Goal: Transaction & Acquisition: Book appointment/travel/reservation

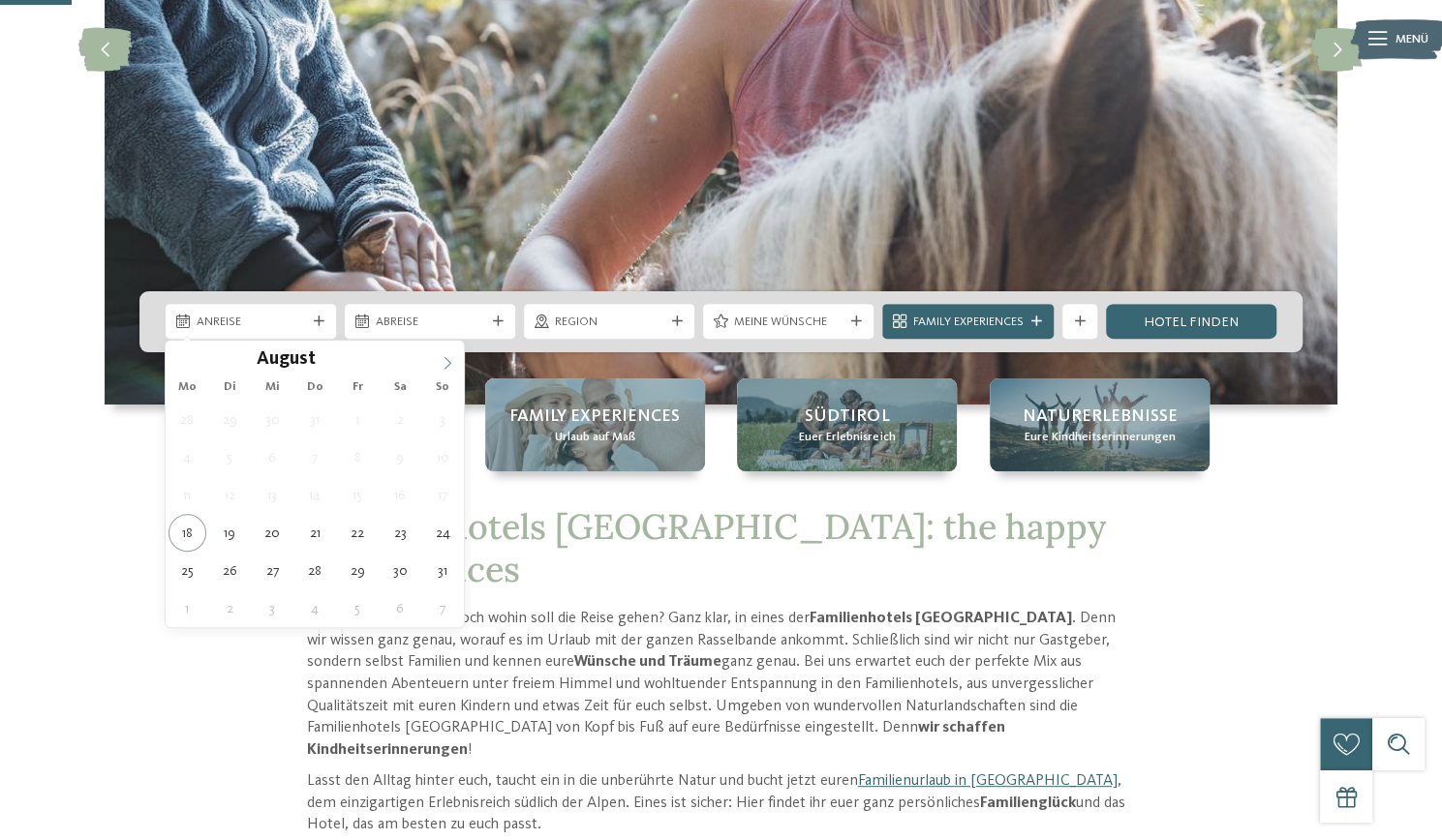
click at [448, 360] on icon at bounding box center [448, 364] width 14 height 14
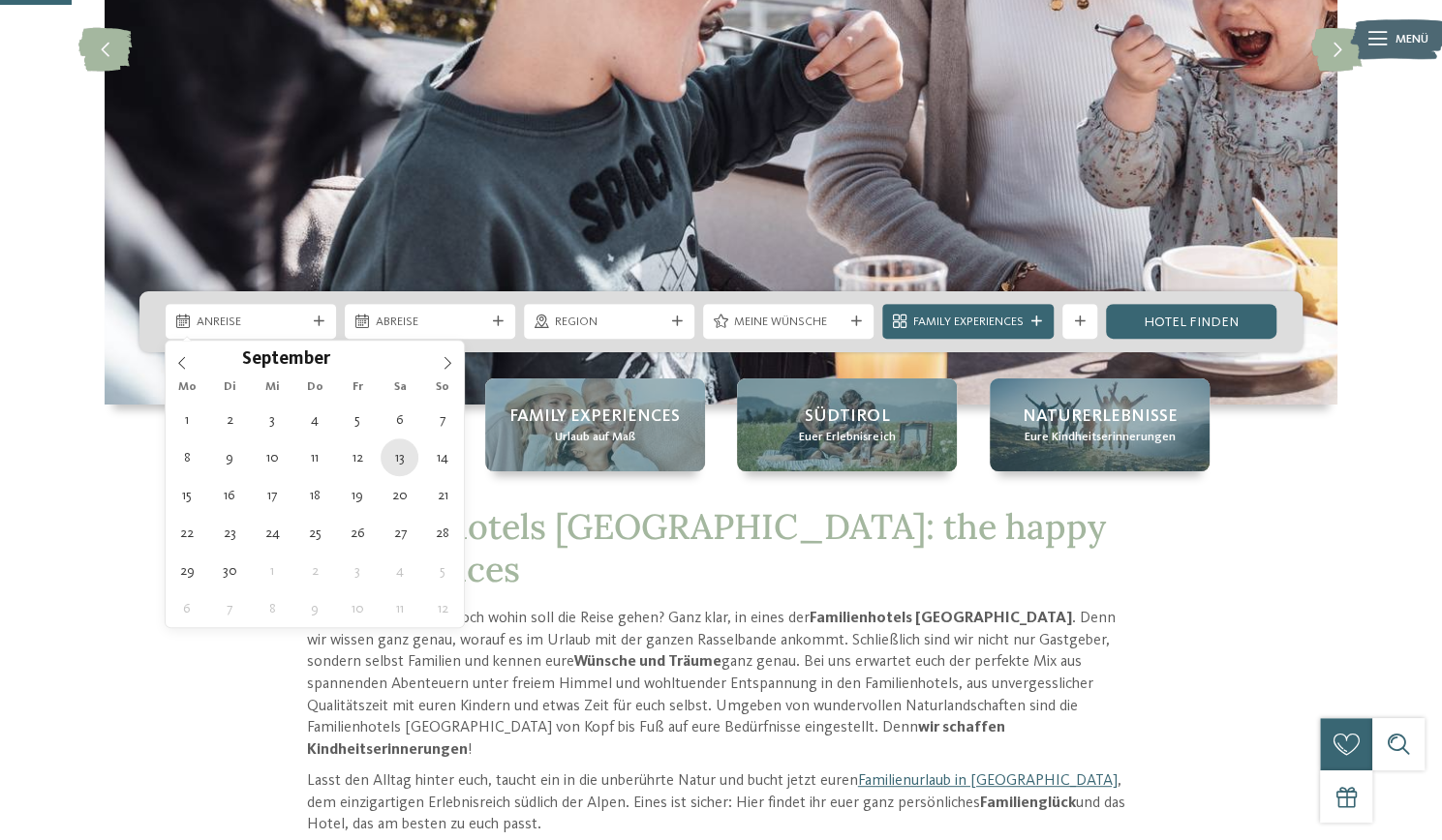
type div "13.09.2025"
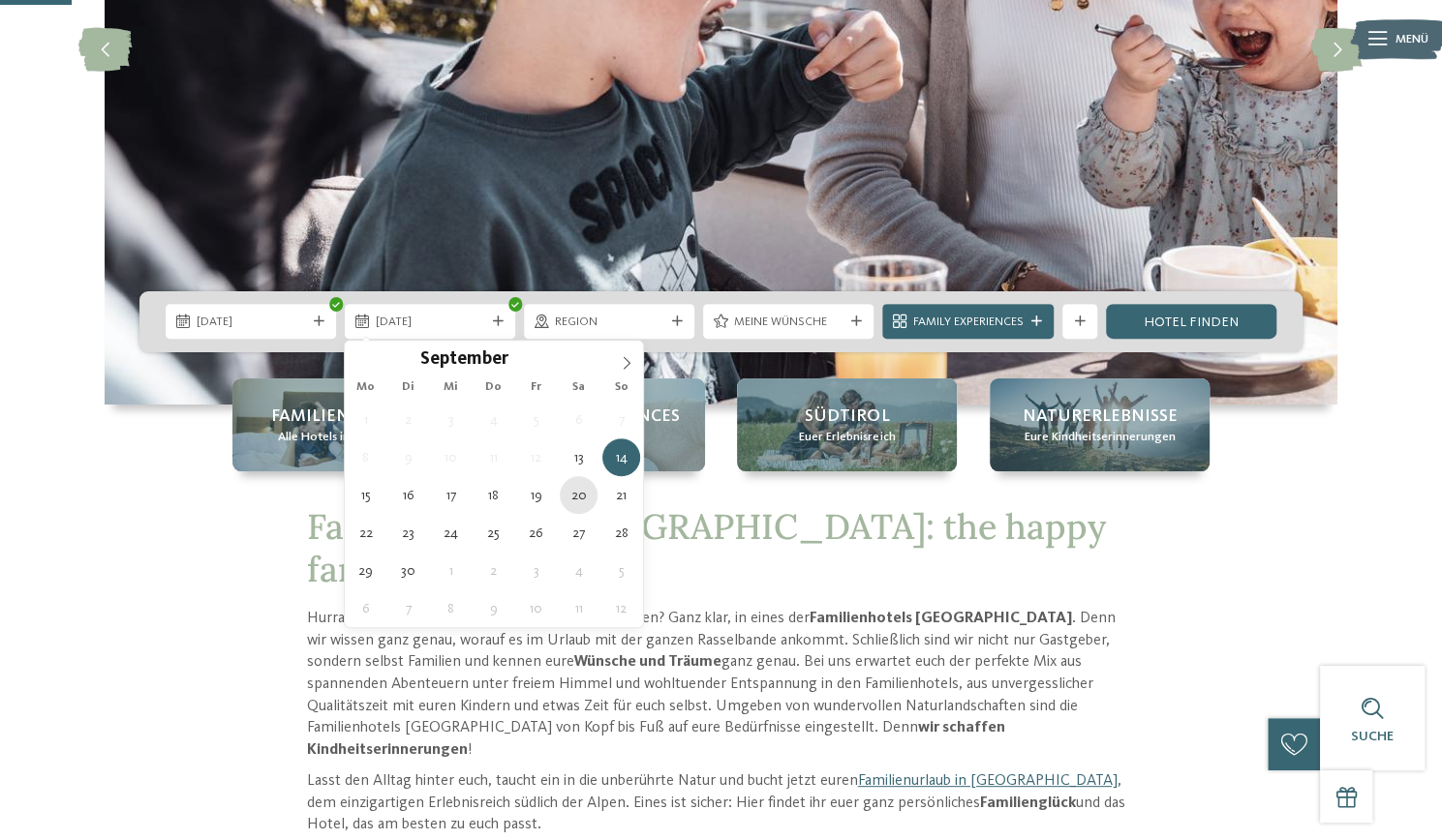
type div "20.09.2025"
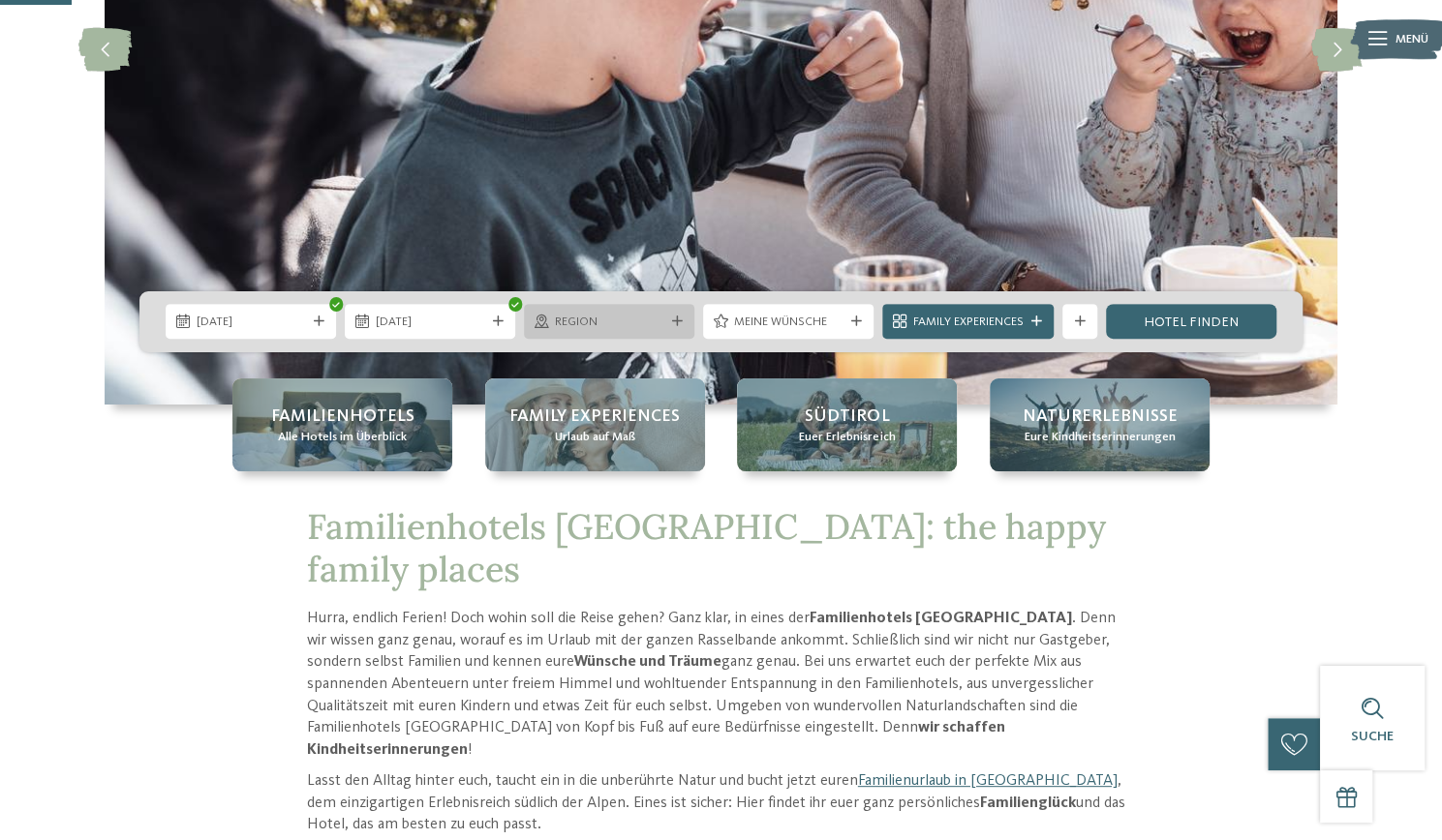
click at [668, 329] on div "Region" at bounding box center [609, 321] width 170 height 35
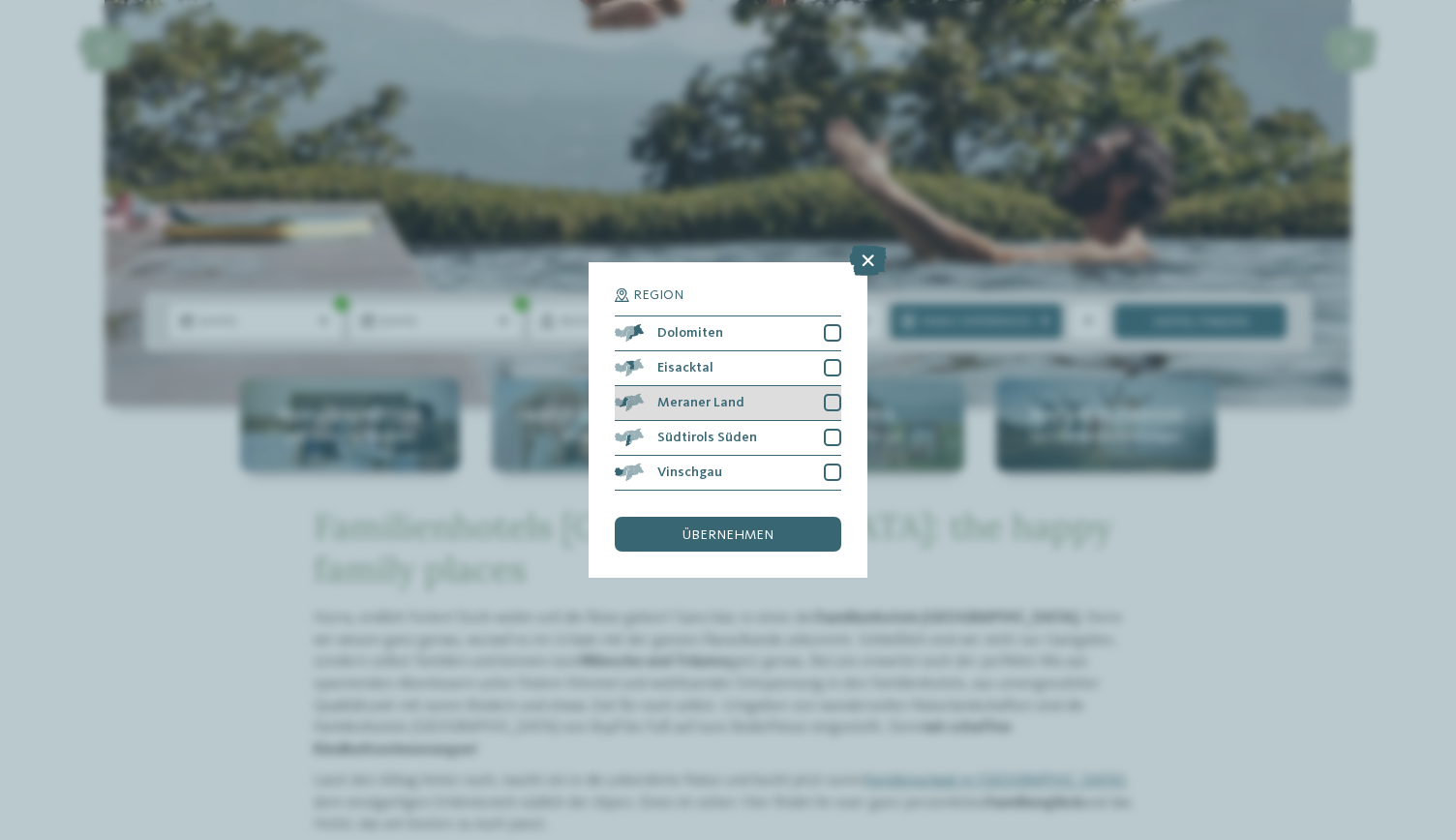
click at [825, 408] on div at bounding box center [833, 403] width 18 height 18
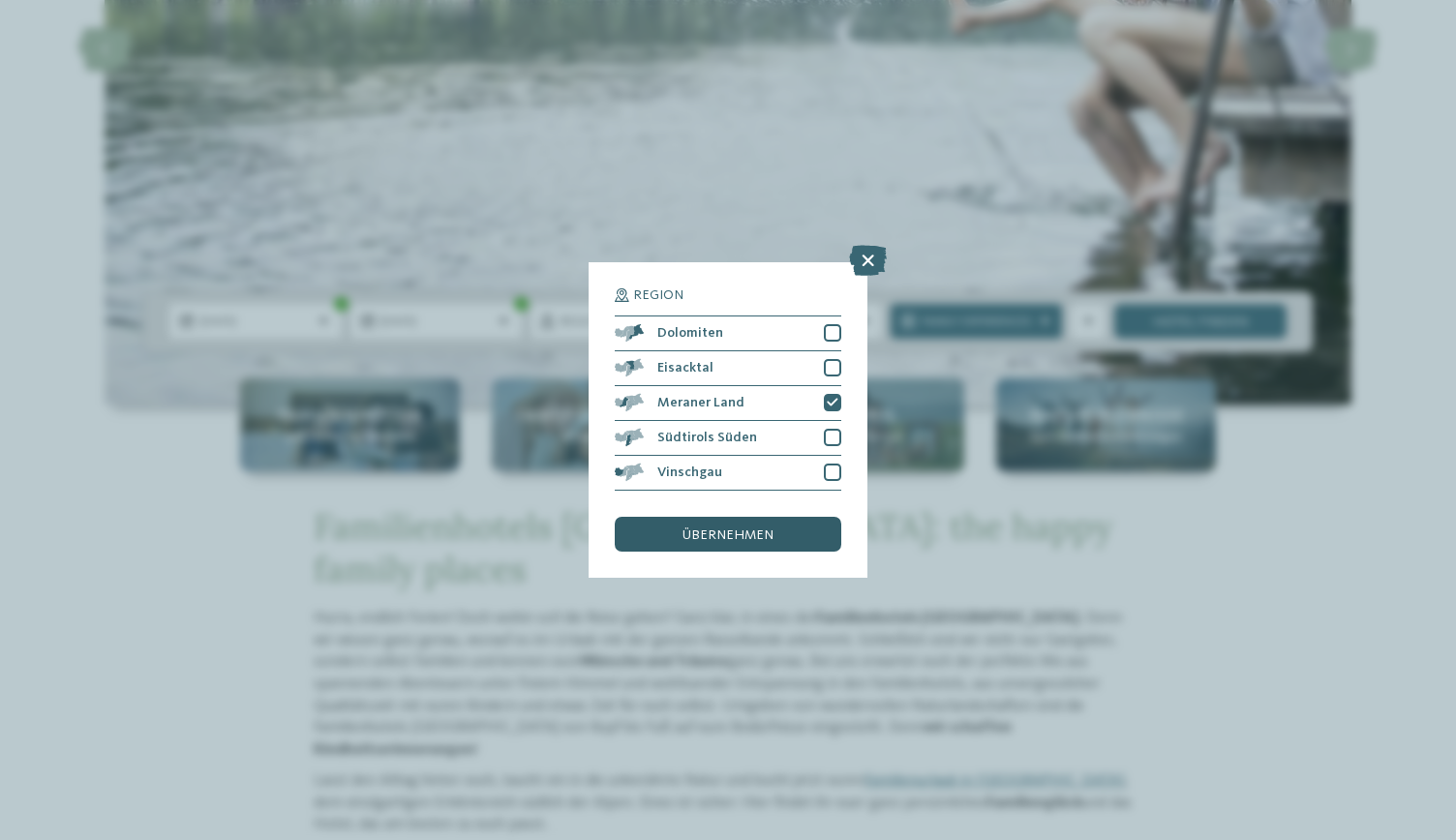
click at [796, 530] on div "übernehmen" at bounding box center [727, 534] width 226 height 35
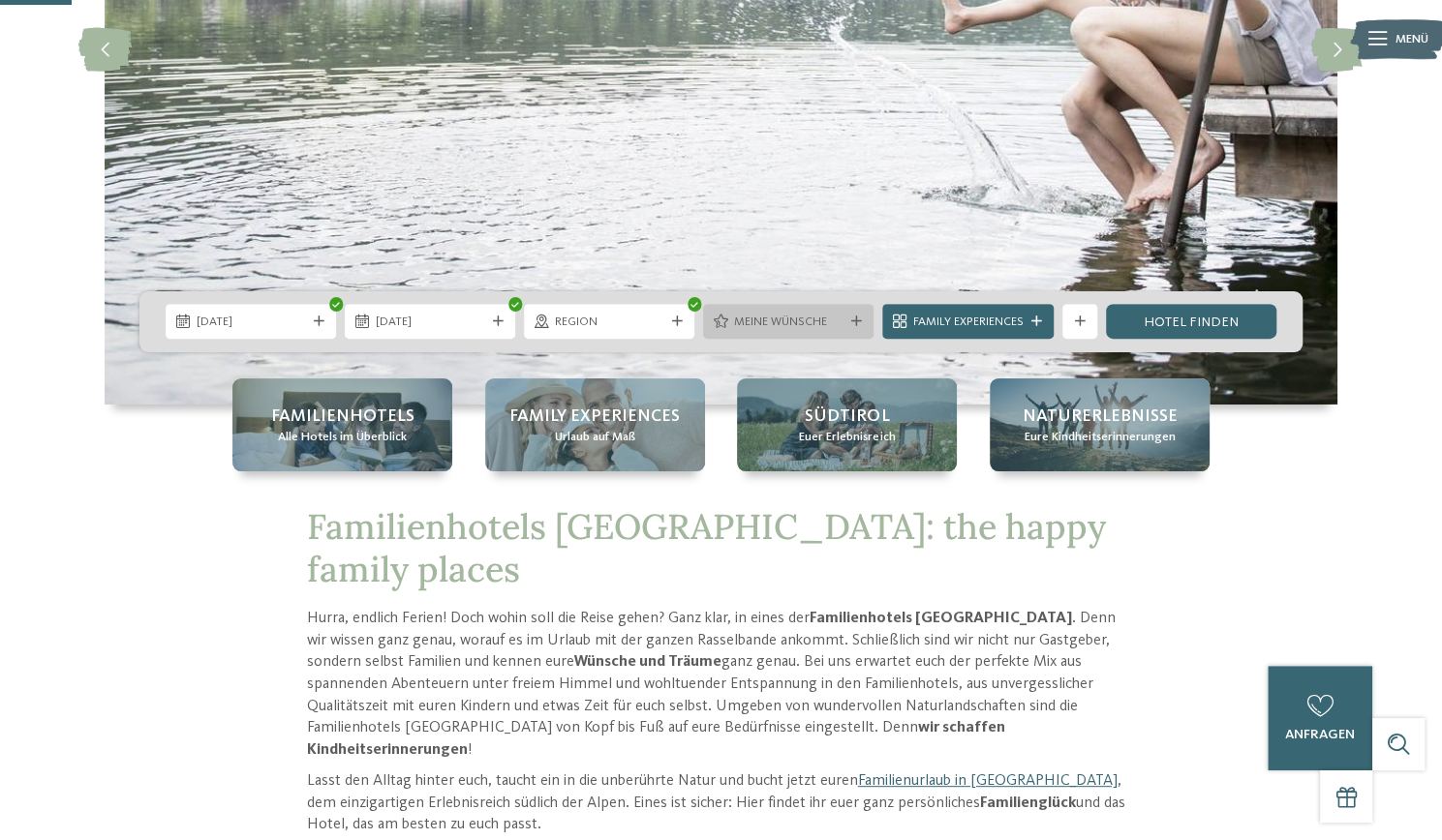
click at [851, 321] on icon at bounding box center [855, 321] width 11 height 11
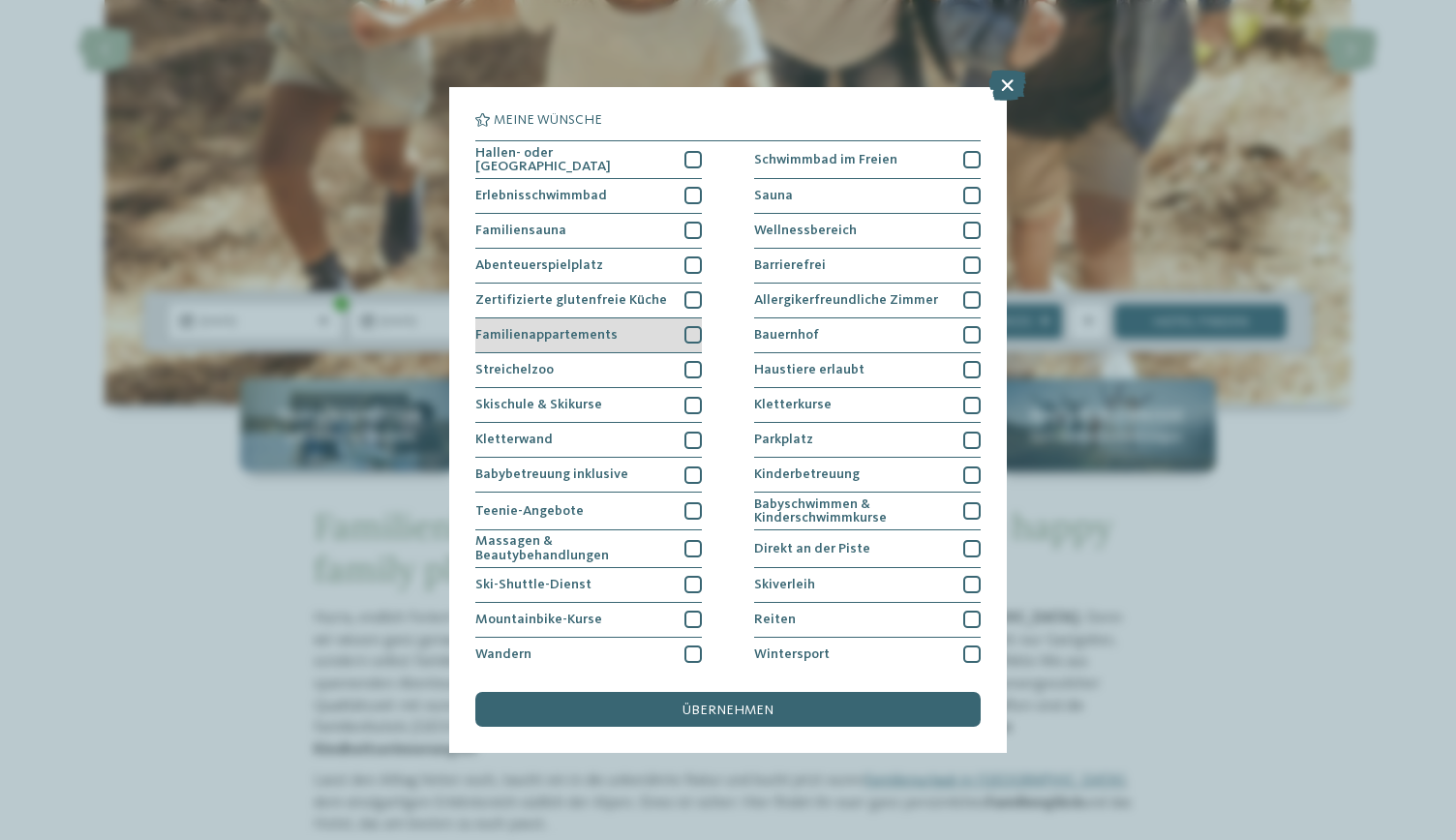
click at [689, 328] on div at bounding box center [693, 335] width 18 height 18
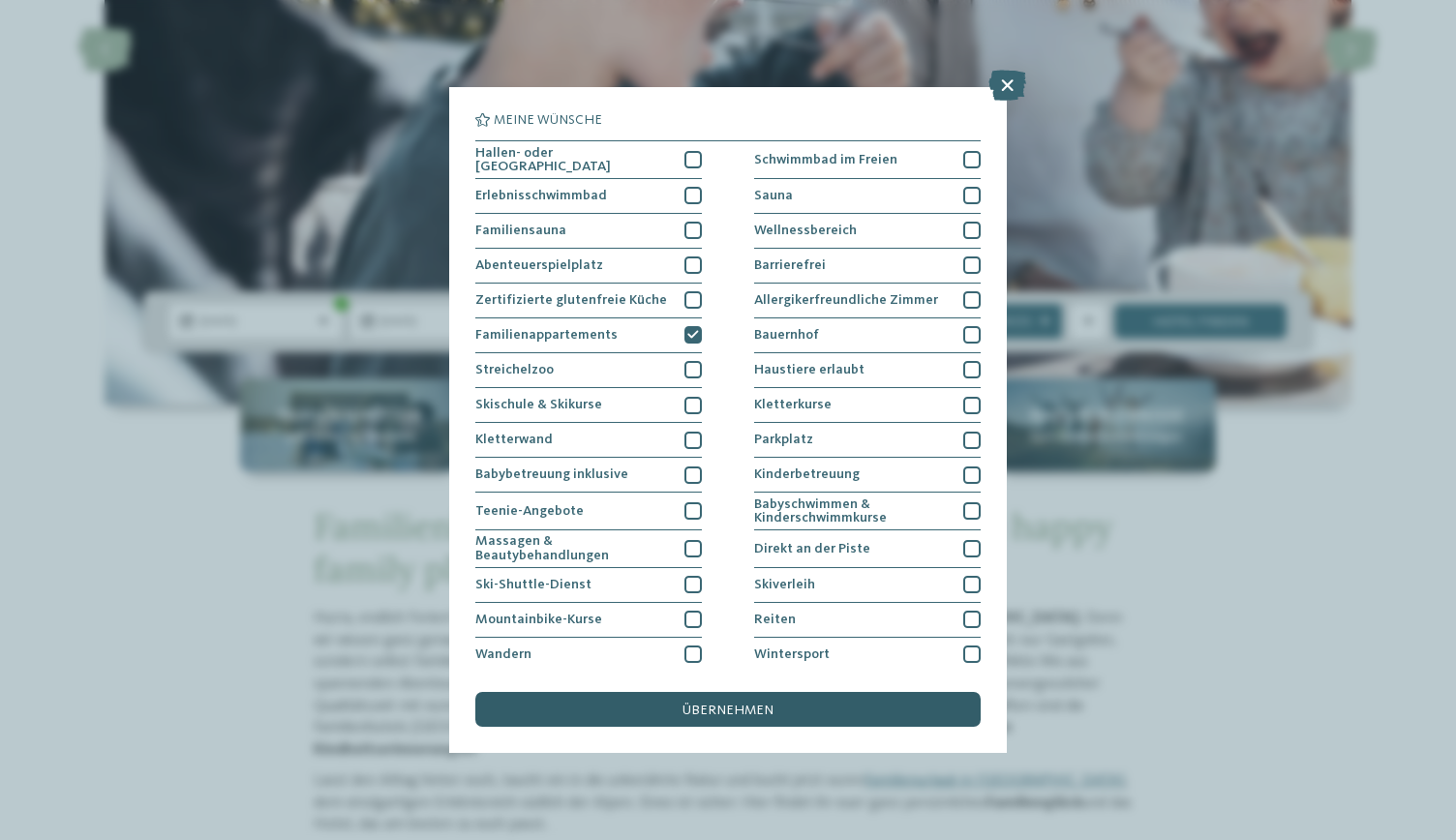
click at [767, 714] on span "übernehmen" at bounding box center [728, 711] width 91 height 14
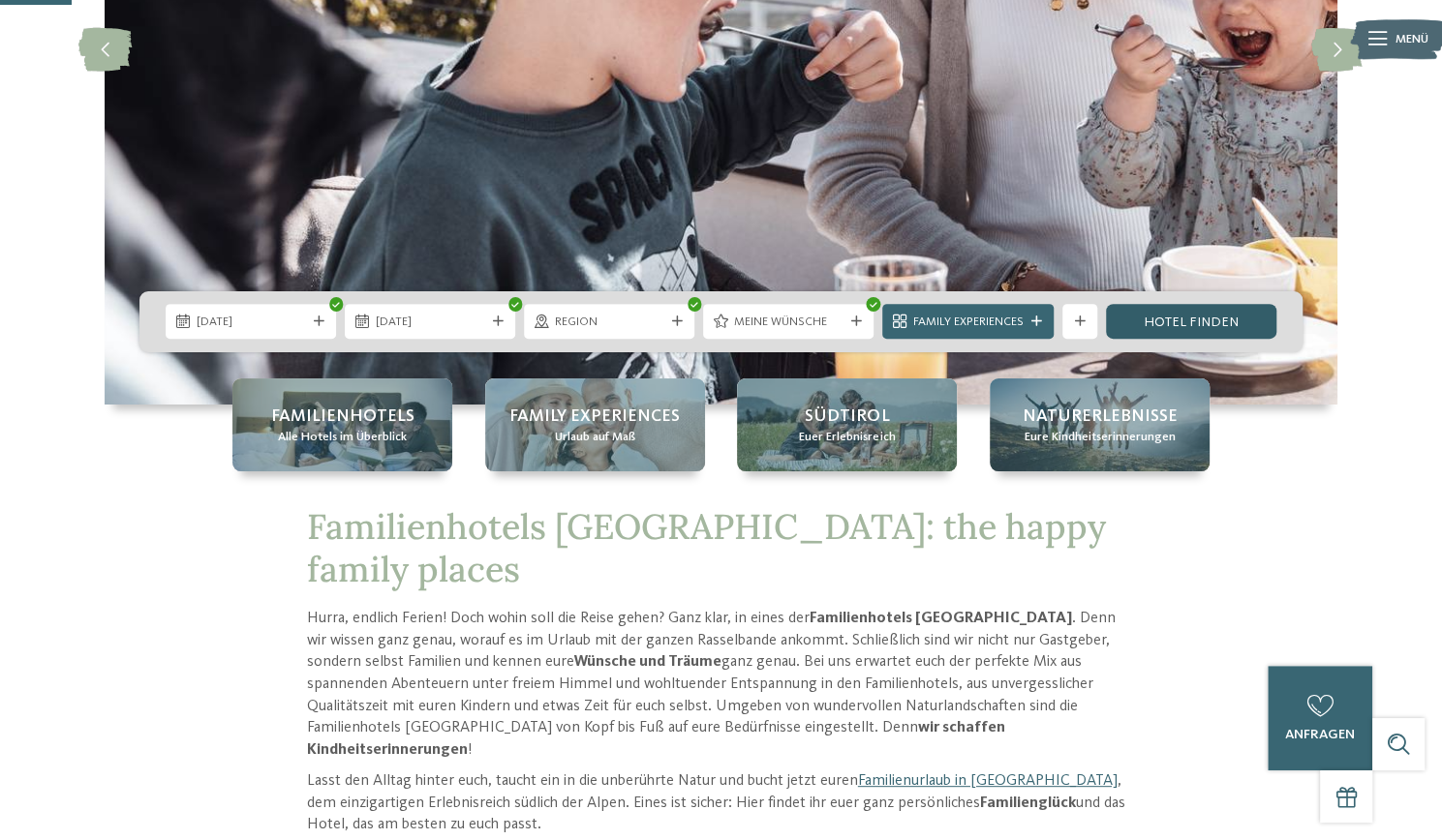
click at [1199, 321] on link "Hotel finden" at bounding box center [1191, 321] width 170 height 35
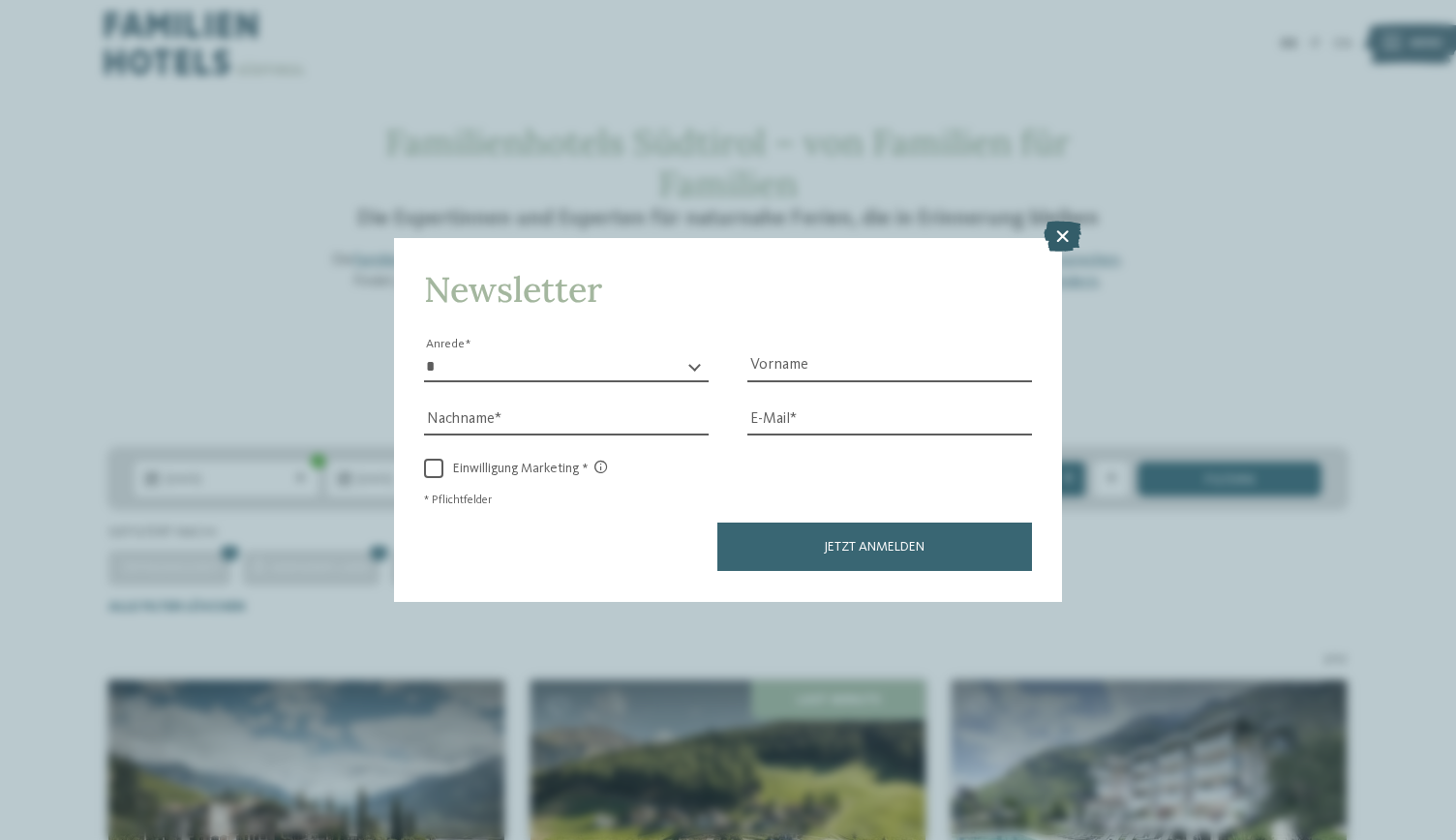
click at [1060, 252] on icon at bounding box center [1062, 236] width 38 height 31
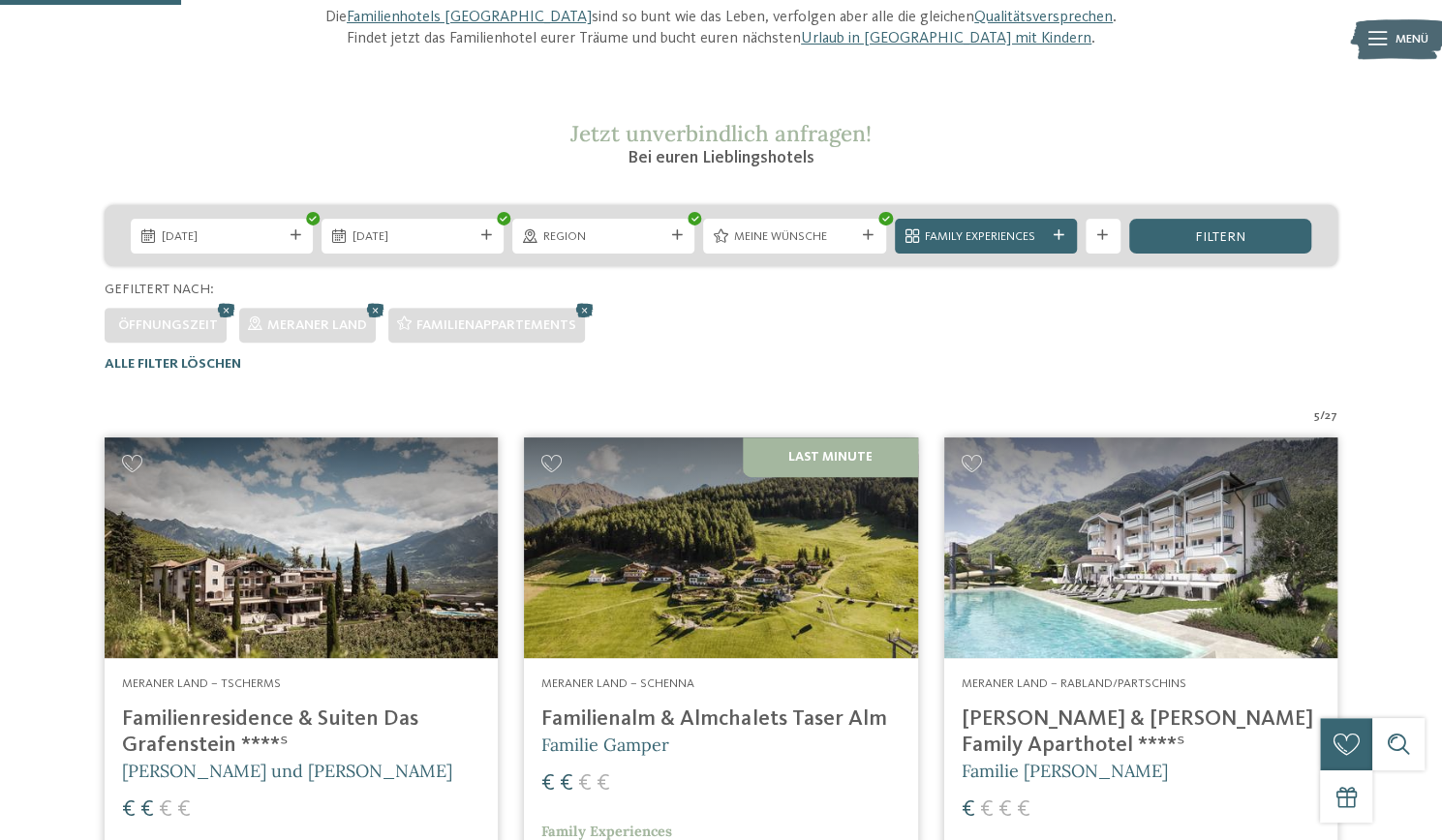
scroll to position [242, 0]
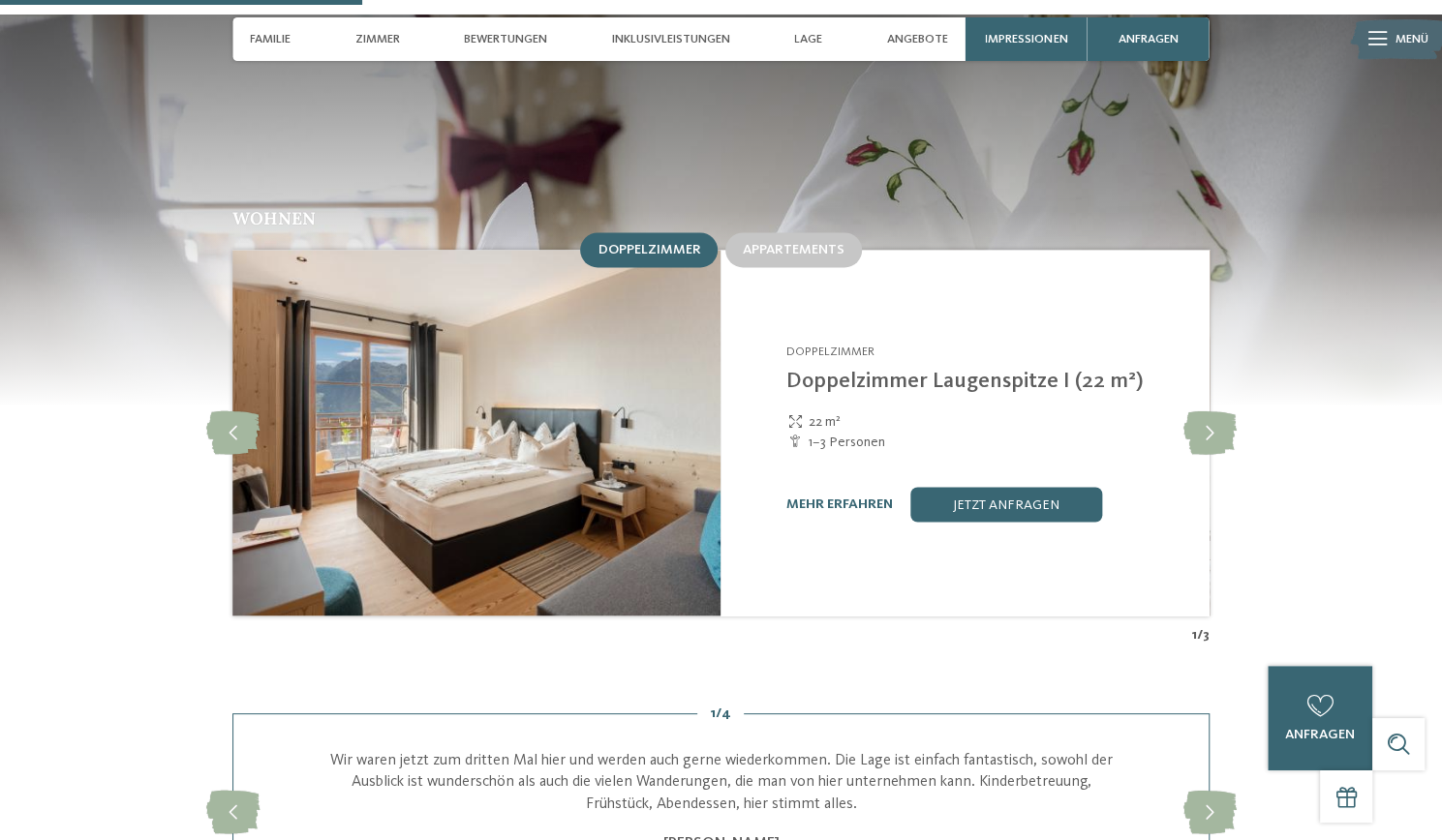
scroll to position [1712, 0]
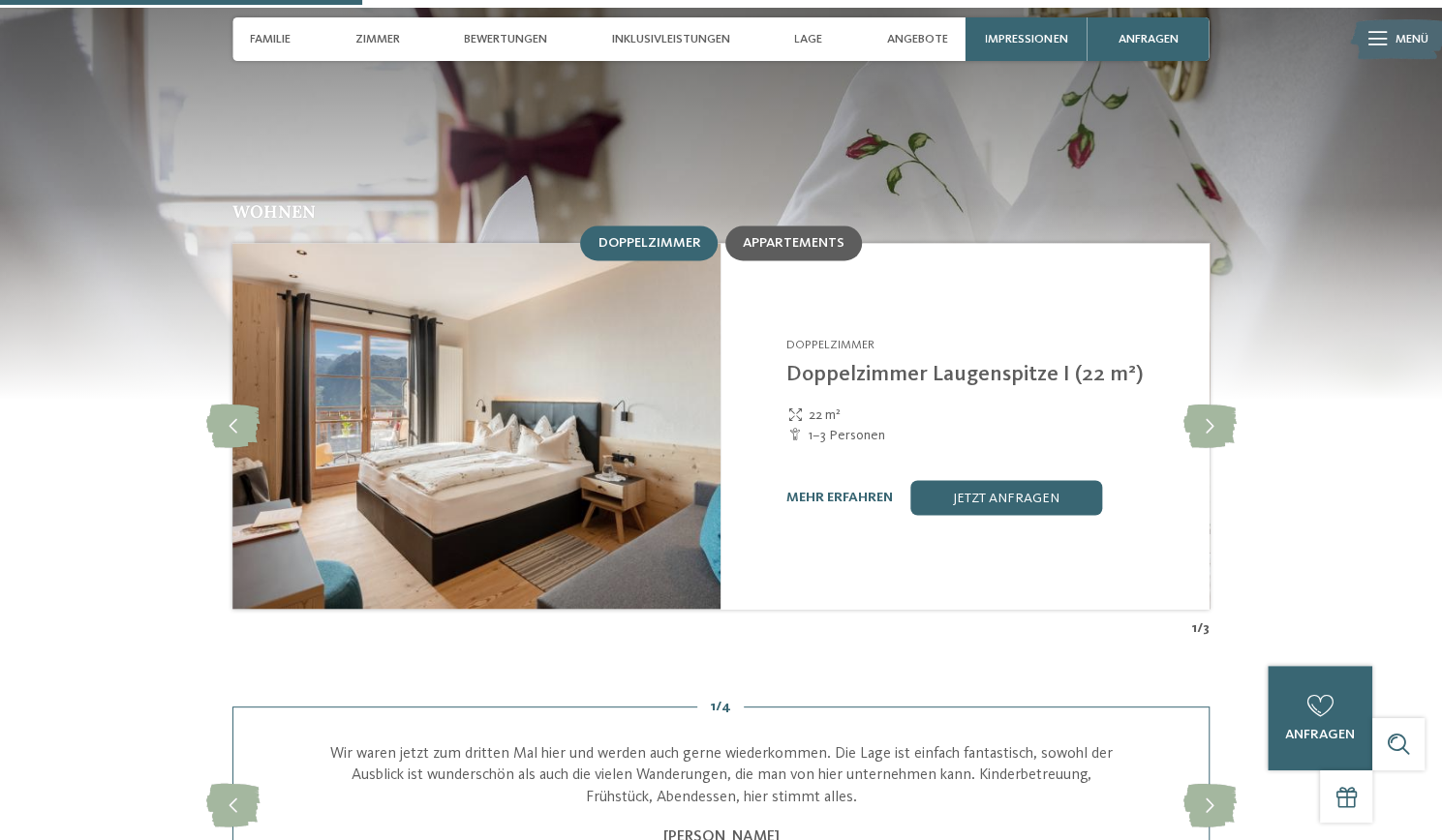
click at [815, 236] on span "Appartements" at bounding box center [793, 243] width 102 height 14
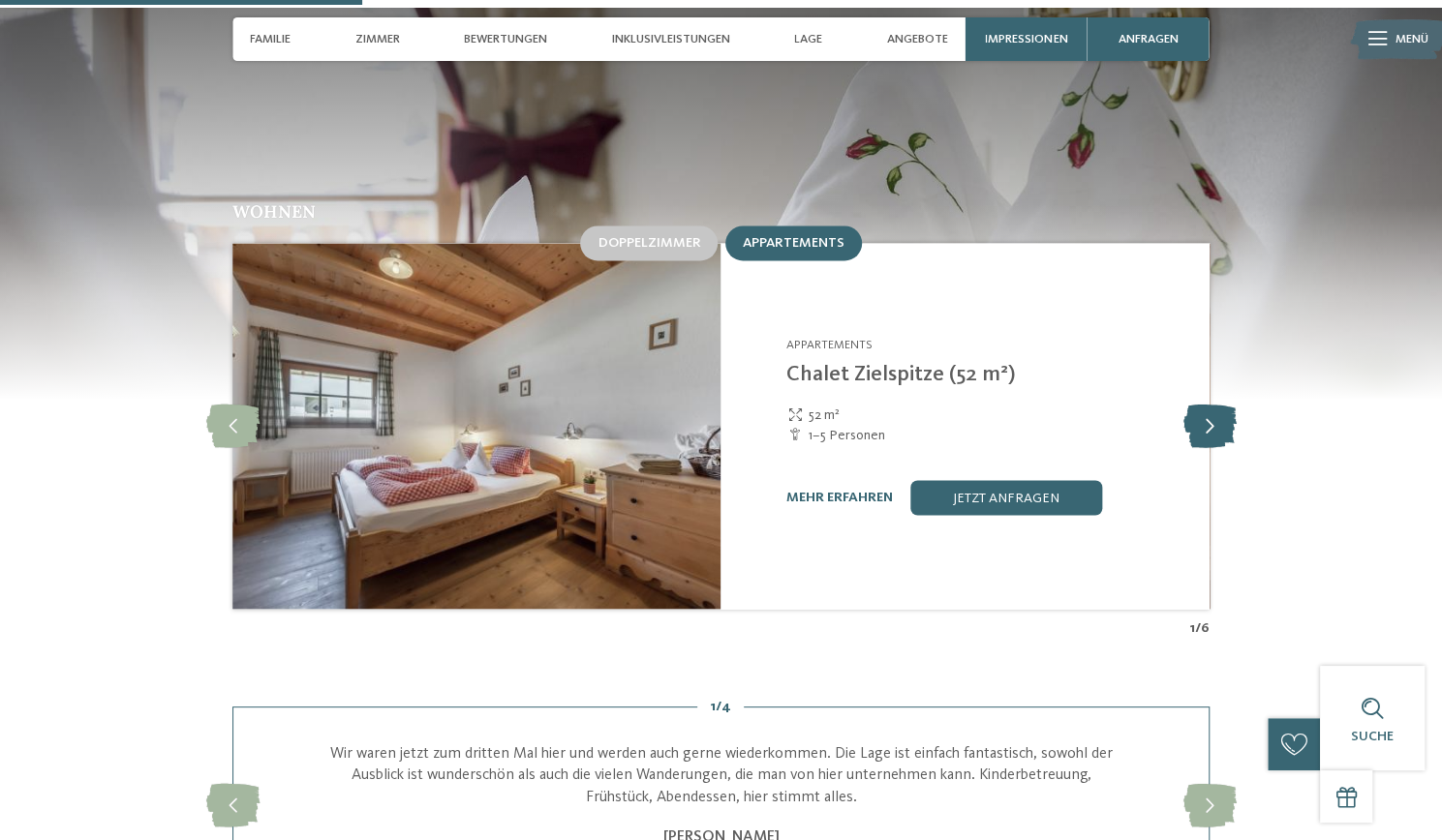
click at [1203, 404] on icon at bounding box center [1209, 426] width 53 height 43
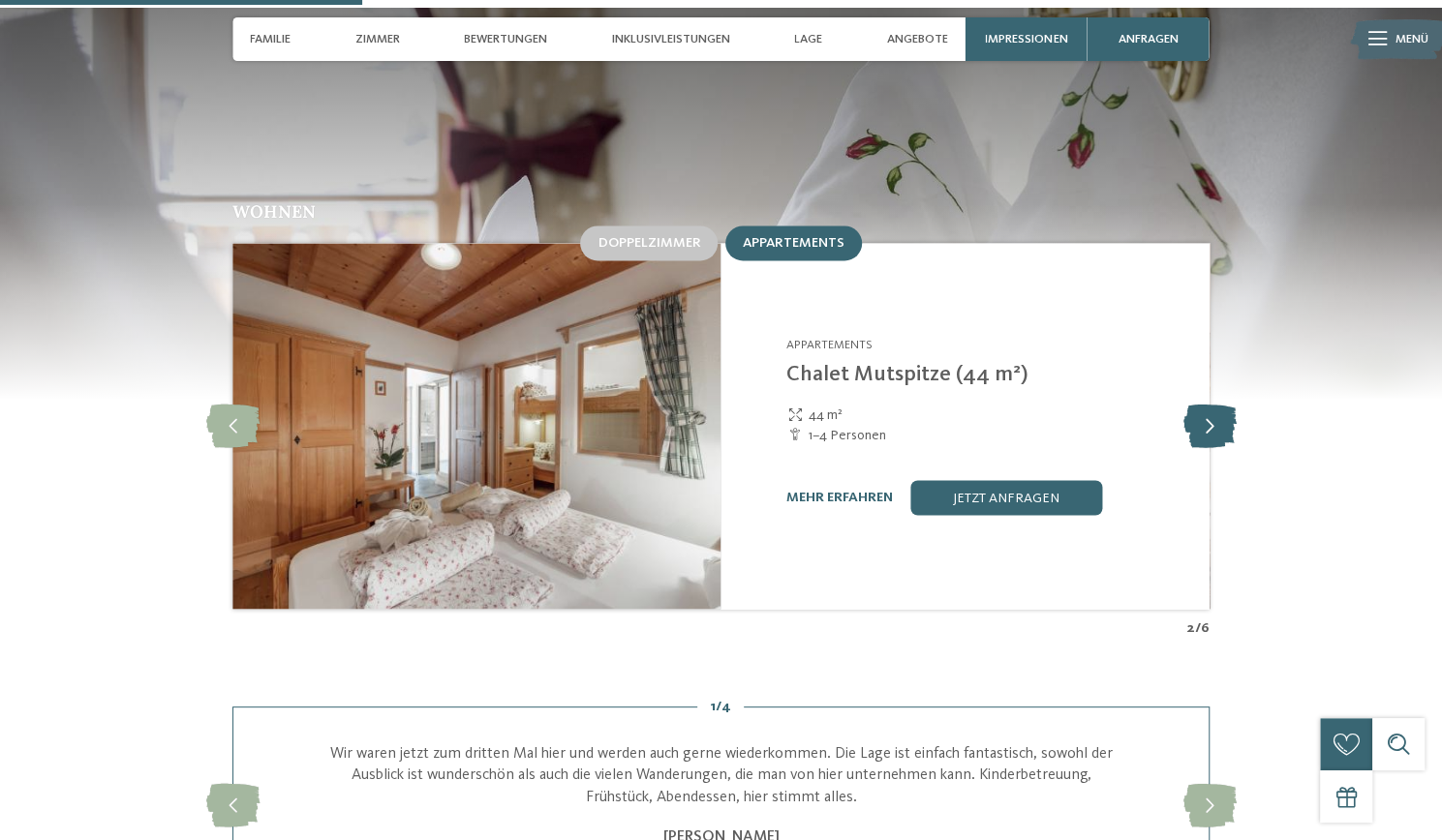
click at [1196, 404] on icon at bounding box center [1209, 426] width 53 height 43
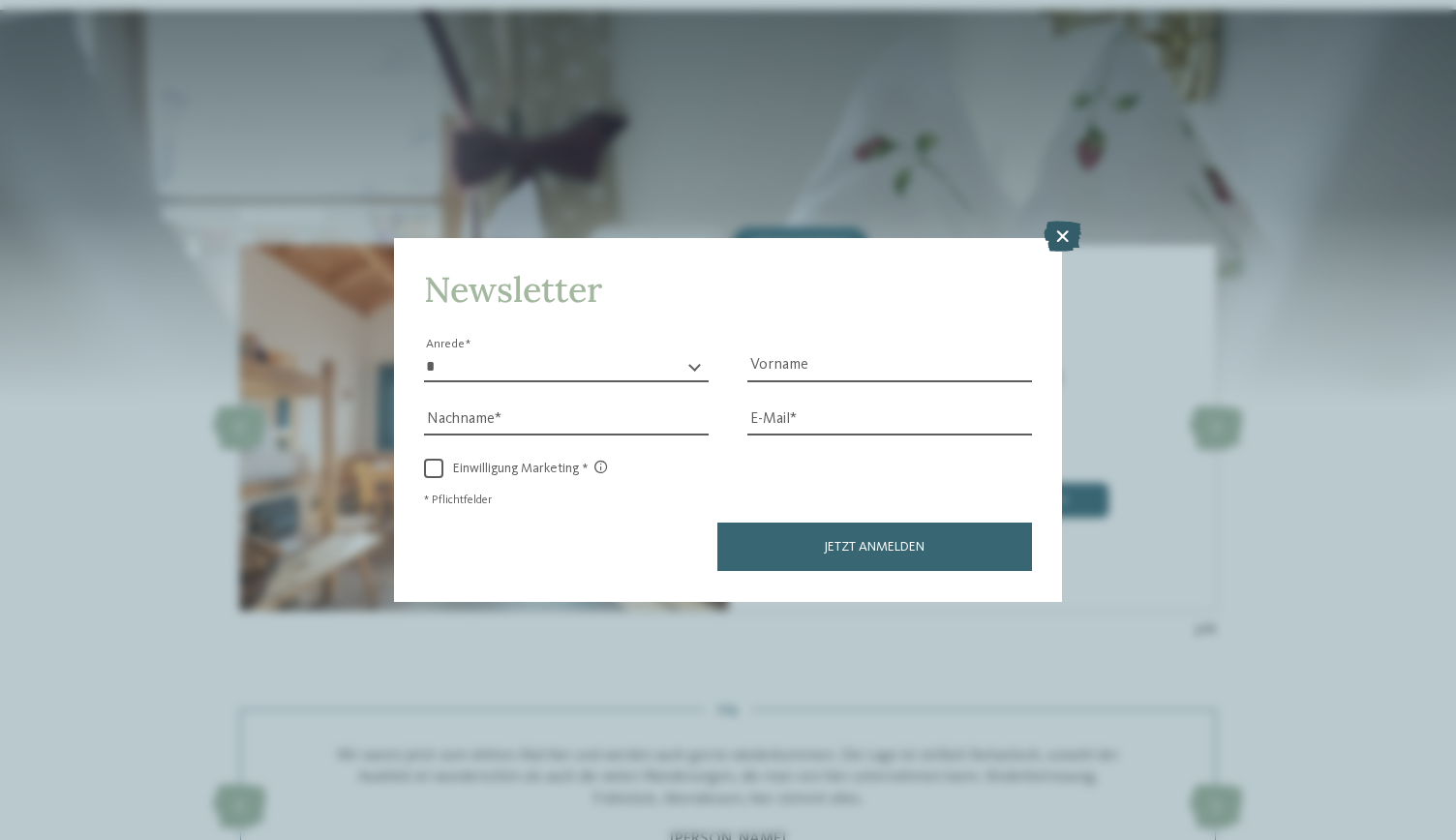
click at [1053, 252] on icon at bounding box center [1062, 236] width 38 height 31
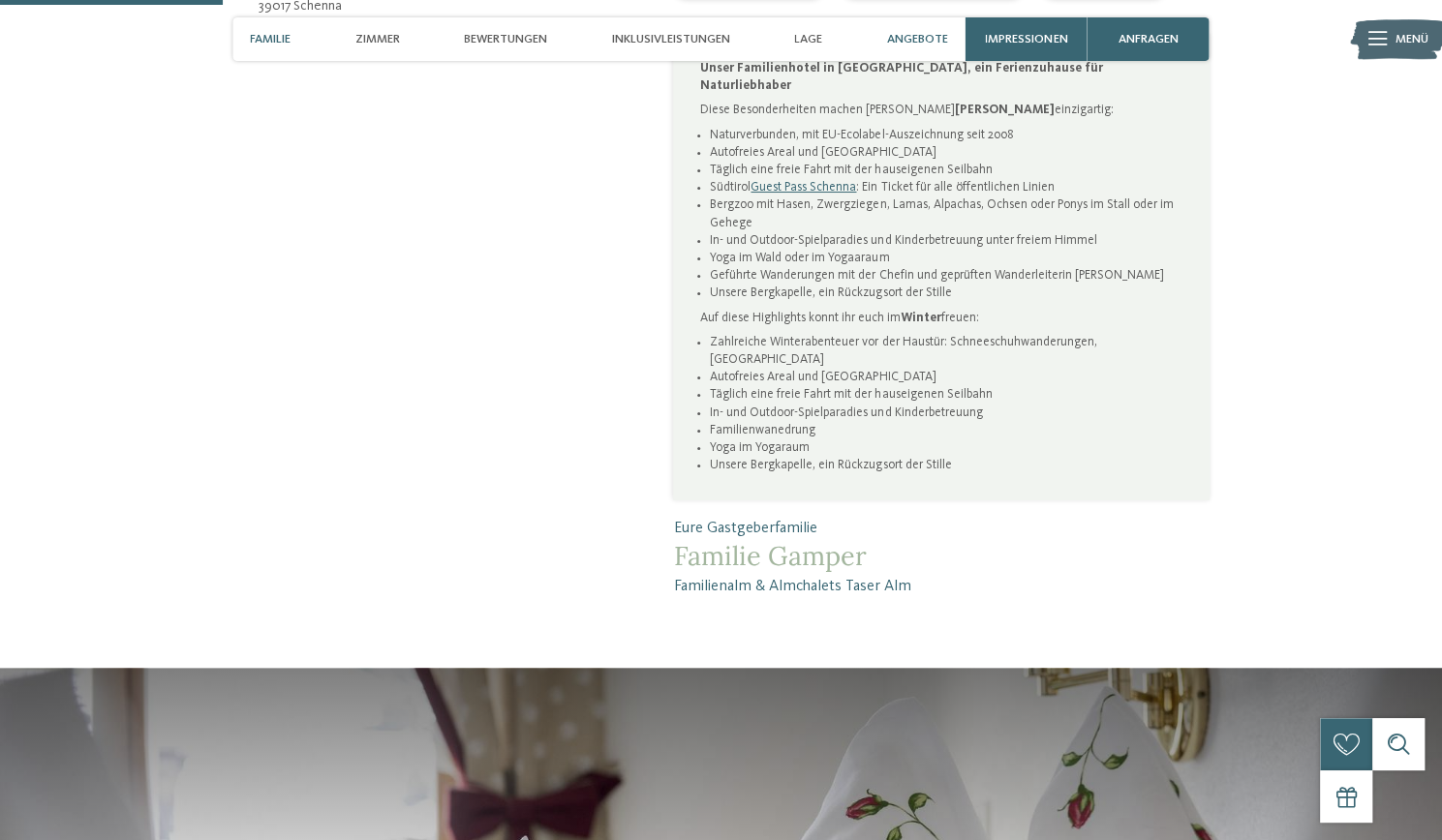
click at [912, 52] on div "Angebote" at bounding box center [917, 40] width 78 height 43
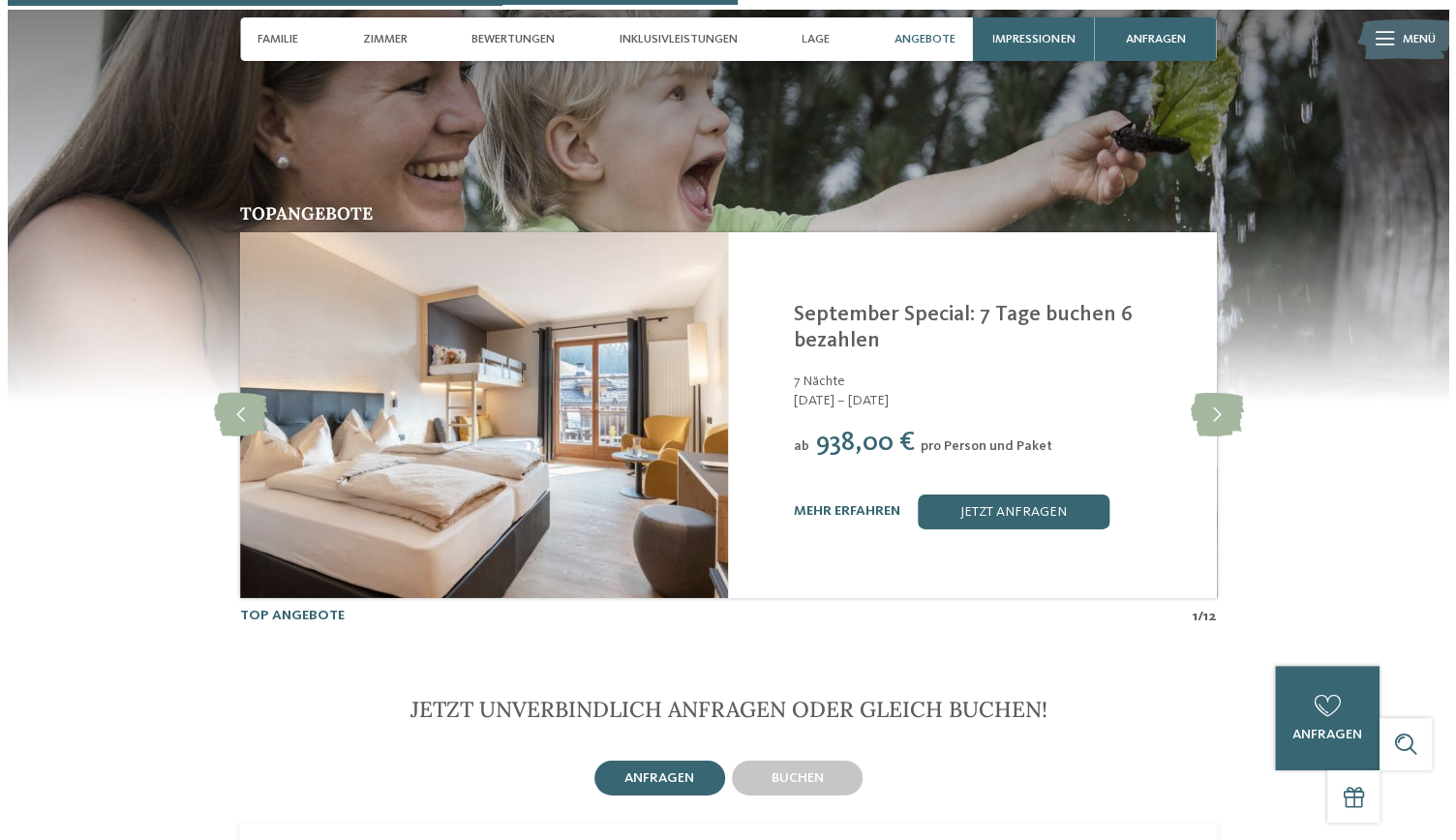
scroll to position [3464, 0]
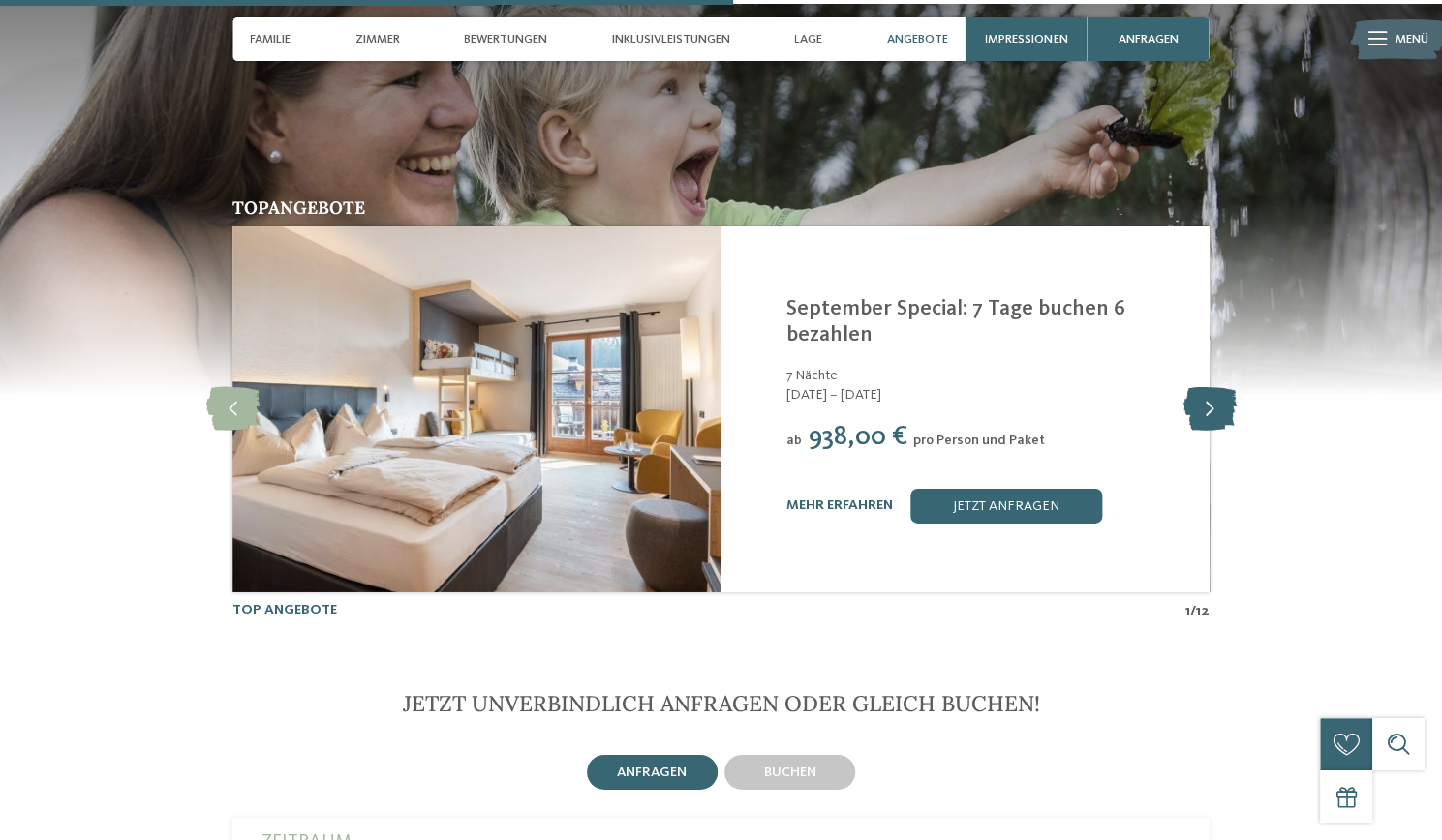
click at [1209, 387] on icon at bounding box center [1209, 409] width 53 height 43
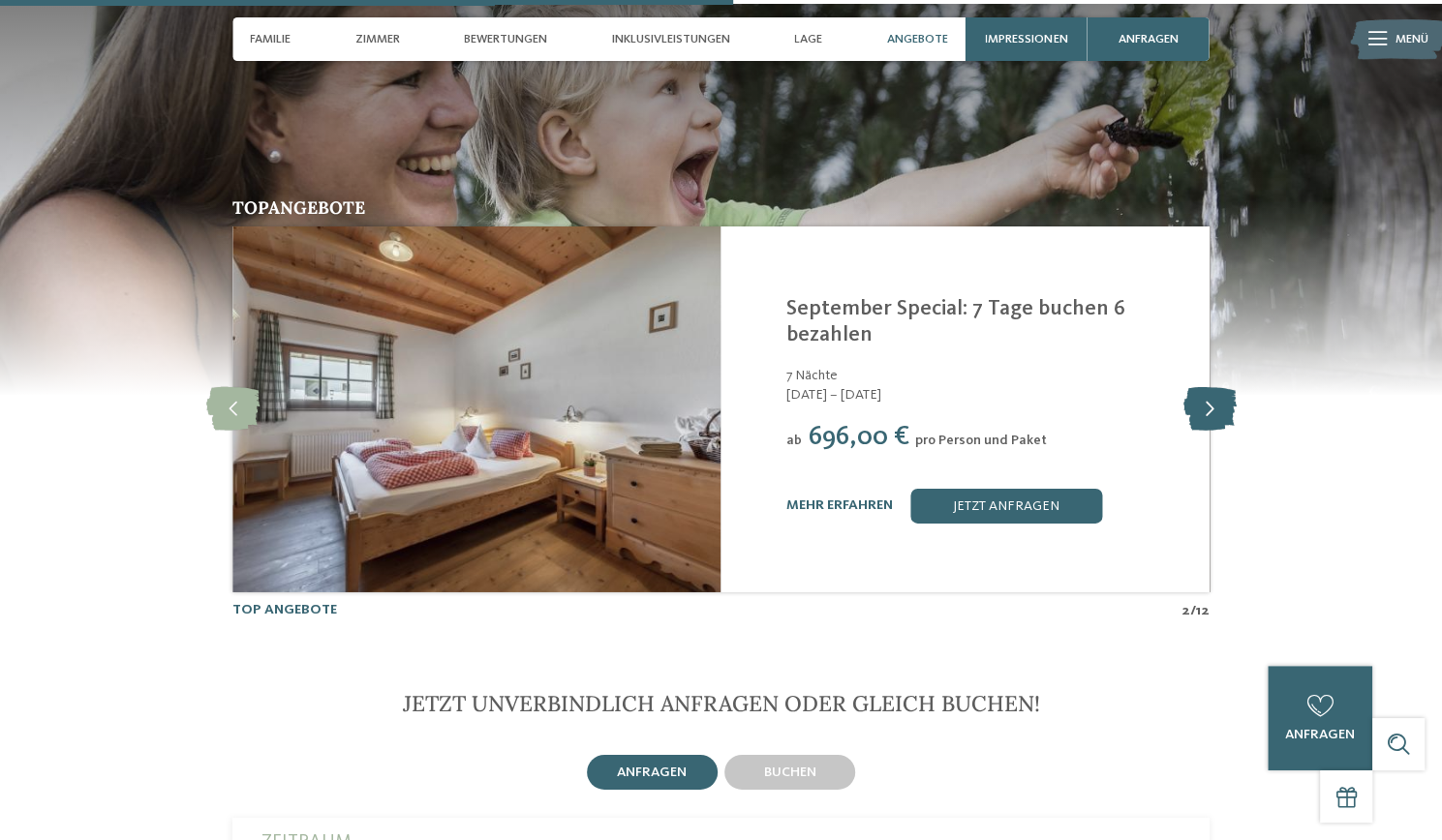
click at [1210, 387] on icon at bounding box center [1209, 409] width 53 height 43
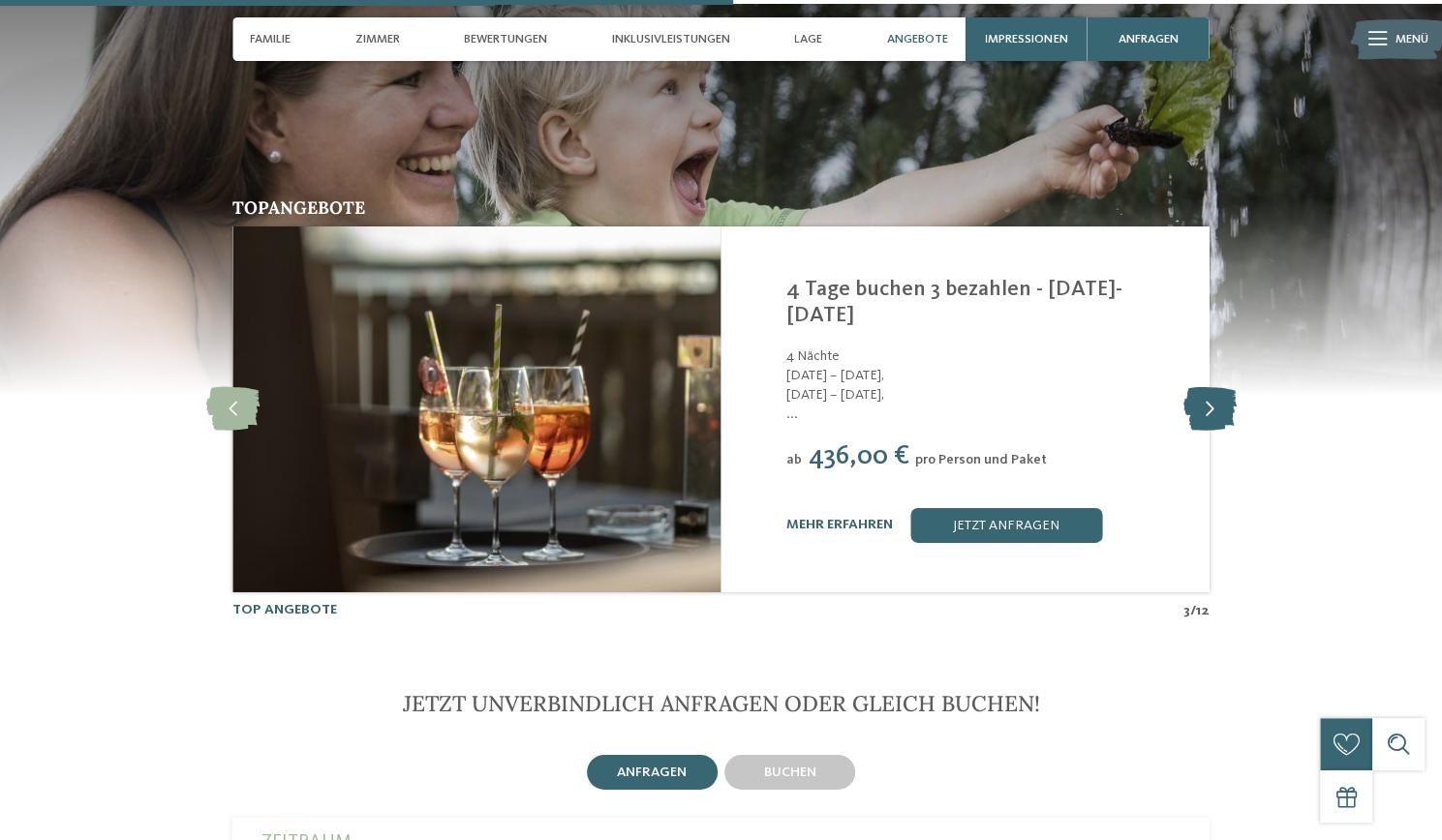
click at [1214, 387] on icon at bounding box center [1209, 409] width 53 height 43
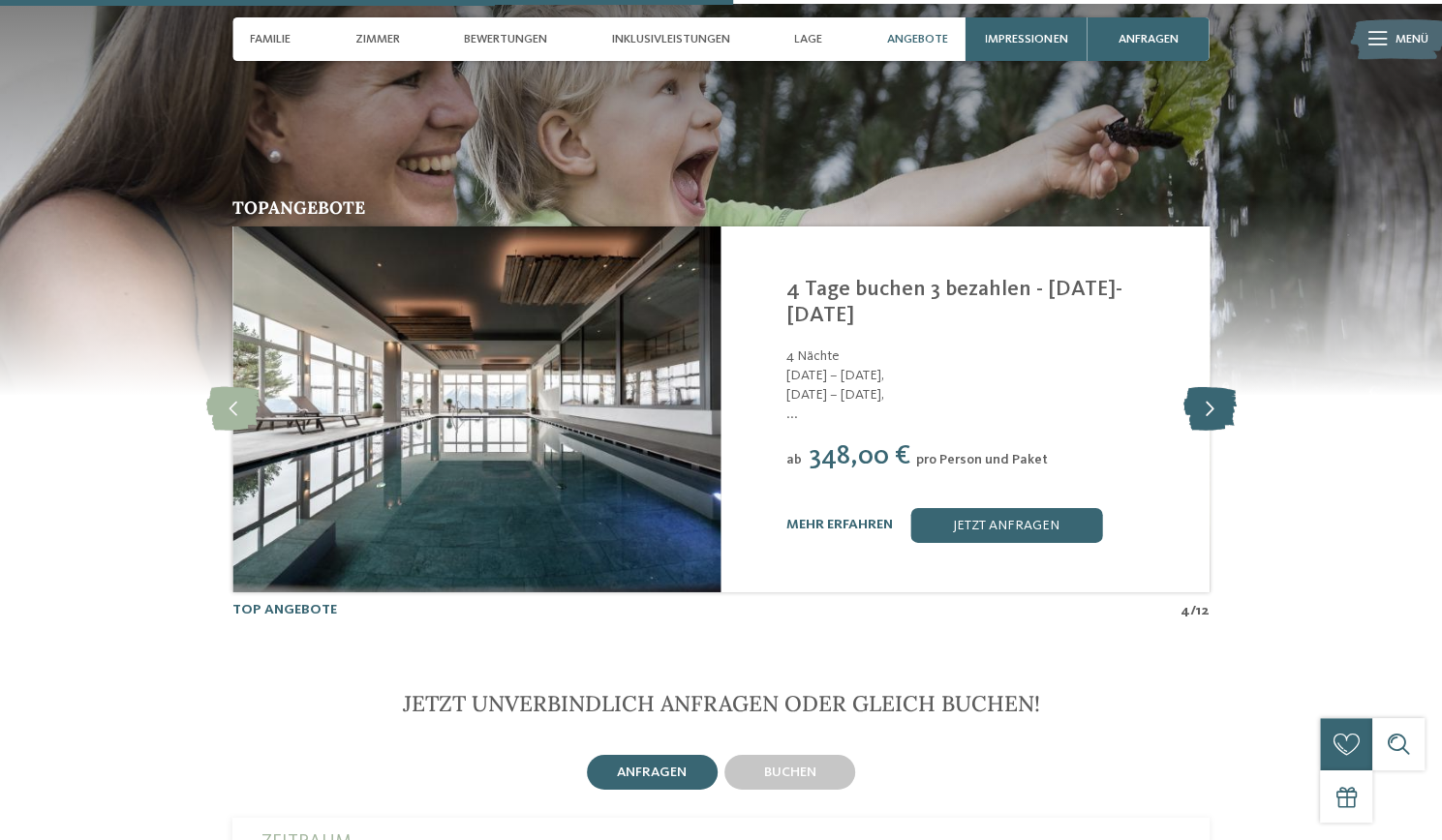
click at [1215, 387] on icon at bounding box center [1209, 409] width 53 height 43
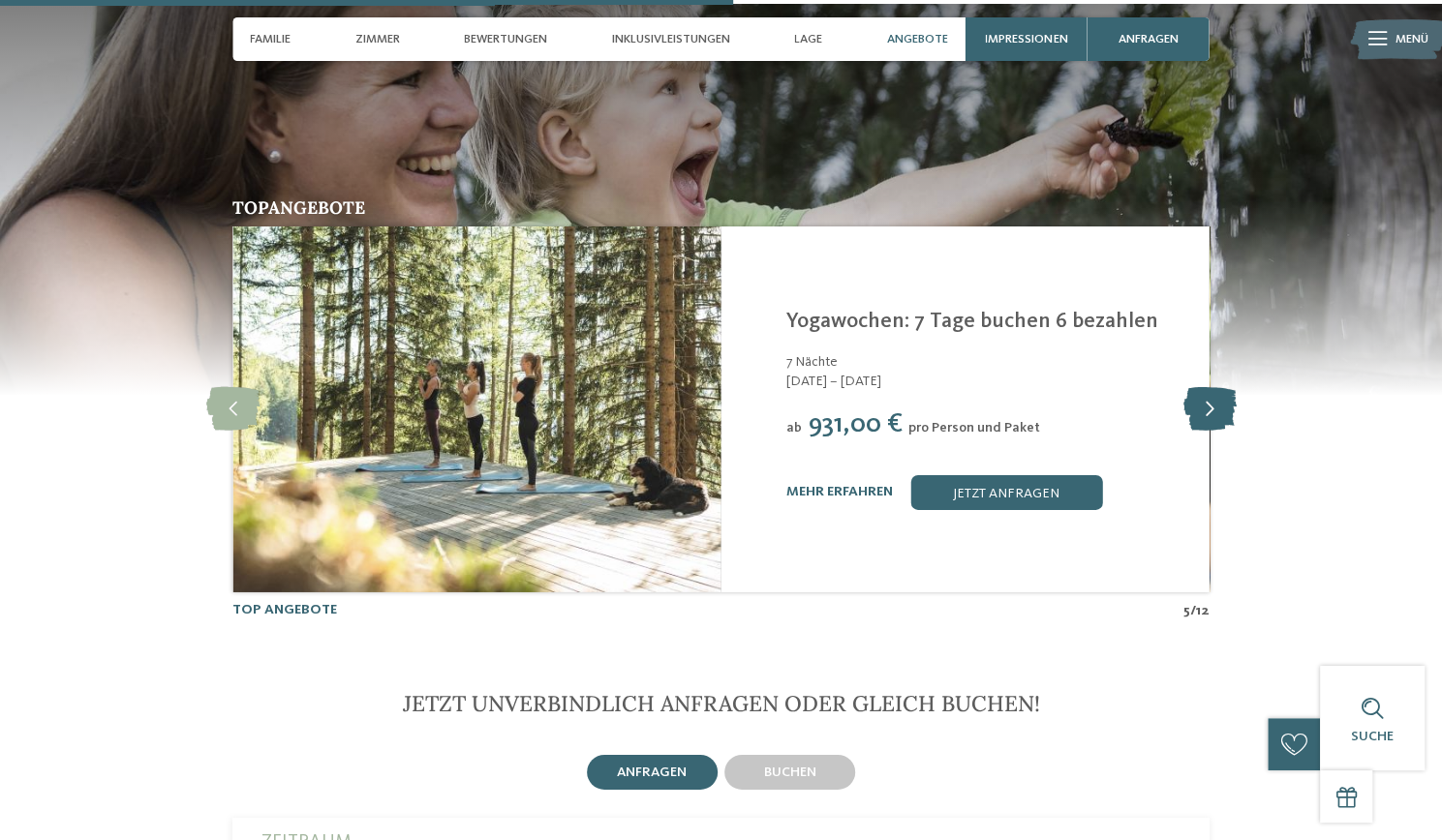
click at [1214, 387] on icon at bounding box center [1209, 409] width 53 height 43
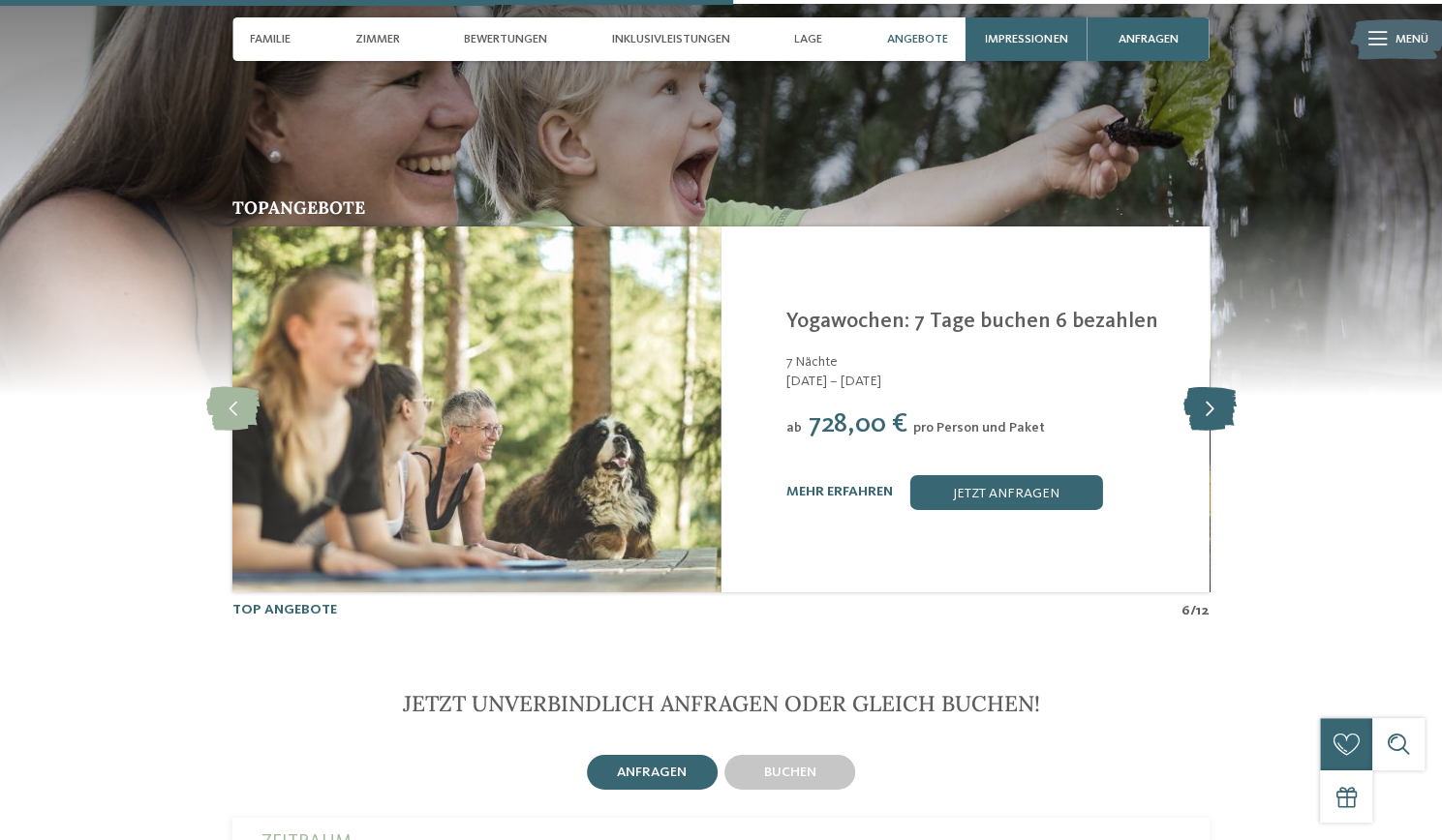
click at [1215, 387] on icon at bounding box center [1209, 409] width 53 height 43
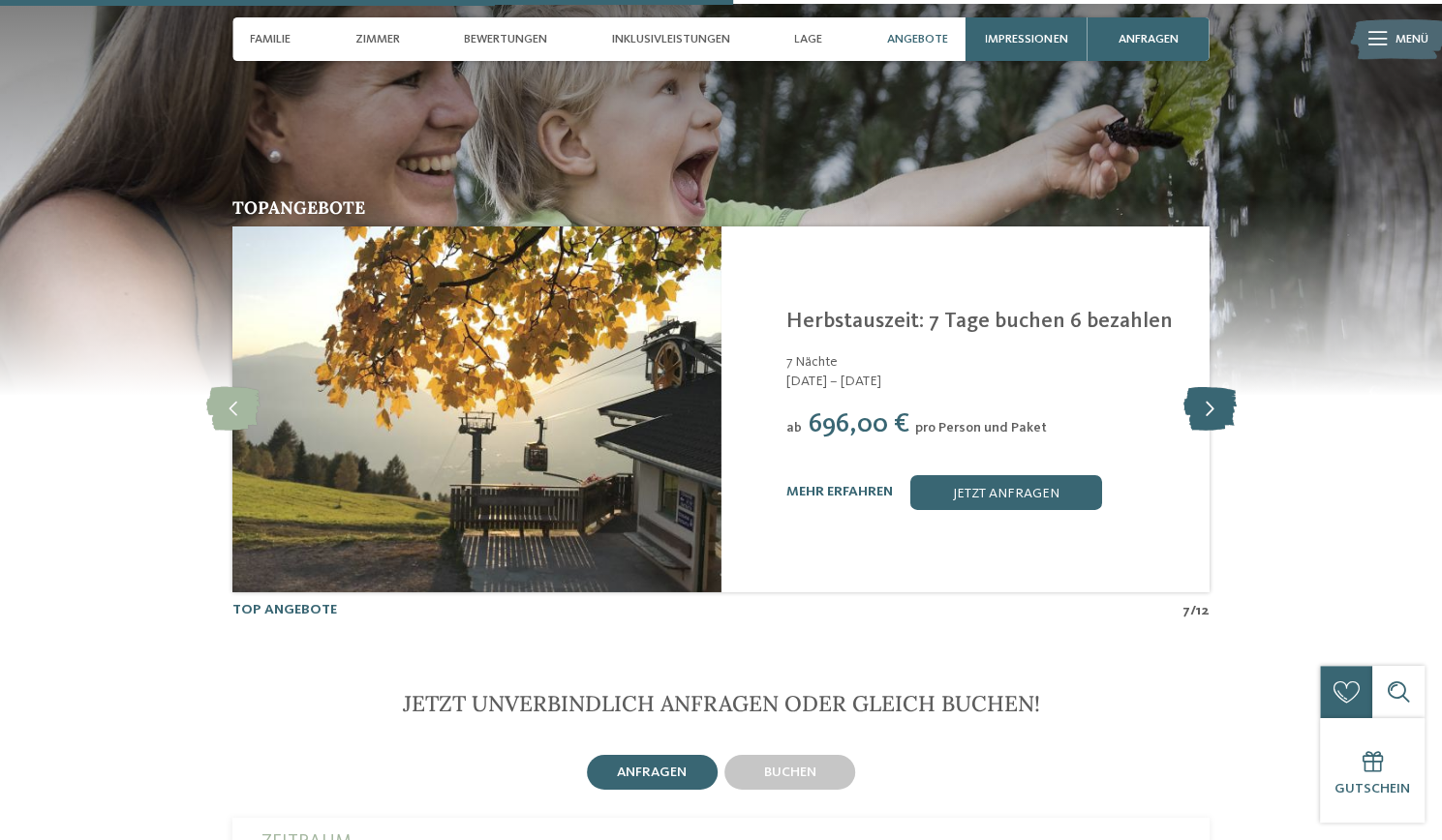
click at [1211, 387] on icon at bounding box center [1209, 409] width 53 height 43
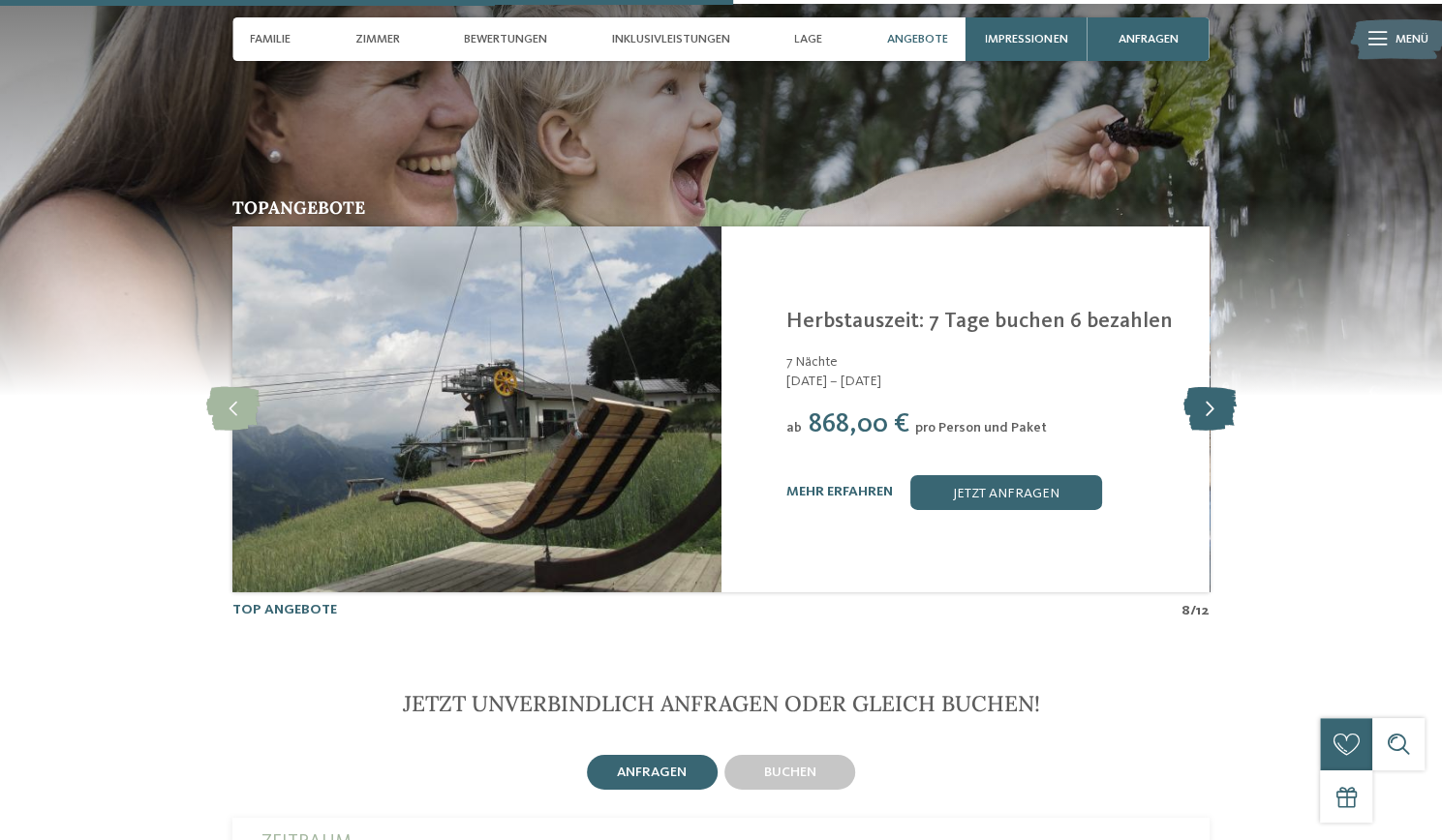
click at [1214, 387] on icon at bounding box center [1209, 409] width 53 height 43
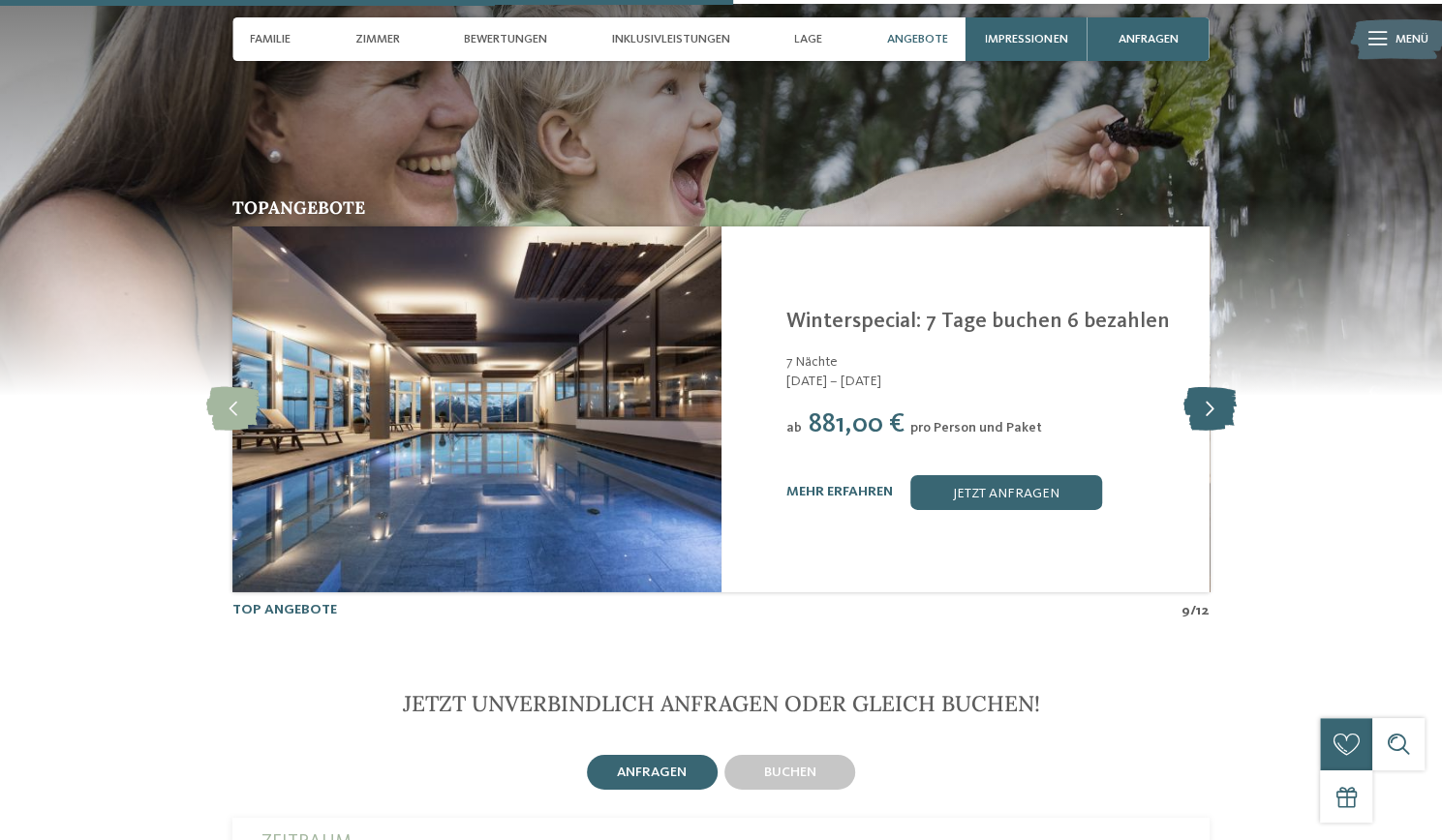
click at [1208, 387] on icon at bounding box center [1209, 409] width 53 height 43
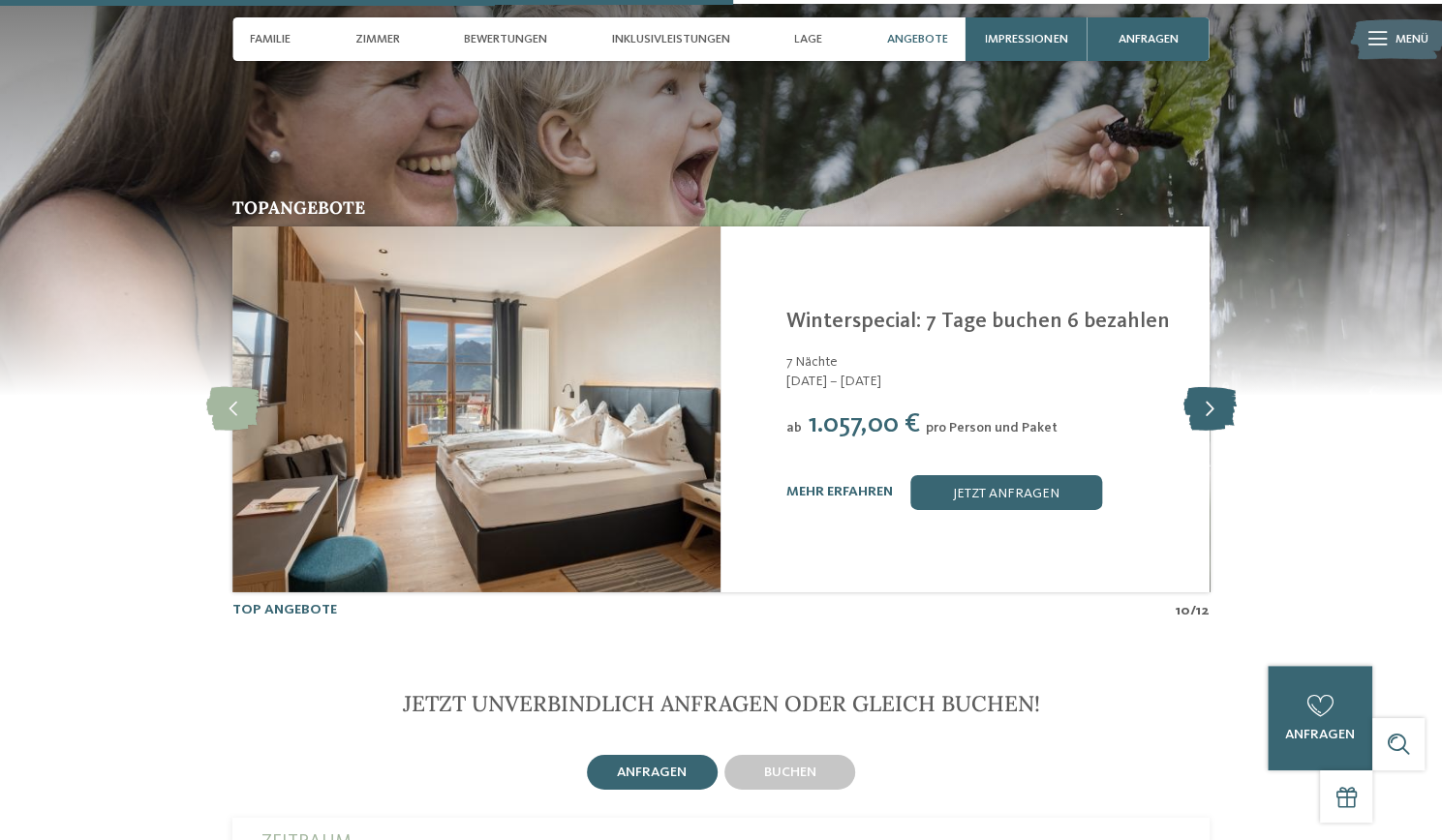
click at [1214, 387] on icon at bounding box center [1209, 409] width 53 height 43
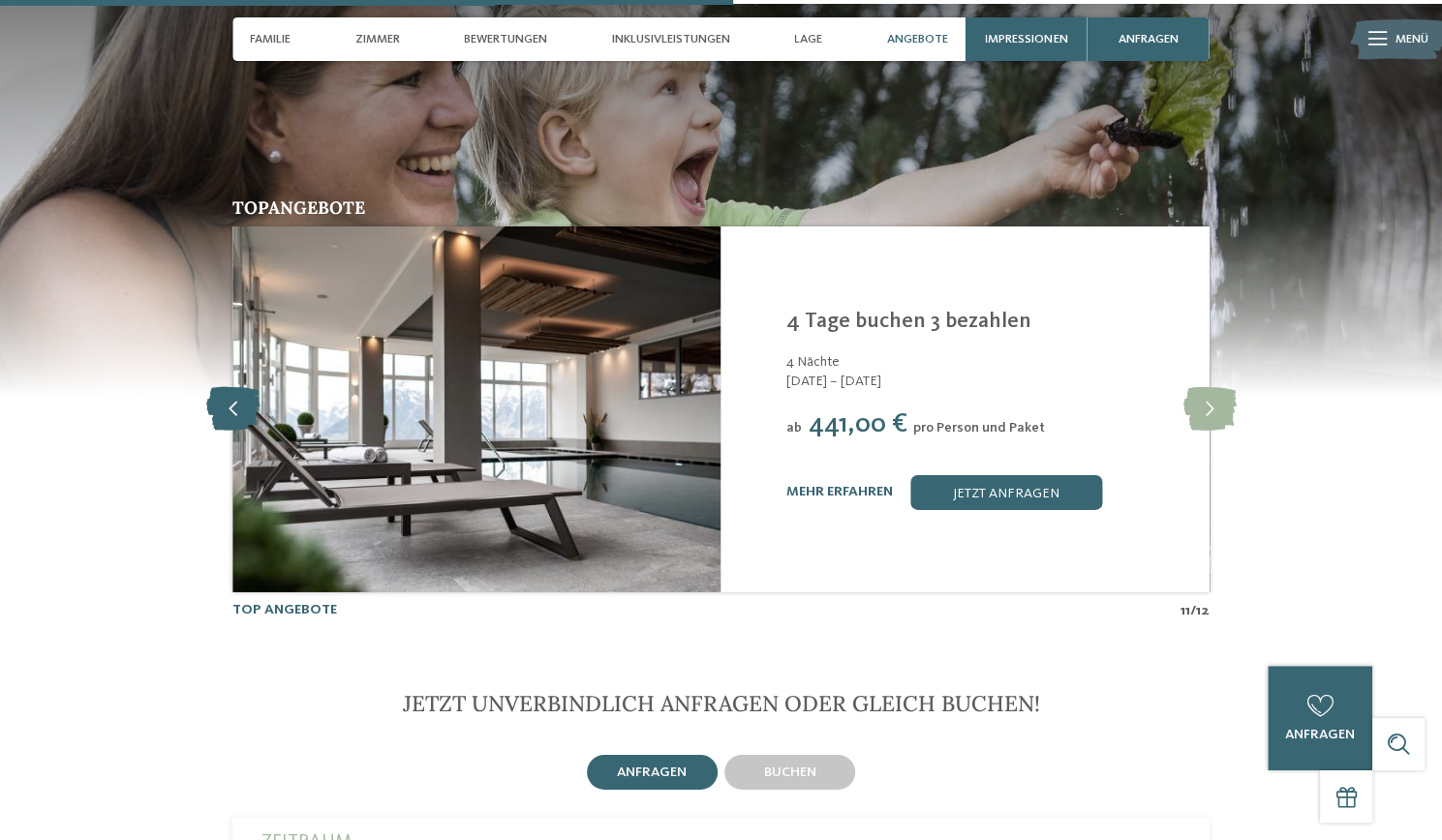
click at [234, 387] on icon at bounding box center [233, 409] width 53 height 43
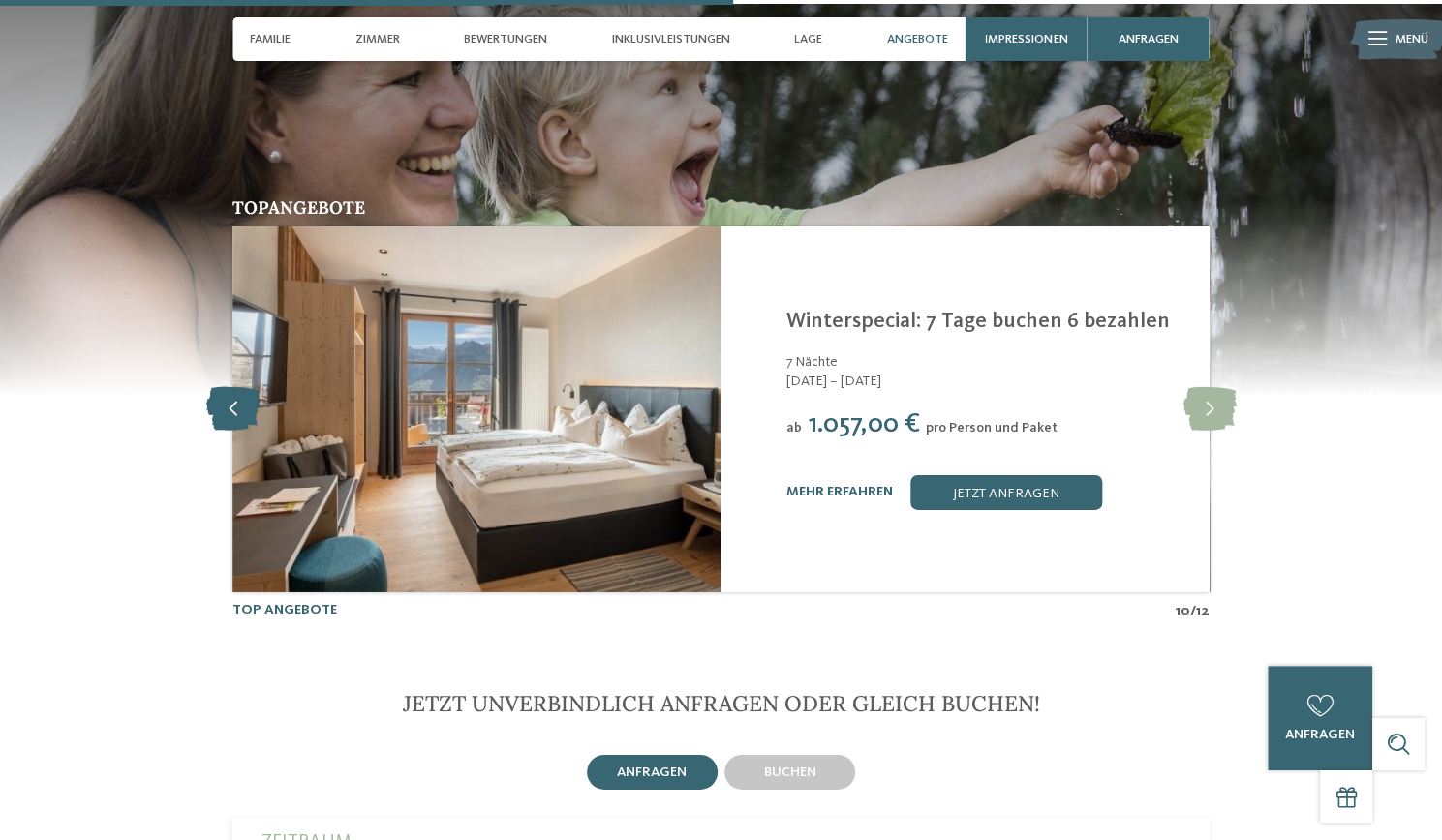
click at [232, 387] on icon at bounding box center [233, 409] width 53 height 43
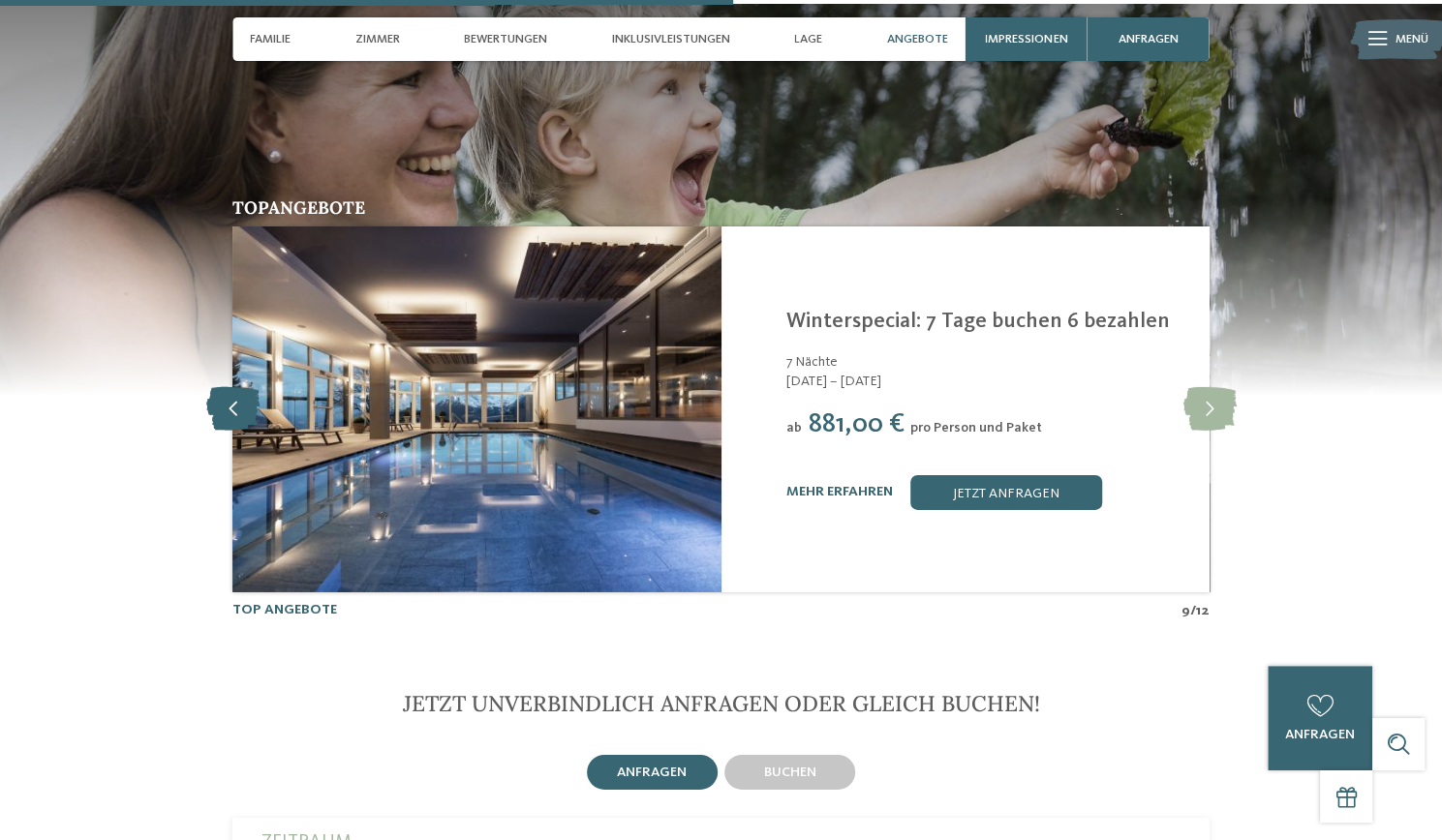
click at [232, 387] on icon at bounding box center [233, 409] width 53 height 43
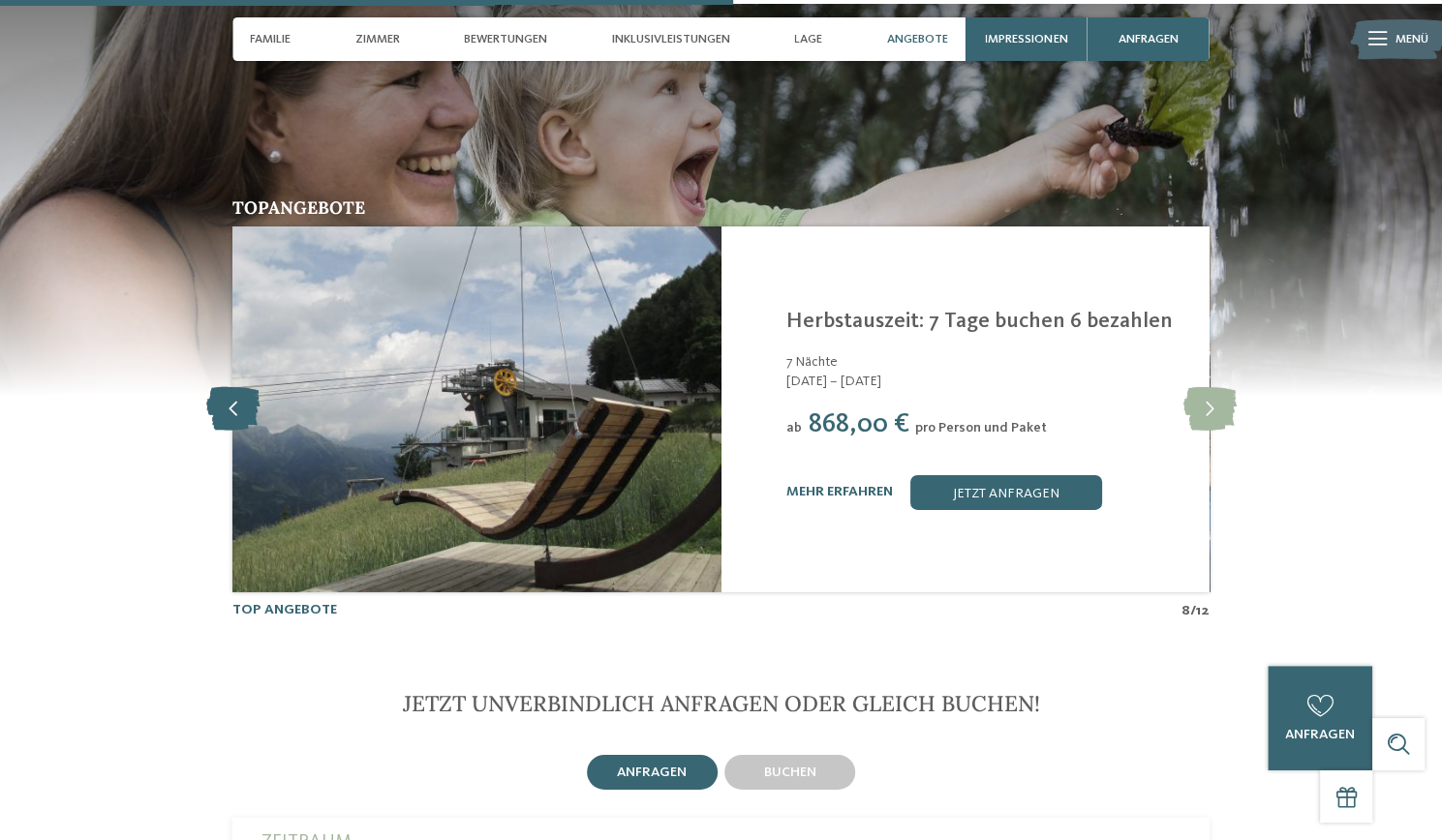
click at [228, 387] on icon at bounding box center [233, 409] width 53 height 43
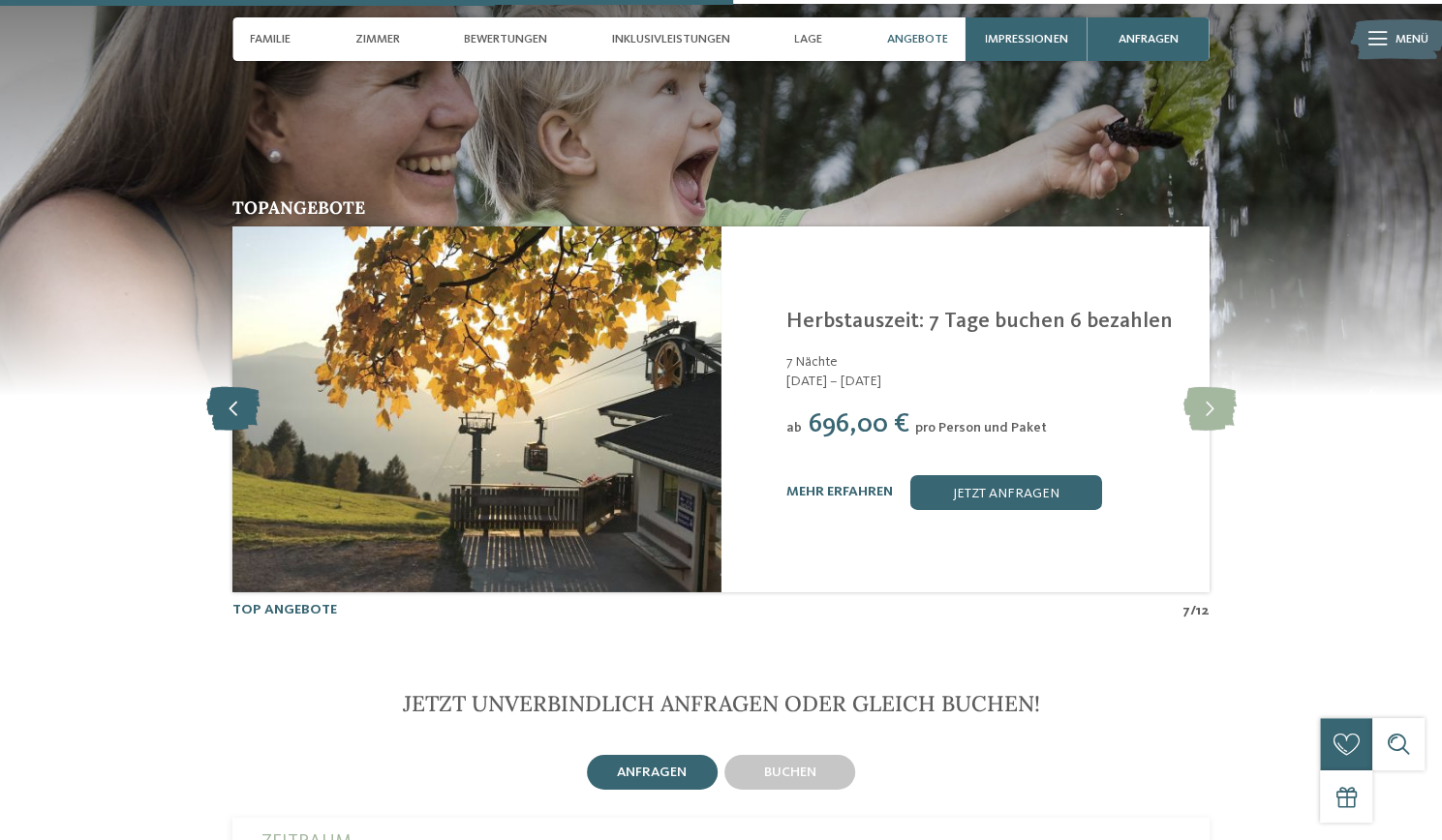
click at [228, 387] on icon at bounding box center [233, 409] width 53 height 43
click at [222, 387] on icon at bounding box center [233, 409] width 53 height 43
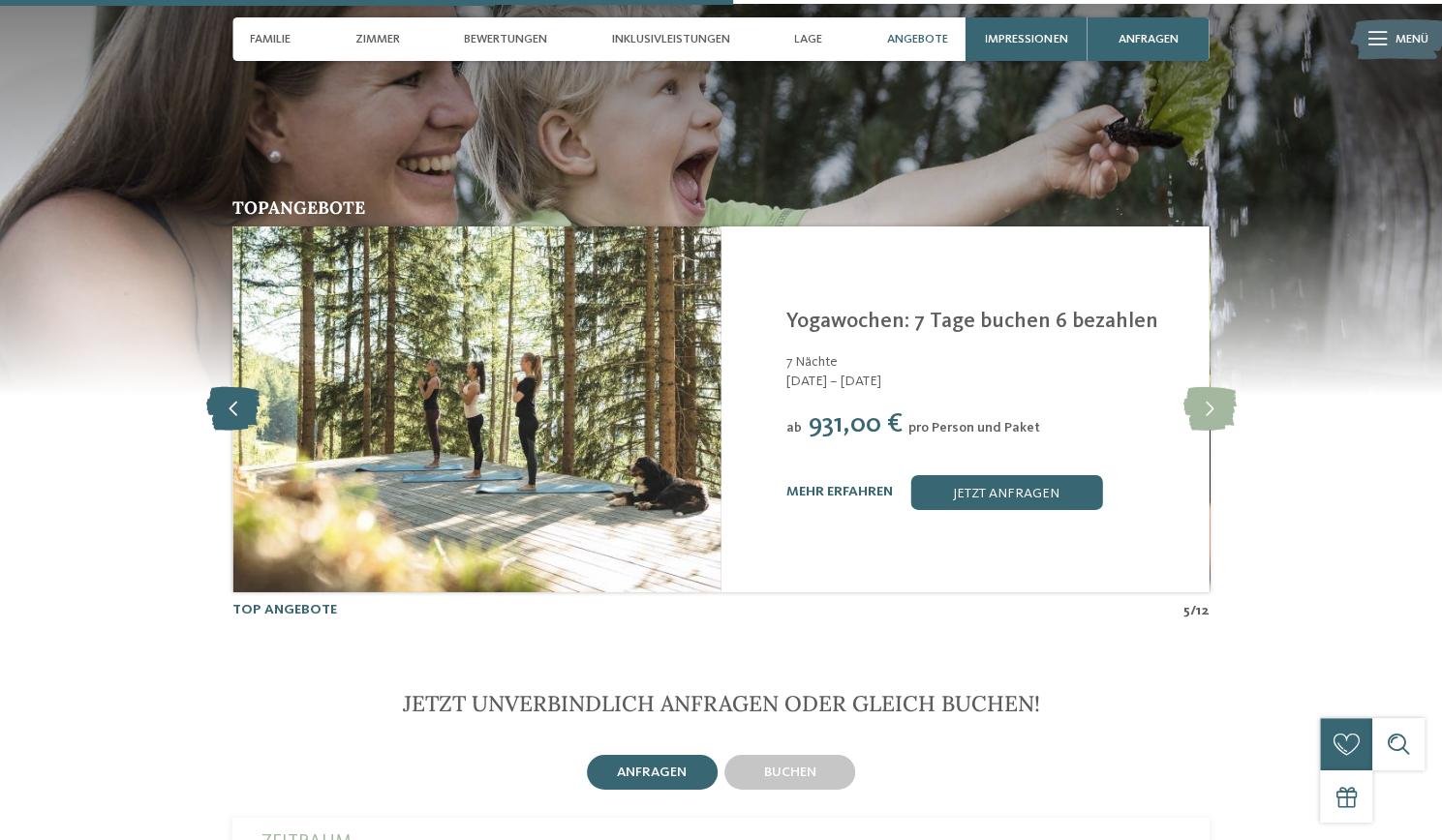
click at [221, 387] on icon at bounding box center [233, 409] width 53 height 43
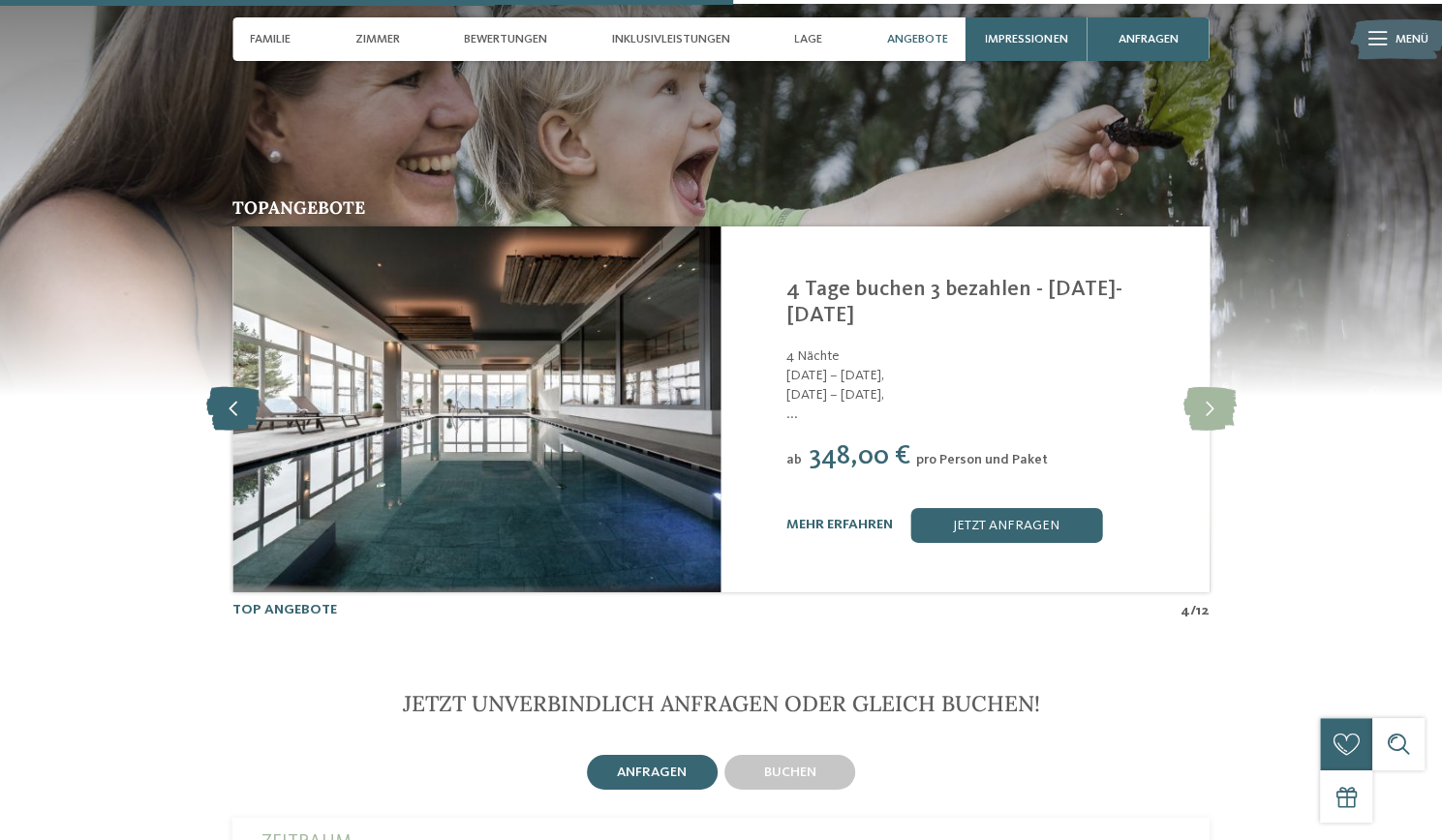
click at [218, 387] on icon at bounding box center [233, 409] width 53 height 43
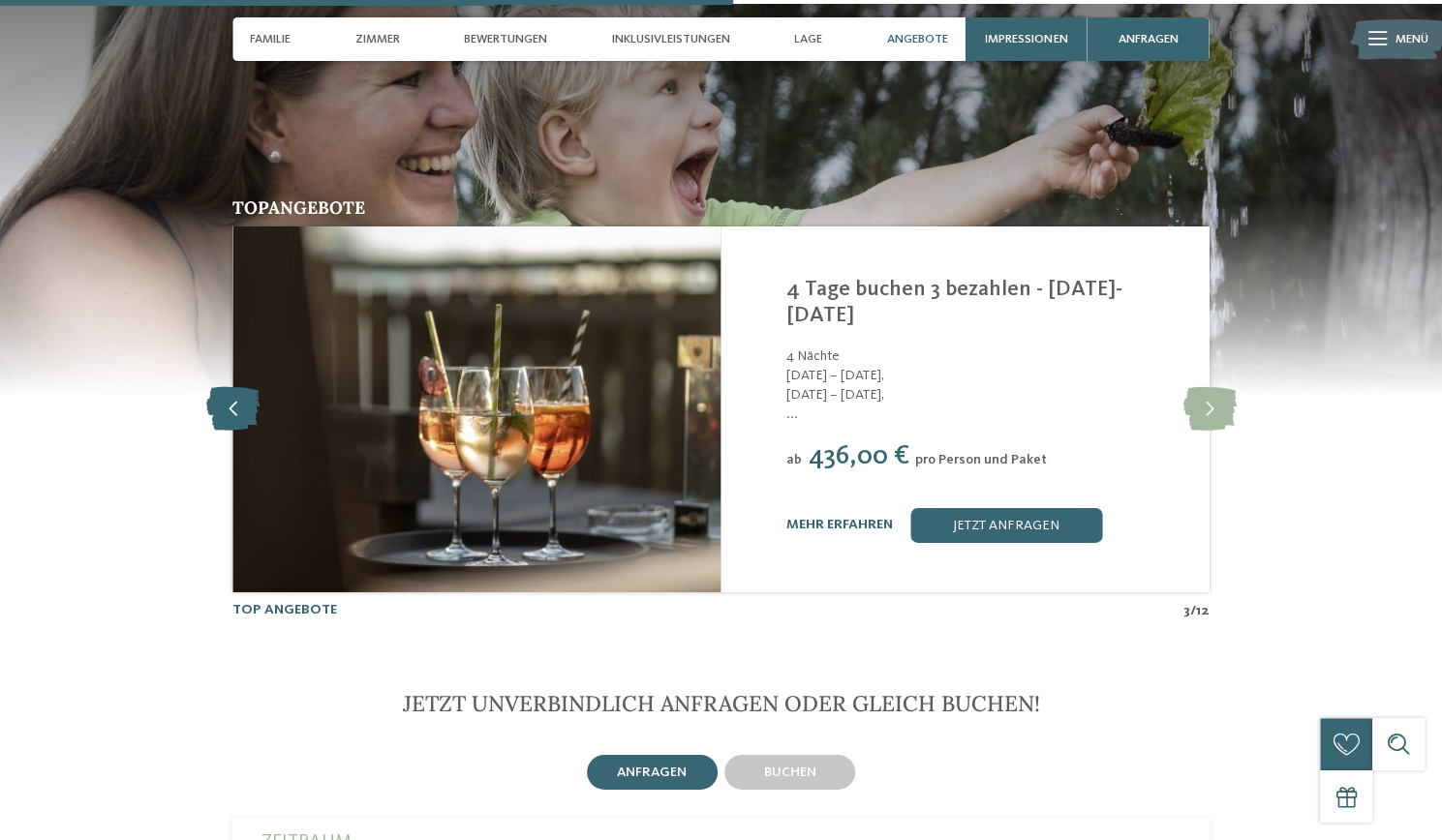
click at [215, 387] on icon at bounding box center [233, 409] width 53 height 43
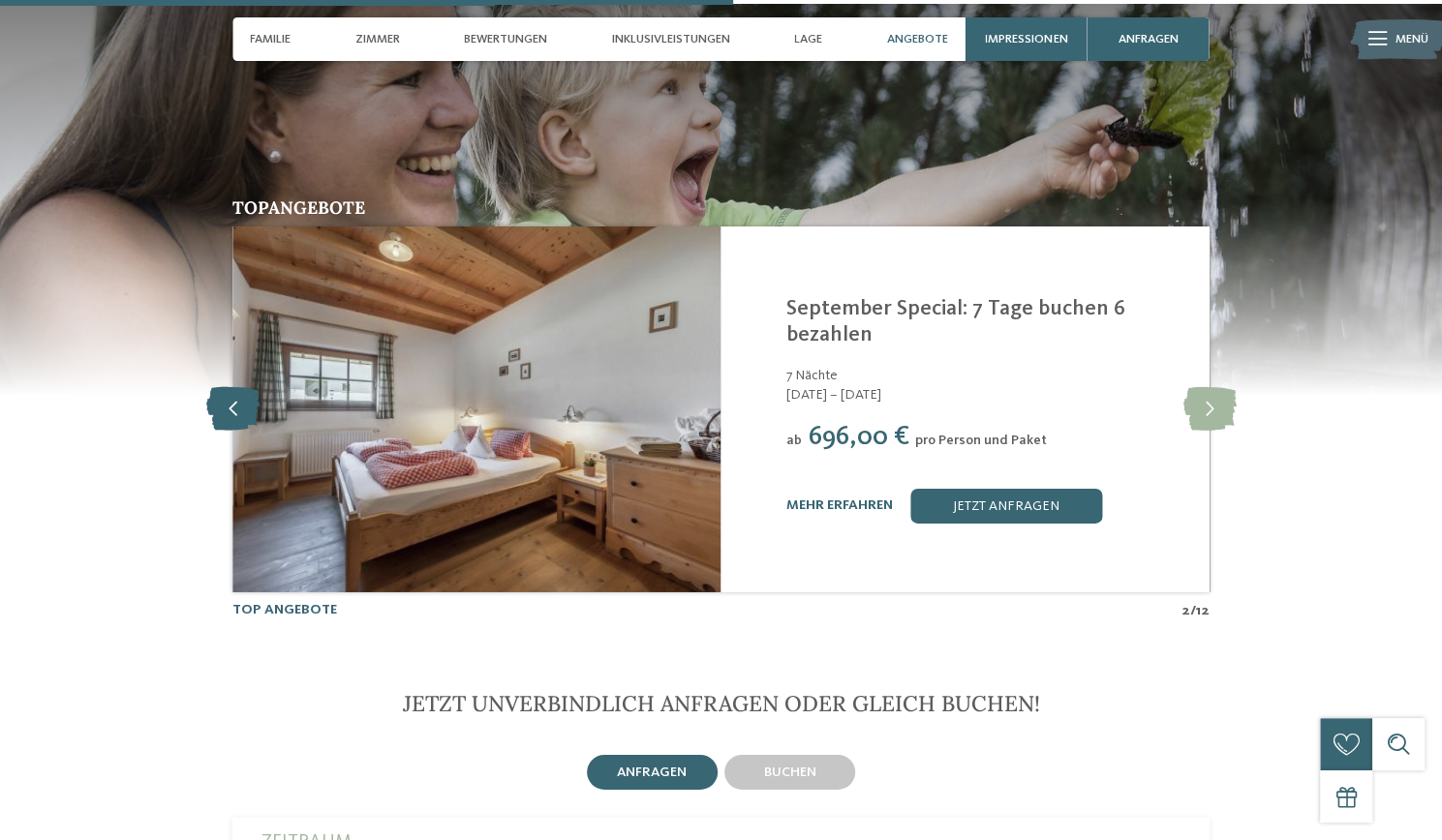
click at [214, 387] on icon at bounding box center [233, 409] width 53 height 43
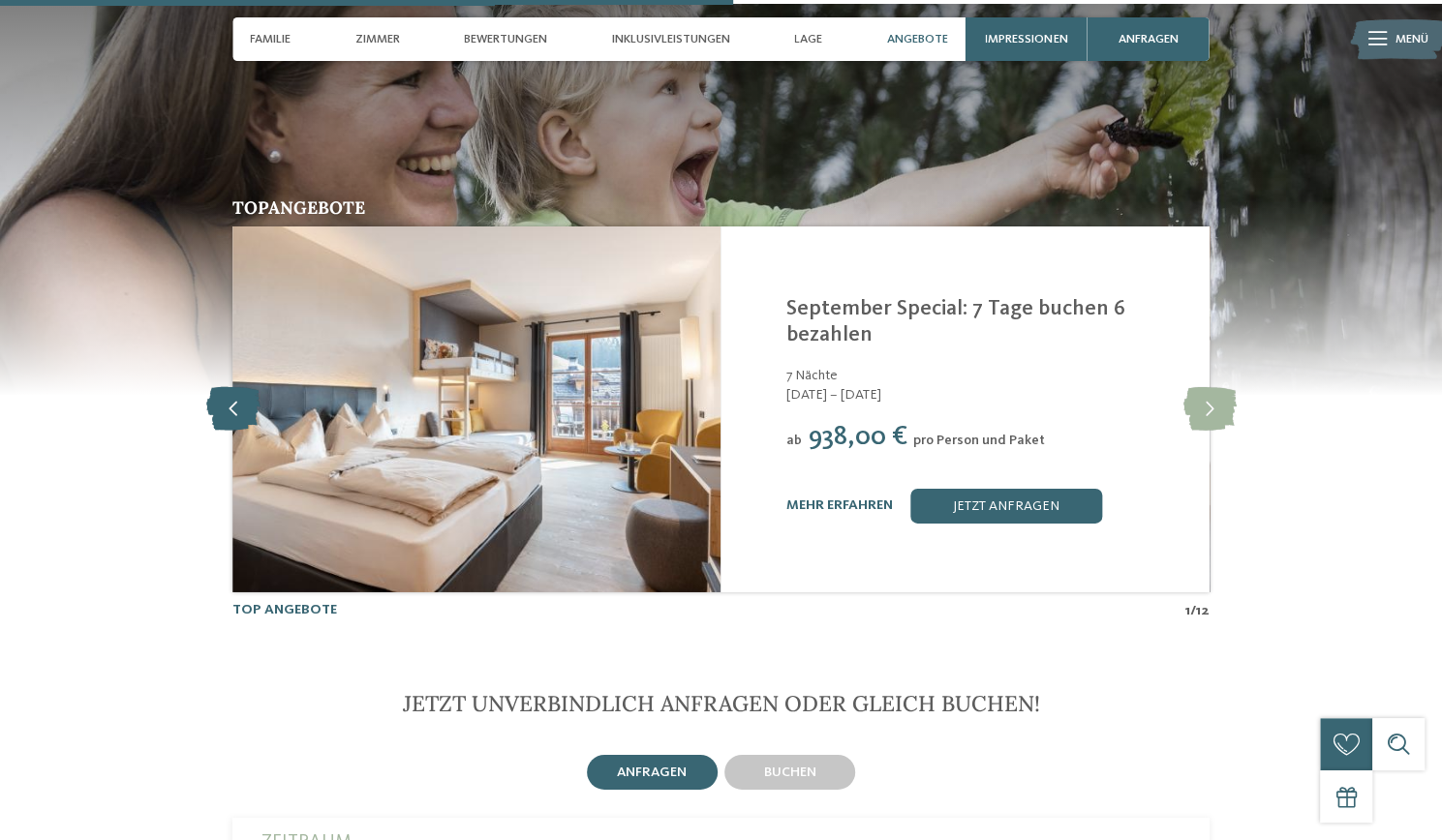
click at [210, 387] on icon at bounding box center [233, 409] width 53 height 43
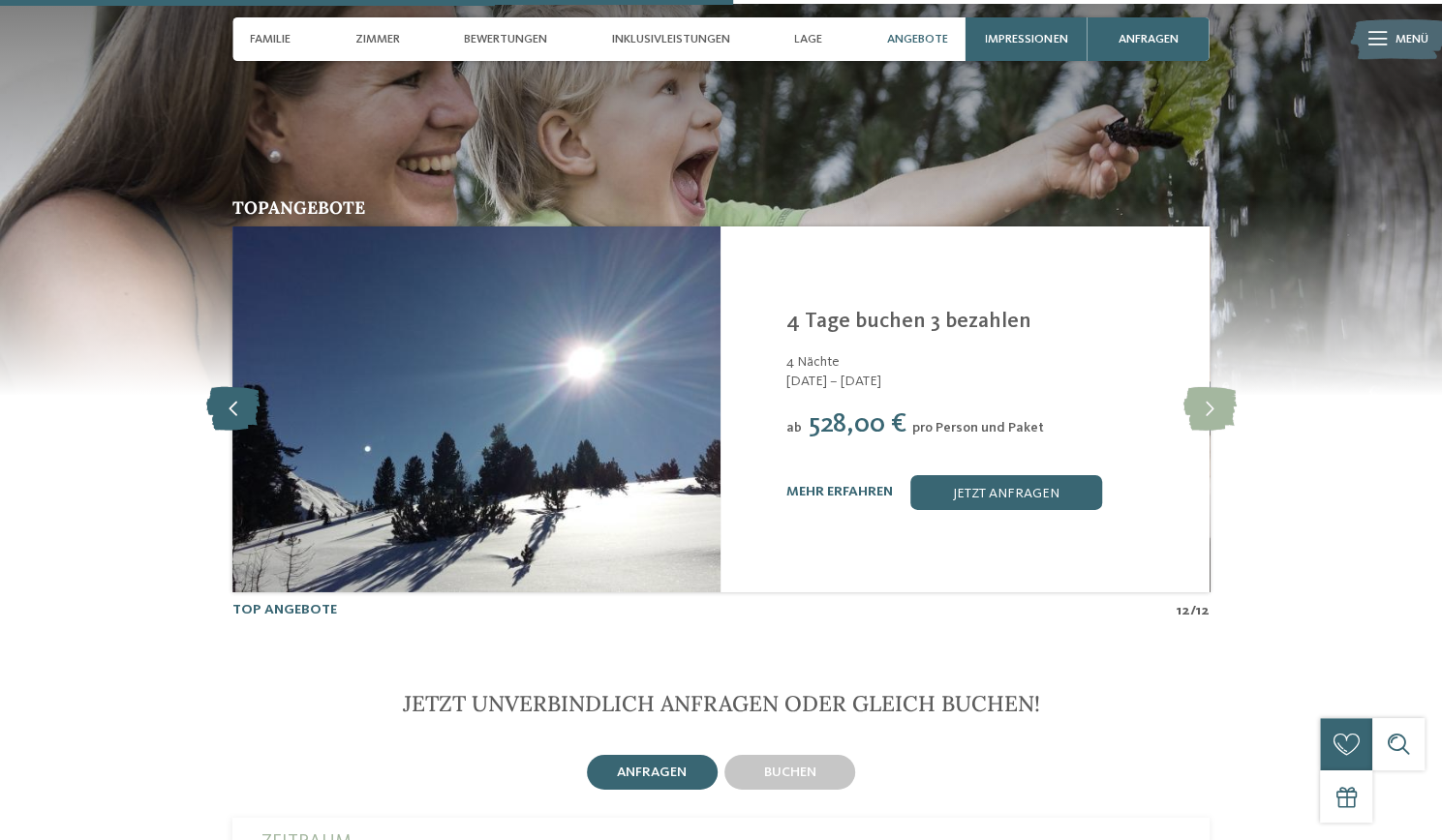
click at [224, 387] on icon at bounding box center [233, 409] width 53 height 43
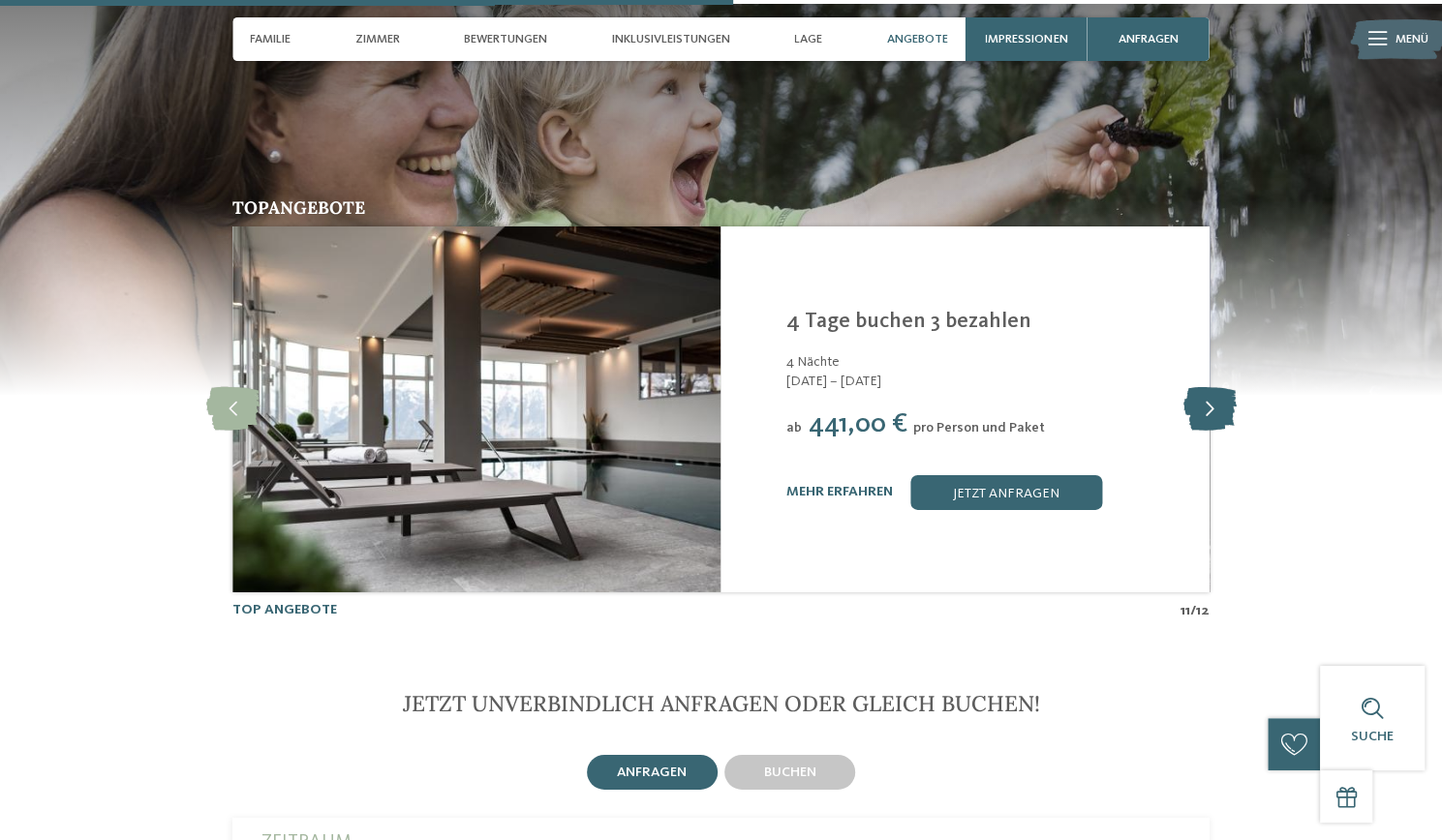
click at [1204, 387] on icon at bounding box center [1209, 409] width 53 height 43
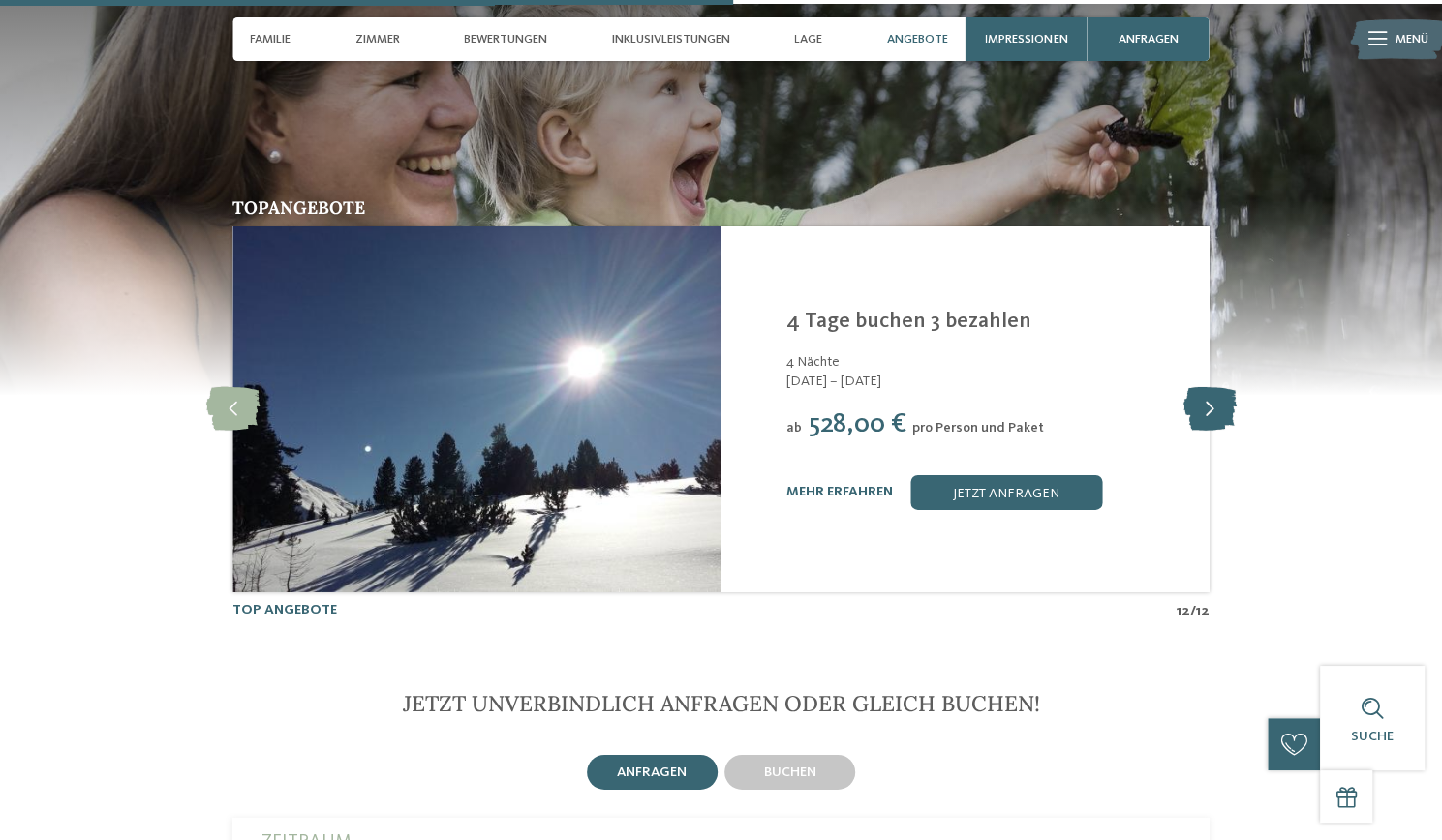
click at [1217, 387] on icon at bounding box center [1209, 409] width 53 height 43
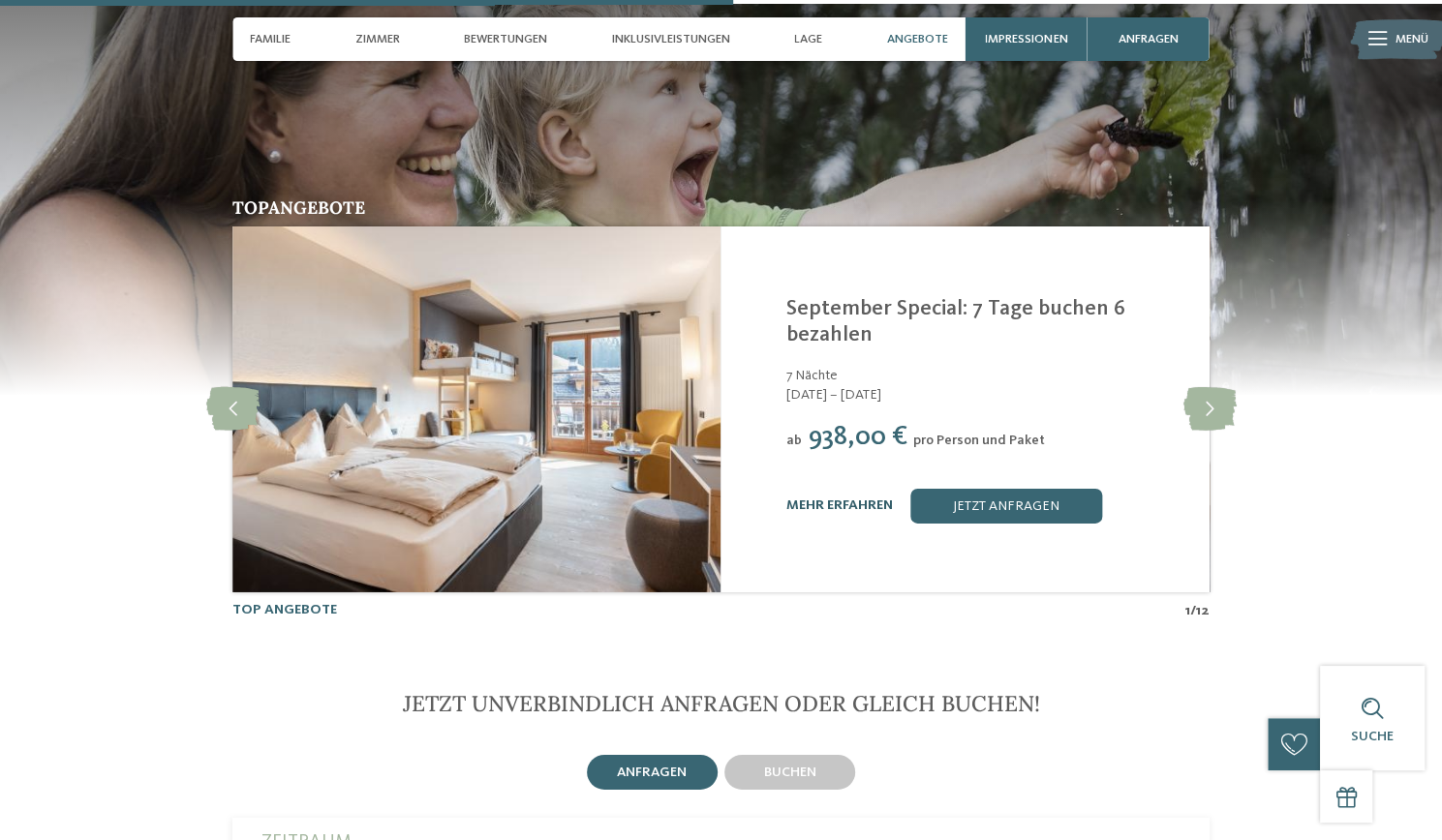
click at [849, 499] on link "mehr erfahren" at bounding box center [840, 506] width 107 height 14
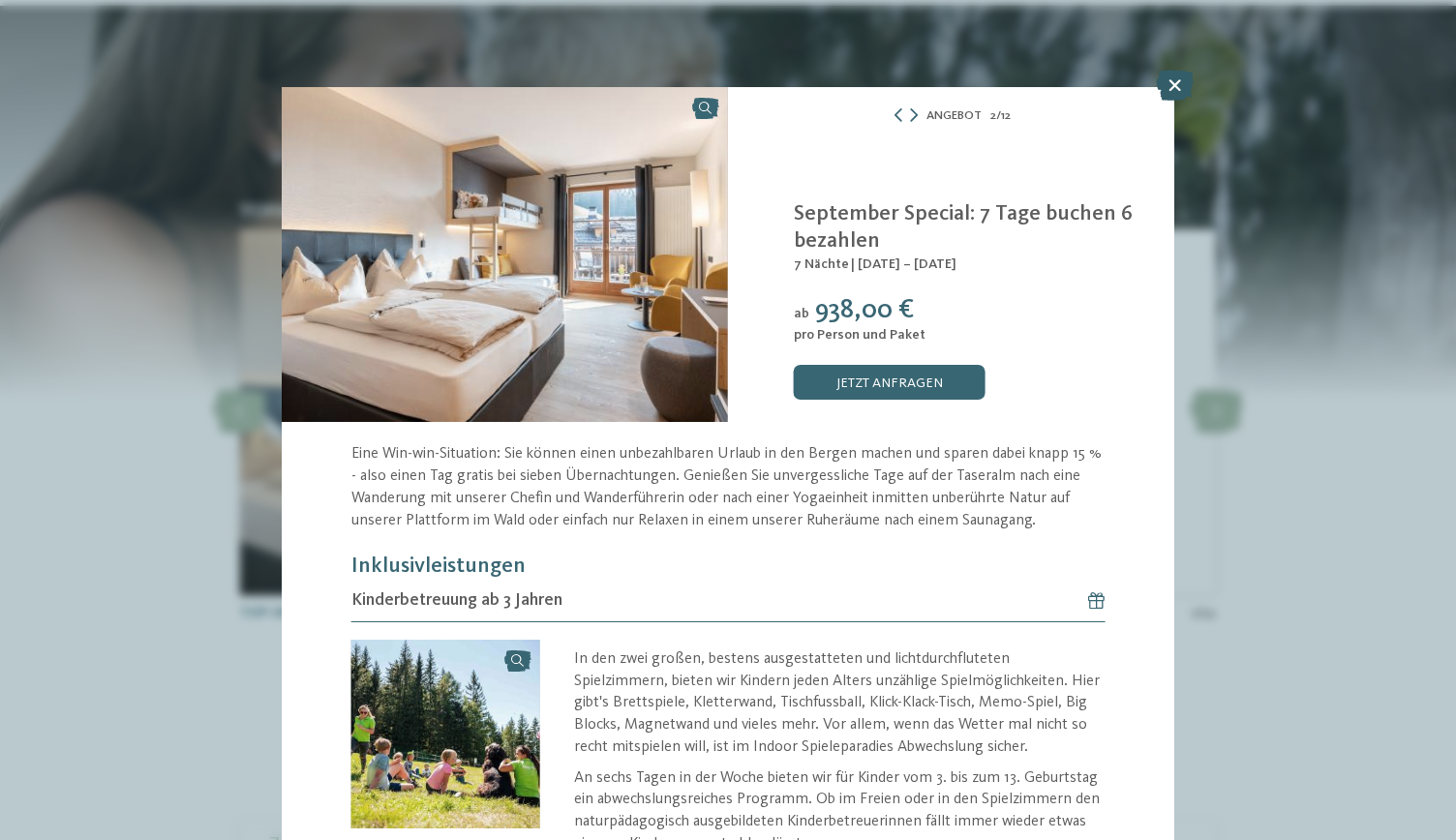
click at [1164, 95] on icon at bounding box center [1174, 85] width 38 height 31
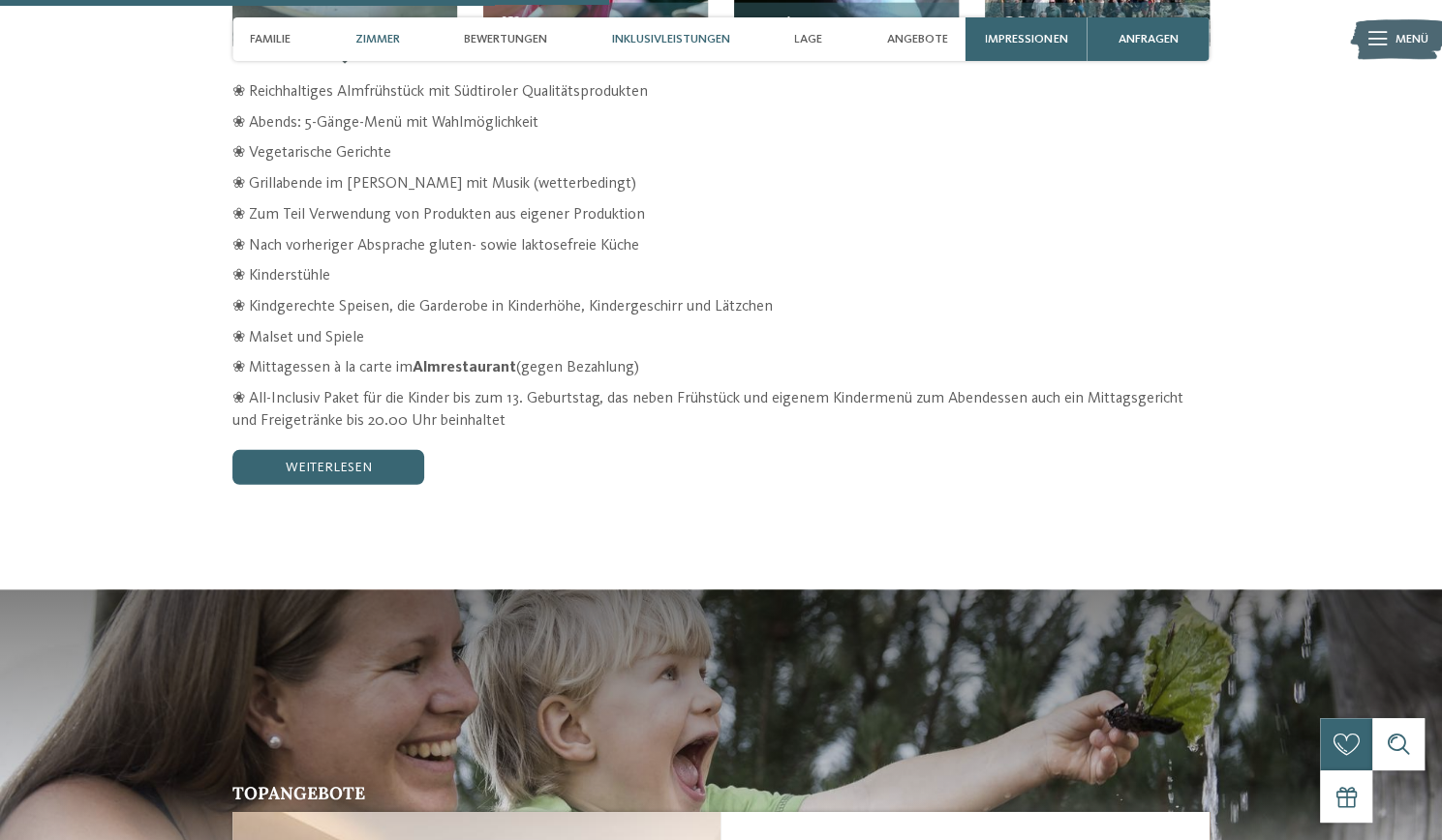
click at [394, 48] on div "Zimmer" at bounding box center [378, 40] width 62 height 43
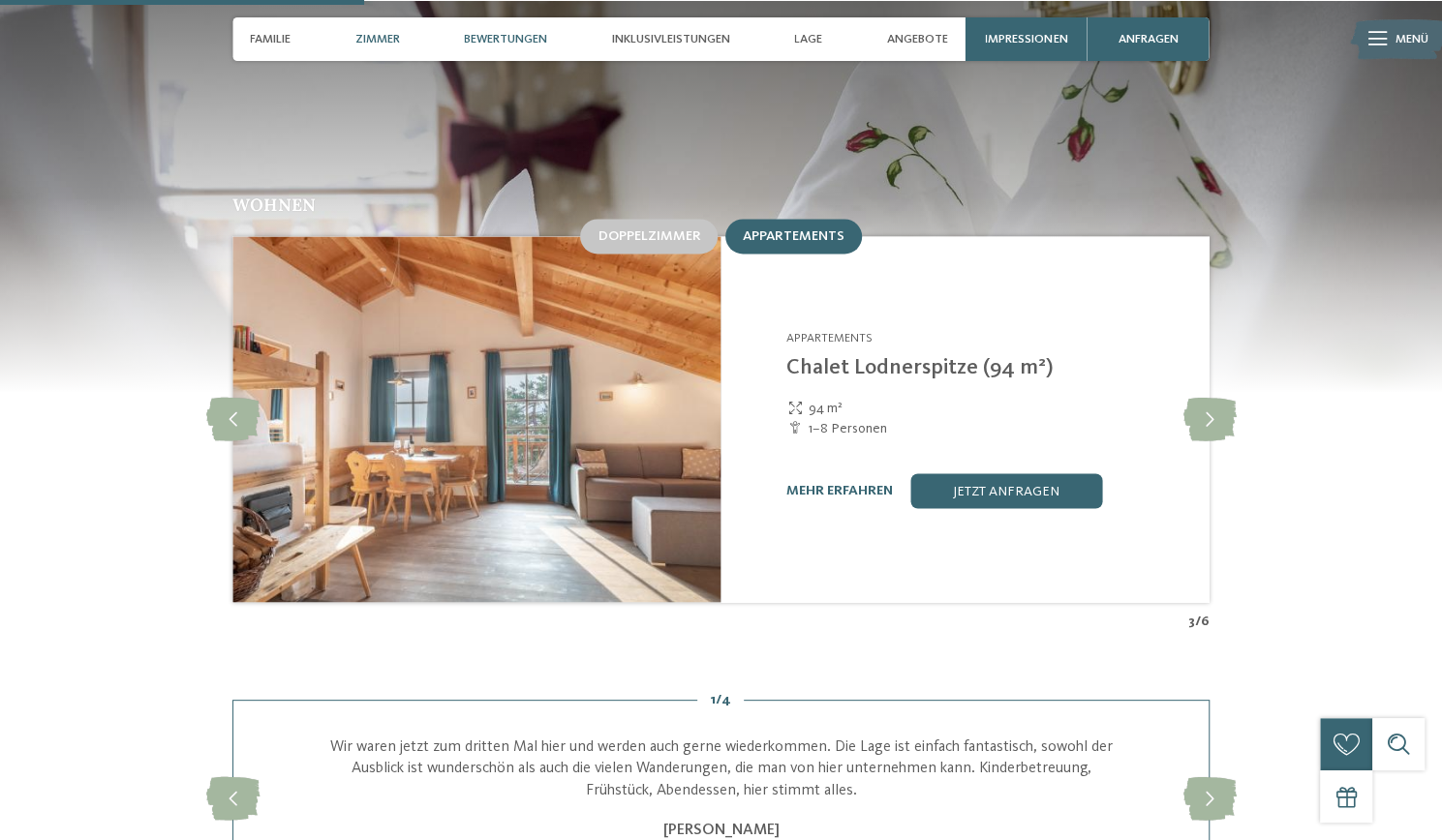
scroll to position [1733, 0]
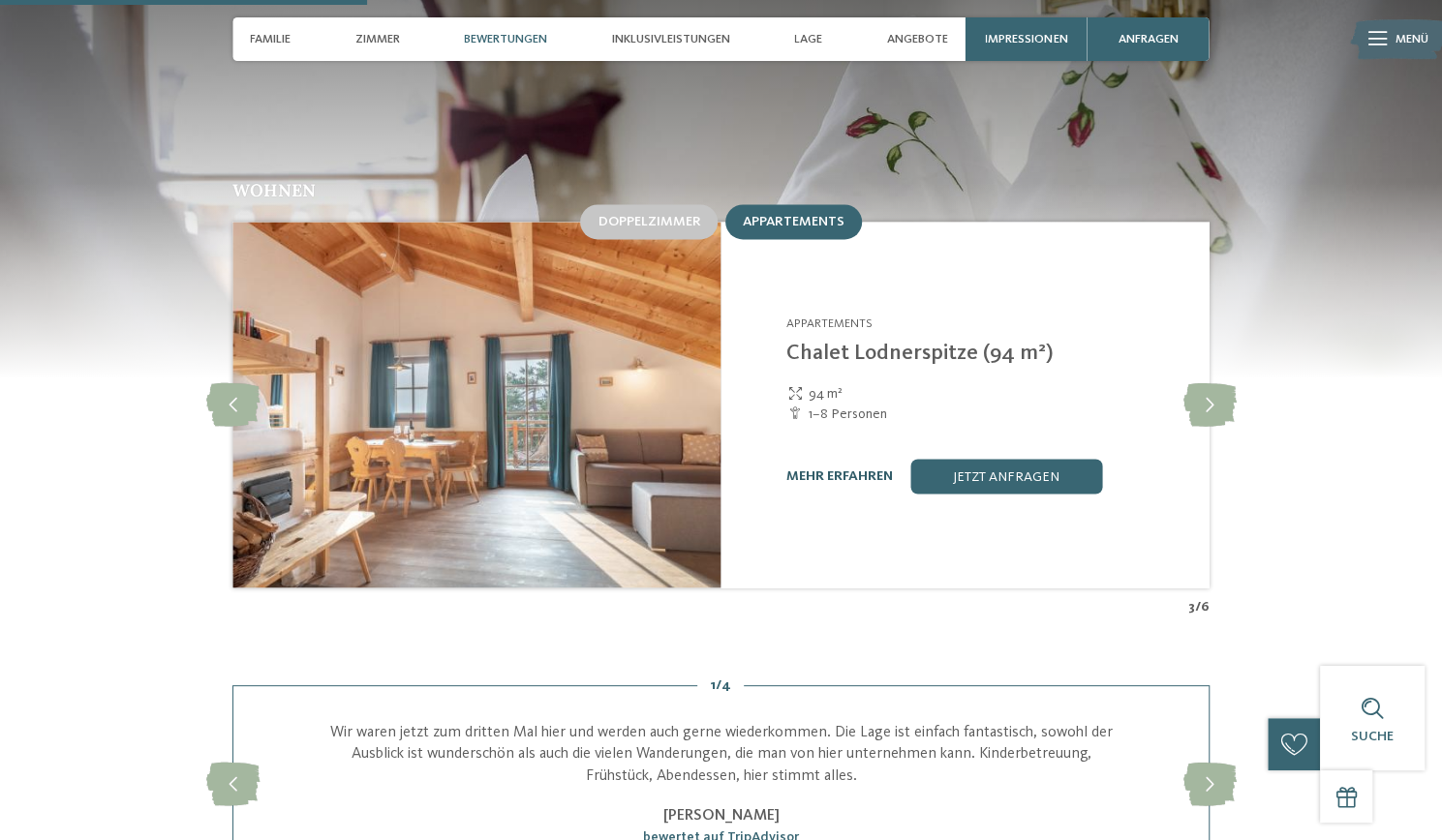
click at [856, 468] on link "mehr erfahren" at bounding box center [840, 475] width 107 height 14
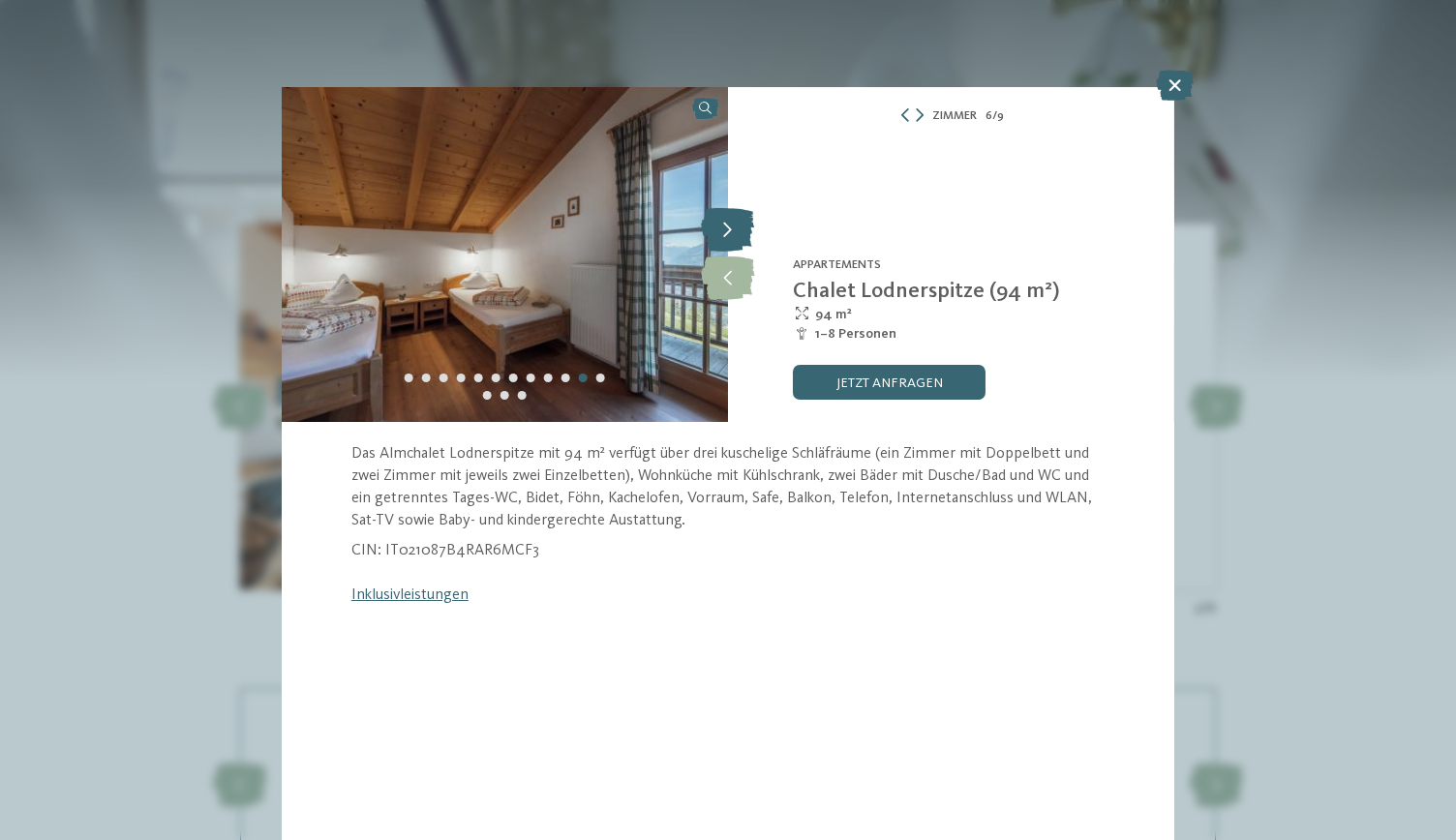
click at [736, 226] on icon at bounding box center [727, 231] width 53 height 43
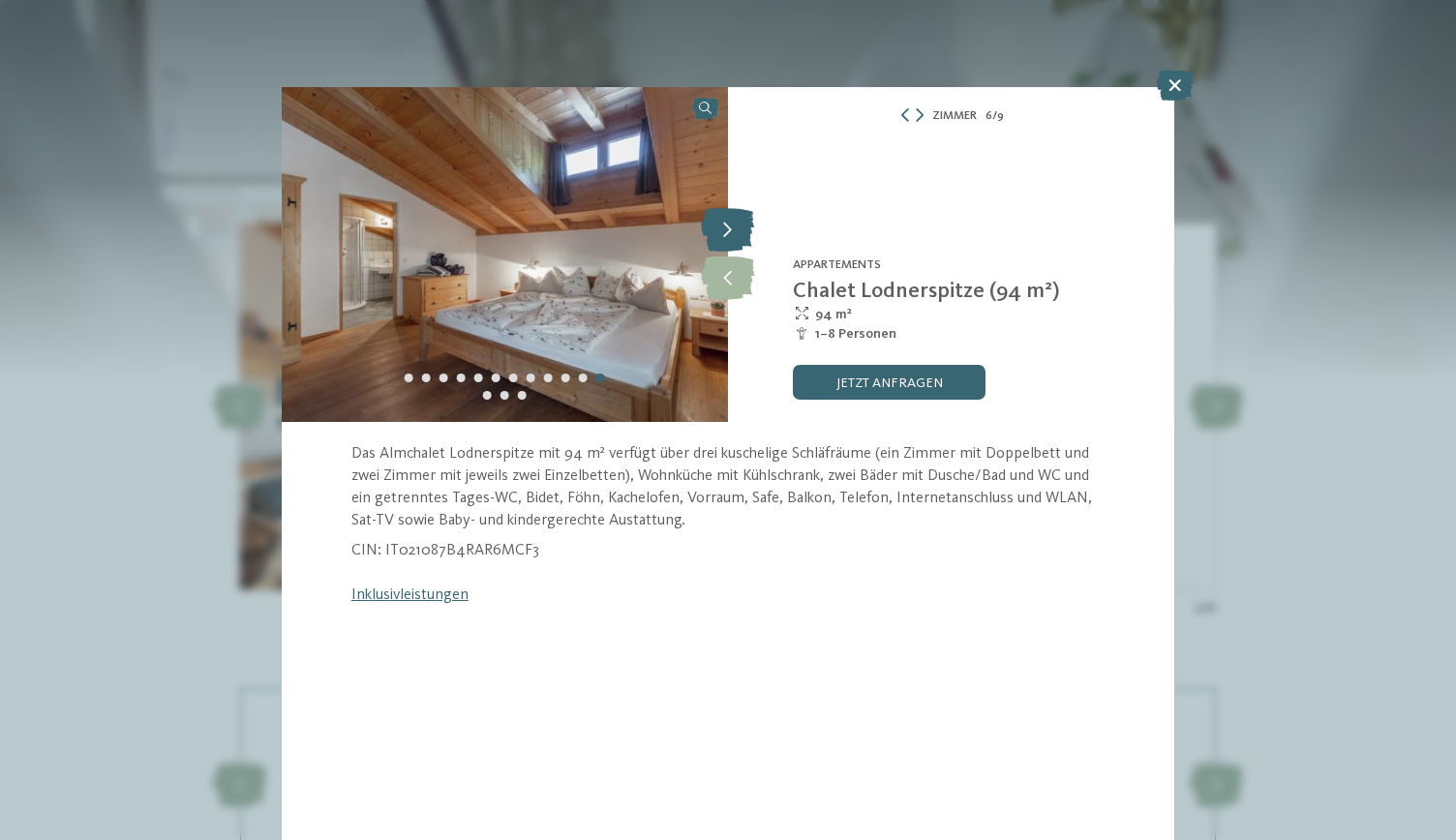
click at [730, 236] on icon at bounding box center [727, 231] width 53 height 43
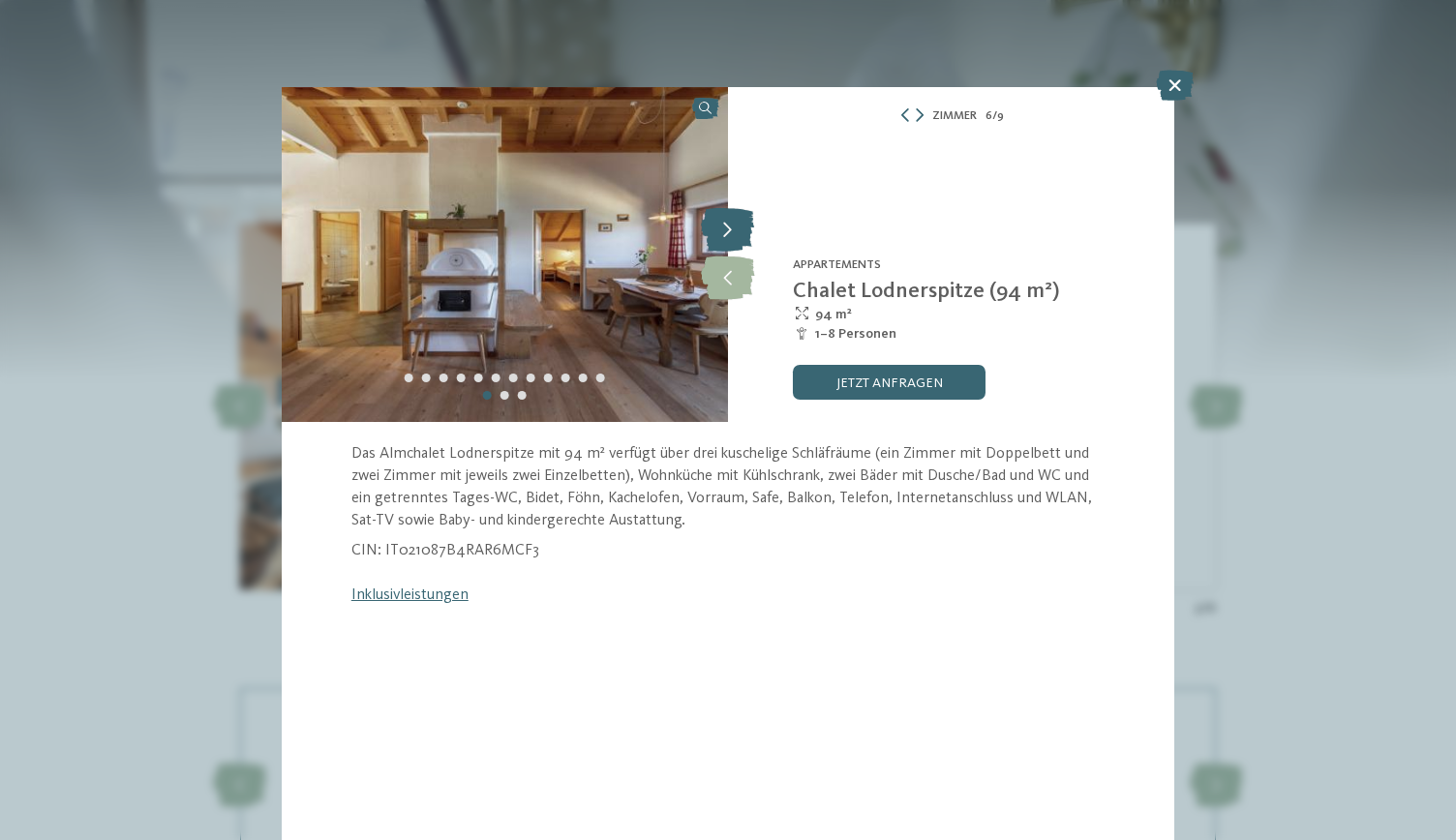
click at [732, 228] on icon at bounding box center [727, 231] width 53 height 43
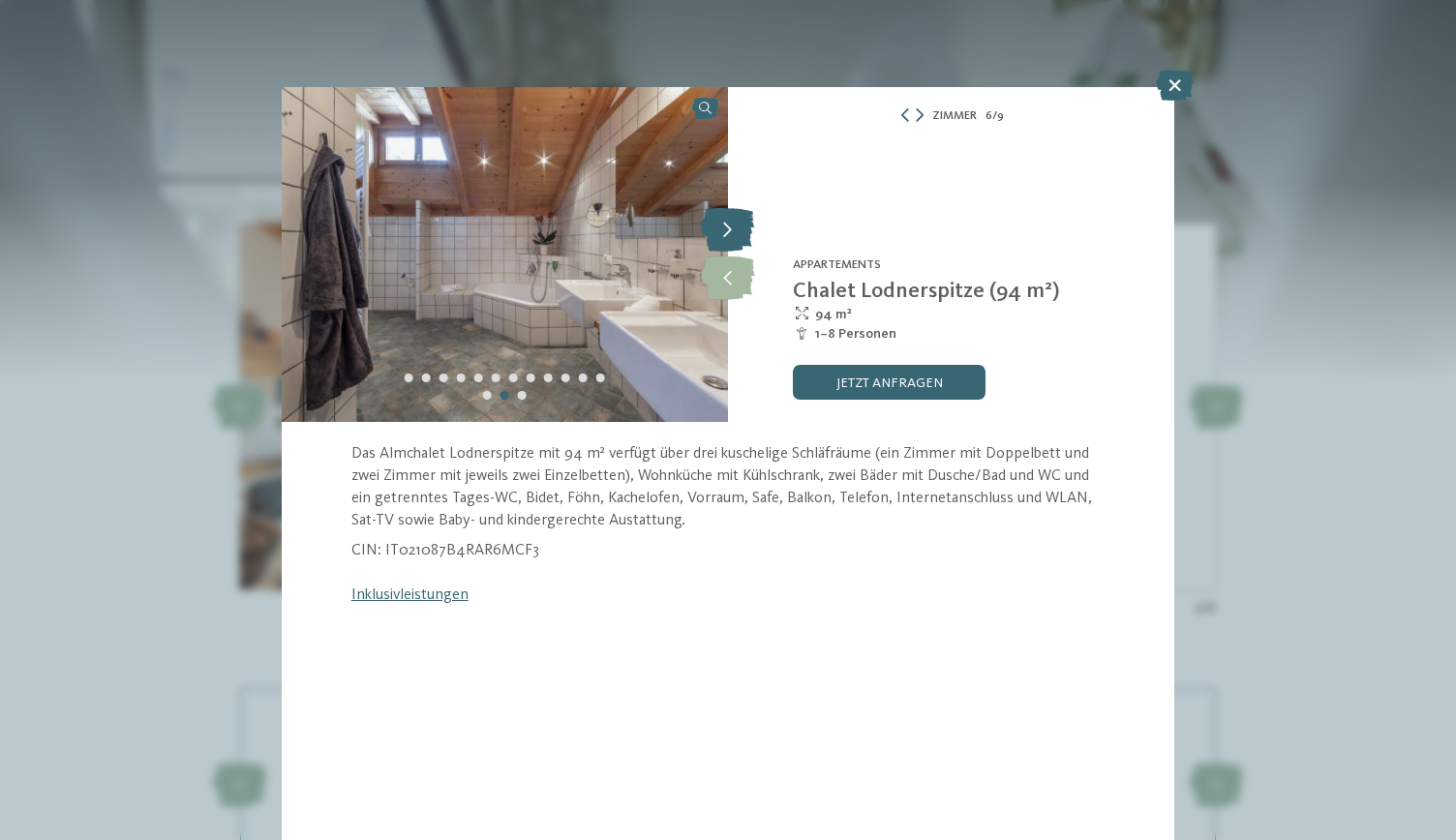
click at [731, 223] on icon at bounding box center [727, 231] width 53 height 43
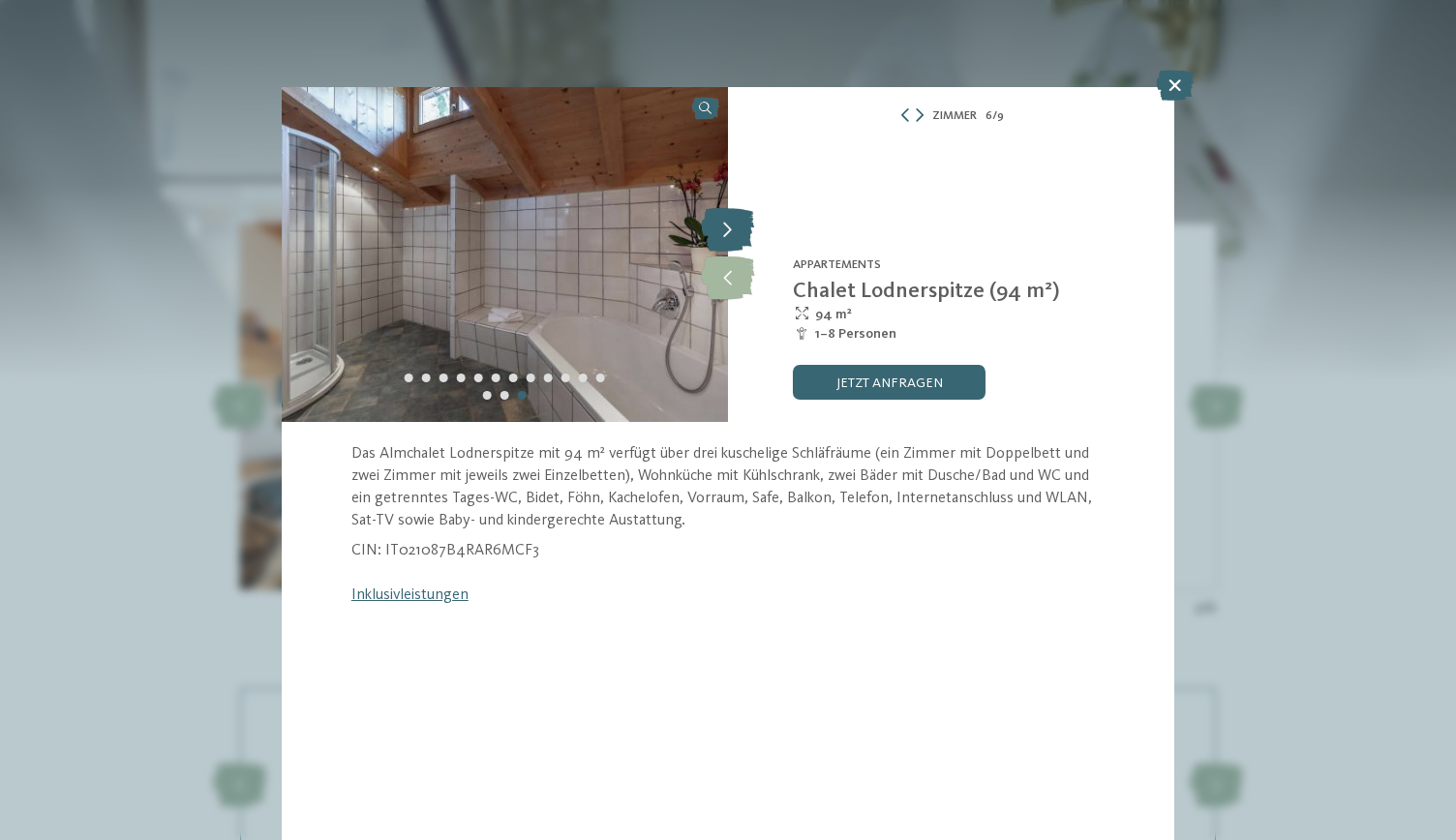
click at [740, 223] on icon at bounding box center [727, 231] width 53 height 43
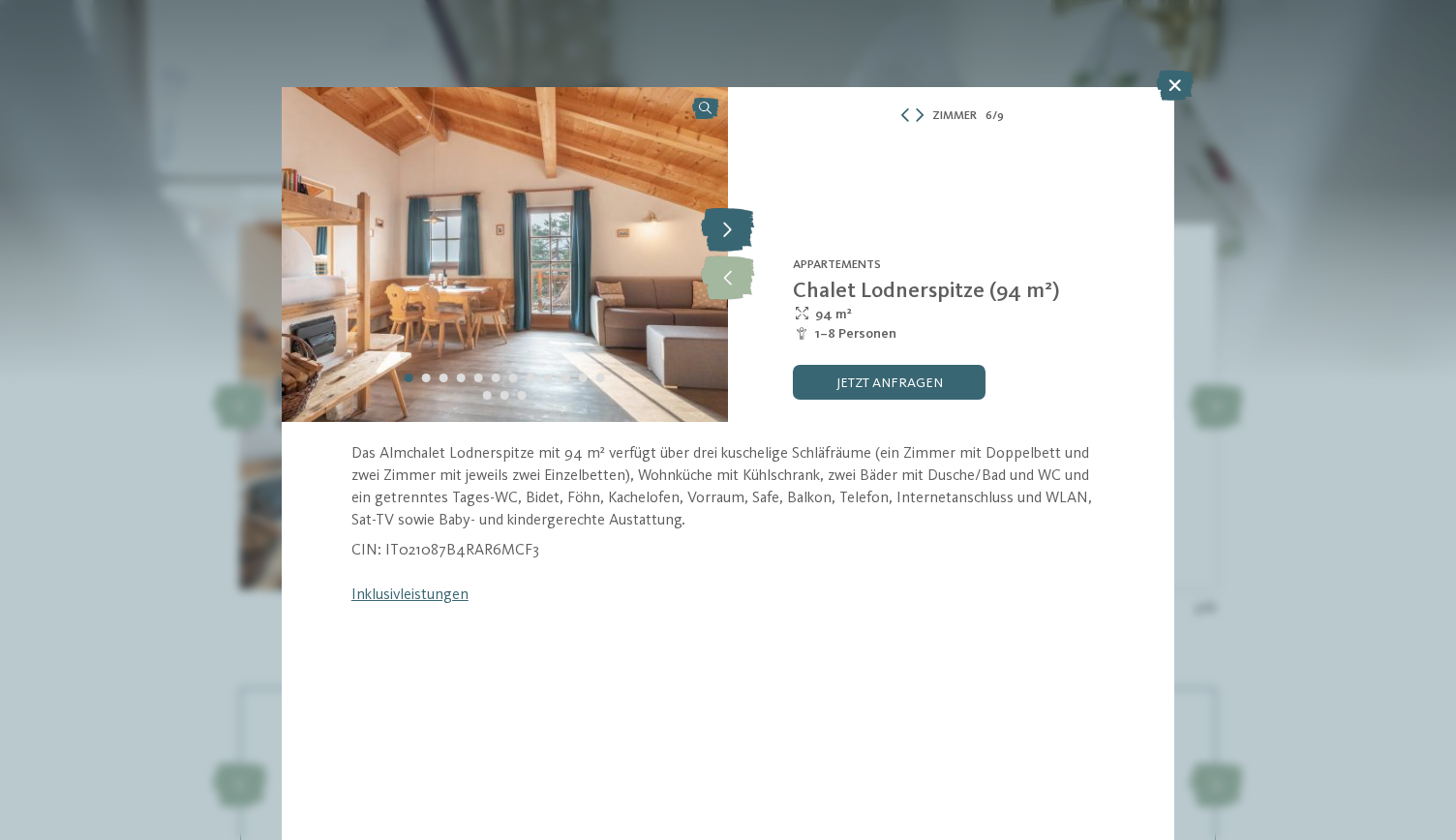
click at [733, 228] on icon at bounding box center [727, 231] width 53 height 43
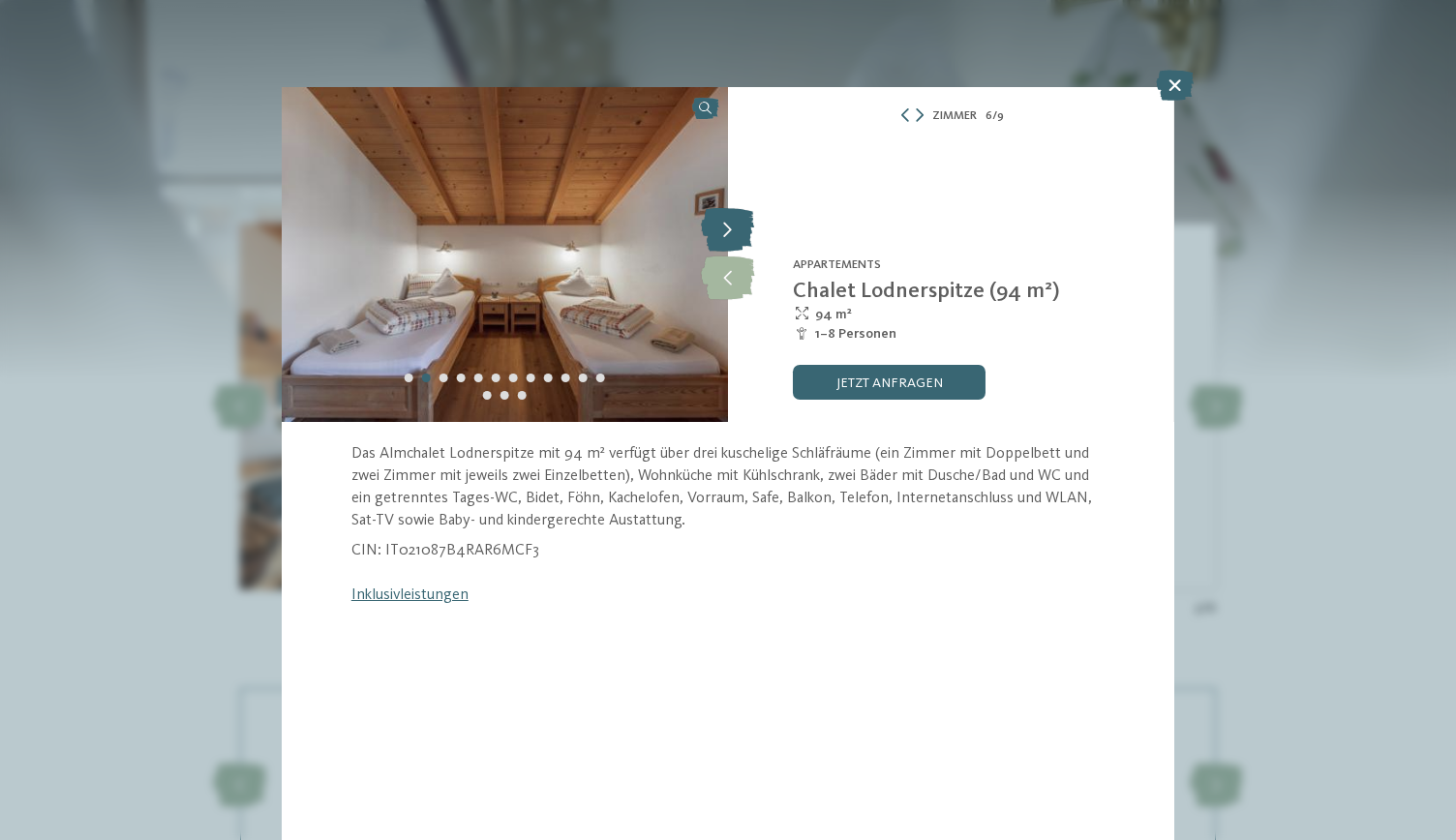
click at [740, 222] on icon at bounding box center [727, 231] width 53 height 43
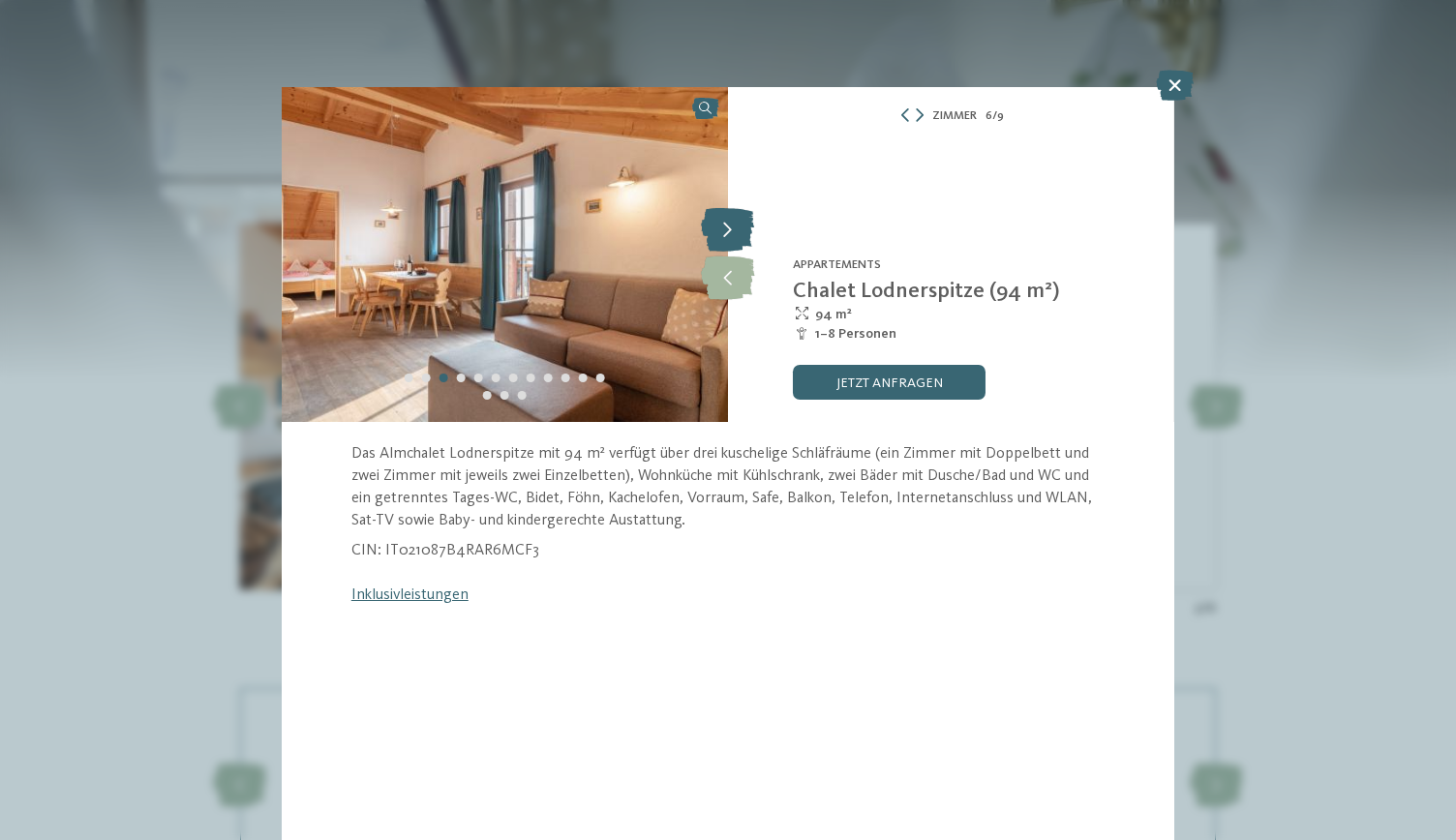
click at [730, 229] on icon at bounding box center [727, 231] width 53 height 43
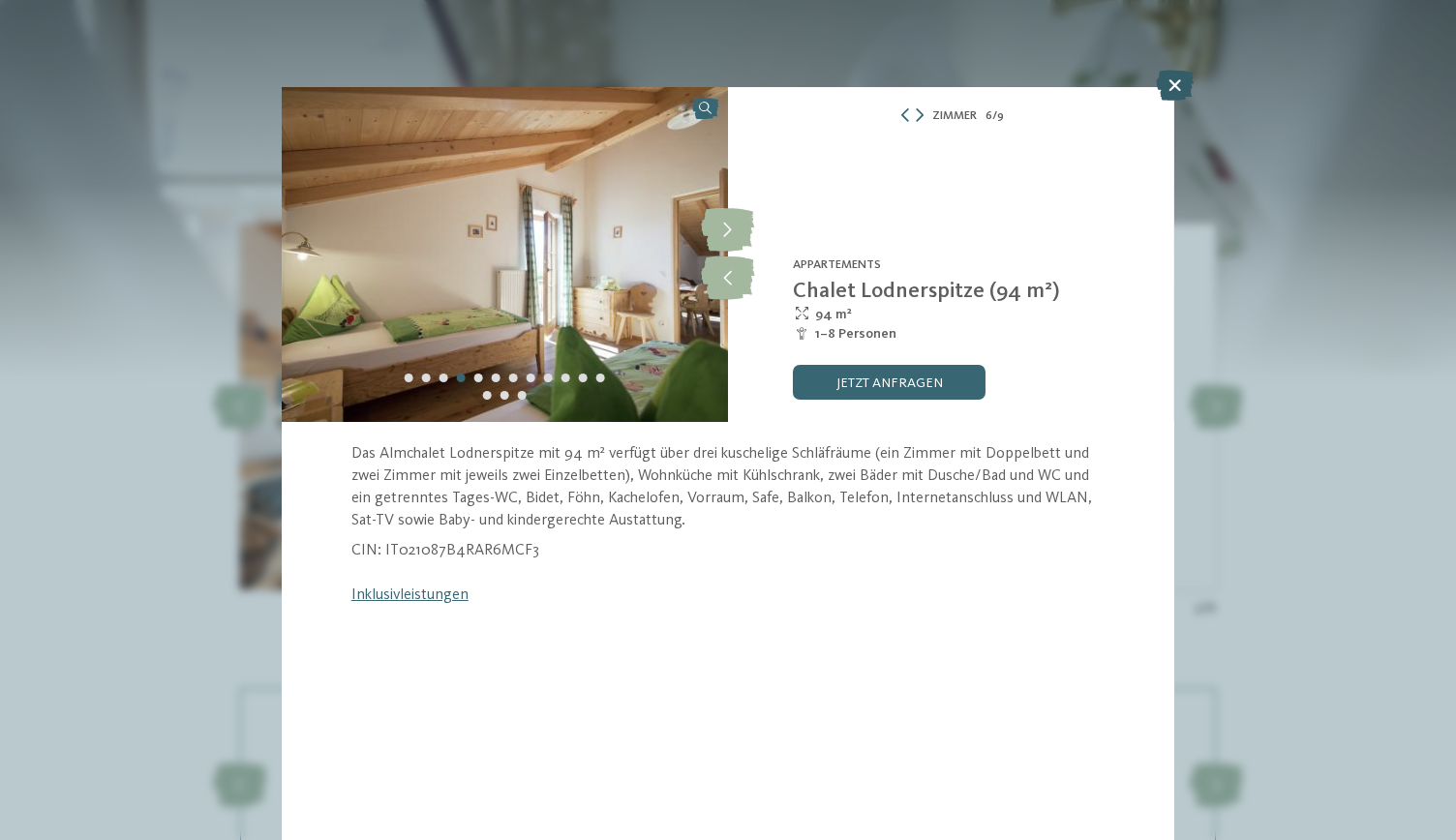
click at [1173, 88] on icon at bounding box center [1174, 85] width 38 height 31
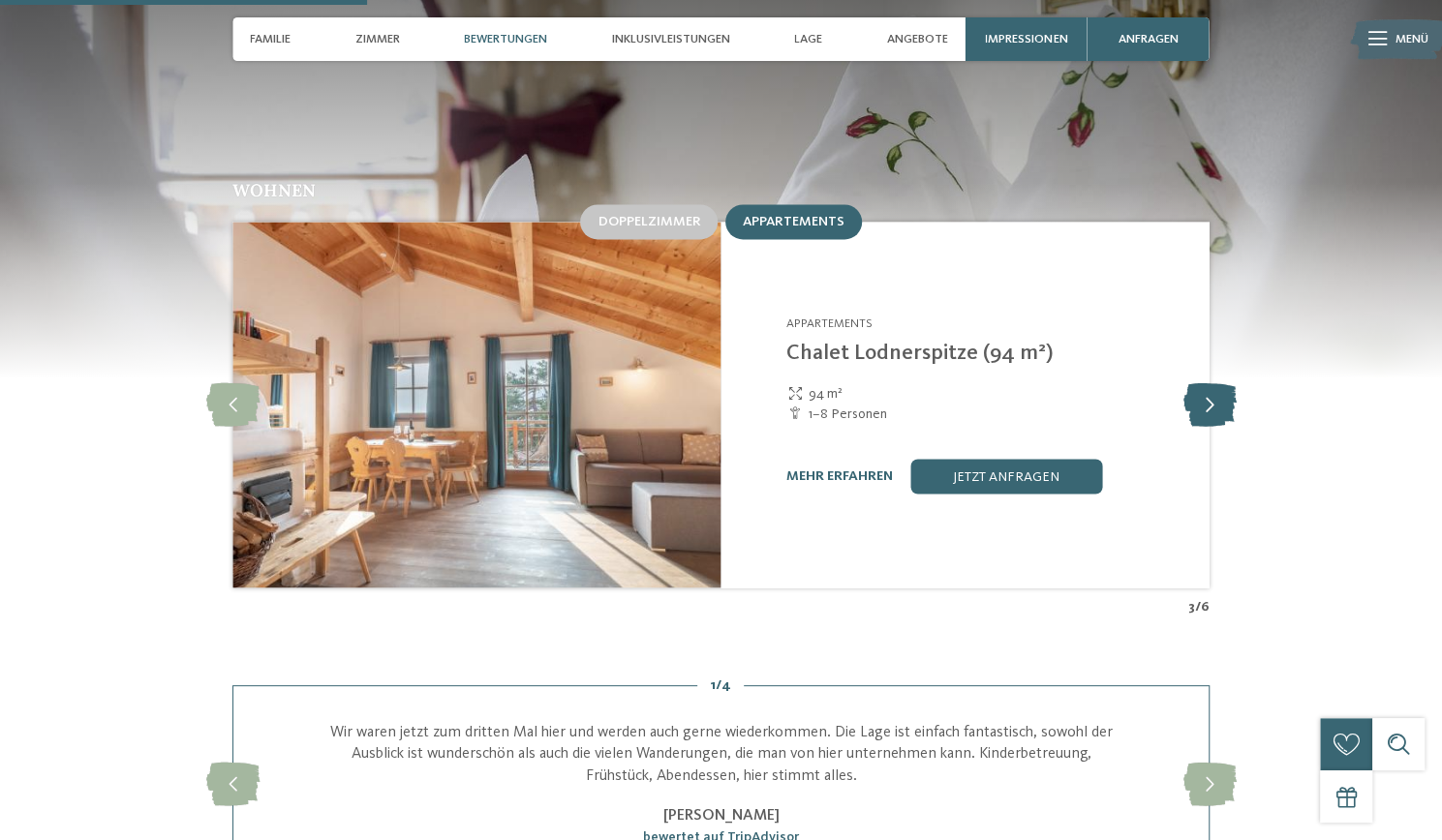
click at [1211, 382] on icon at bounding box center [1209, 404] width 53 height 43
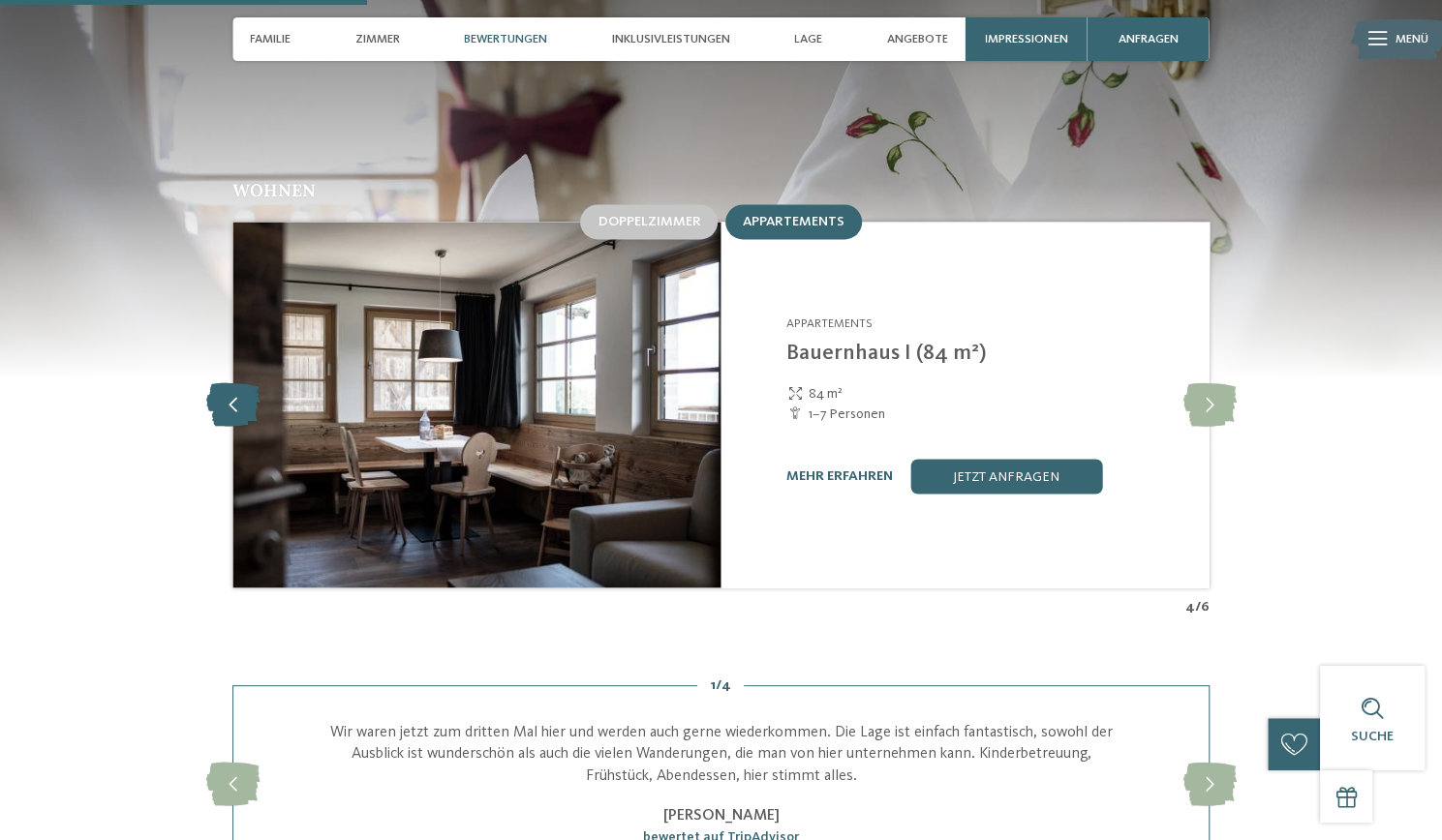
click at [227, 382] on icon at bounding box center [233, 404] width 53 height 43
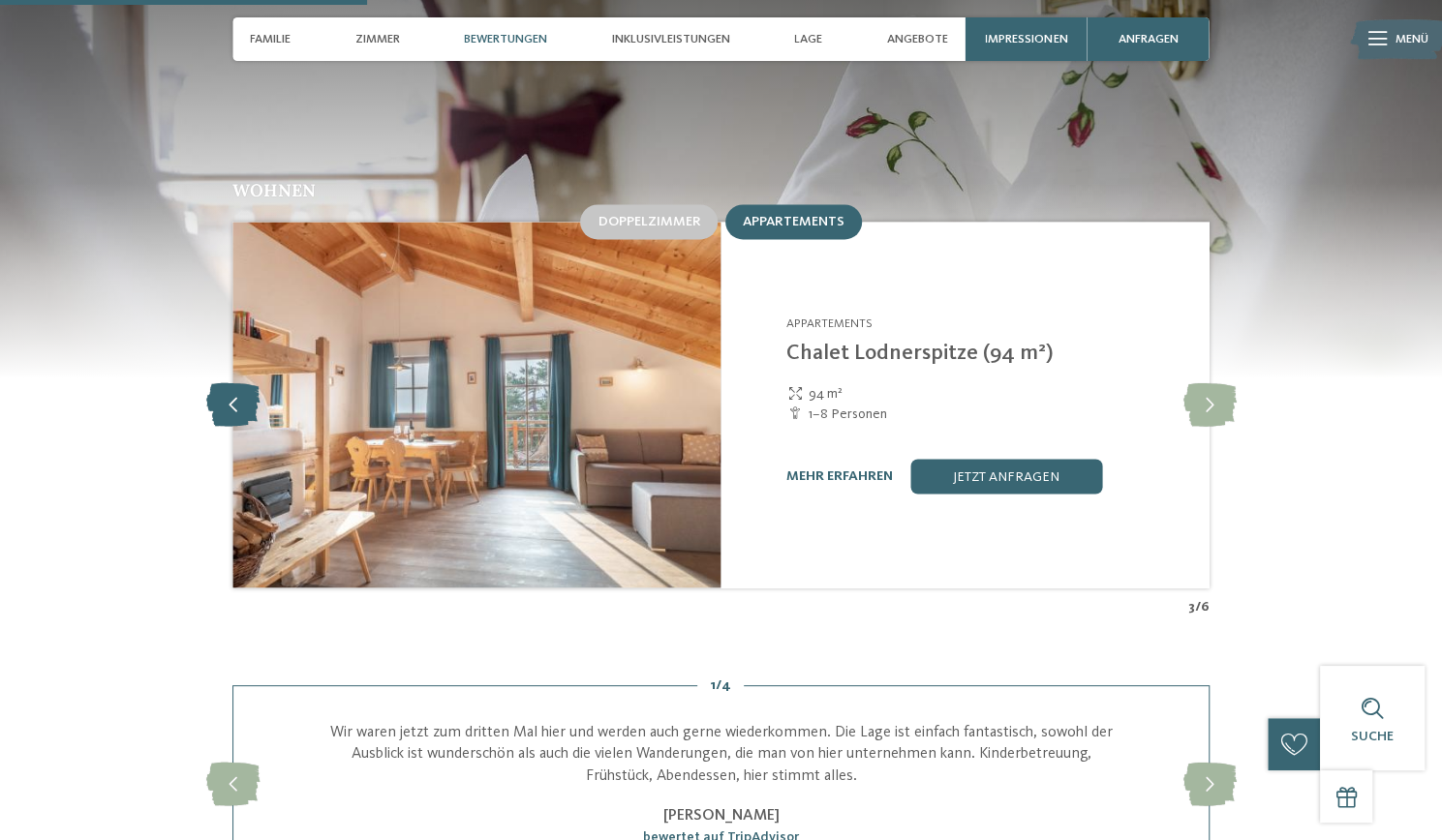
click at [232, 382] on icon at bounding box center [233, 404] width 53 height 43
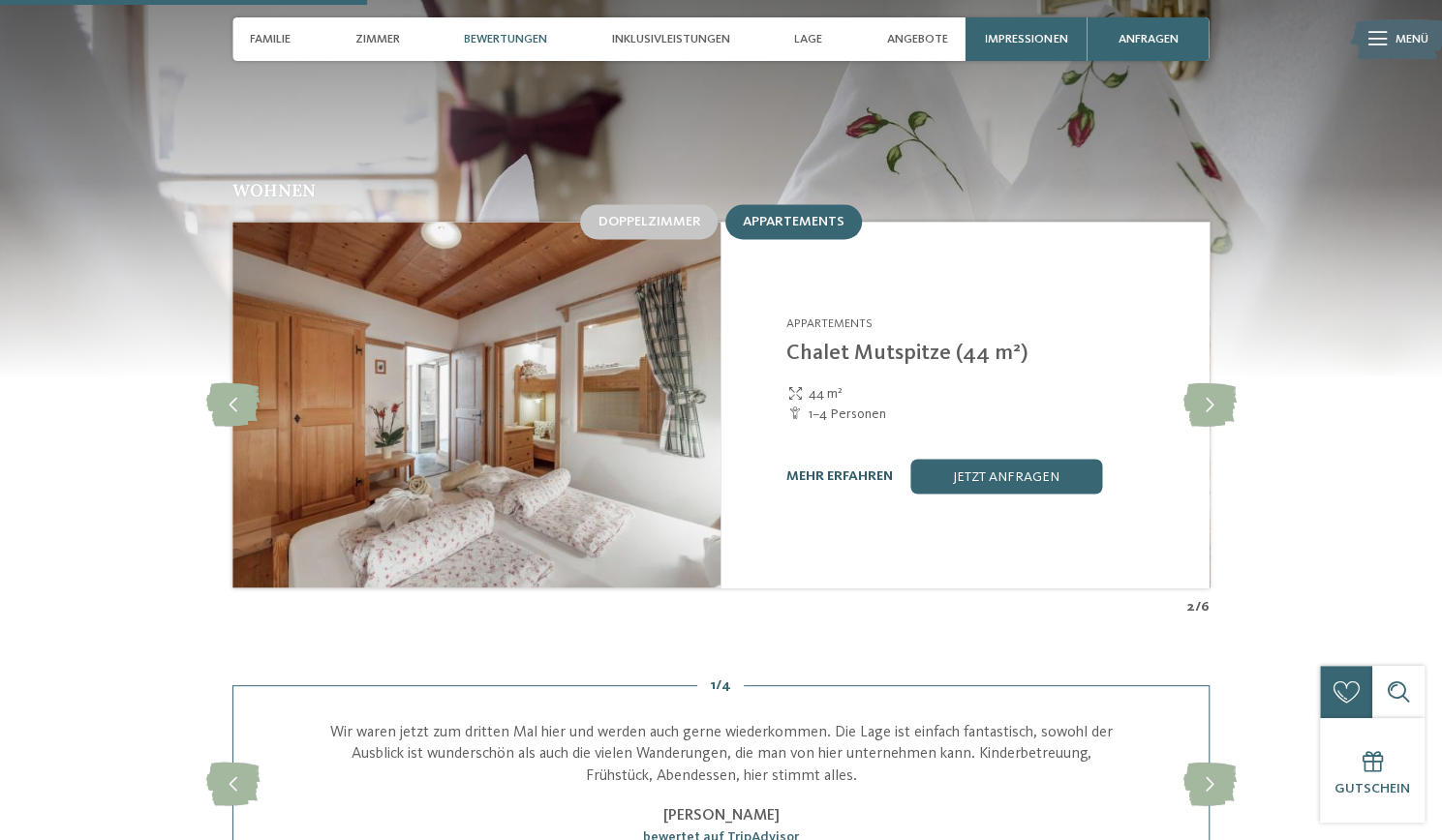
click at [829, 468] on link "mehr erfahren" at bounding box center [840, 475] width 107 height 14
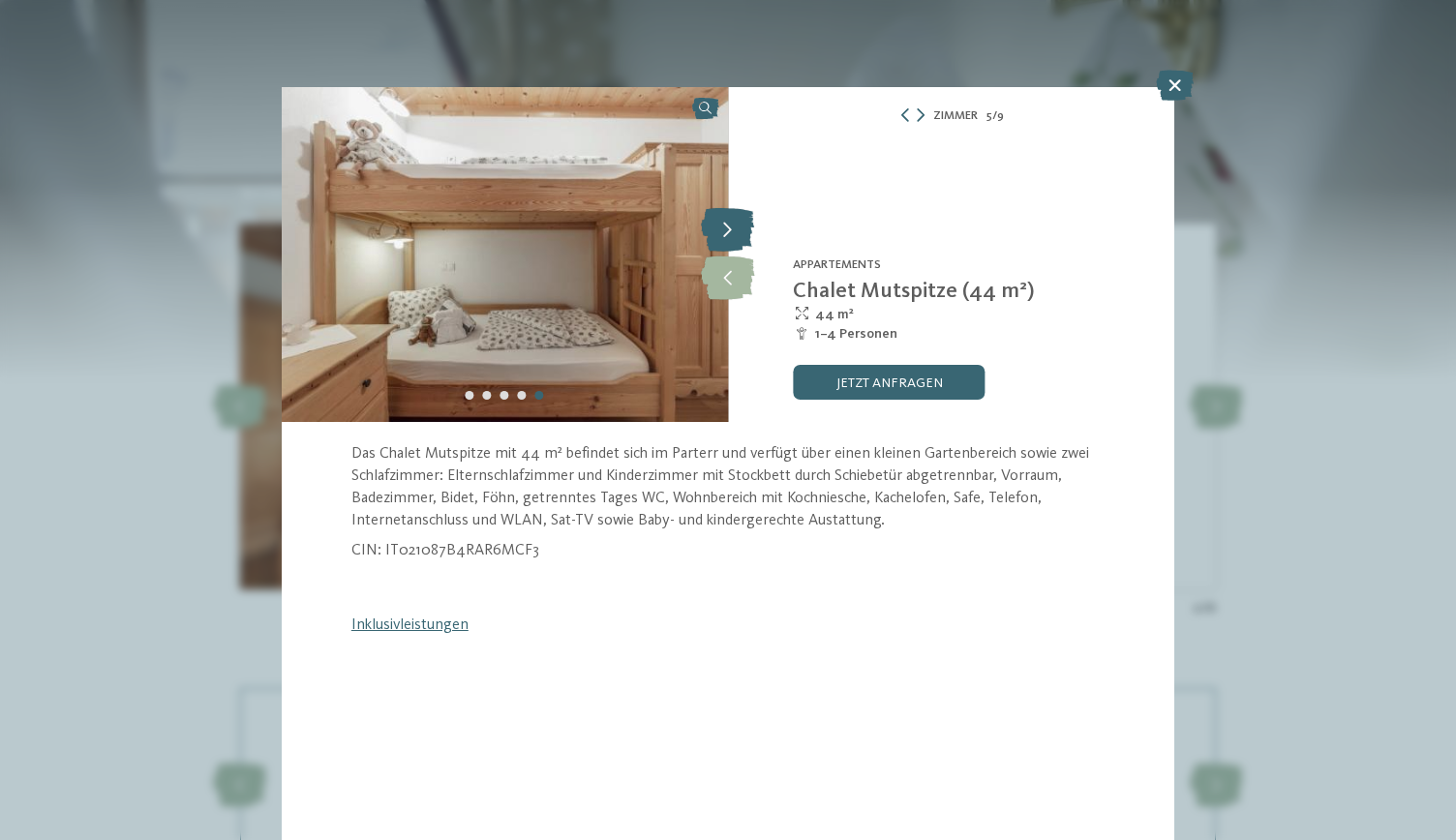
click at [738, 225] on icon at bounding box center [727, 231] width 53 height 43
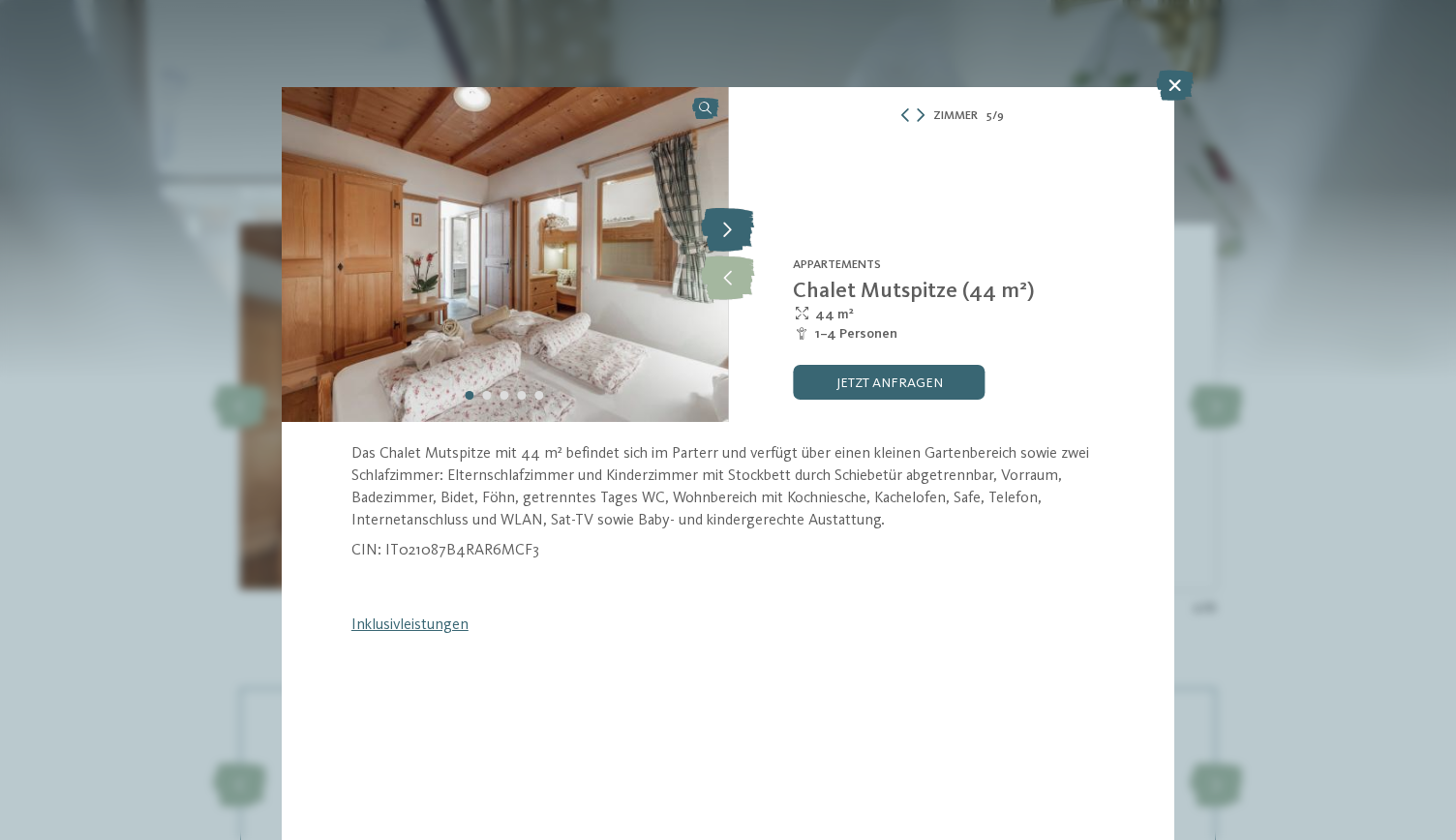
click at [740, 226] on icon at bounding box center [727, 231] width 53 height 43
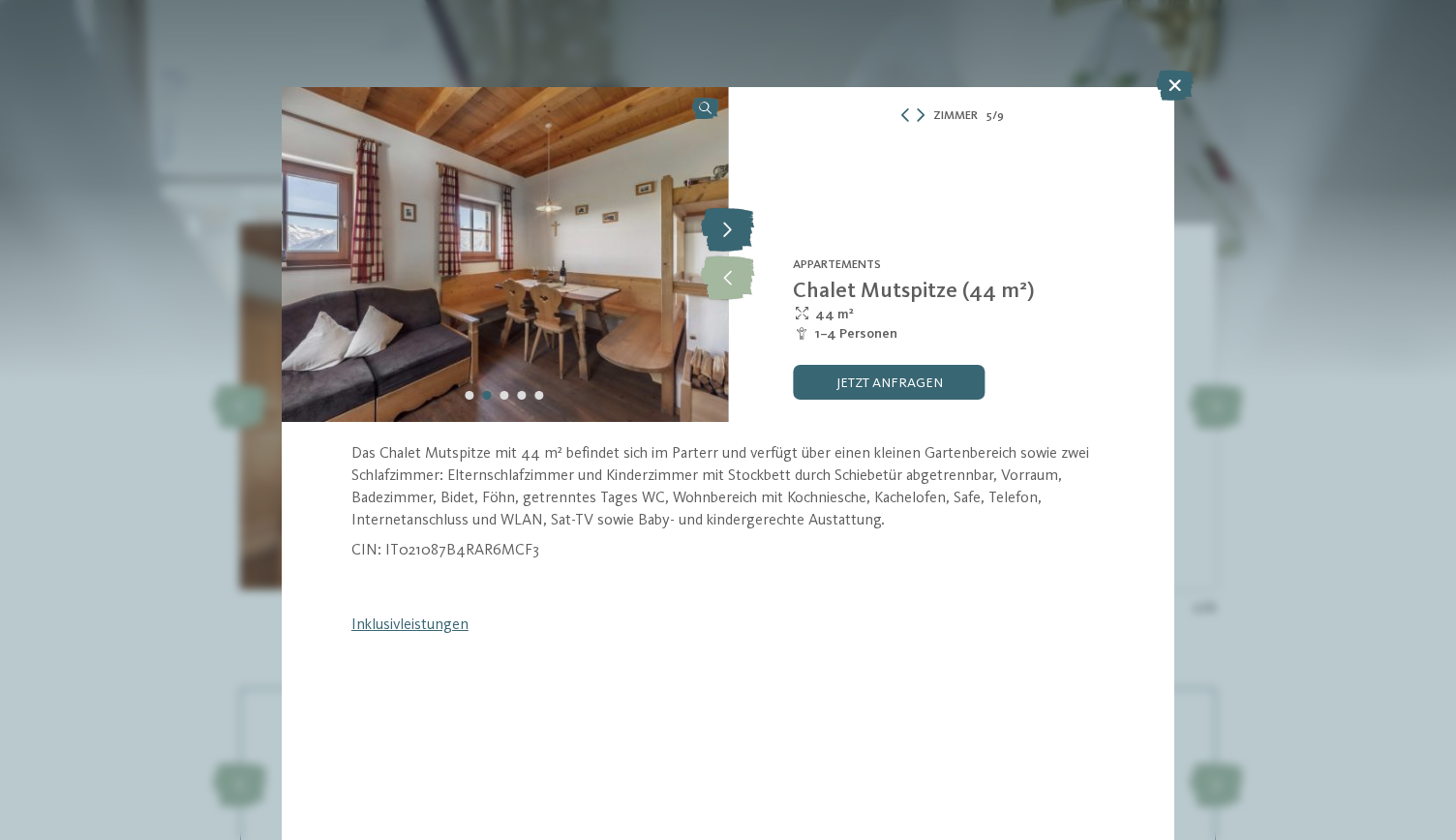
click at [747, 223] on icon at bounding box center [727, 231] width 53 height 43
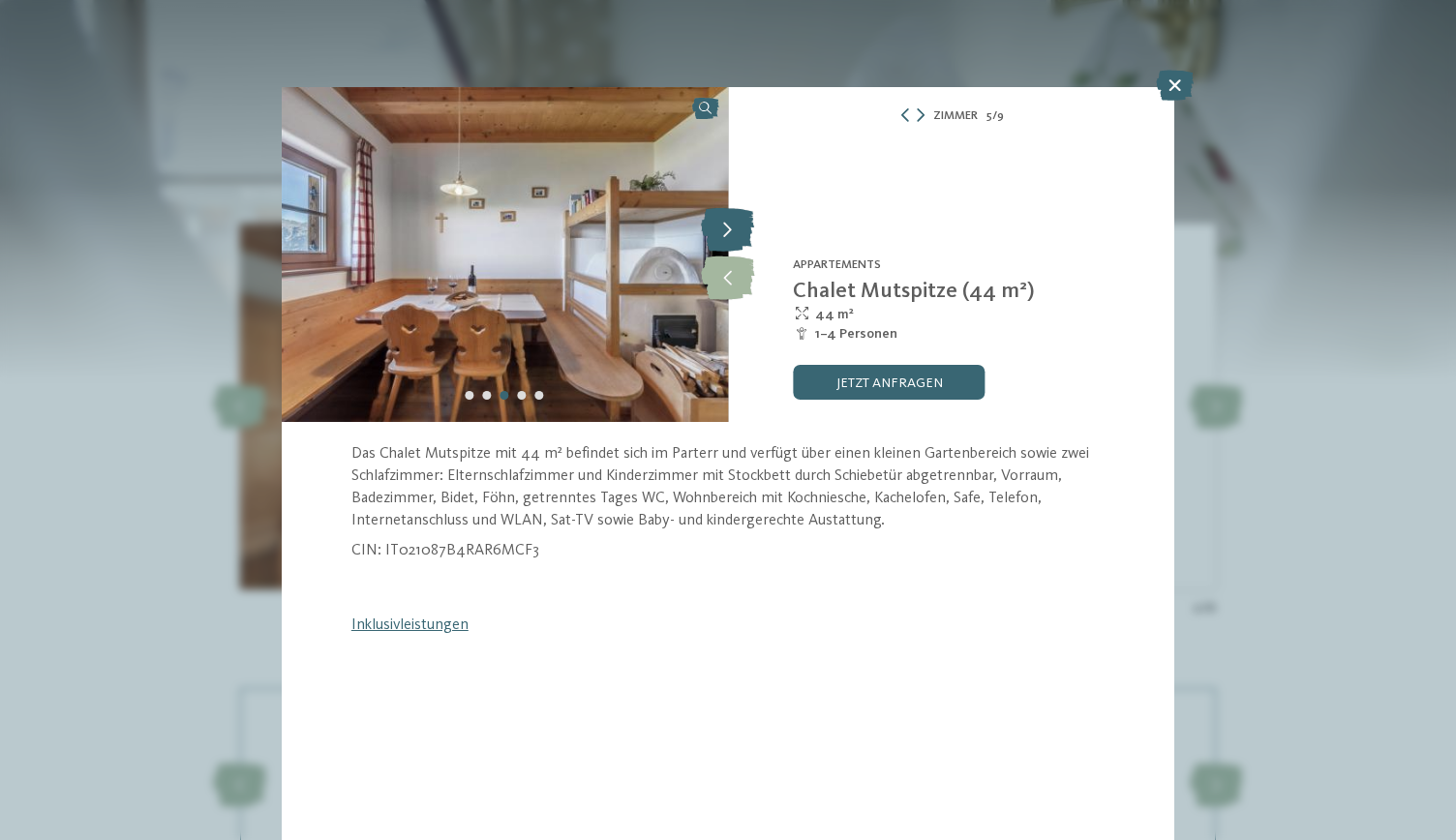
click at [747, 219] on icon at bounding box center [727, 231] width 53 height 43
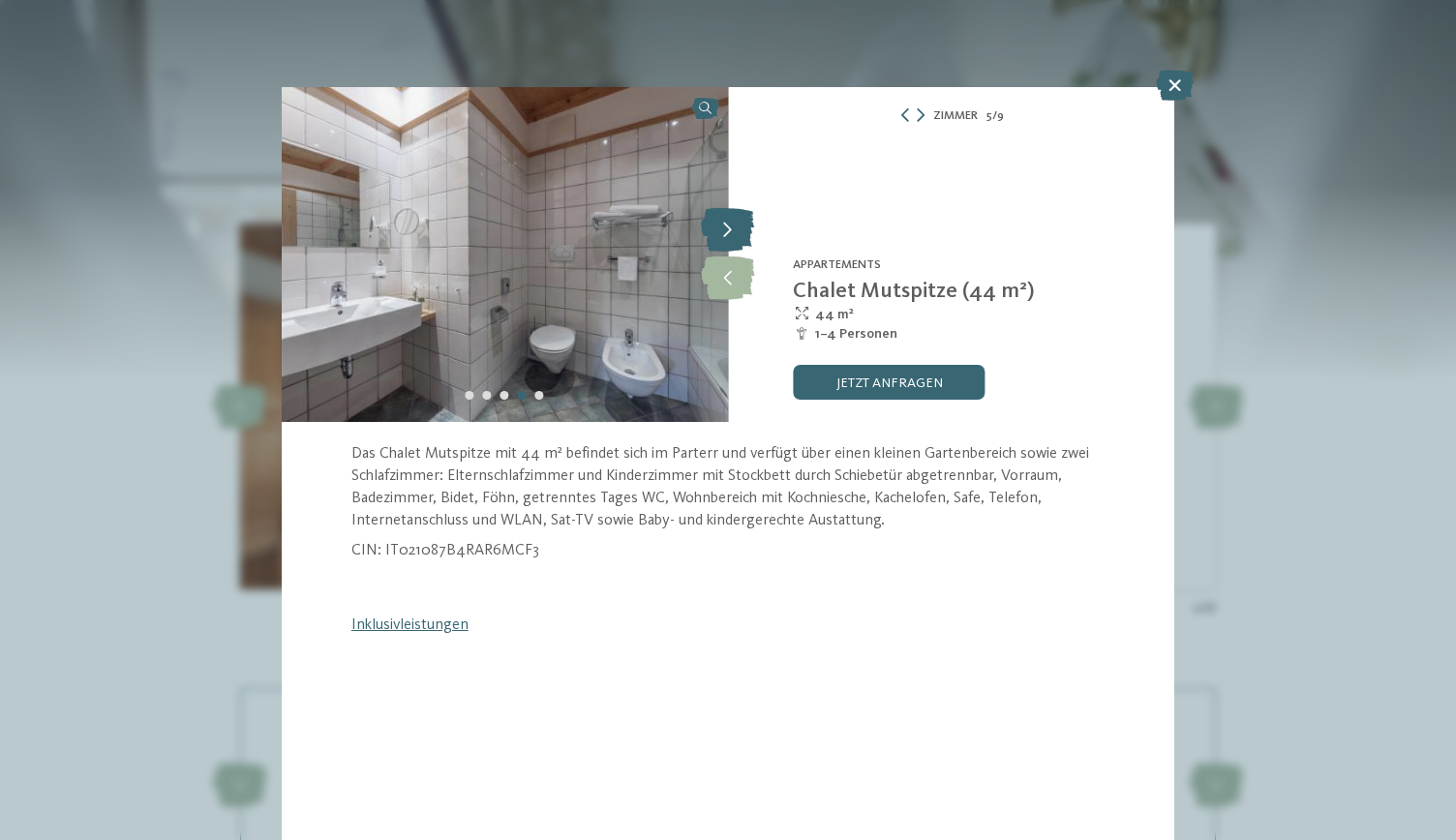
click at [745, 220] on icon at bounding box center [727, 231] width 53 height 43
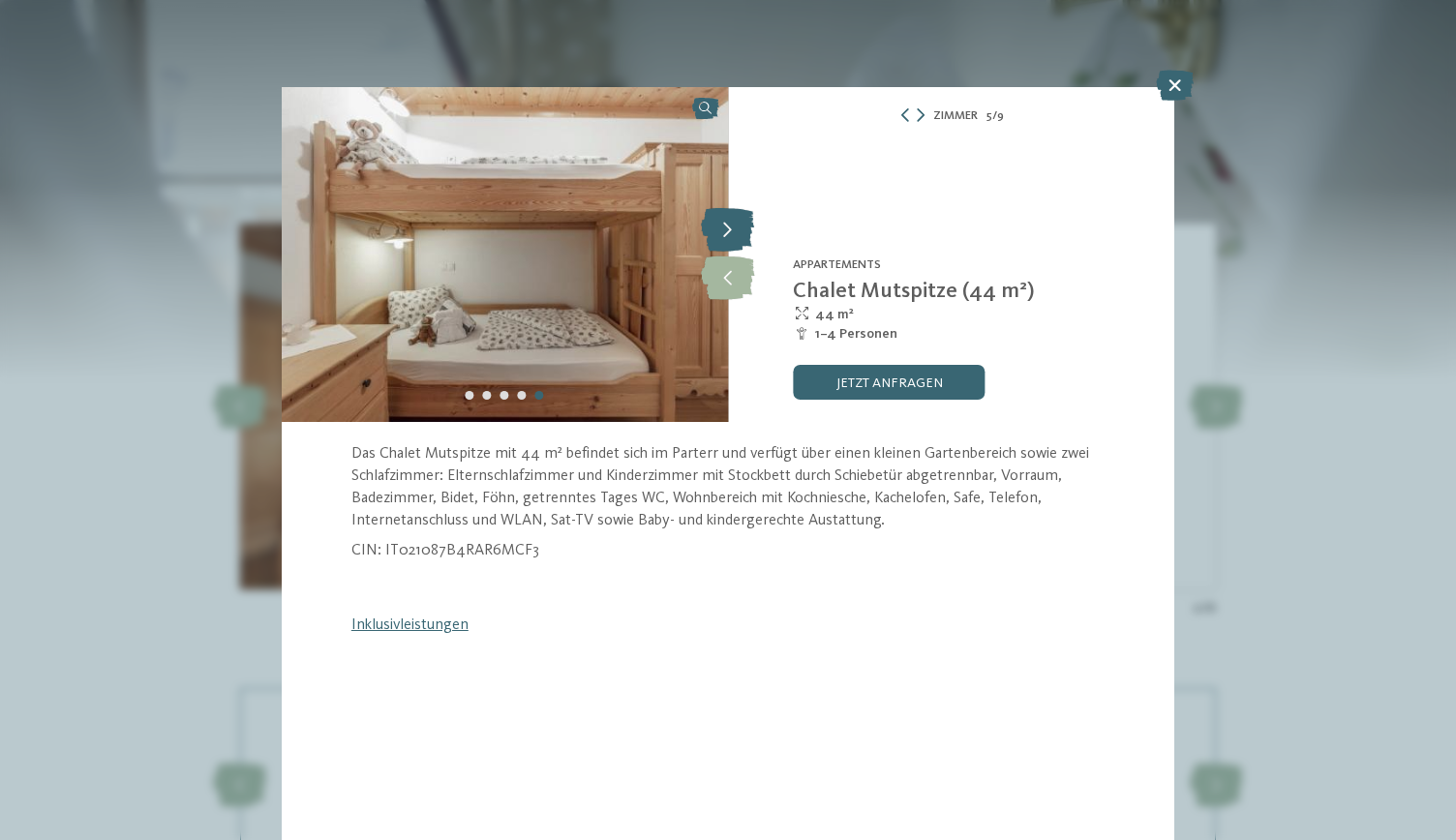
click at [747, 216] on icon at bounding box center [727, 231] width 53 height 43
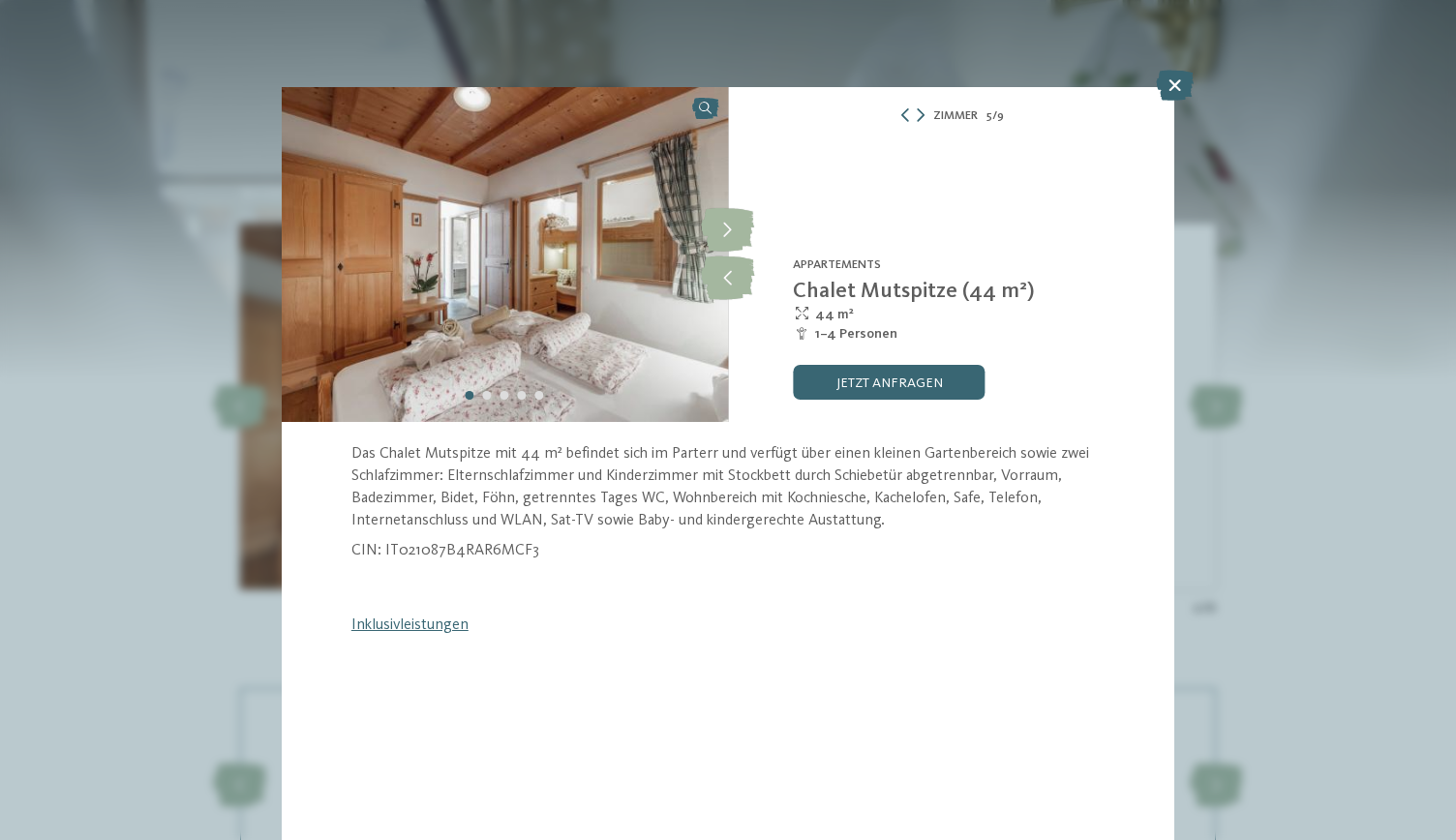
click at [121, 513] on div "Zimmer 5 / 9 slide 5 of 9" at bounding box center [728, 420] width 1456 height 840
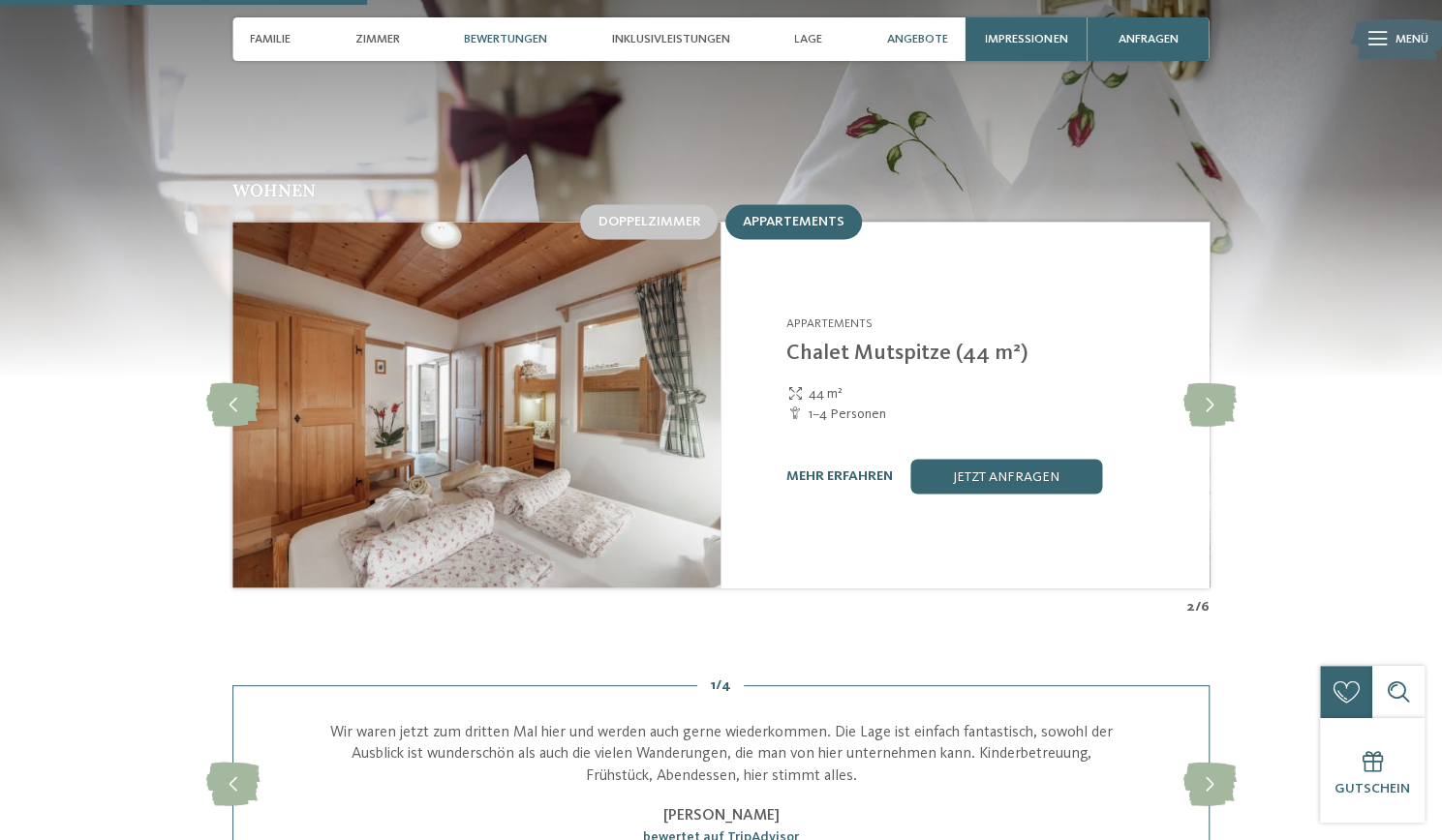
click at [928, 39] on span "Angebote" at bounding box center [917, 39] width 61 height 15
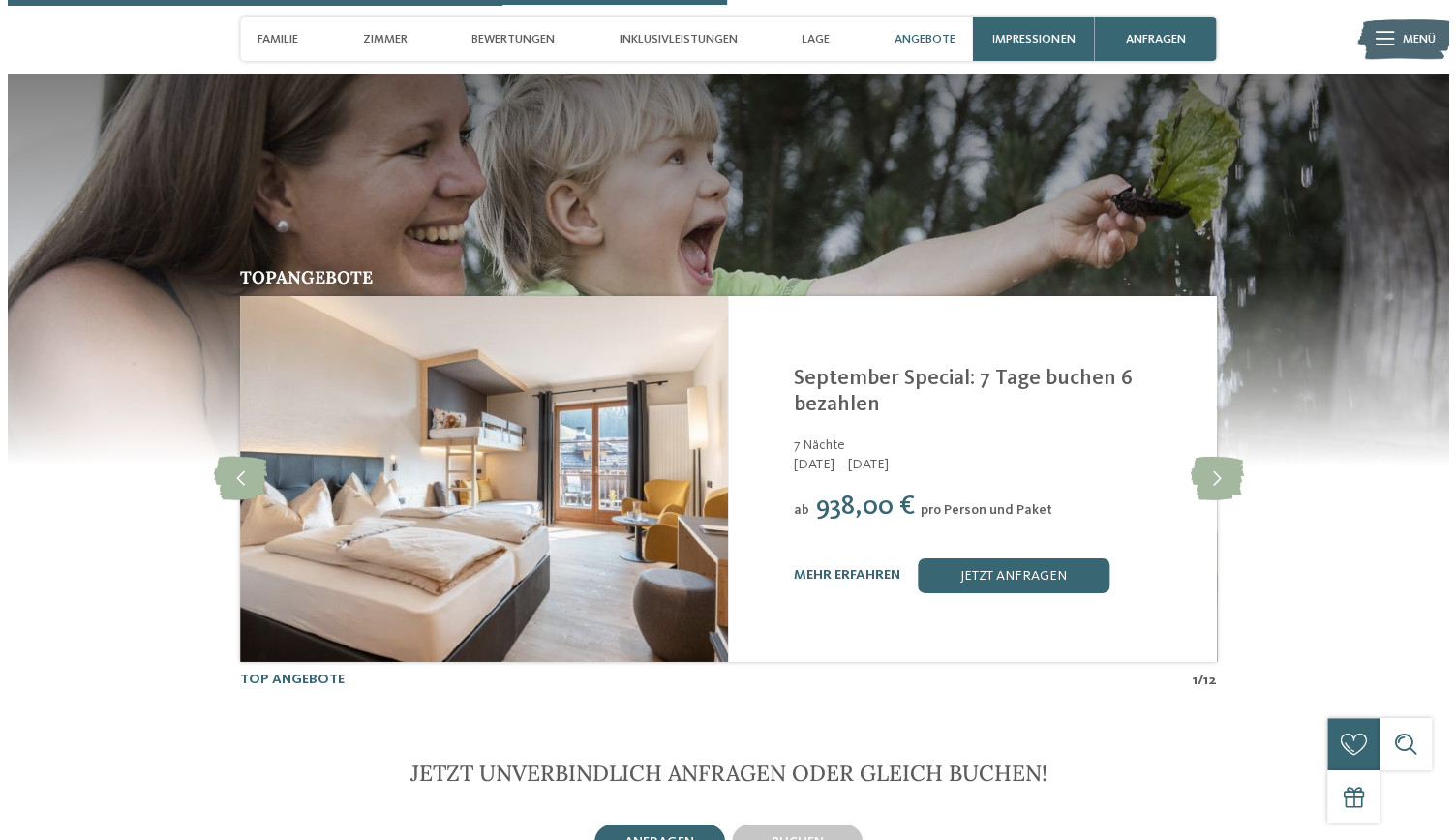
scroll to position [3401, 0]
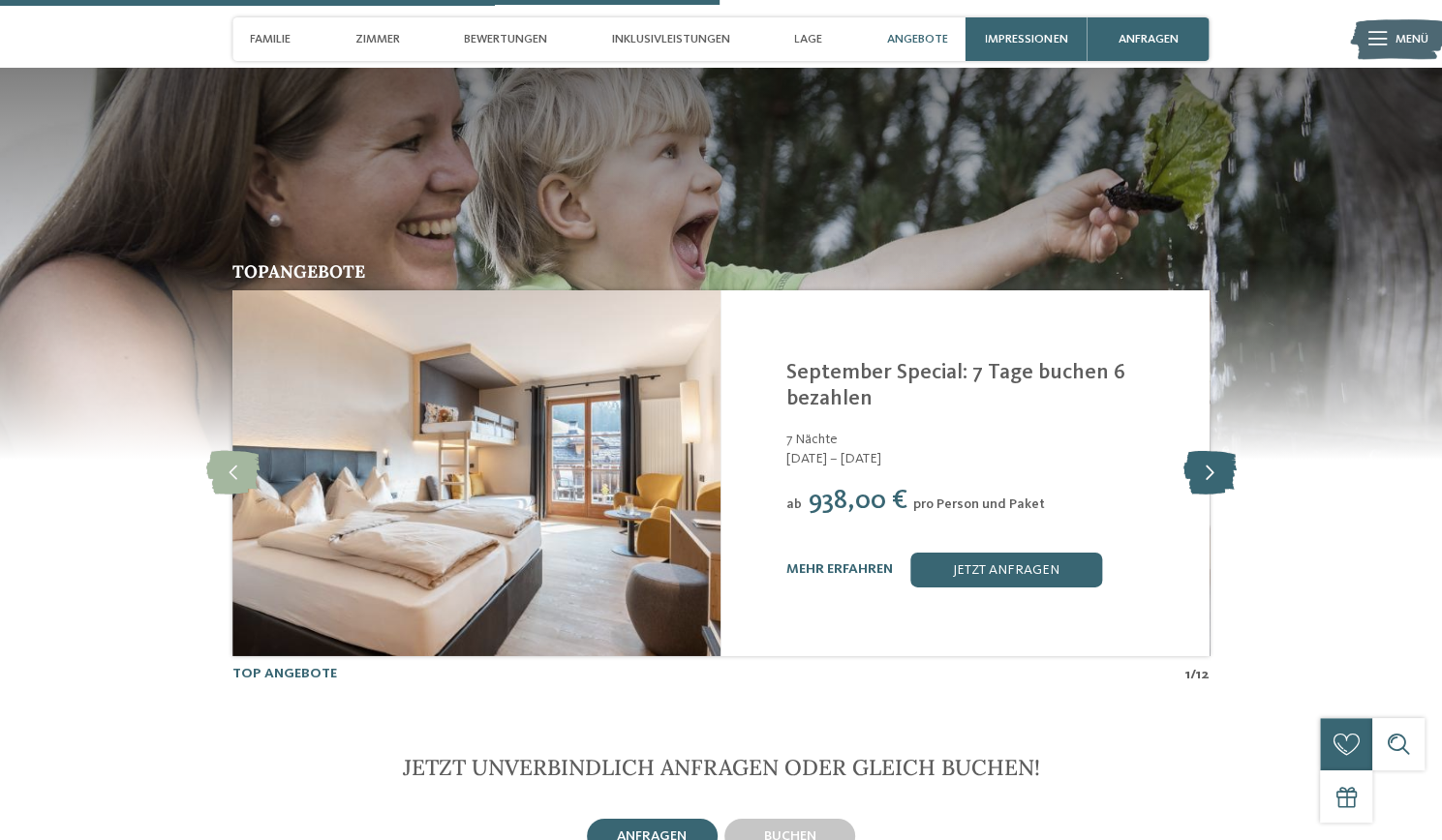
click at [1217, 452] on icon at bounding box center [1209, 473] width 53 height 43
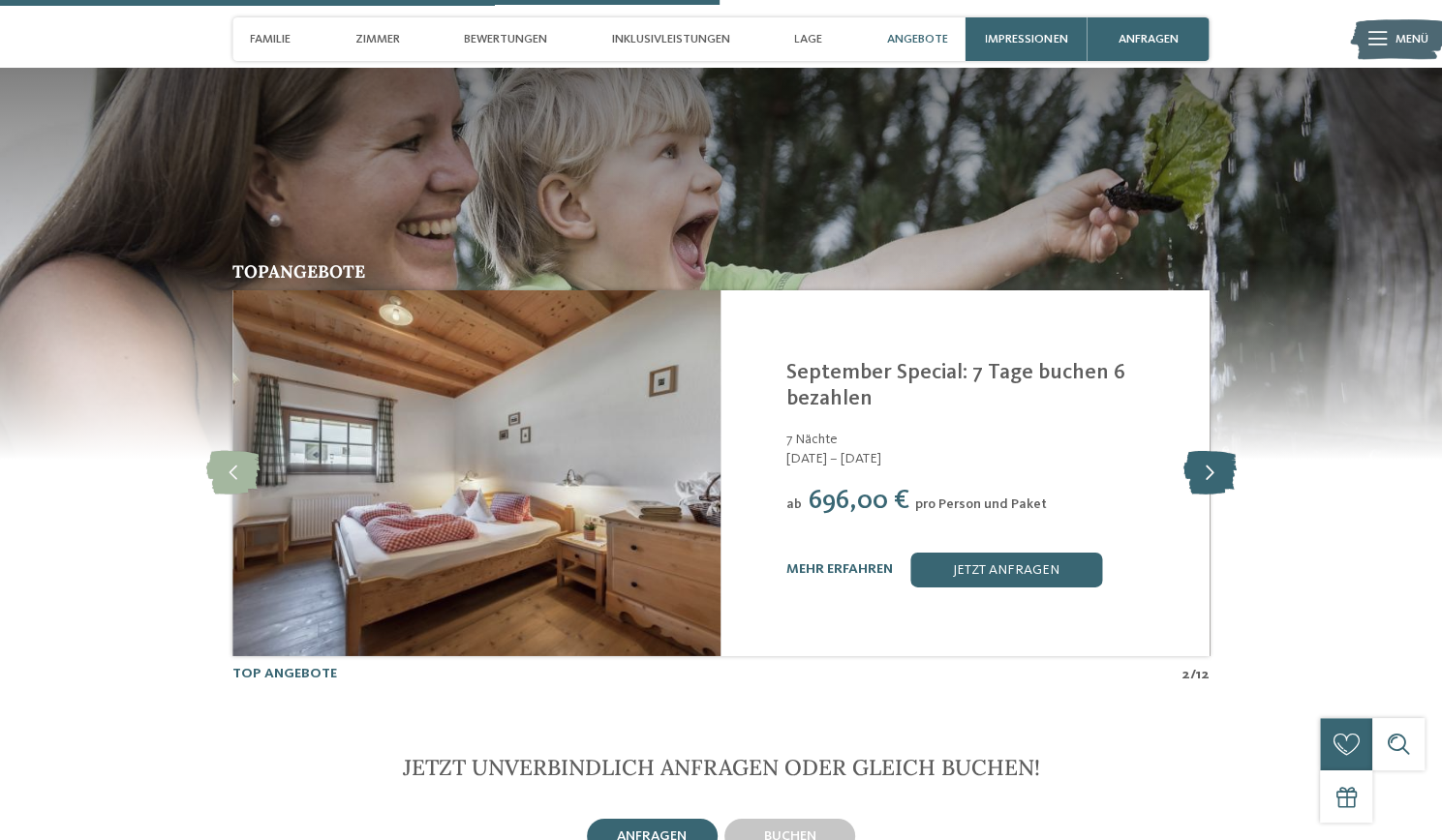
click at [1211, 452] on icon at bounding box center [1209, 473] width 53 height 43
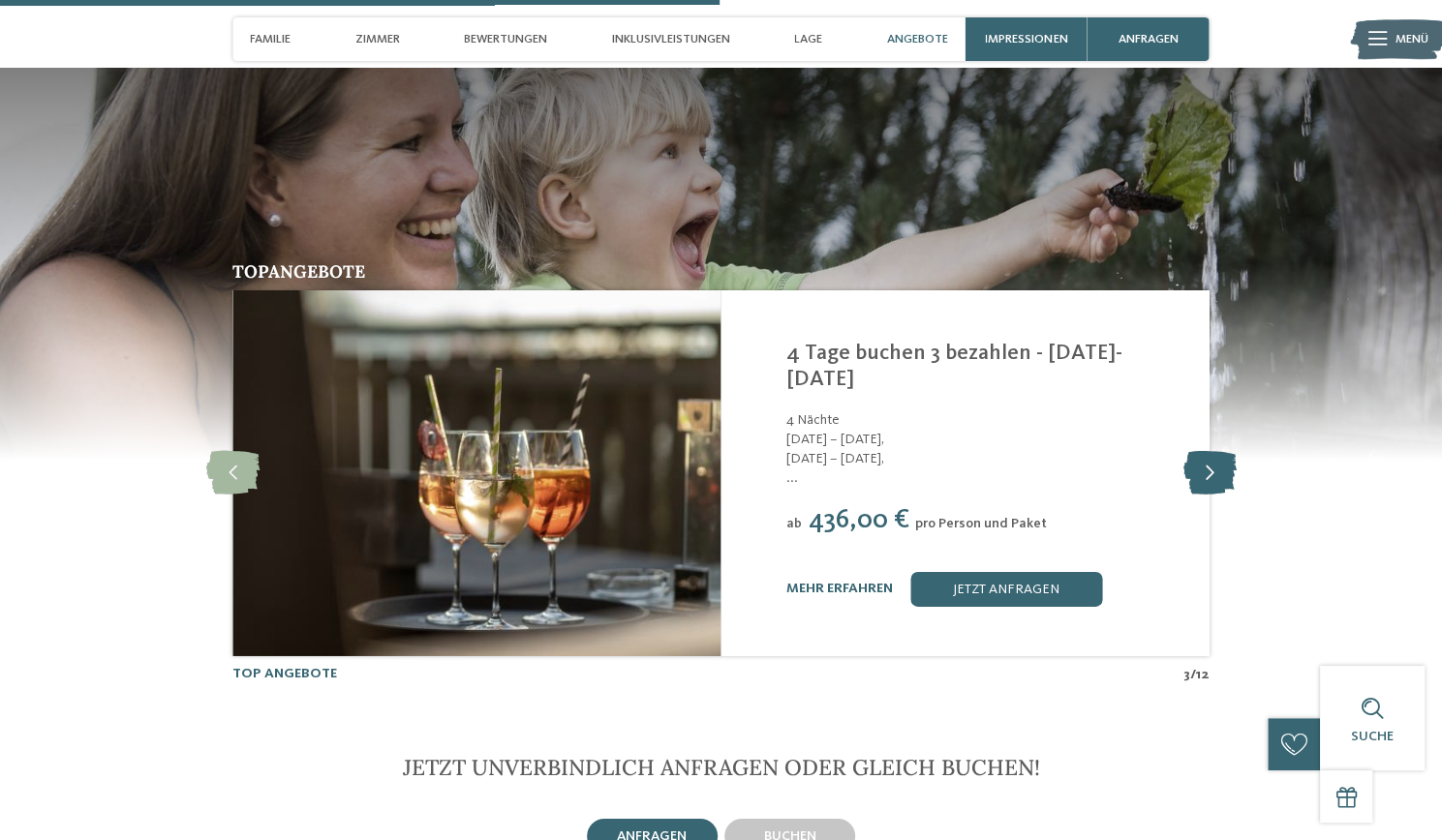
click at [1213, 452] on icon at bounding box center [1209, 473] width 53 height 43
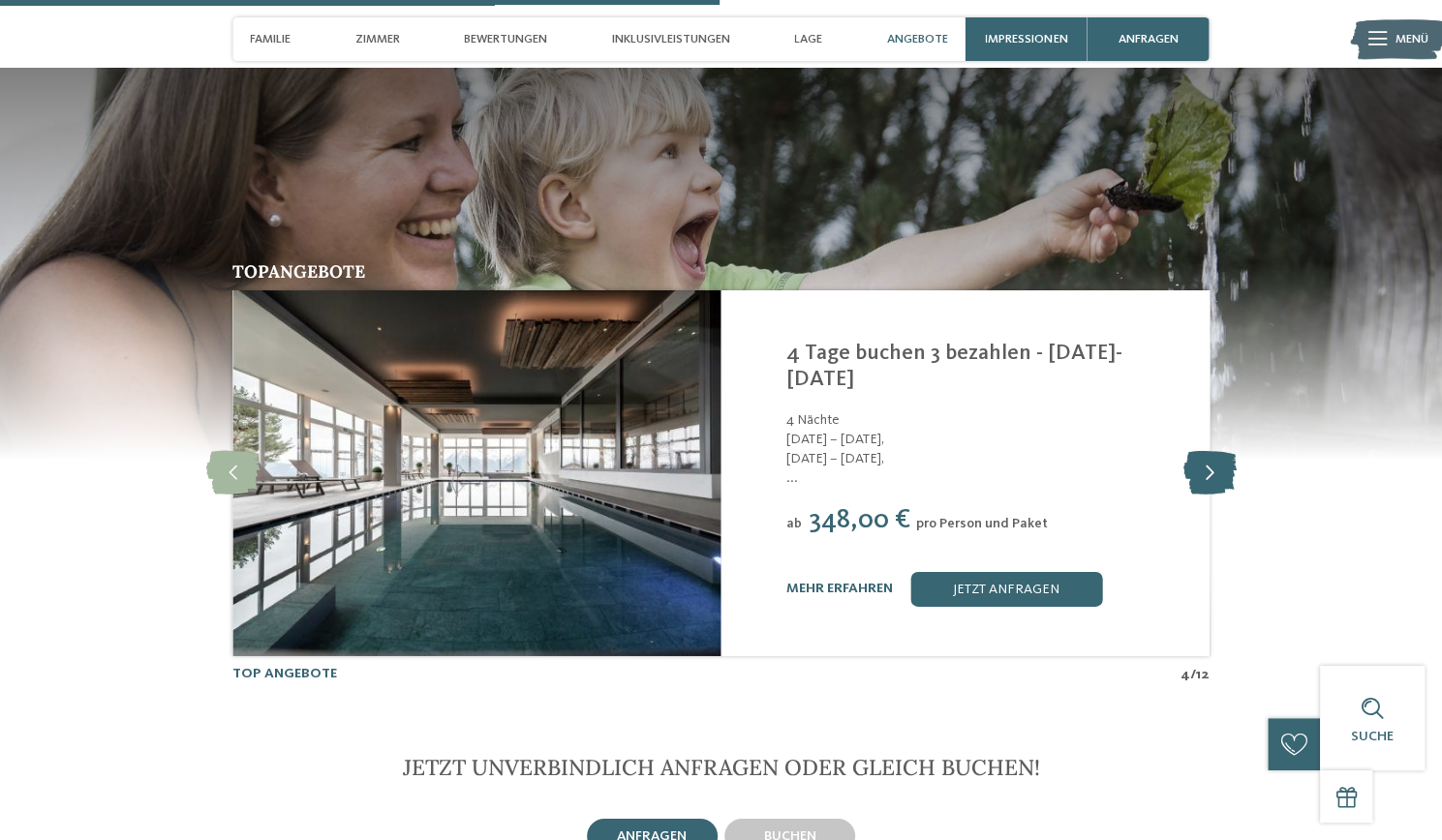
click at [1211, 452] on icon at bounding box center [1209, 473] width 53 height 43
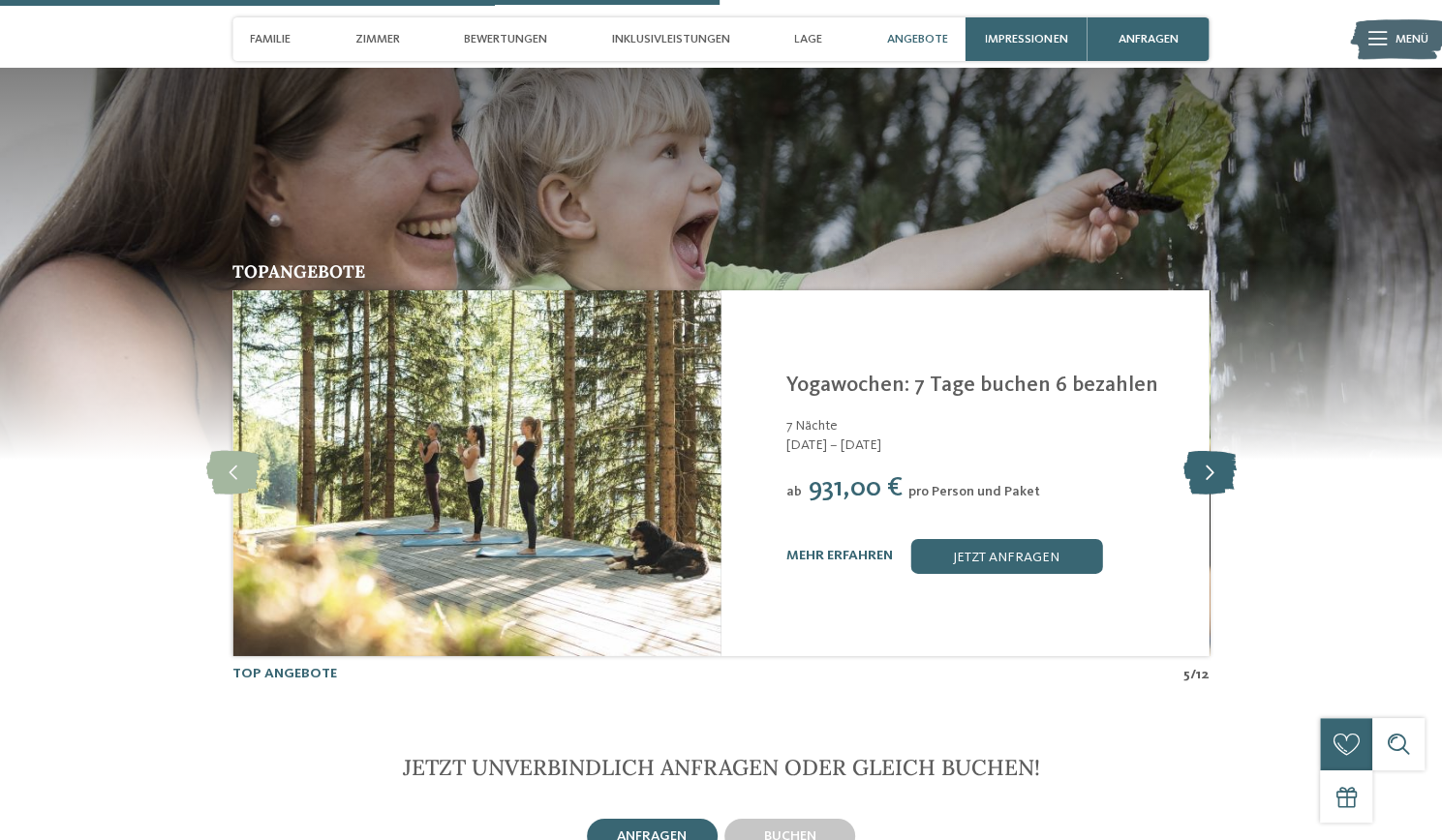
click at [1211, 452] on icon at bounding box center [1209, 473] width 53 height 43
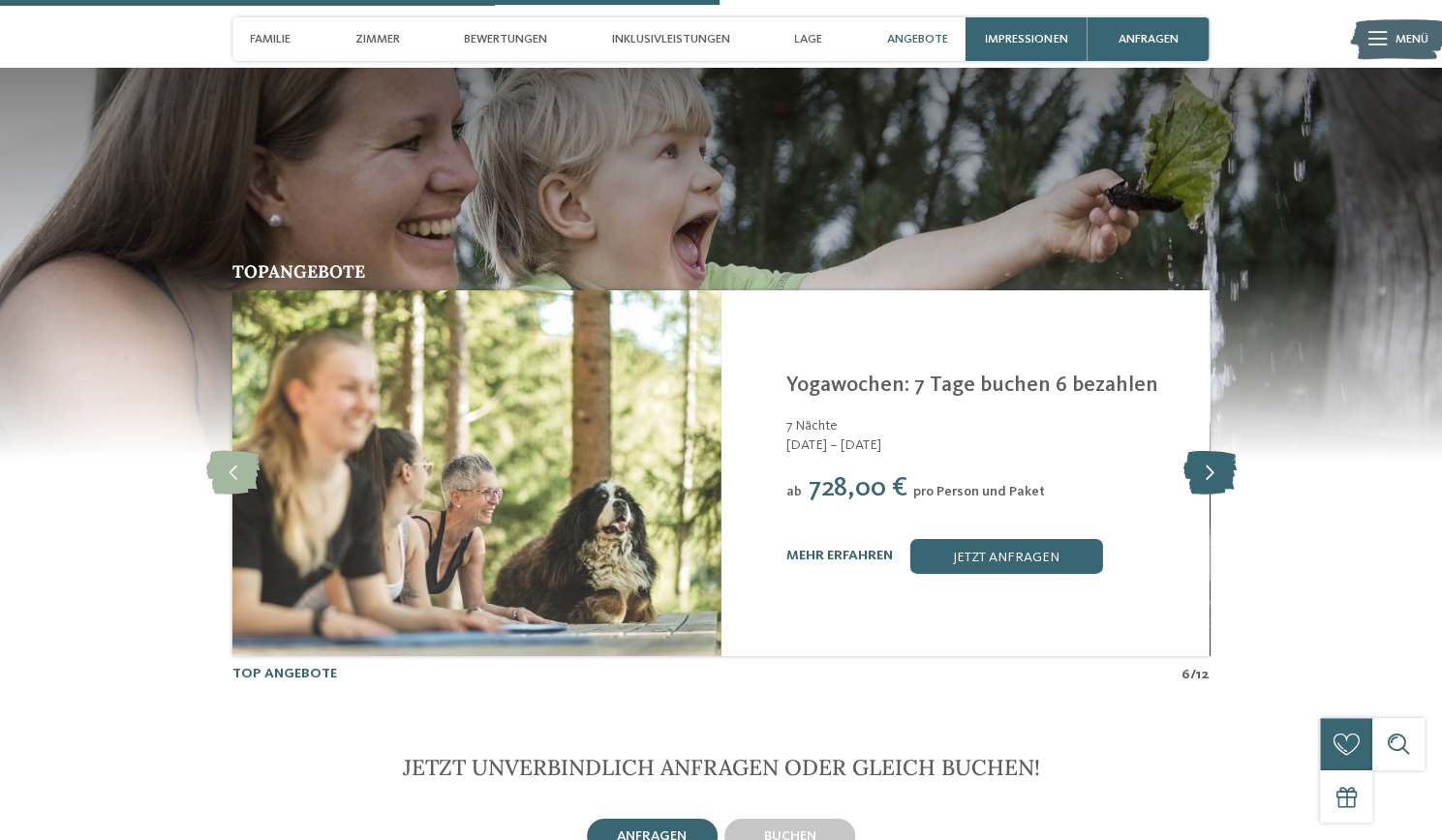
click at [1214, 452] on icon at bounding box center [1209, 473] width 53 height 43
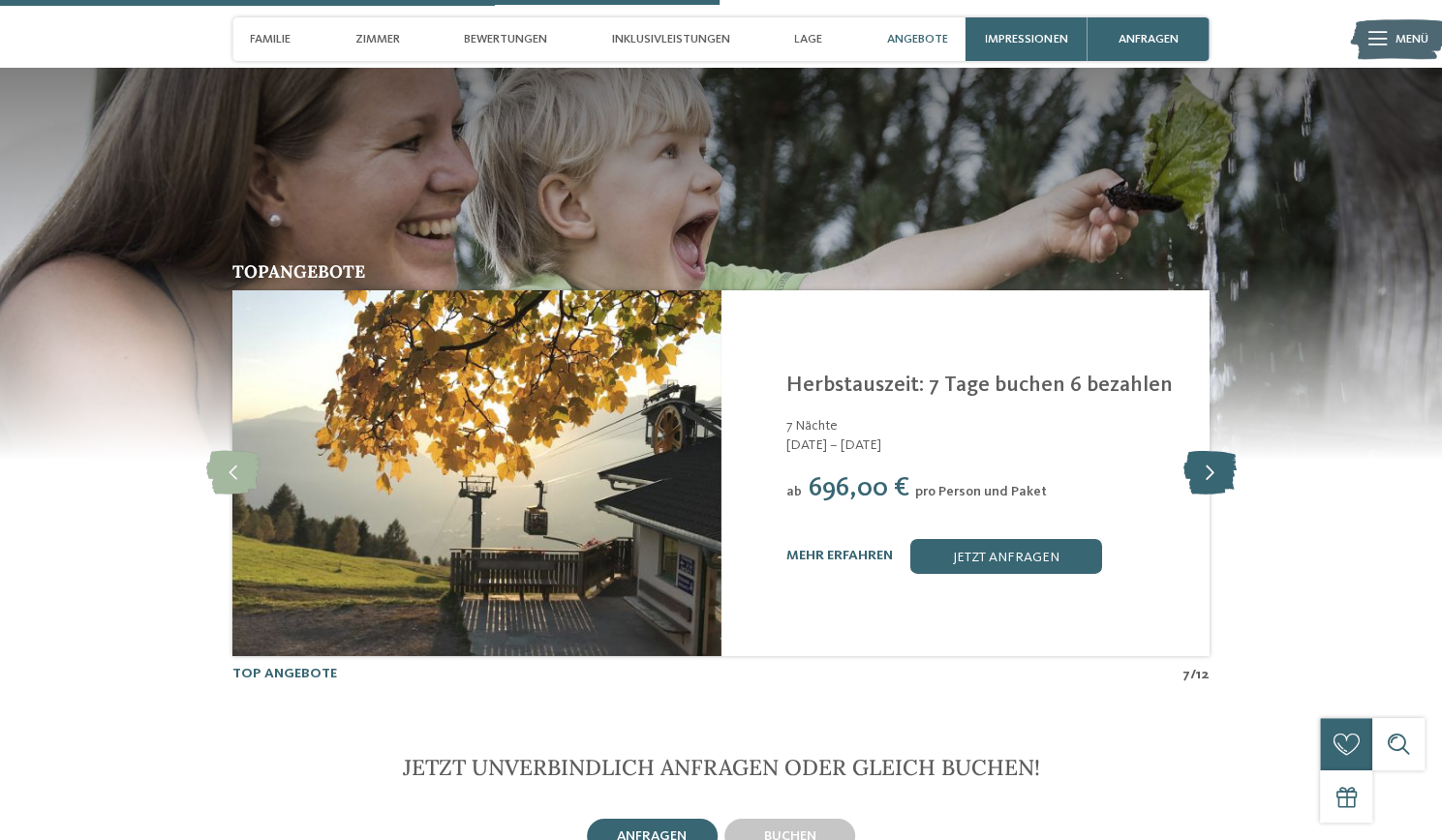
click at [1205, 452] on icon at bounding box center [1209, 473] width 53 height 43
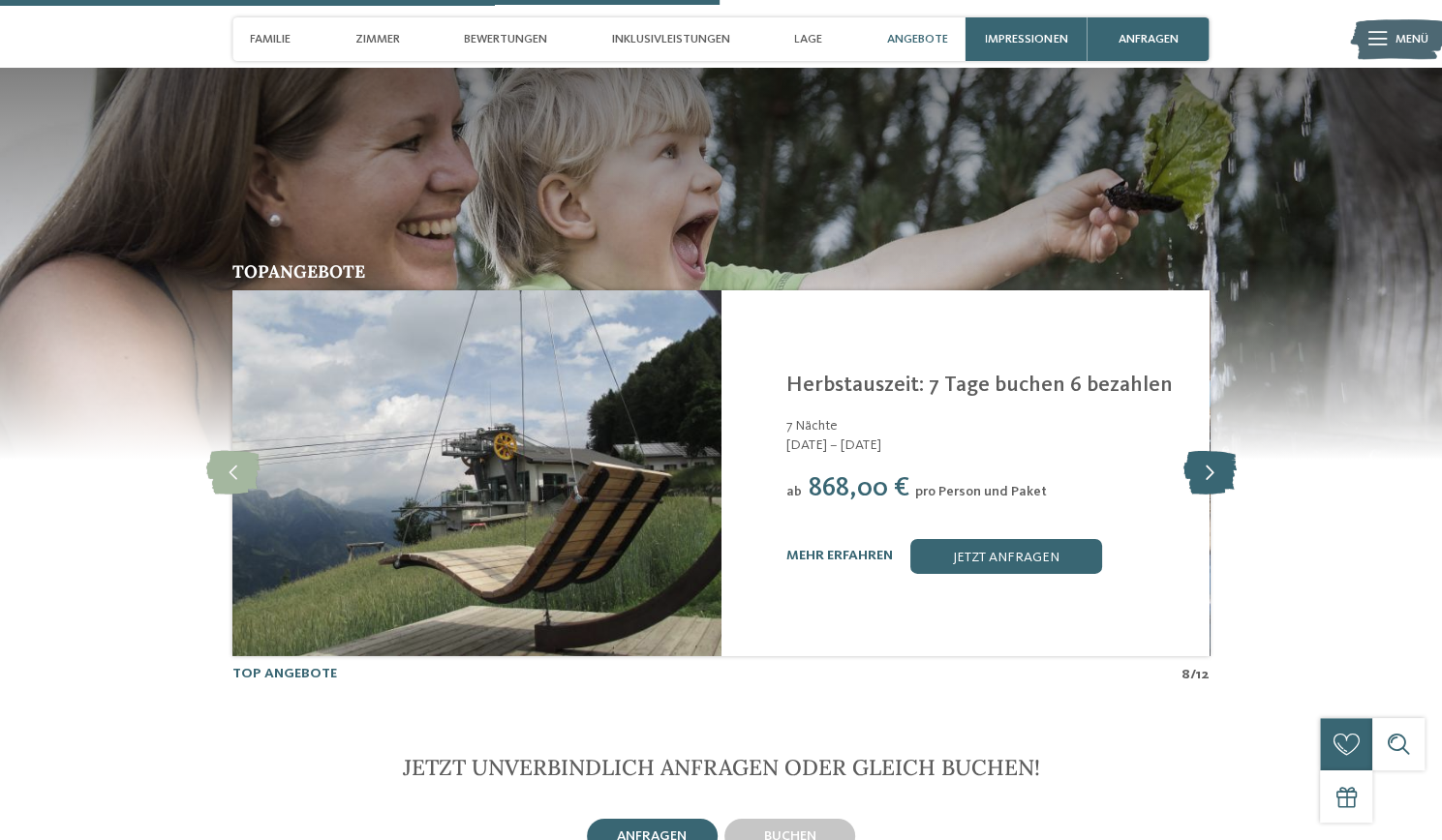
click at [1203, 452] on icon at bounding box center [1209, 473] width 53 height 43
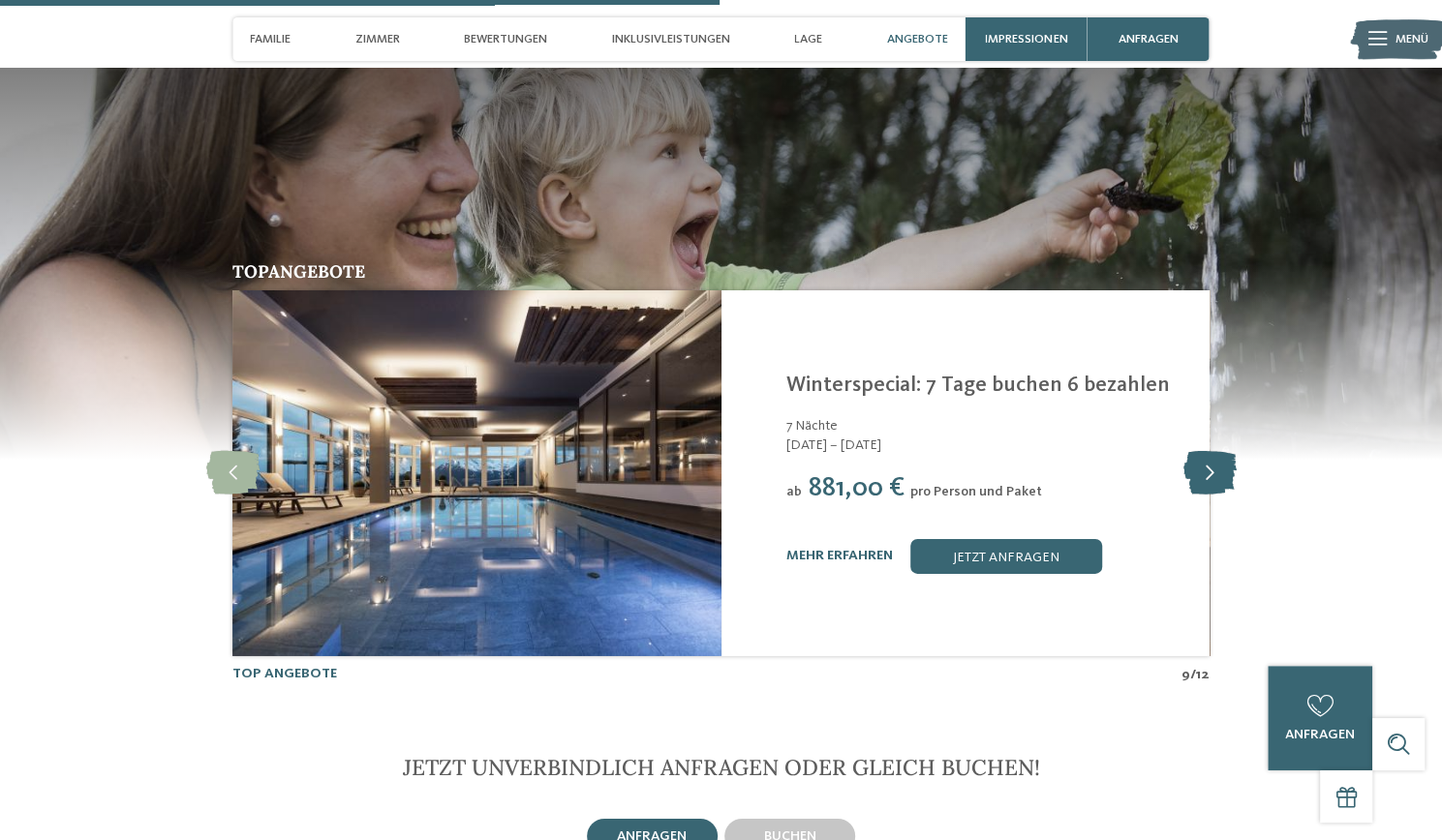
click at [1212, 452] on icon at bounding box center [1209, 473] width 53 height 43
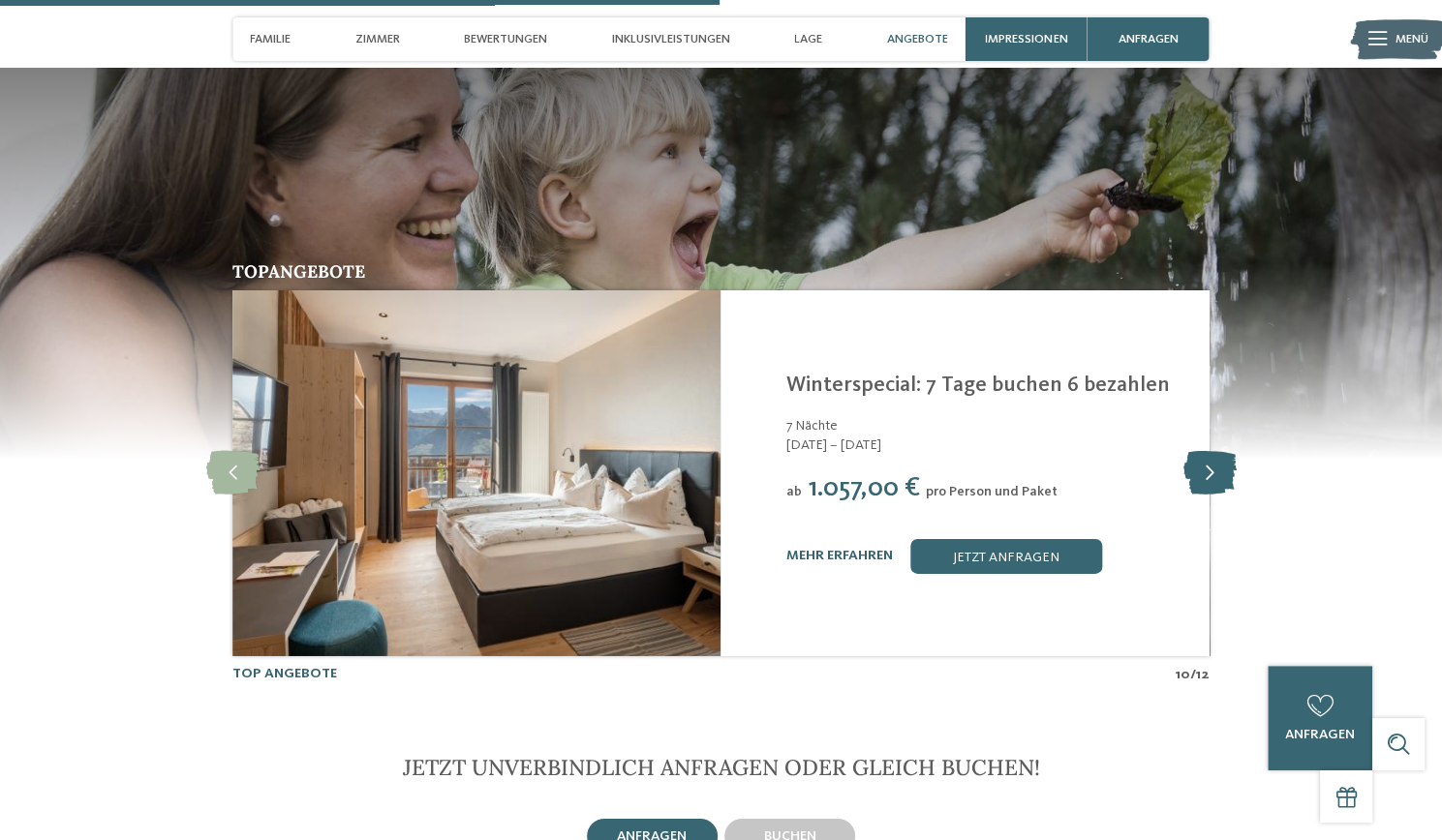
click at [1208, 452] on icon at bounding box center [1209, 473] width 53 height 43
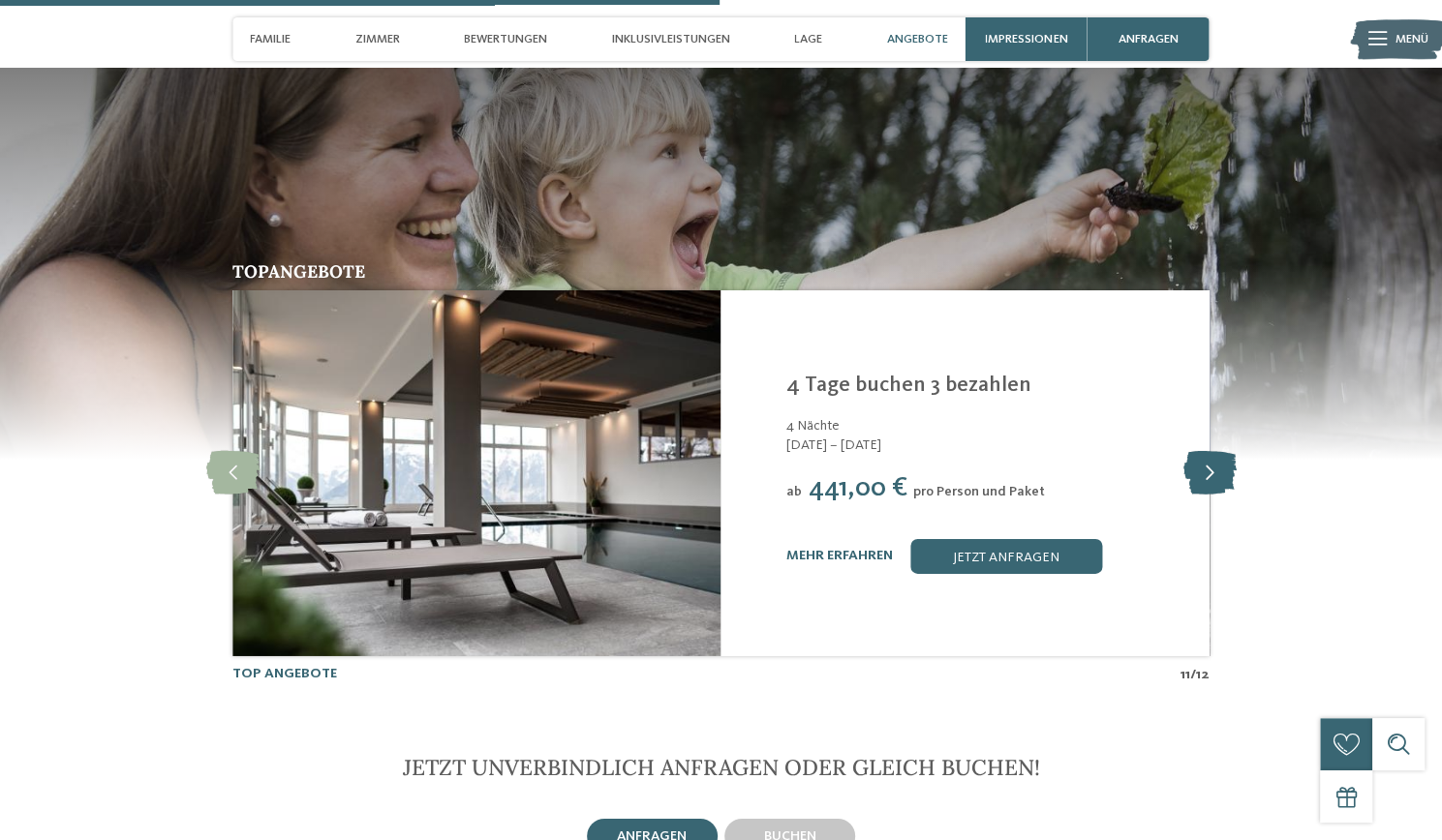
click at [1205, 452] on icon at bounding box center [1209, 473] width 53 height 43
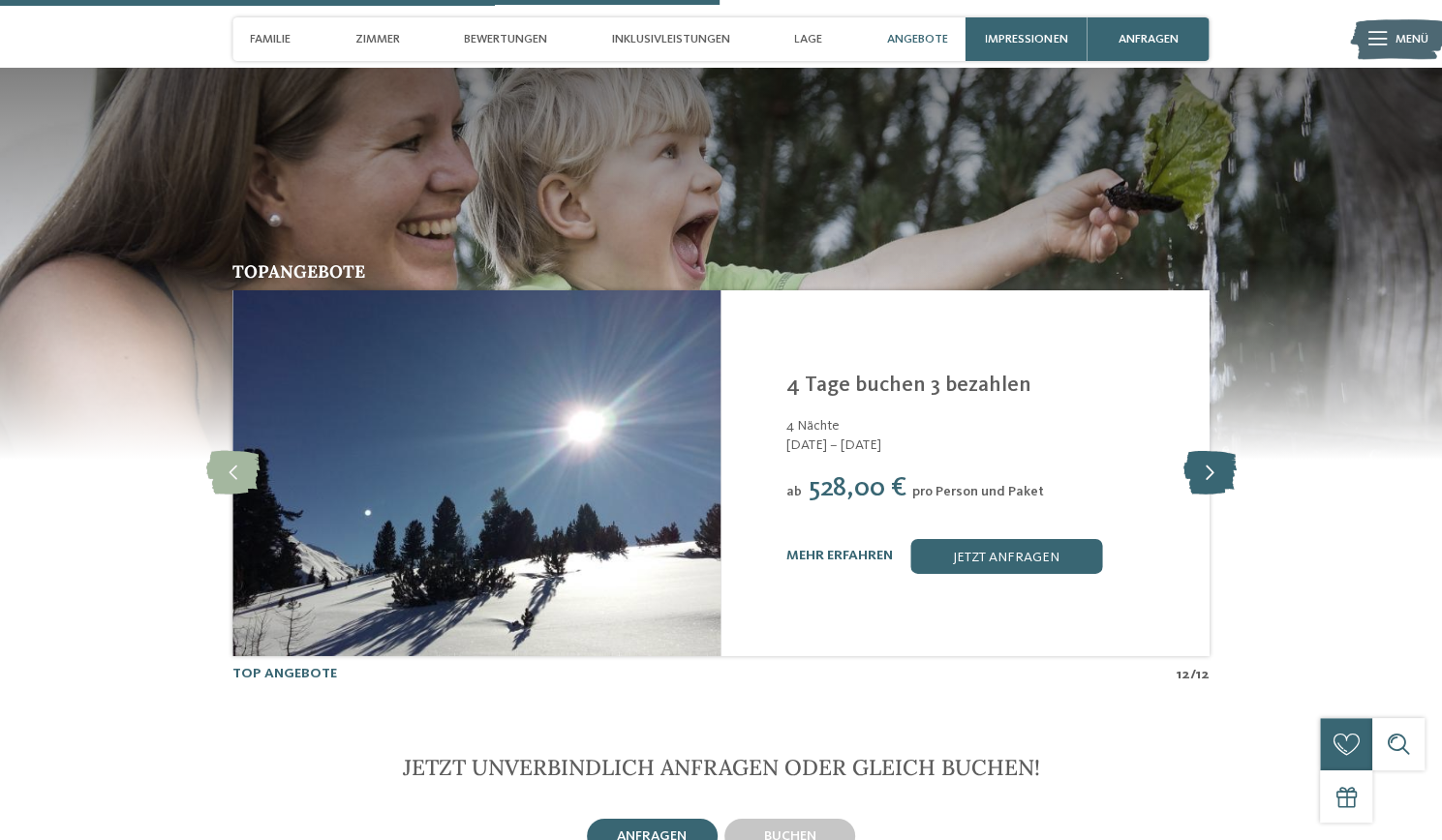
click at [1201, 452] on icon at bounding box center [1209, 473] width 53 height 43
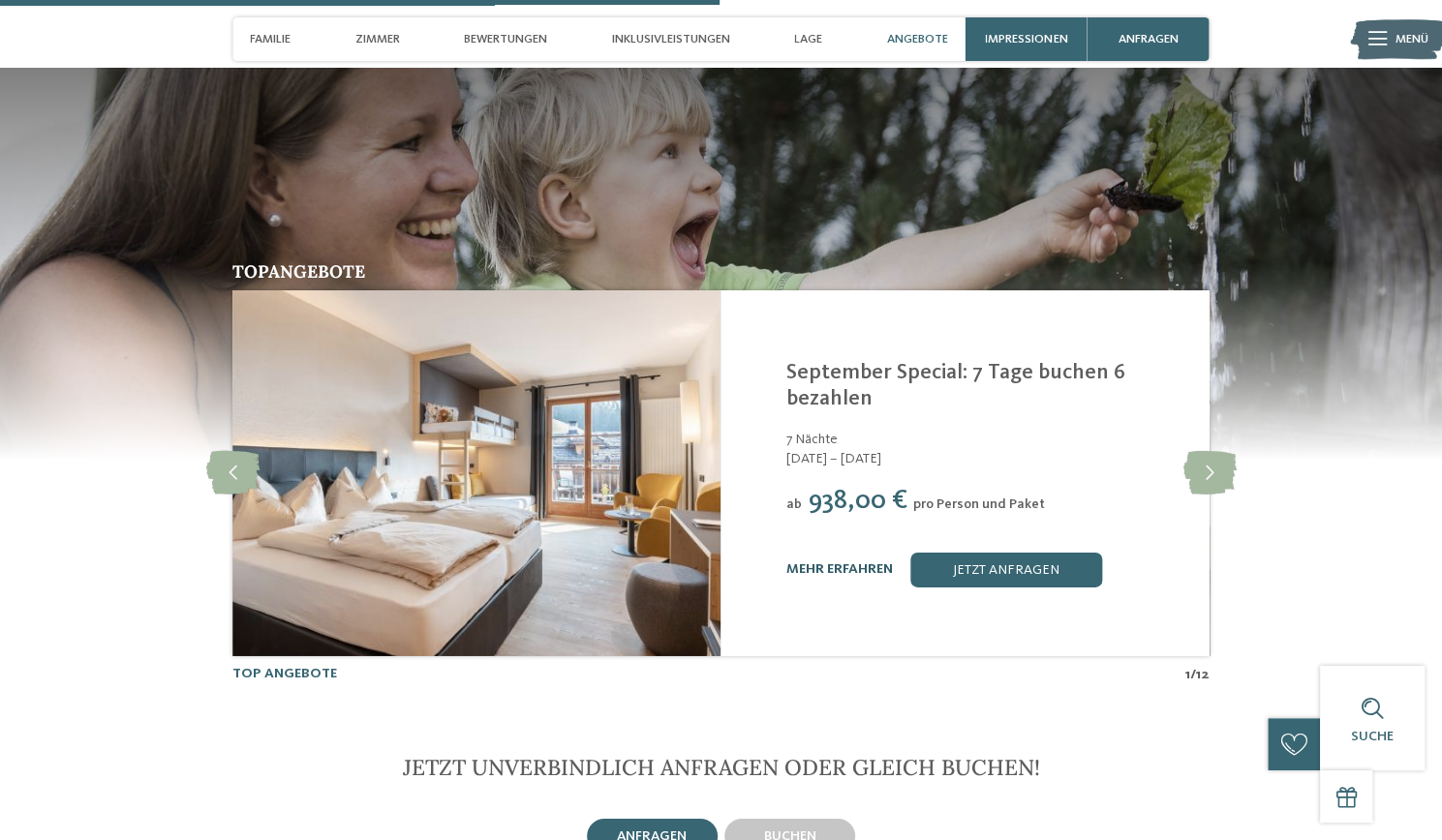
click at [852, 562] on link "mehr erfahren" at bounding box center [840, 569] width 107 height 14
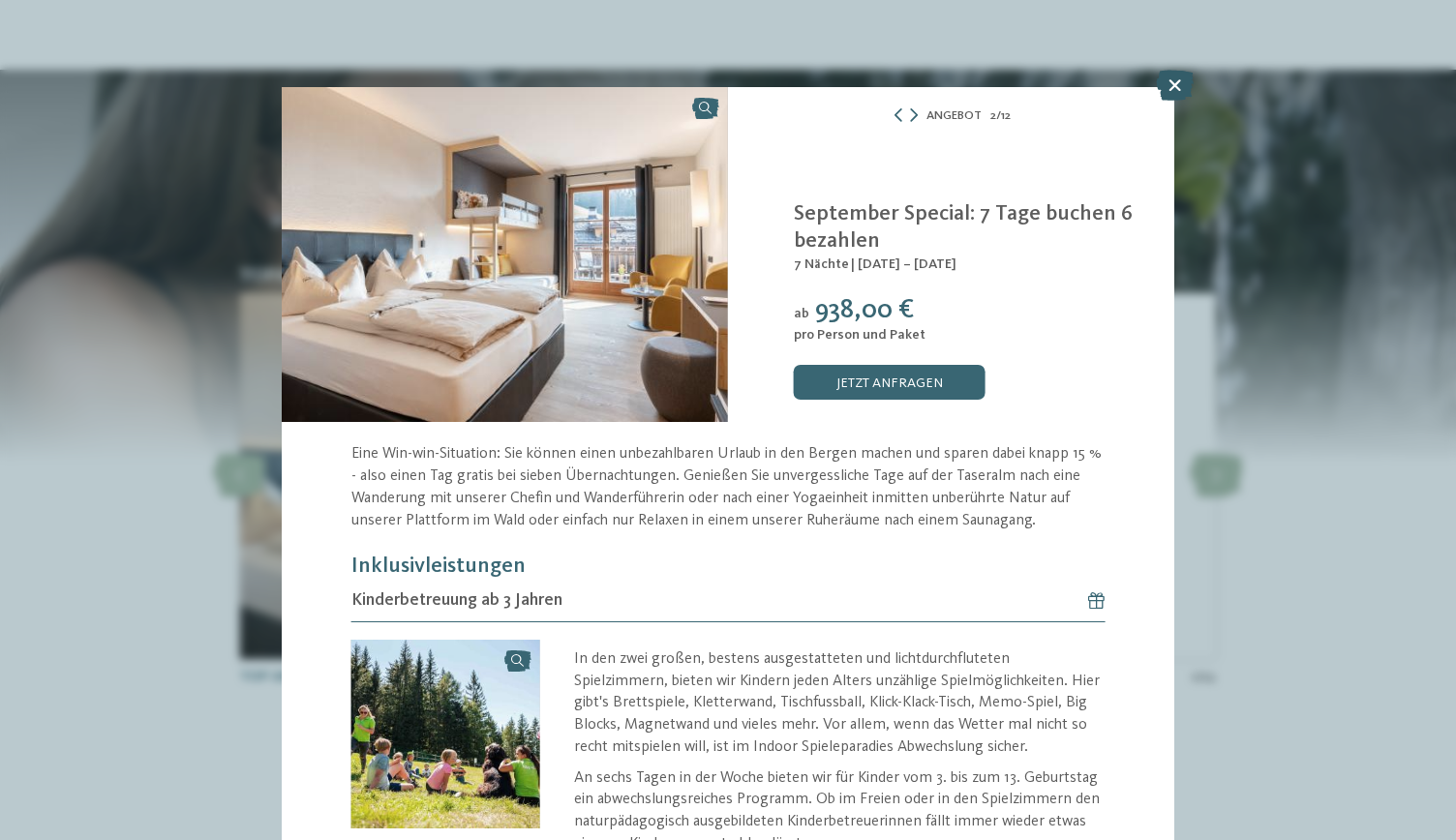
click at [1179, 78] on icon at bounding box center [1174, 85] width 38 height 31
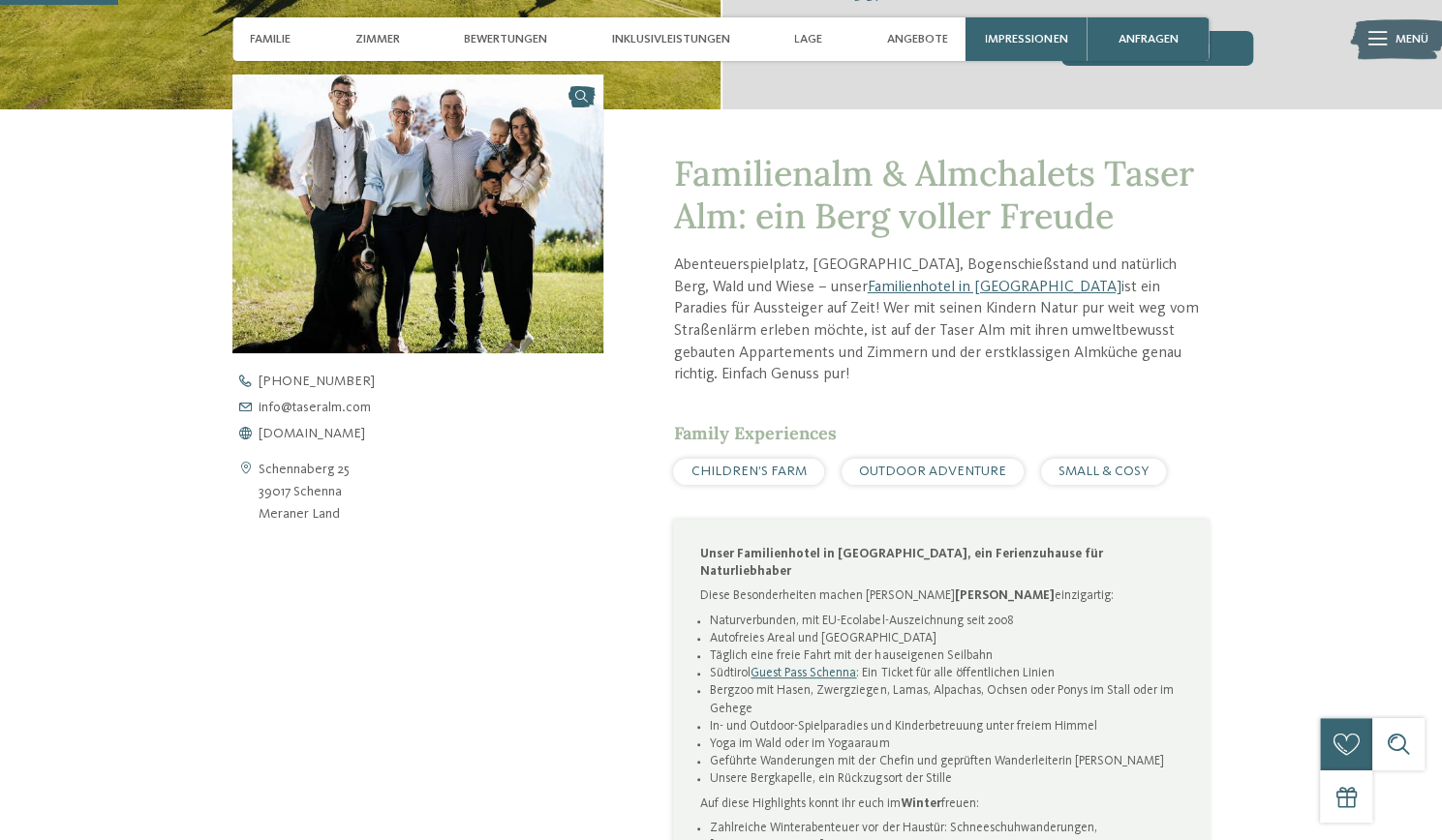
scroll to position [570, 0]
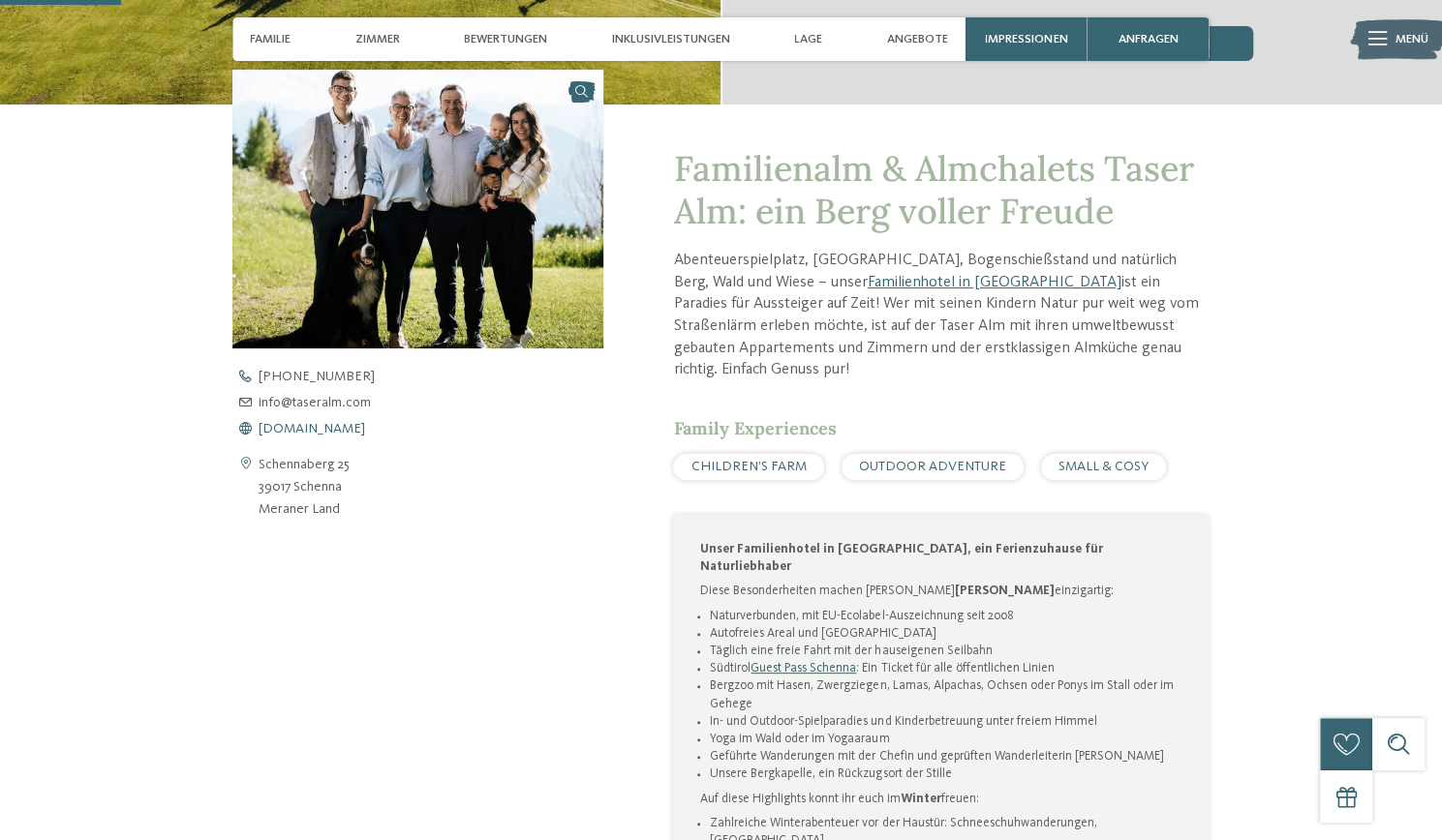
click at [274, 433] on span "www.taseralm.com" at bounding box center [312, 429] width 107 height 14
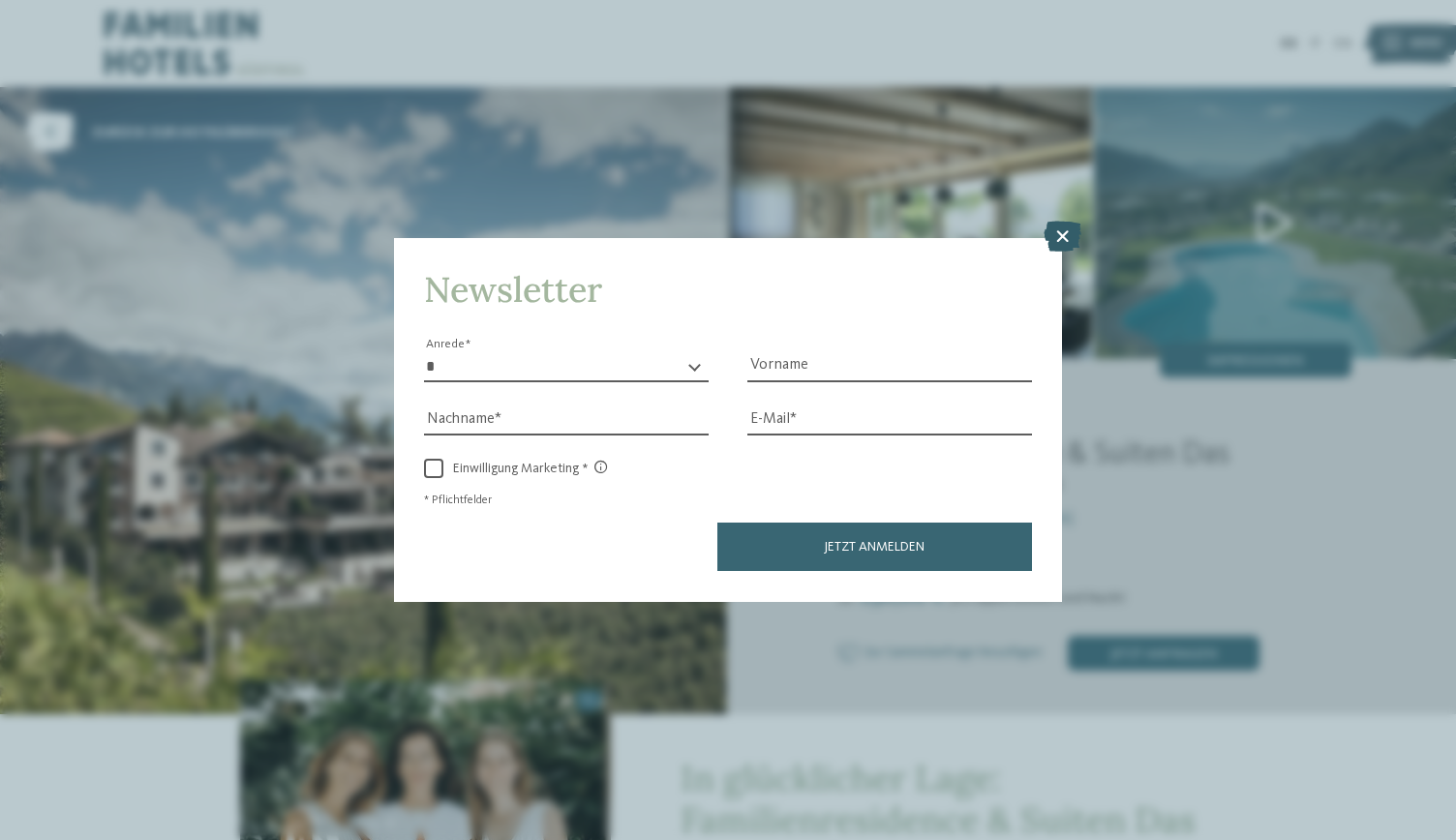
click at [1051, 238] on icon at bounding box center [1062, 236] width 38 height 31
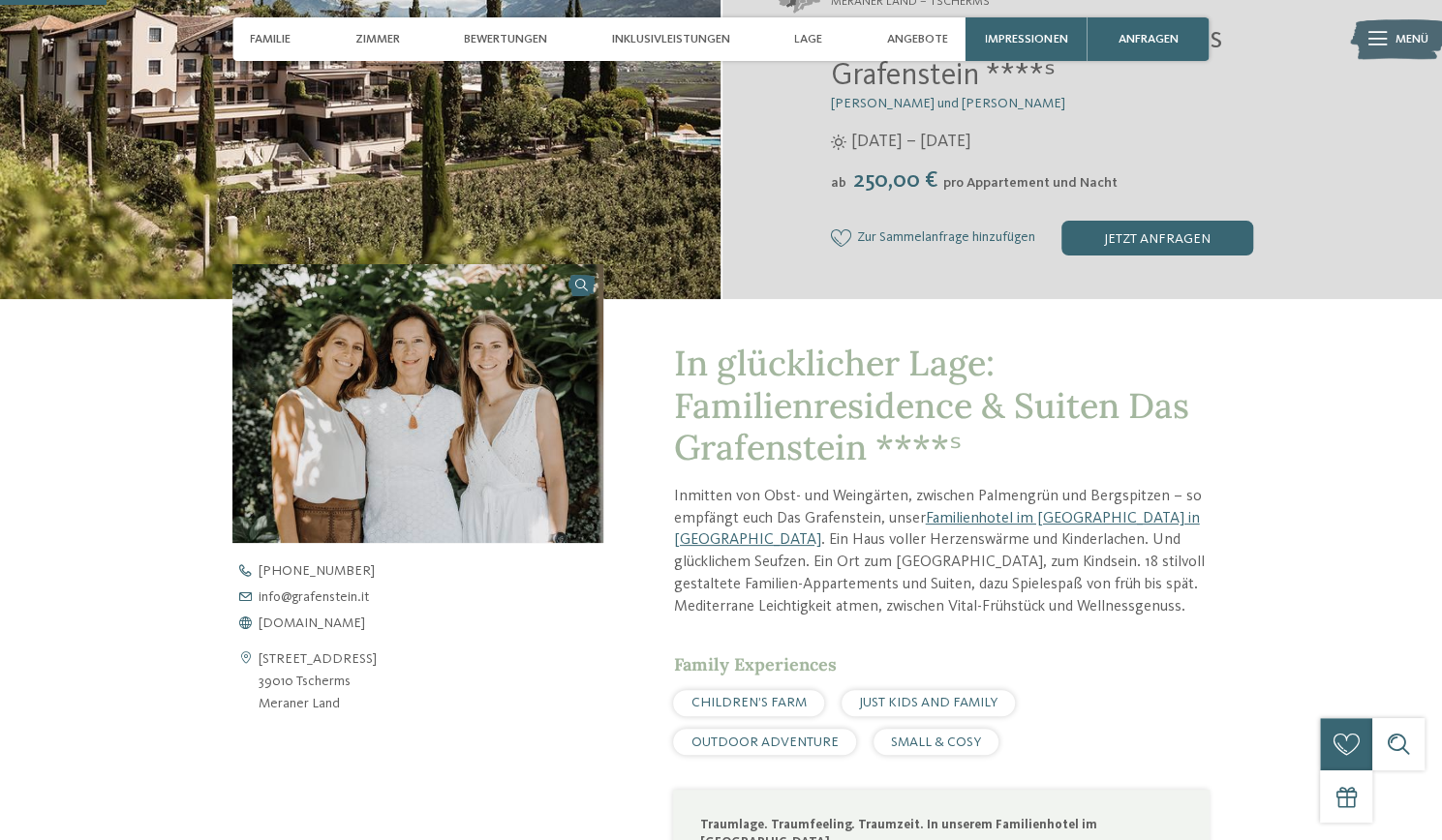
scroll to position [411, 0]
click at [959, 238] on span "Zur Sammelanfrage hinzufügen" at bounding box center [946, 239] width 178 height 16
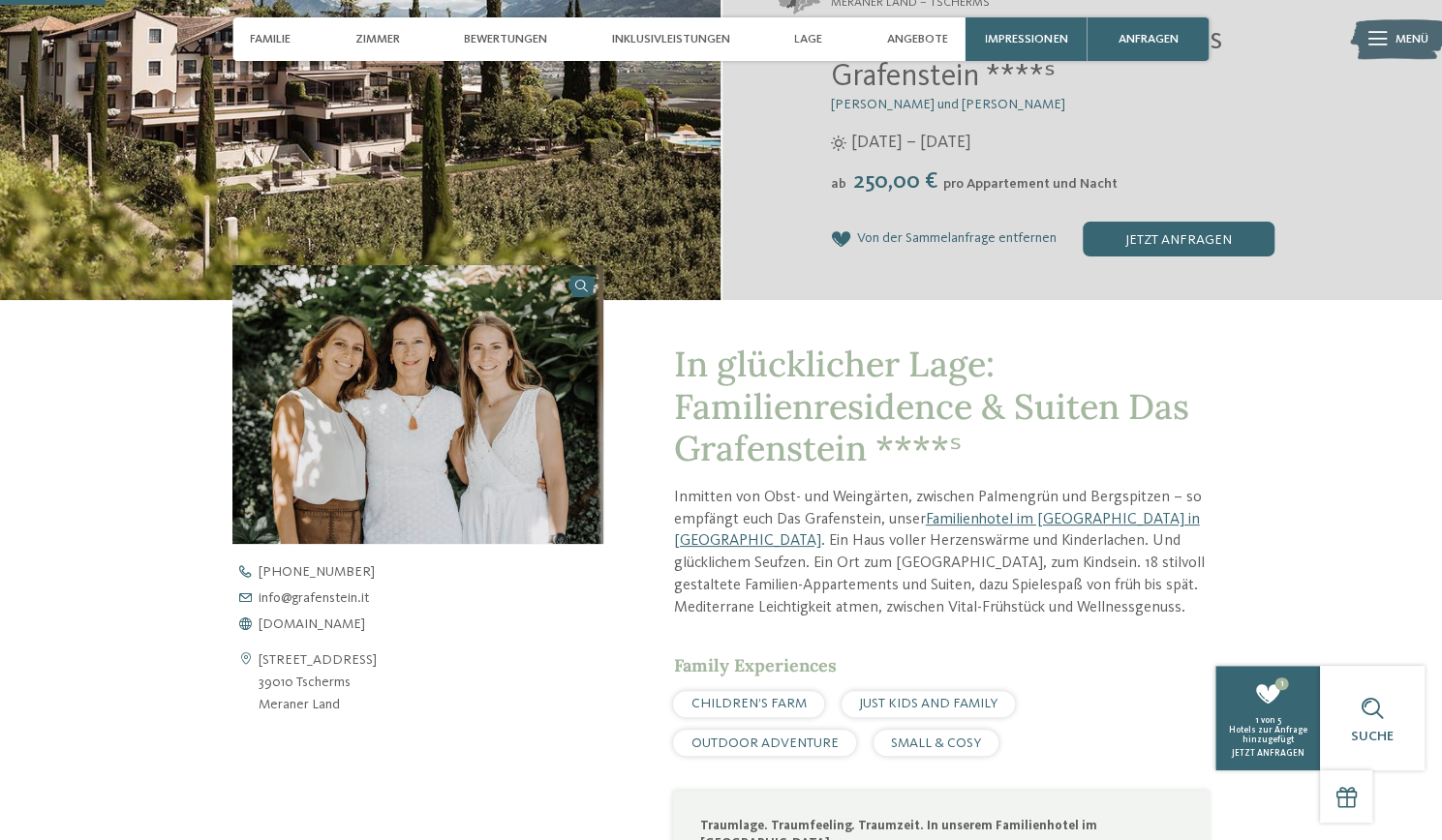
click at [990, 240] on span "Von der Sammelanfrage entfernen" at bounding box center [957, 239] width 200 height 16
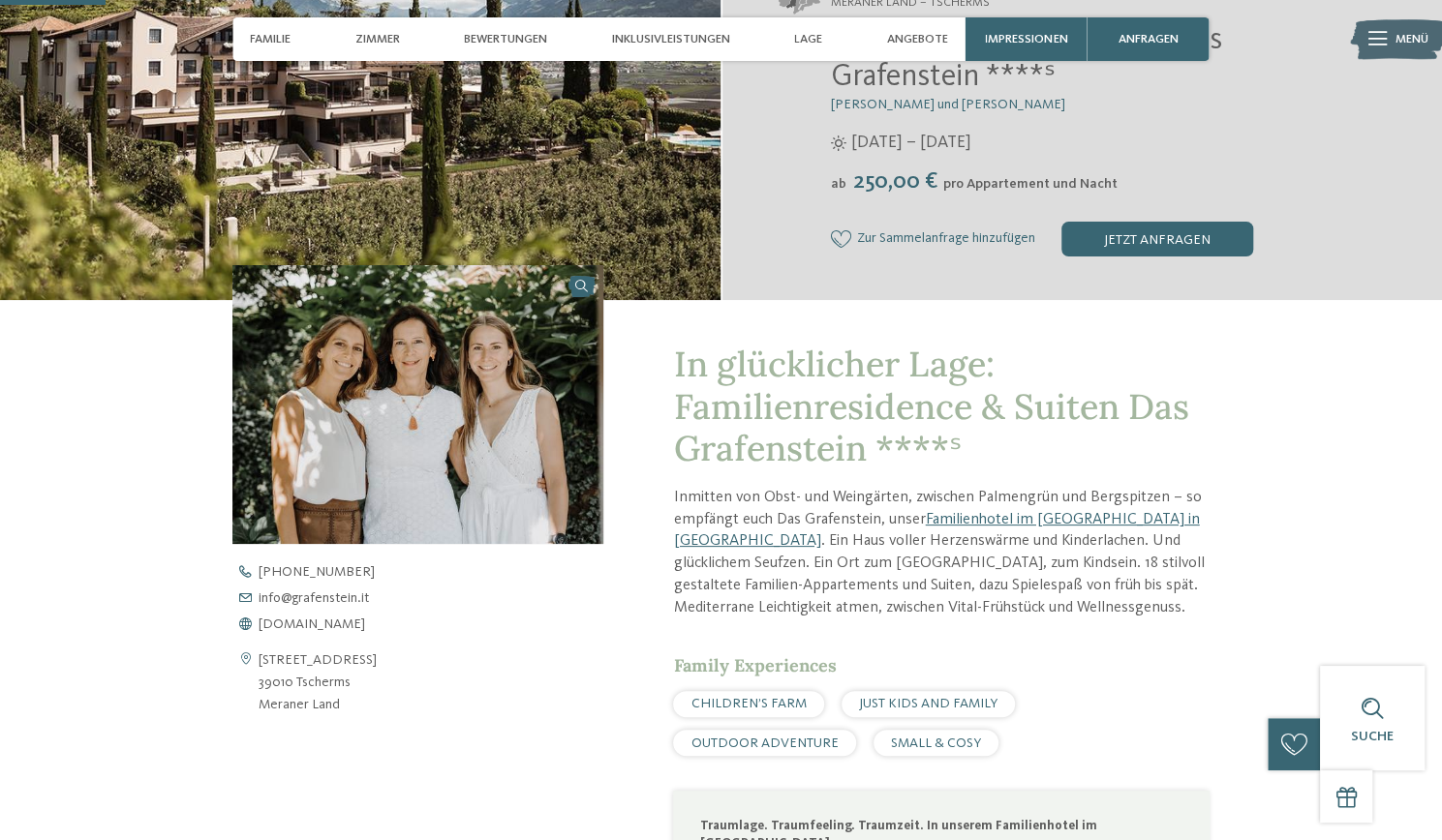
click at [999, 241] on span "Zur Sammelanfrage hinzufügen" at bounding box center [946, 239] width 178 height 16
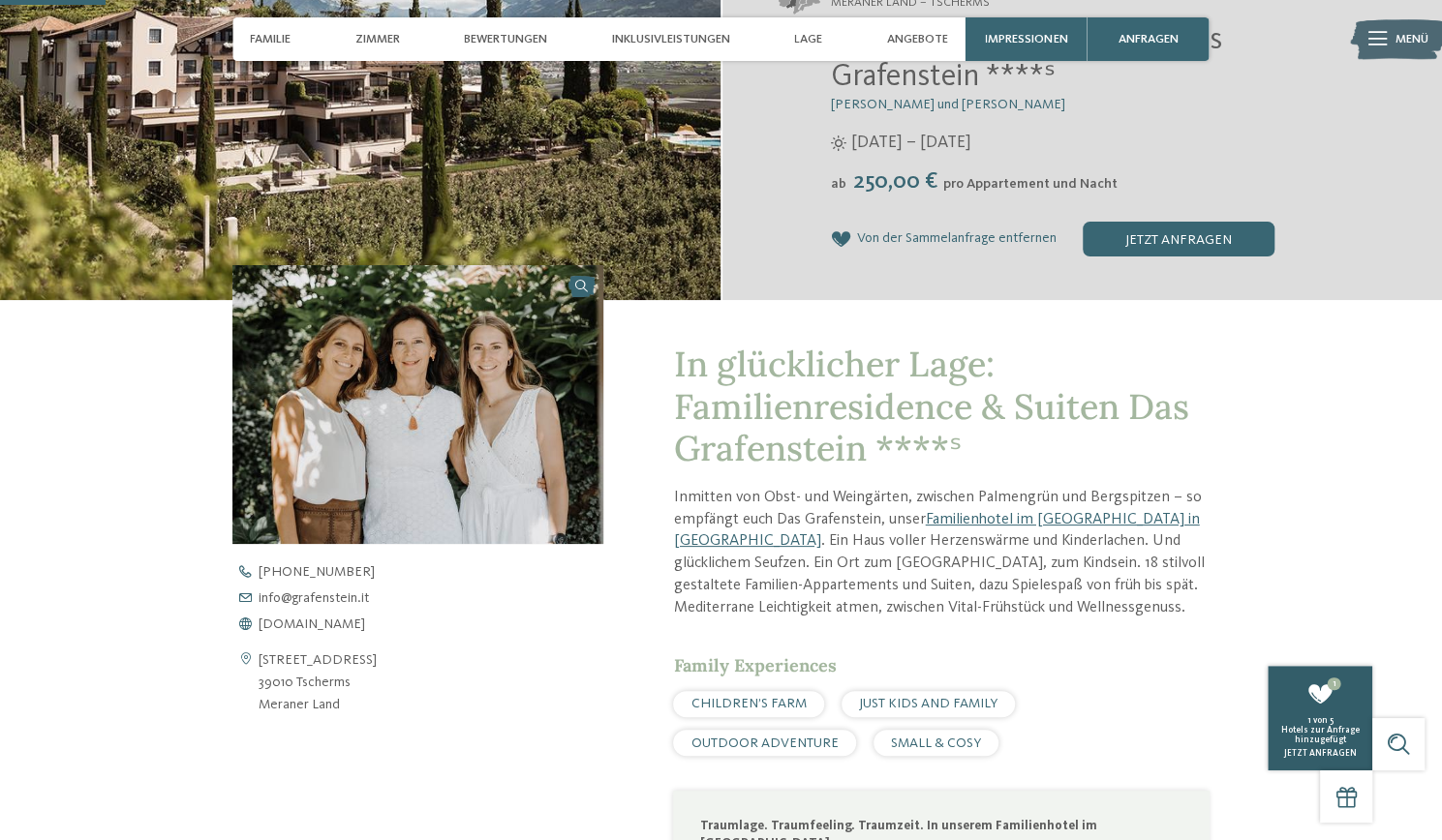
click at [1322, 737] on span "Hotels zur Anfrage hinzugefügt" at bounding box center [1318, 735] width 78 height 19
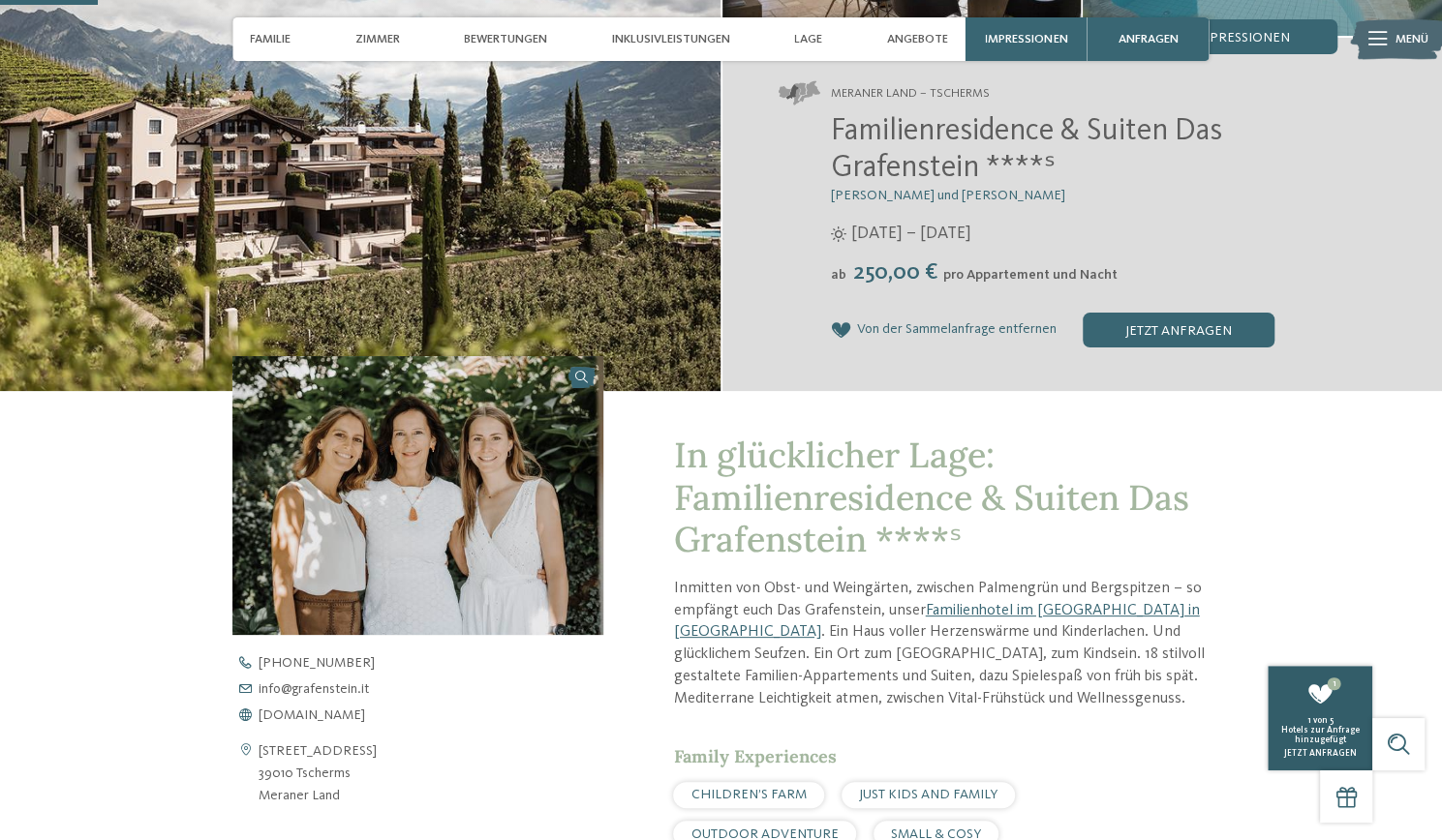
scroll to position [274, 0]
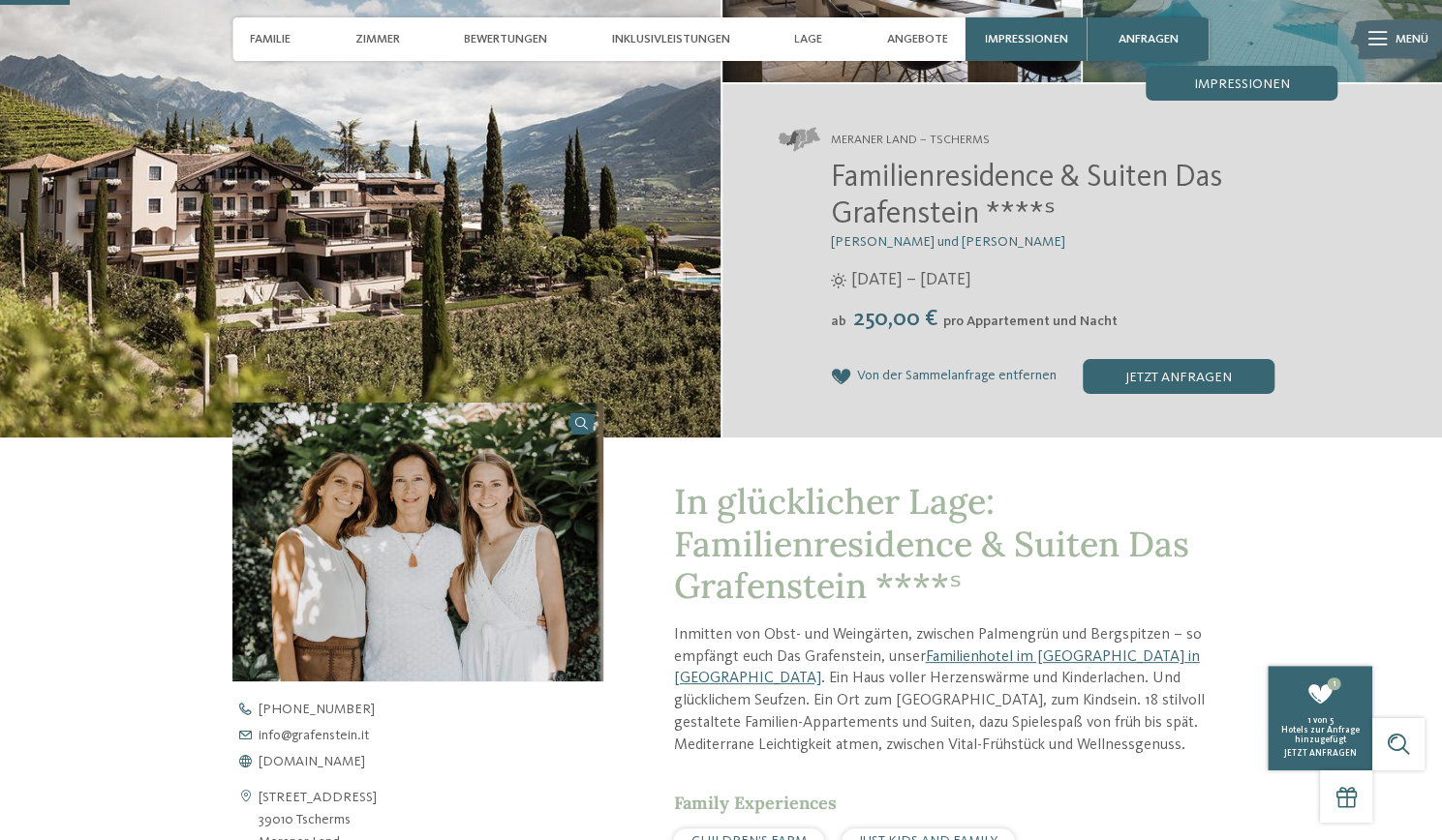
click at [928, 379] on span "Von der Sammelanfrage entfernen" at bounding box center [957, 377] width 200 height 16
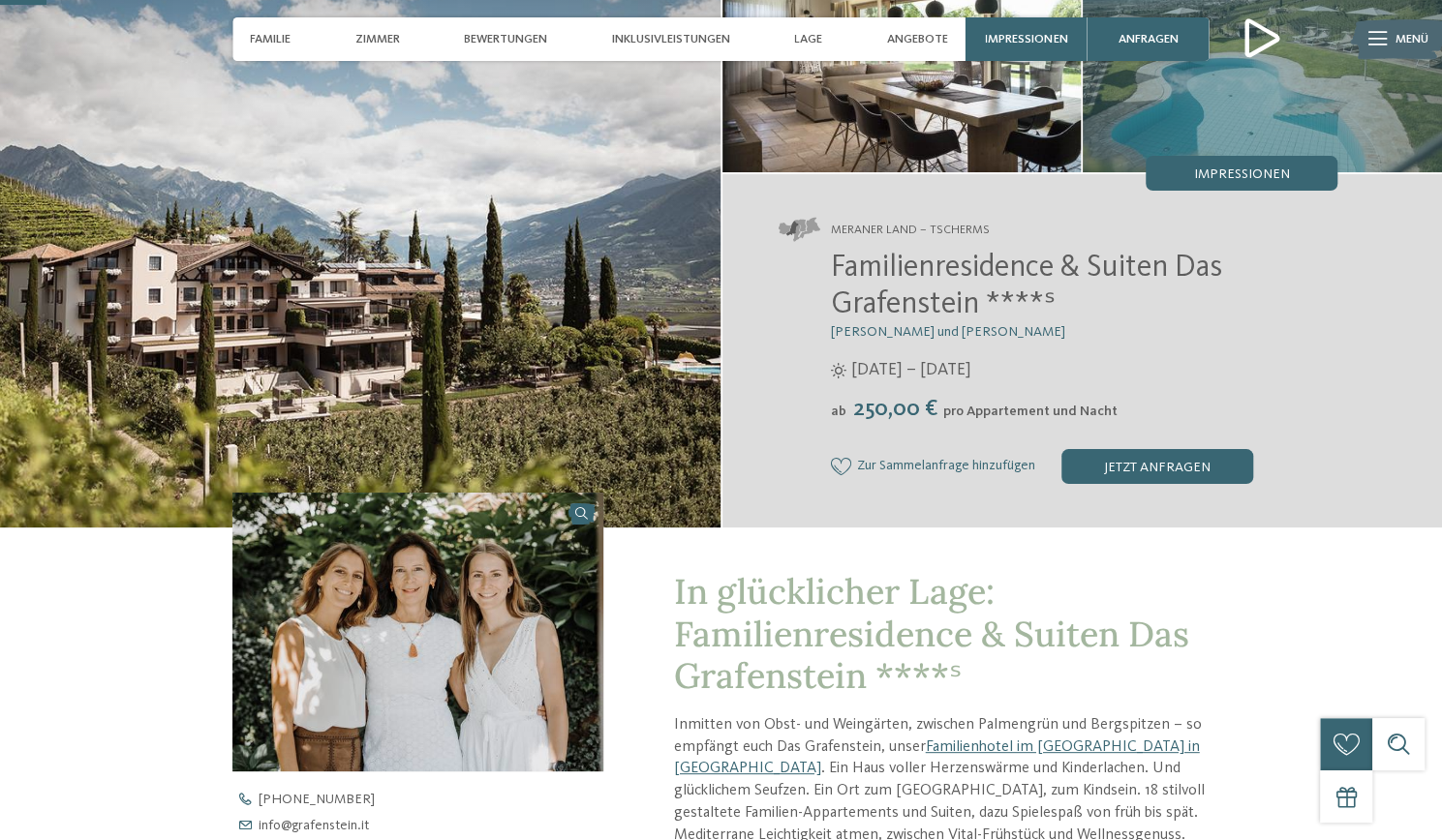
scroll to position [186, 0]
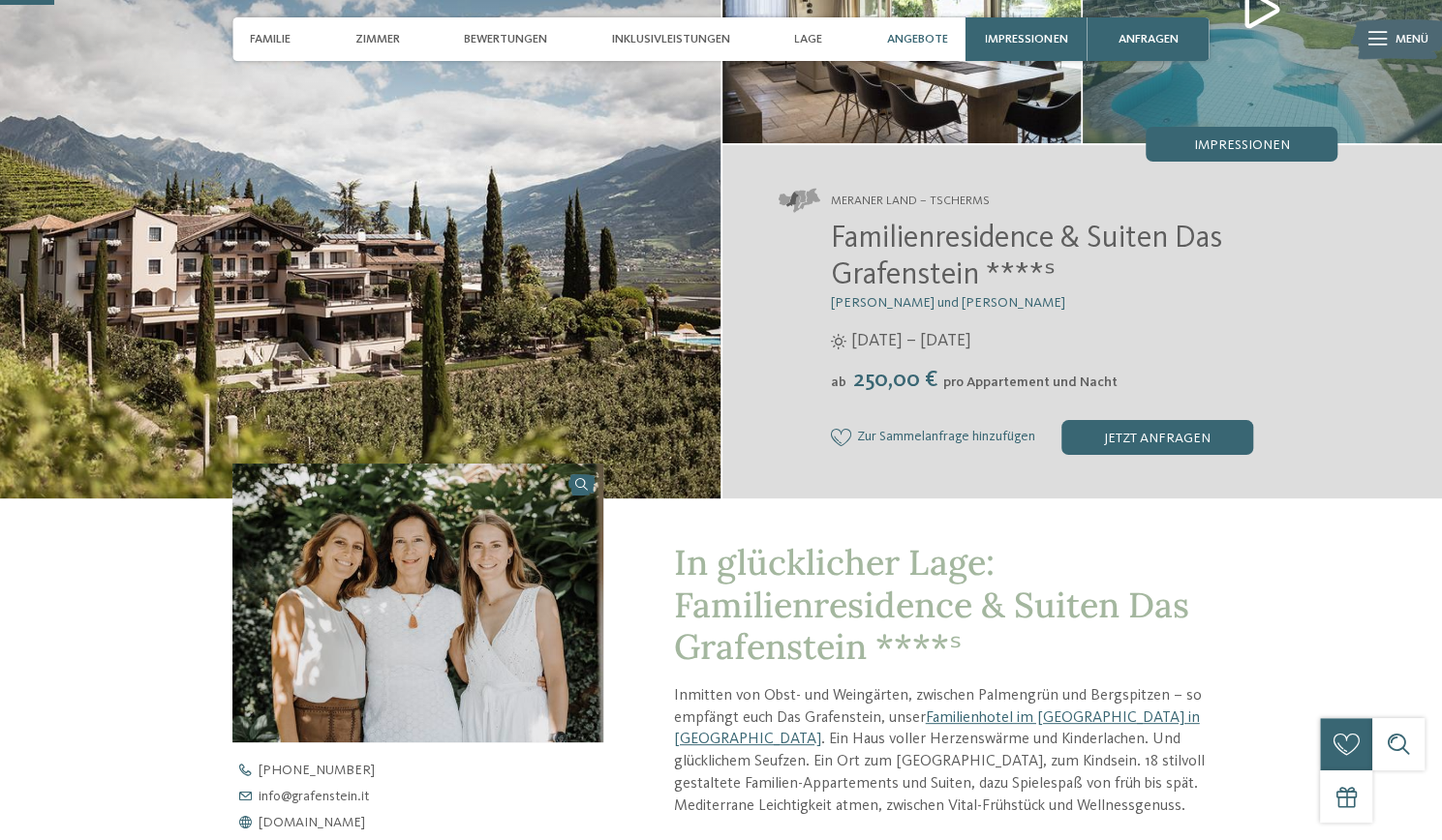
click at [937, 39] on span "Angebote" at bounding box center [917, 39] width 61 height 15
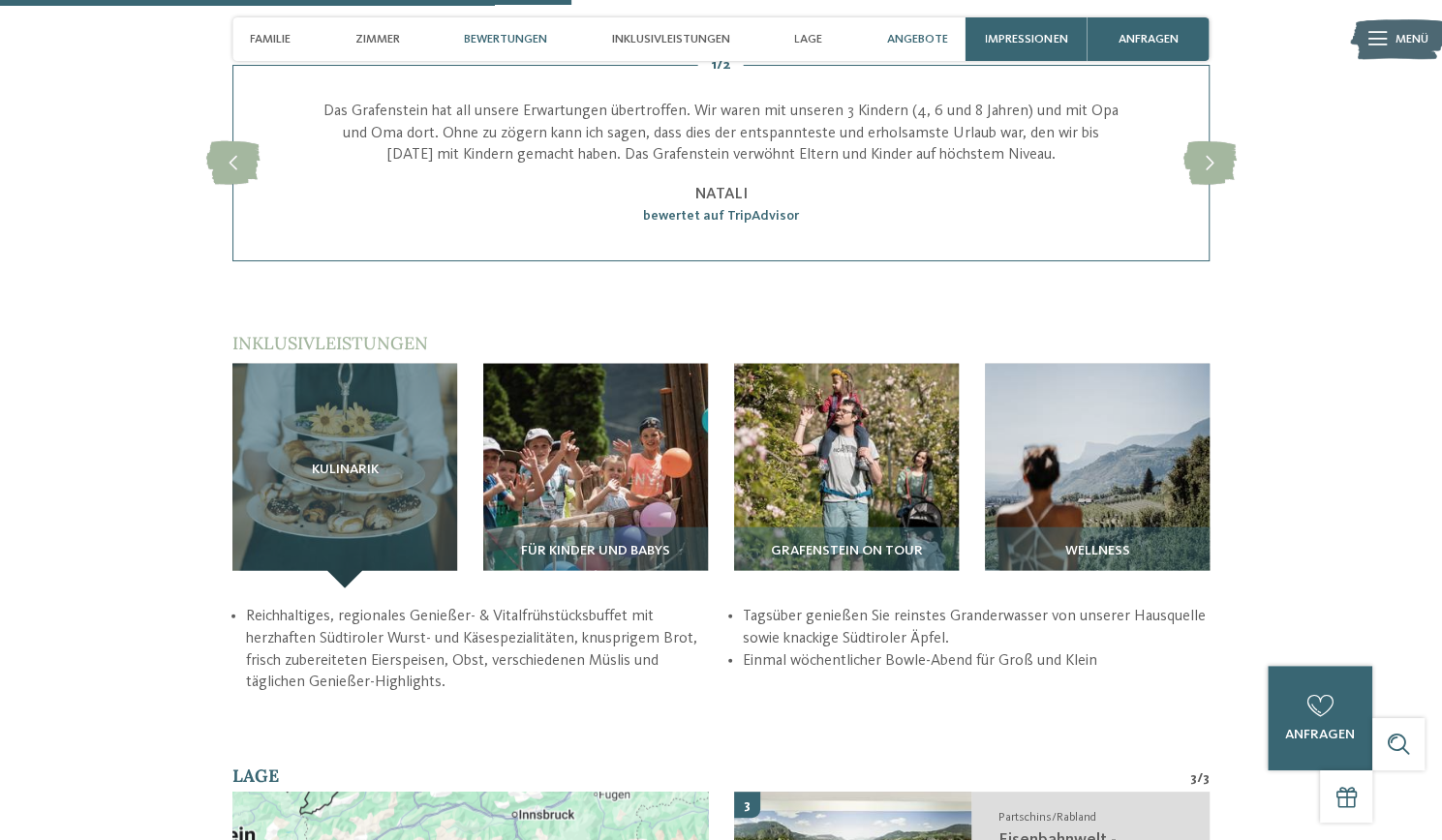
scroll to position [2228, 0]
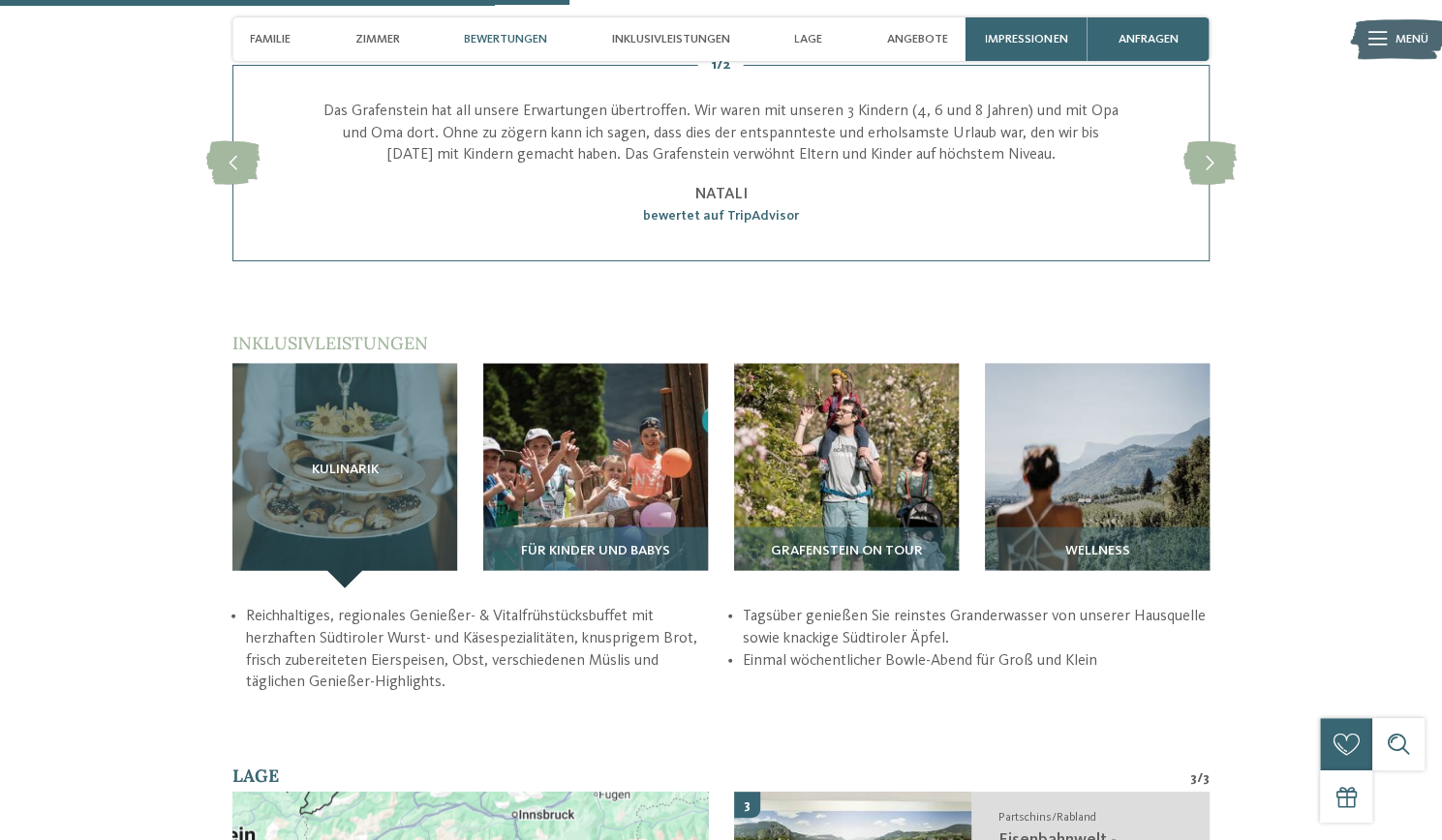
click at [644, 545] on span "Für Kinder und Babys" at bounding box center [595, 552] width 149 height 16
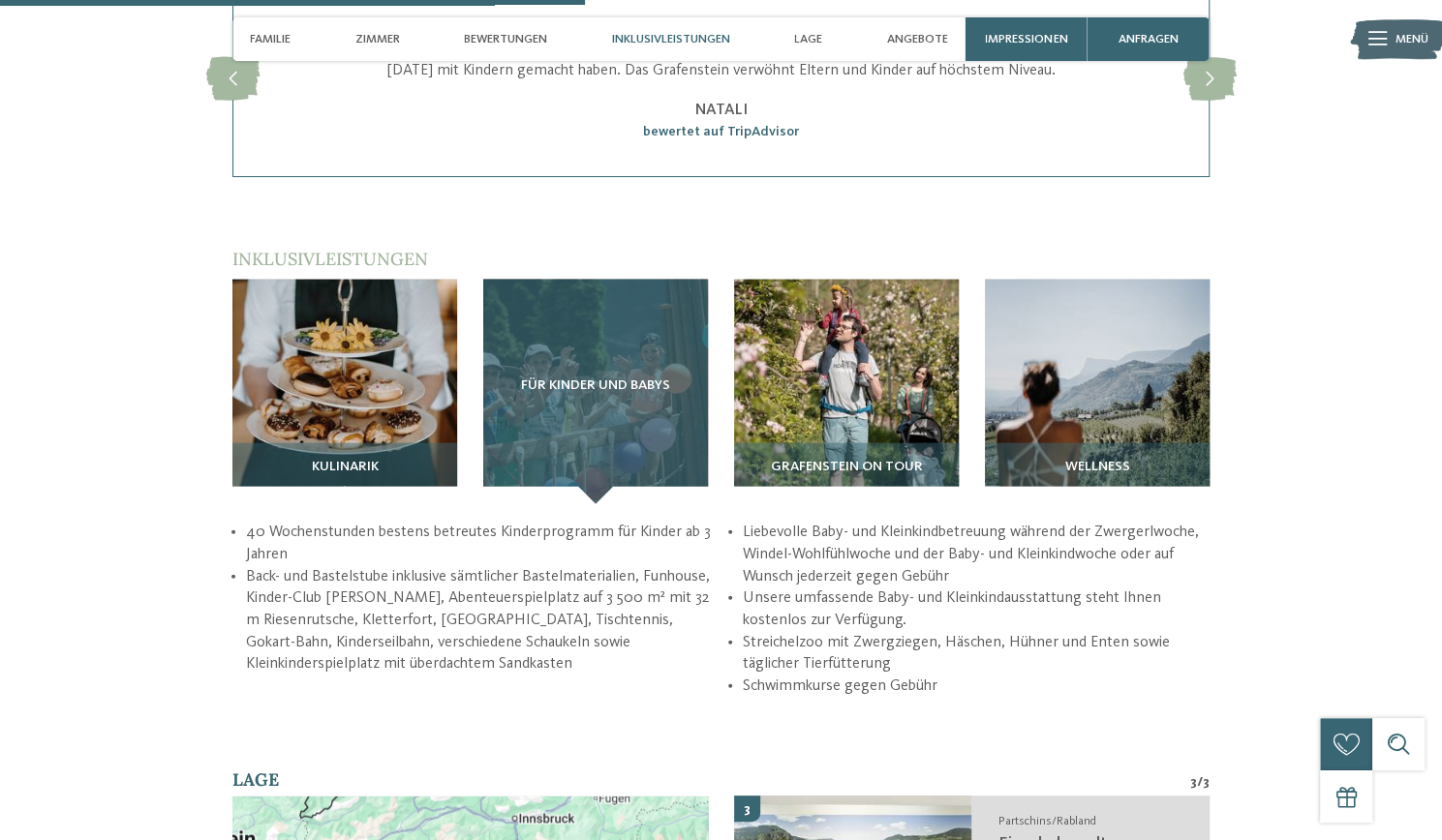
scroll to position [2325, 0]
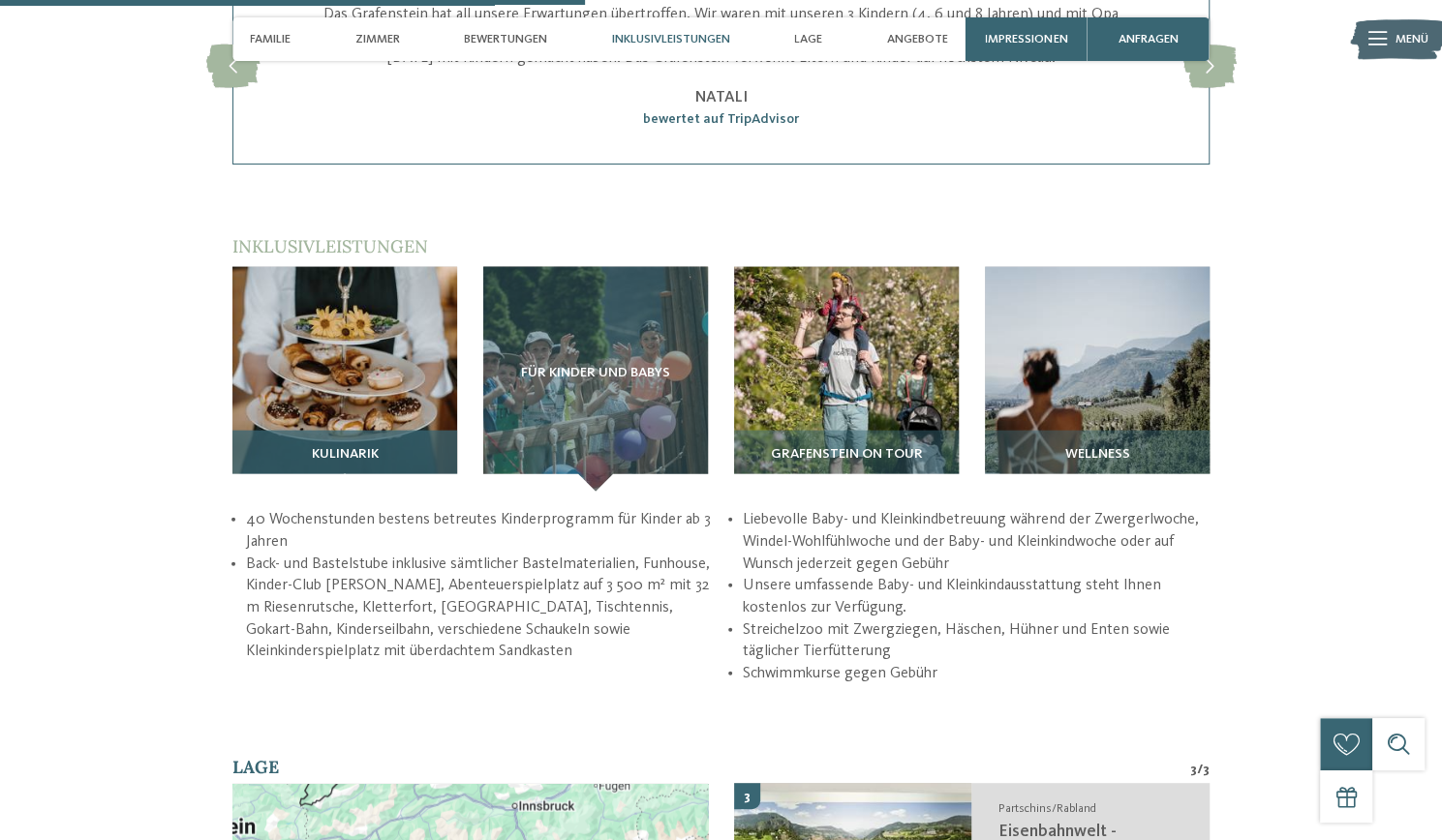
click at [262, 431] on div "Kulinarik" at bounding box center [344, 462] width 224 height 61
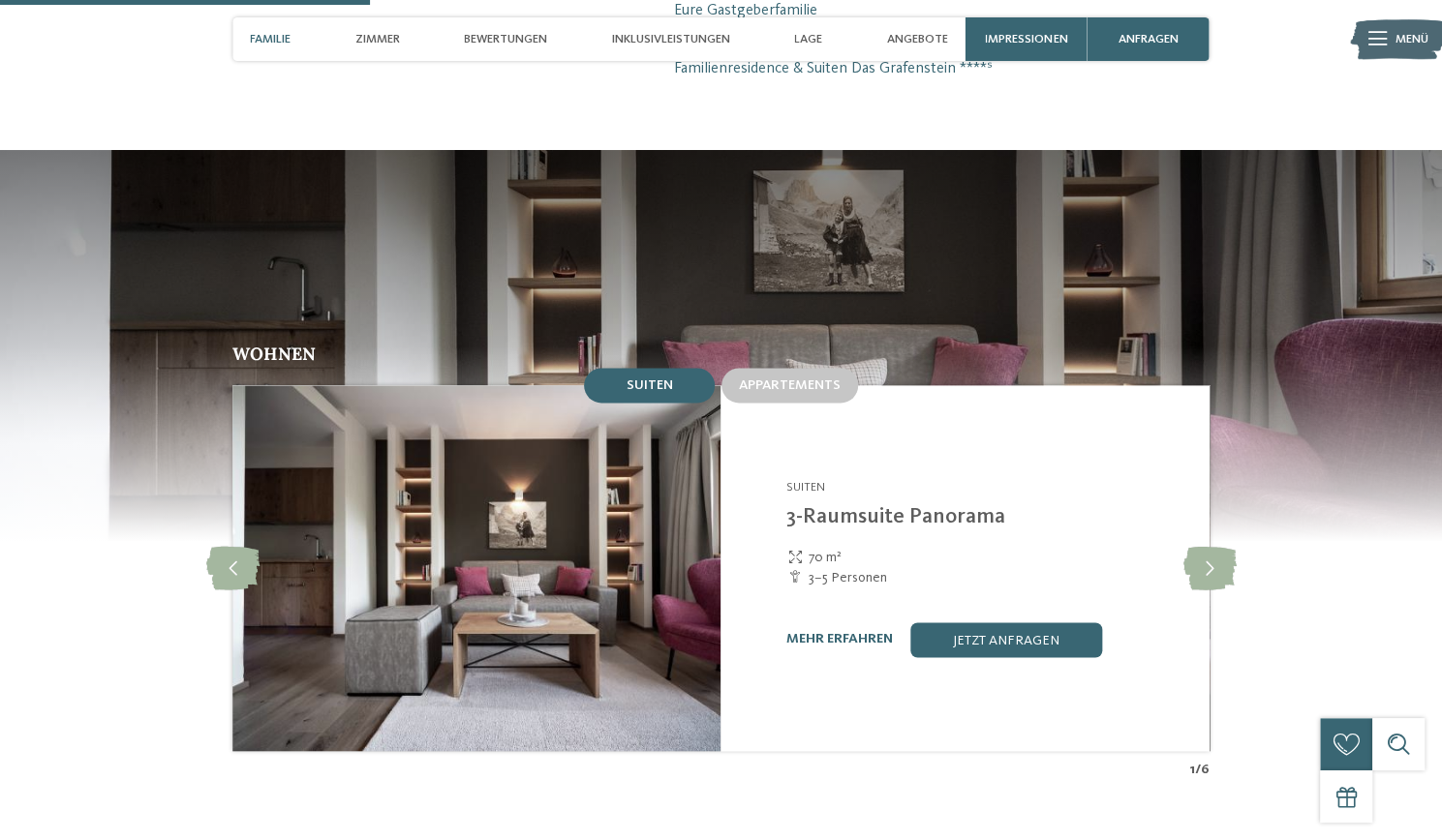
scroll to position [1449, 0]
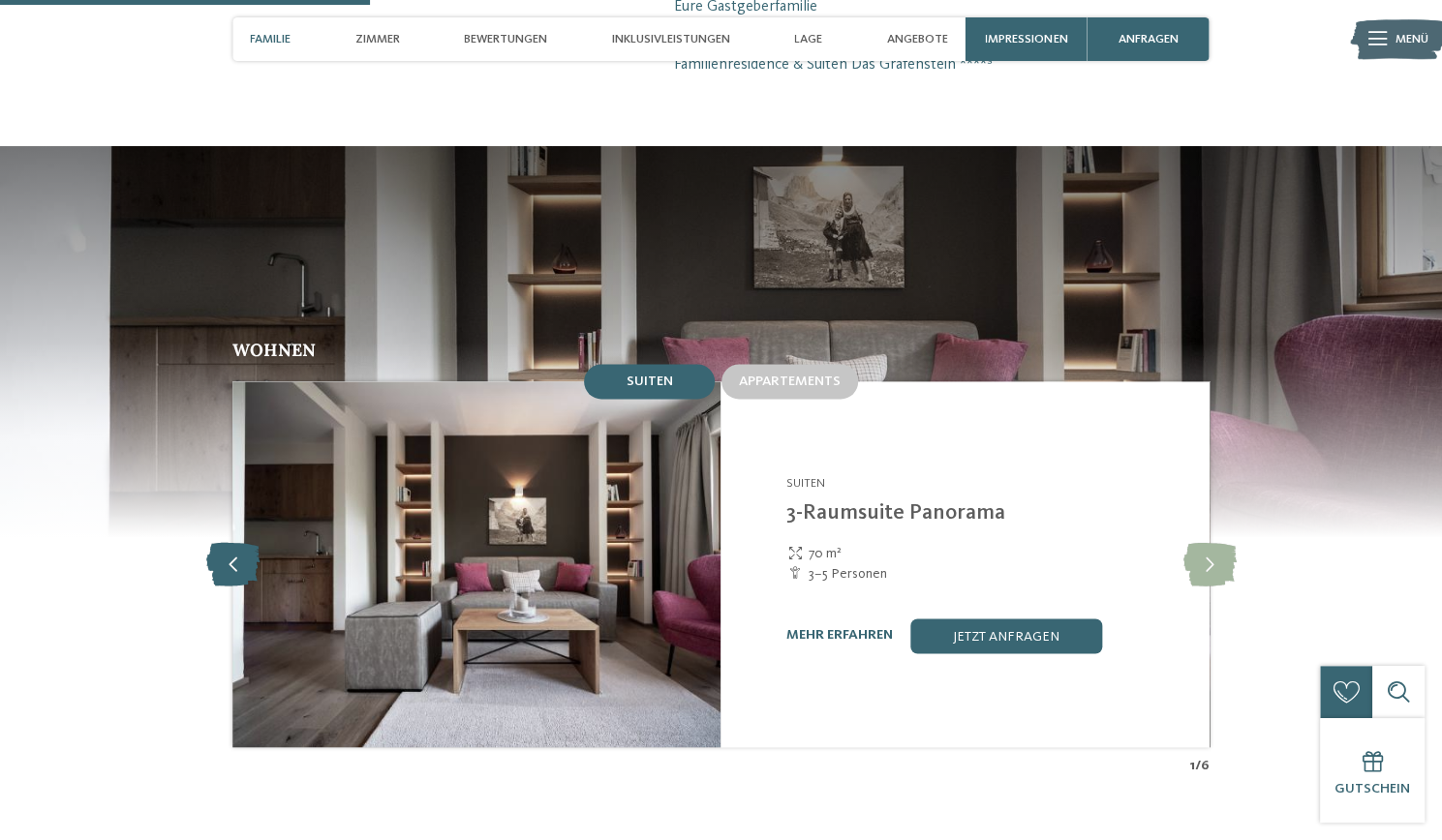
click at [240, 543] on icon at bounding box center [233, 564] width 53 height 43
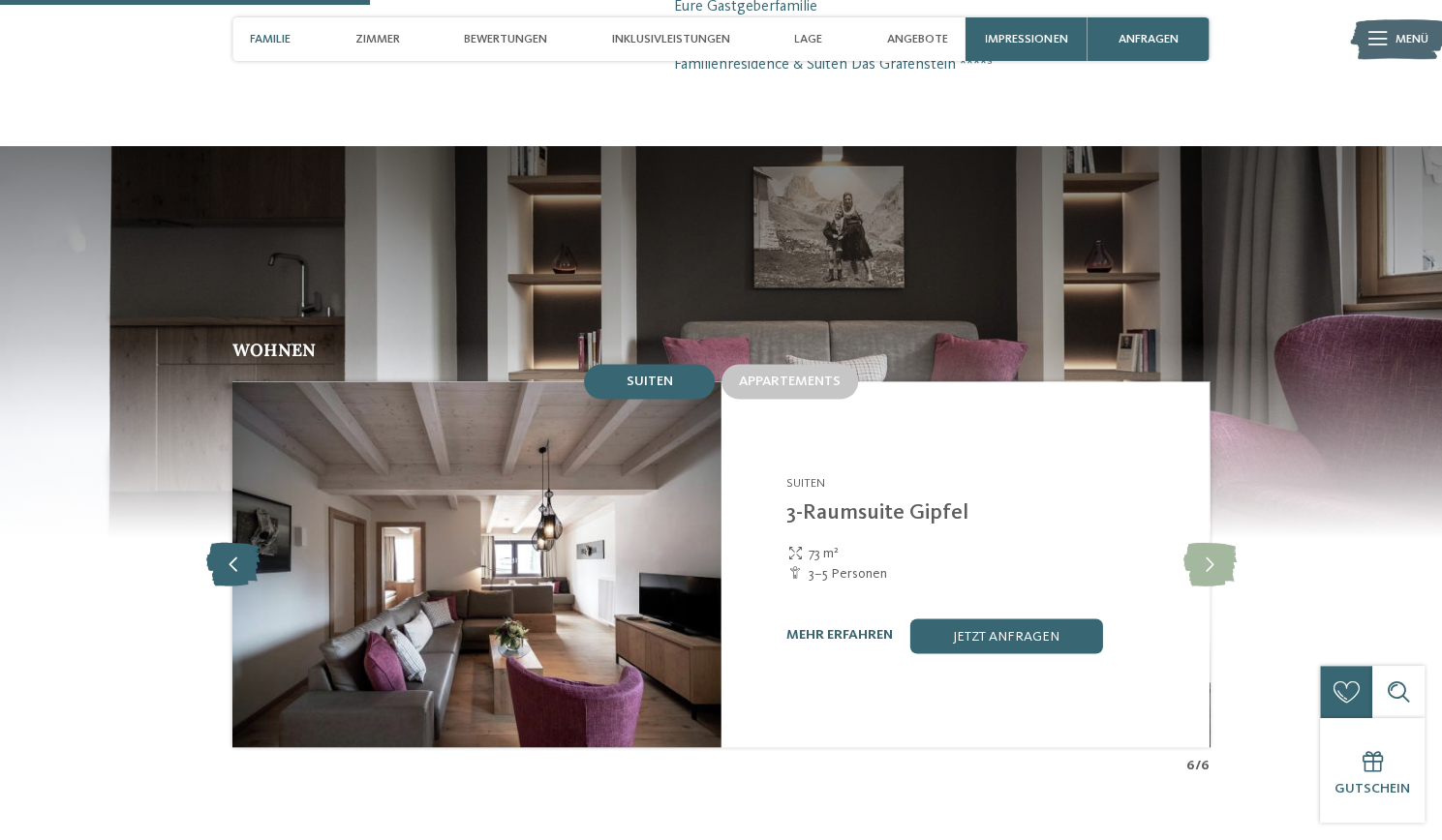
click at [233, 543] on icon at bounding box center [233, 564] width 53 height 43
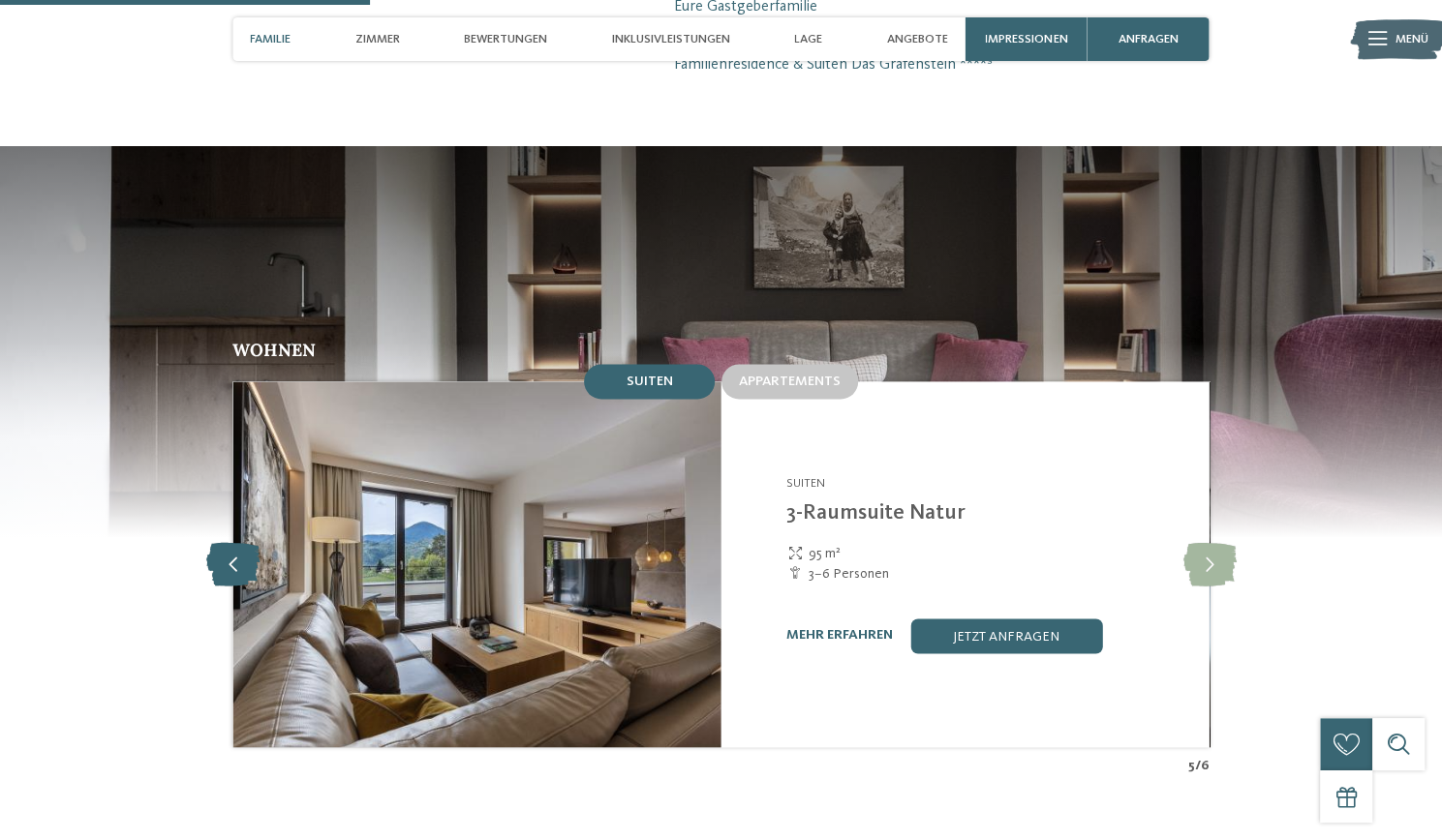
click at [228, 543] on icon at bounding box center [233, 564] width 53 height 43
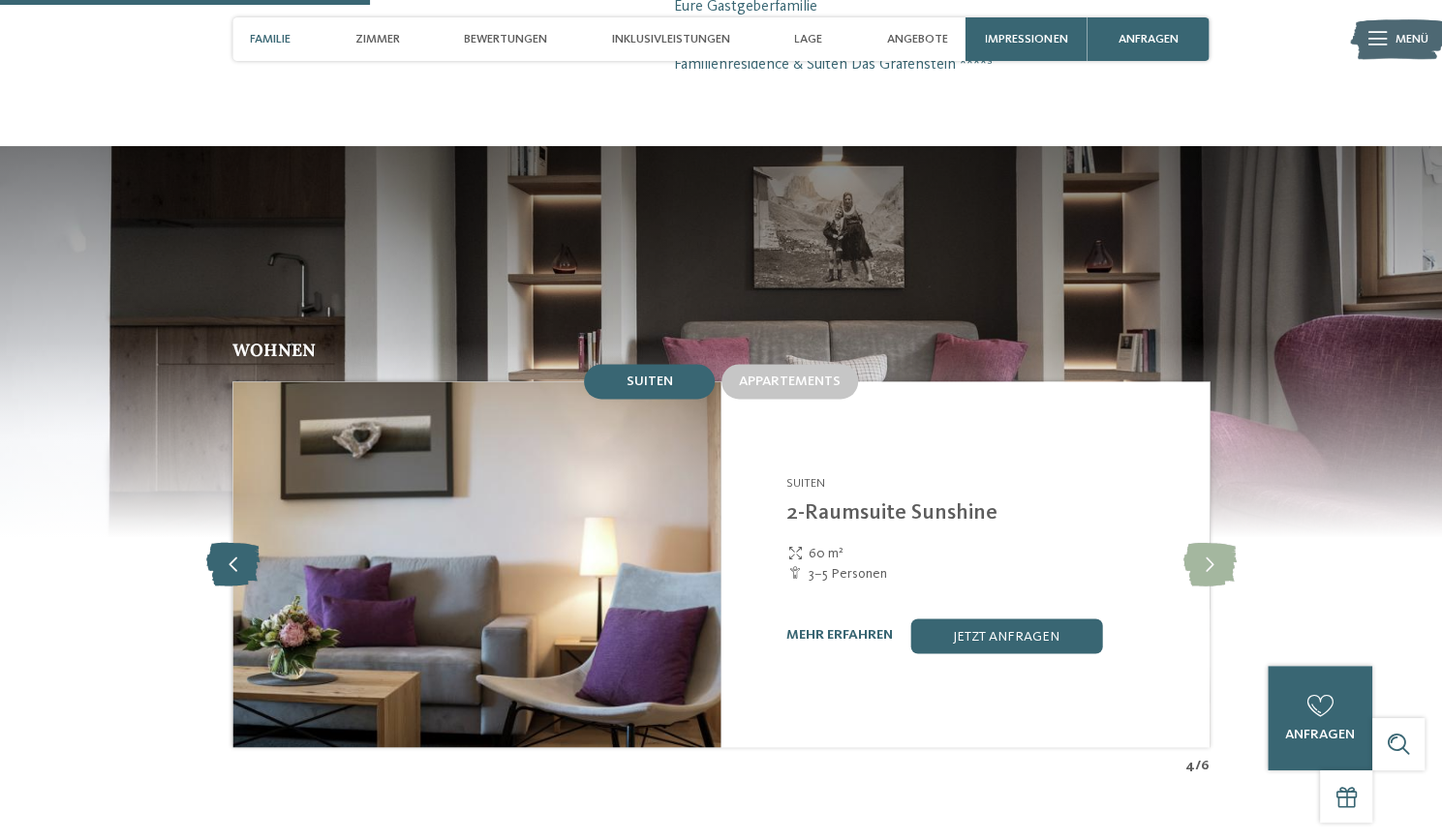
click at [233, 543] on icon at bounding box center [233, 564] width 53 height 43
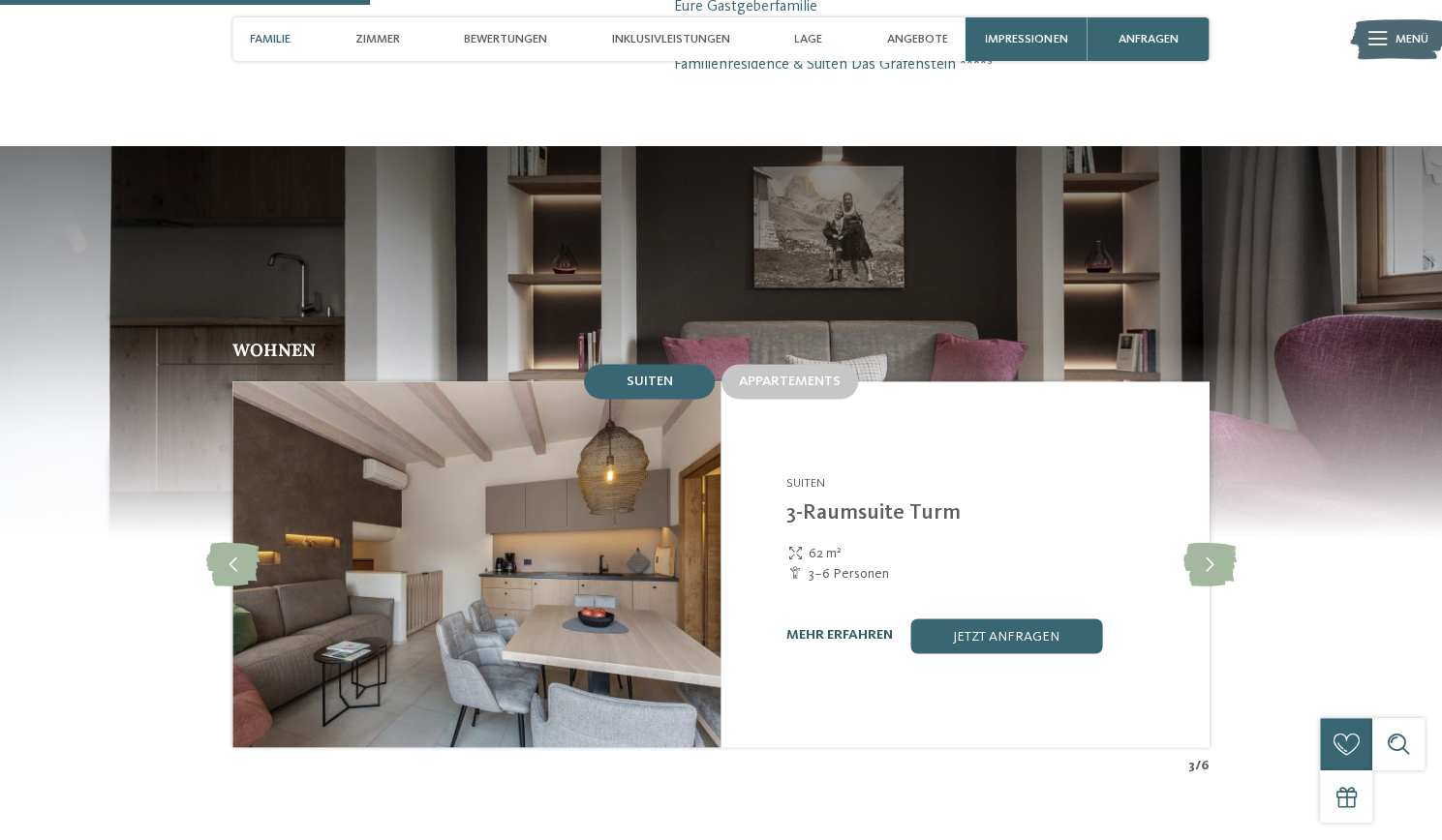
click at [850, 629] on link "mehr erfahren" at bounding box center [840, 635] width 107 height 14
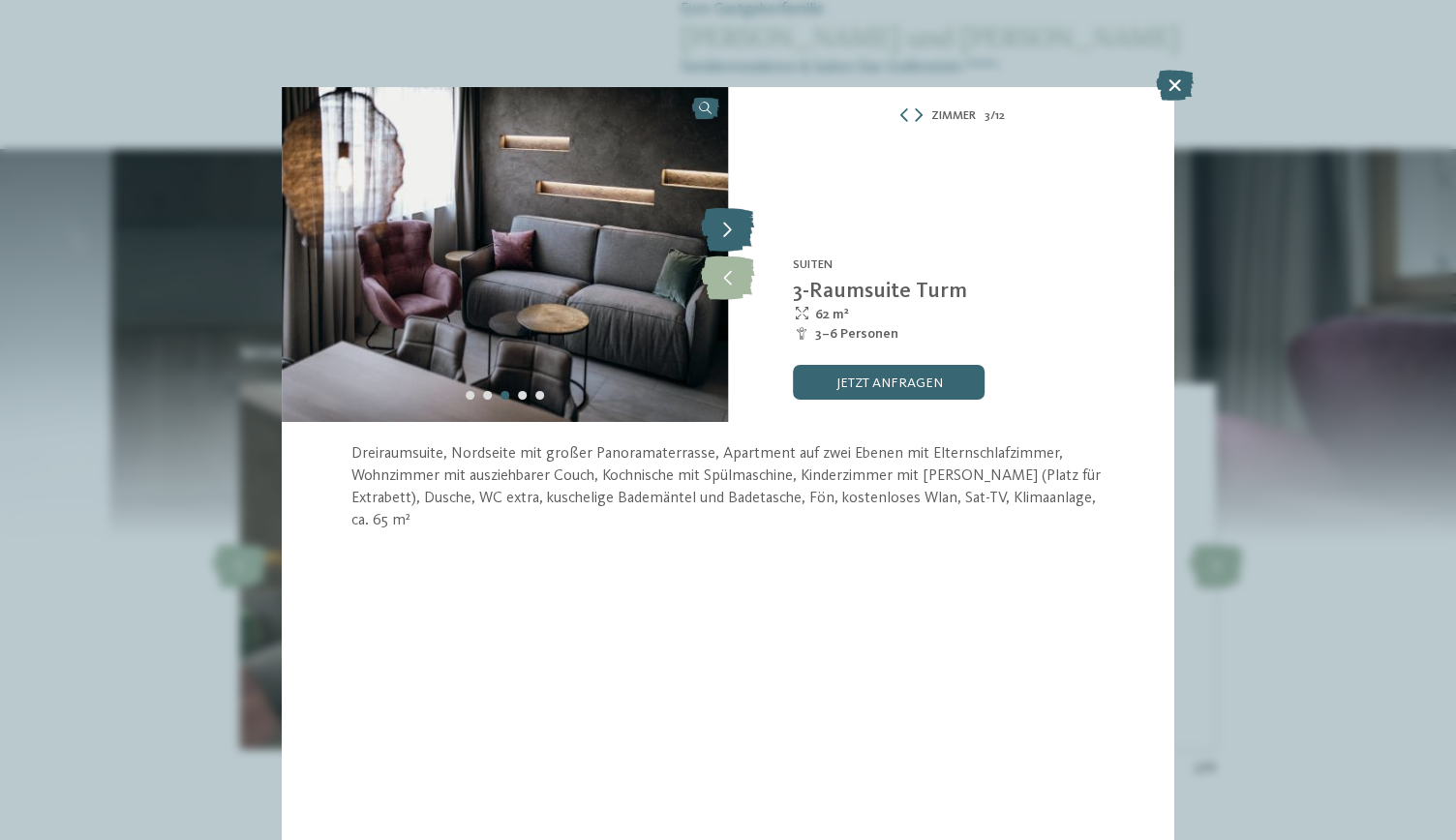
click at [740, 222] on icon at bounding box center [727, 231] width 53 height 43
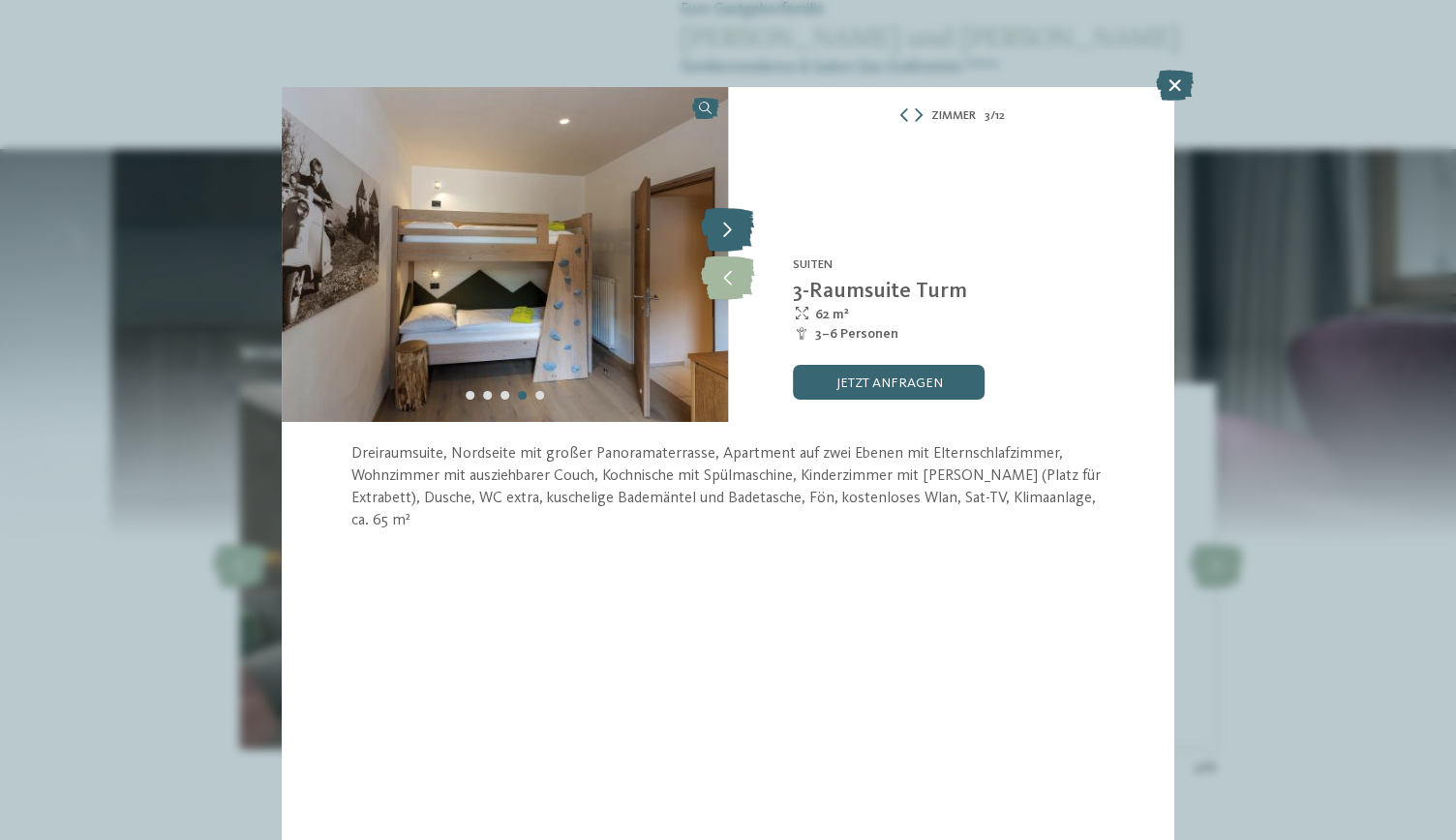
click at [738, 240] on icon at bounding box center [727, 231] width 53 height 43
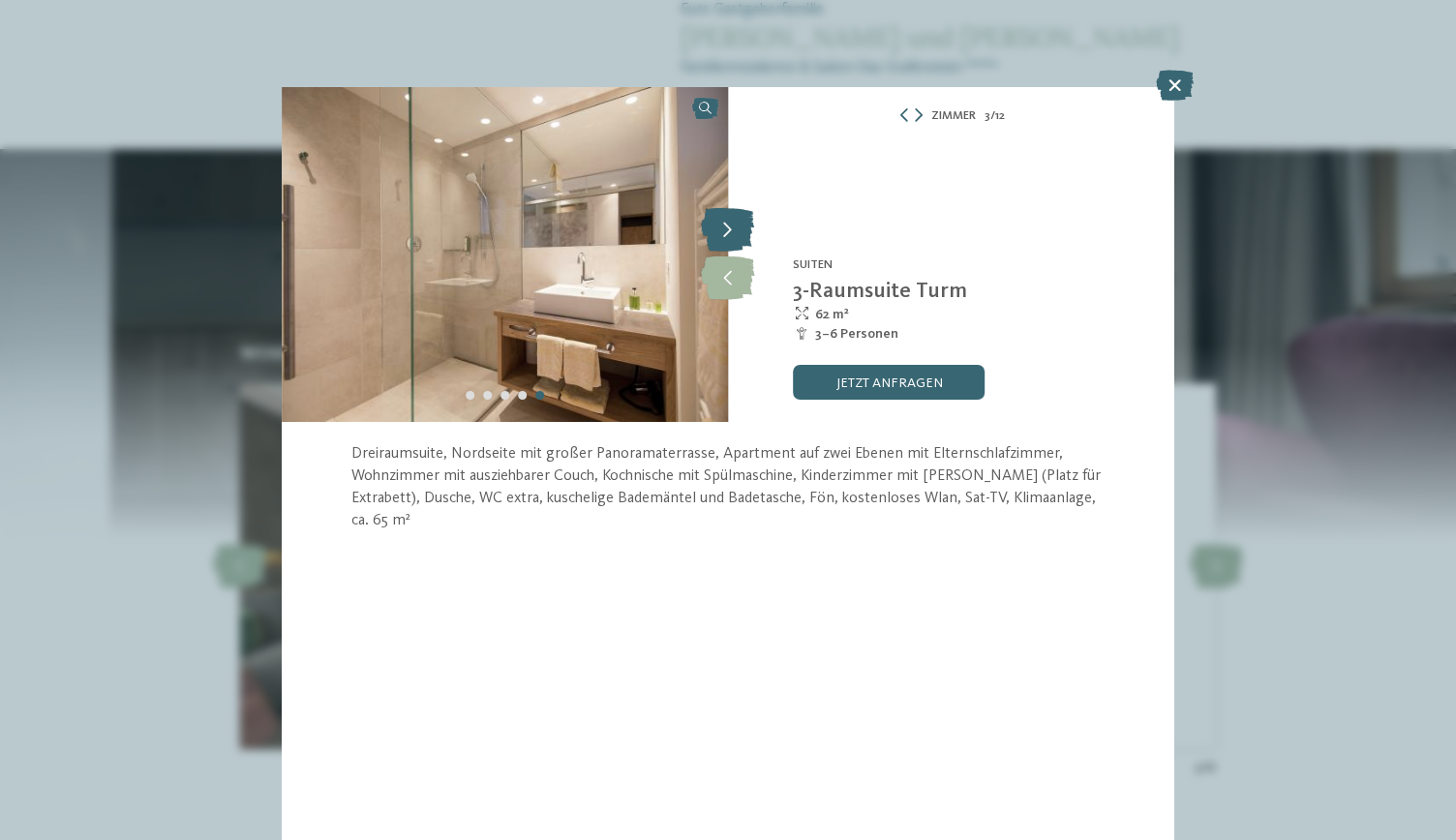
click at [741, 240] on icon at bounding box center [727, 231] width 53 height 43
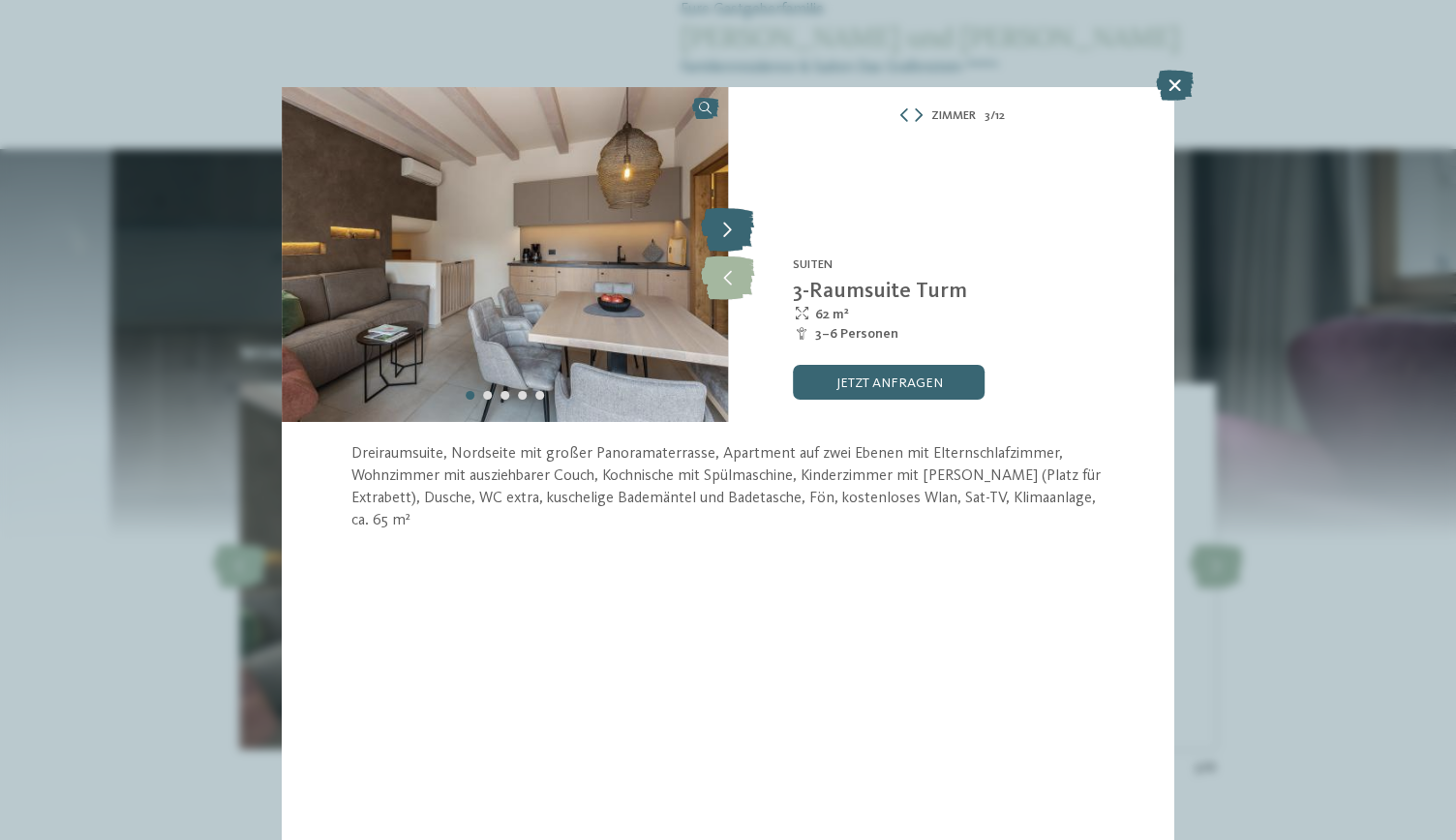
click at [731, 237] on icon at bounding box center [727, 231] width 53 height 43
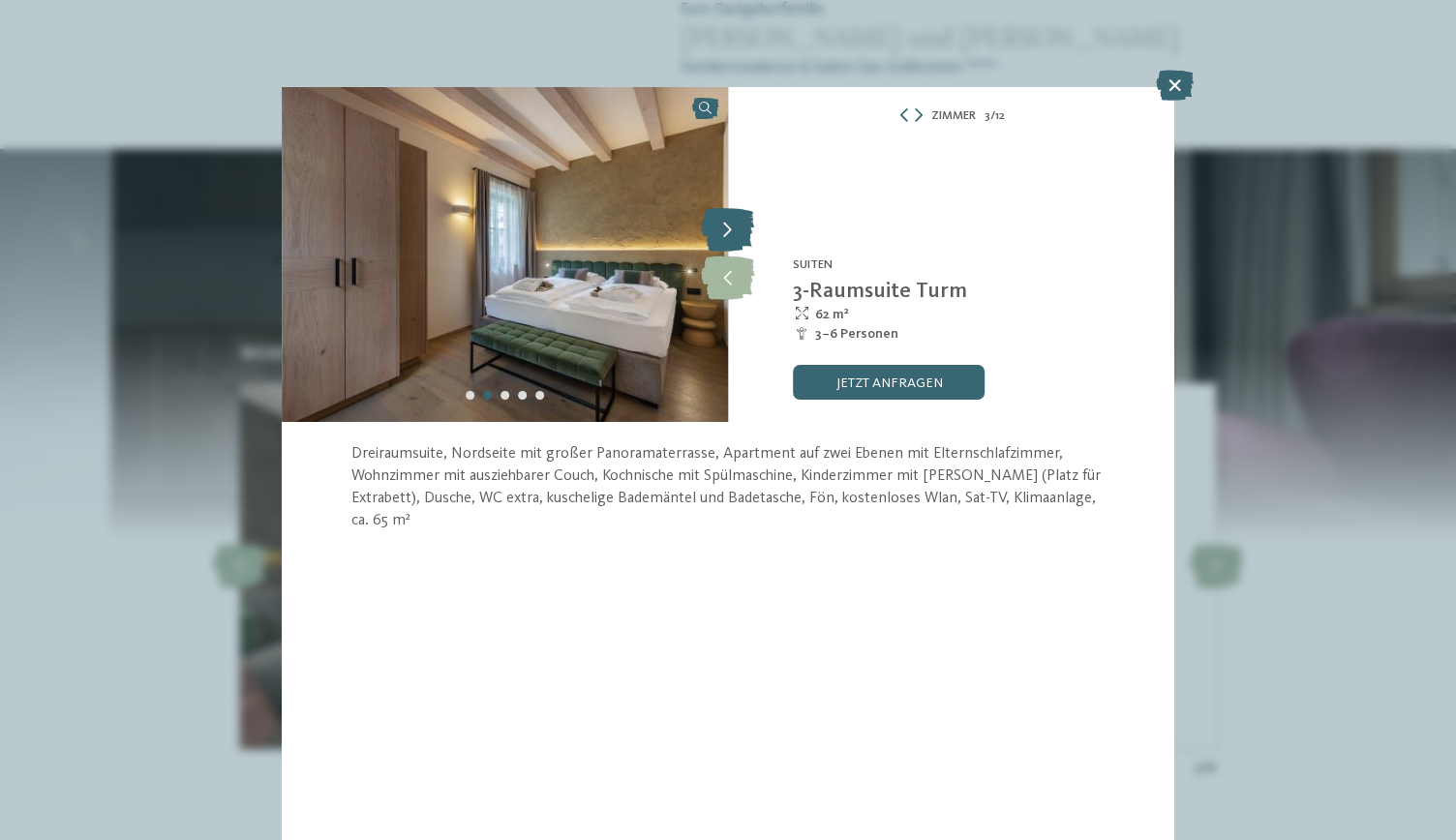
click at [732, 228] on icon at bounding box center [727, 231] width 53 height 43
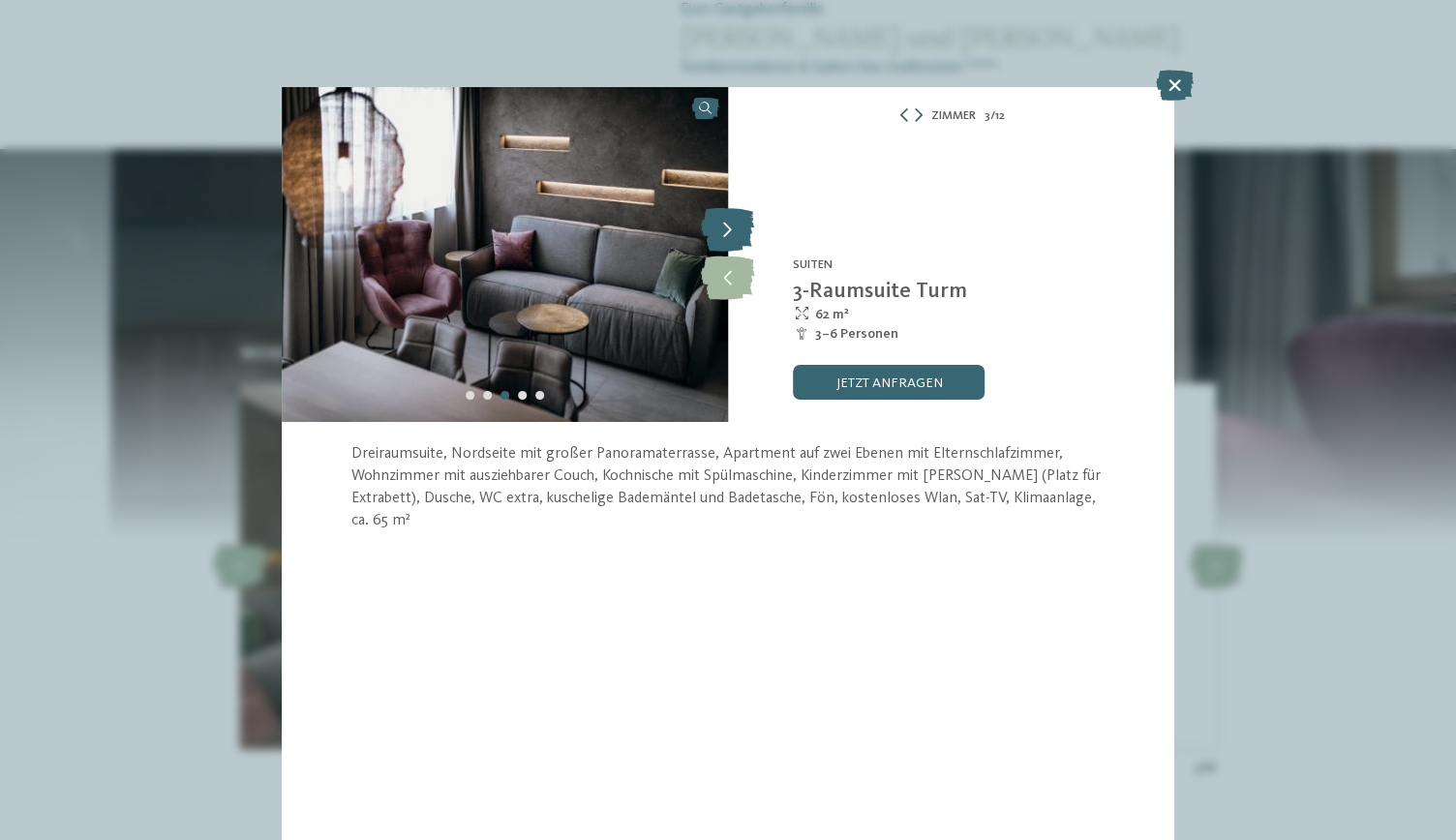
click at [743, 226] on icon at bounding box center [727, 231] width 53 height 43
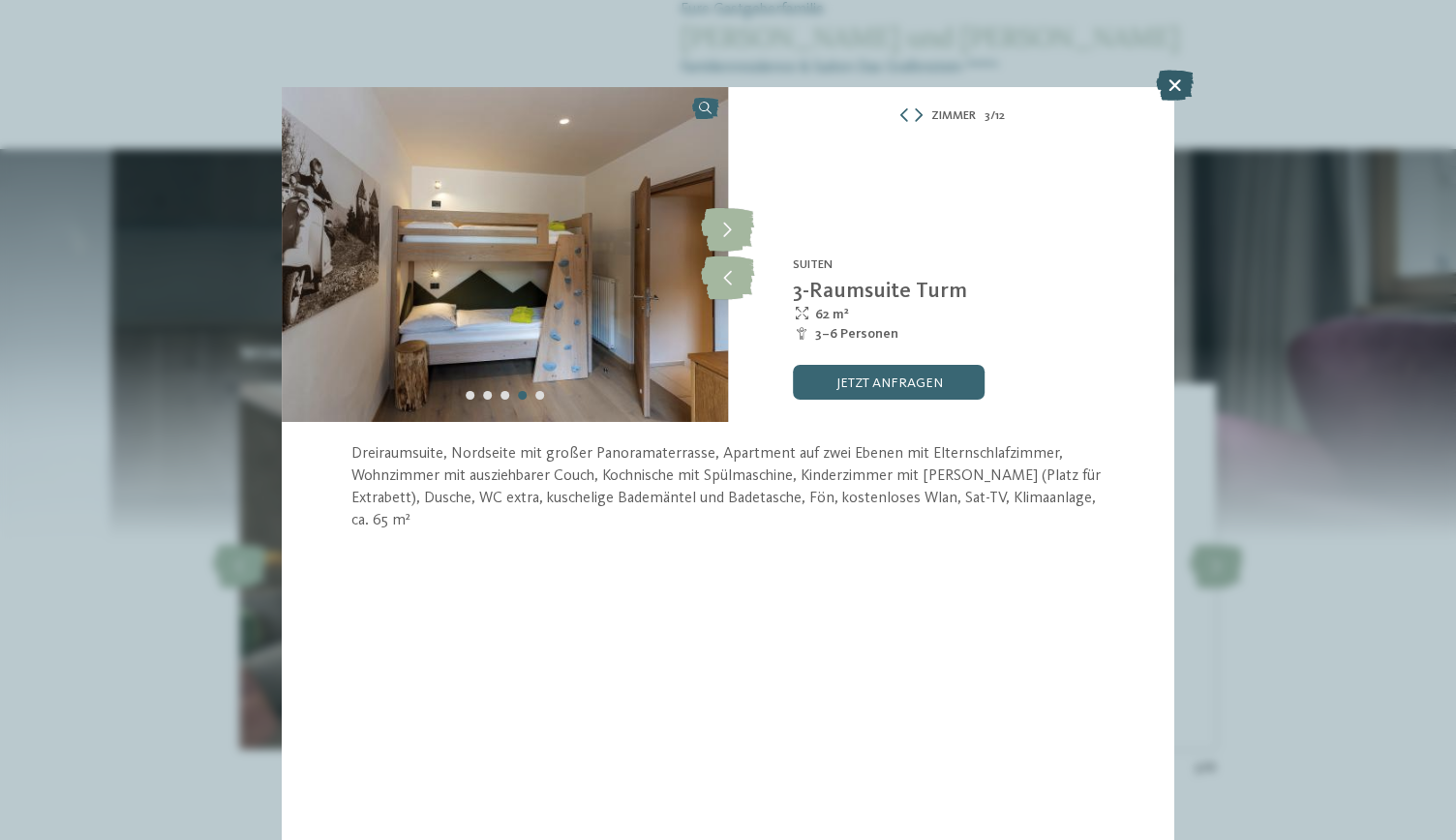
click at [1176, 95] on icon at bounding box center [1174, 85] width 38 height 31
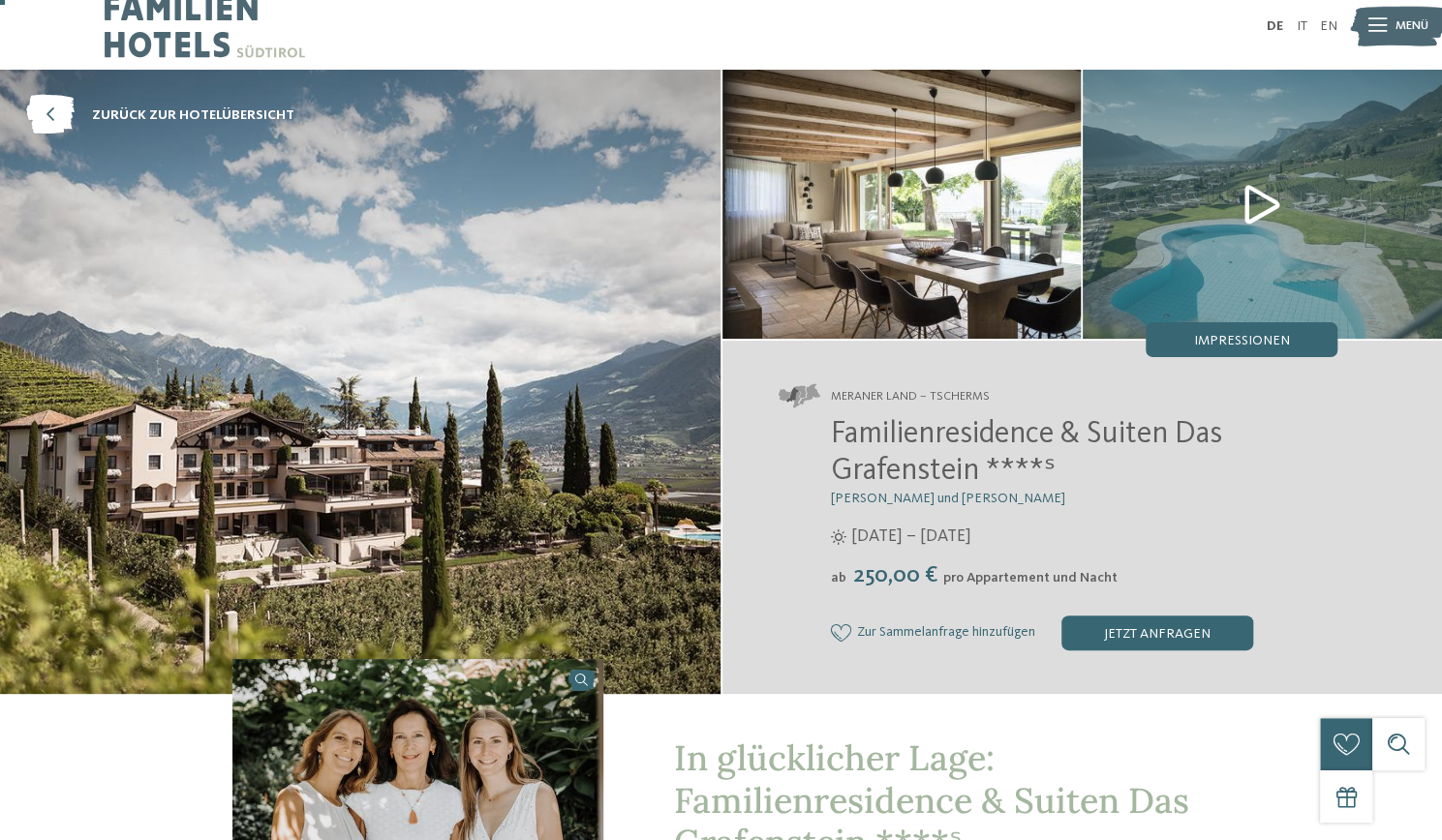
scroll to position [41, 0]
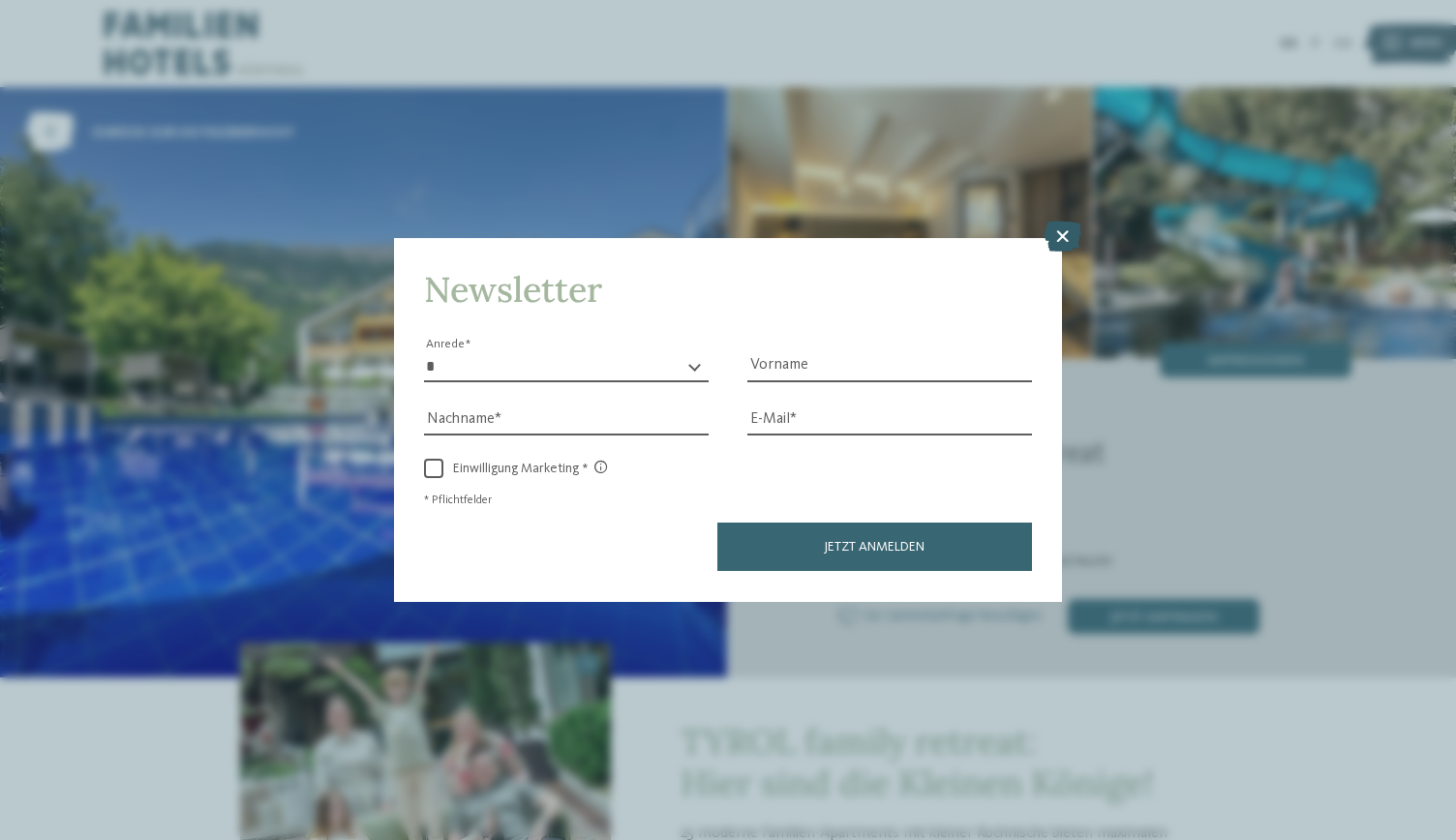
click at [1064, 231] on icon at bounding box center [1062, 236] width 38 height 31
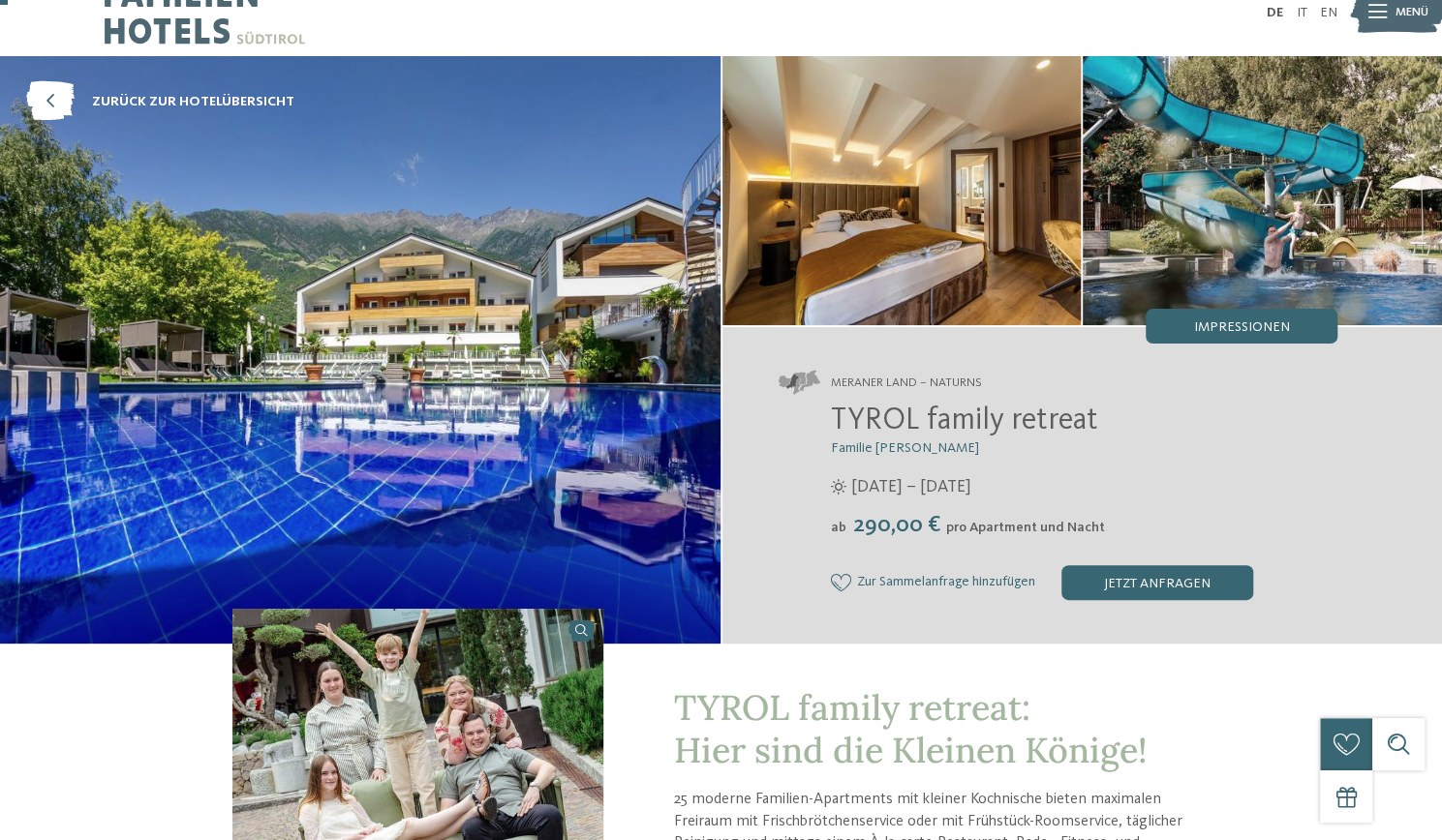
scroll to position [35, 0]
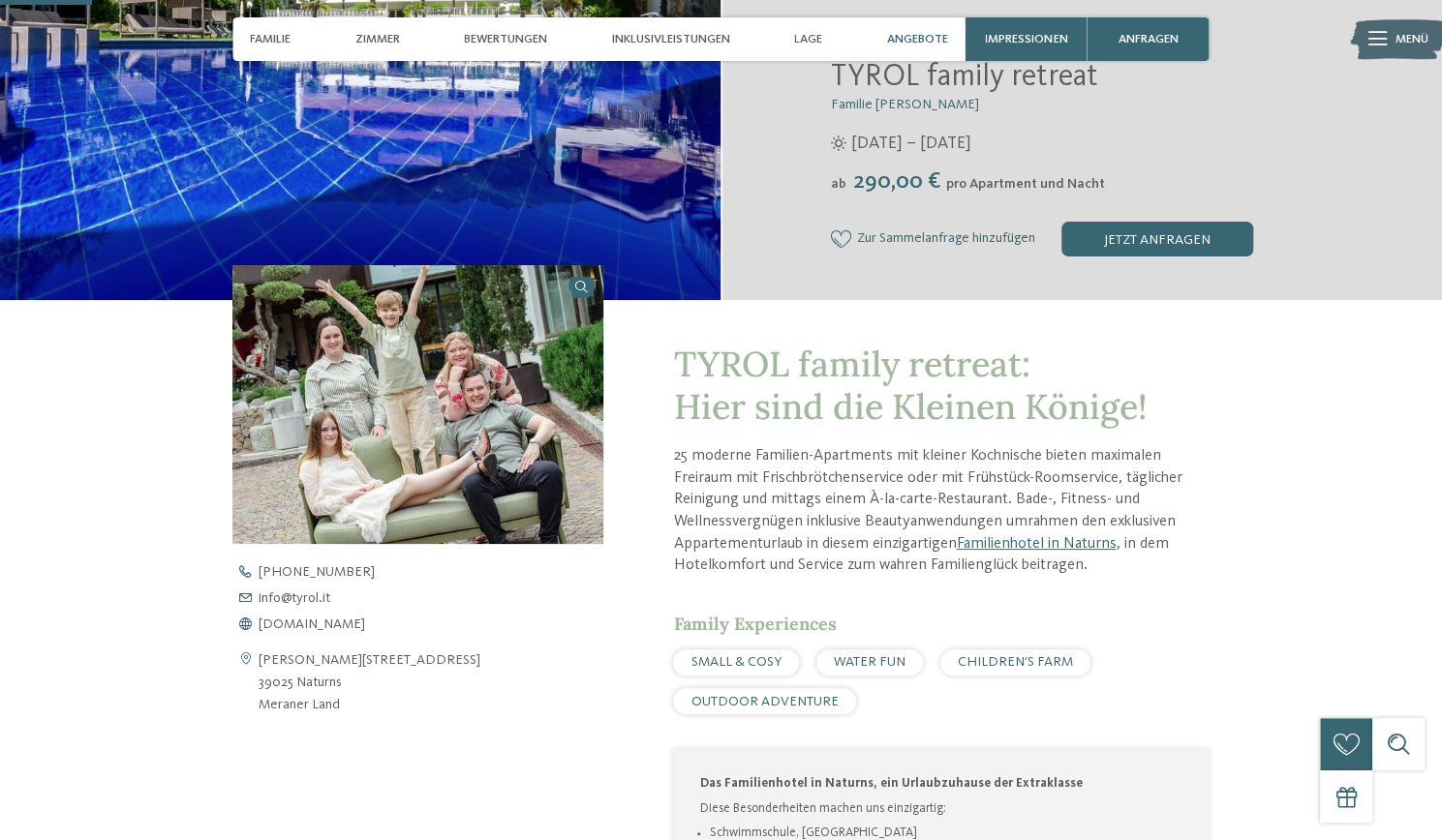
click at [916, 28] on div "Angebote" at bounding box center [917, 40] width 78 height 43
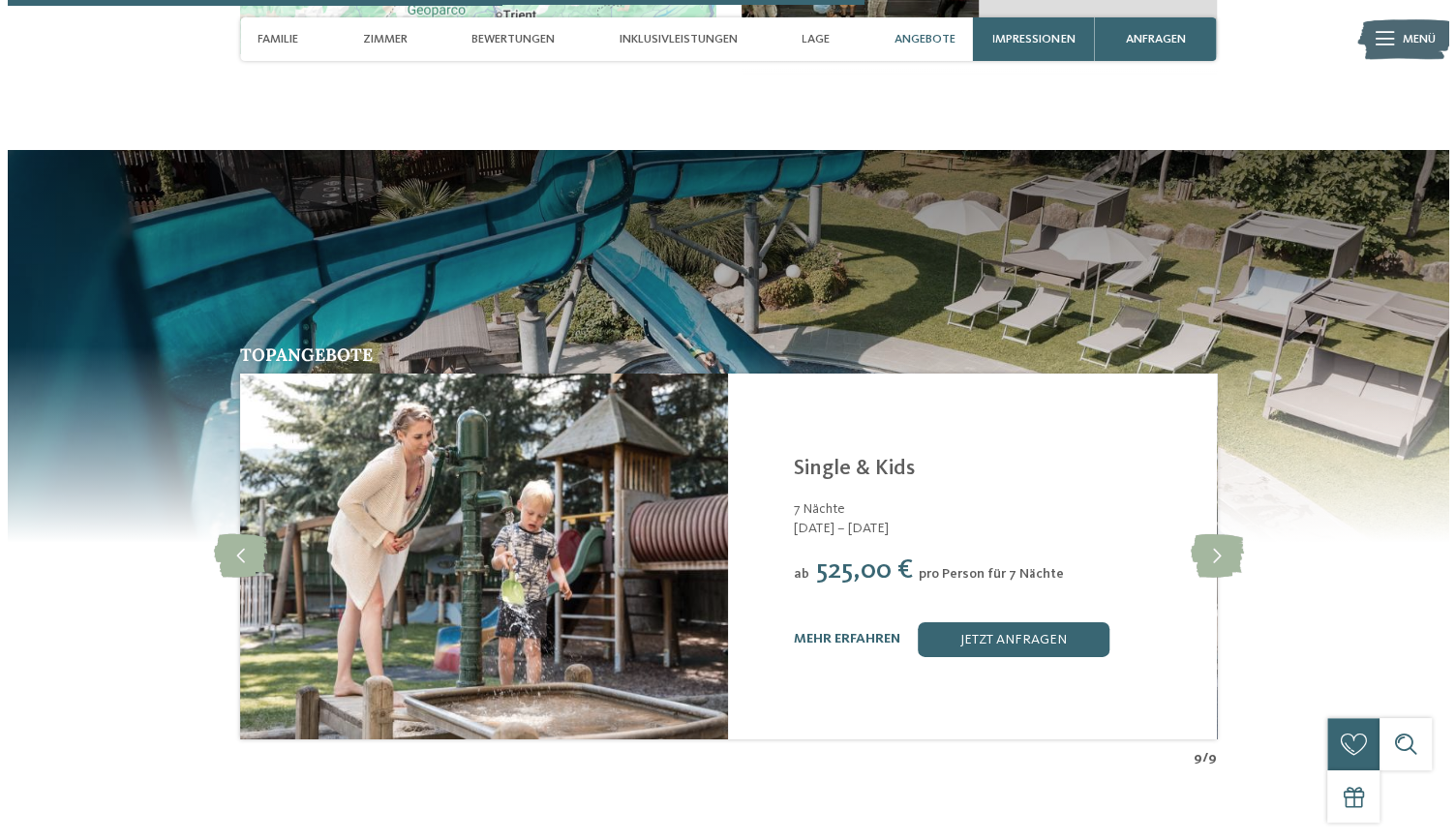
scroll to position [3484, 0]
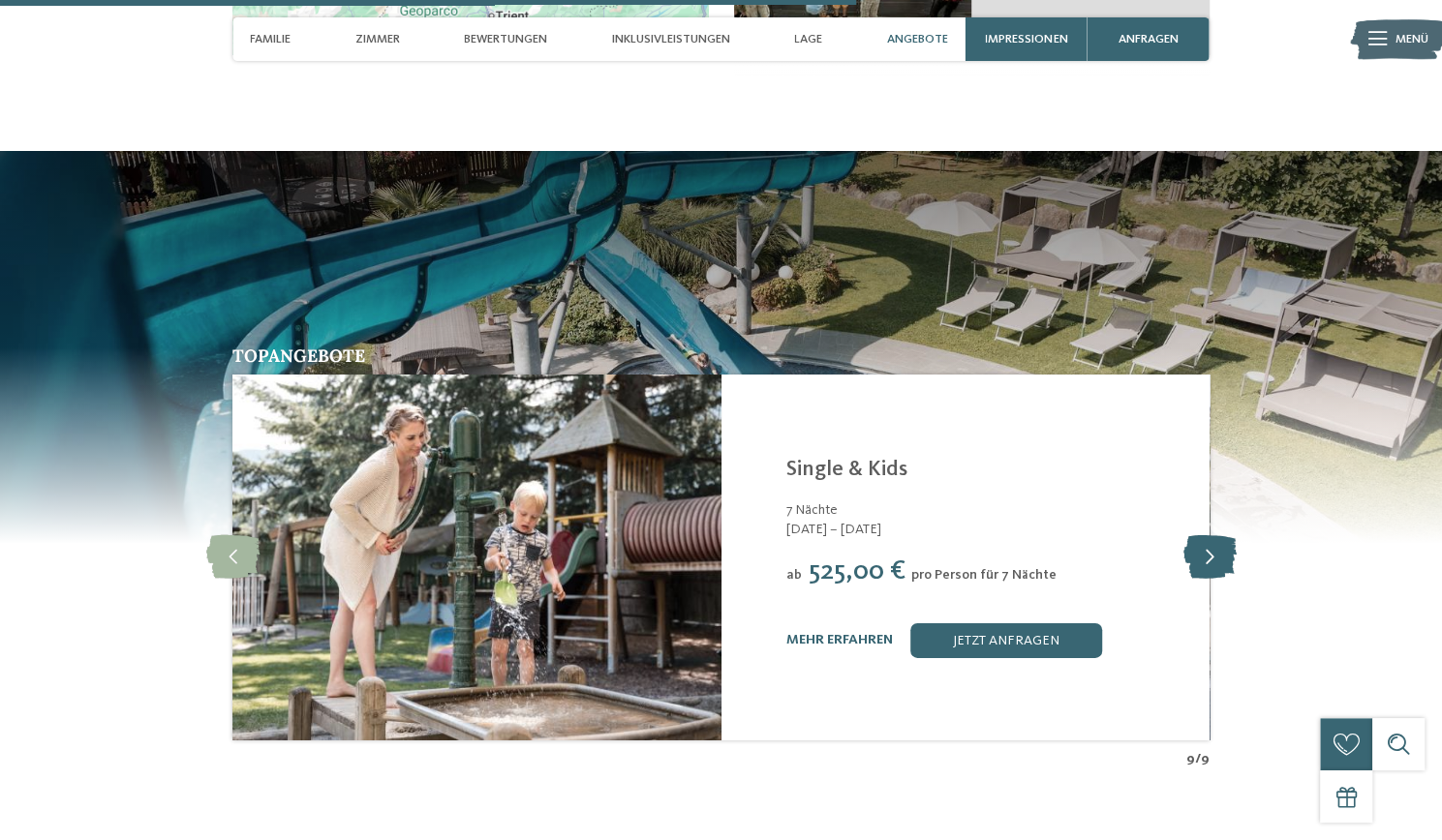
click at [1213, 540] on icon at bounding box center [1209, 557] width 53 height 43
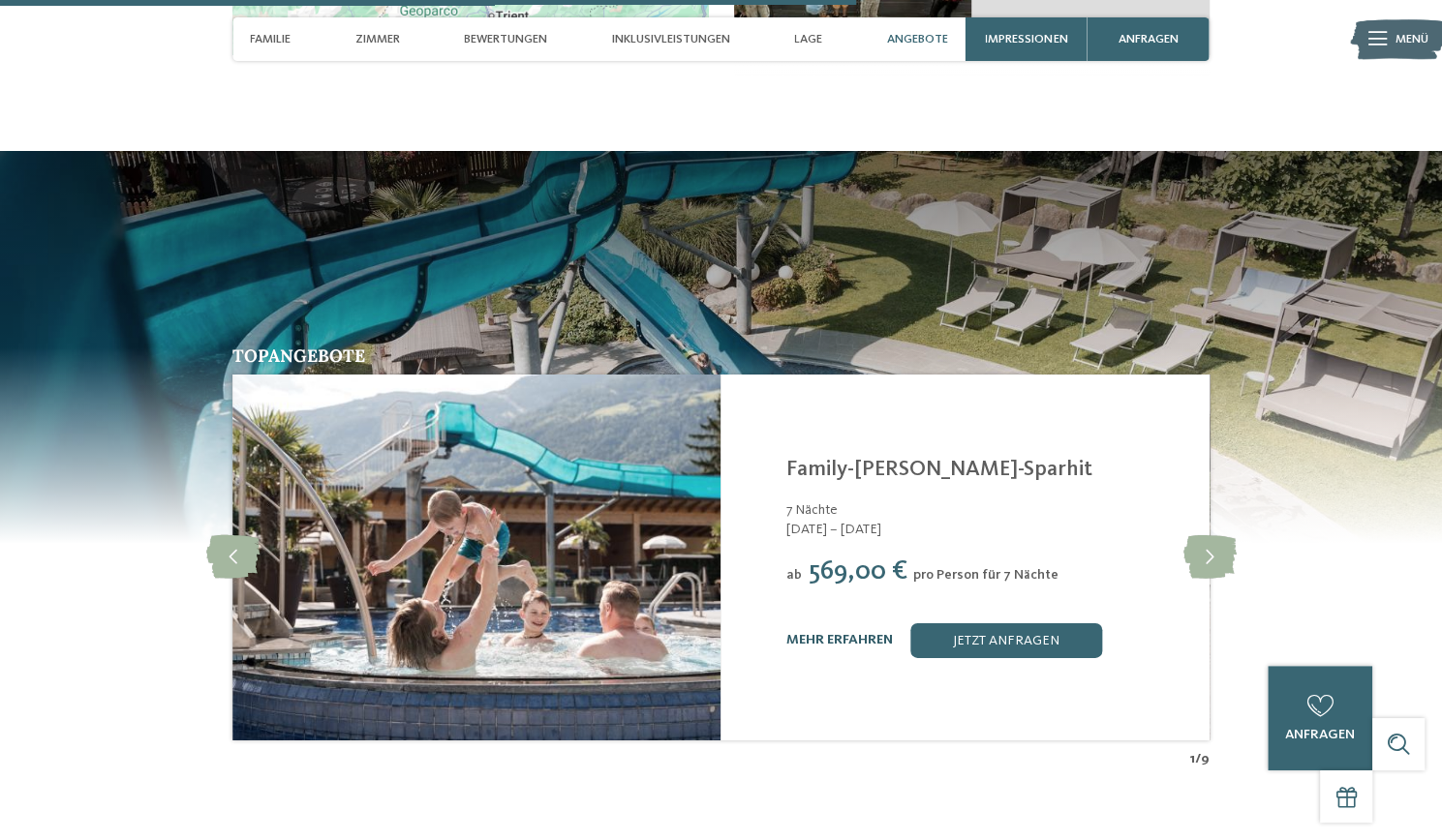
click at [846, 633] on link "mehr erfahren" at bounding box center [840, 640] width 107 height 14
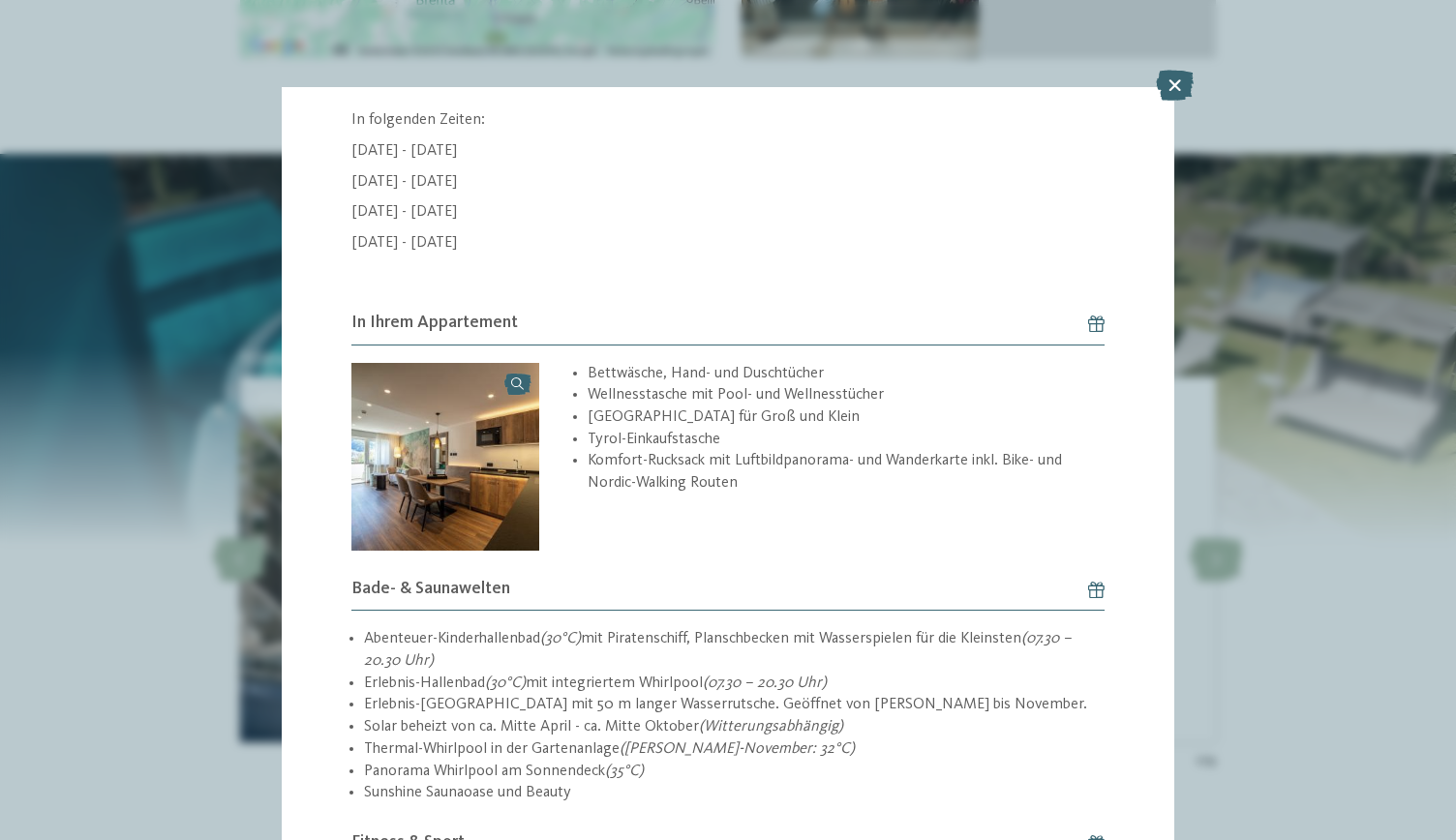
scroll to position [2037, 0]
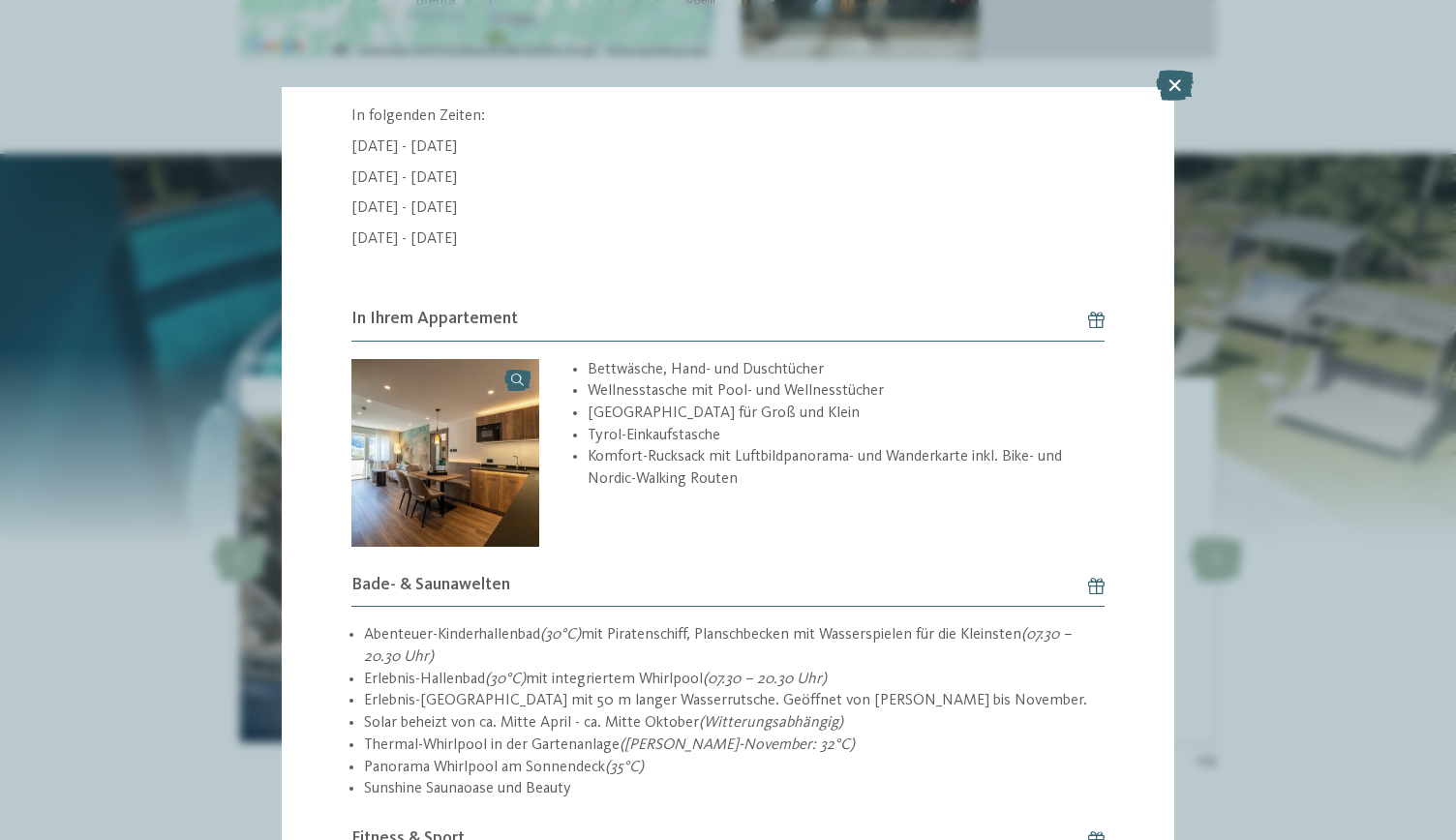
click at [501, 472] on img at bounding box center [445, 453] width 189 height 189
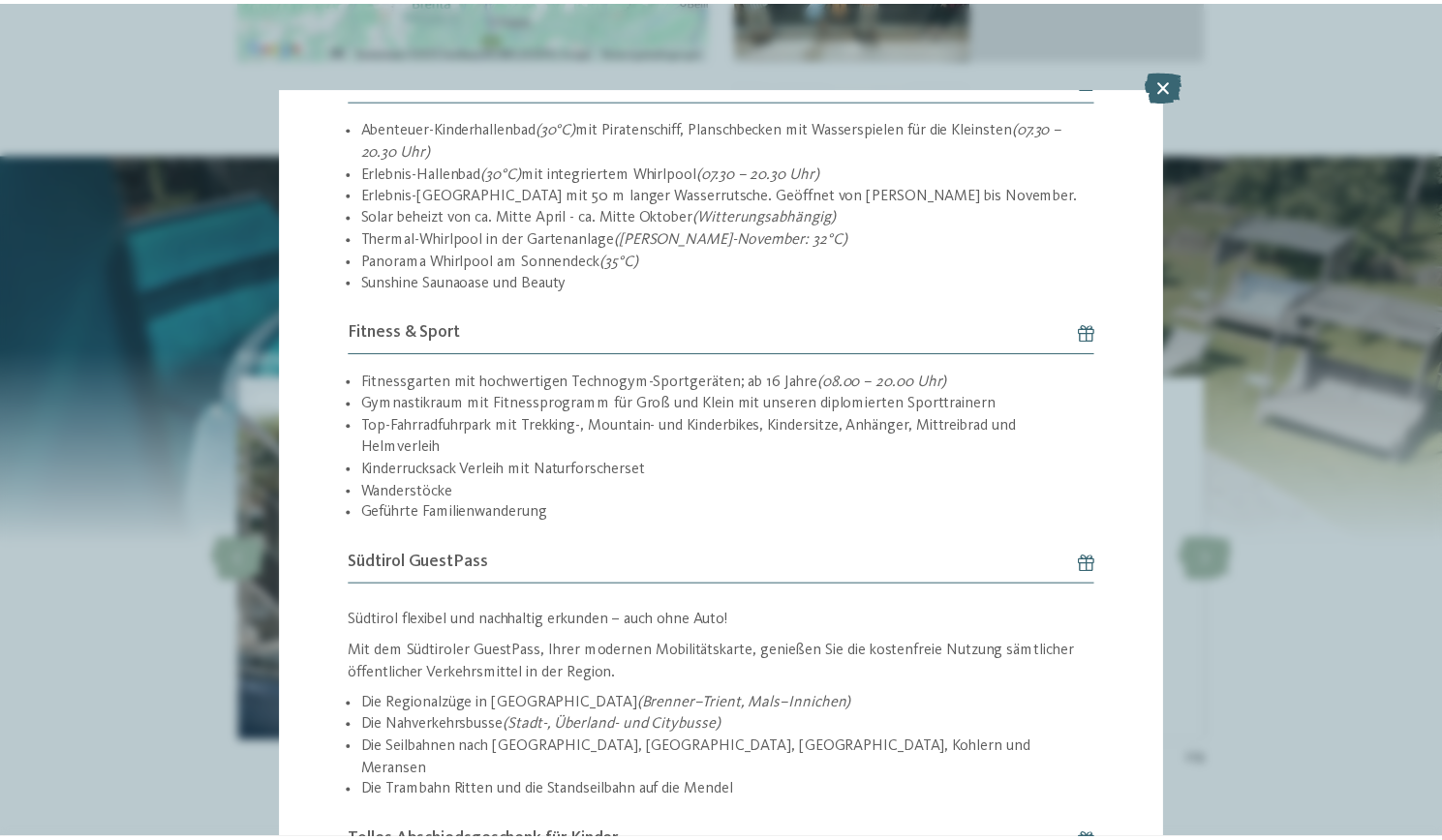
scroll to position [2580, 0]
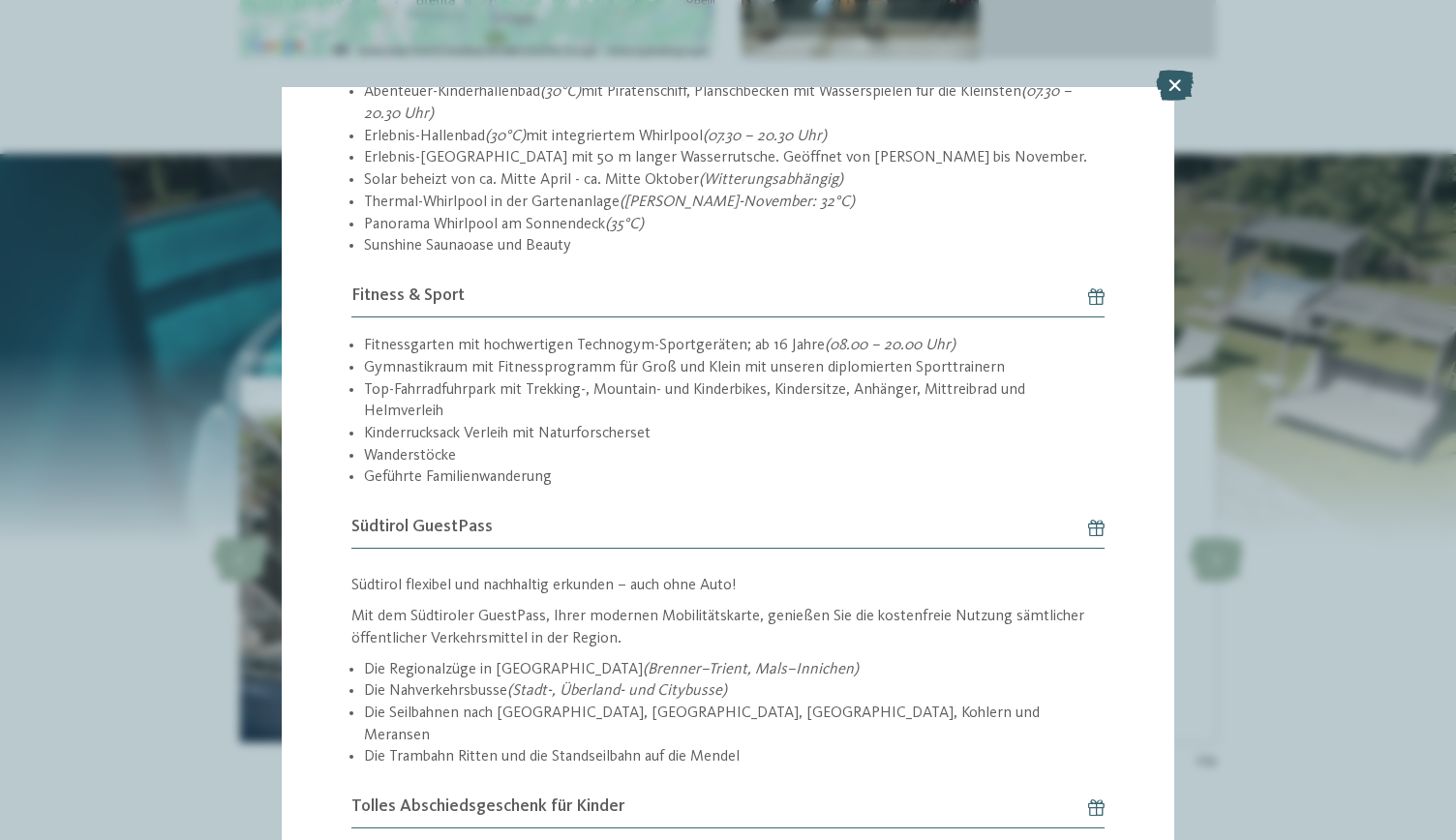
click at [1174, 90] on icon at bounding box center [1174, 85] width 38 height 31
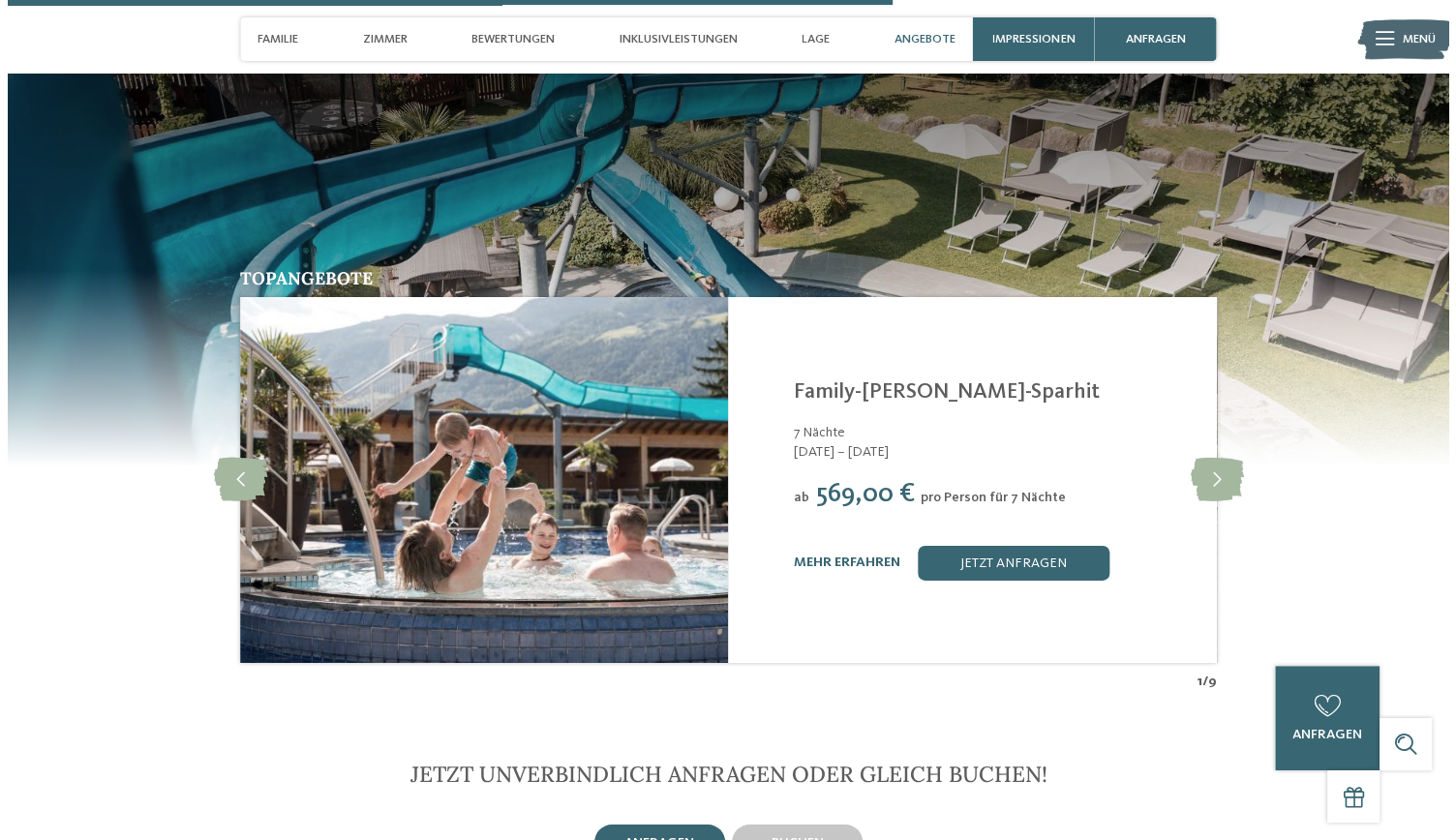
scroll to position [3649, 0]
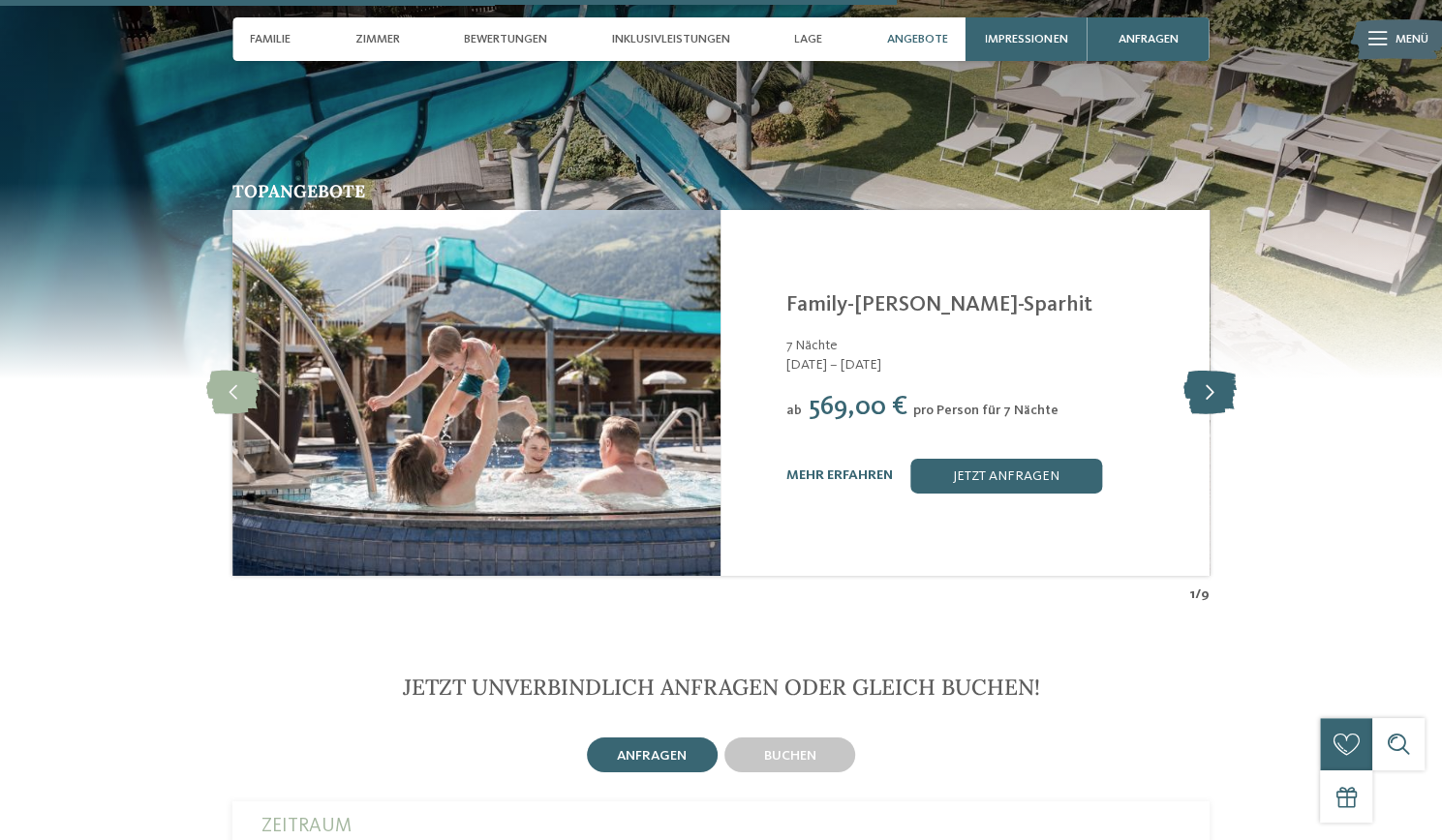
click at [1215, 379] on icon at bounding box center [1209, 392] width 53 height 43
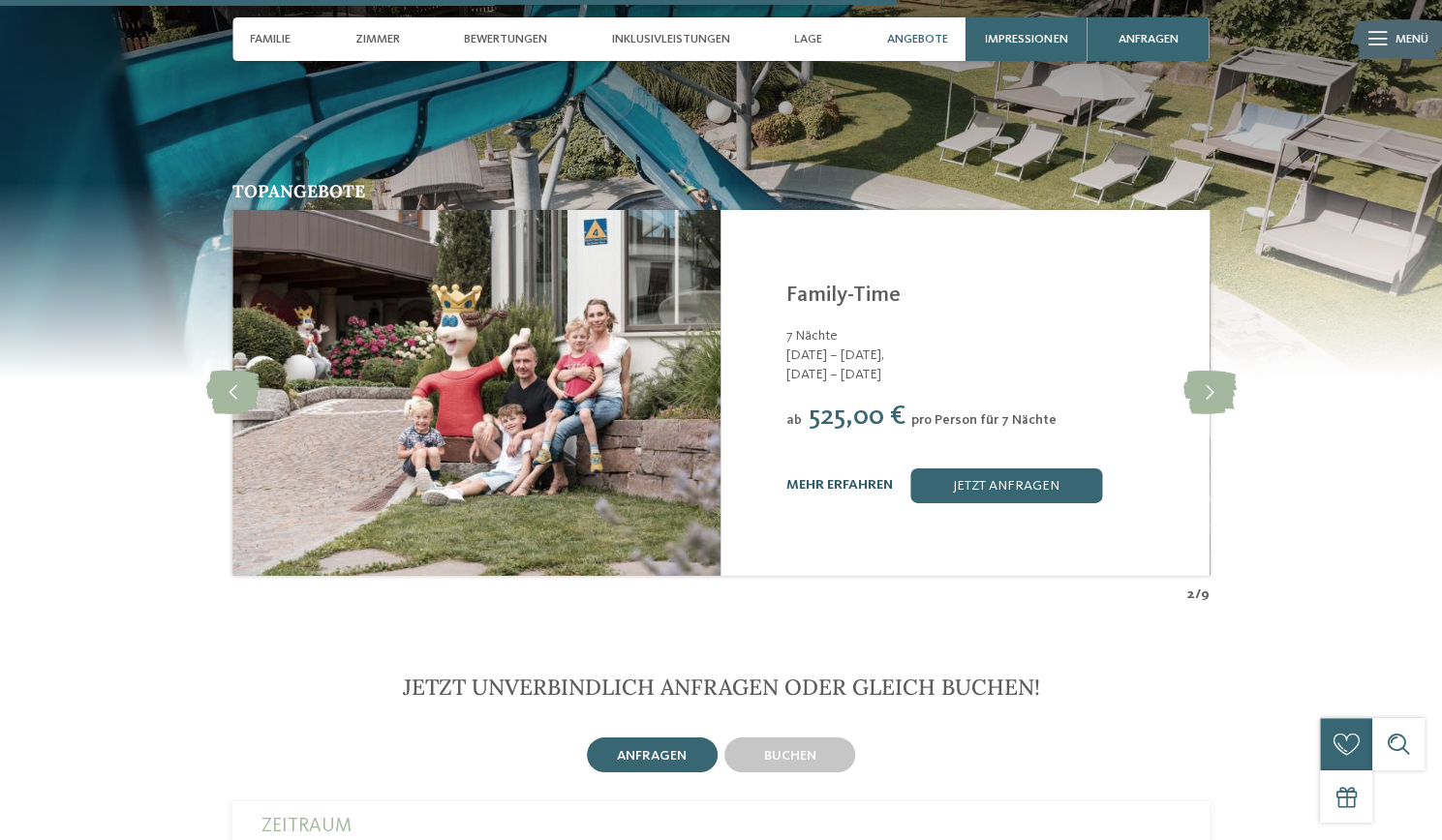
click at [852, 478] on link "mehr erfahren" at bounding box center [840, 485] width 107 height 14
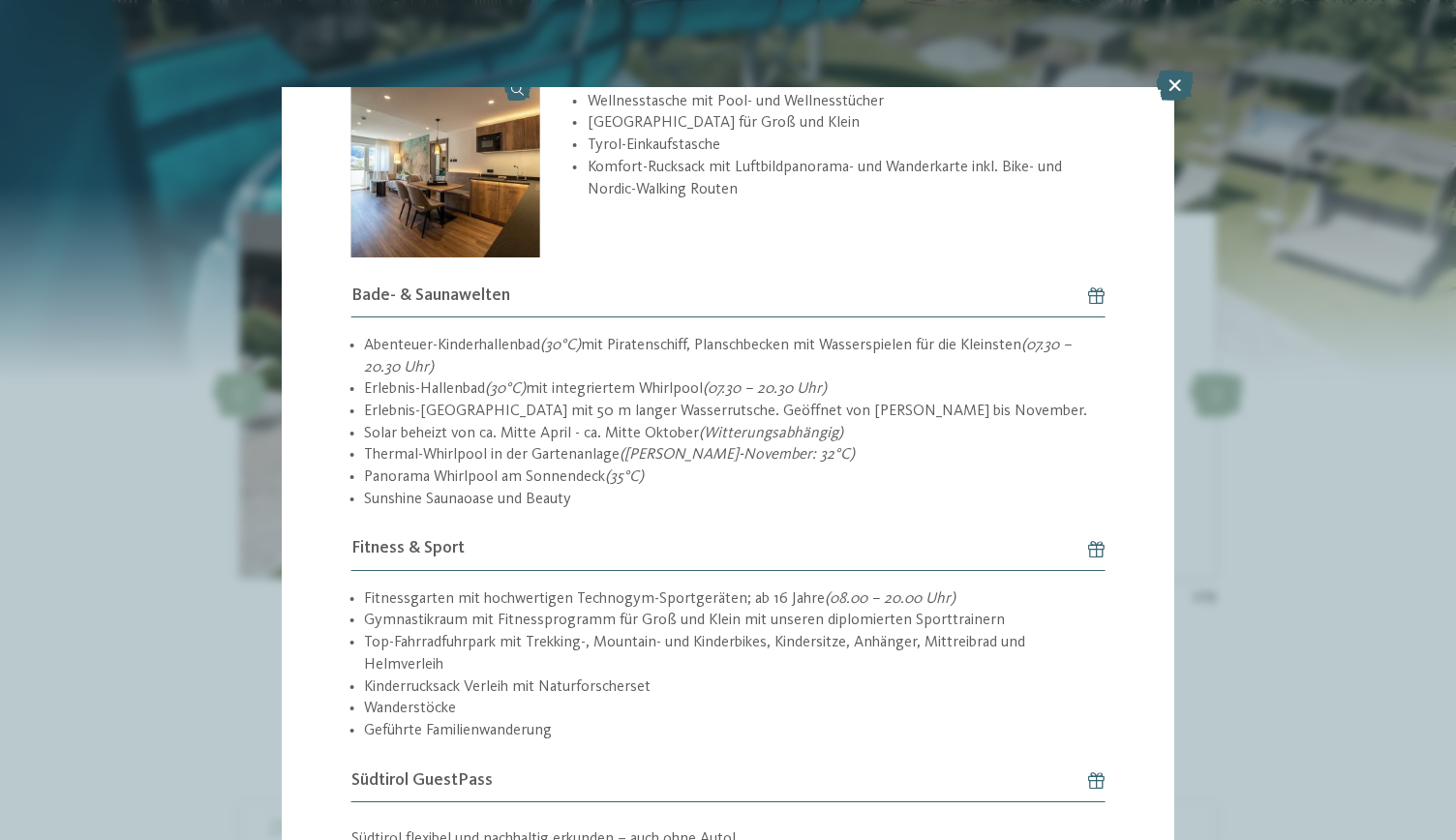
scroll to position [2621, 0]
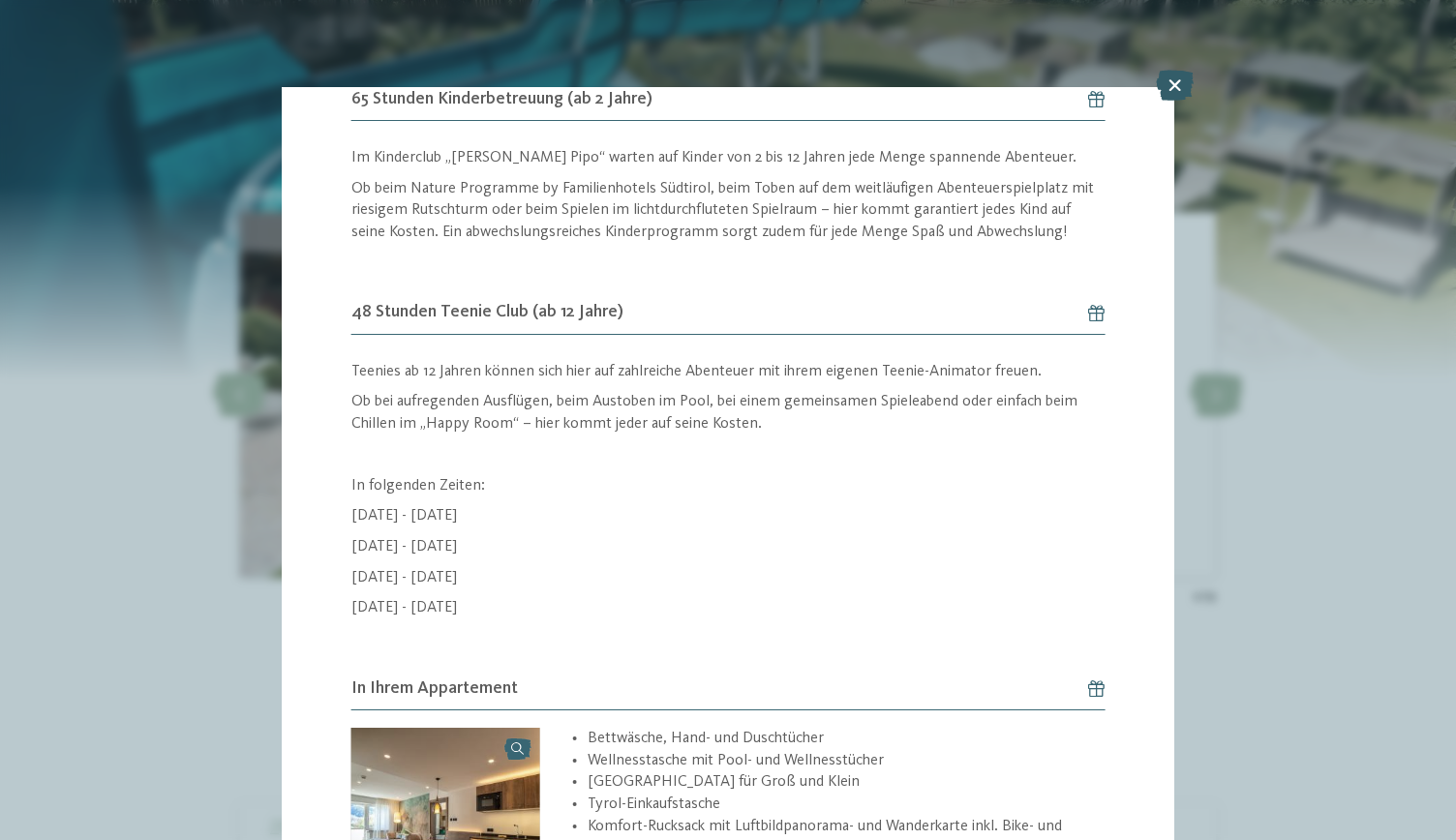
click at [1176, 99] on icon at bounding box center [1174, 85] width 38 height 31
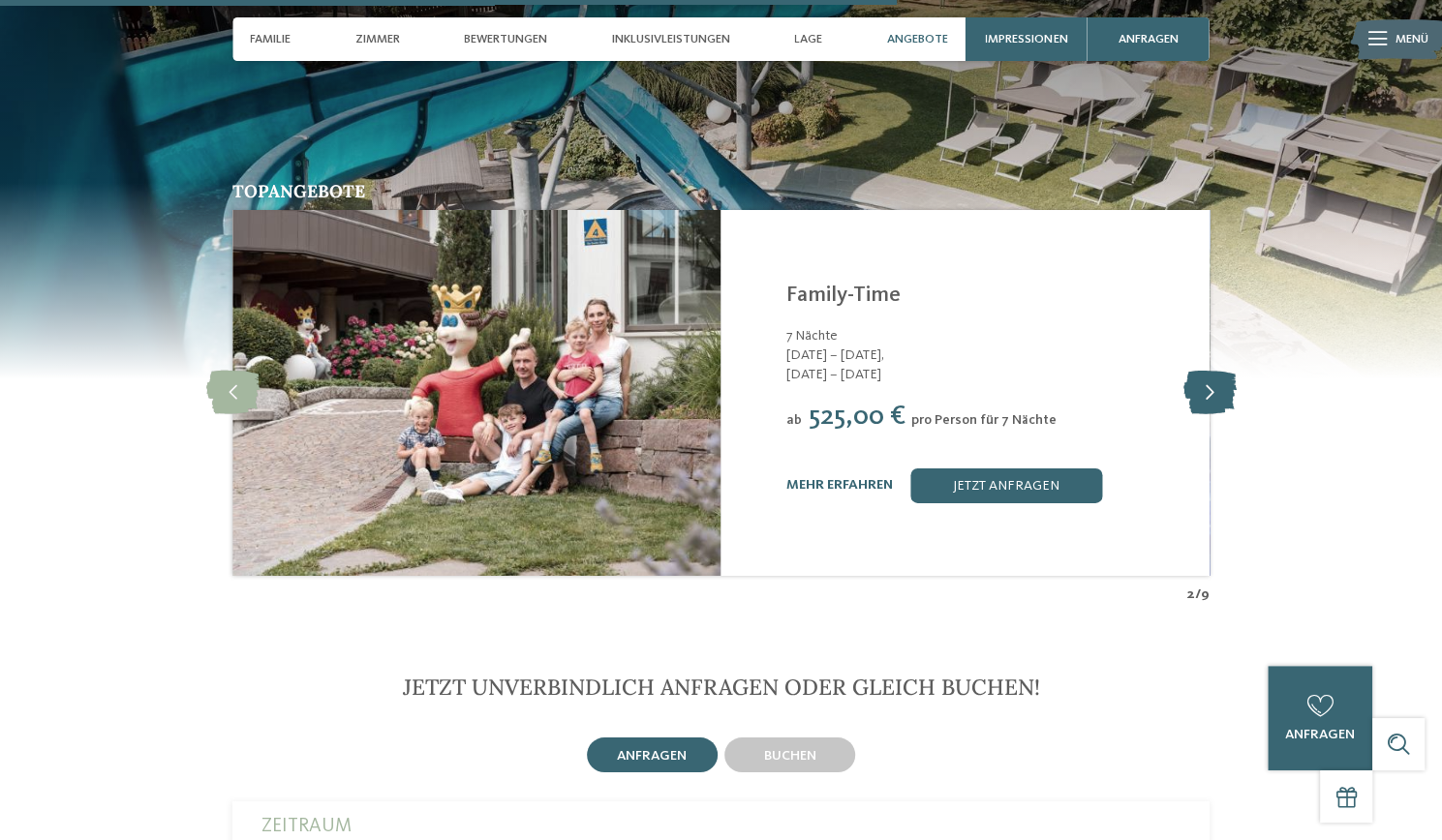
click at [1217, 371] on icon at bounding box center [1209, 392] width 53 height 43
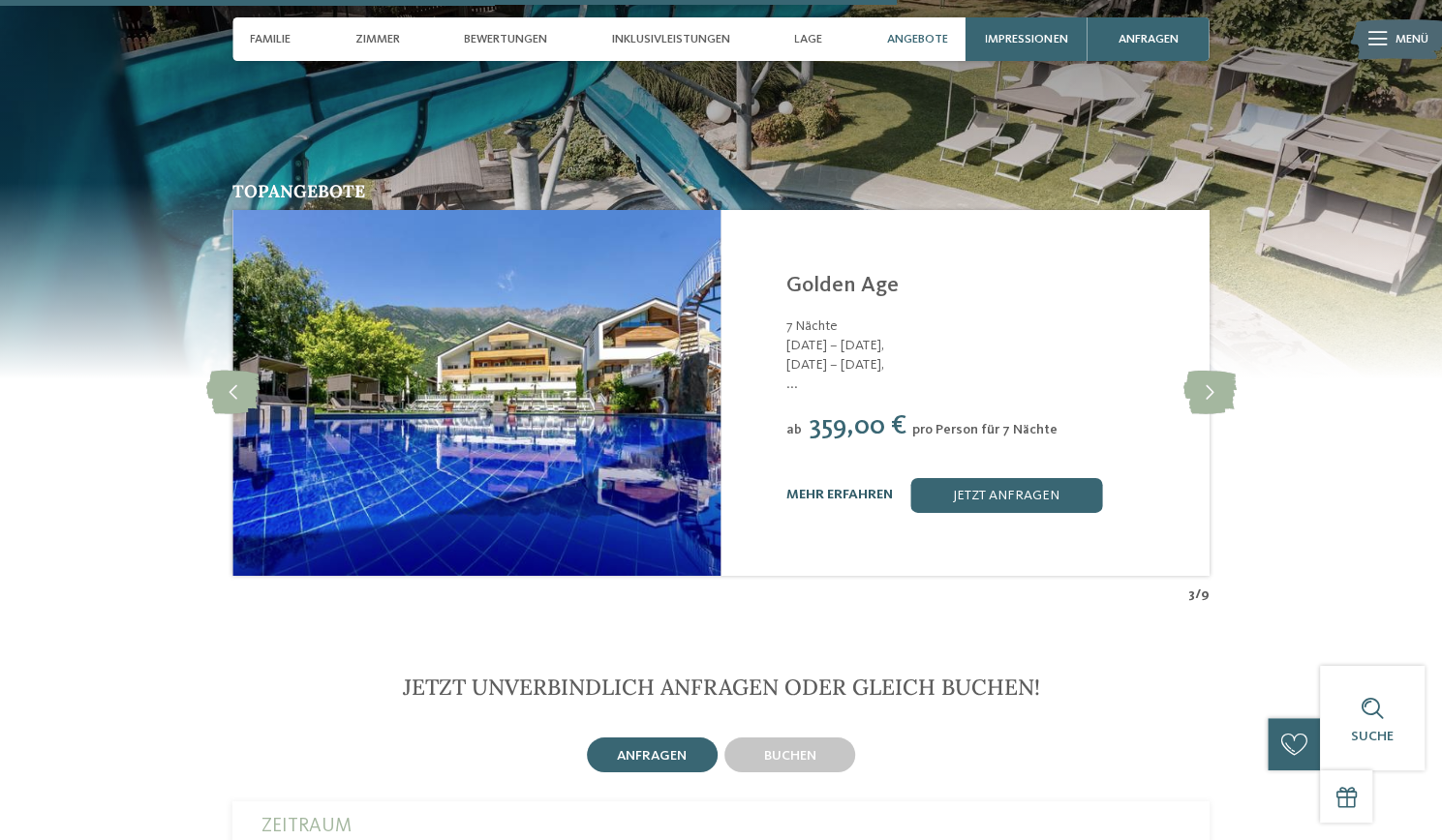
click at [848, 488] on link "mehr erfahren" at bounding box center [840, 495] width 107 height 14
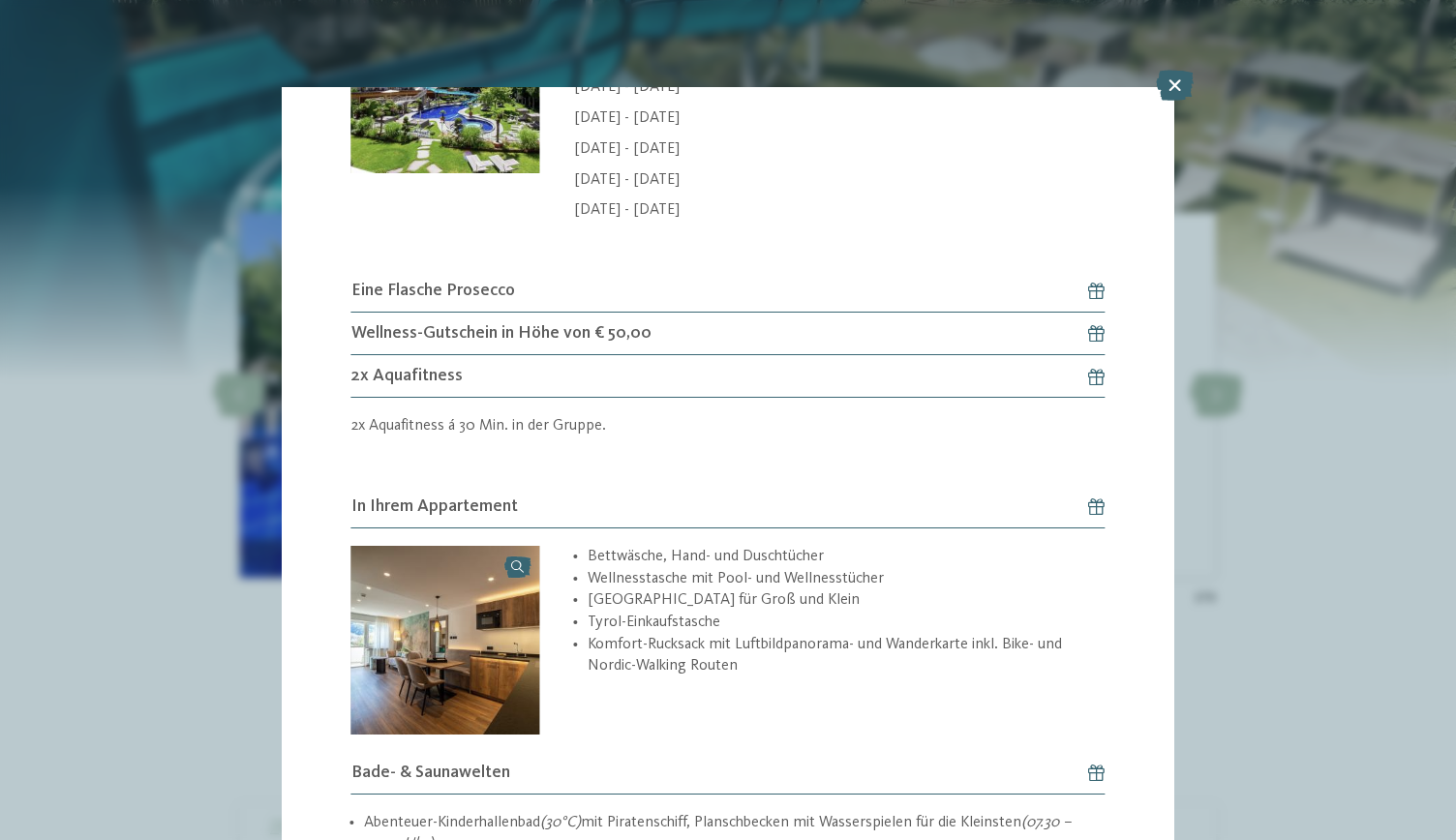
scroll to position [1714, 0]
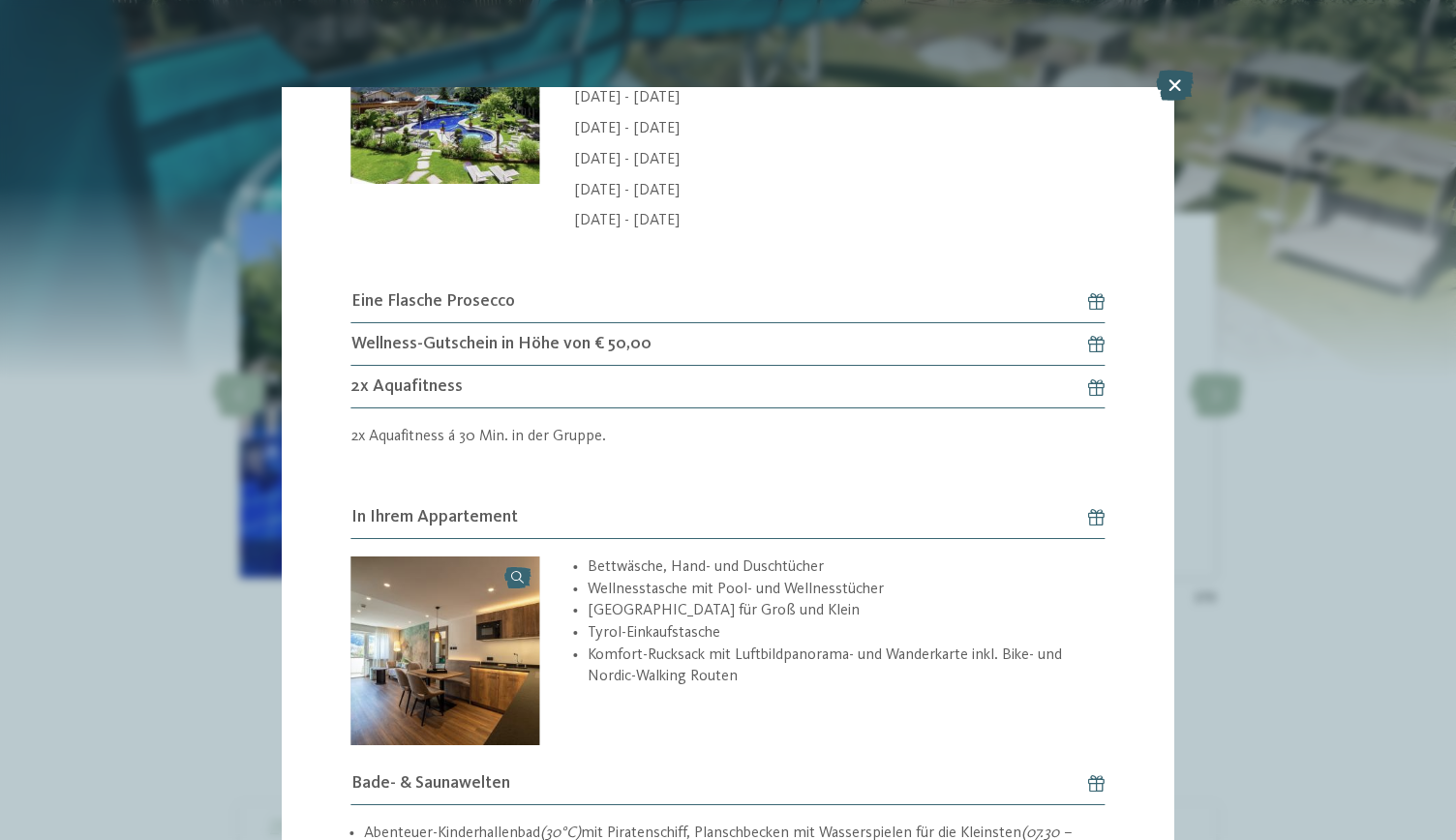
click at [1178, 101] on div at bounding box center [1174, 87] width 38 height 33
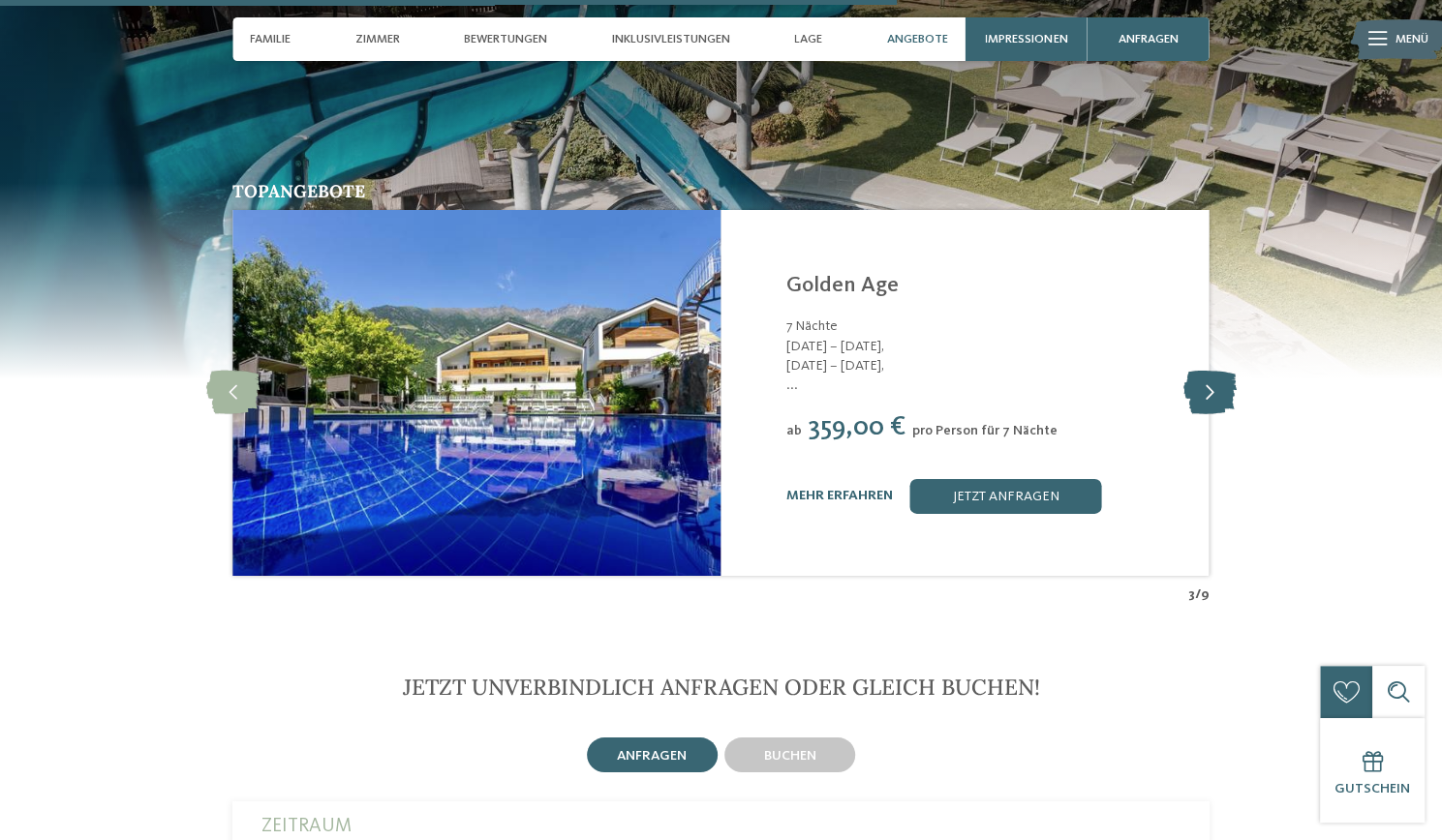
click at [1206, 371] on icon at bounding box center [1209, 392] width 53 height 43
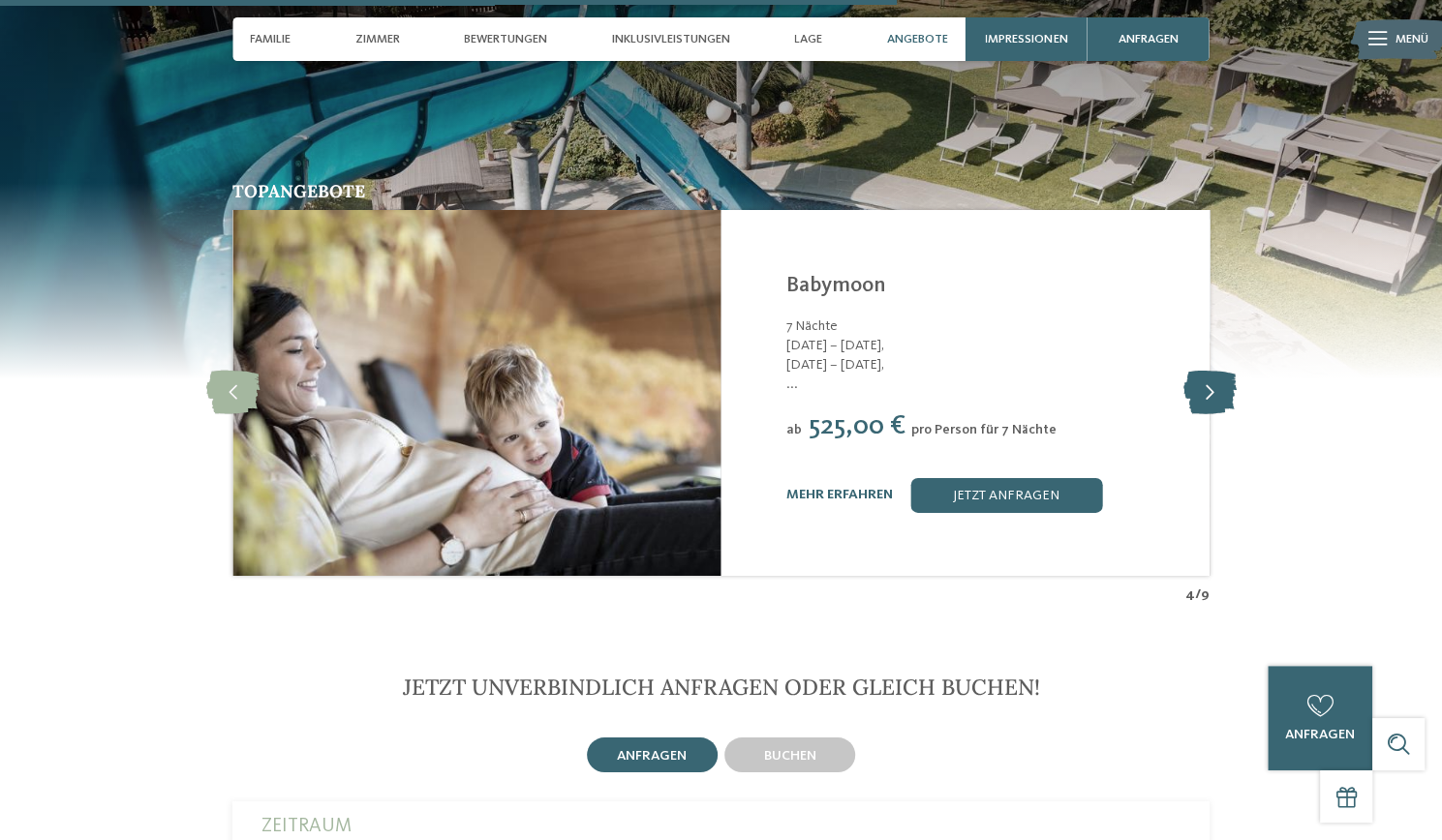
click at [1206, 371] on icon at bounding box center [1209, 392] width 53 height 43
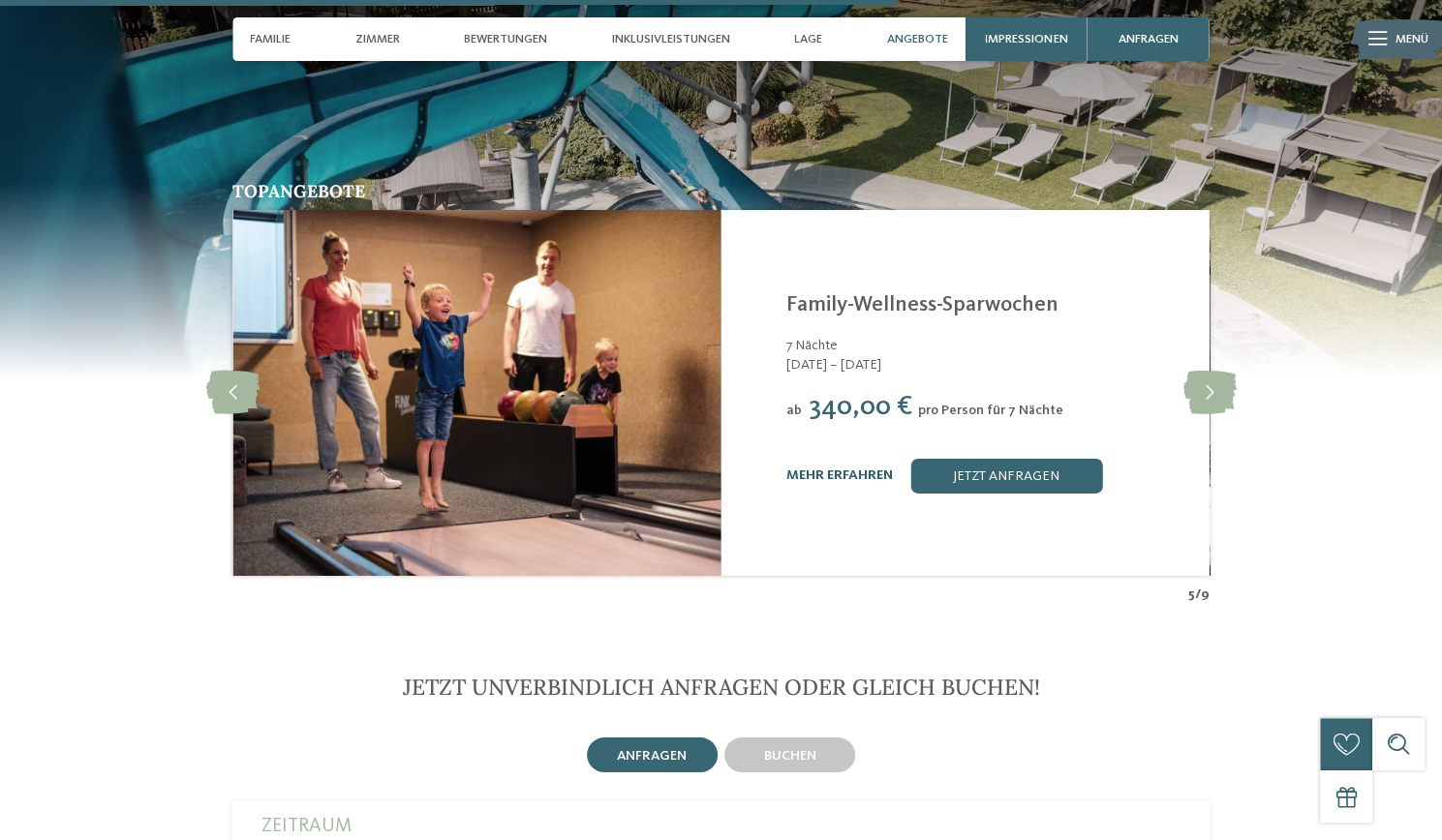
click at [865, 468] on link "mehr erfahren" at bounding box center [840, 475] width 107 height 14
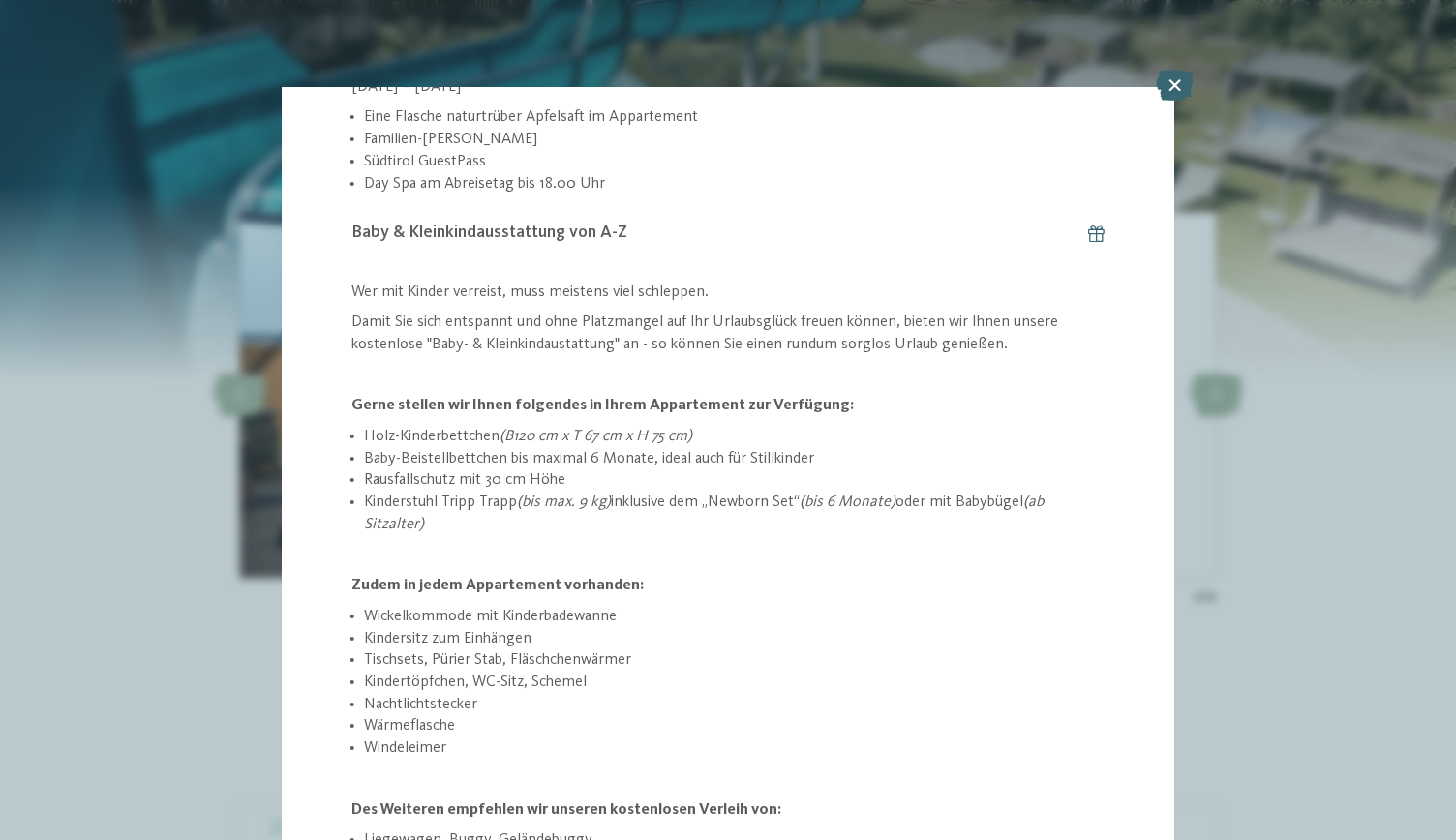
scroll to position [1217, 0]
click at [1176, 91] on icon at bounding box center [1174, 85] width 38 height 31
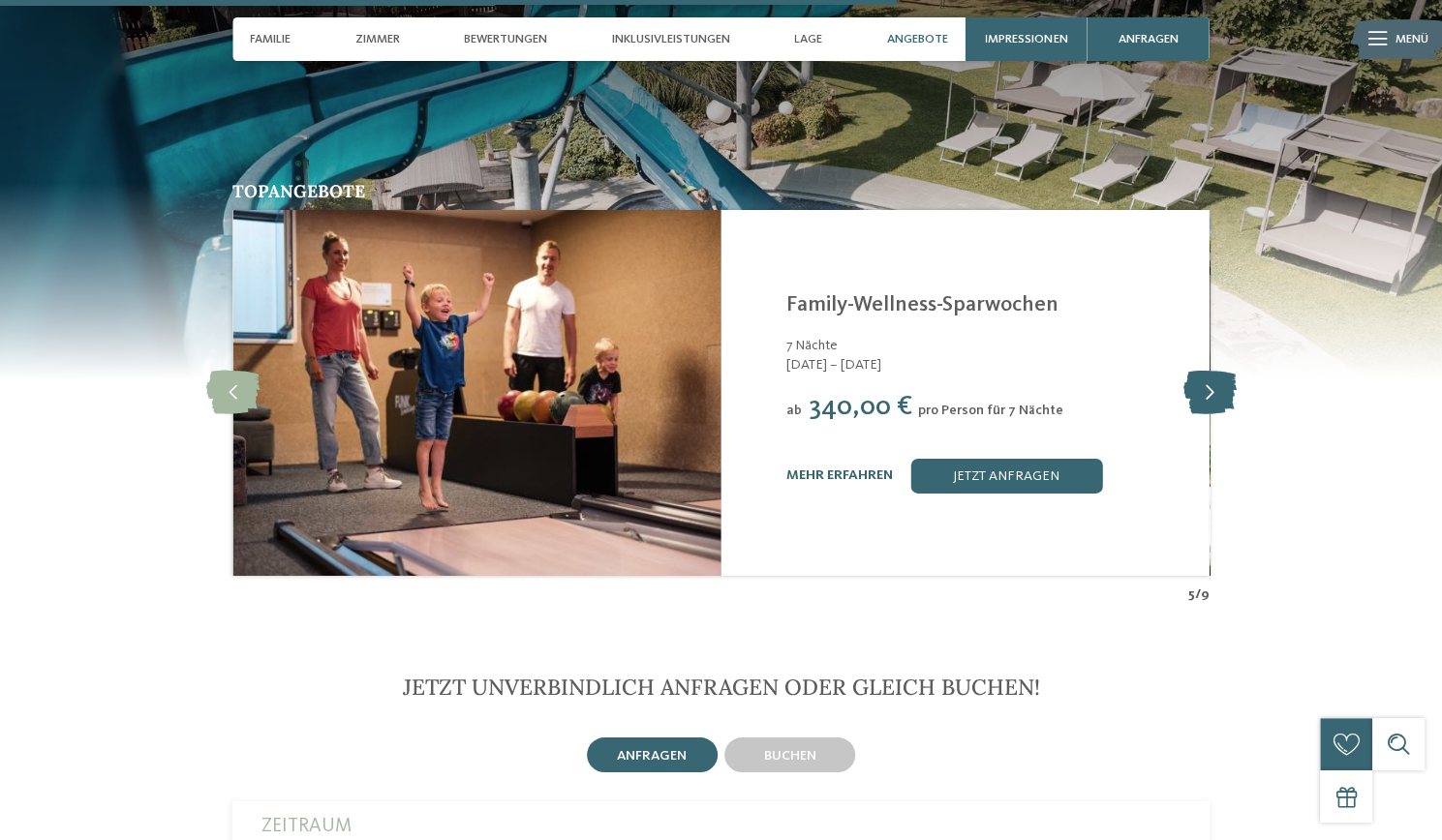
click at [1218, 376] on icon at bounding box center [1209, 392] width 53 height 43
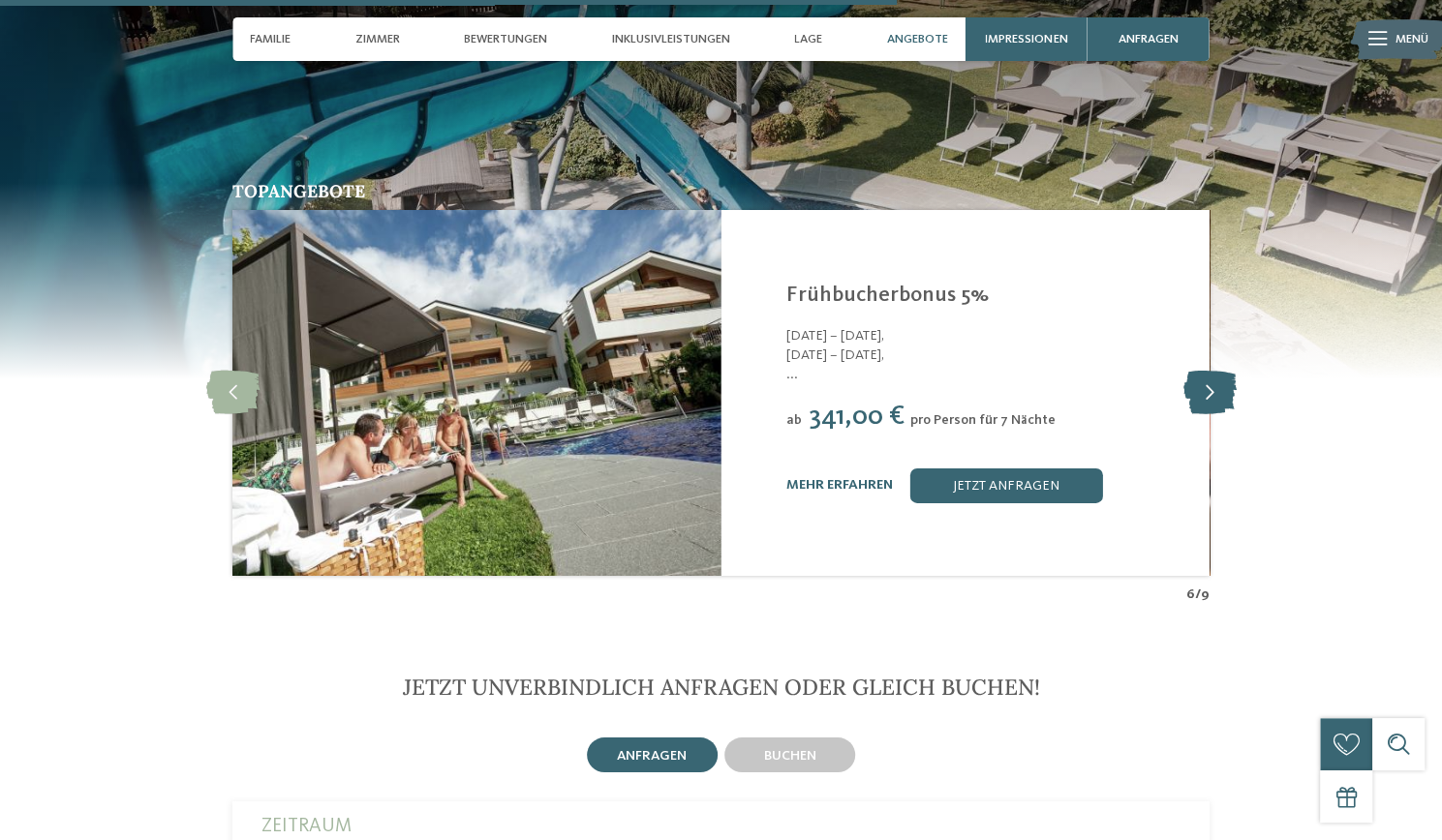
click at [1217, 375] on icon at bounding box center [1209, 392] width 53 height 43
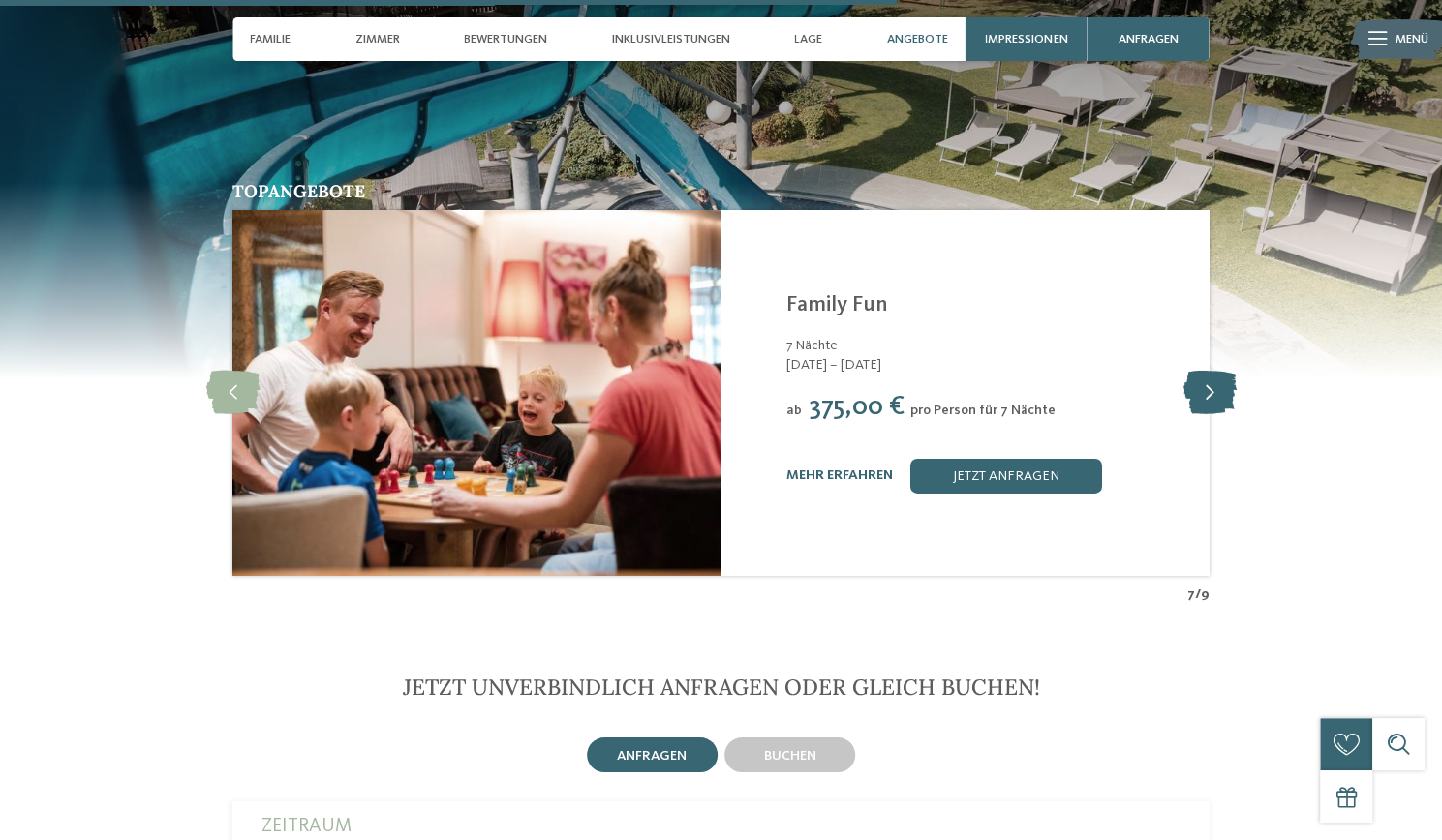
click at [1206, 372] on icon at bounding box center [1209, 392] width 53 height 43
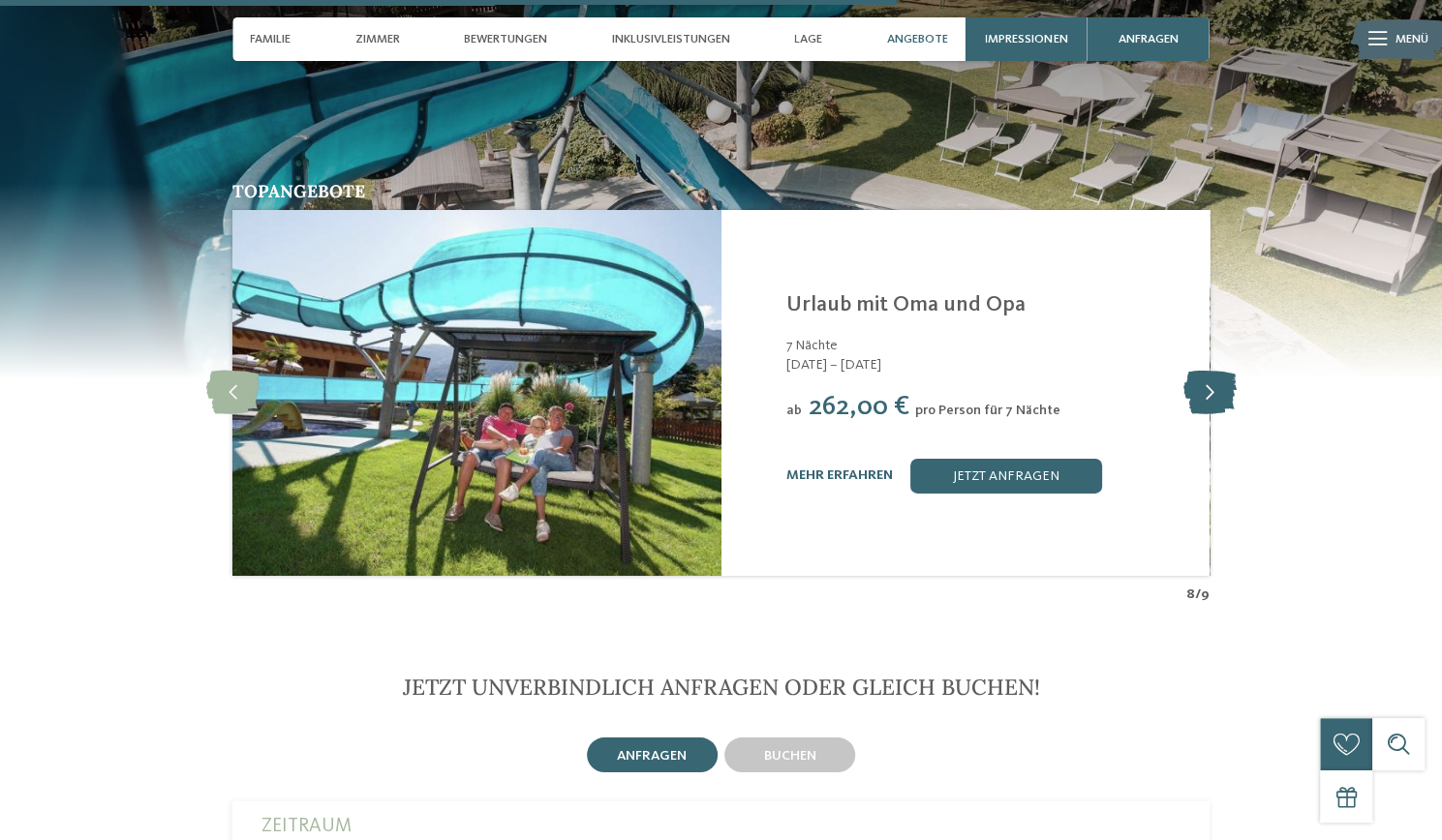
click at [1210, 375] on icon at bounding box center [1209, 392] width 53 height 43
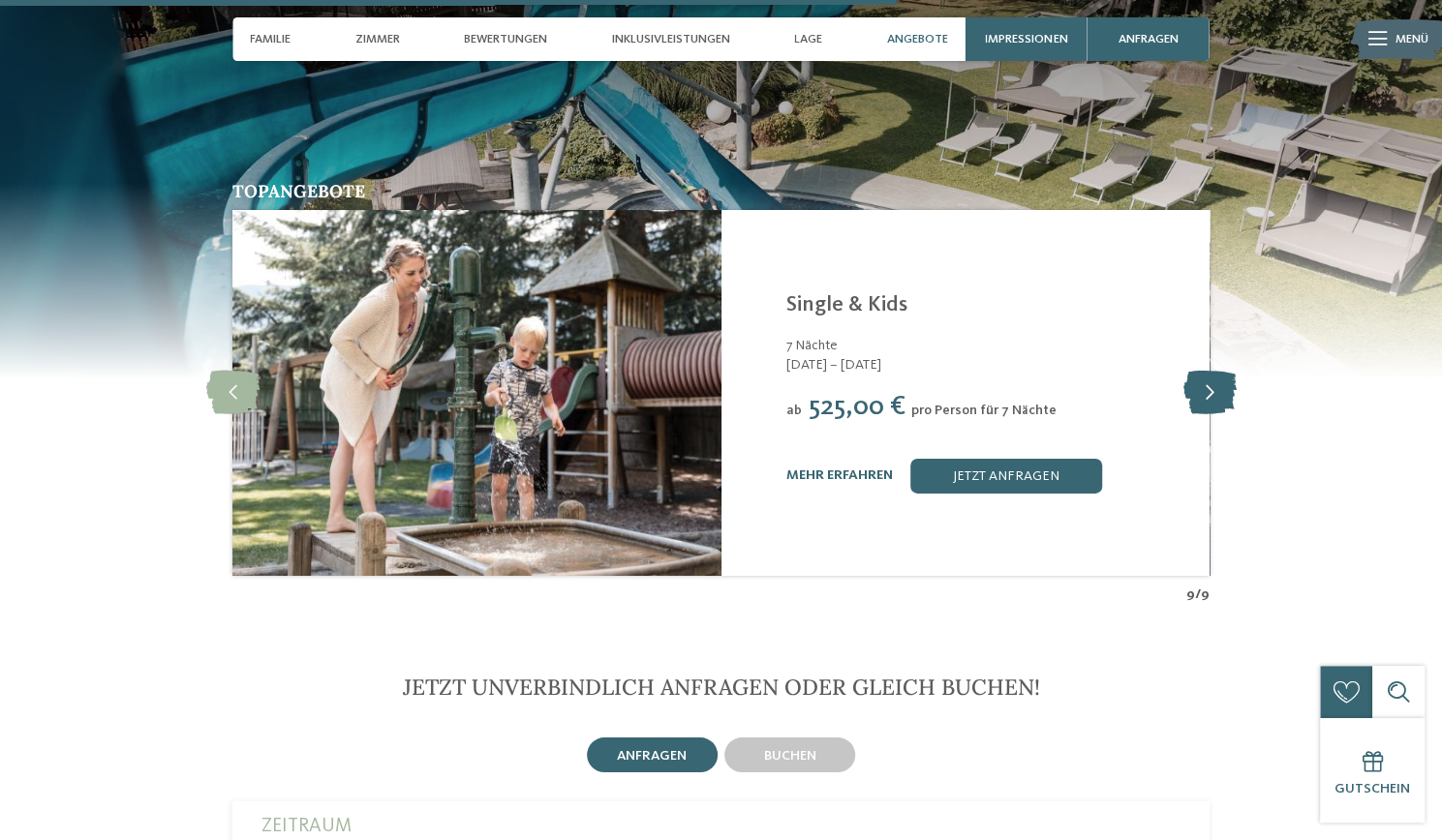
click at [1203, 375] on icon at bounding box center [1209, 392] width 53 height 43
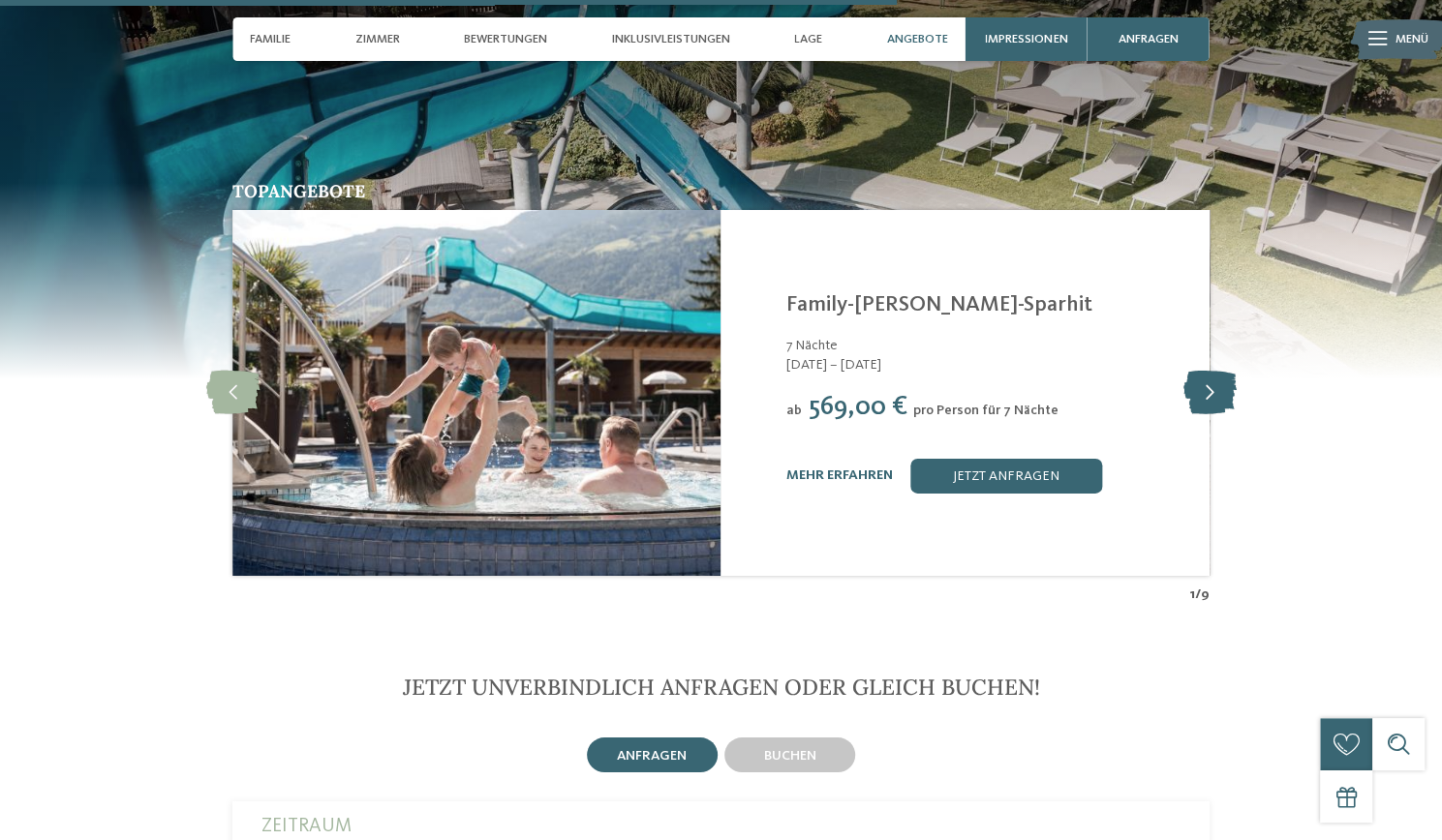
click at [1211, 372] on icon at bounding box center [1209, 392] width 53 height 43
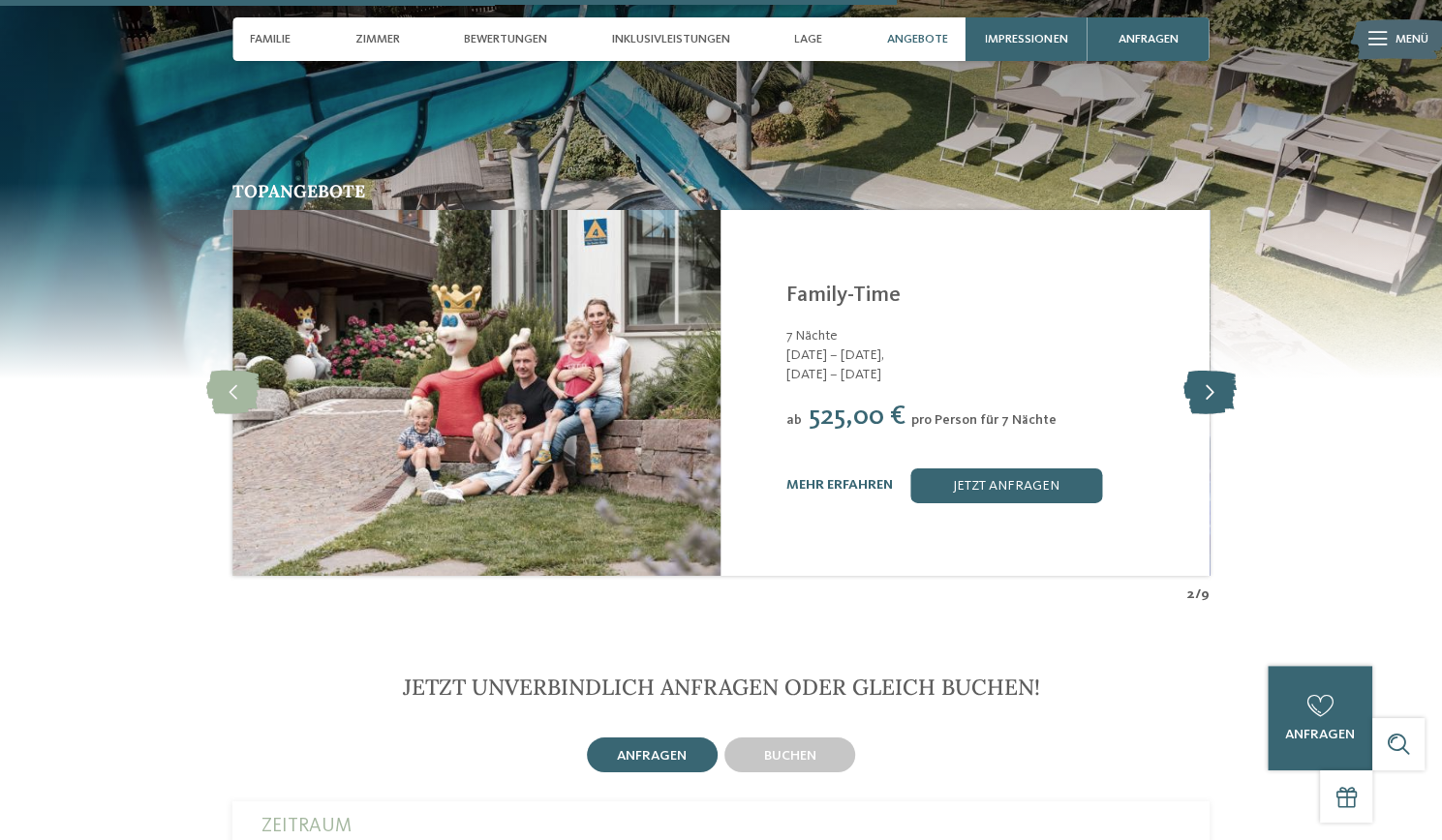
click at [1212, 378] on icon at bounding box center [1209, 392] width 53 height 43
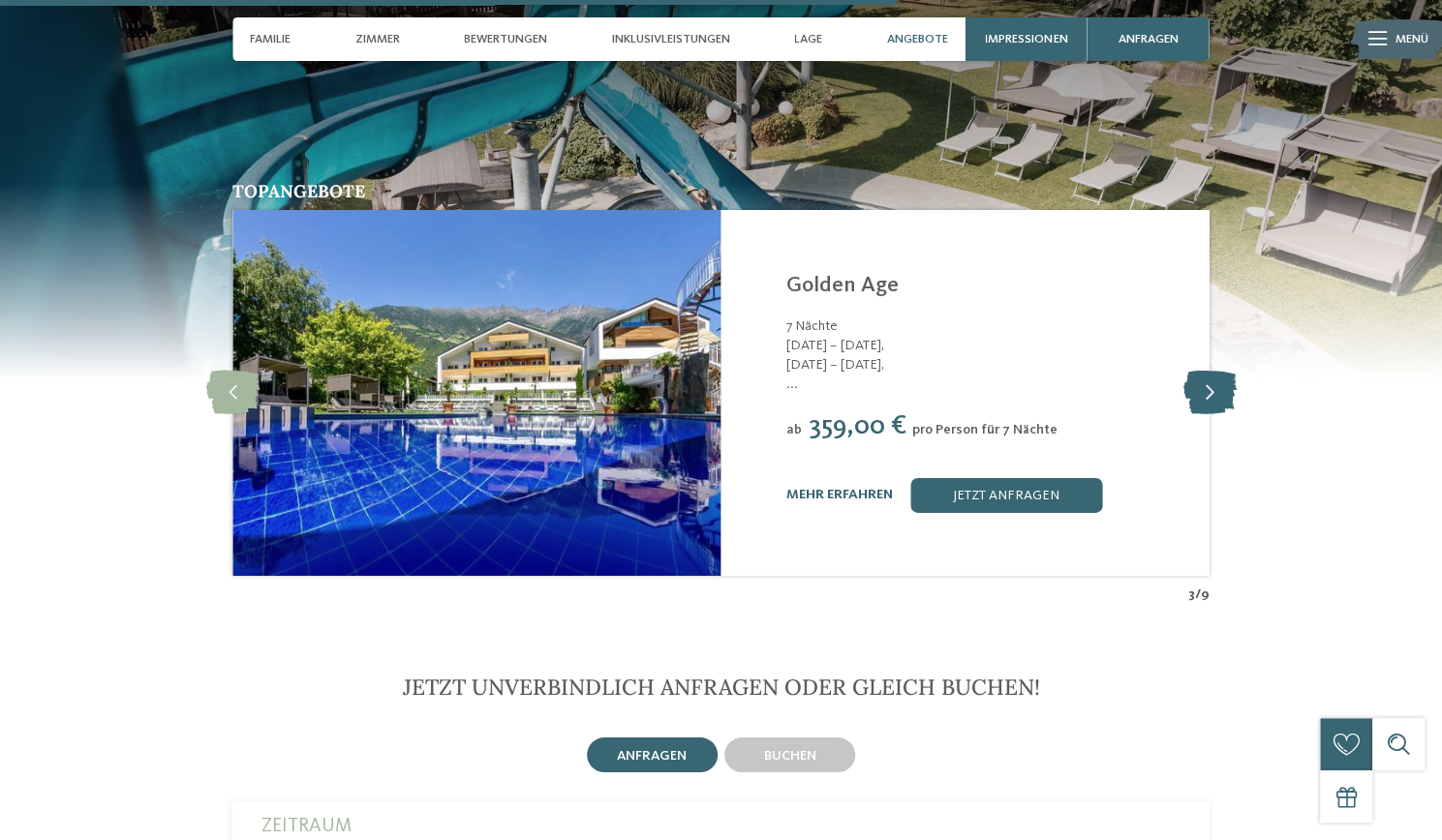
click at [1208, 371] on icon at bounding box center [1209, 392] width 53 height 43
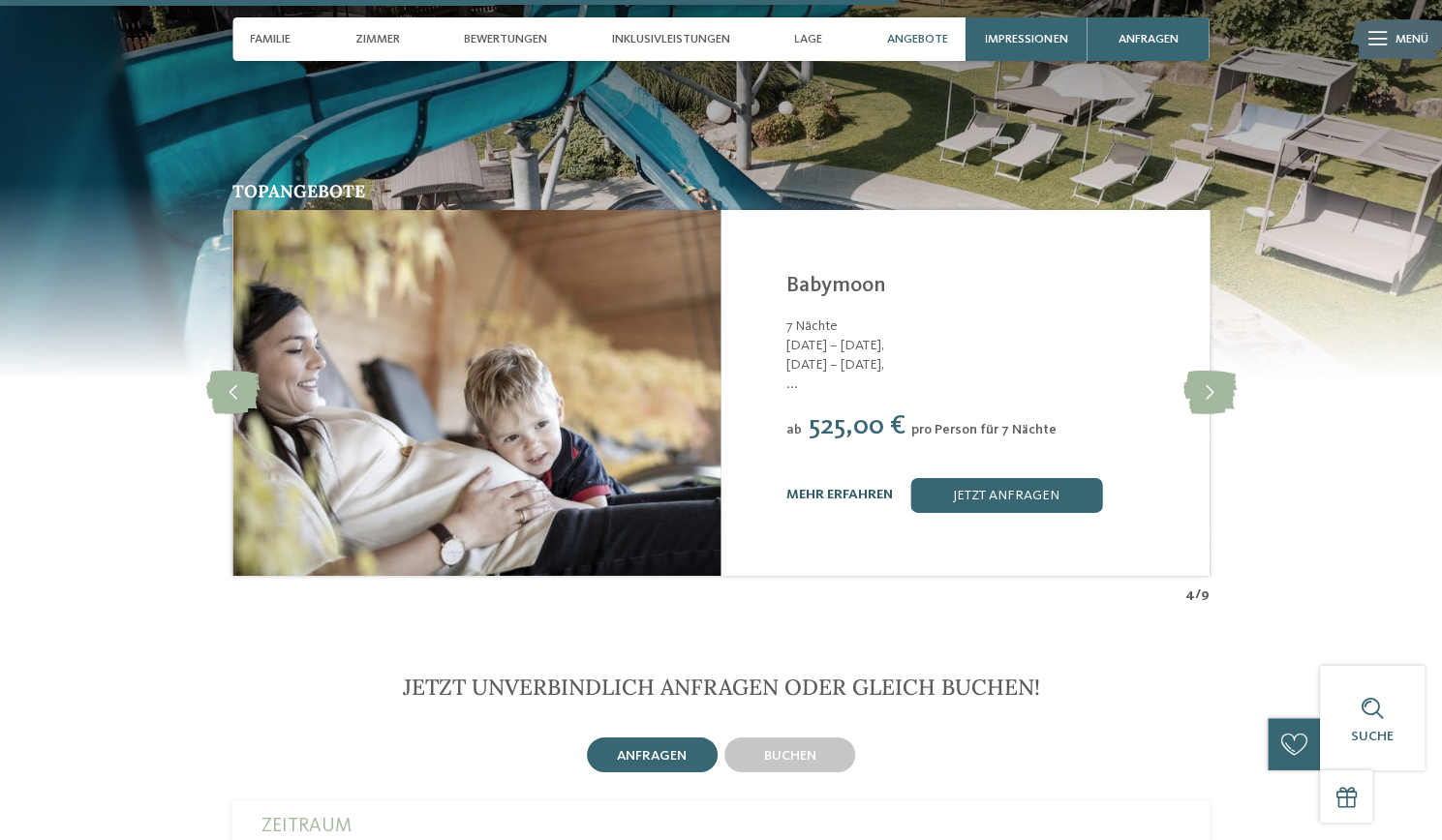
click at [840, 488] on link "mehr erfahren" at bounding box center [840, 495] width 107 height 14
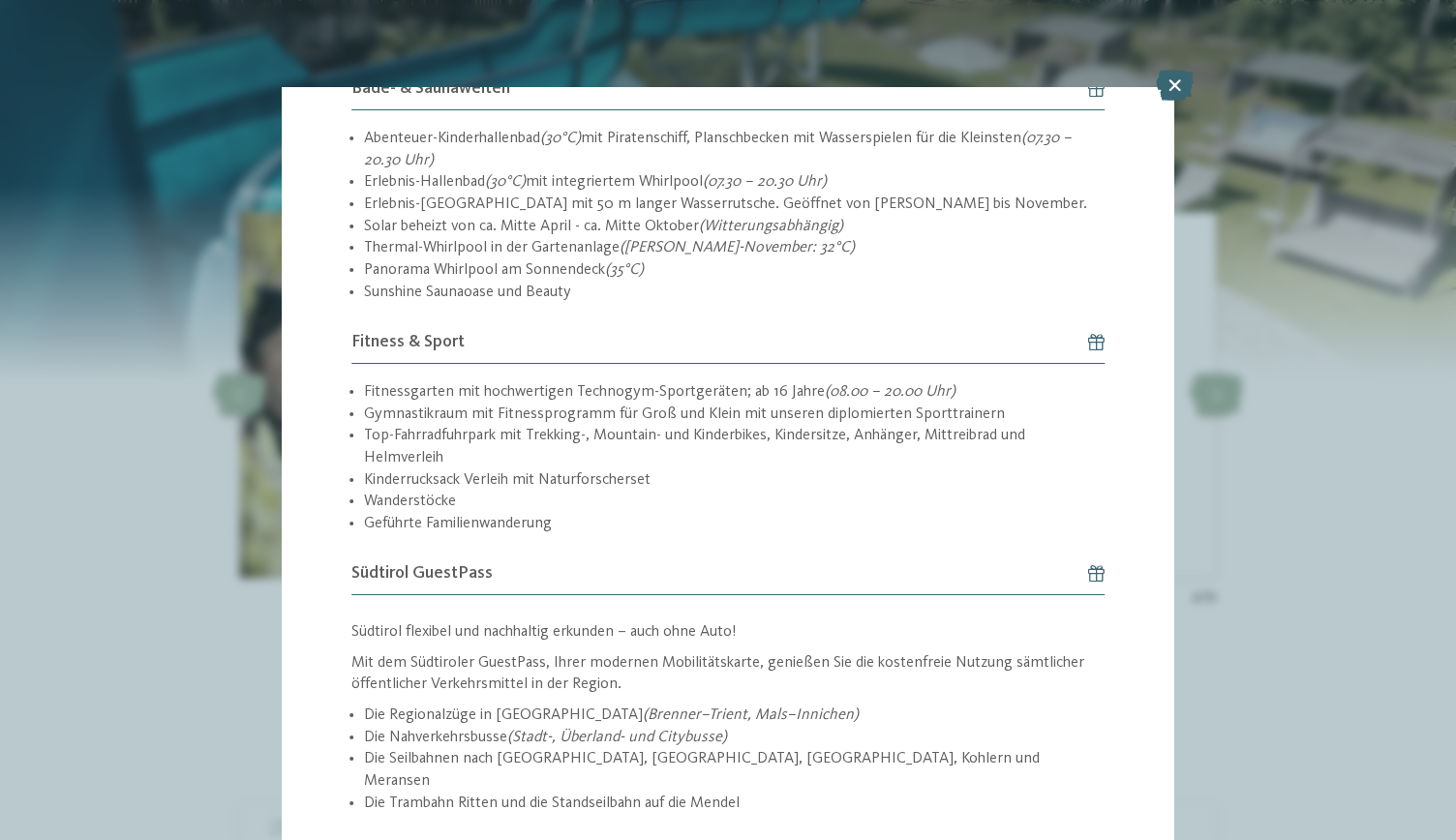
scroll to position [2561, 0]
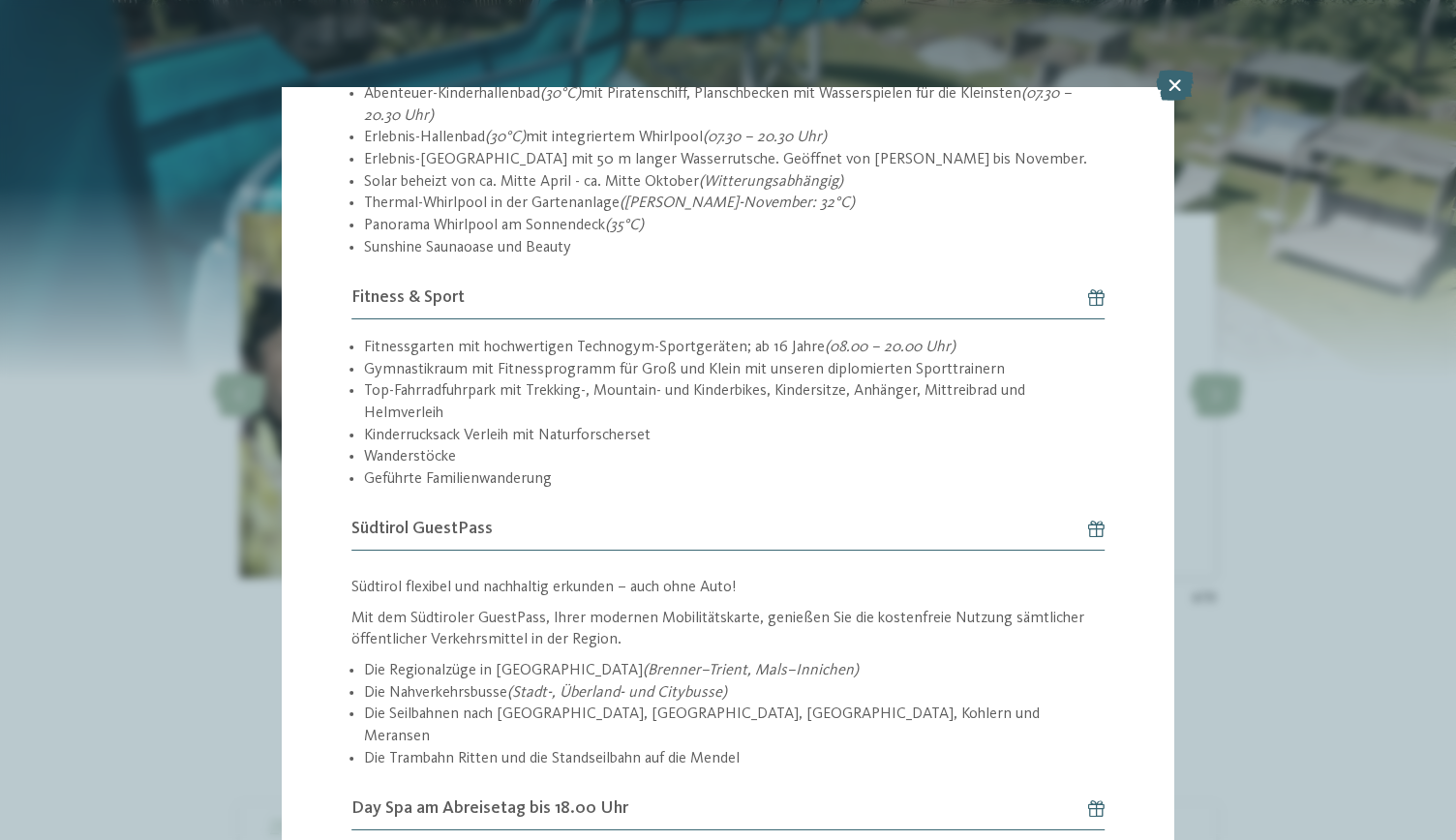
click at [1289, 466] on div "Angebot 3 / 9 3" at bounding box center [728, 420] width 1456 height 840
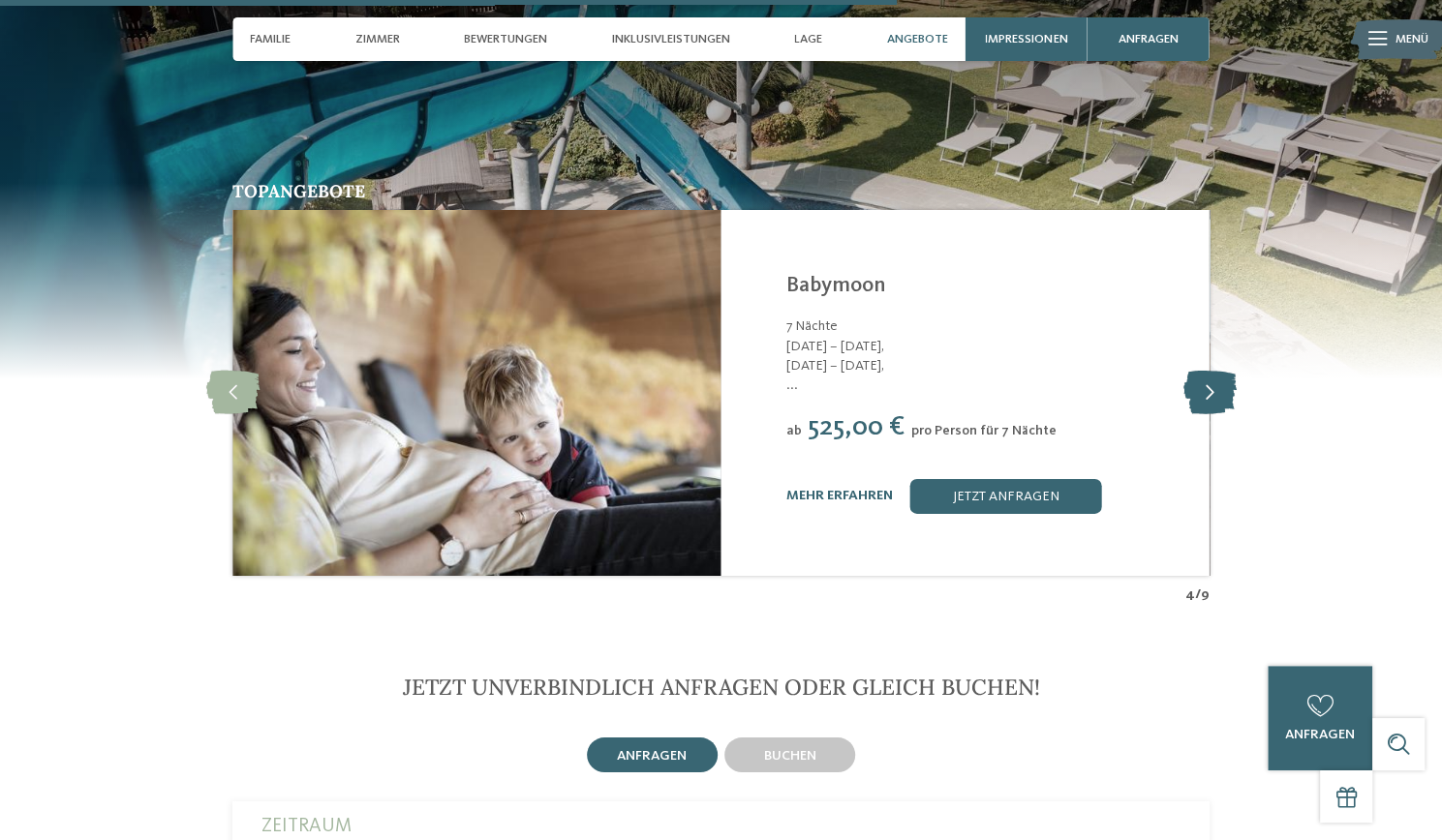
click at [1210, 372] on icon at bounding box center [1209, 392] width 53 height 43
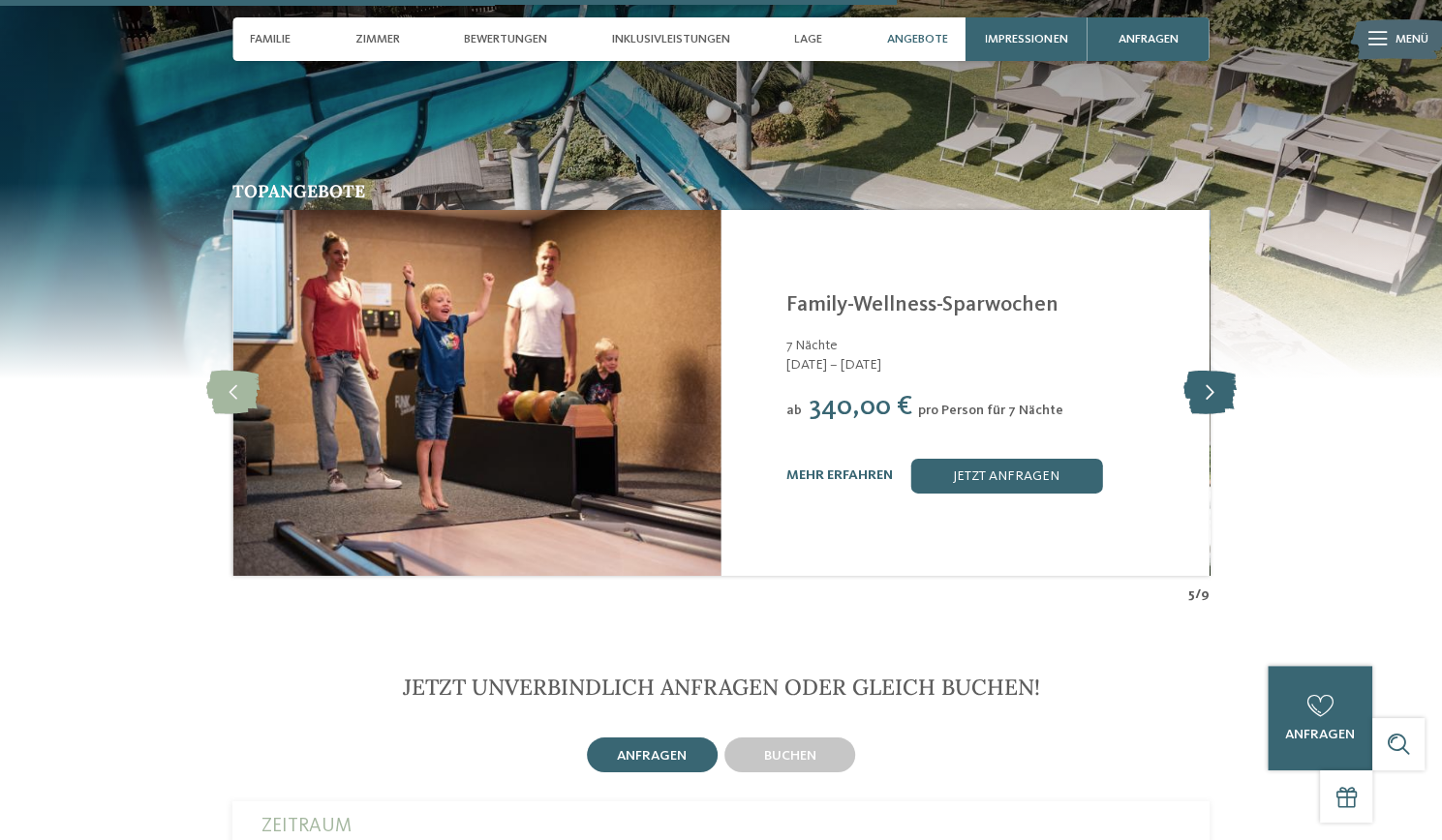
click at [1201, 371] on icon at bounding box center [1209, 392] width 53 height 43
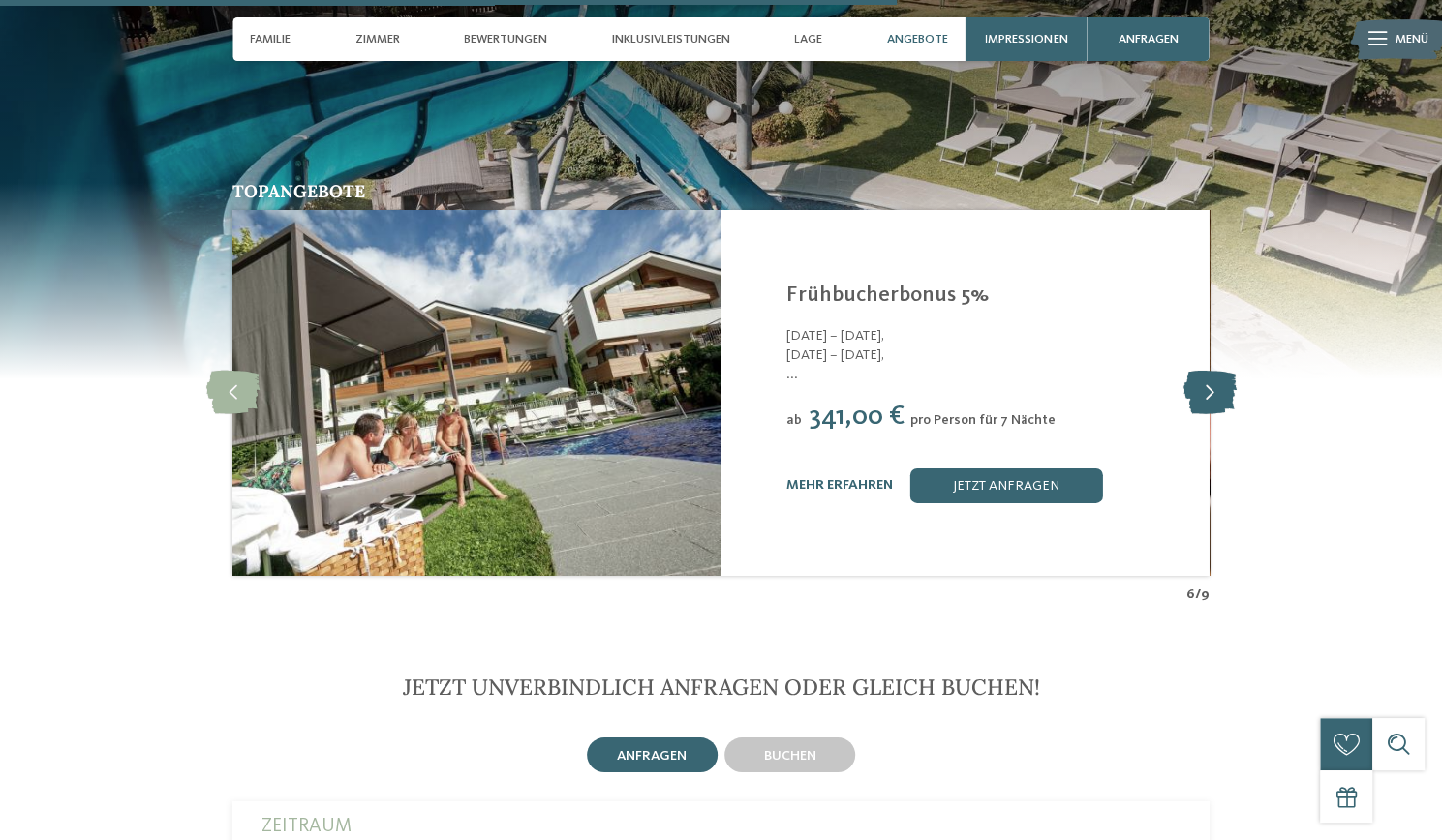
click at [1207, 373] on icon at bounding box center [1209, 392] width 53 height 43
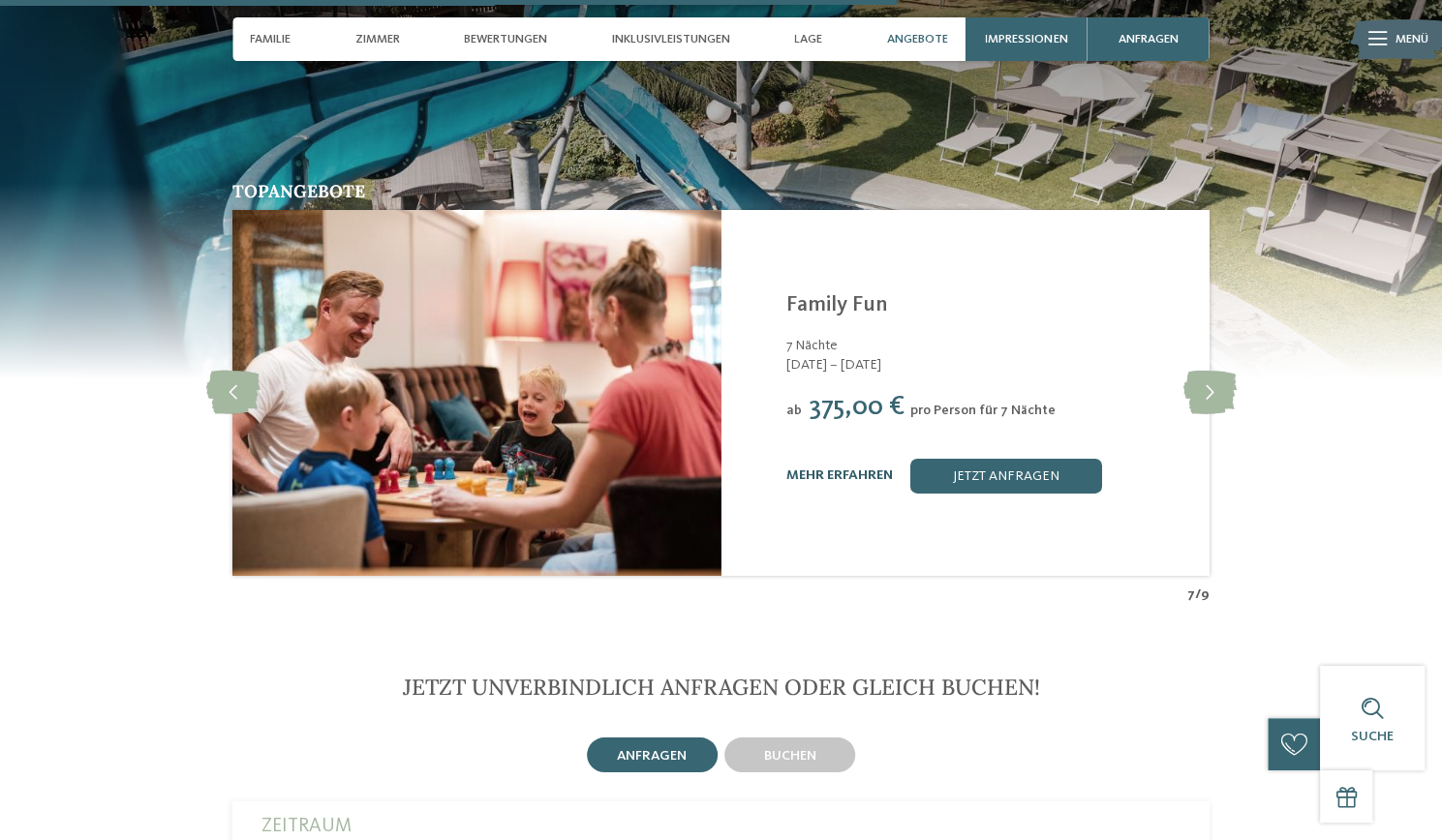
click at [842, 468] on link "mehr erfahren" at bounding box center [840, 475] width 107 height 14
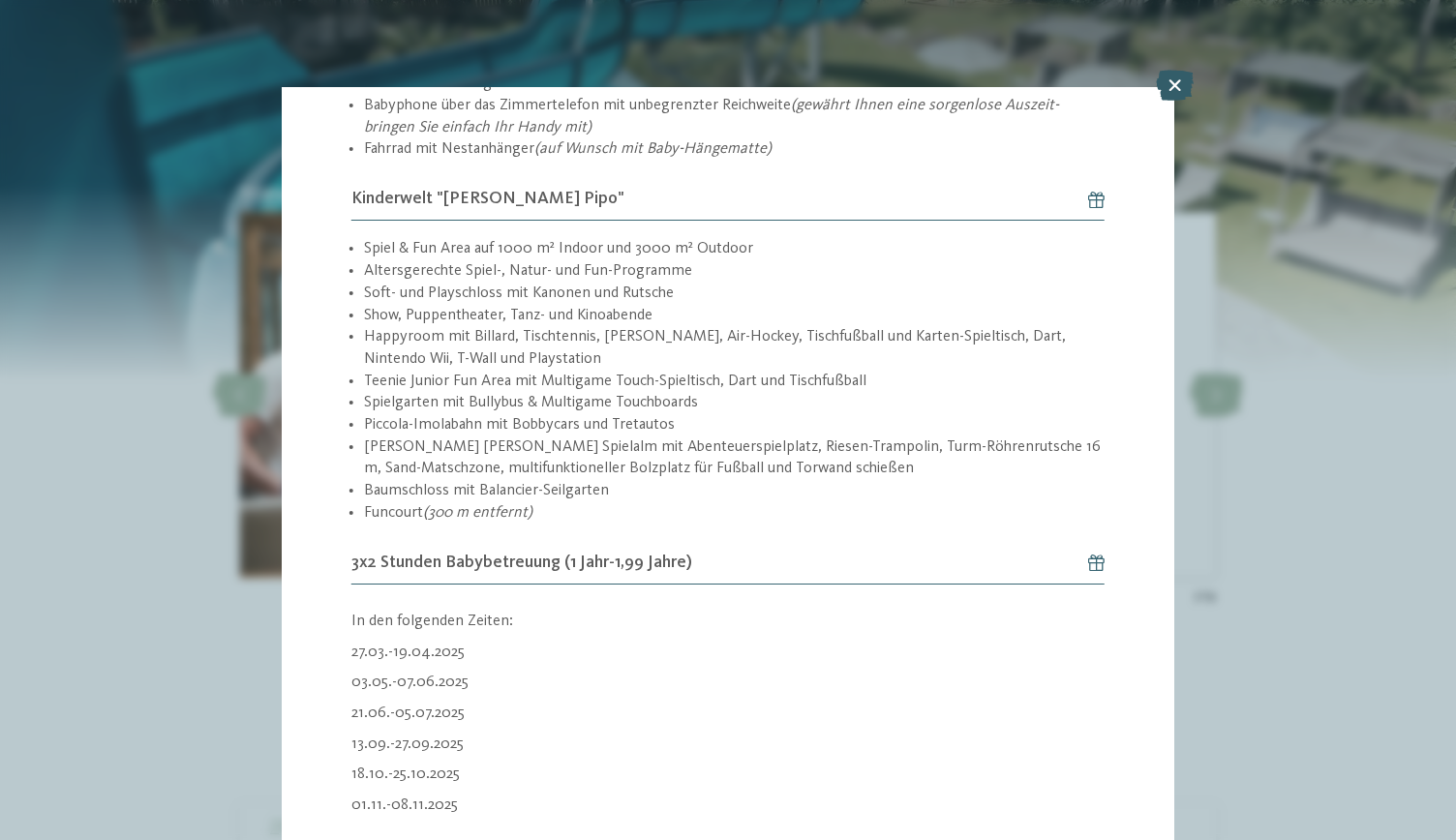
click at [1173, 92] on icon at bounding box center [1174, 85] width 38 height 31
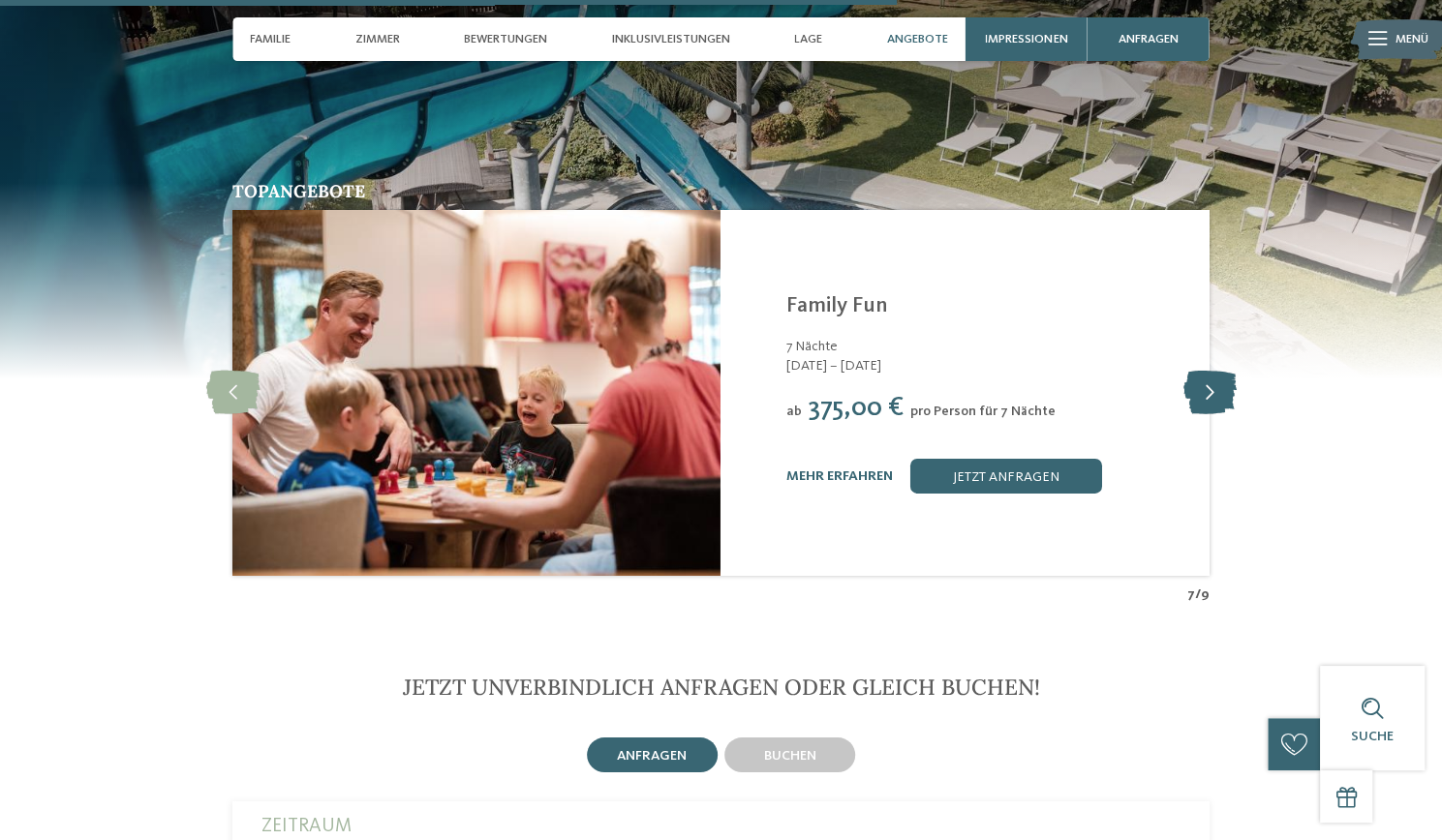
click at [1199, 373] on icon at bounding box center [1209, 392] width 53 height 43
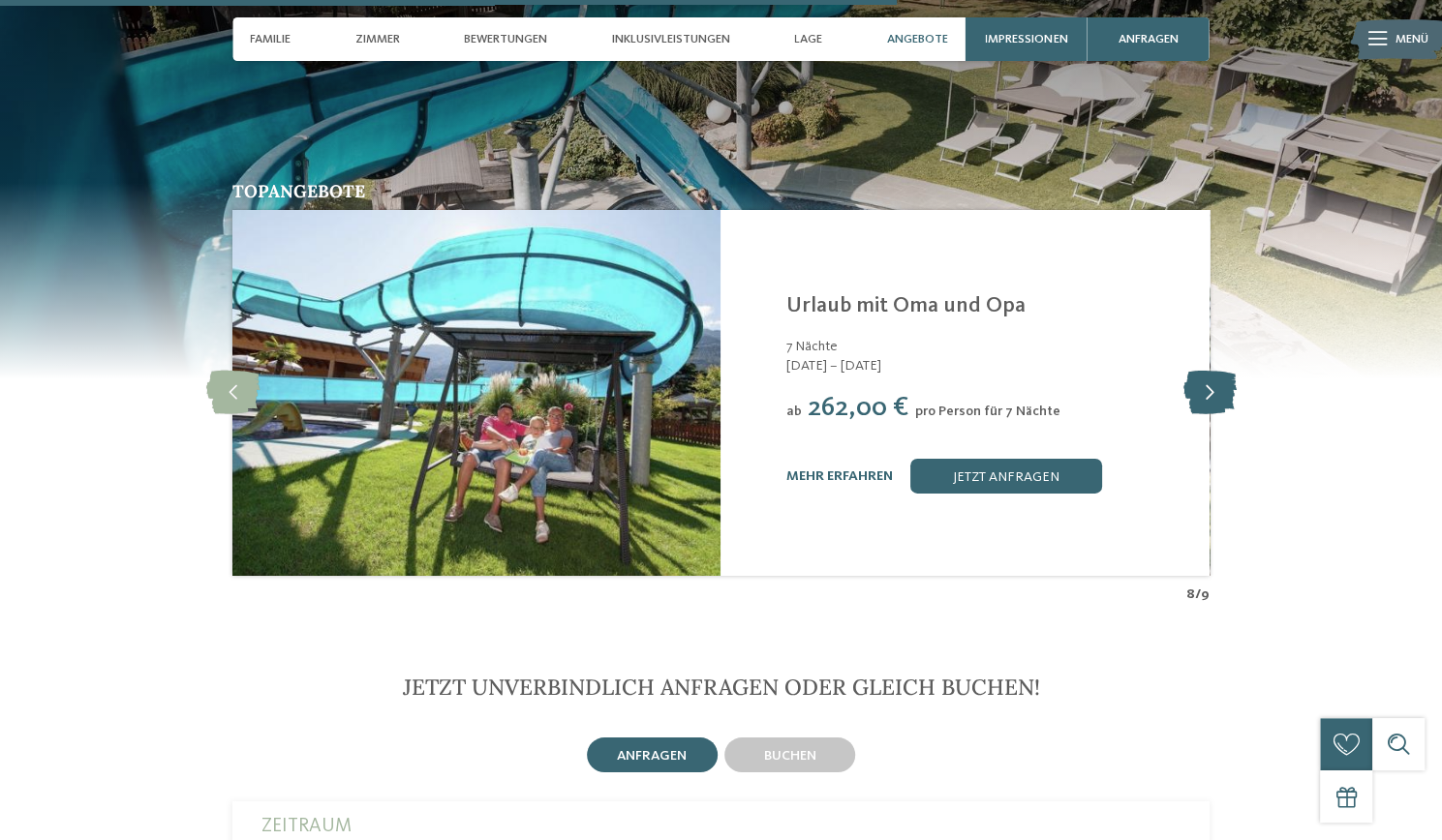
click at [1209, 371] on icon at bounding box center [1209, 392] width 53 height 43
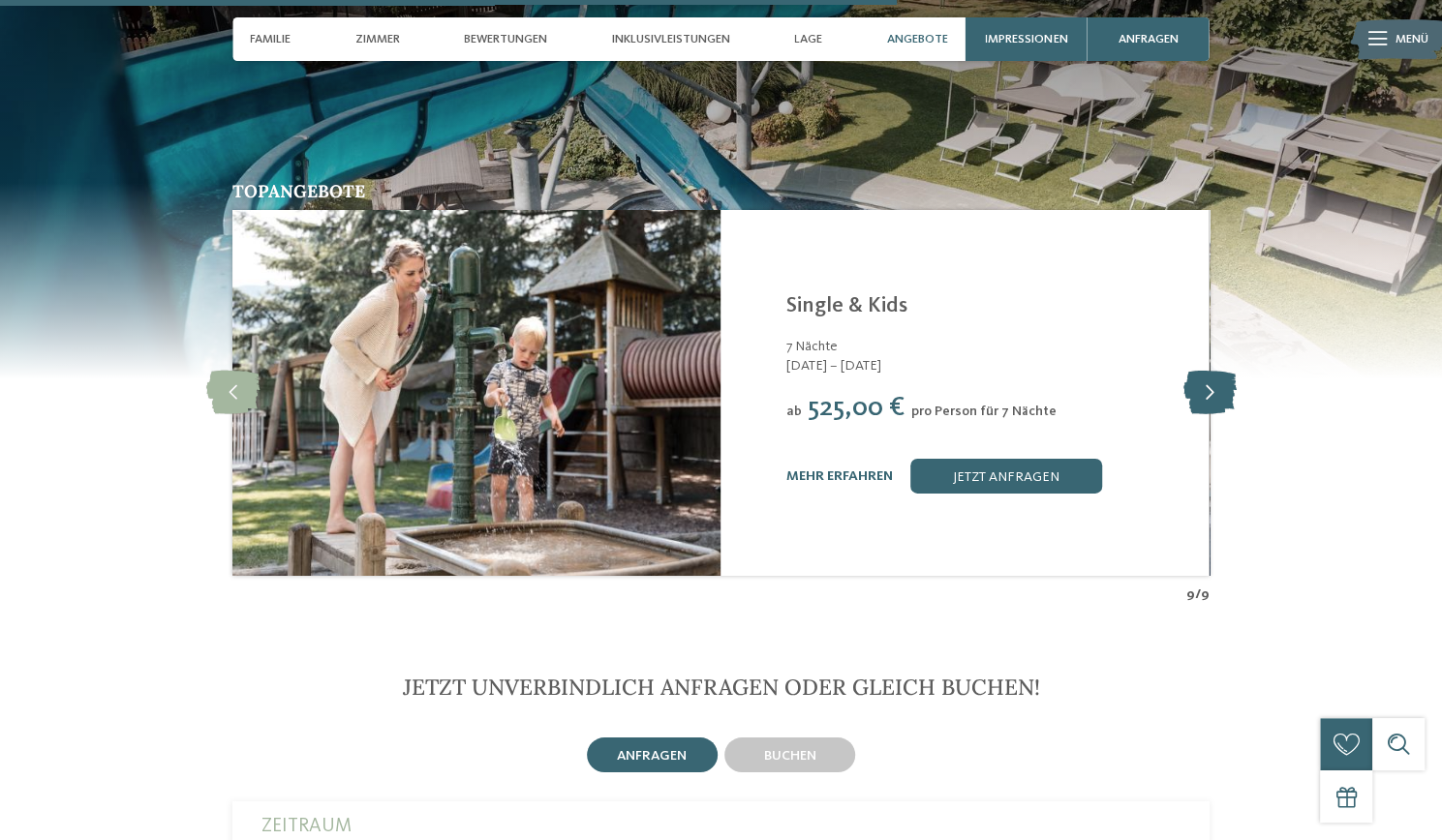
click at [1215, 371] on icon at bounding box center [1209, 392] width 53 height 43
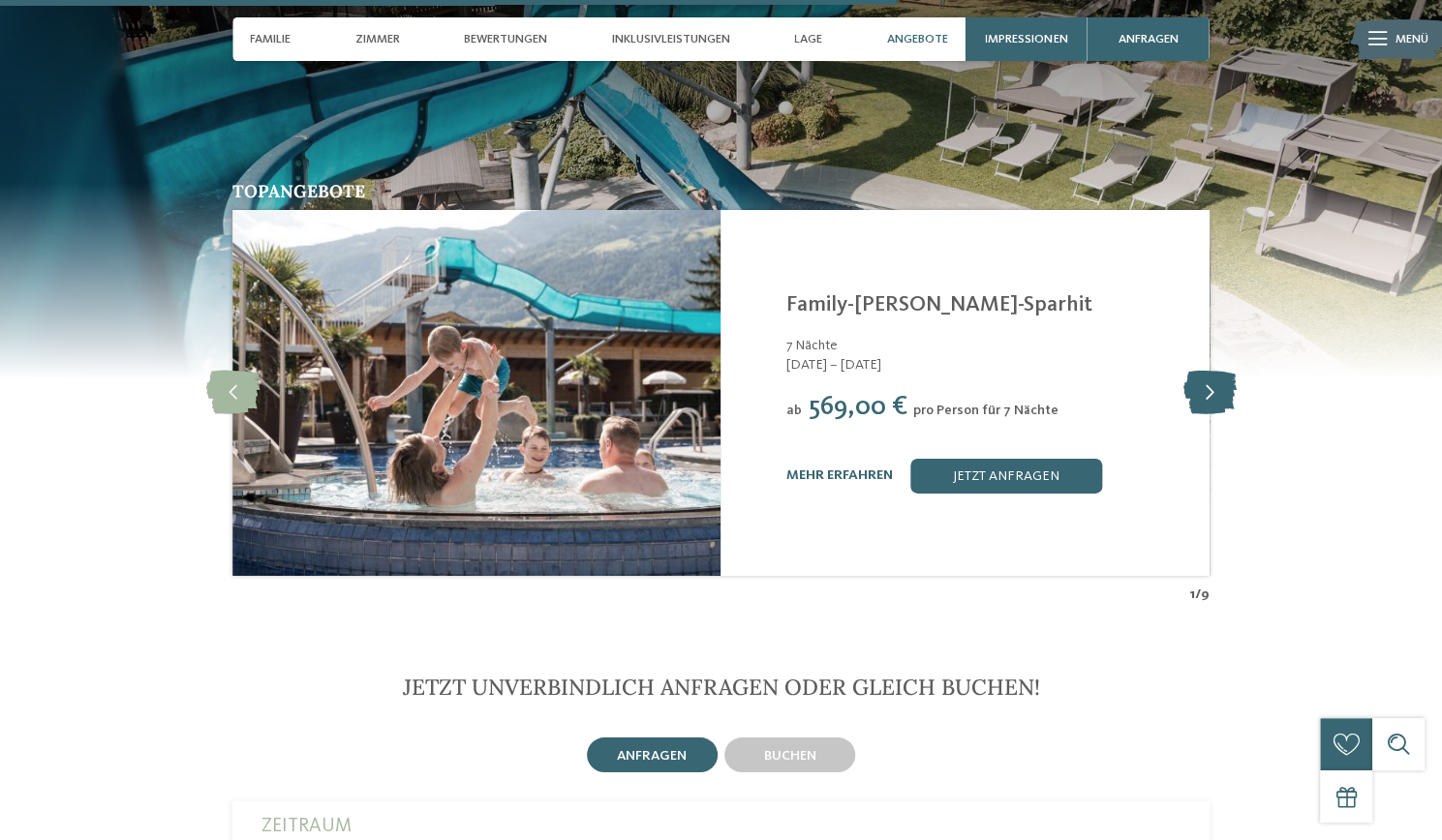
click at [1210, 371] on icon at bounding box center [1209, 392] width 53 height 43
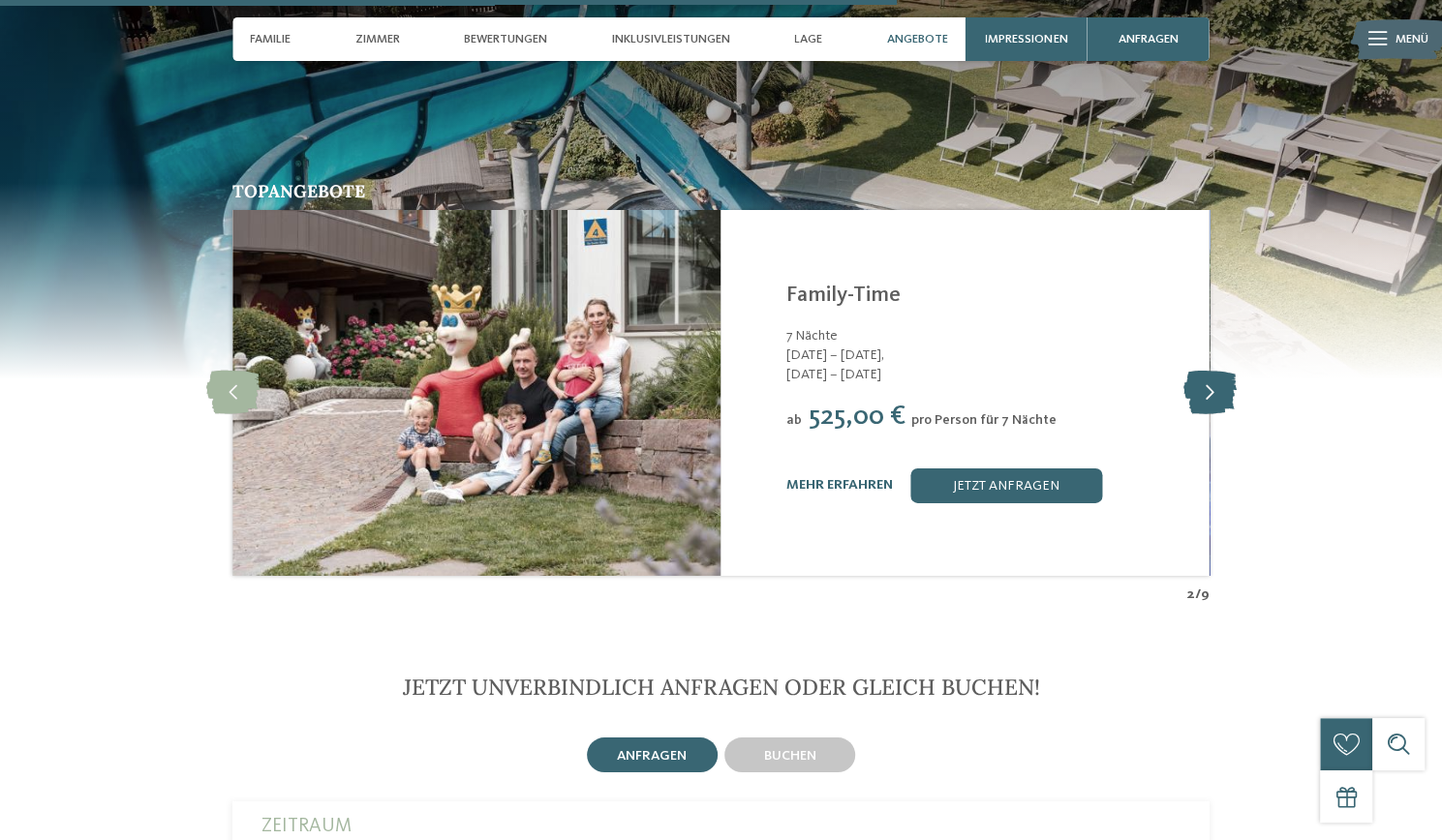
click at [1209, 371] on icon at bounding box center [1209, 392] width 53 height 43
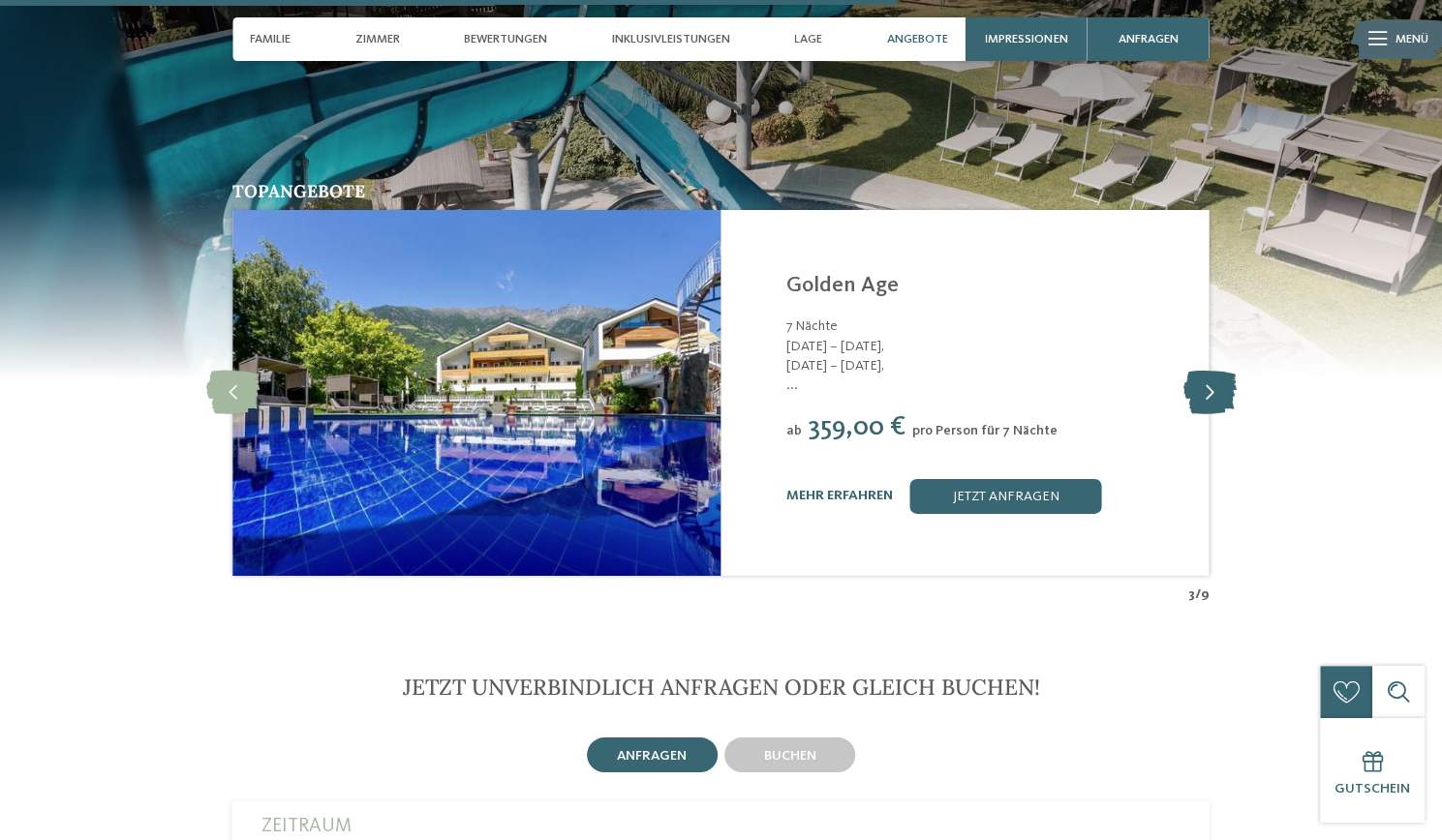
click at [1207, 371] on icon at bounding box center [1209, 392] width 53 height 43
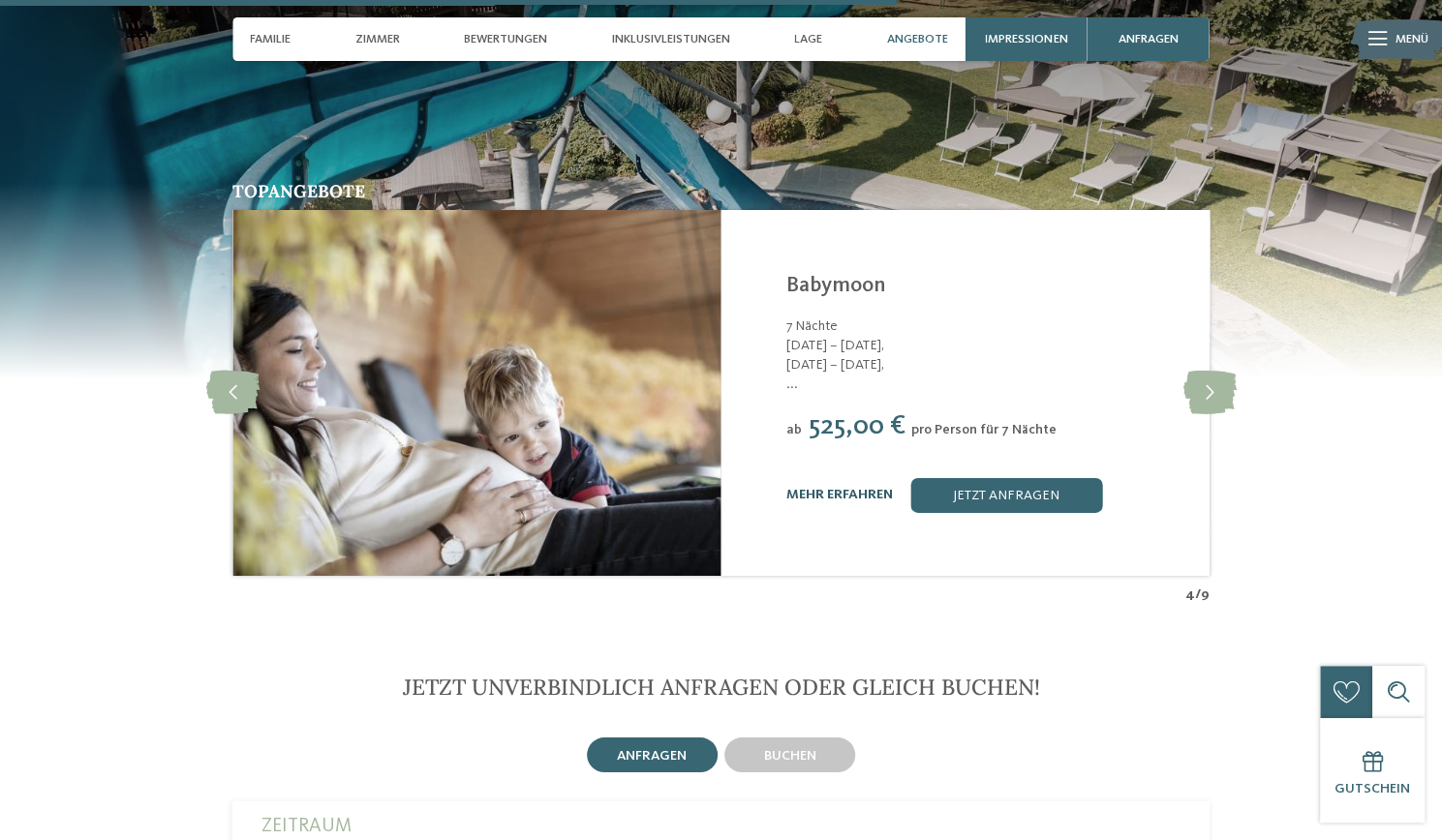
click at [848, 488] on link "mehr erfahren" at bounding box center [840, 495] width 107 height 14
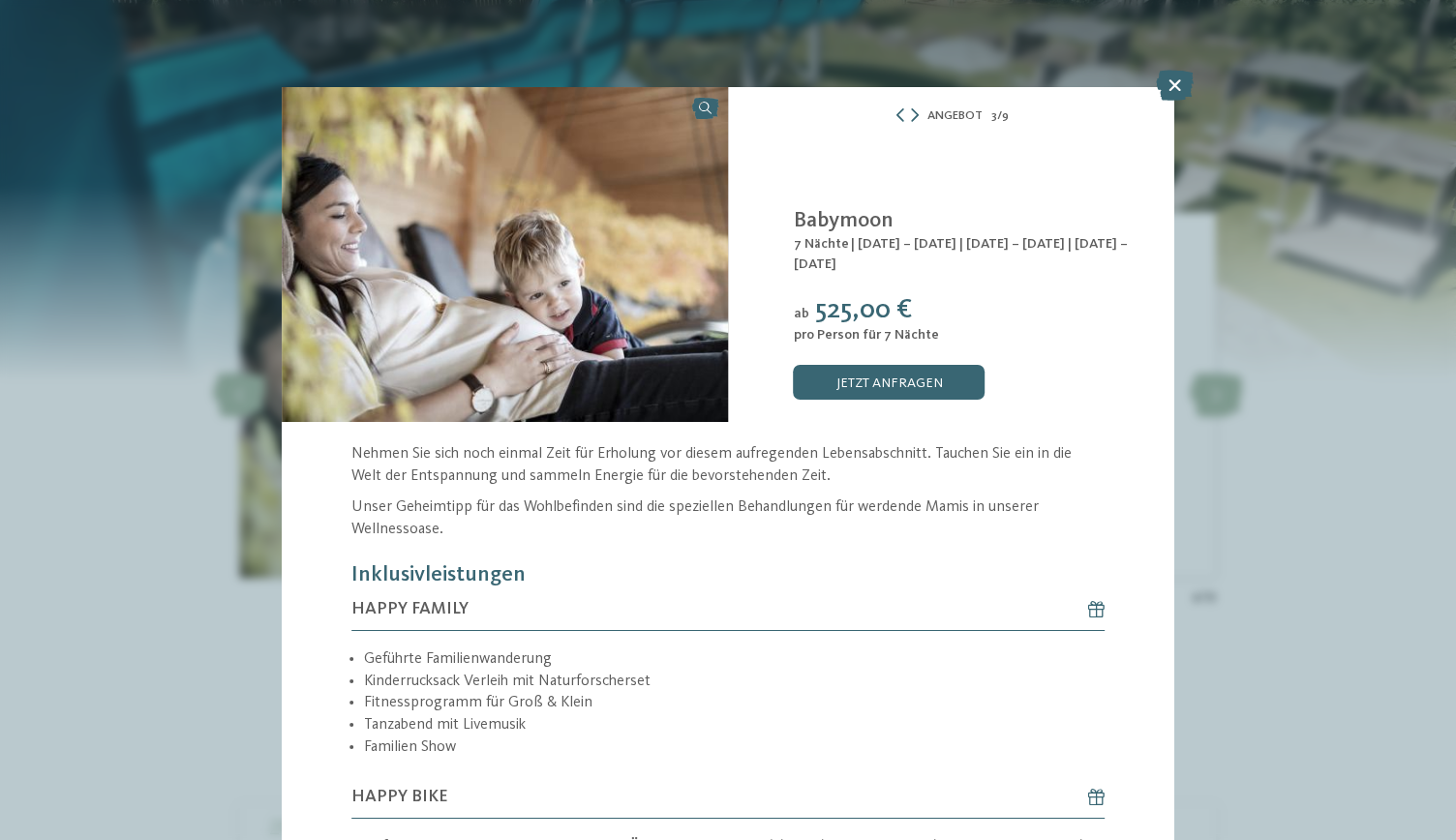
click at [1239, 408] on div "Angebot 3 / 9 3" at bounding box center [728, 420] width 1456 height 840
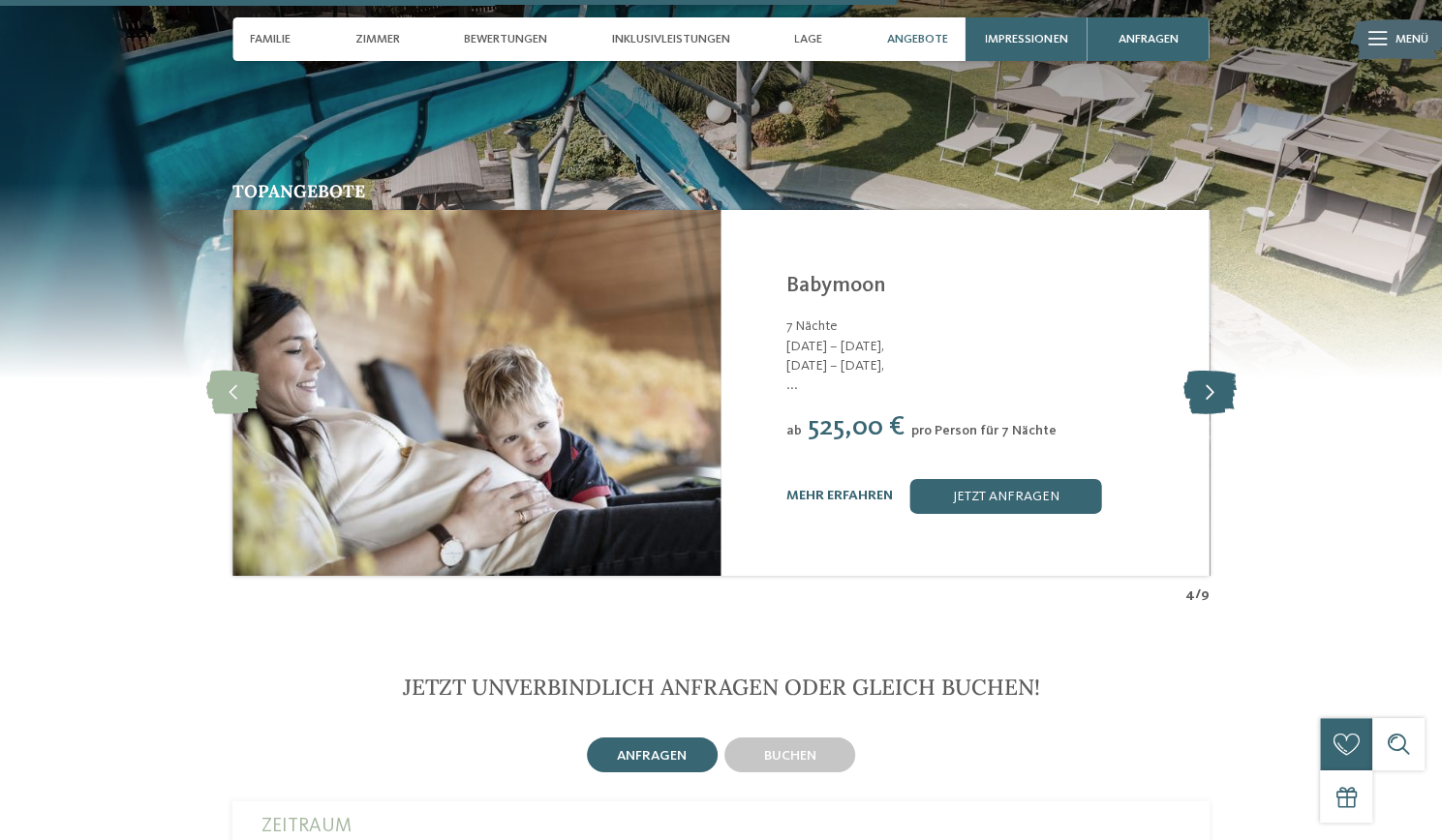
click at [1207, 371] on icon at bounding box center [1209, 392] width 53 height 43
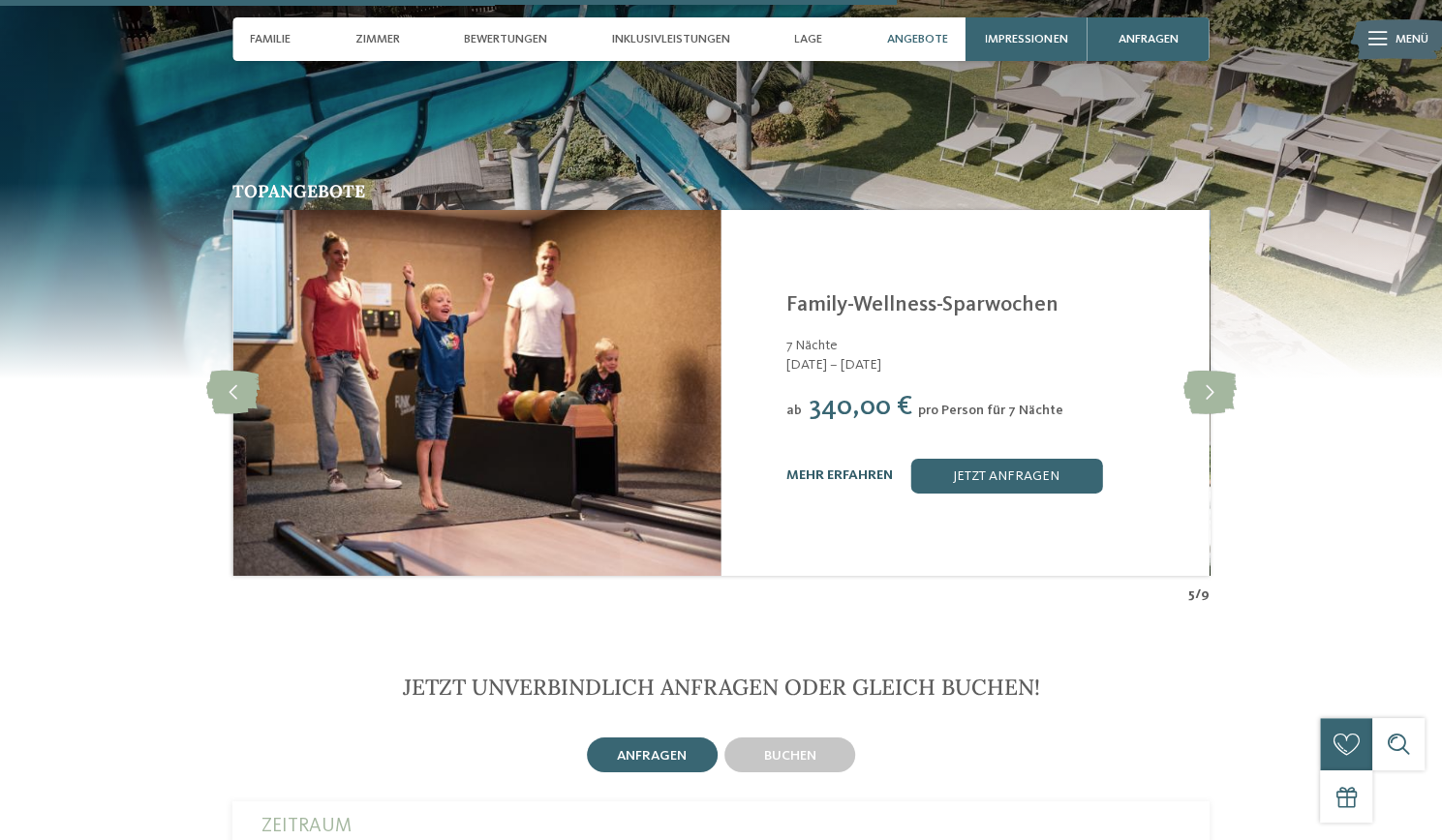
click at [853, 468] on link "mehr erfahren" at bounding box center [840, 475] width 107 height 14
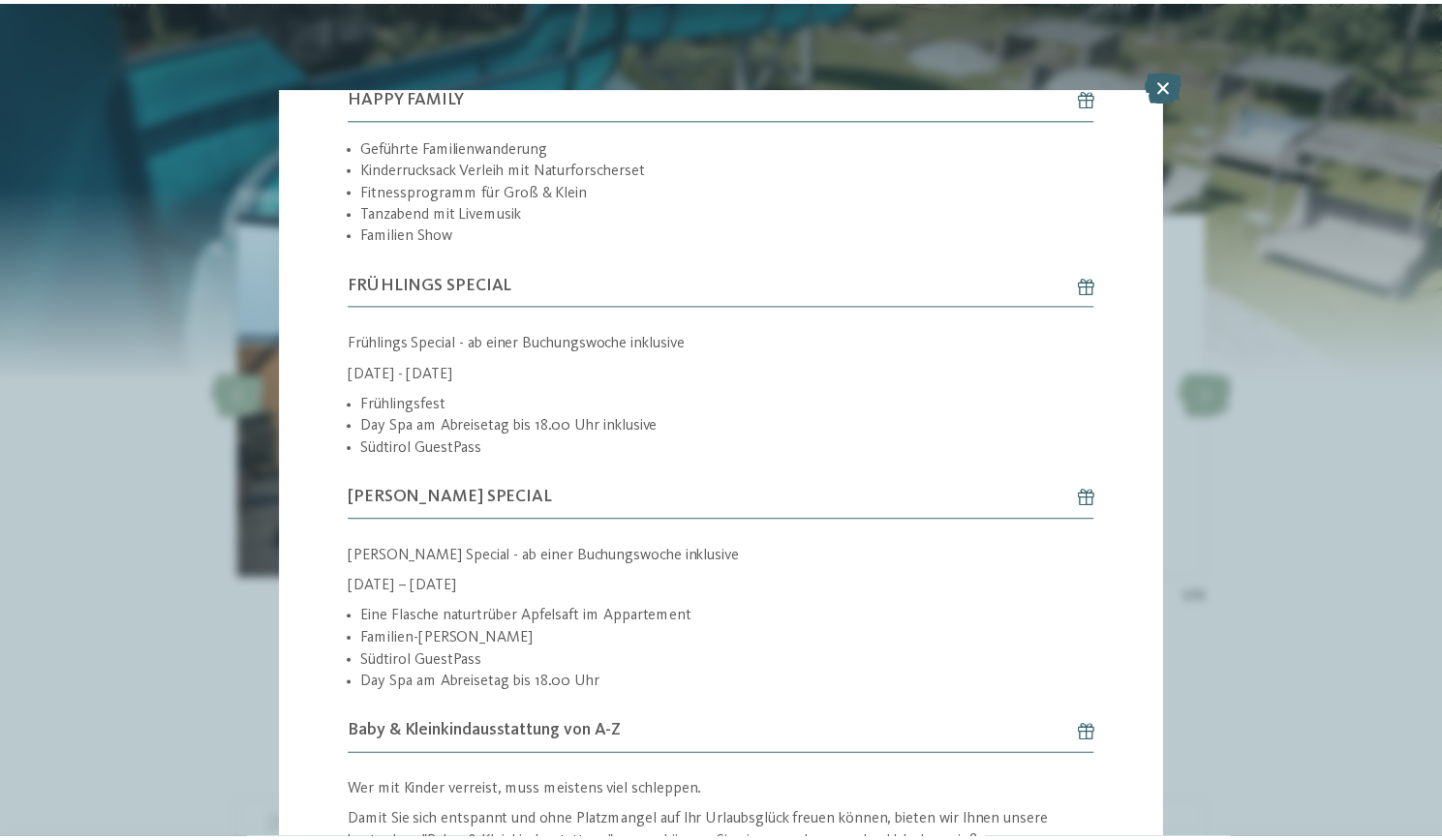
scroll to position [704, 0]
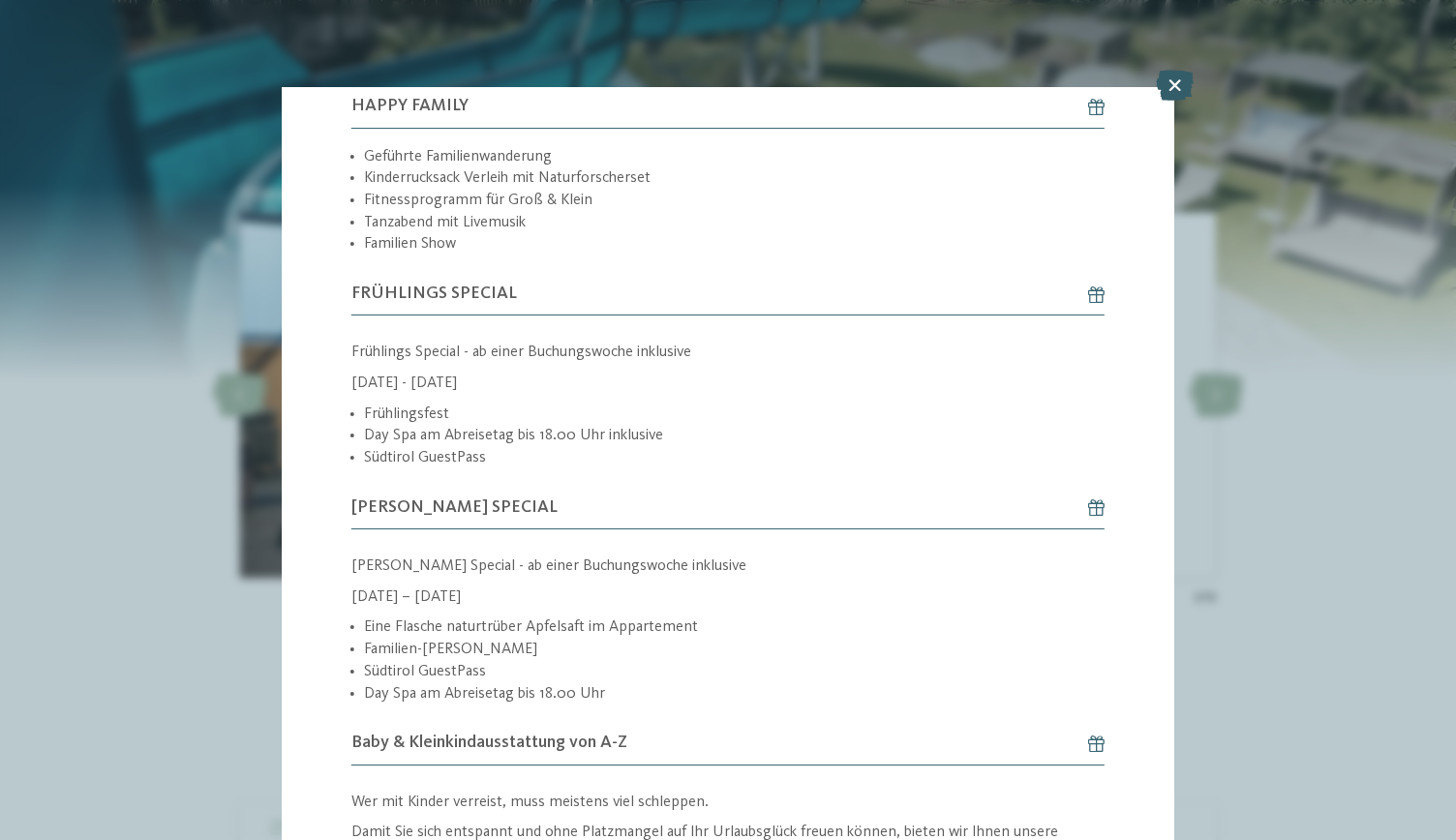
click at [1173, 91] on icon at bounding box center [1174, 85] width 38 height 31
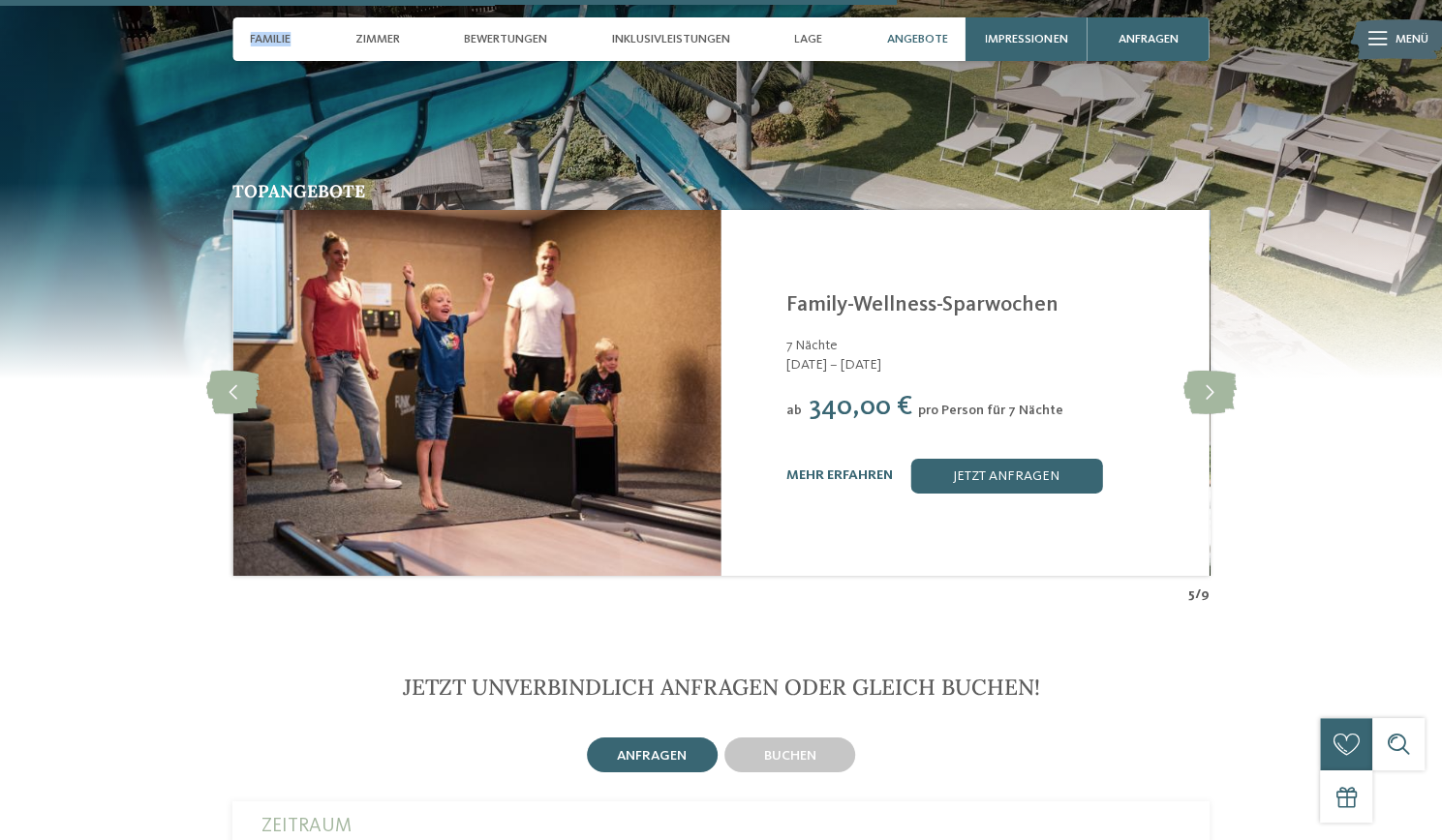
click at [281, 33] on span "Familie" at bounding box center [270, 39] width 41 height 15
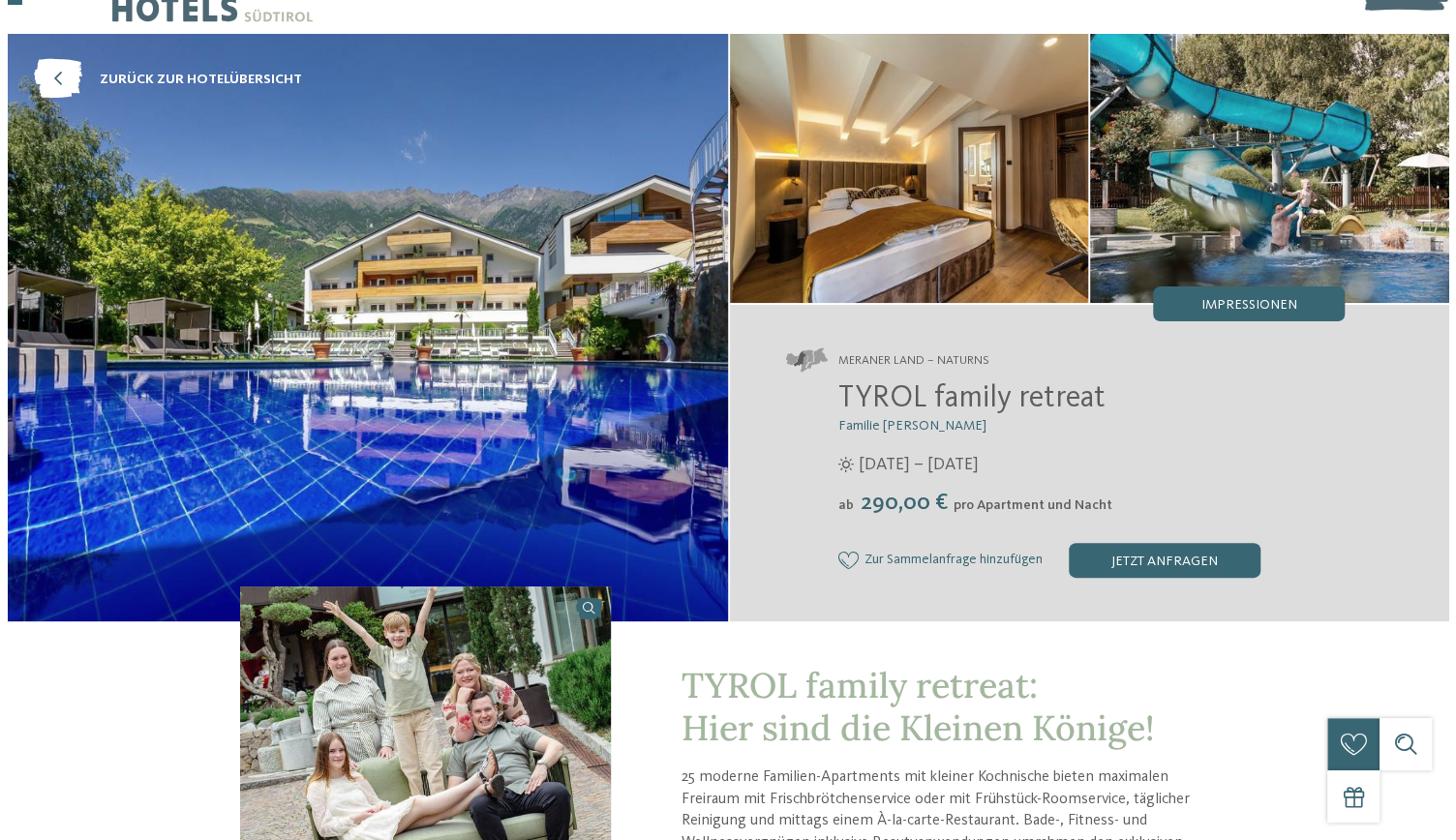
scroll to position [58, 0]
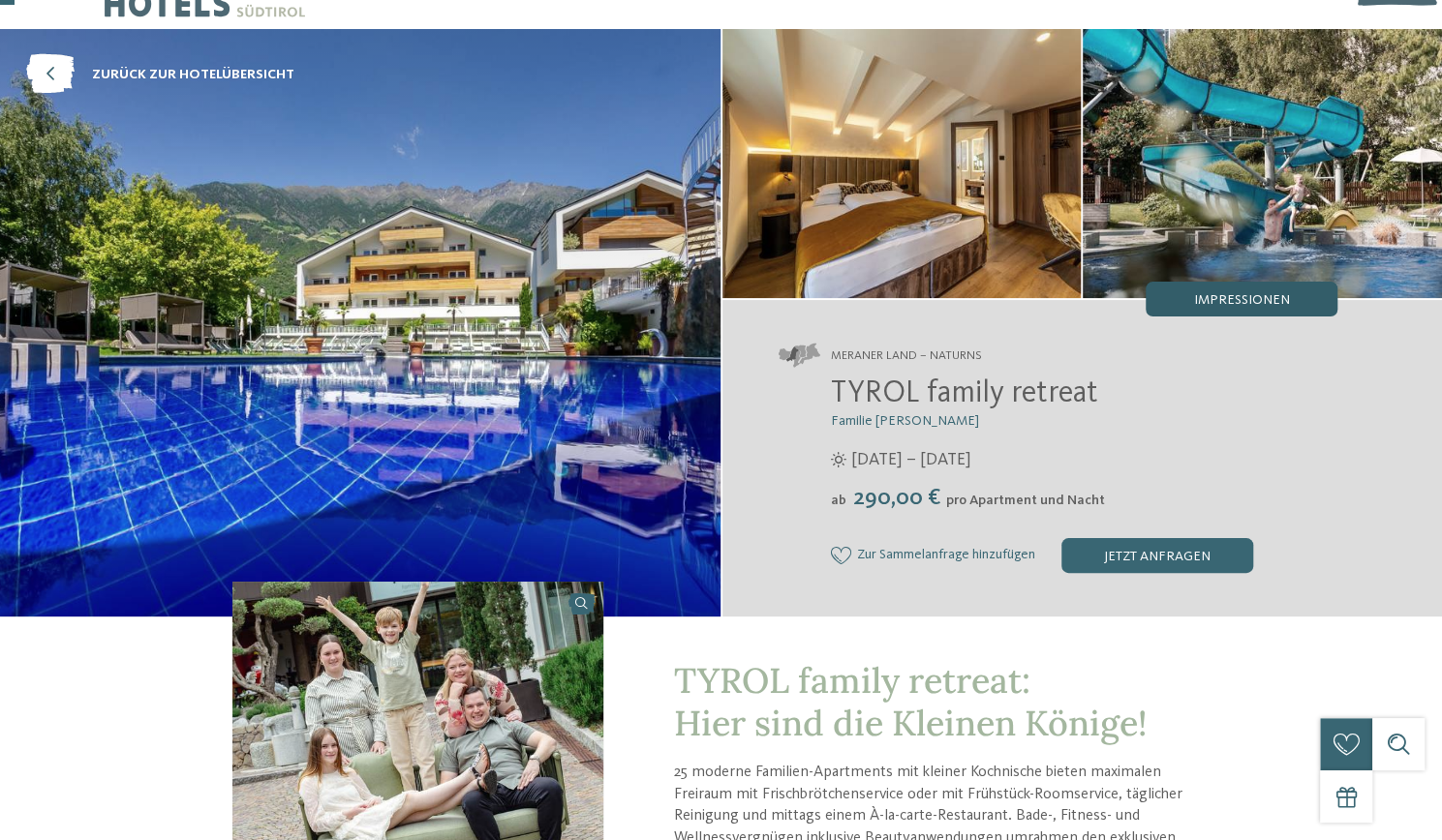
click at [1249, 294] on span "Impressionen" at bounding box center [1240, 300] width 96 height 14
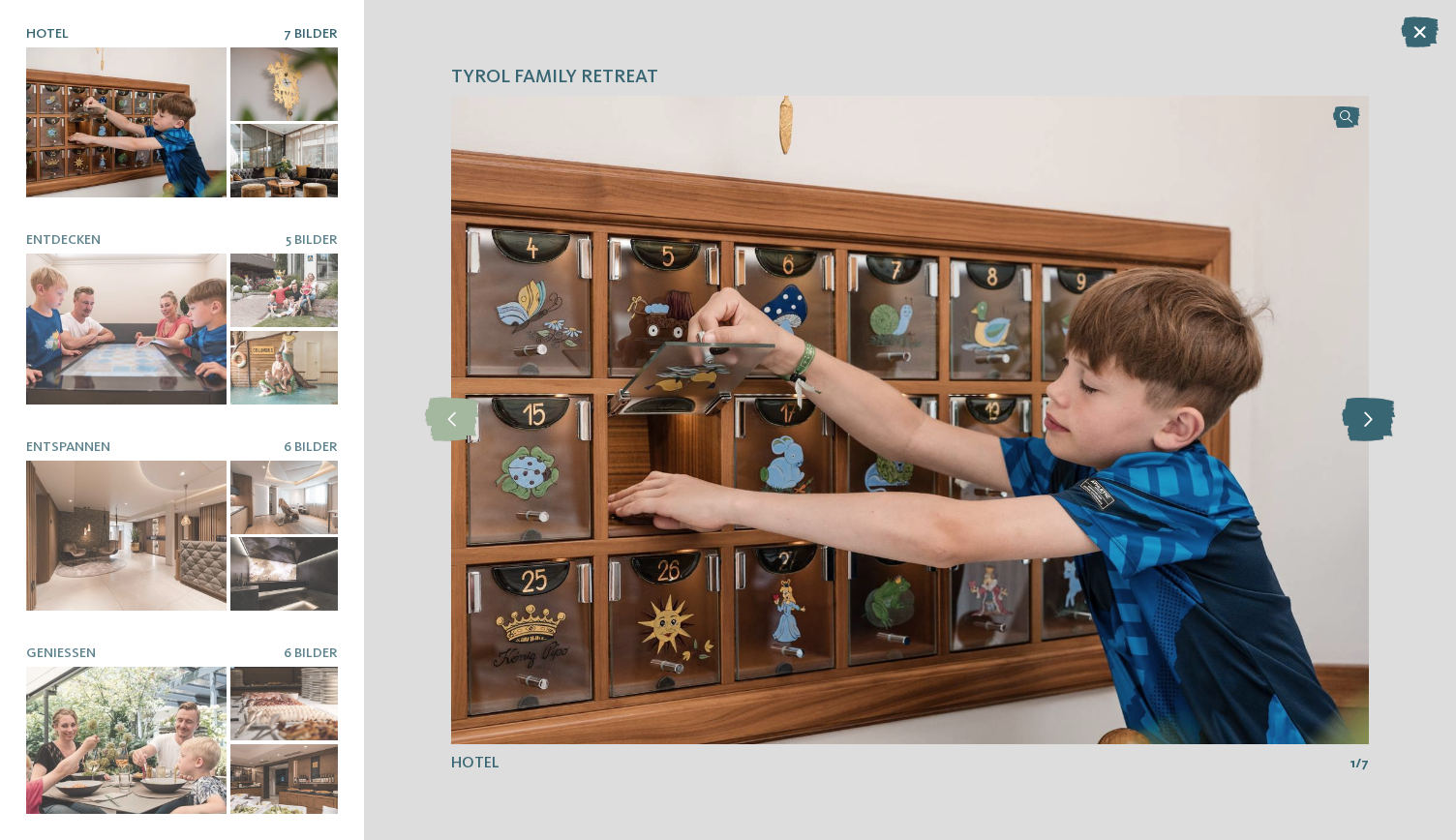
click at [1380, 426] on icon at bounding box center [1368, 420] width 53 height 43
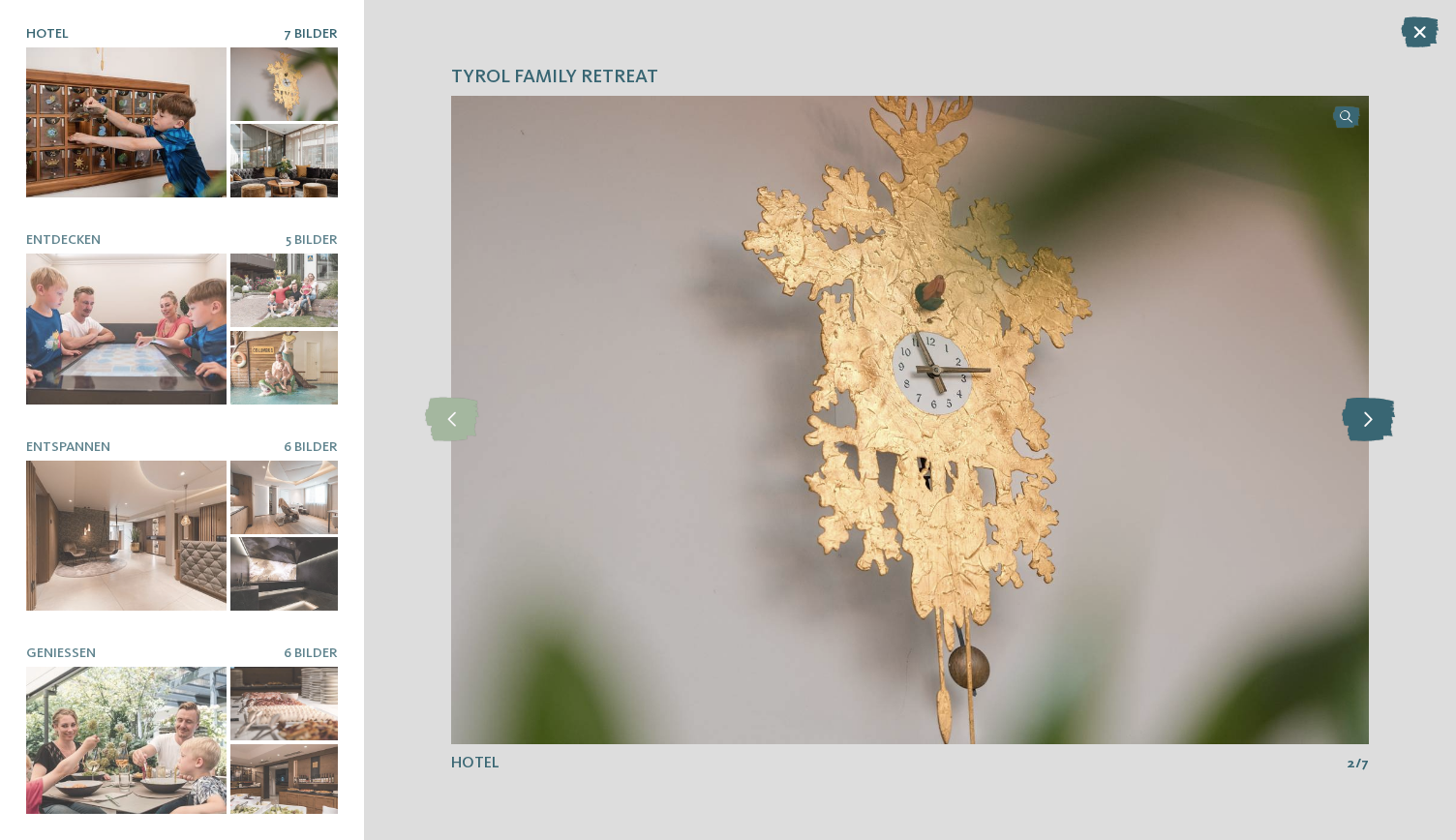
click at [1392, 422] on icon at bounding box center [1368, 420] width 53 height 43
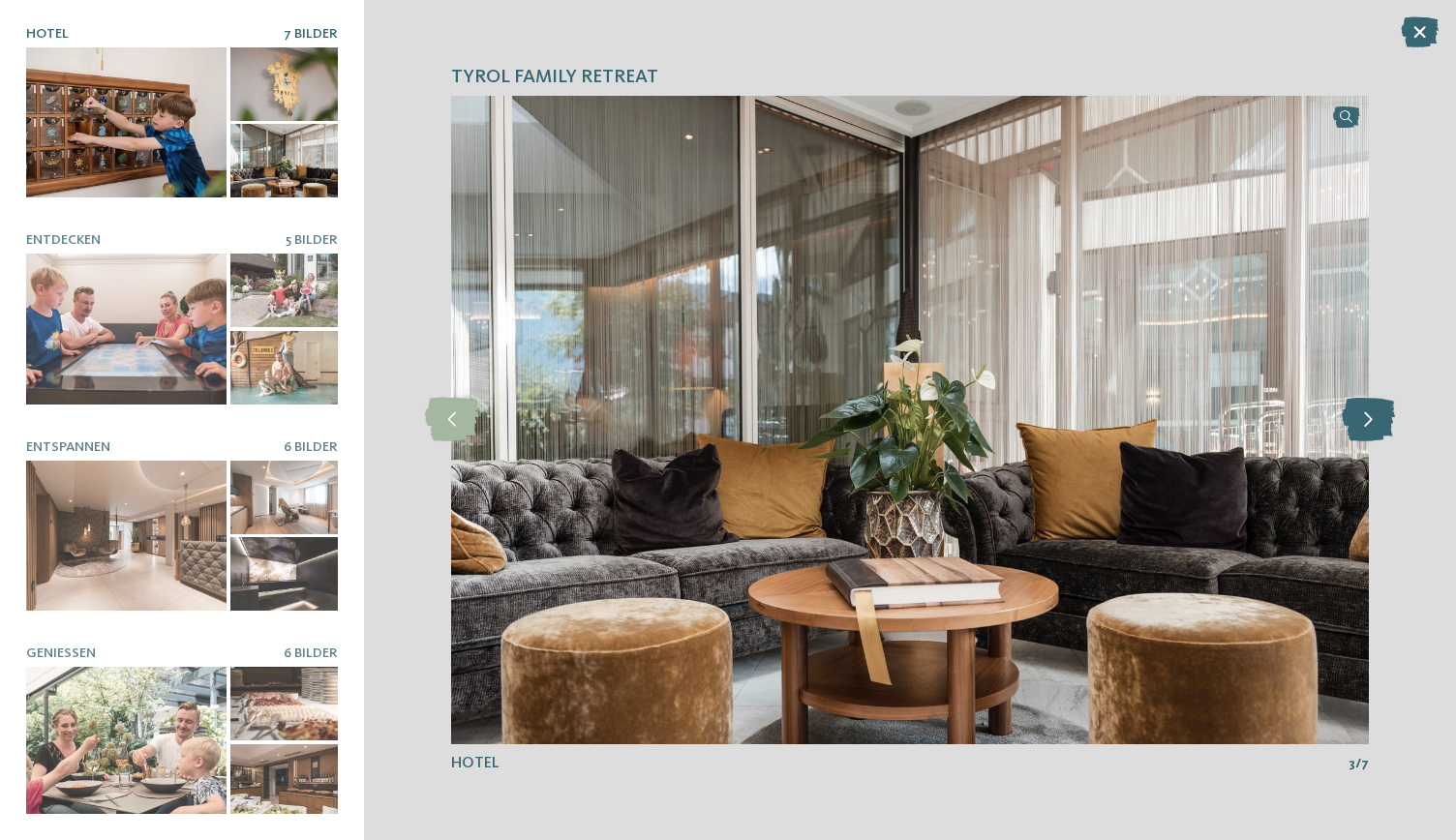
click at [1364, 437] on icon at bounding box center [1368, 420] width 53 height 43
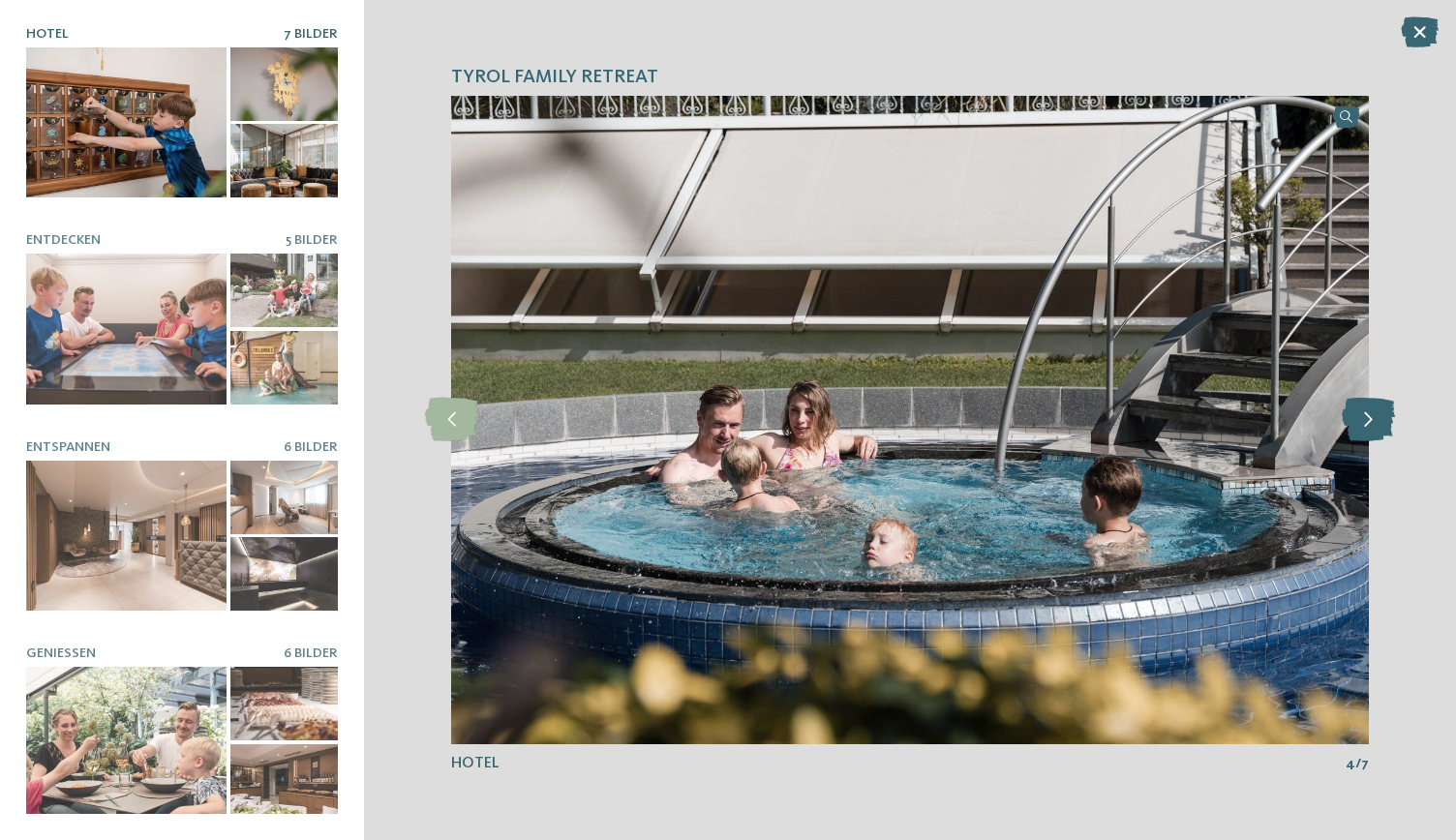
click at [1368, 432] on icon at bounding box center [1368, 420] width 53 height 43
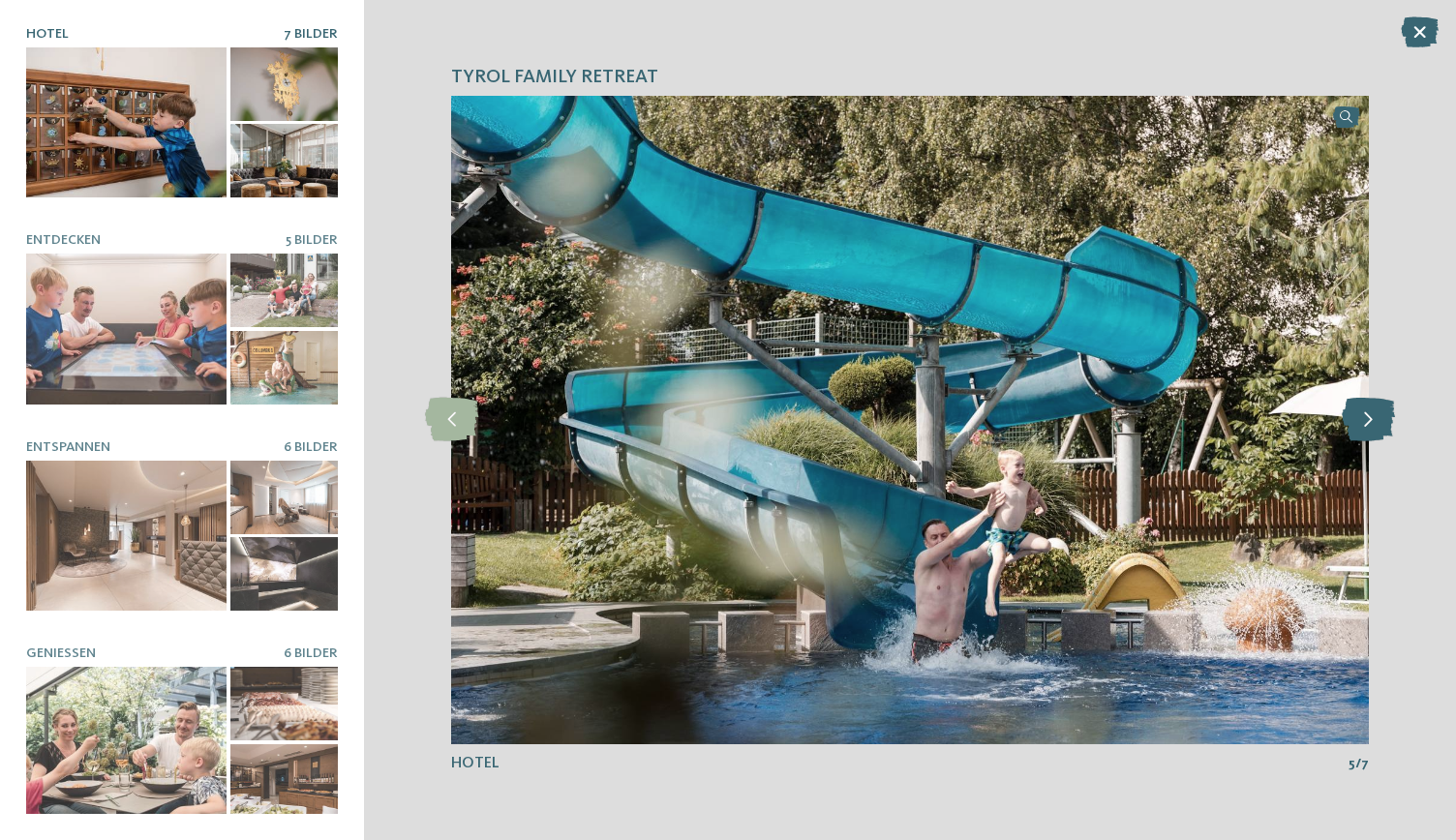
click at [1372, 418] on icon at bounding box center [1368, 420] width 53 height 43
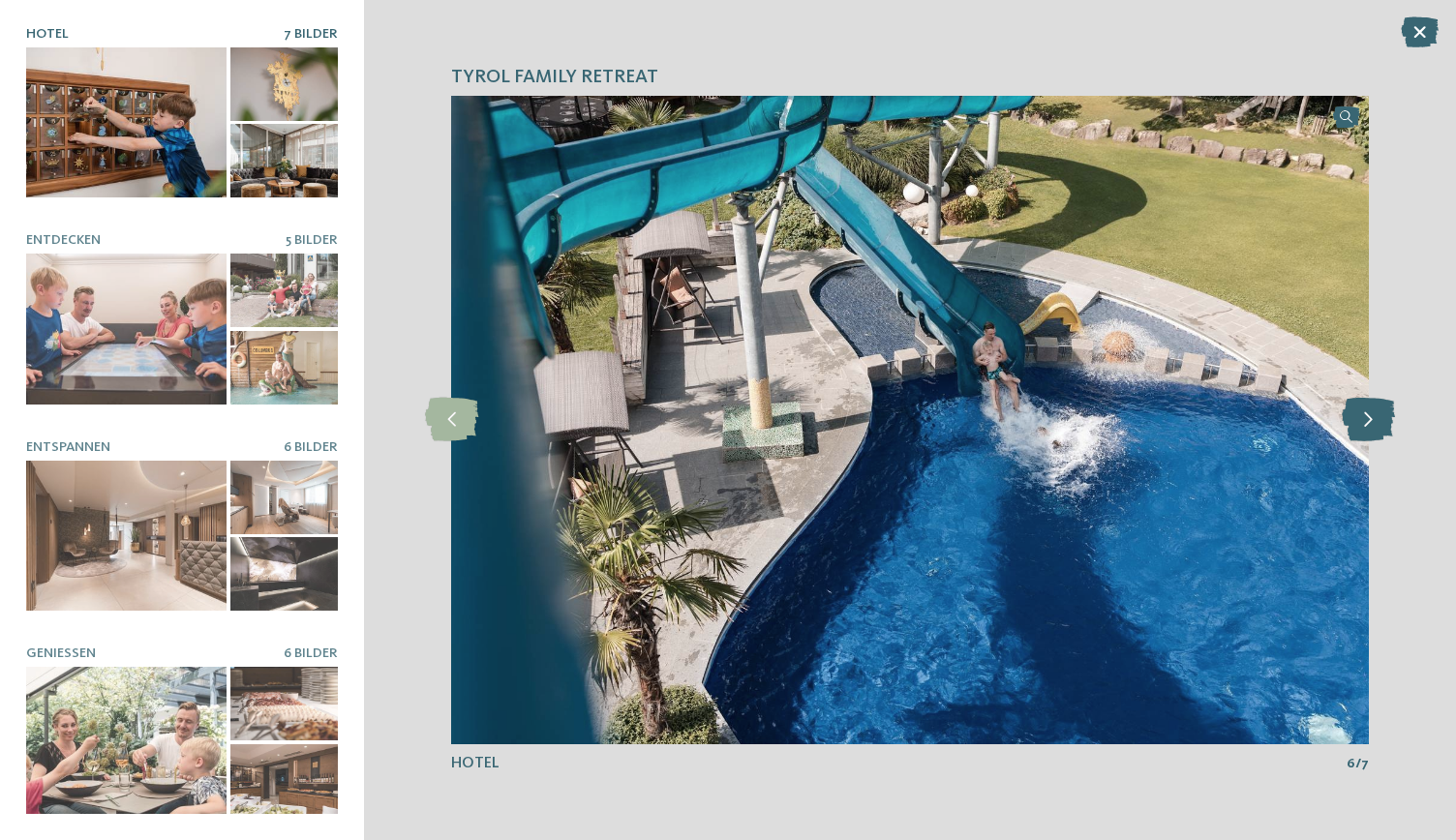
click at [1373, 422] on icon at bounding box center [1368, 420] width 53 height 43
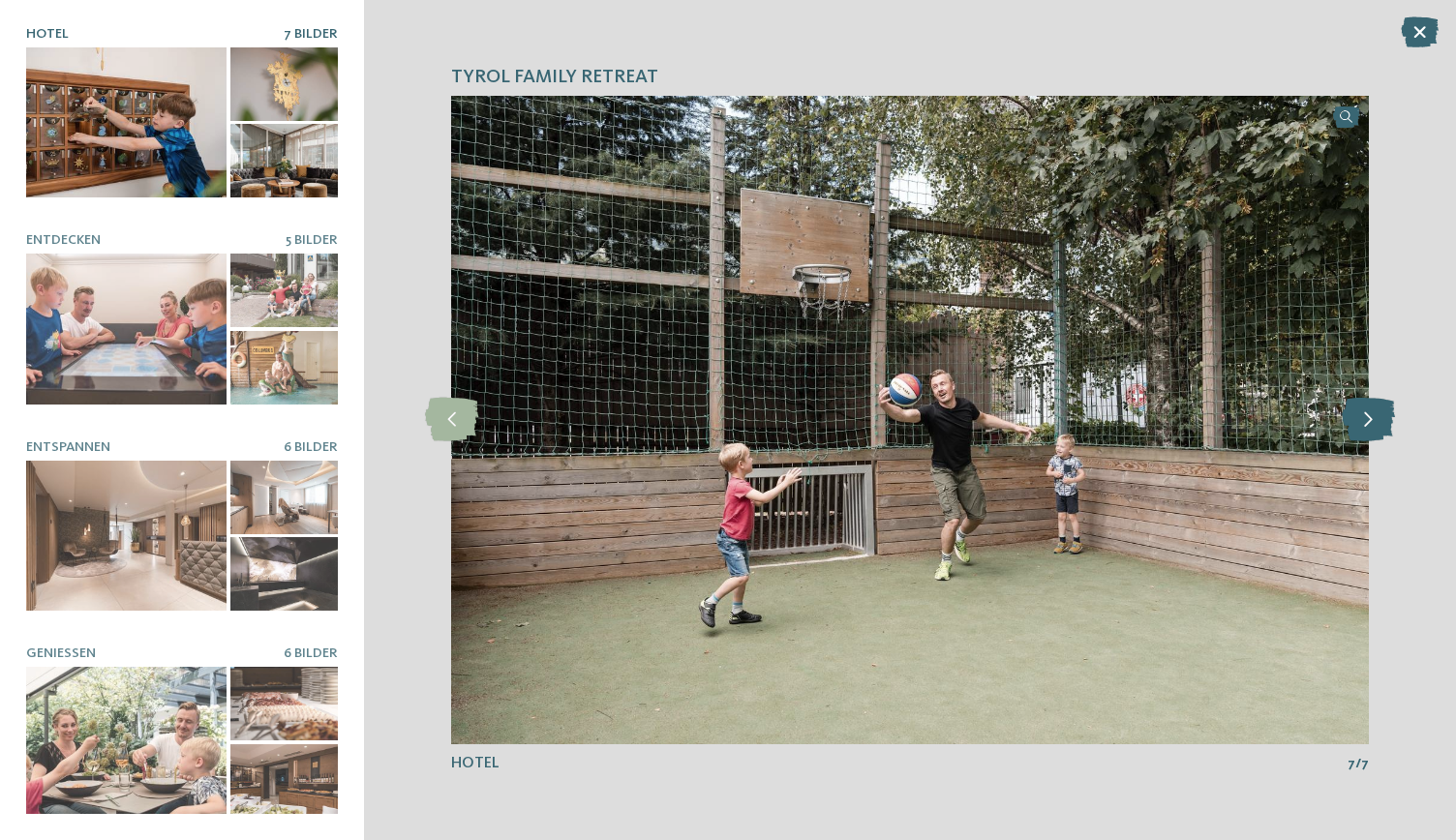
click at [1372, 422] on icon at bounding box center [1368, 420] width 53 height 43
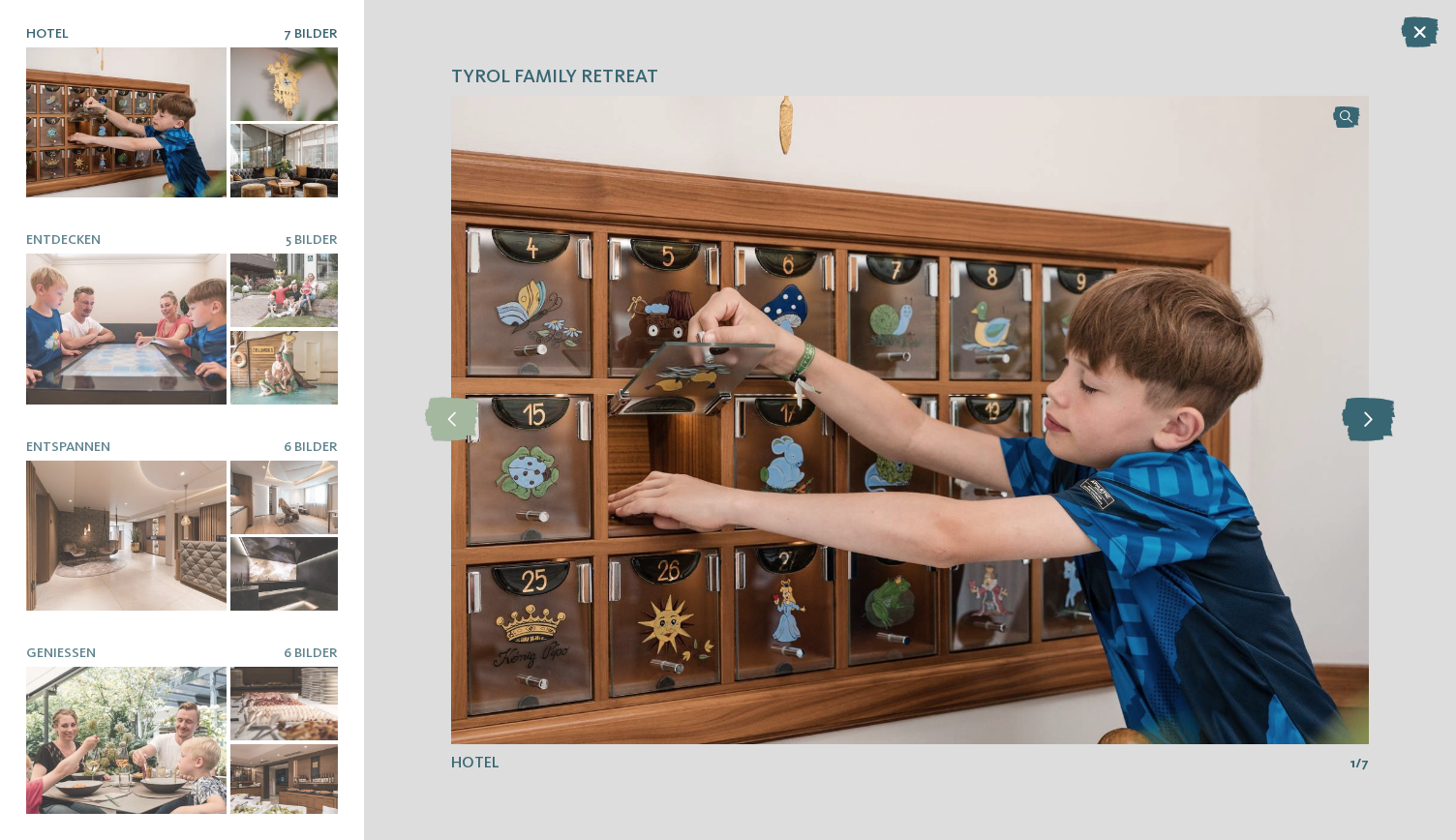
click at [1372, 422] on icon at bounding box center [1368, 420] width 53 height 43
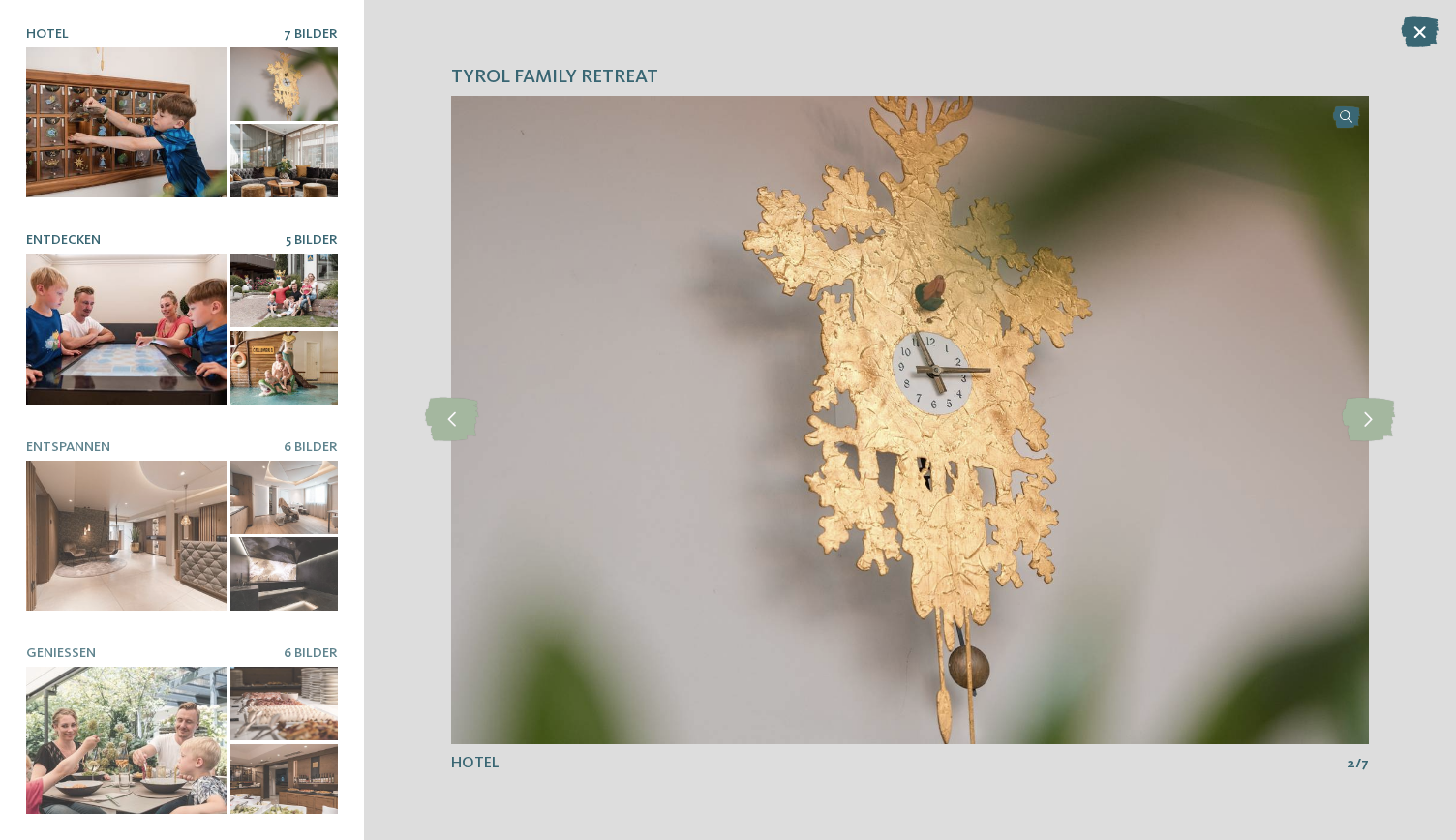
click at [74, 341] on div at bounding box center [125, 329] width 201 height 151
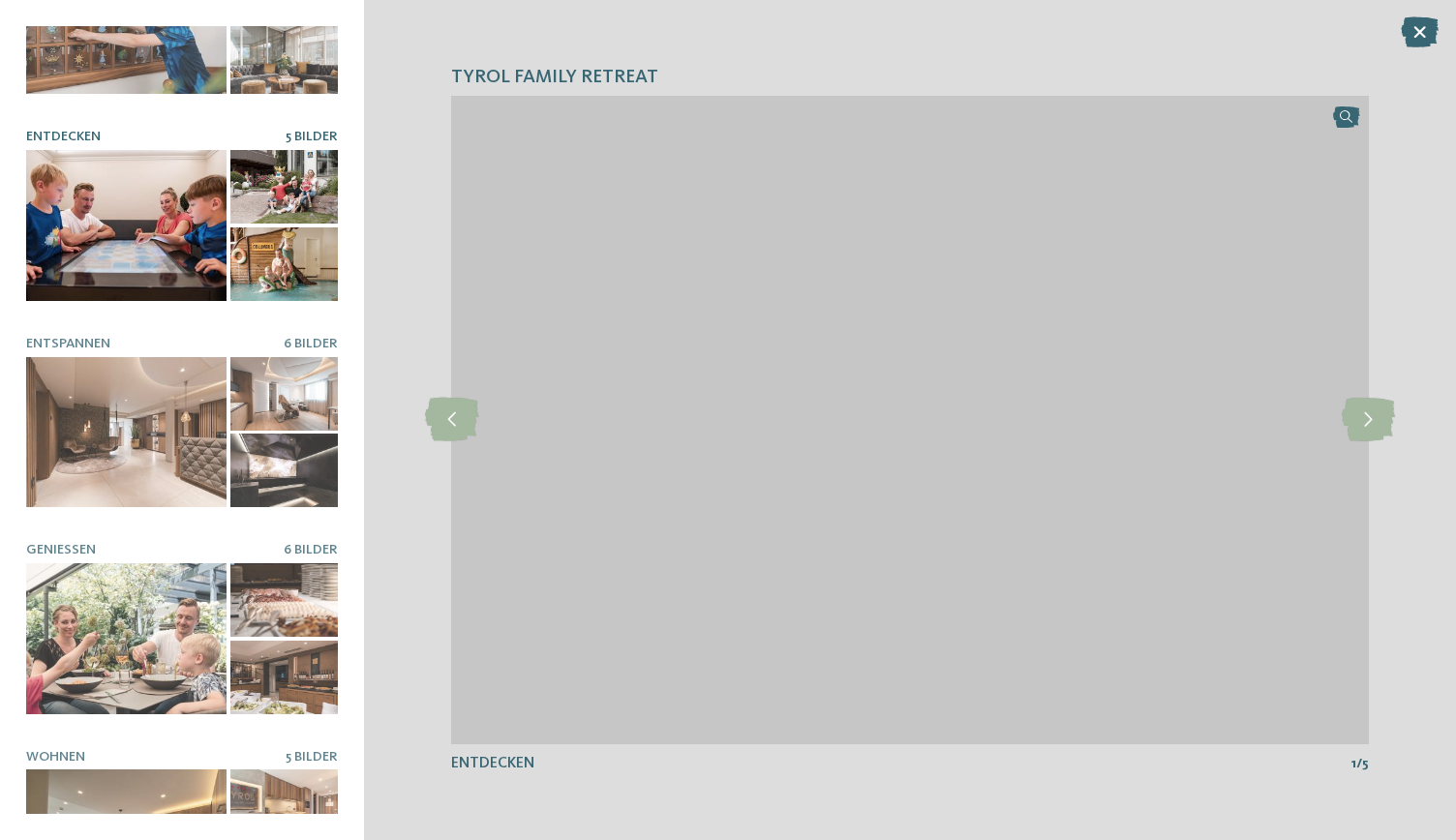
scroll to position [107, 0]
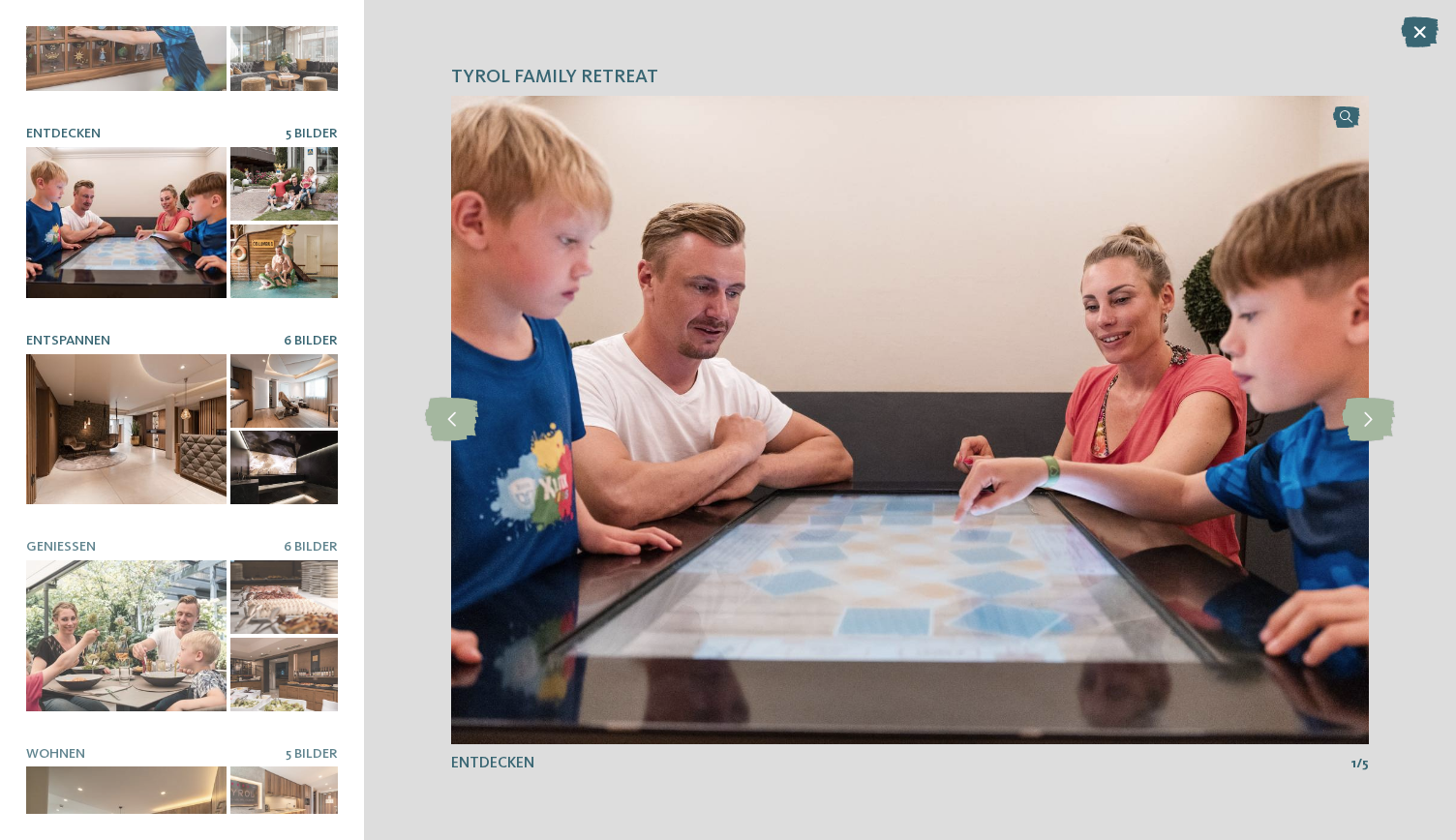
click at [75, 418] on div at bounding box center [125, 430] width 201 height 151
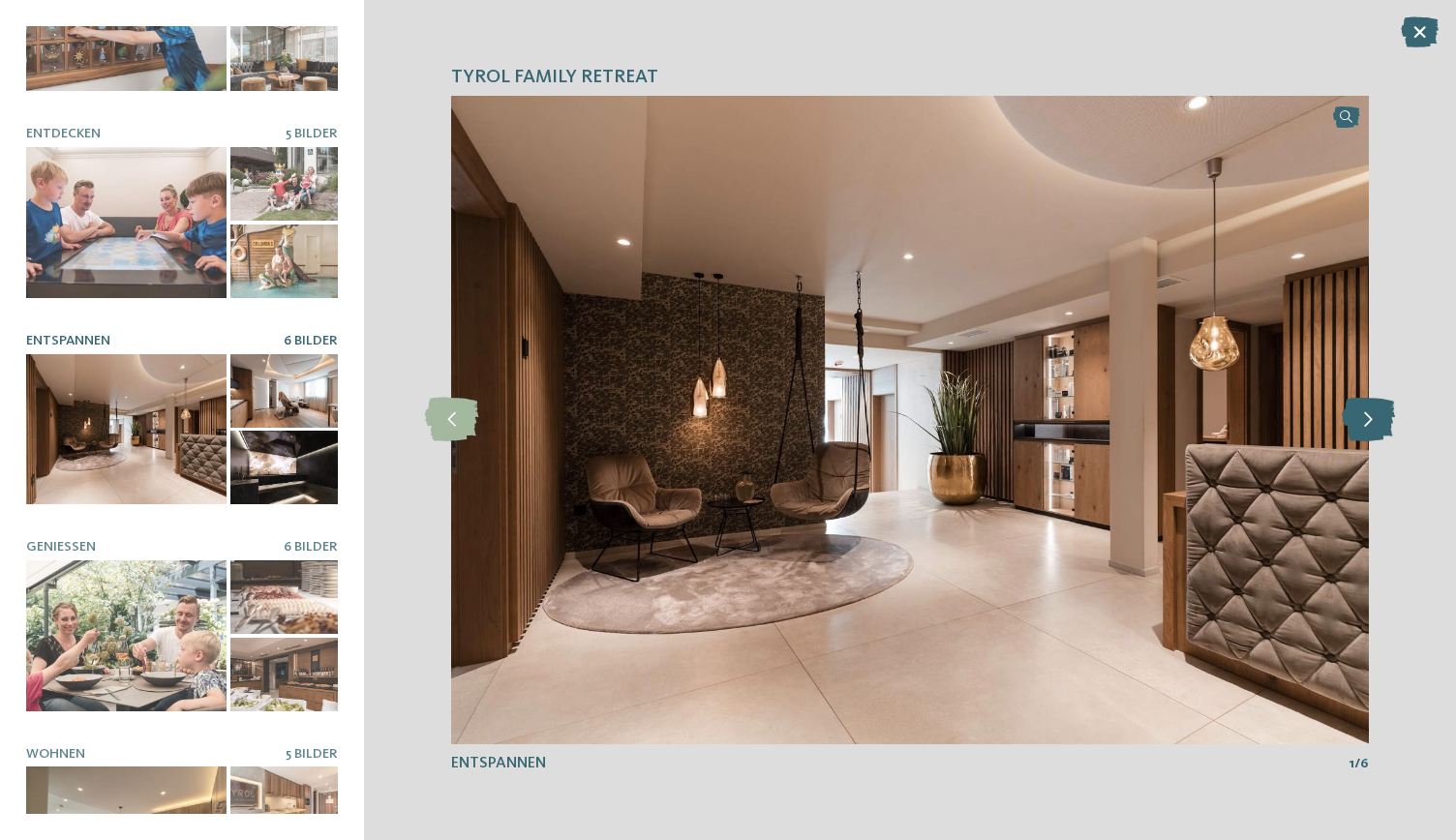
click at [1364, 422] on icon at bounding box center [1368, 420] width 53 height 43
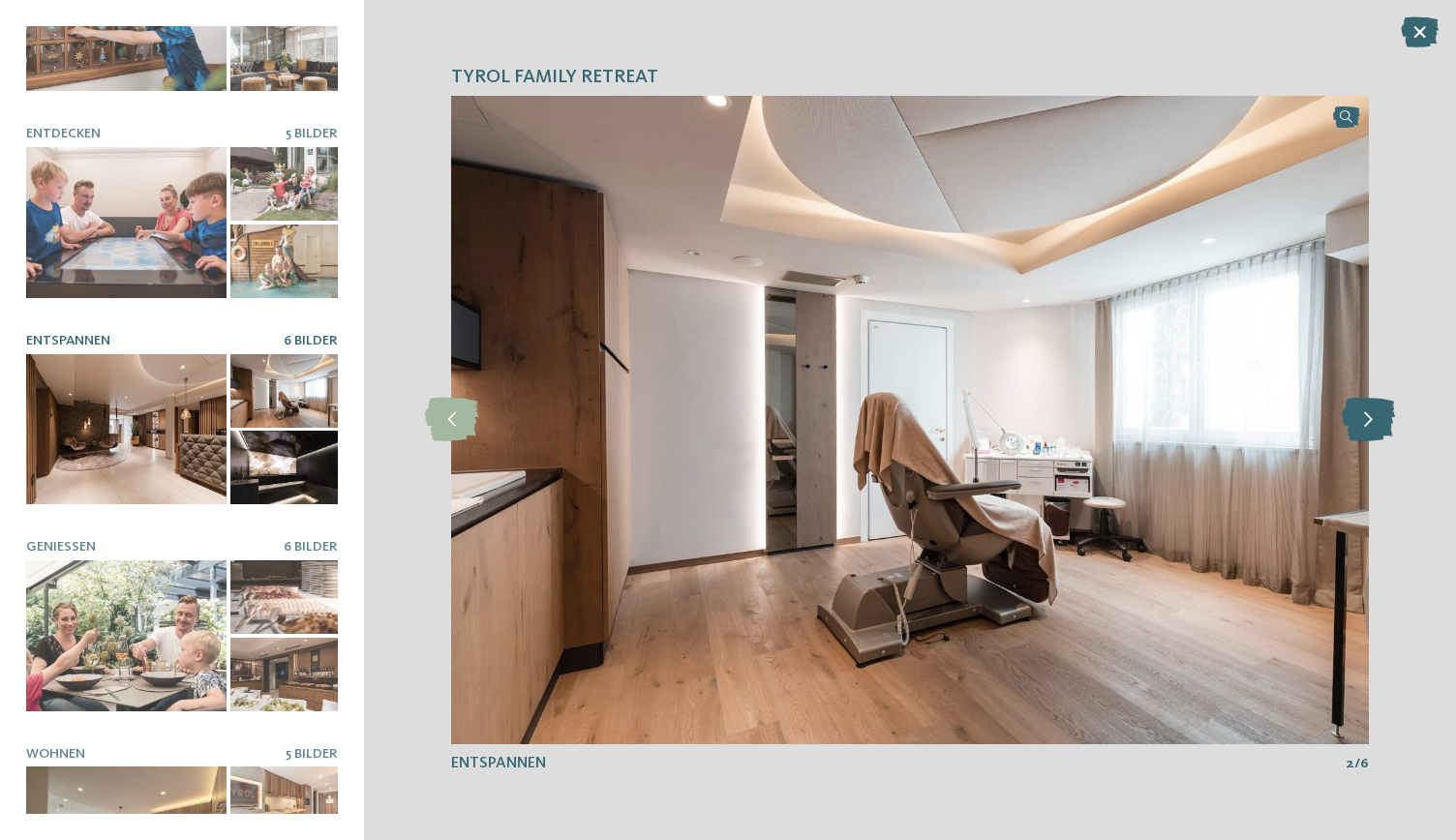
click at [1368, 420] on icon at bounding box center [1368, 420] width 53 height 43
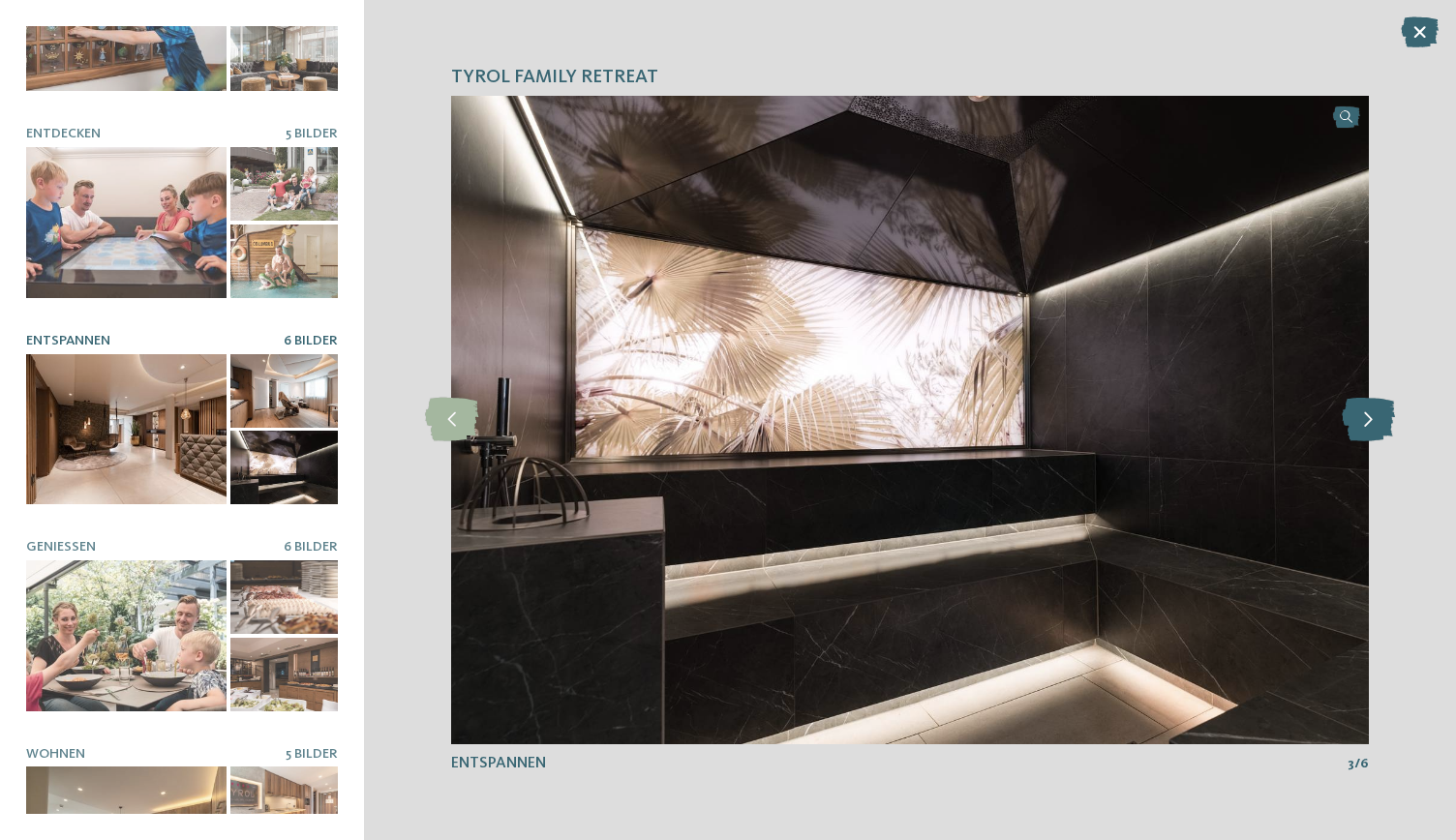
click at [1368, 424] on icon at bounding box center [1368, 420] width 53 height 43
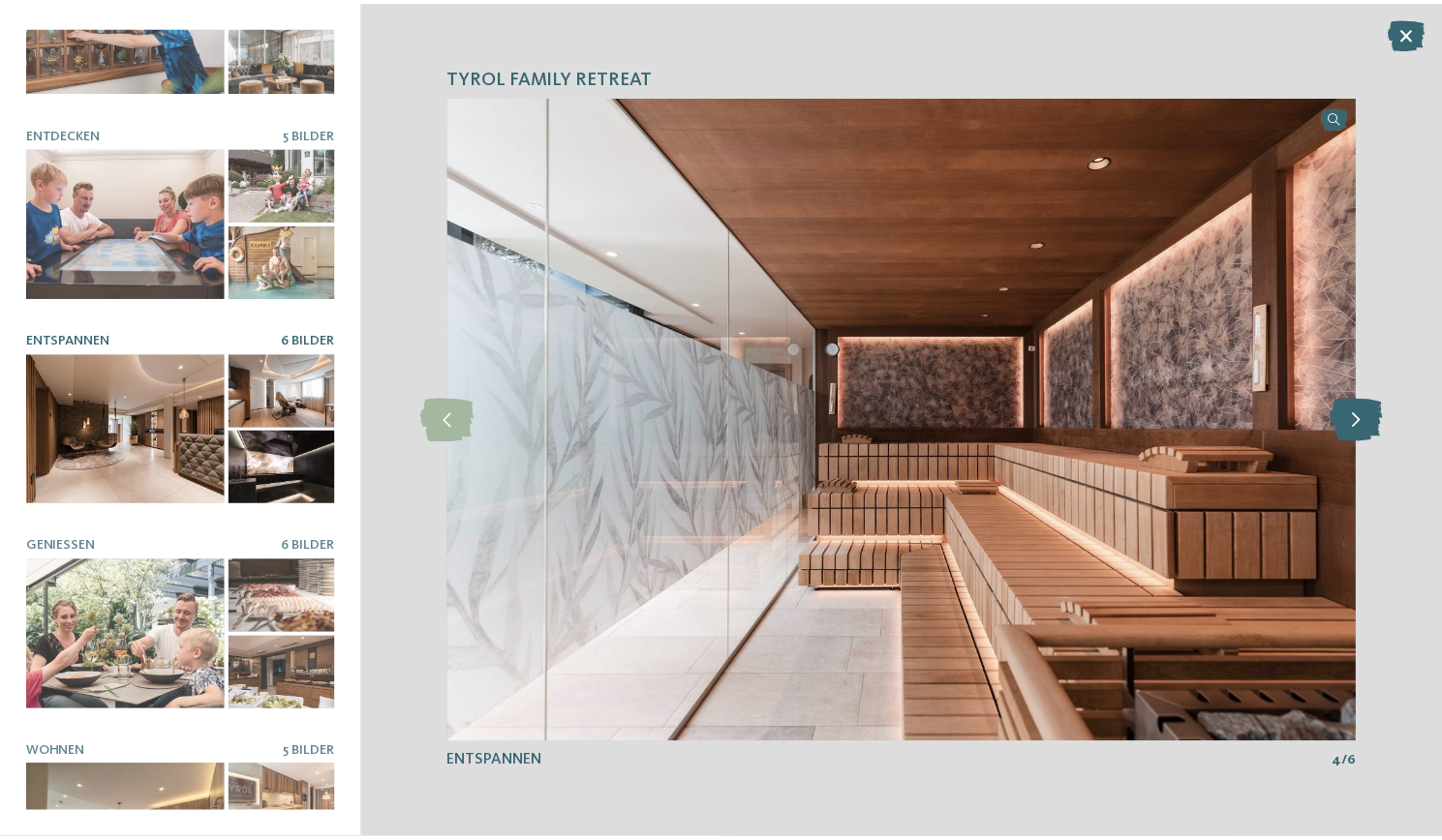
scroll to position [186, 0]
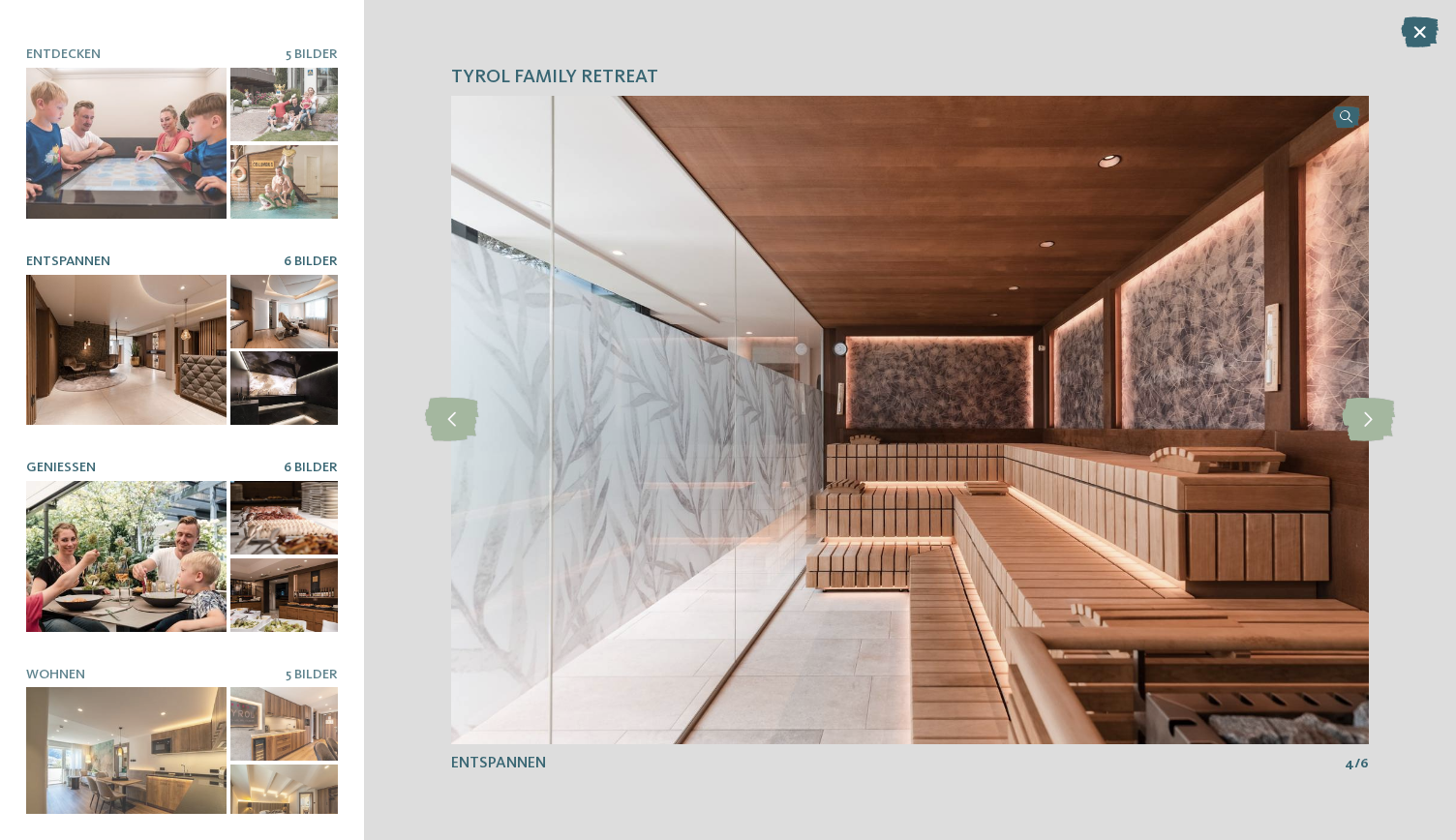
click at [82, 506] on div at bounding box center [125, 556] width 201 height 151
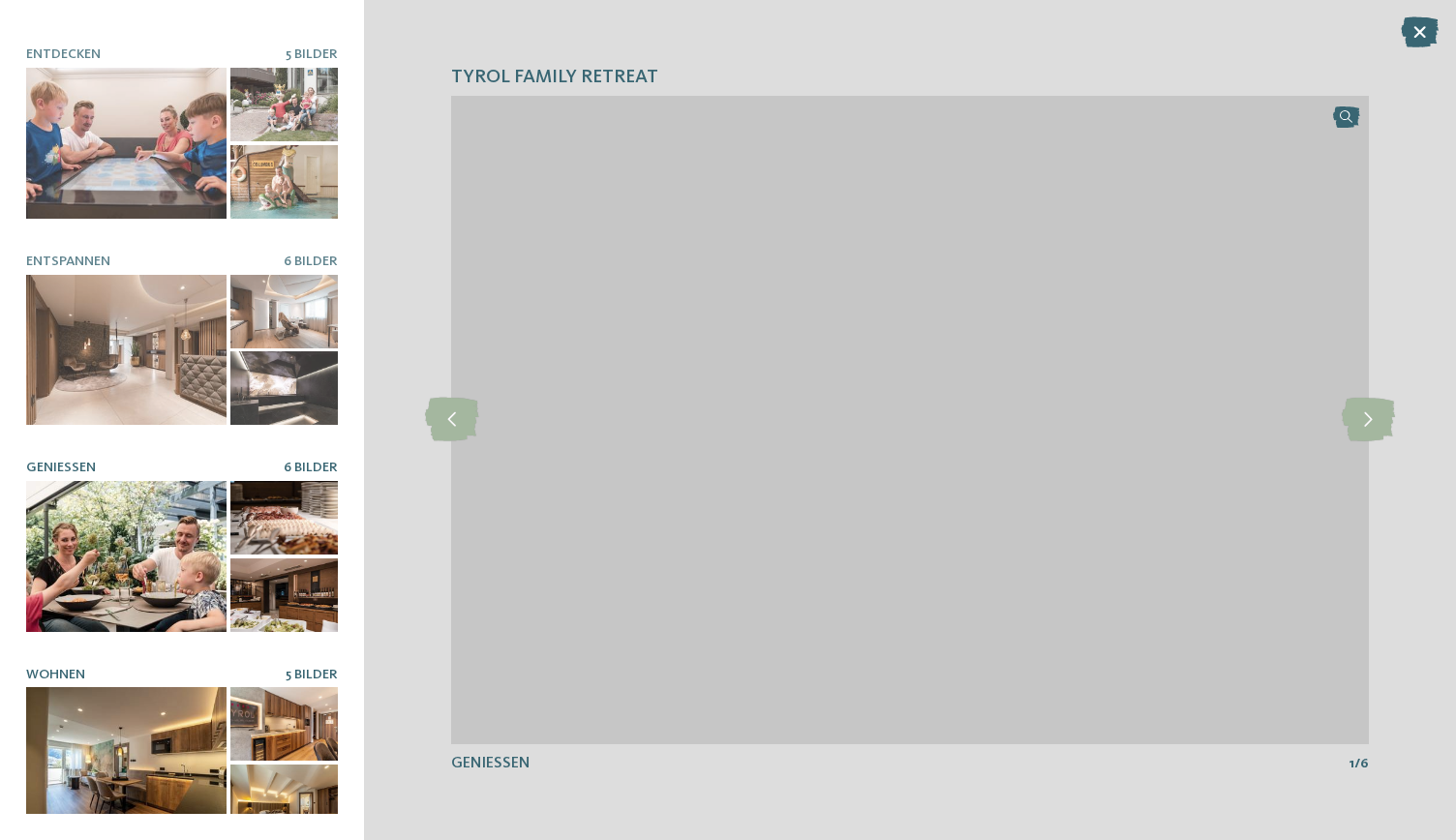
click at [61, 727] on div at bounding box center [125, 763] width 201 height 151
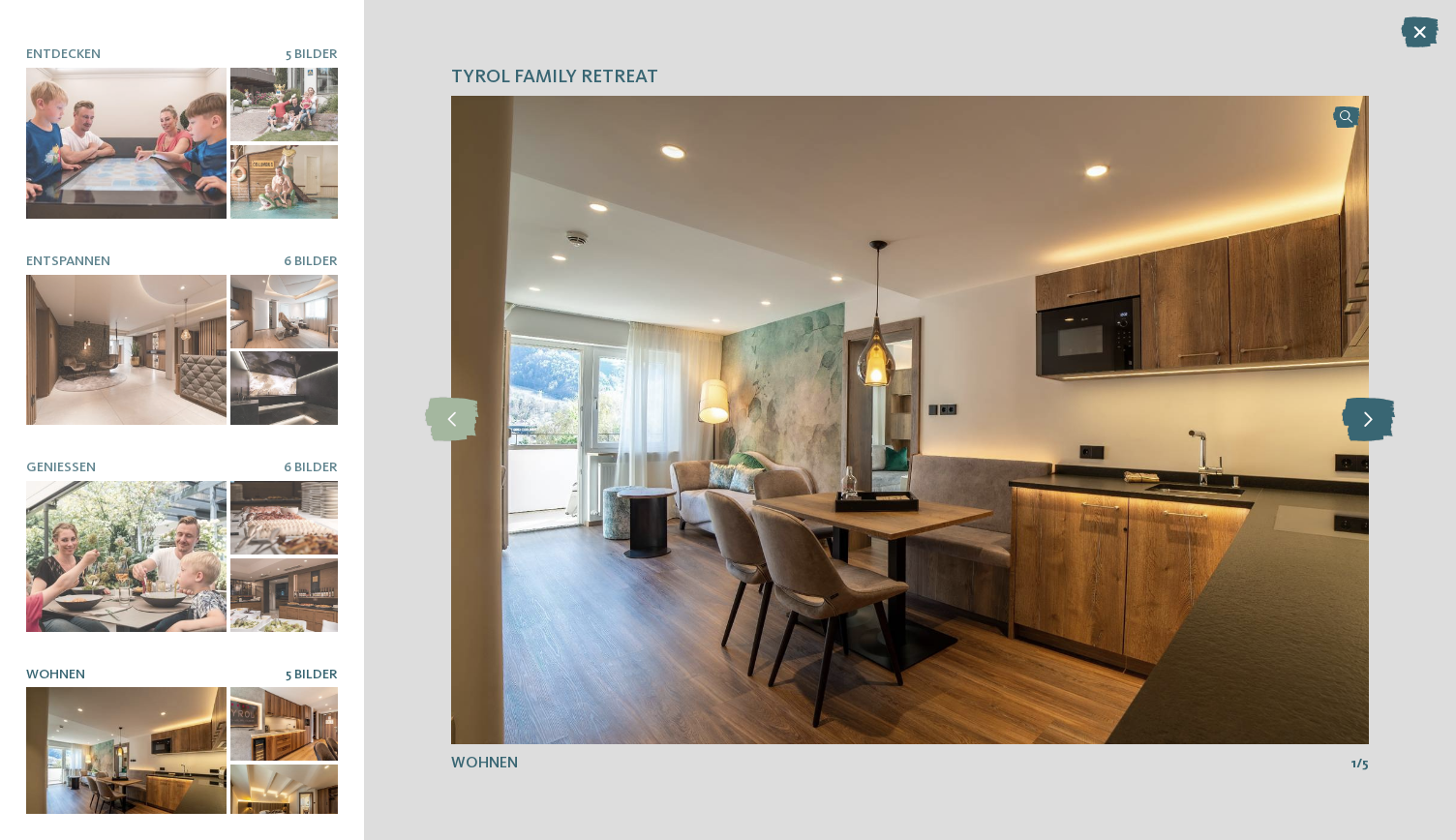
click at [1379, 438] on icon at bounding box center [1368, 420] width 53 height 43
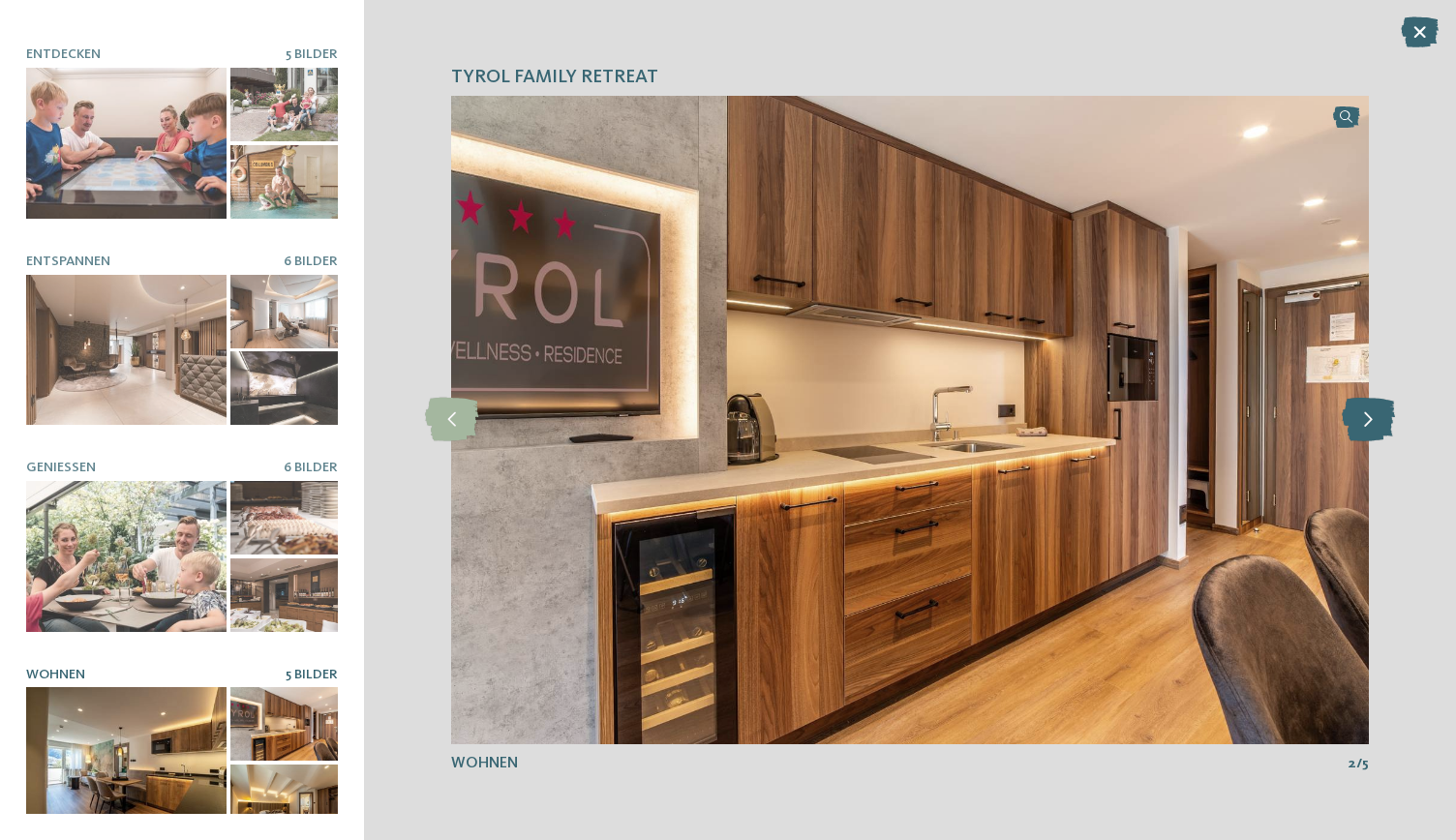
click at [1374, 415] on icon at bounding box center [1368, 420] width 53 height 43
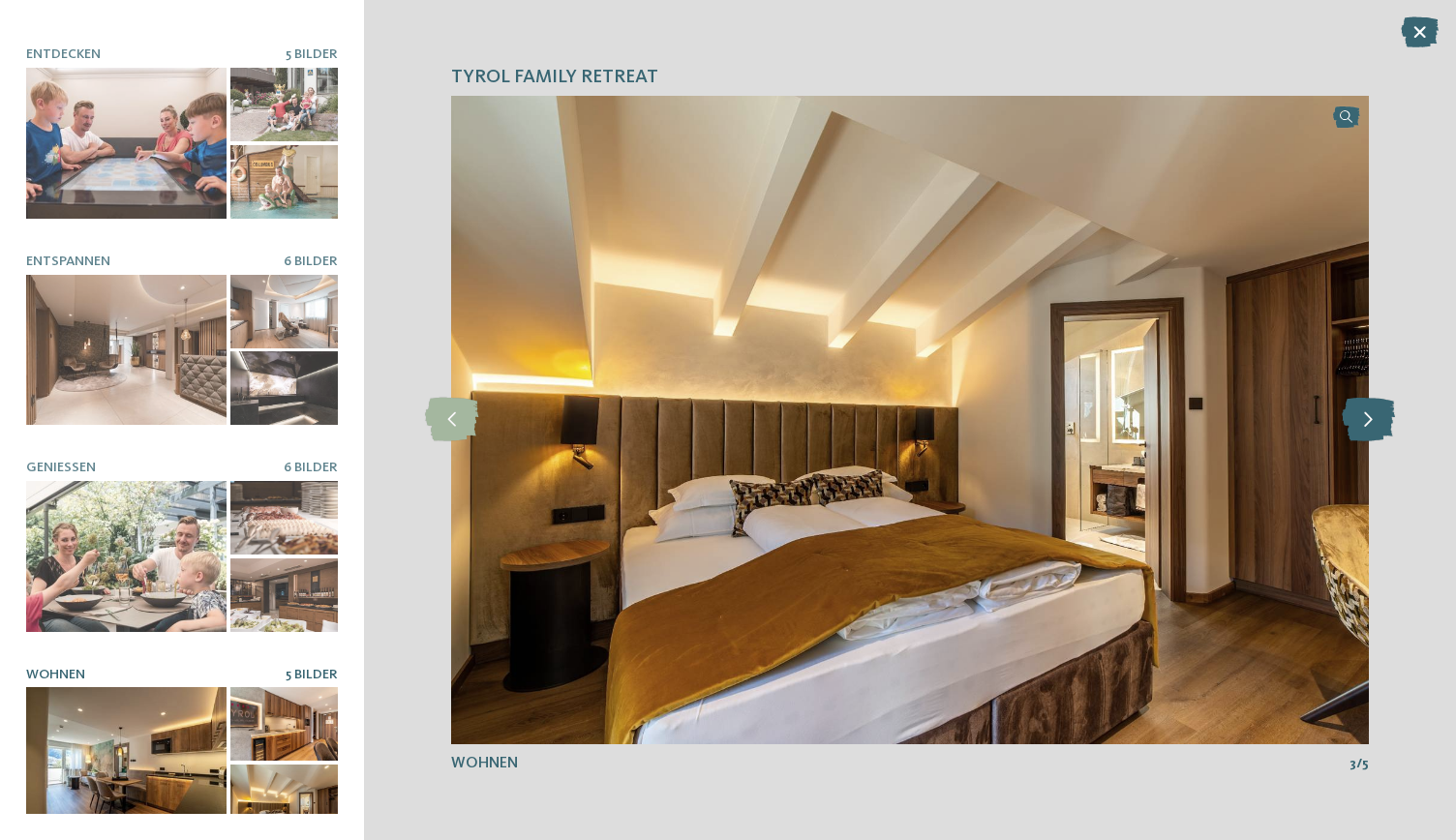
click at [1373, 427] on icon at bounding box center [1368, 420] width 53 height 43
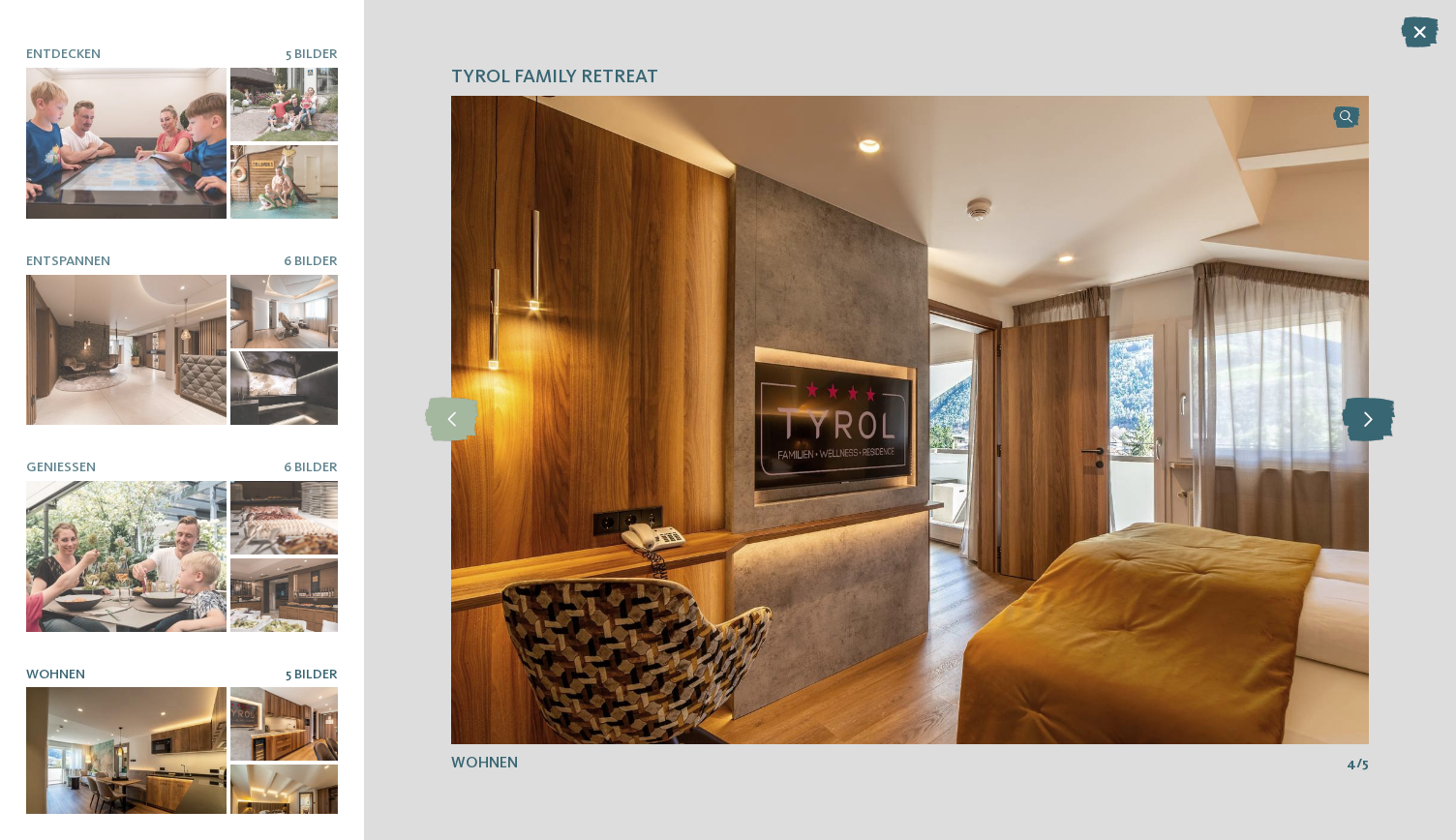
click at [1367, 420] on icon at bounding box center [1368, 420] width 53 height 43
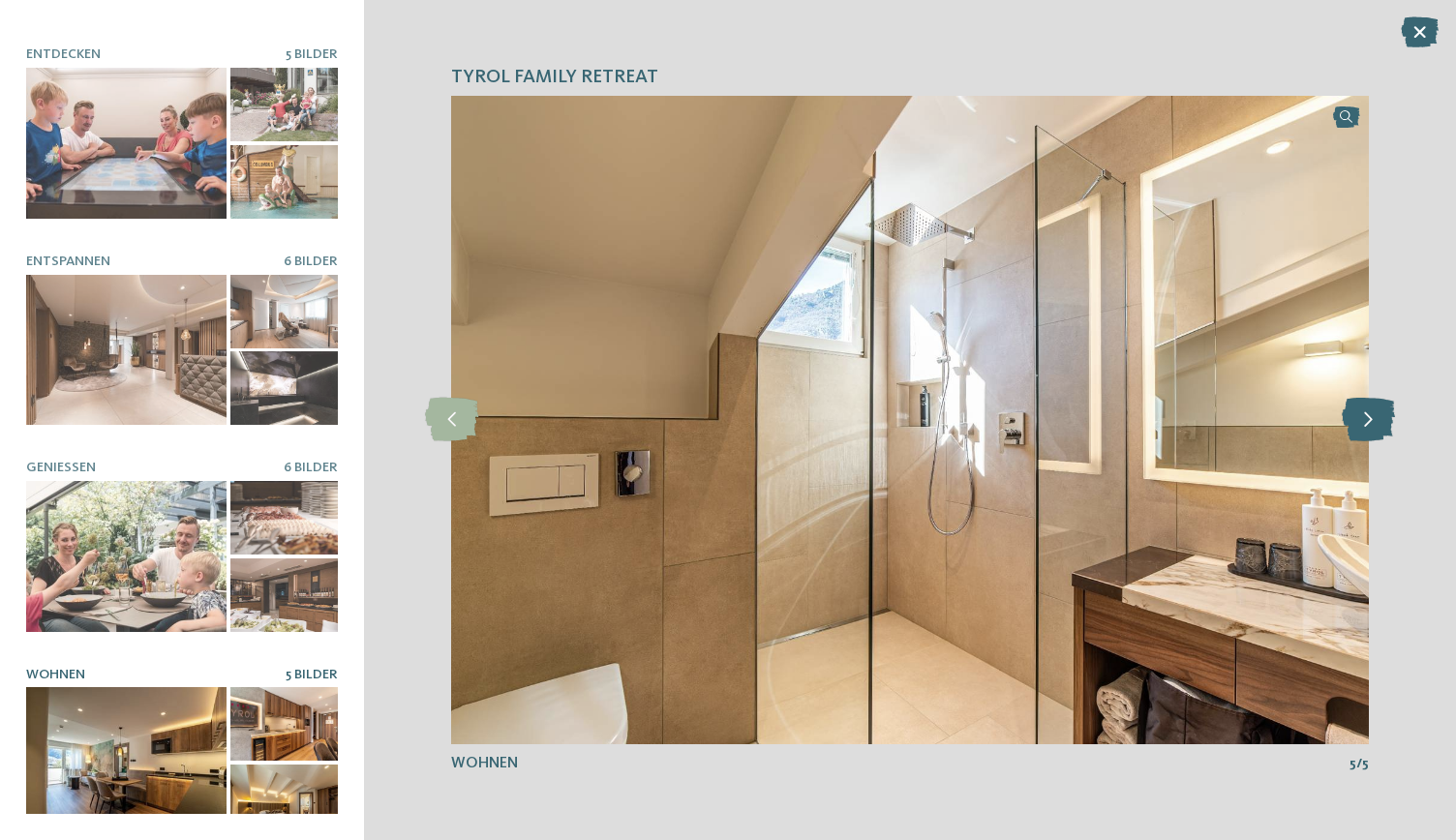
click at [1370, 416] on icon at bounding box center [1368, 420] width 53 height 43
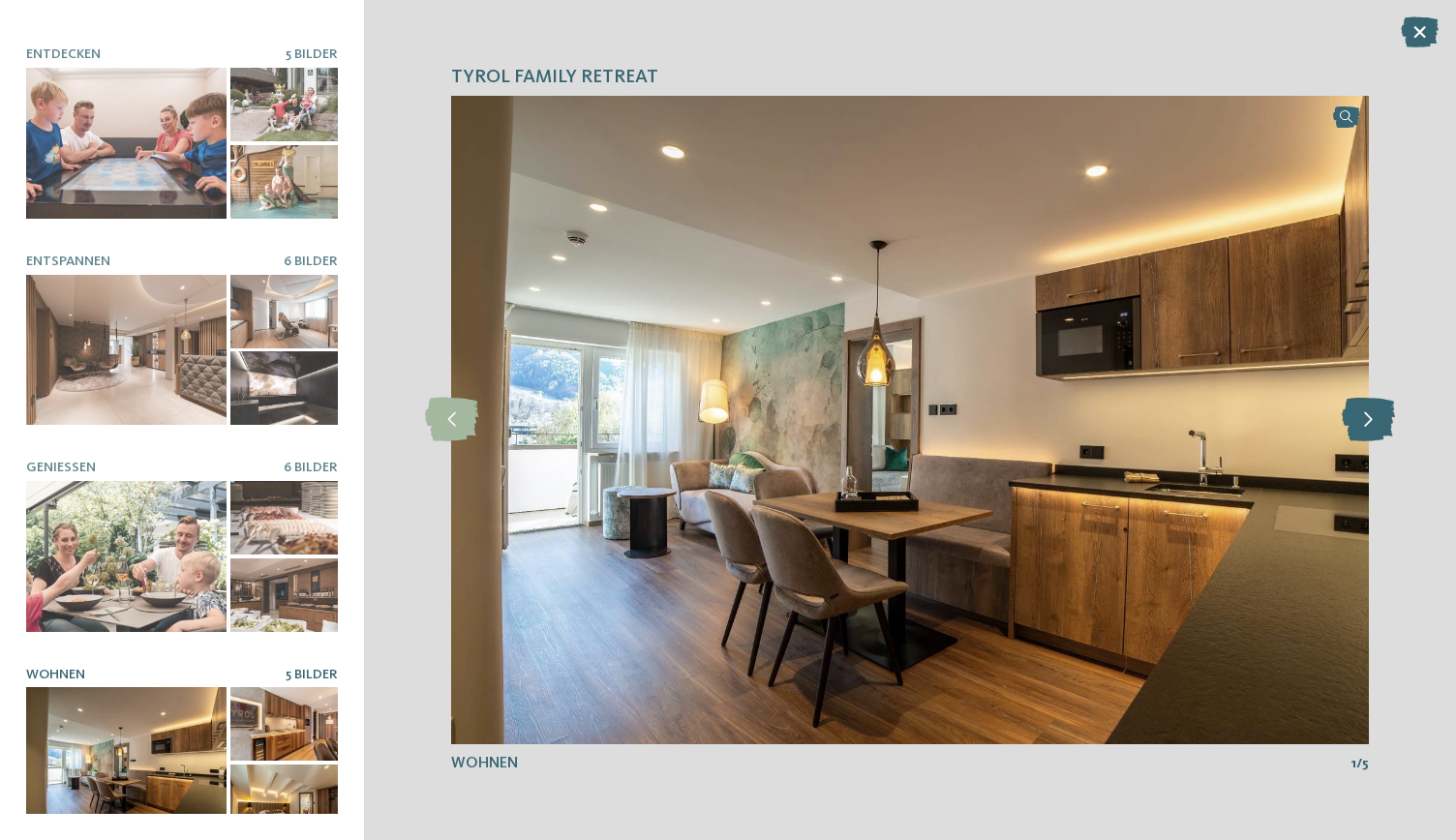
click at [1374, 426] on icon at bounding box center [1368, 420] width 53 height 43
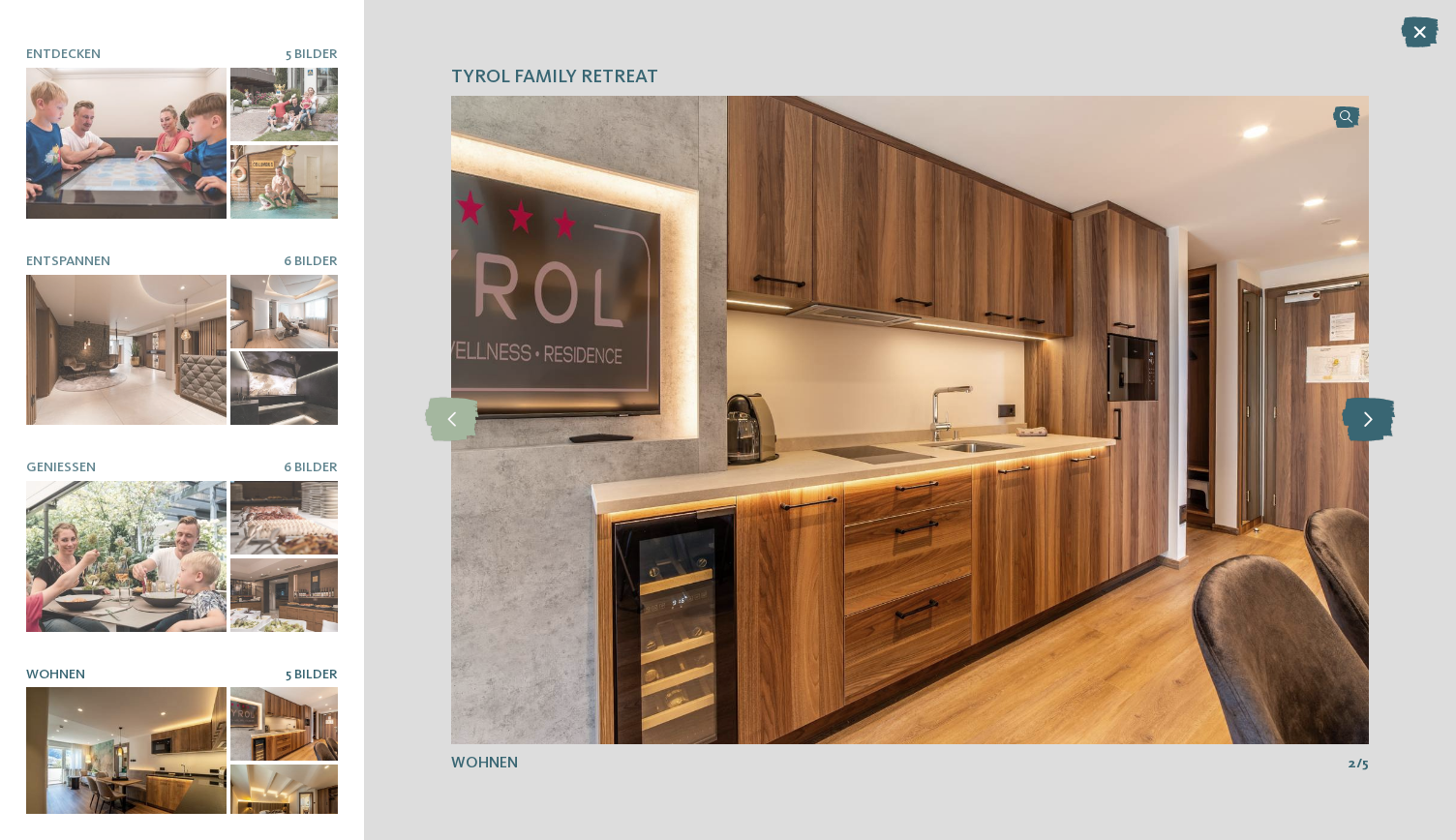
click at [1370, 416] on icon at bounding box center [1368, 420] width 53 height 43
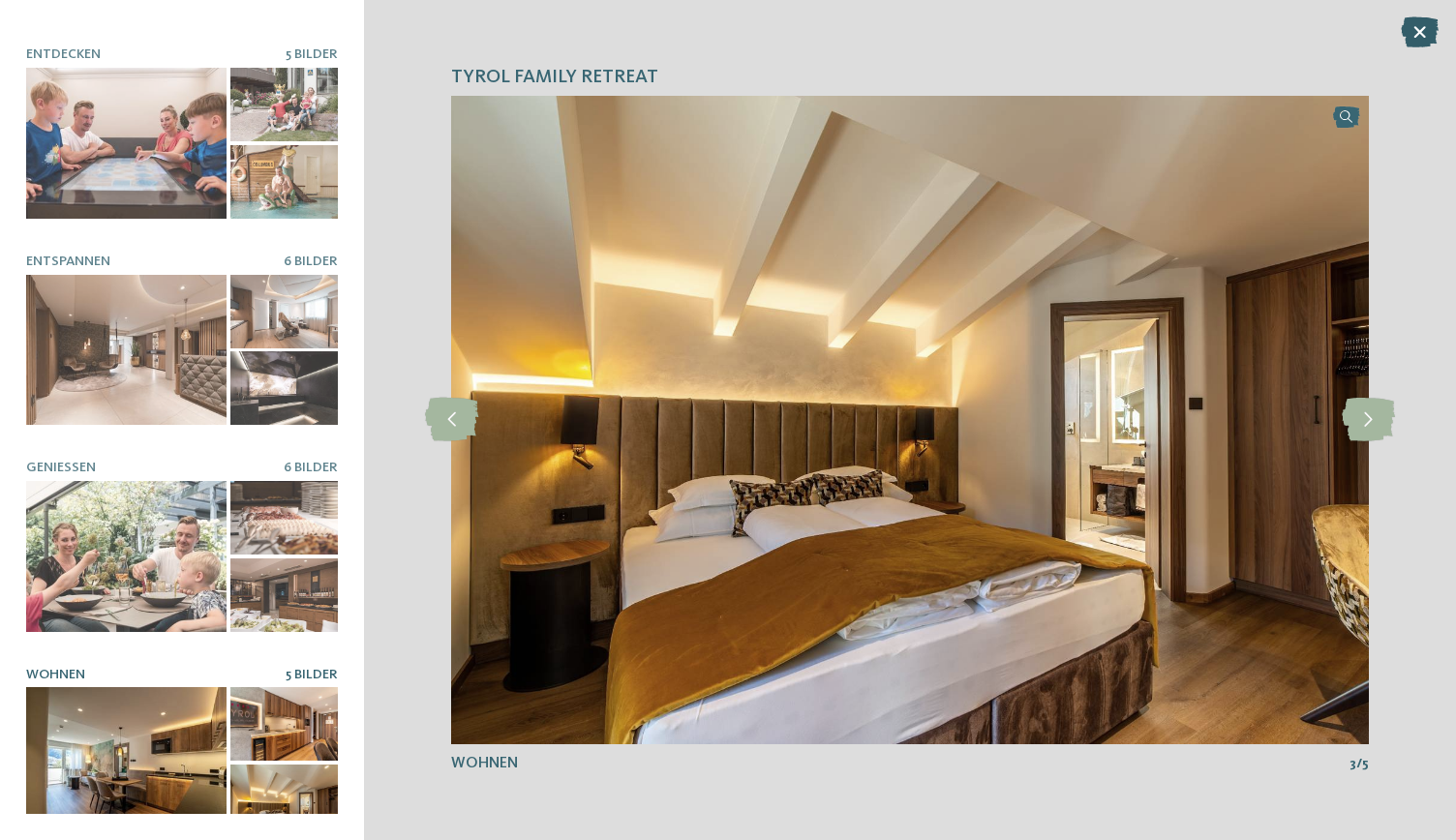
click at [1431, 26] on icon at bounding box center [1419, 32] width 38 height 31
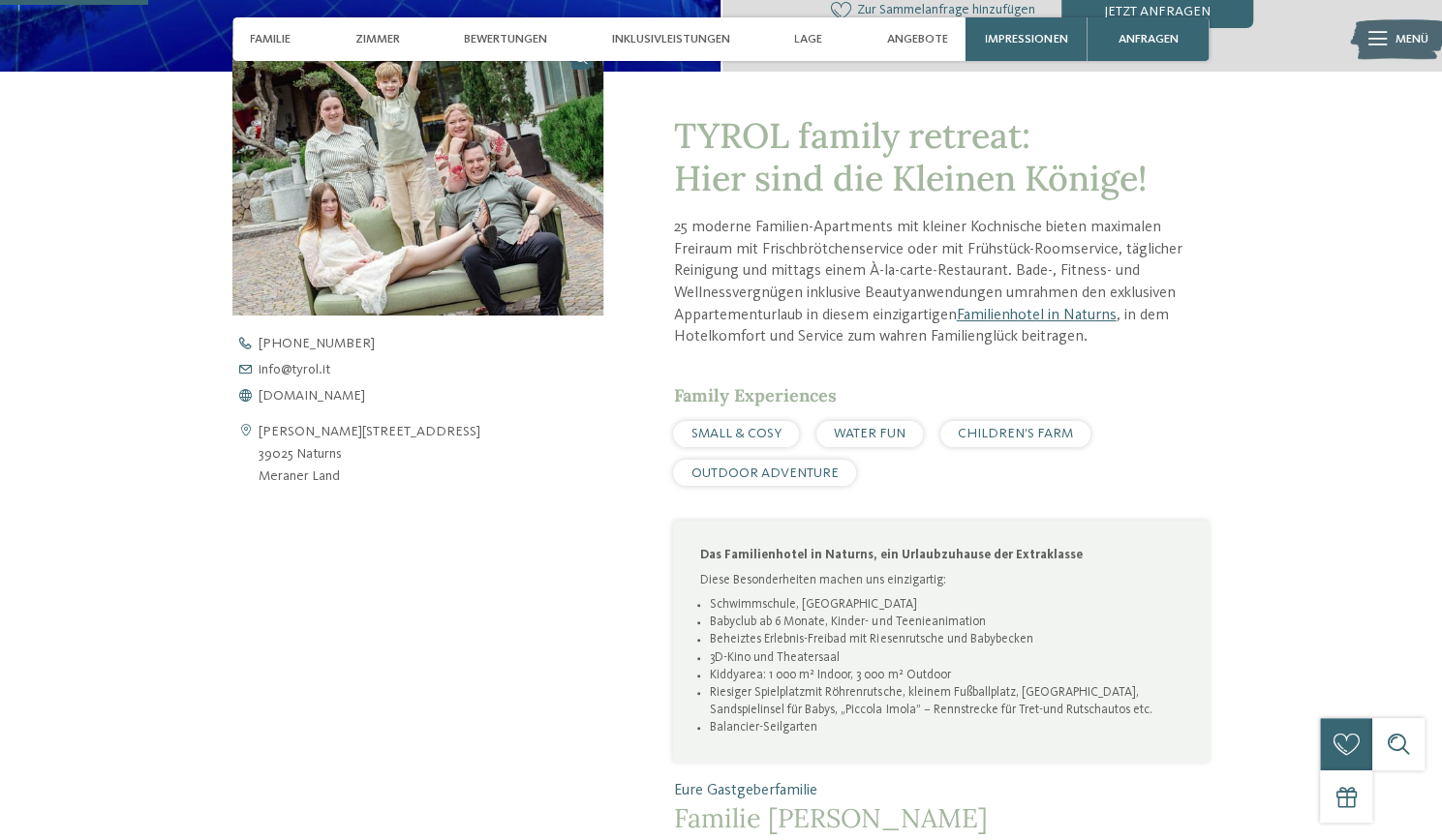
scroll to position [606, 0]
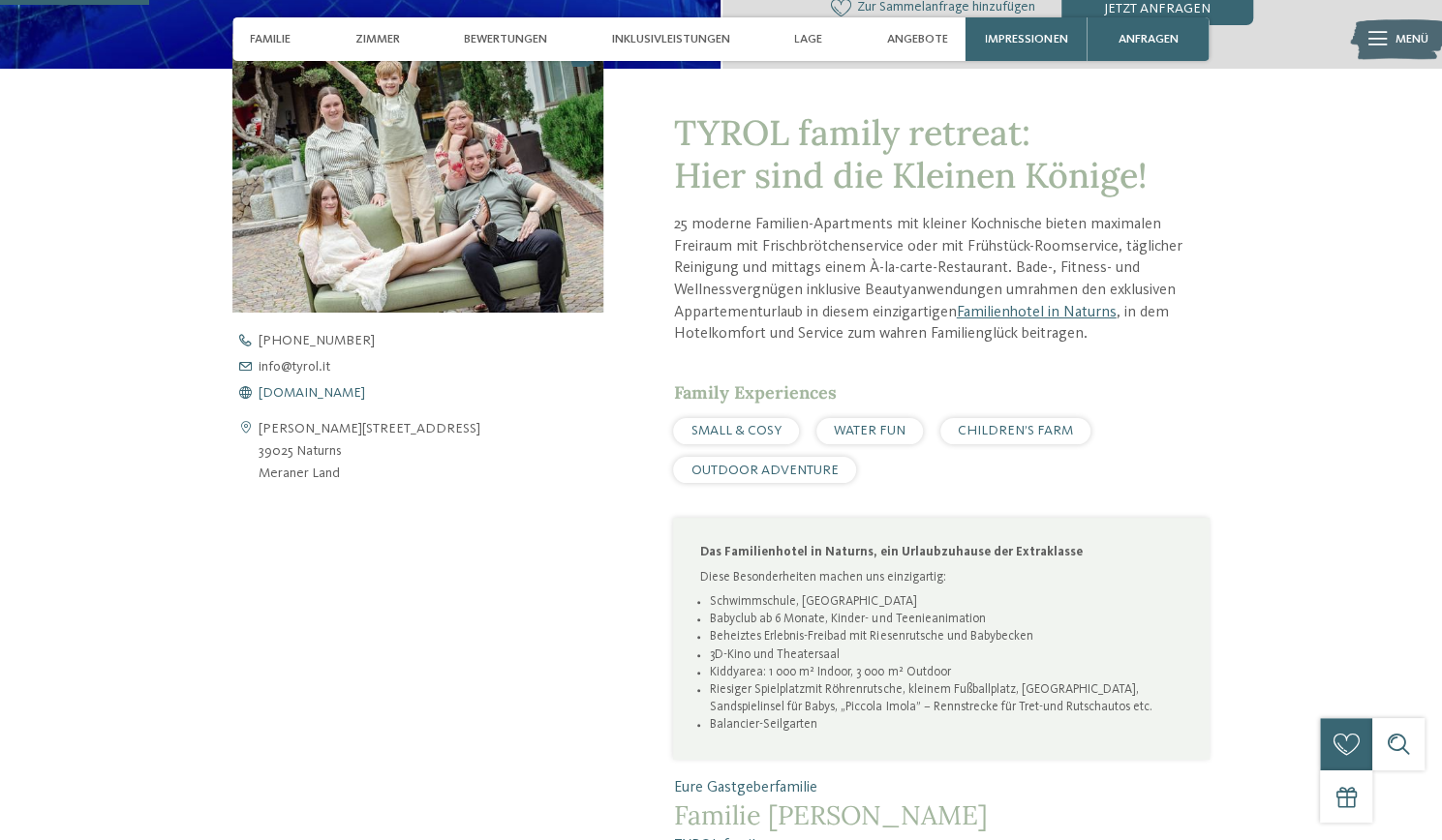
click at [276, 393] on span "www.tyrol.it" at bounding box center [312, 393] width 107 height 14
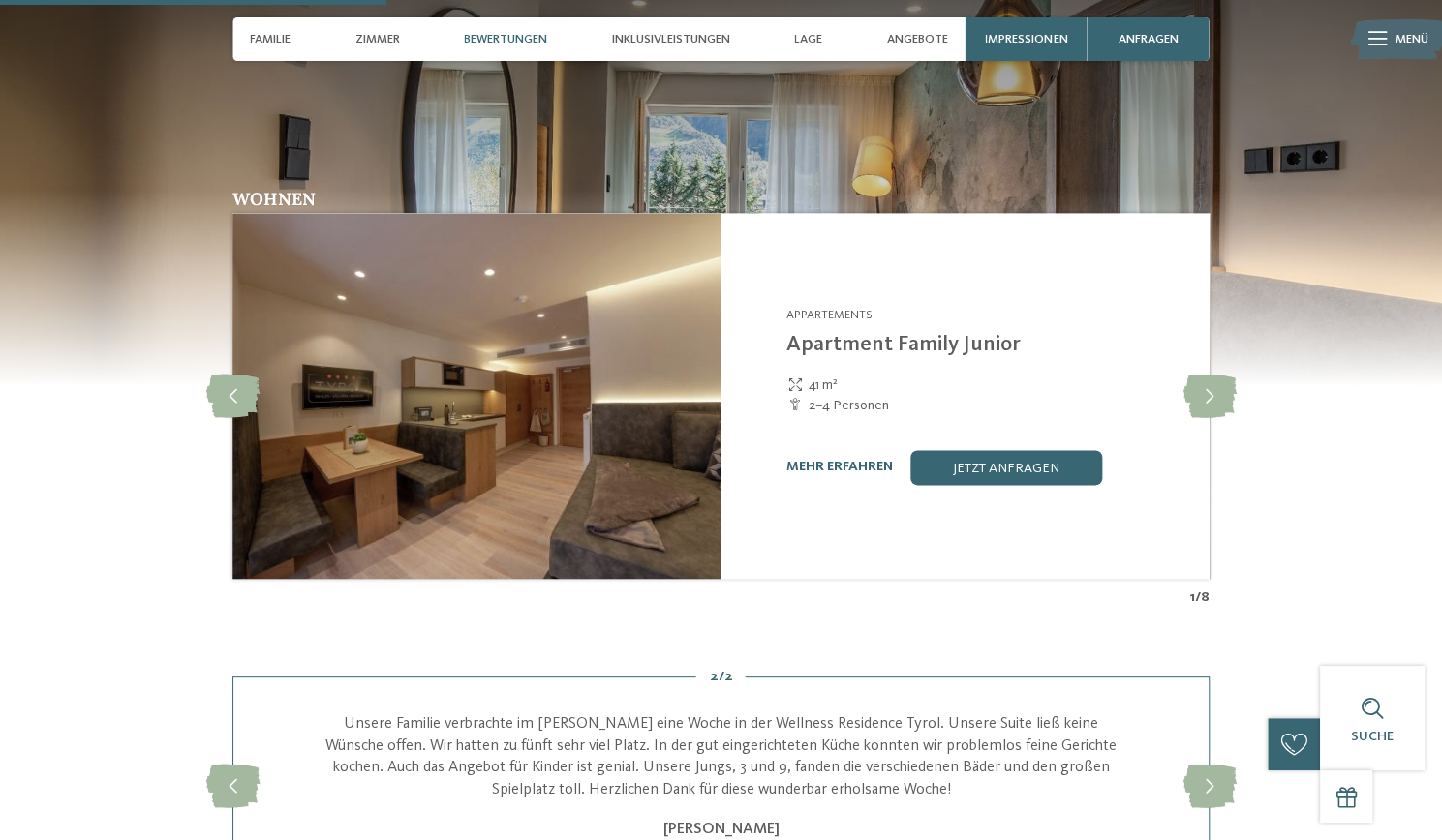
scroll to position [1541, 0]
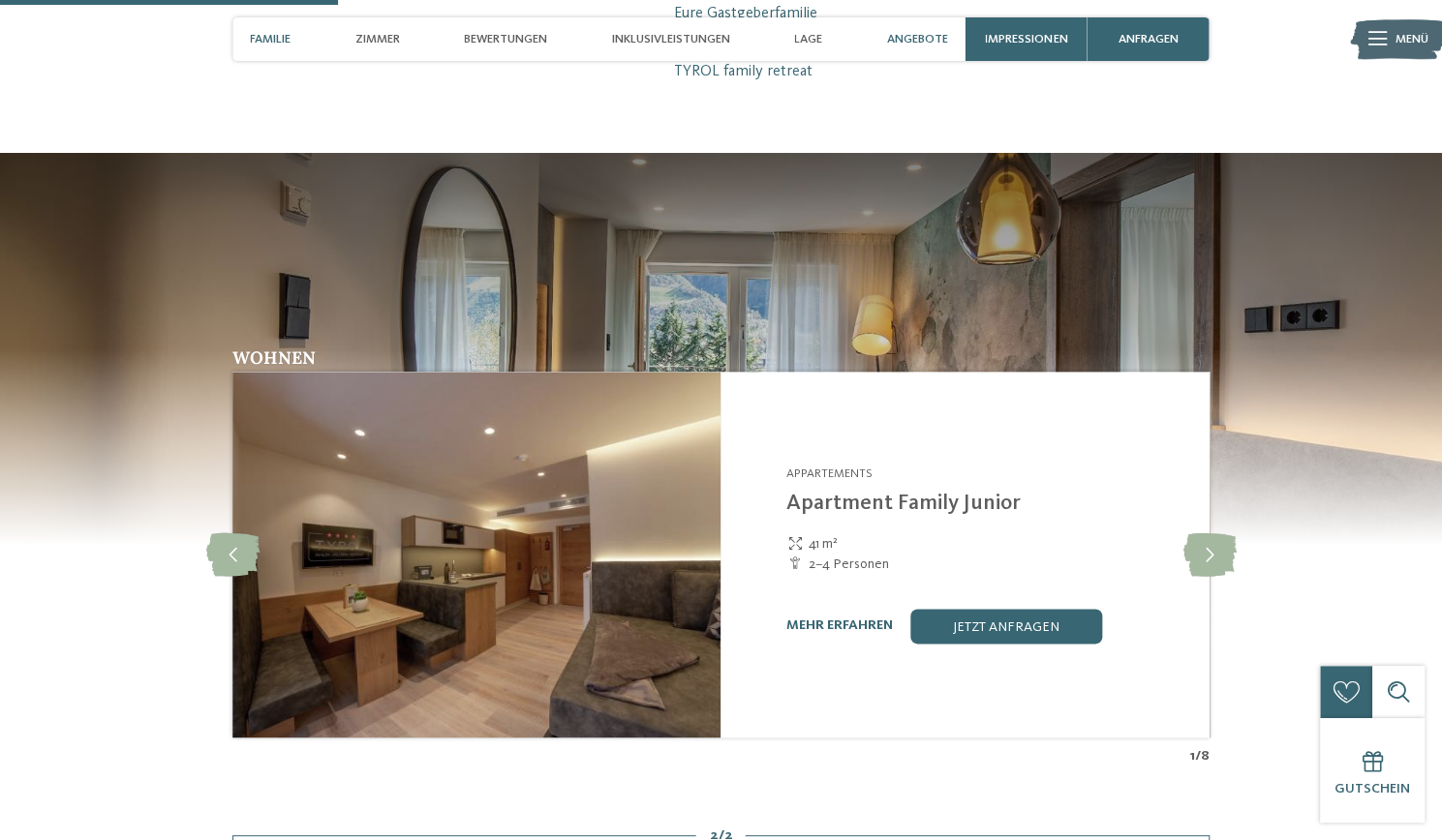
click at [932, 45] on span "Angebote" at bounding box center [917, 39] width 61 height 15
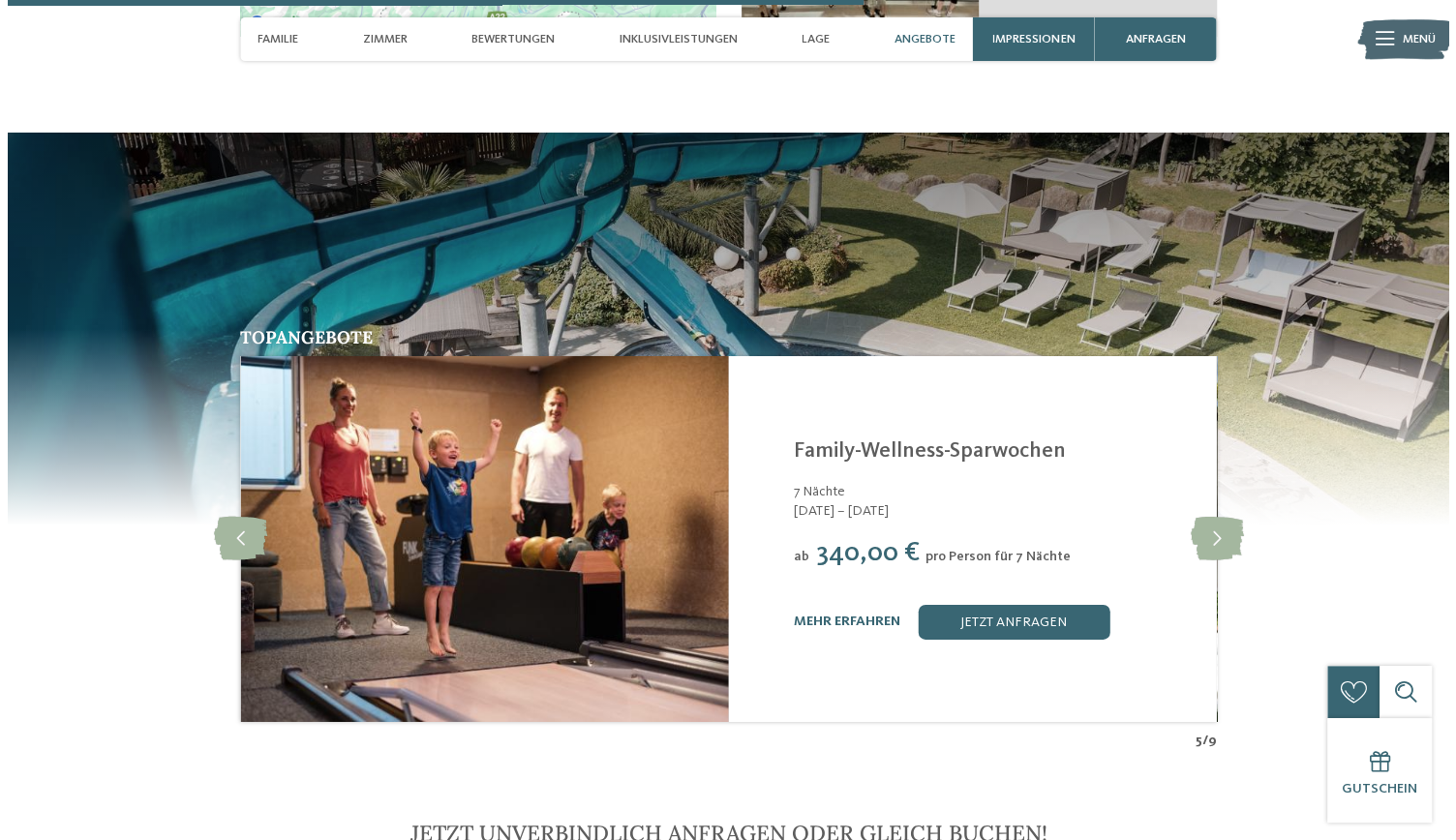
scroll to position [3529, 0]
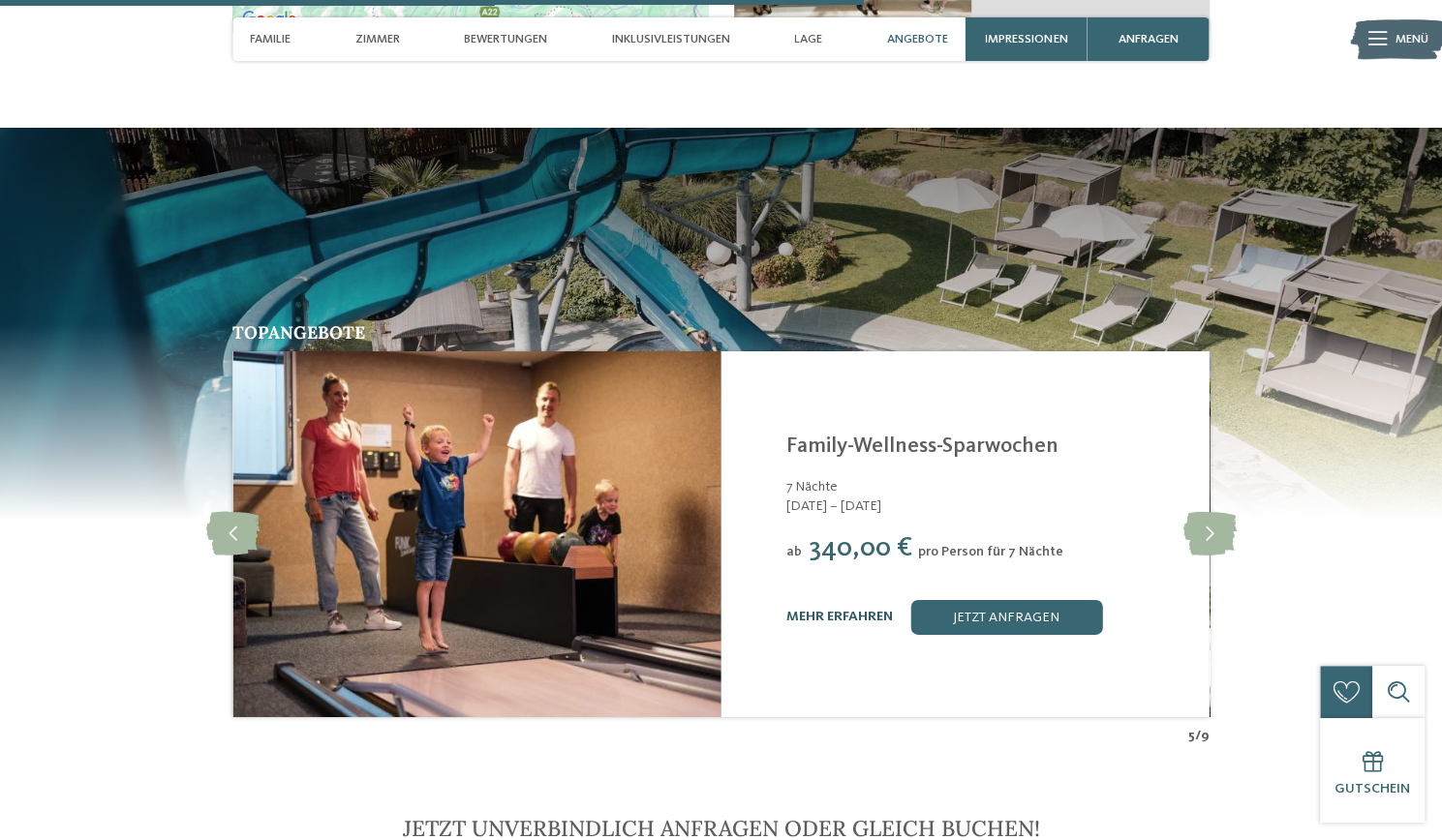
click at [846, 610] on link "mehr erfahren" at bounding box center [840, 617] width 107 height 14
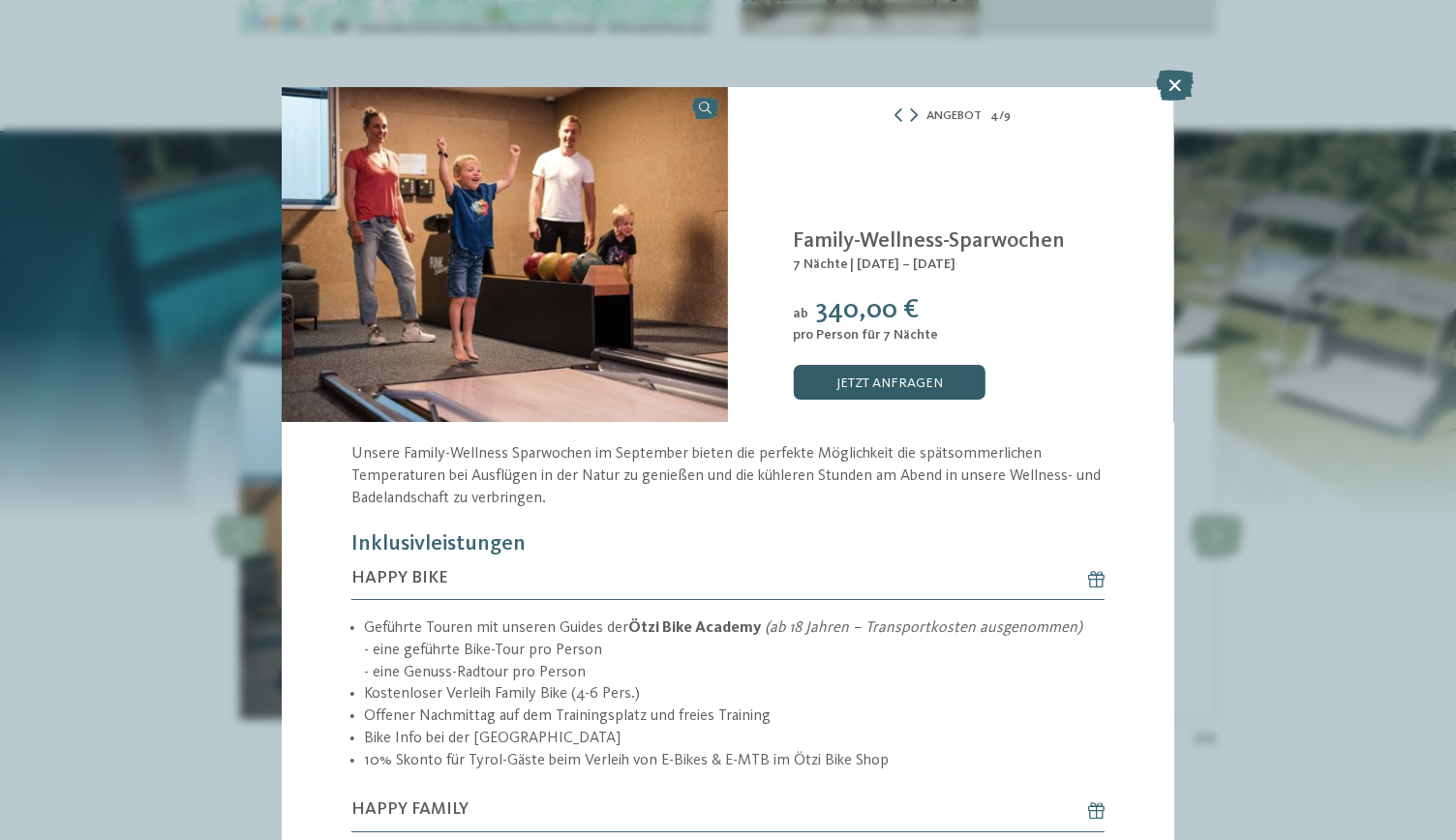
click at [895, 396] on link "jetzt anfragen" at bounding box center [888, 381] width 192 height 35
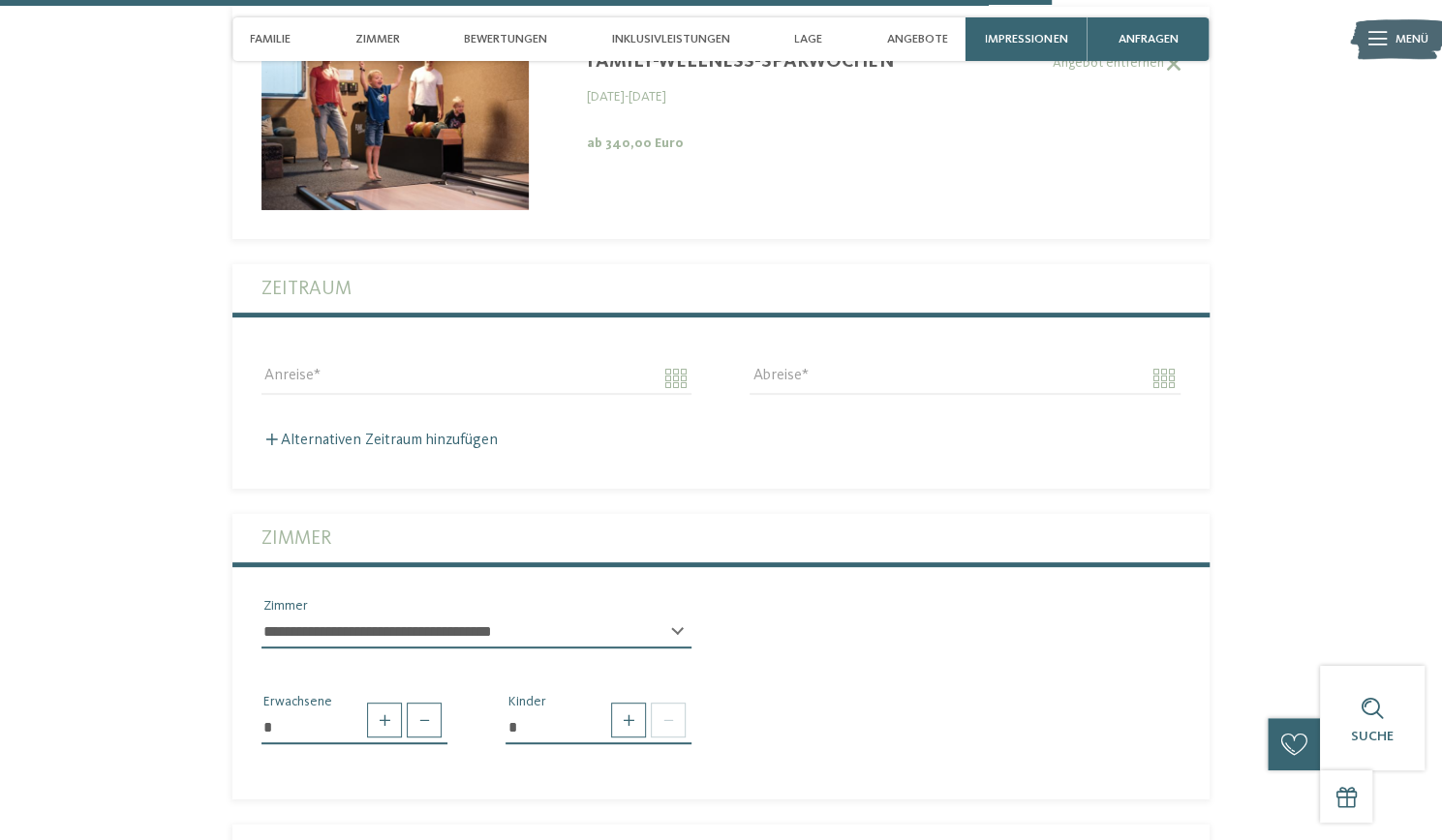
scroll to position [4488, 0]
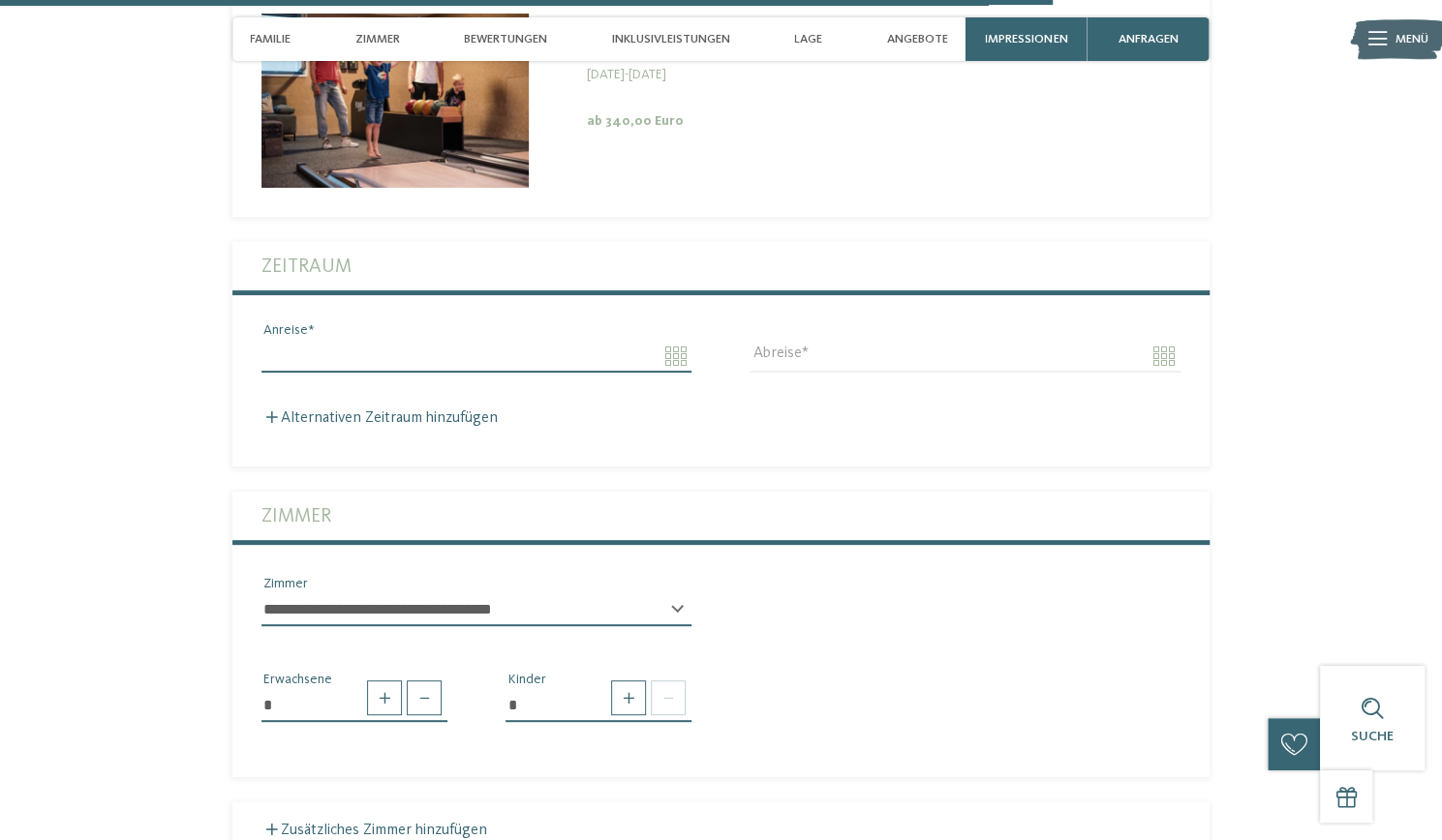
click at [678, 340] on input "Anreise" at bounding box center [476, 356] width 430 height 33
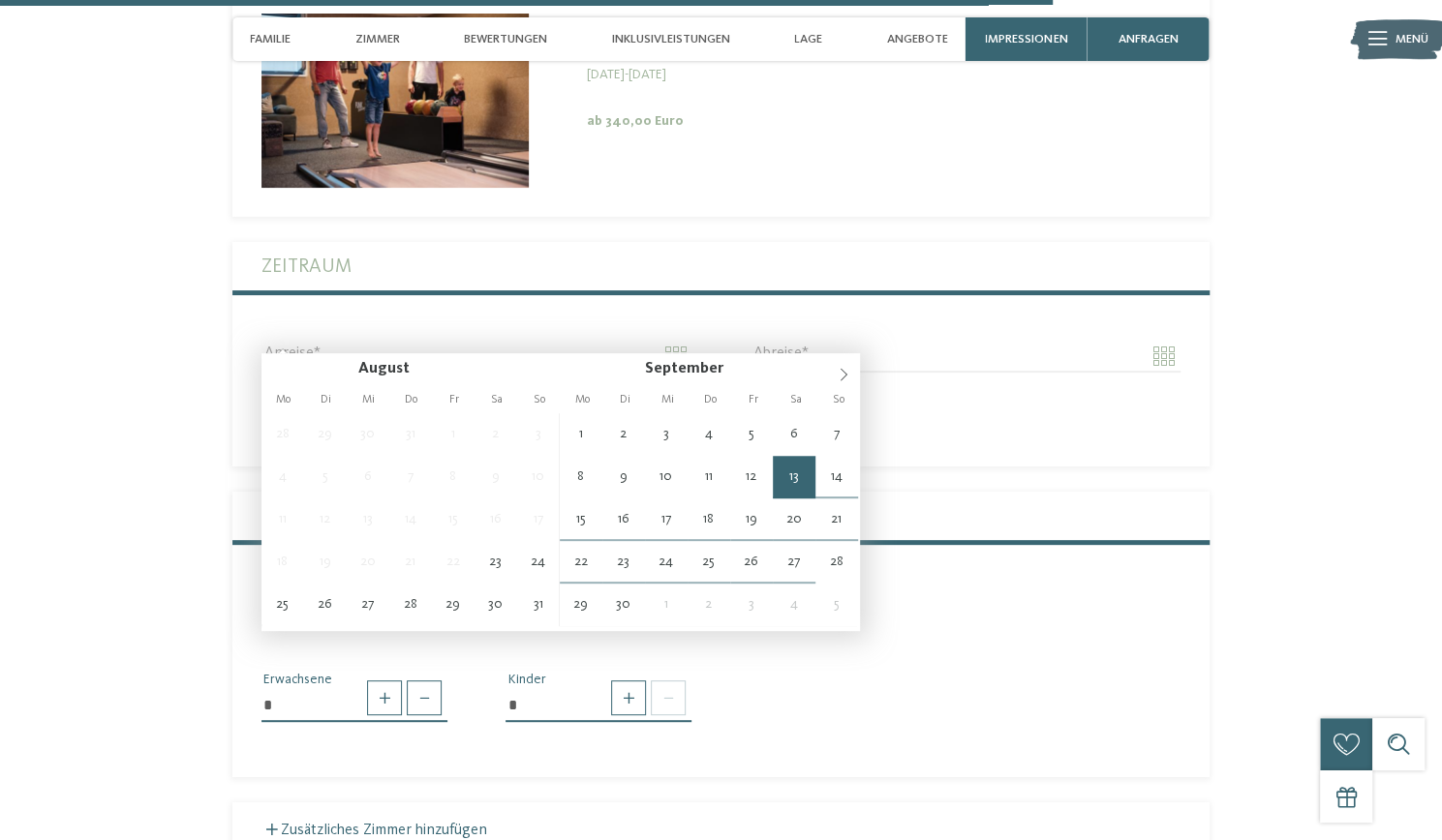
type input "**********"
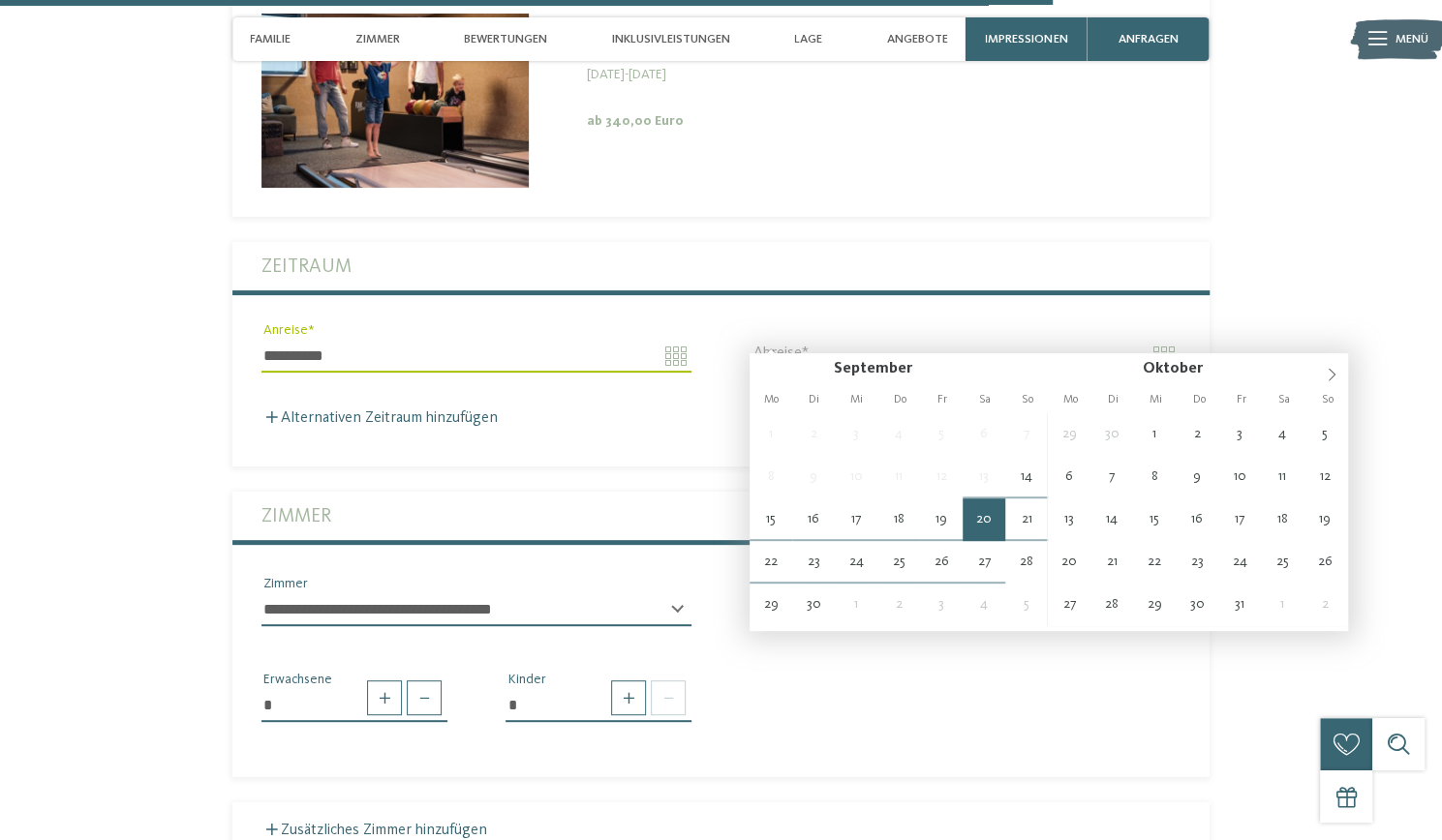
type input "**********"
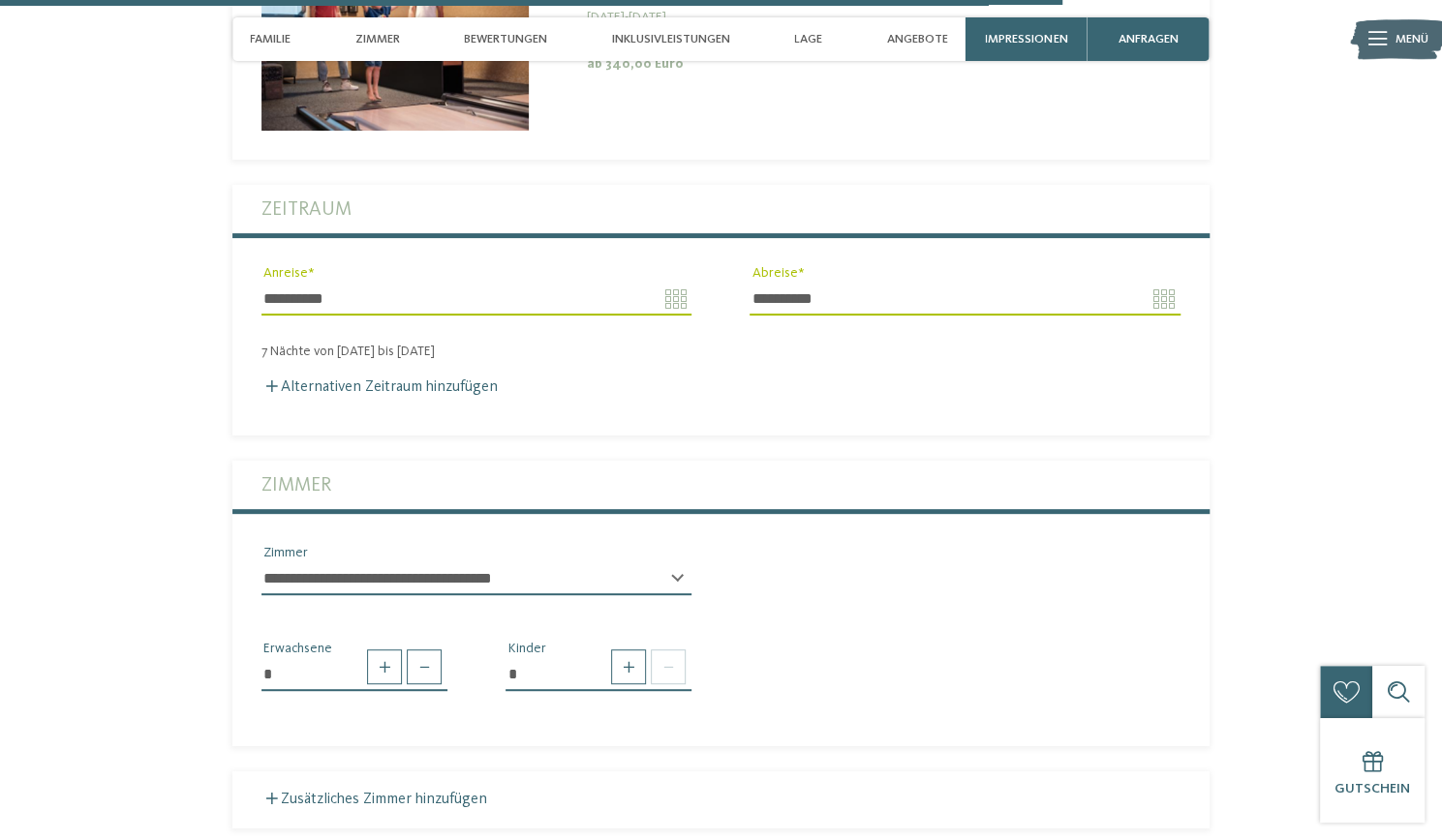
scroll to position [4547, 0]
click at [308, 378] on label "Alternativen Zeitraum hinzufügen" at bounding box center [380, 385] width 236 height 16
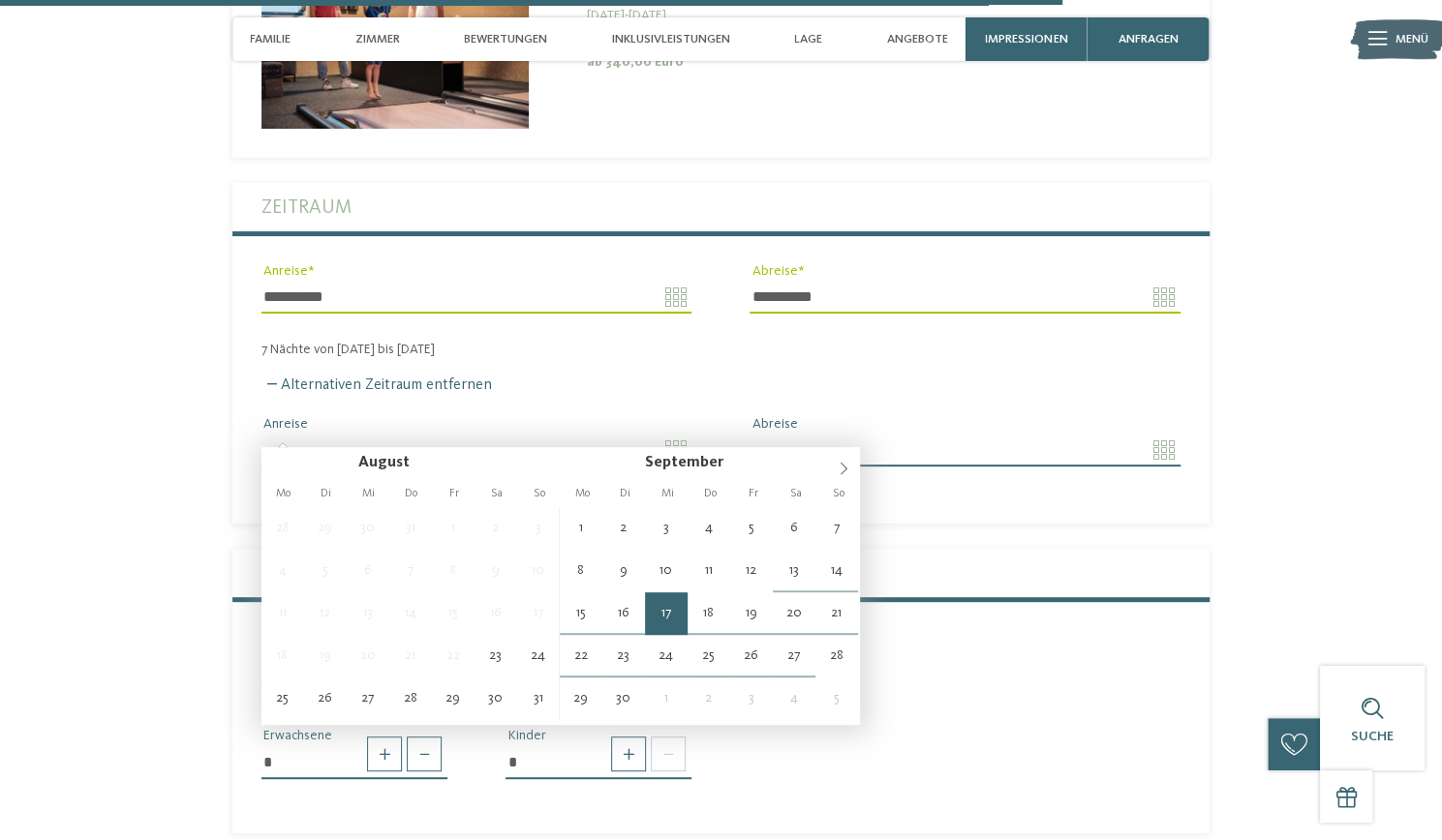
type input "**********"
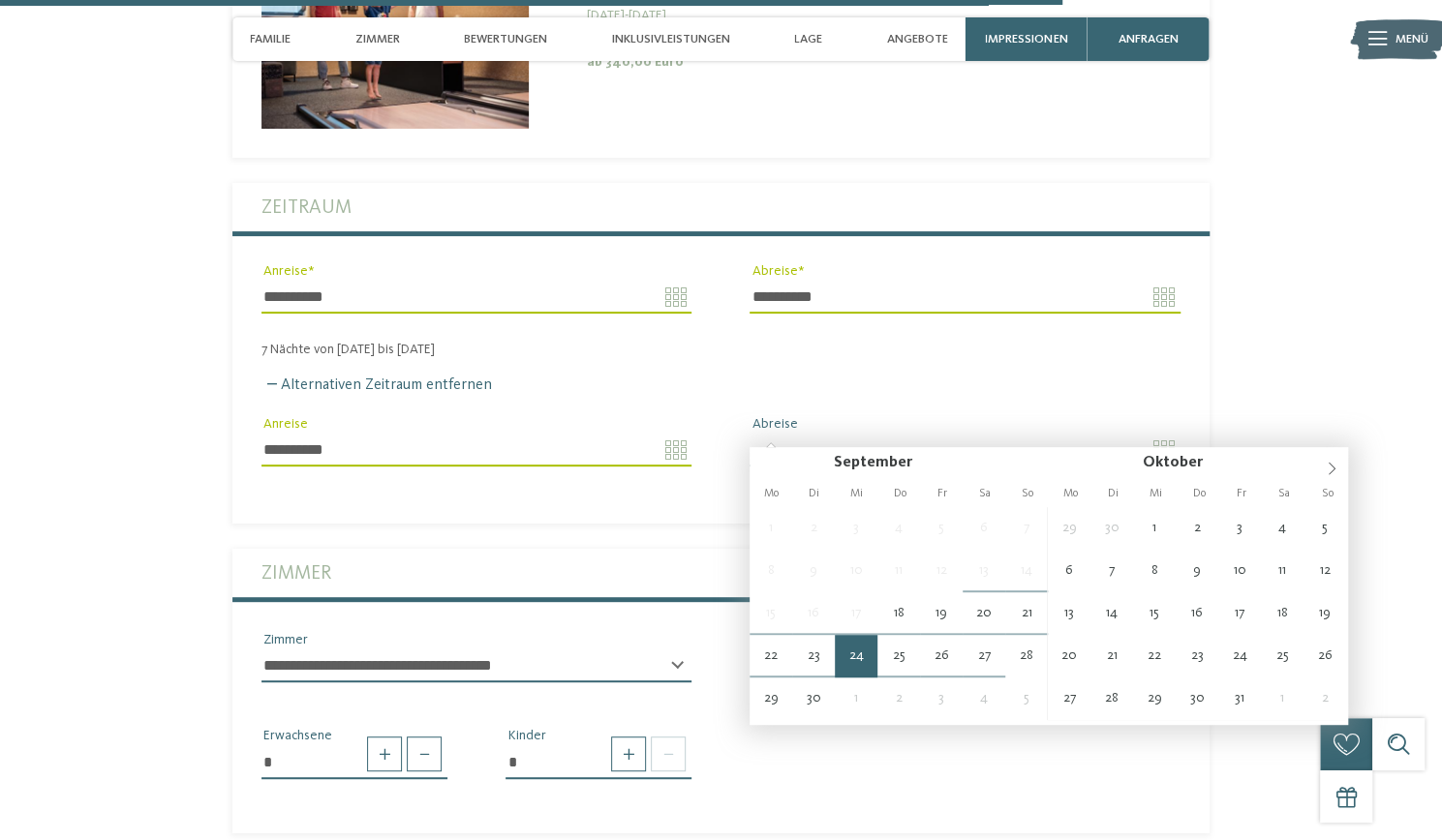
type input "**********"
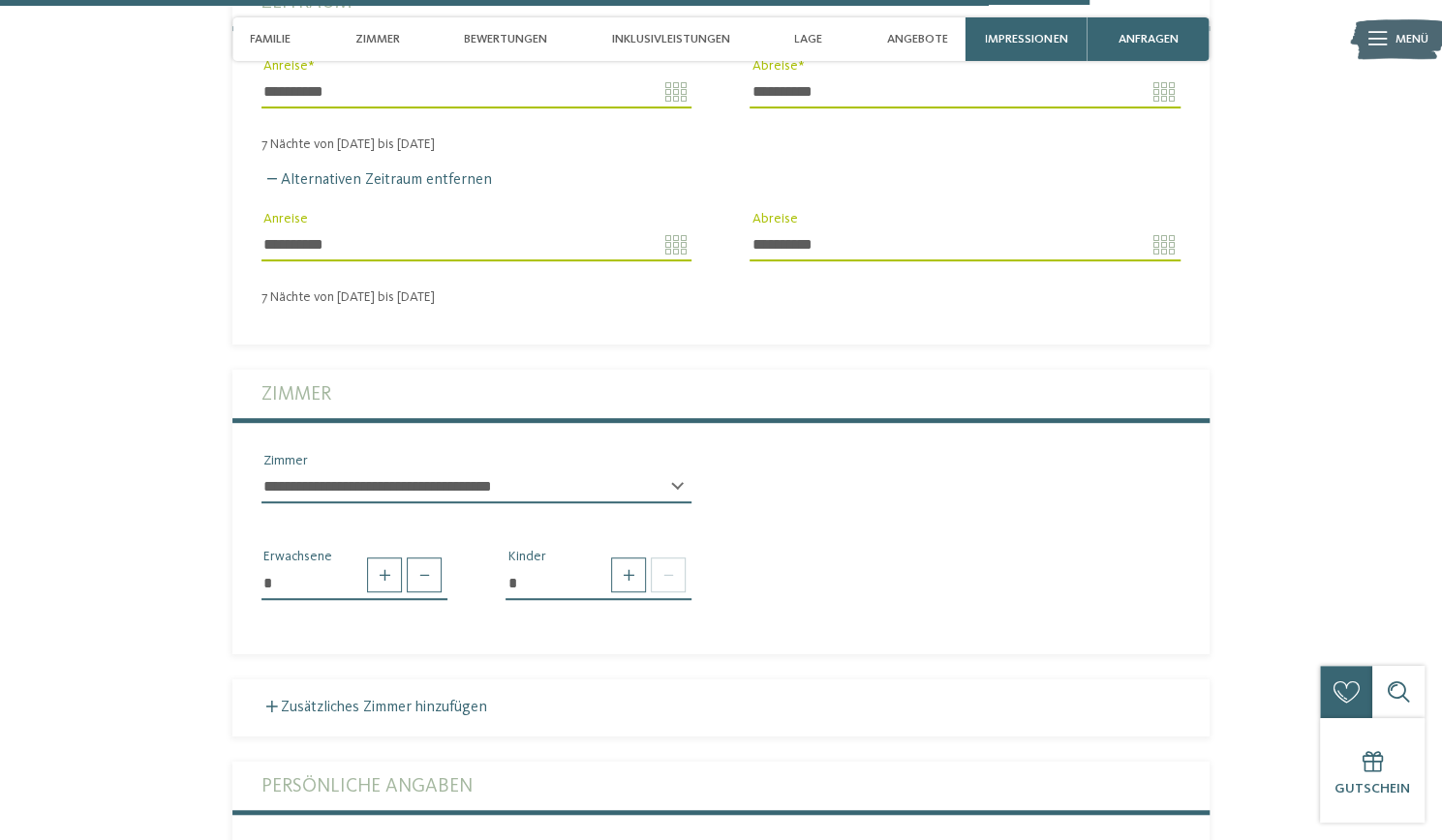
scroll to position [4752, 0]
click at [678, 469] on select "**********" at bounding box center [476, 485] width 430 height 33
click at [169, 531] on section "Jetzt unverbindlich anfragen oder gleich buchen! anfragen buchen" at bounding box center [721, 476] width 1186 height 1769
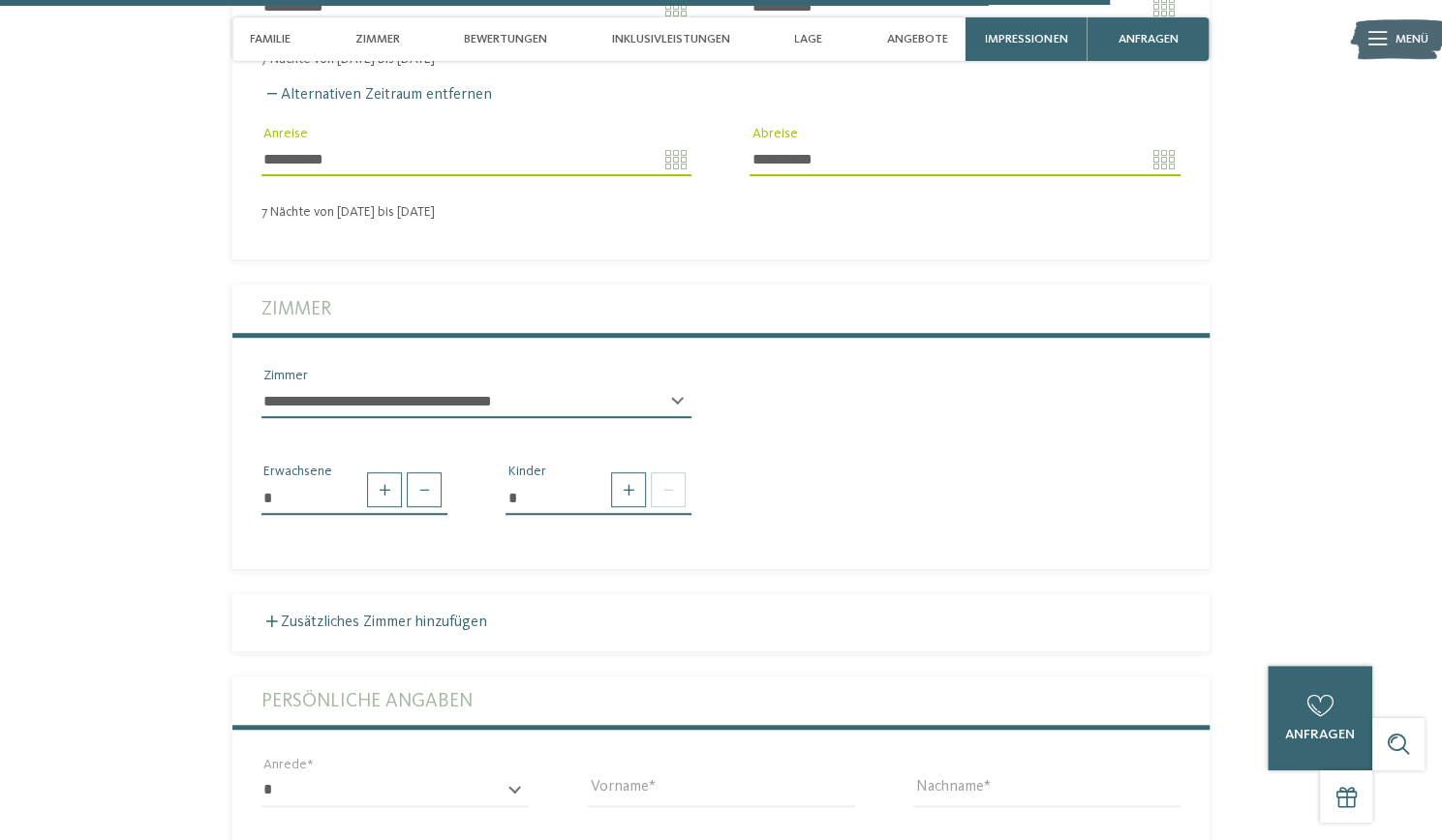
scroll to position [4838, 0]
click at [623, 471] on span at bounding box center [628, 488] width 35 height 35
type input "*"
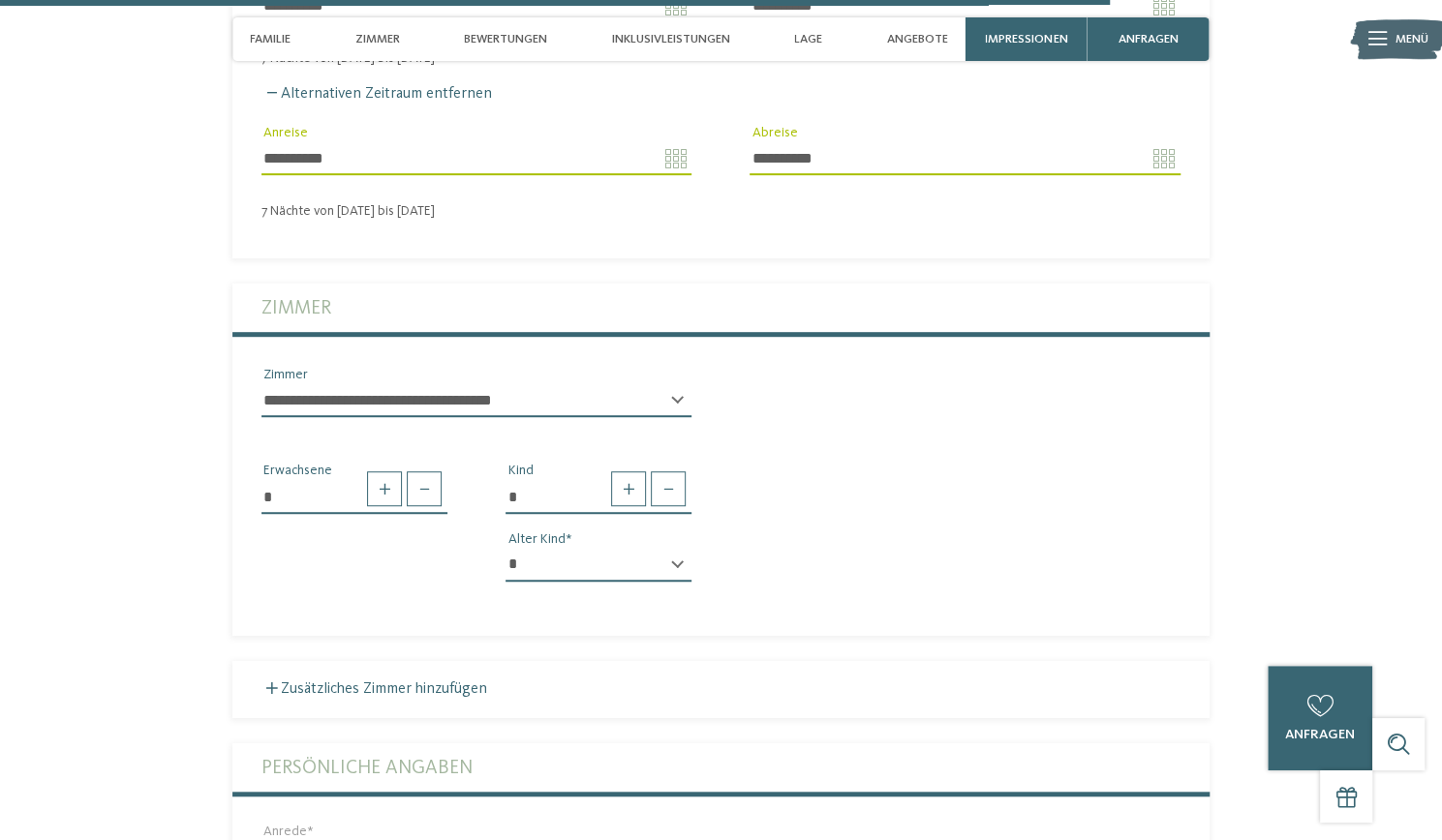
click at [667, 549] on select "* * * * * * * * * * * ** ** ** ** ** ** ** **" at bounding box center [598, 565] width 186 height 33
select select "*"
click at [505, 549] on select "* * * * * * * * * * * ** ** ** ** ** ** ** **" at bounding box center [598, 565] width 186 height 33
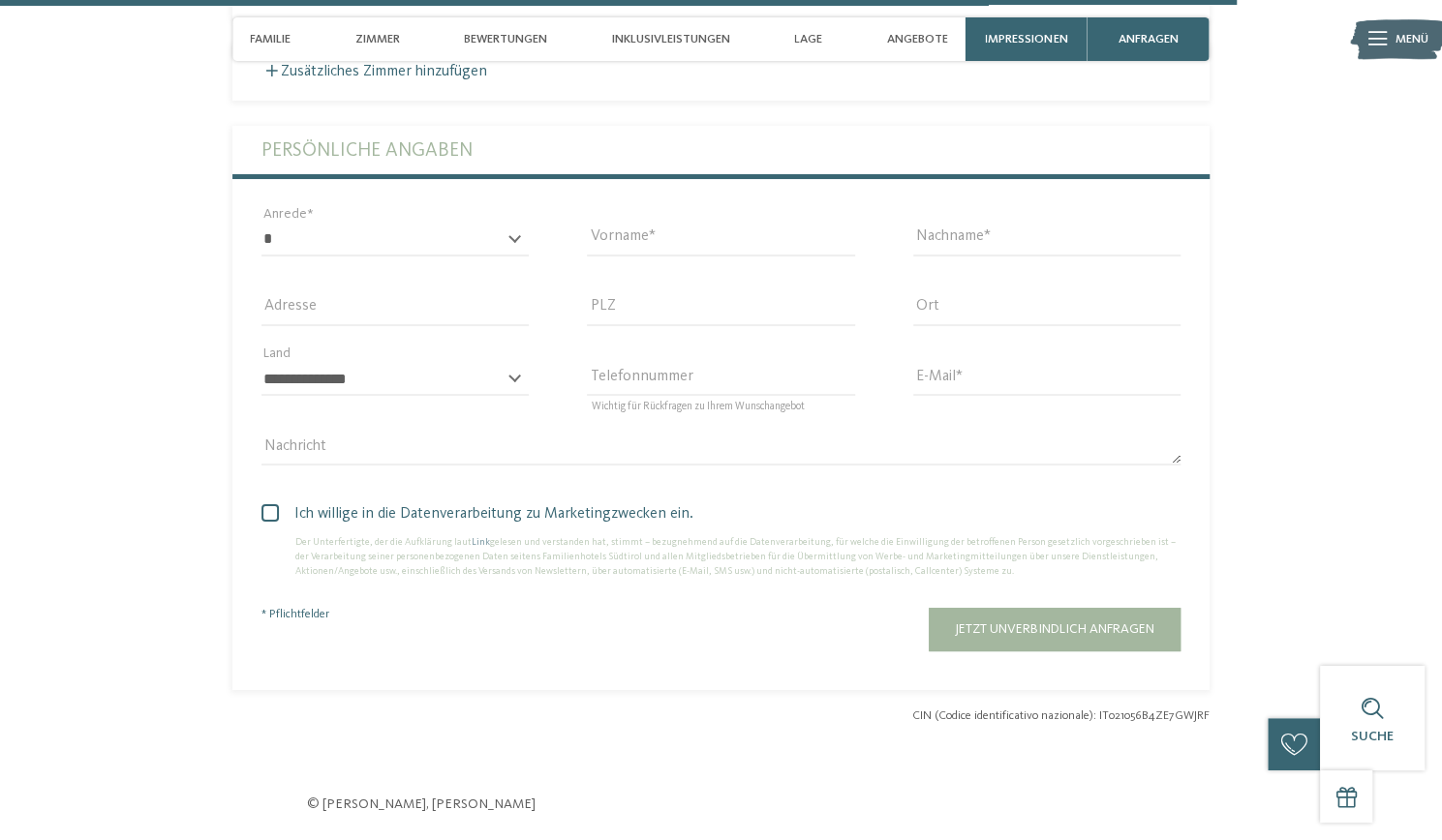
scroll to position [5452, 0]
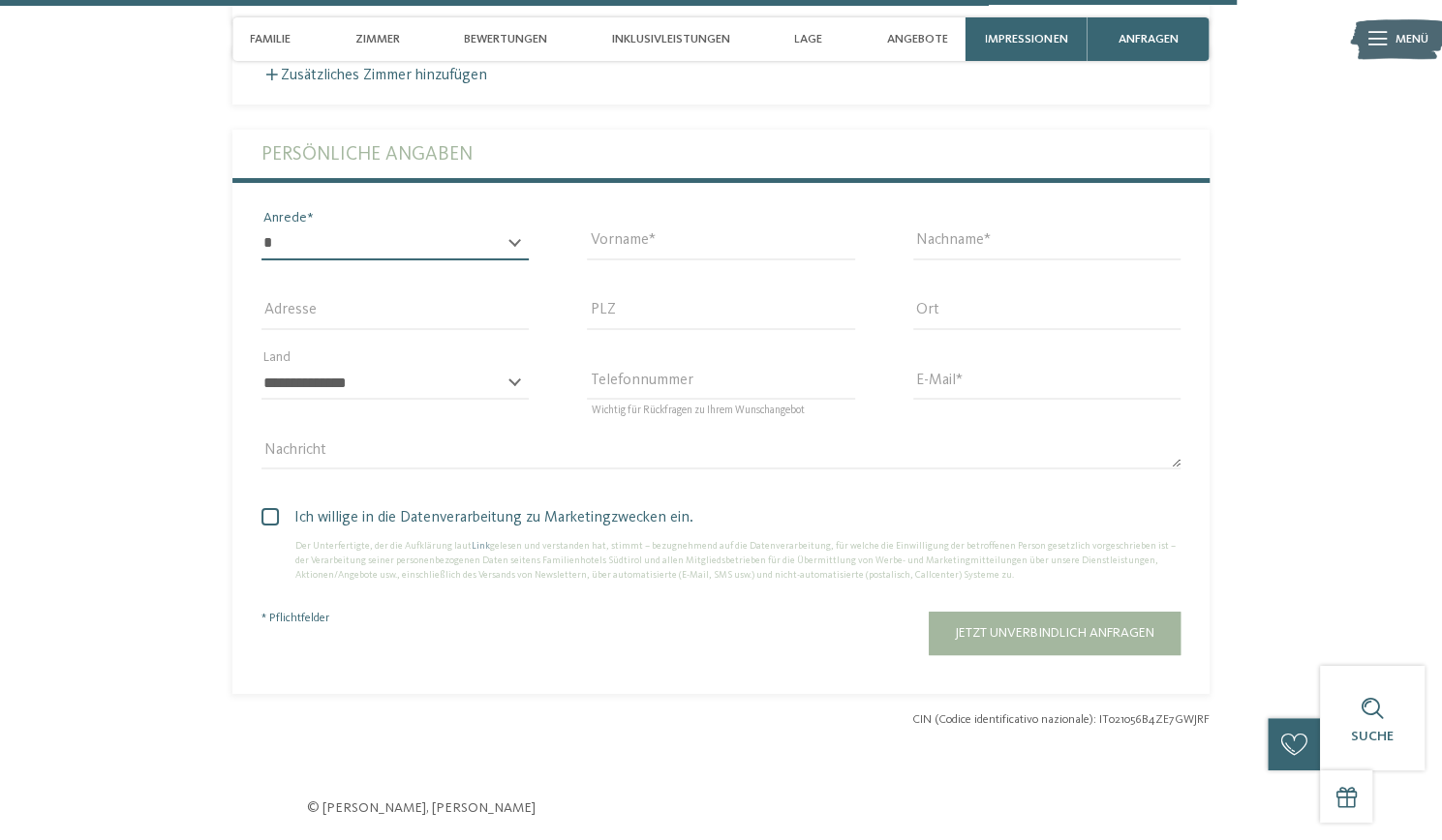
click at [312, 227] on select "* **** **** ******* ******" at bounding box center [395, 243] width 267 height 33
select select "*"
click at [262, 227] on select "* **** **** ******* ******" at bounding box center [395, 243] width 267 height 33
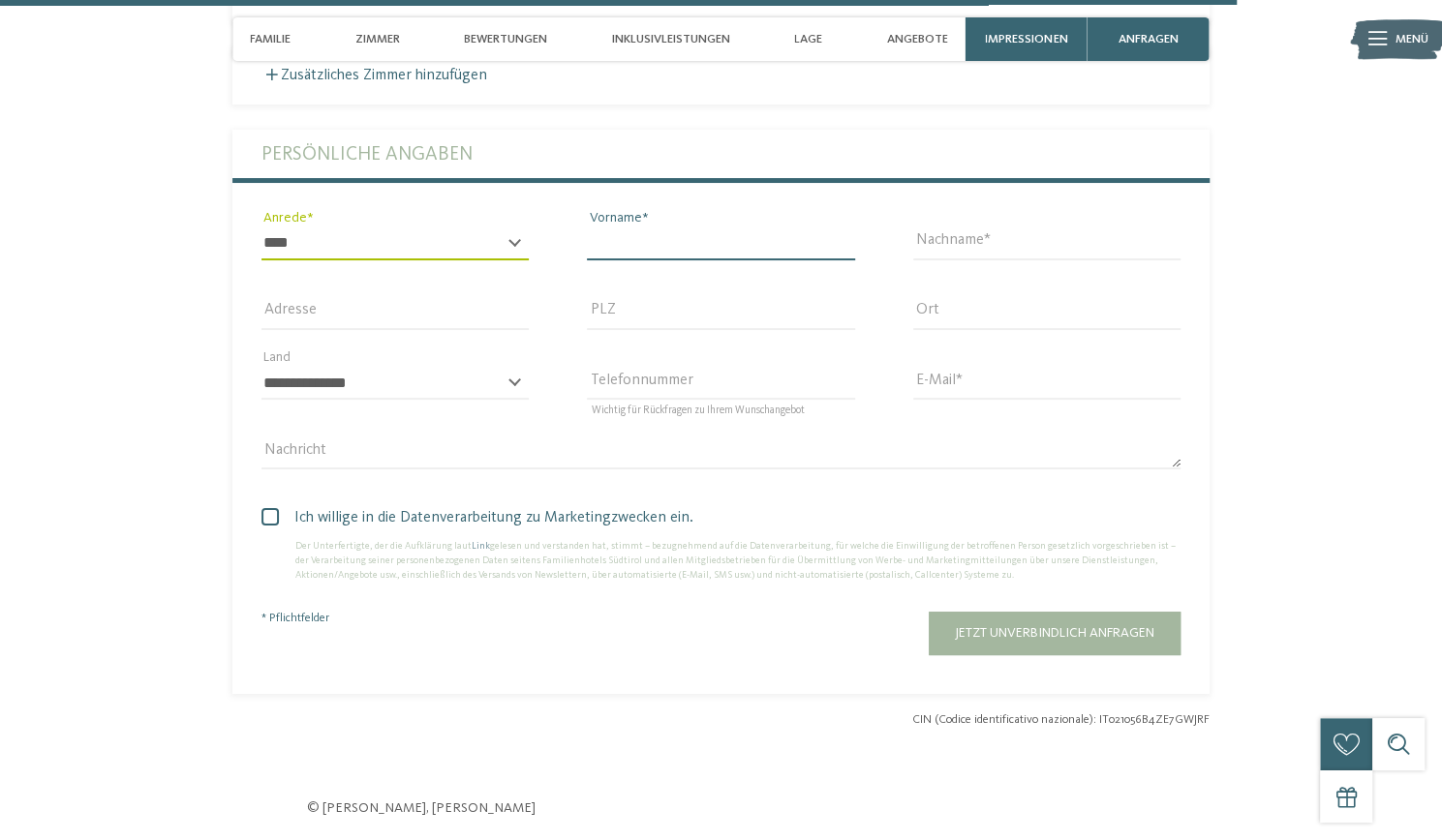
click at [745, 227] on input "Vorname" at bounding box center [721, 243] width 267 height 33
type input "******"
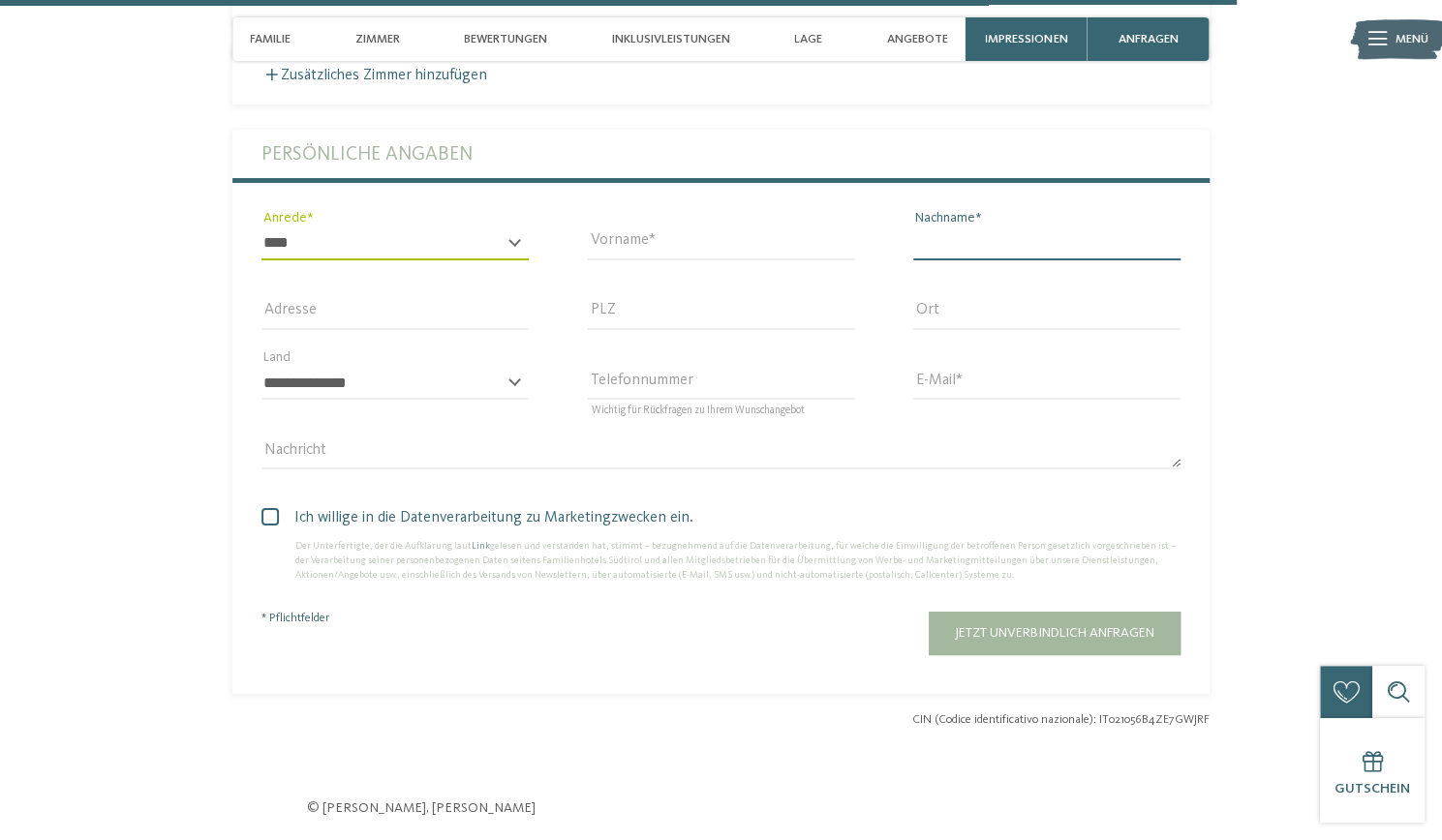
type input "*****"
type input "**********"
type input "*****"
type input "*********"
select select "**"
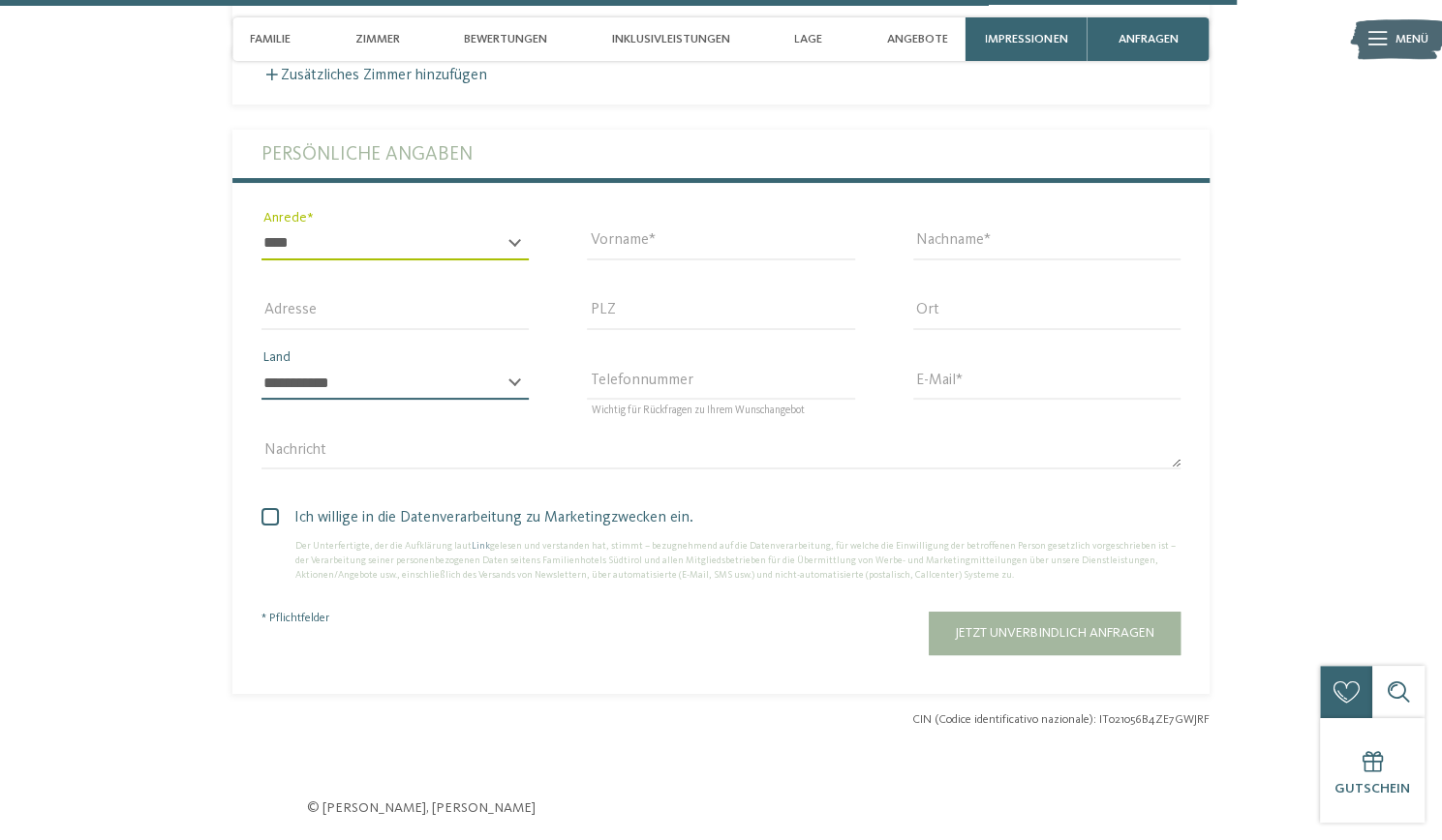
type input "**********"
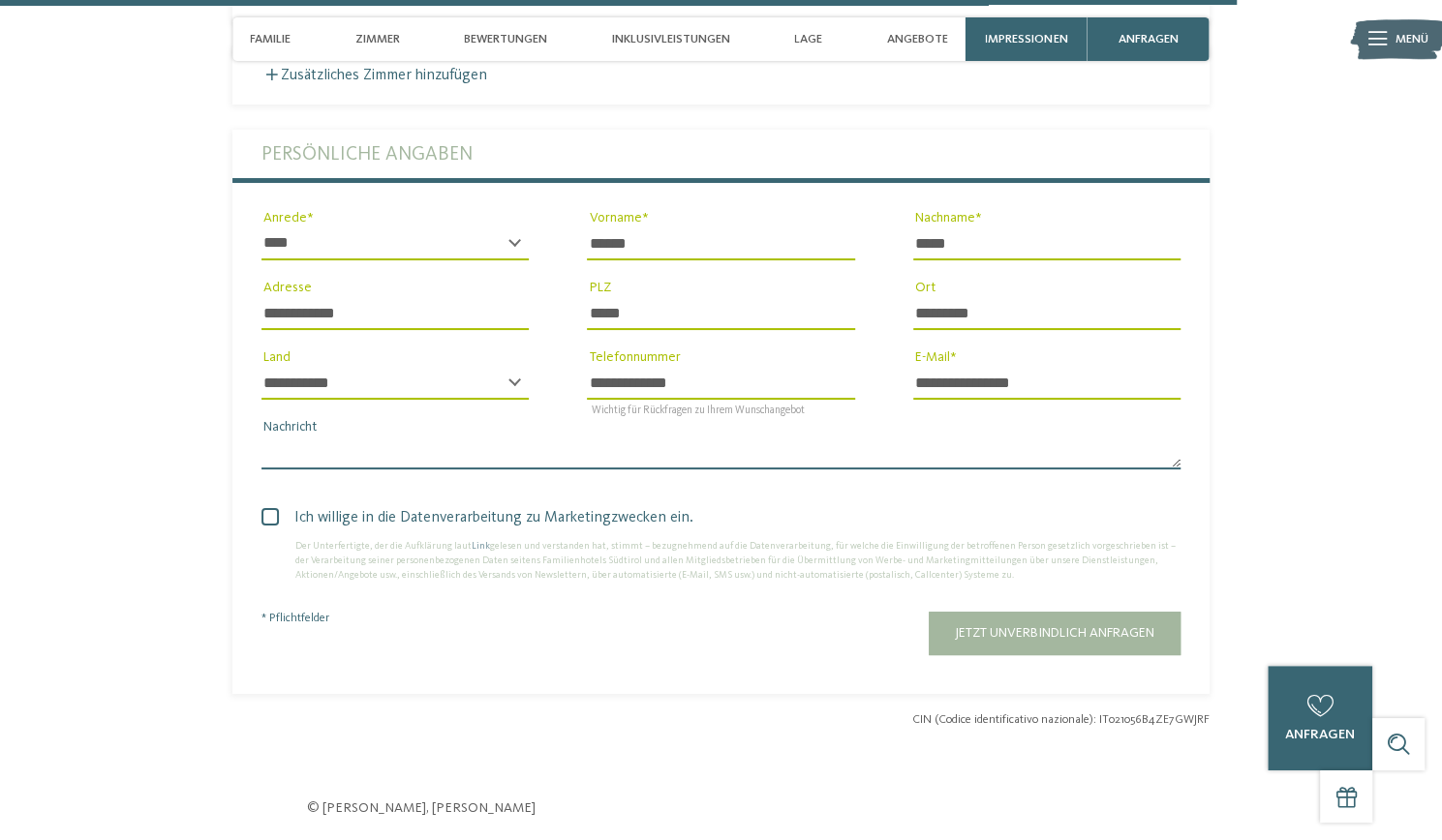
click at [1115, 437] on textarea "Nachricht" at bounding box center [721, 453] width 919 height 33
click at [263, 508] on span at bounding box center [271, 517] width 18 height 18
click at [325, 437] on textarea "Nachricht" at bounding box center [721, 453] width 919 height 33
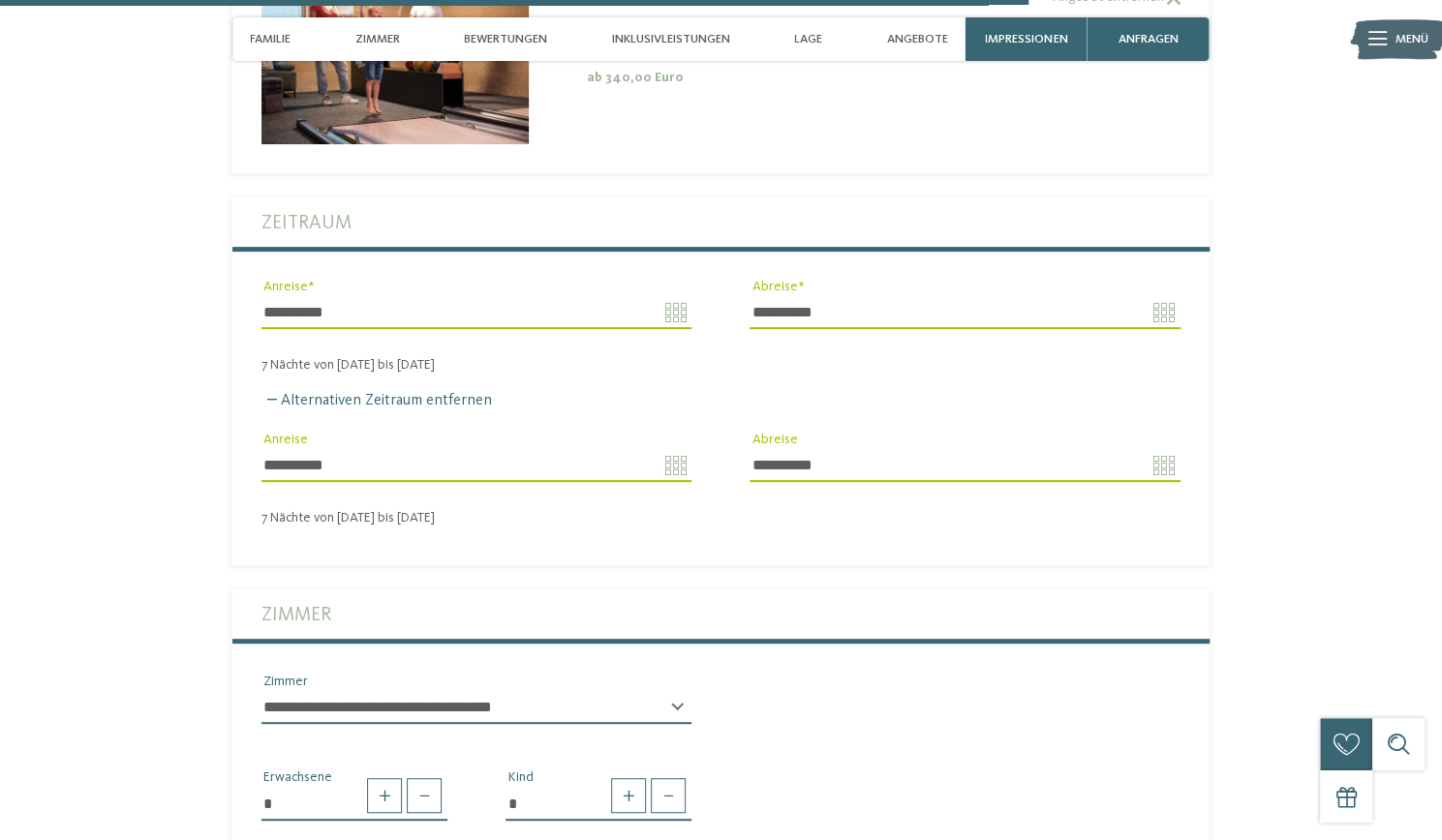
scroll to position [4529, 0]
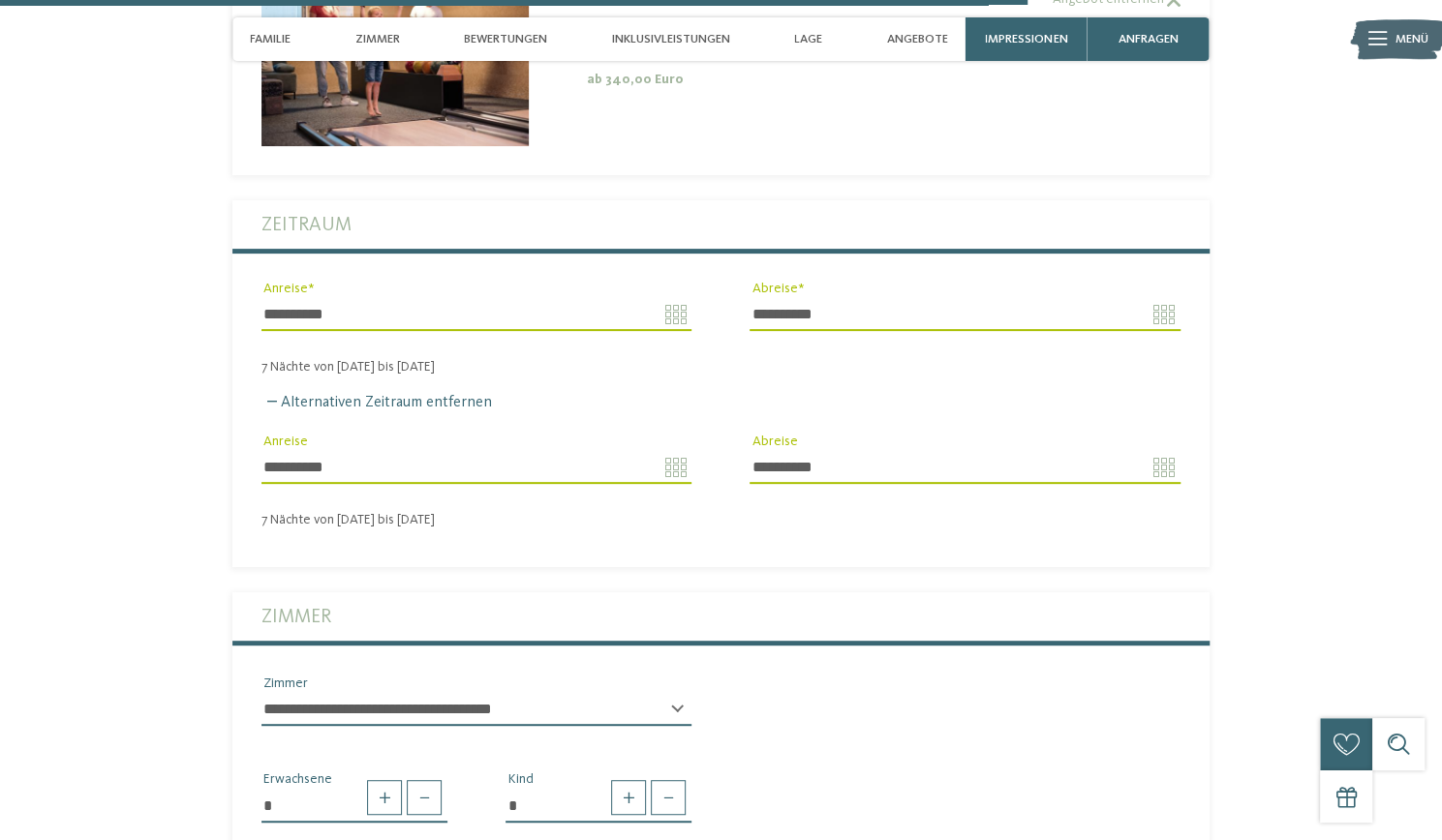
type textarea "**********"
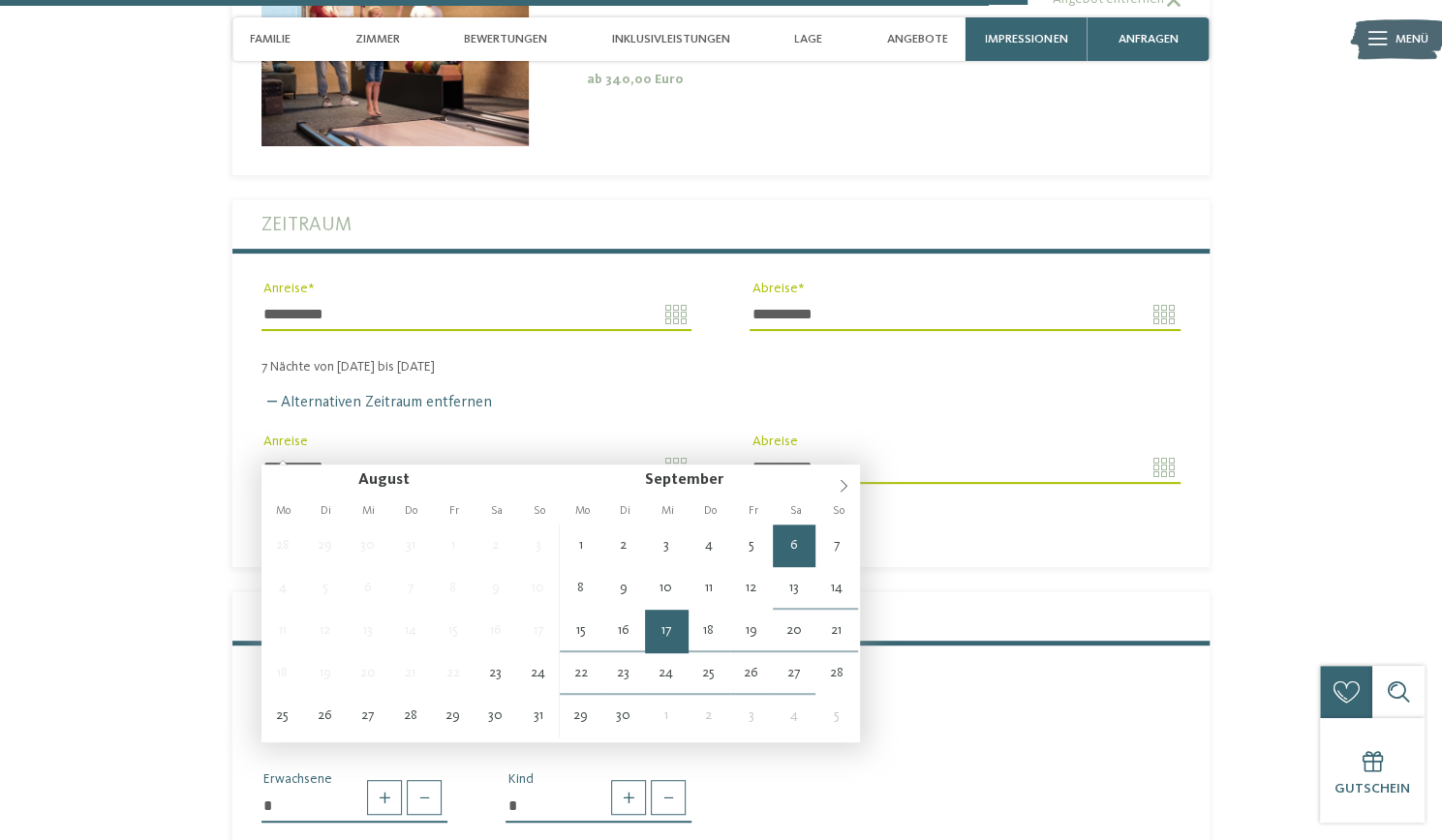
type input "**********"
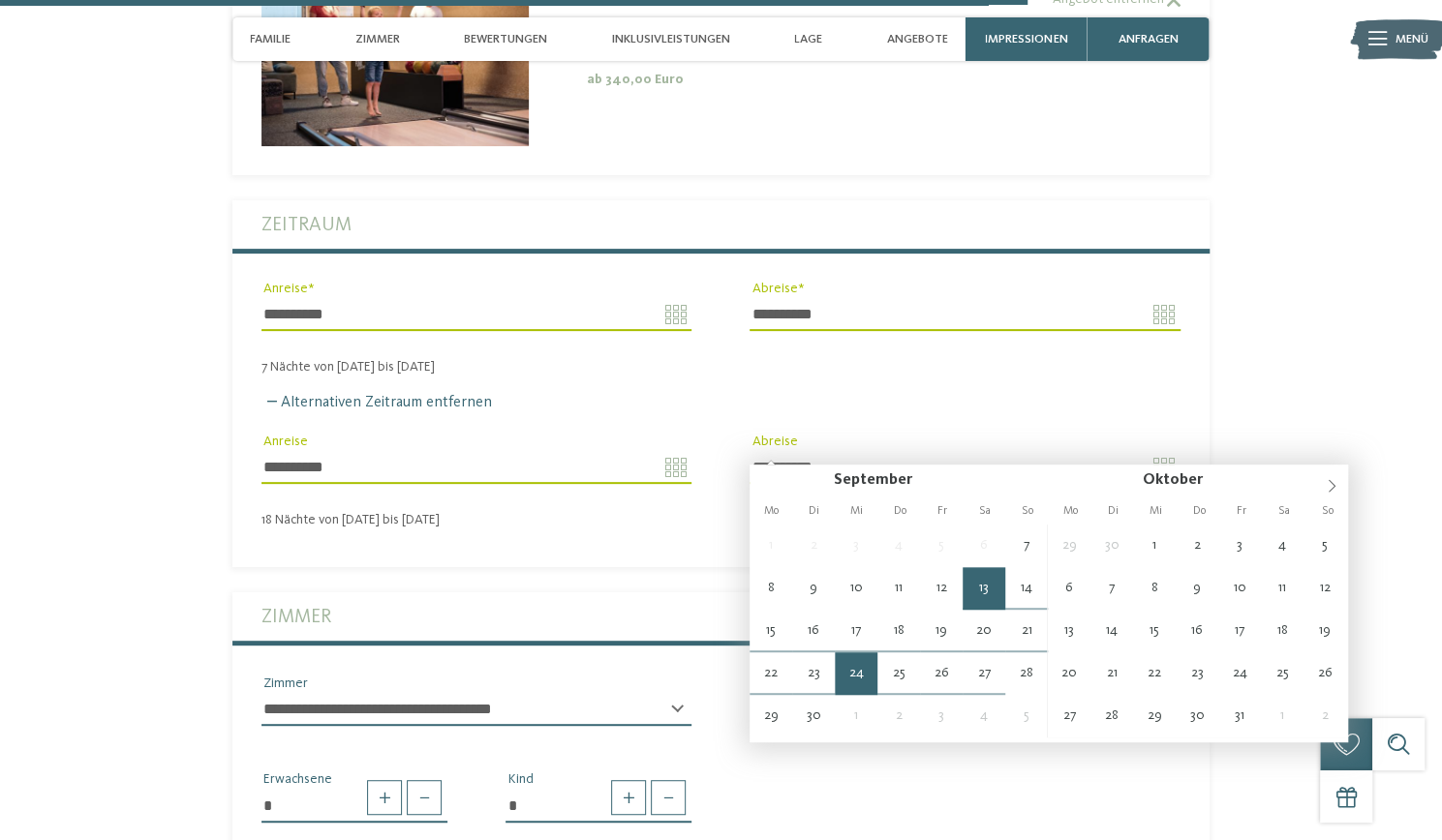
type input "**********"
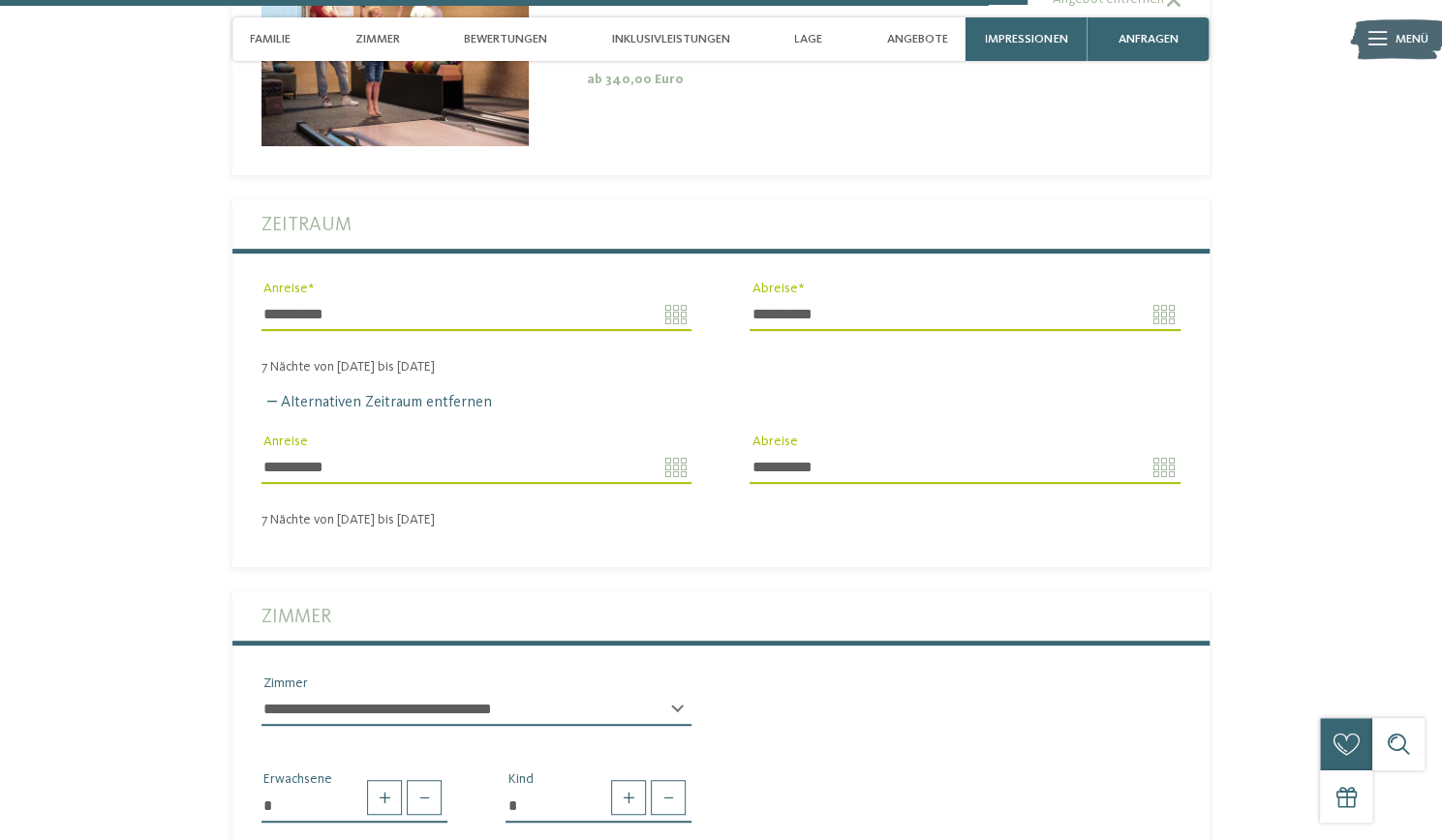
click at [1305, 496] on section "Jetzt unverbindlich anfragen oder gleich buchen! anfragen buchen" at bounding box center [721, 733] width 1186 height 1837
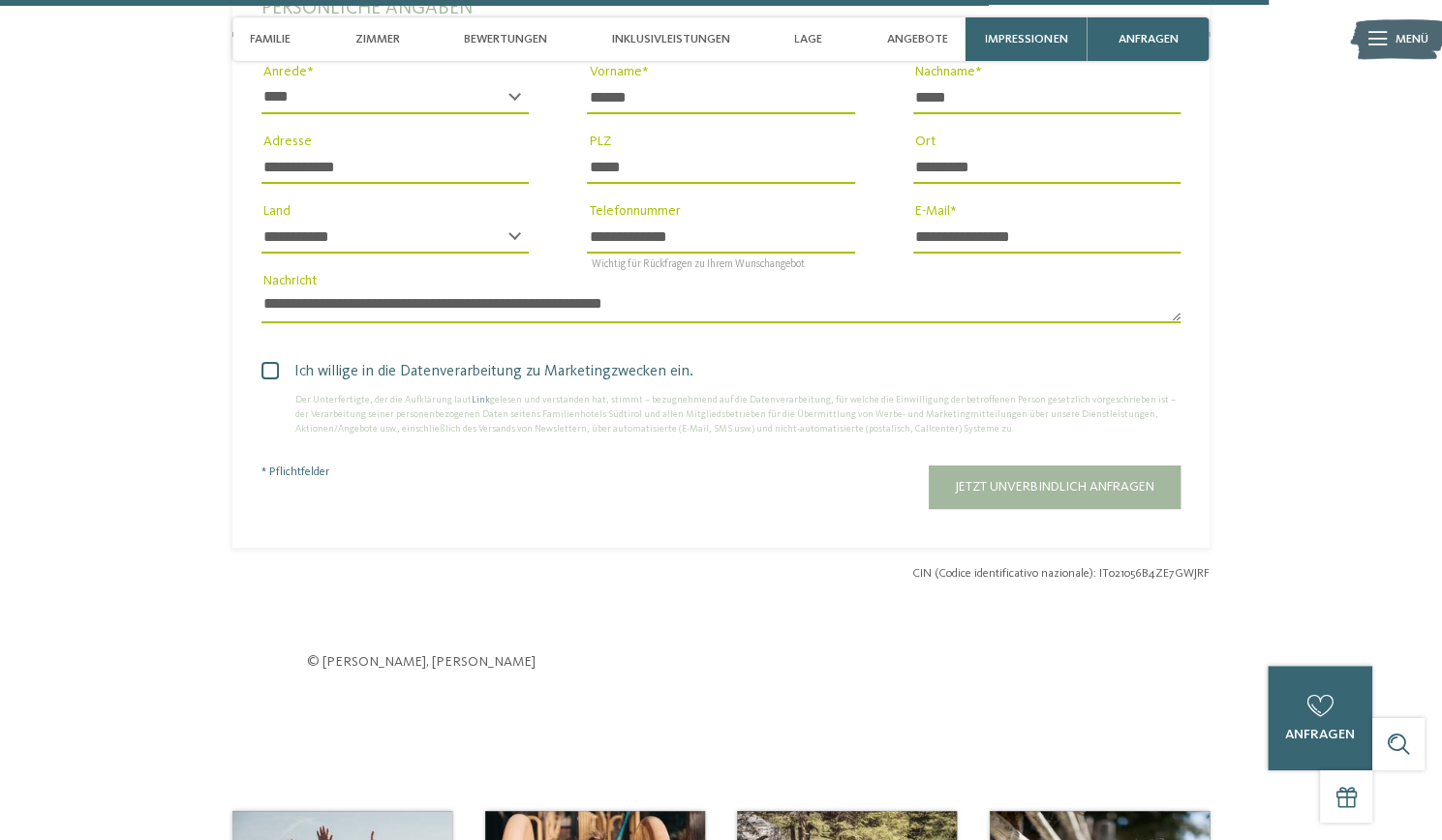
scroll to position [5590, 0]
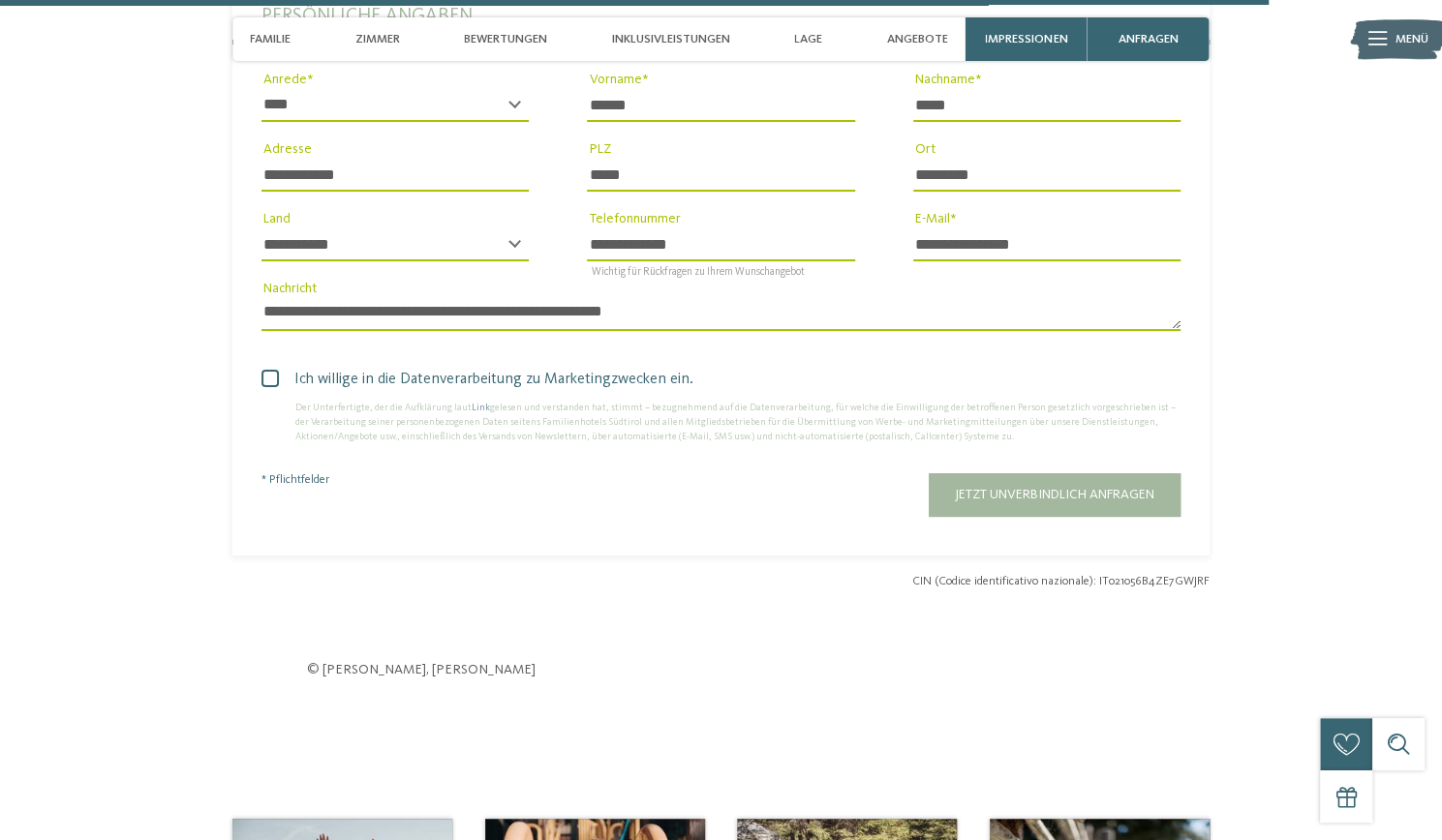
click at [713, 298] on textarea "**********" at bounding box center [721, 314] width 919 height 33
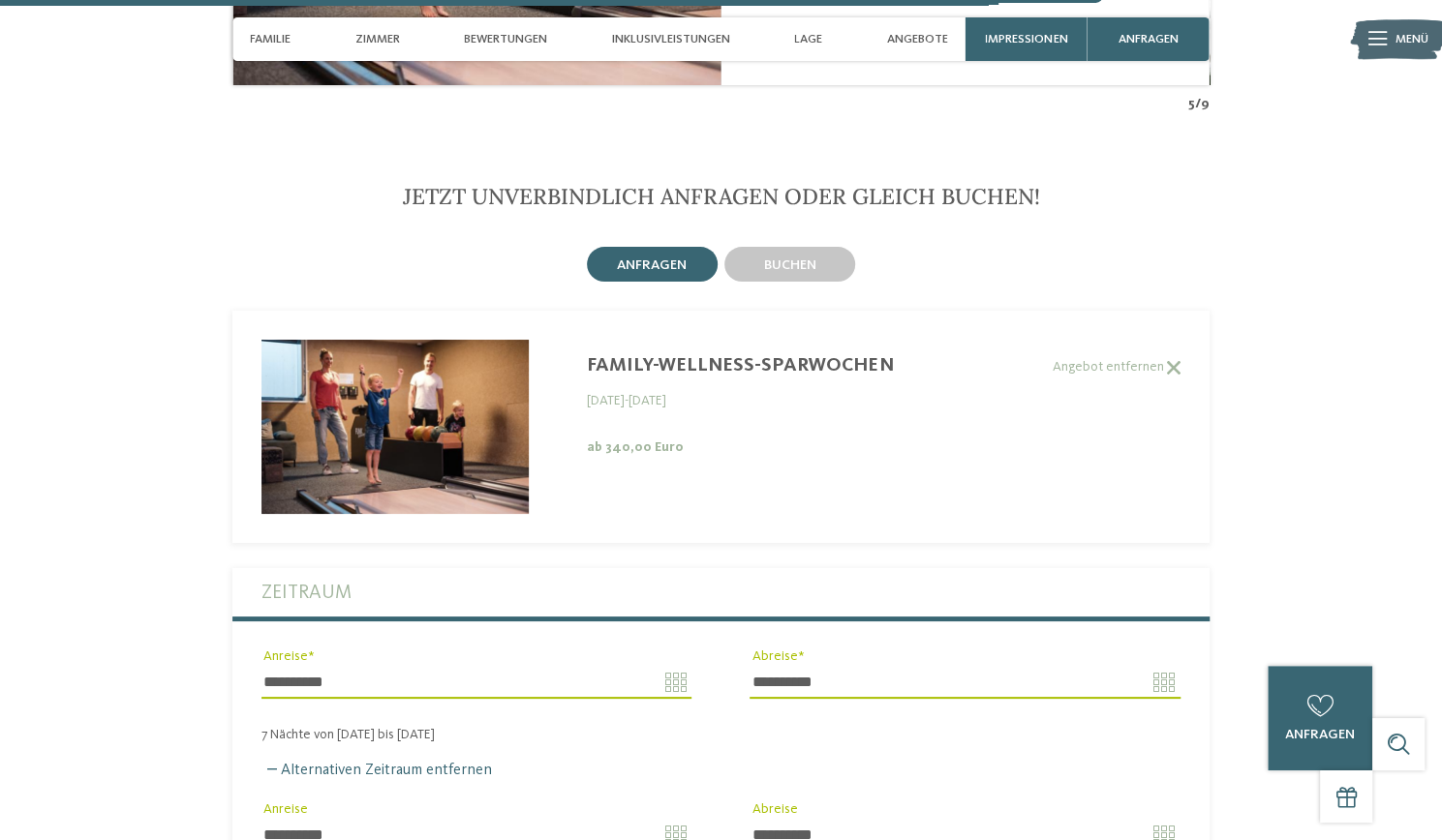
scroll to position [4140, 0]
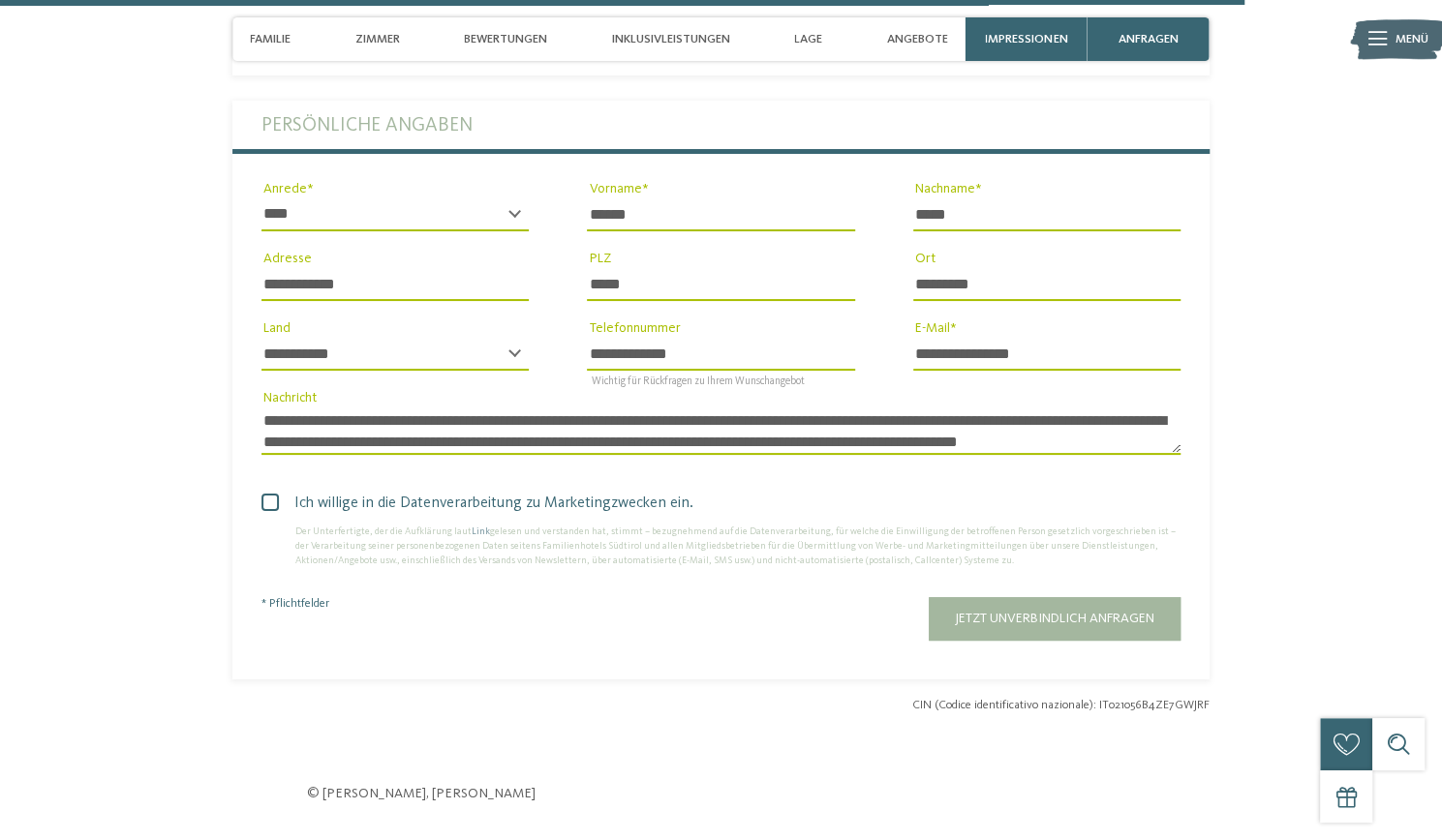
scroll to position [5480, 0]
drag, startPoint x: 1158, startPoint y: 414, endPoint x: 759, endPoint y: 420, distance: 399.0
click at [759, 420] on textarea "**********" at bounding box center [721, 432] width 919 height 47
click at [969, 408] on textarea "**********" at bounding box center [721, 432] width 919 height 47
click at [784, 416] on textarea "**********" at bounding box center [721, 432] width 919 height 47
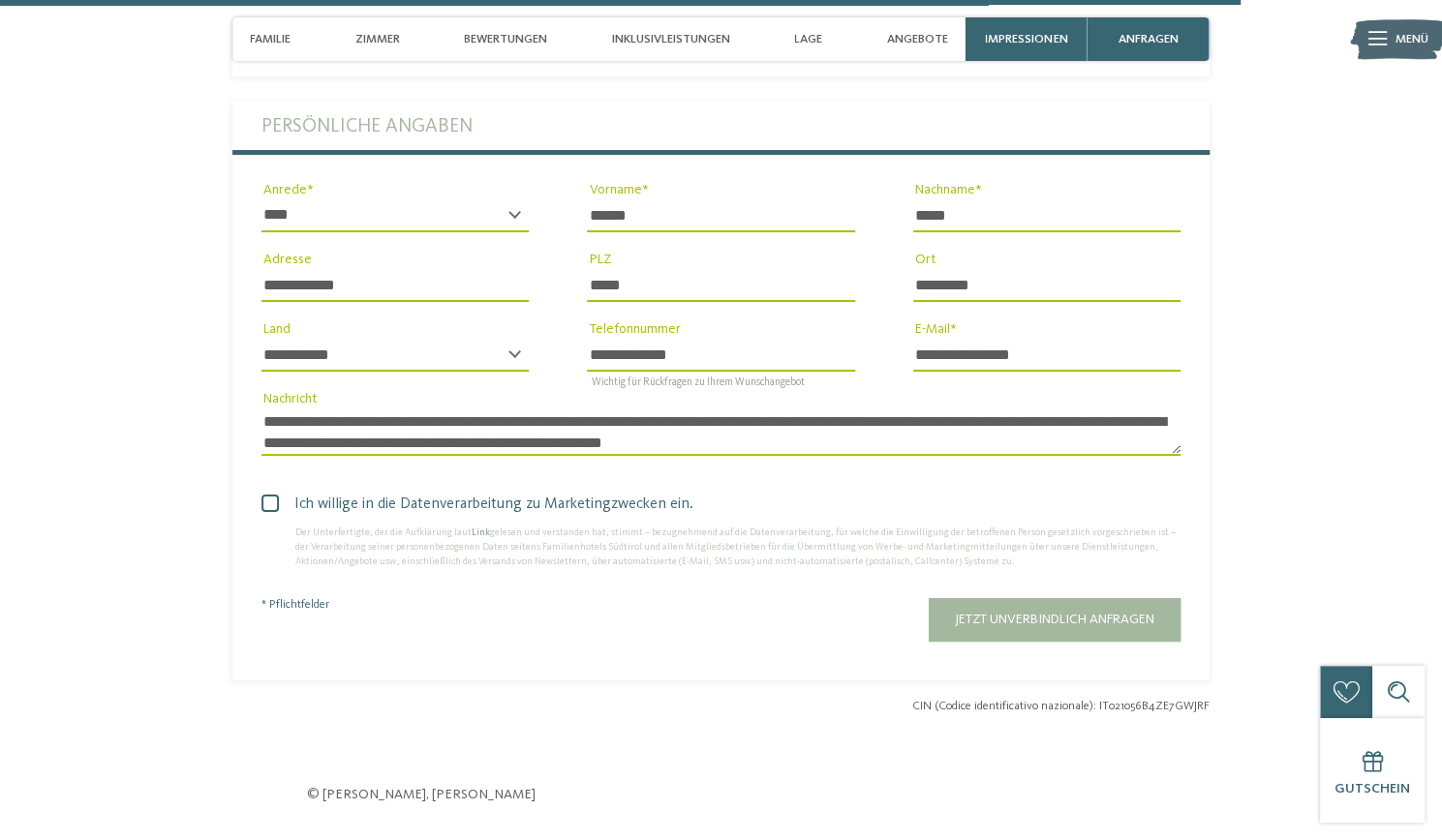
click at [967, 408] on textarea "**********" at bounding box center [721, 432] width 919 height 47
click at [781, 417] on textarea "**********" at bounding box center [721, 432] width 919 height 47
type textarea "**********"
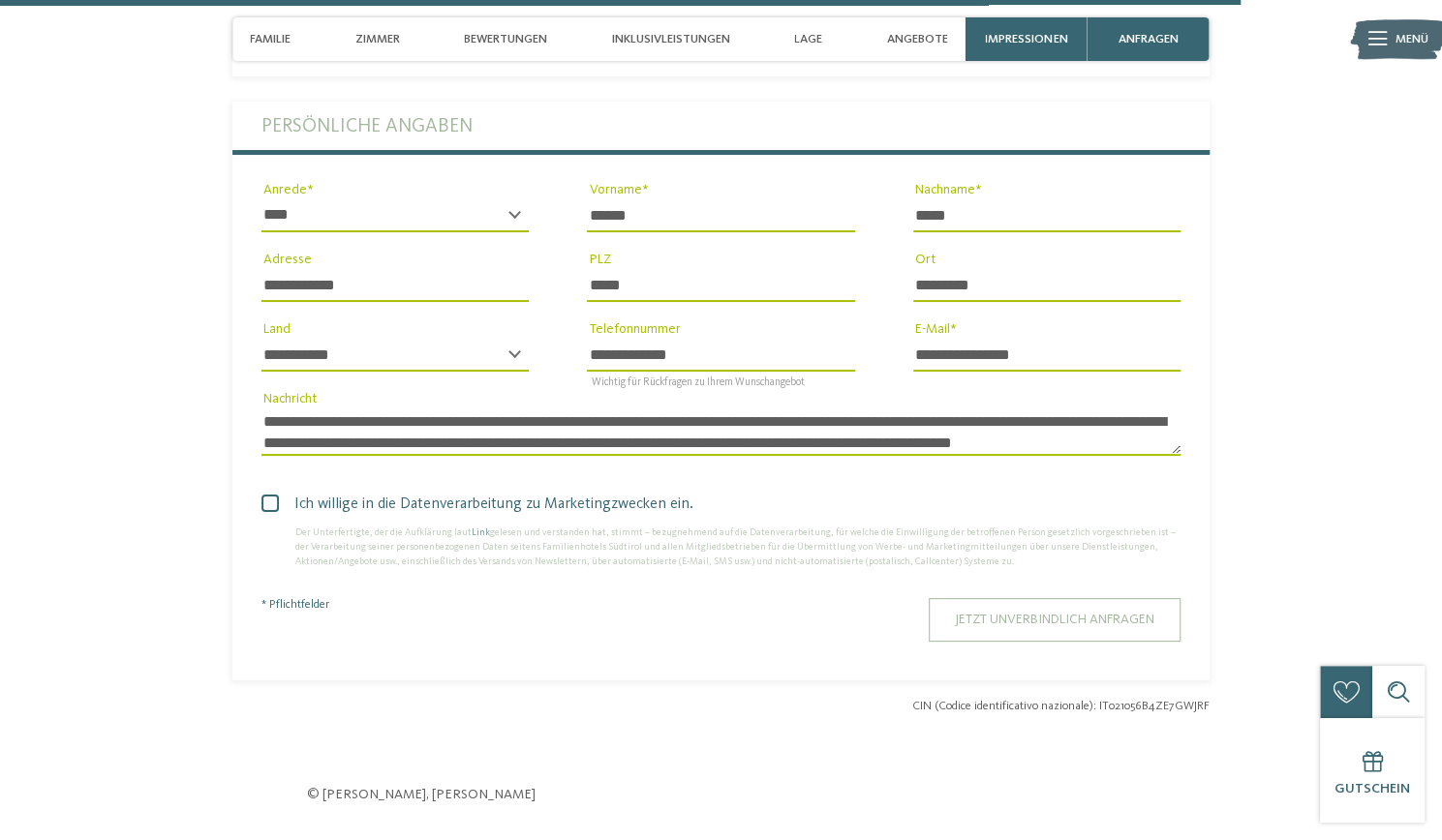
click at [1054, 613] on span "Jetzt unverbindlich anfragen" at bounding box center [1055, 620] width 200 height 14
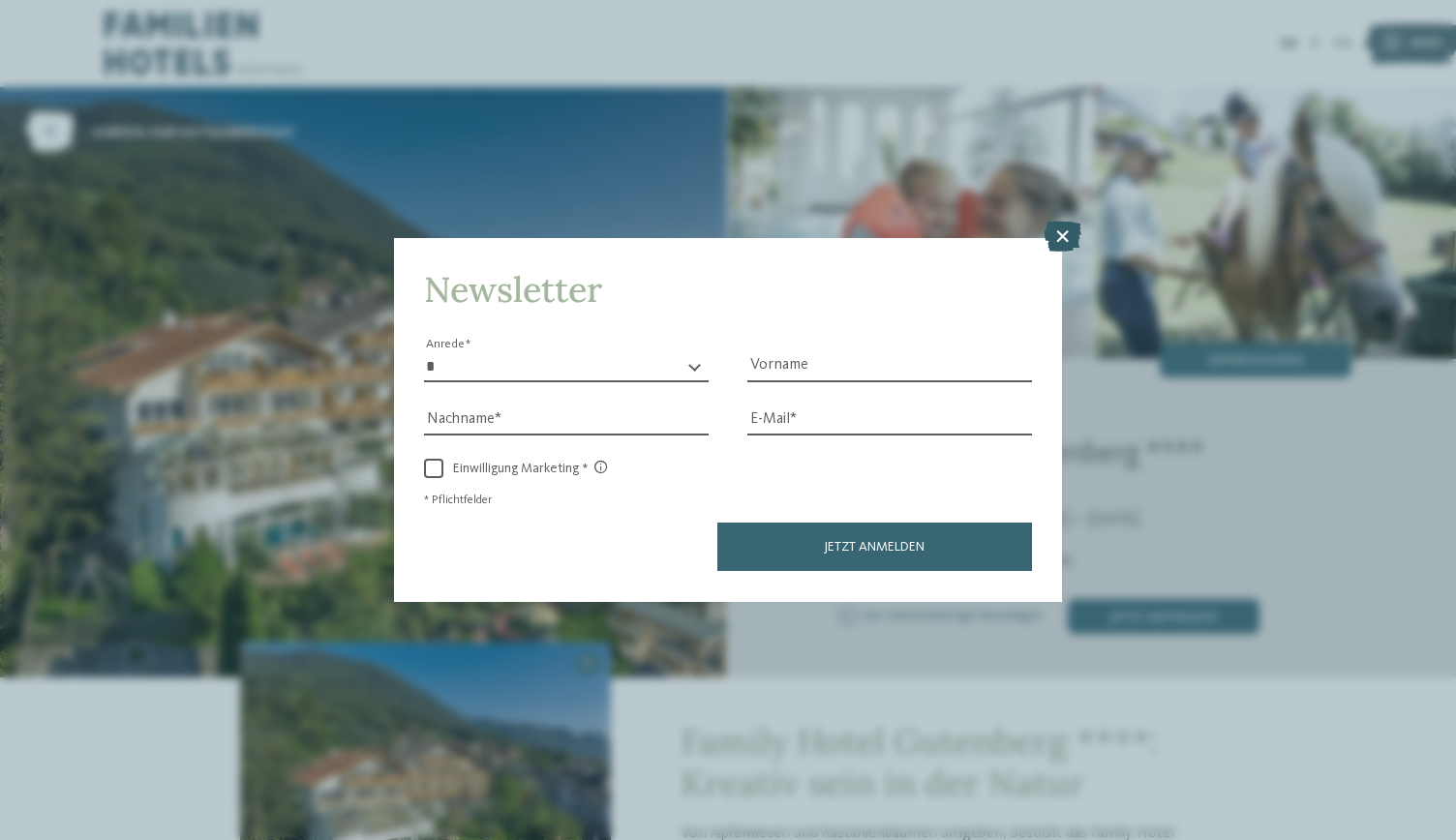
click at [1065, 244] on icon at bounding box center [1062, 236] width 38 height 31
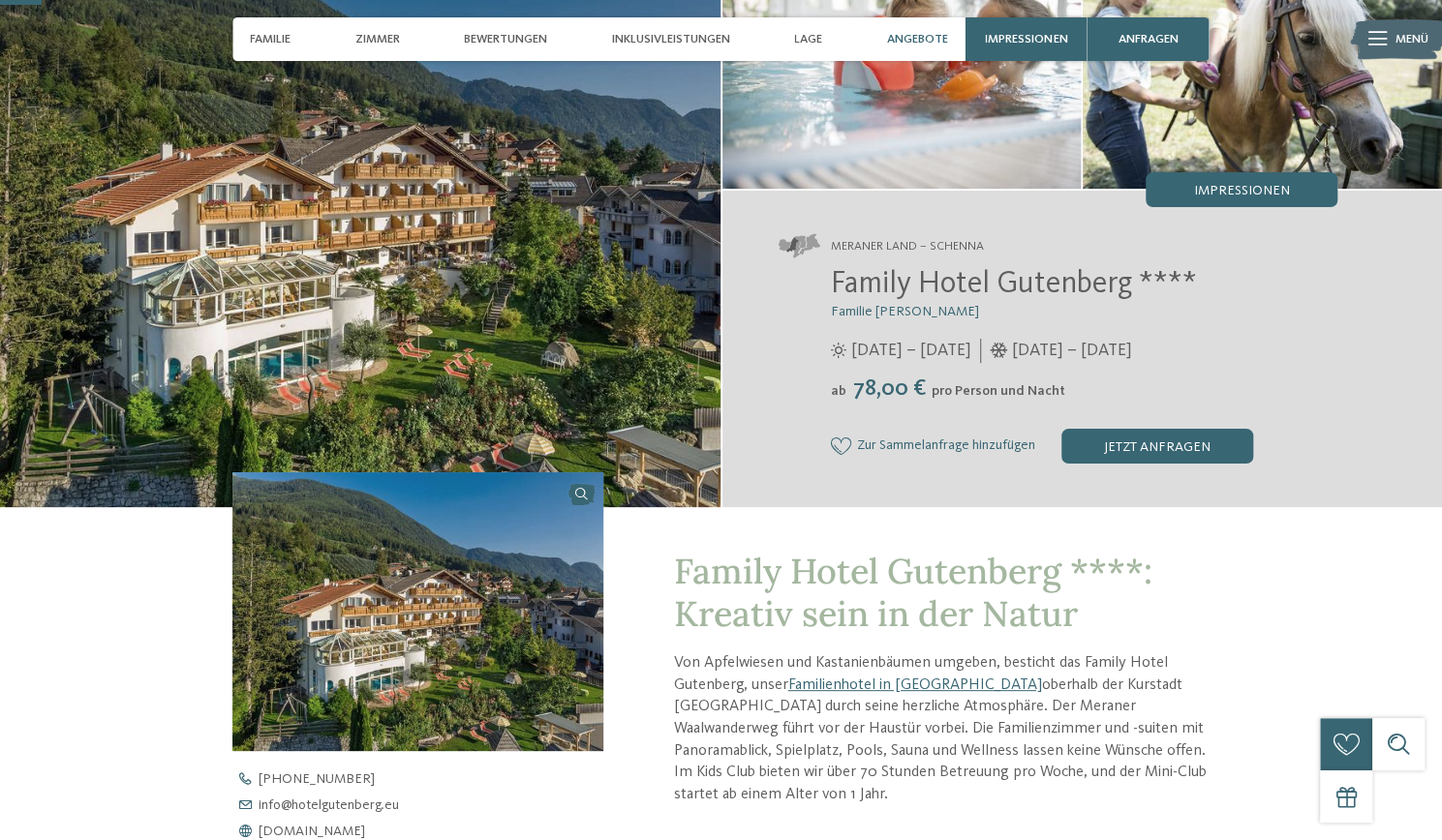
click at [929, 42] on span "Angebote" at bounding box center [917, 39] width 61 height 15
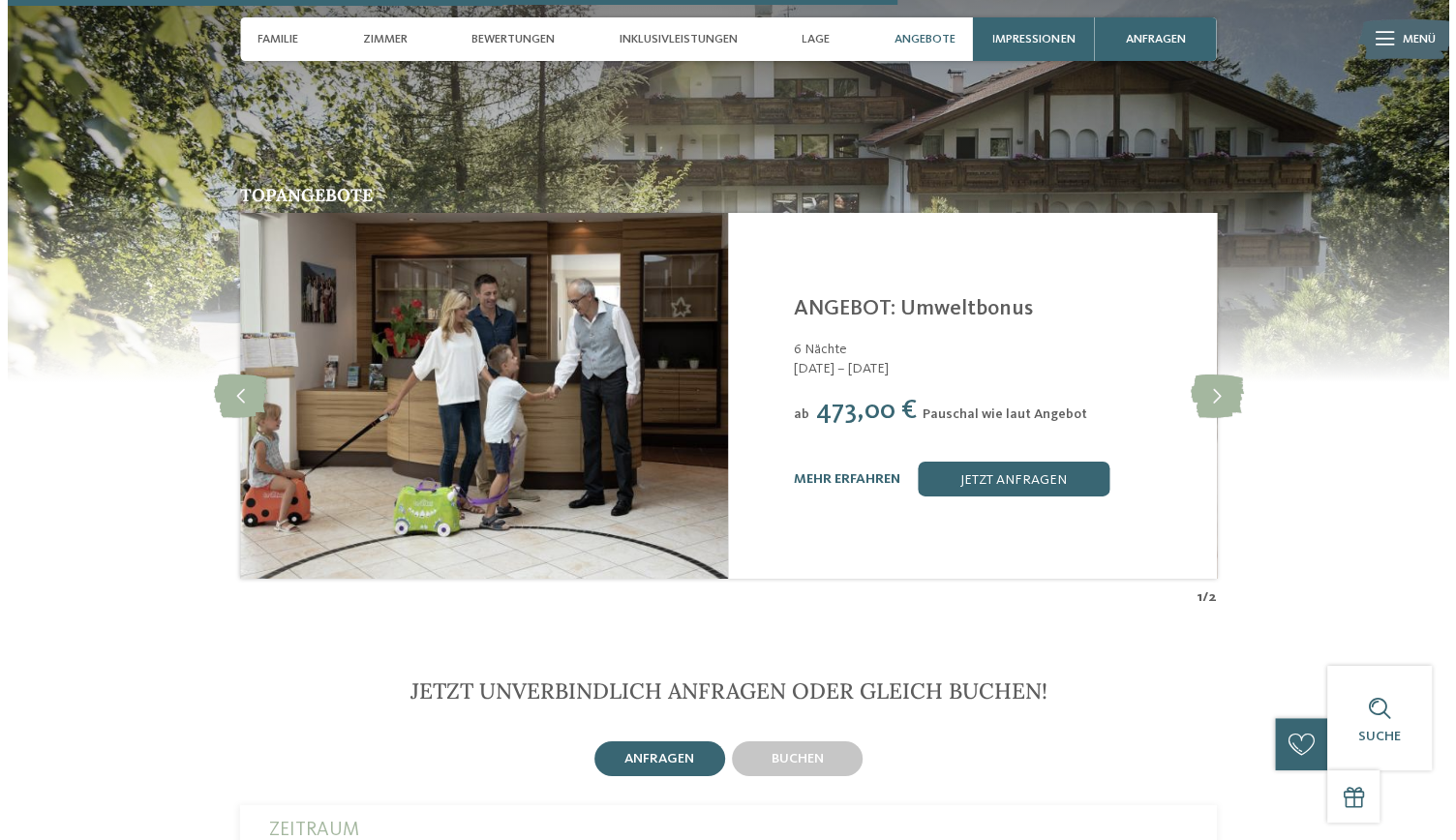
scroll to position [3579, 0]
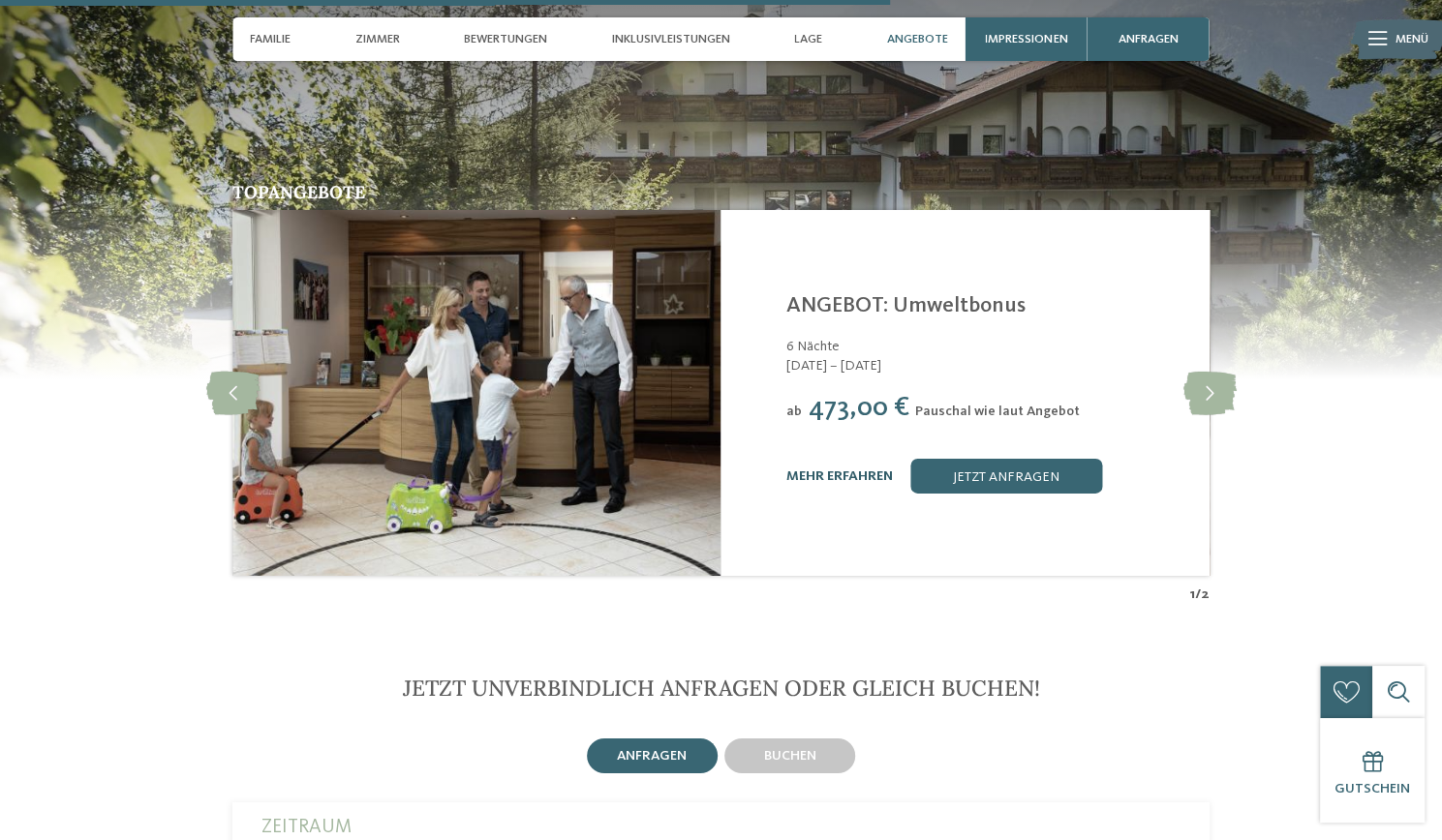
click at [852, 469] on link "mehr erfahren" at bounding box center [840, 476] width 107 height 14
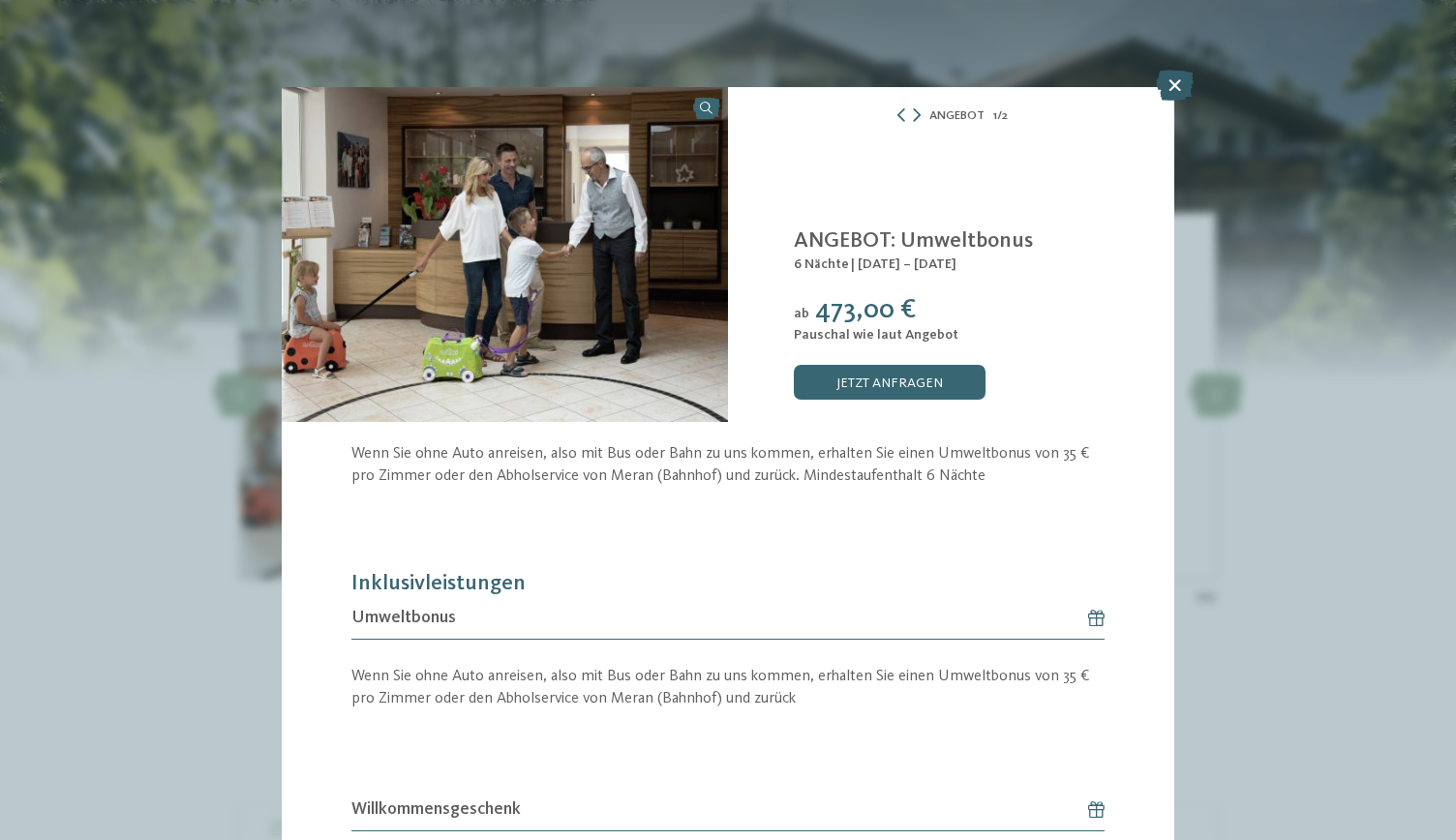
click at [1176, 89] on icon at bounding box center [1174, 85] width 38 height 31
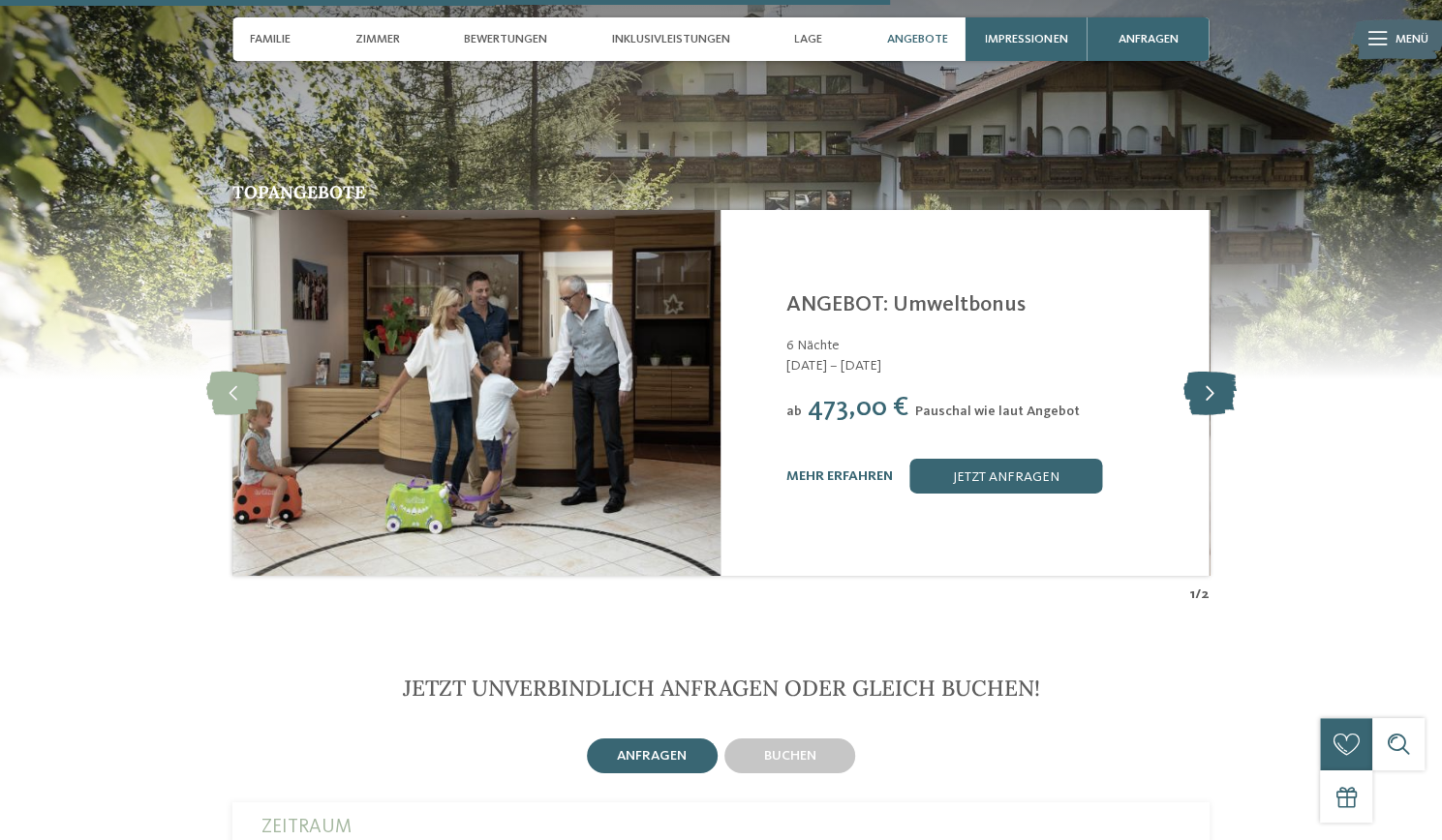
click at [1216, 378] on icon at bounding box center [1209, 393] width 53 height 43
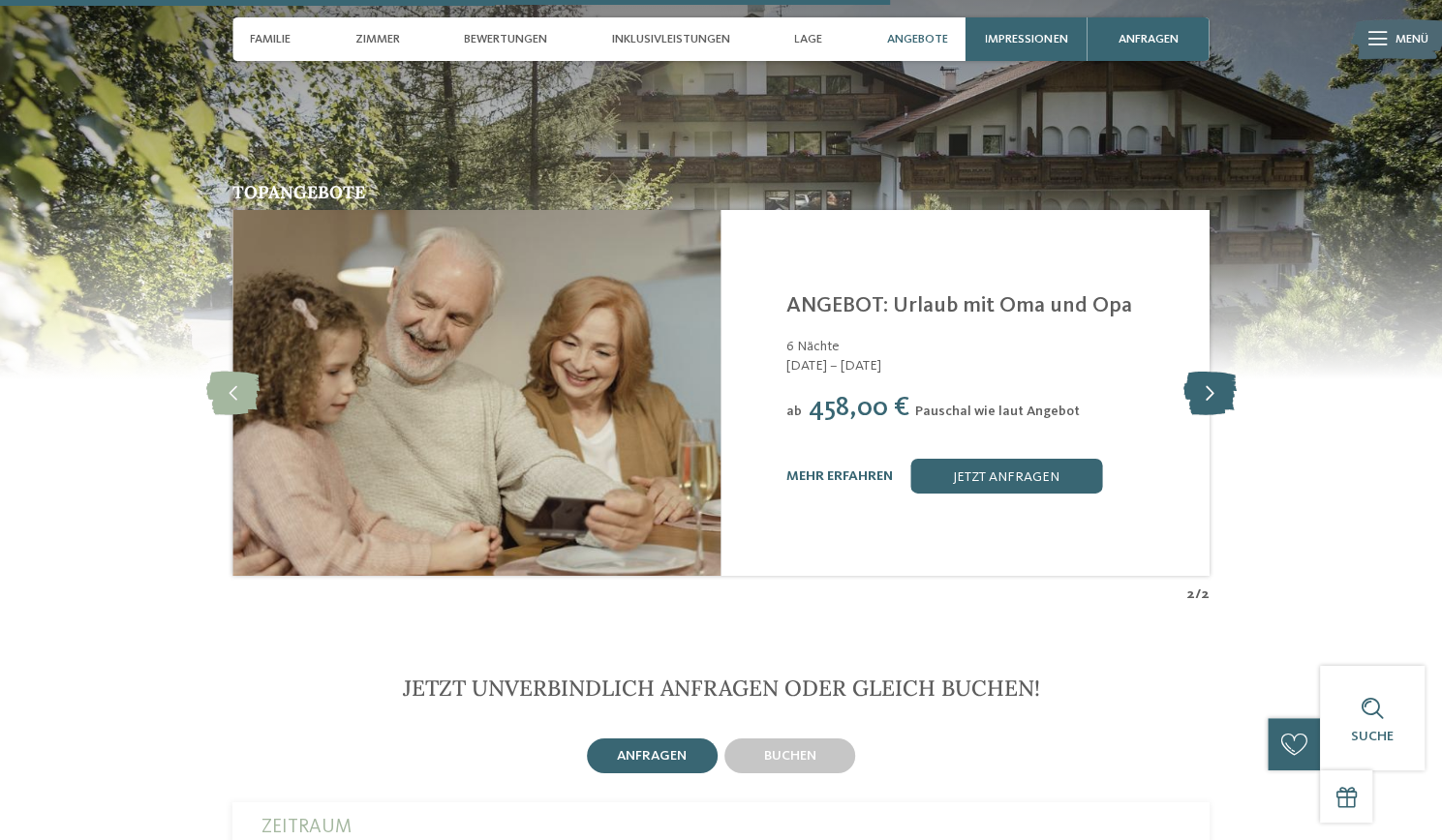
click at [1213, 372] on icon at bounding box center [1209, 393] width 53 height 43
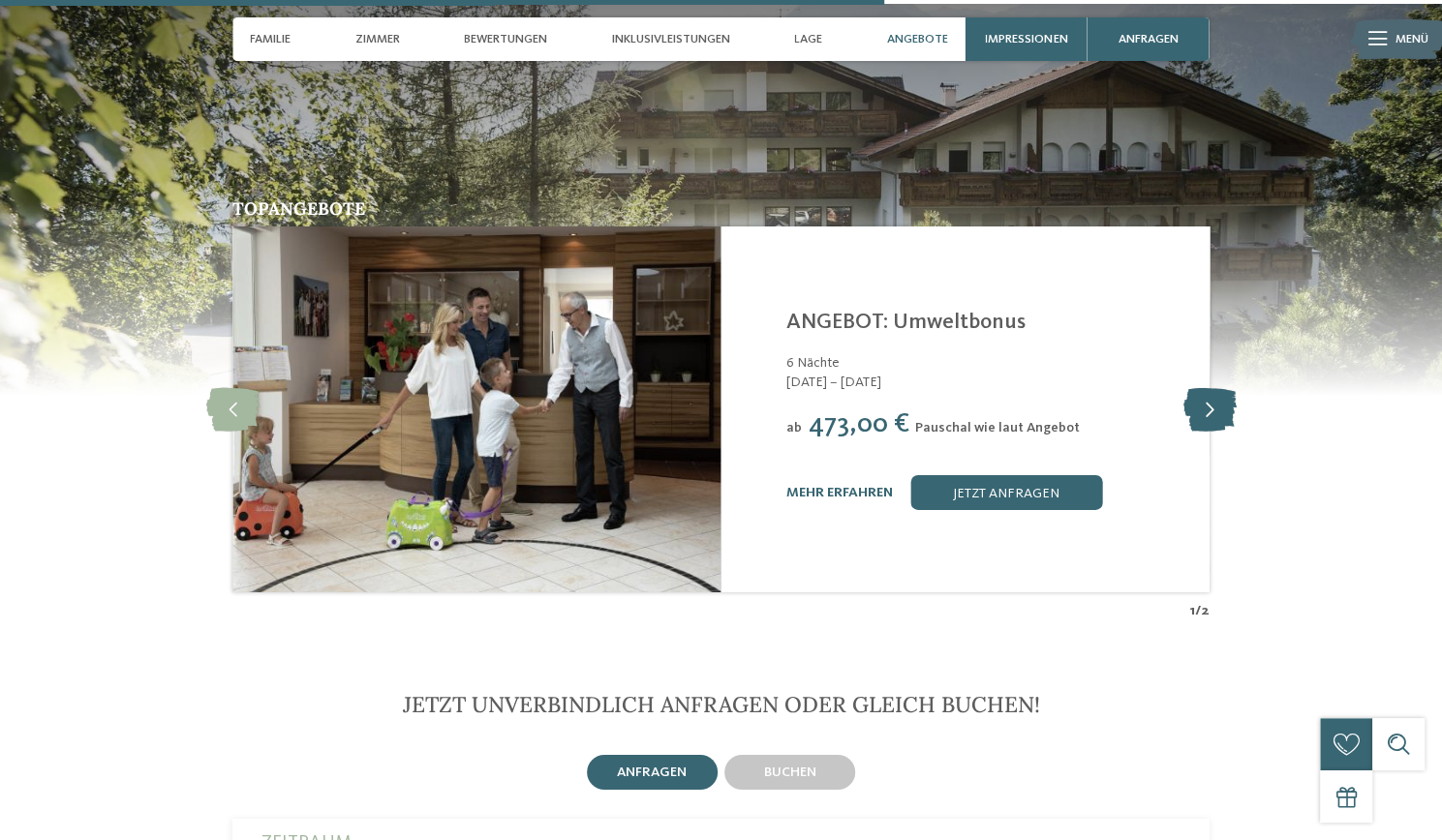
scroll to position [3518, 0]
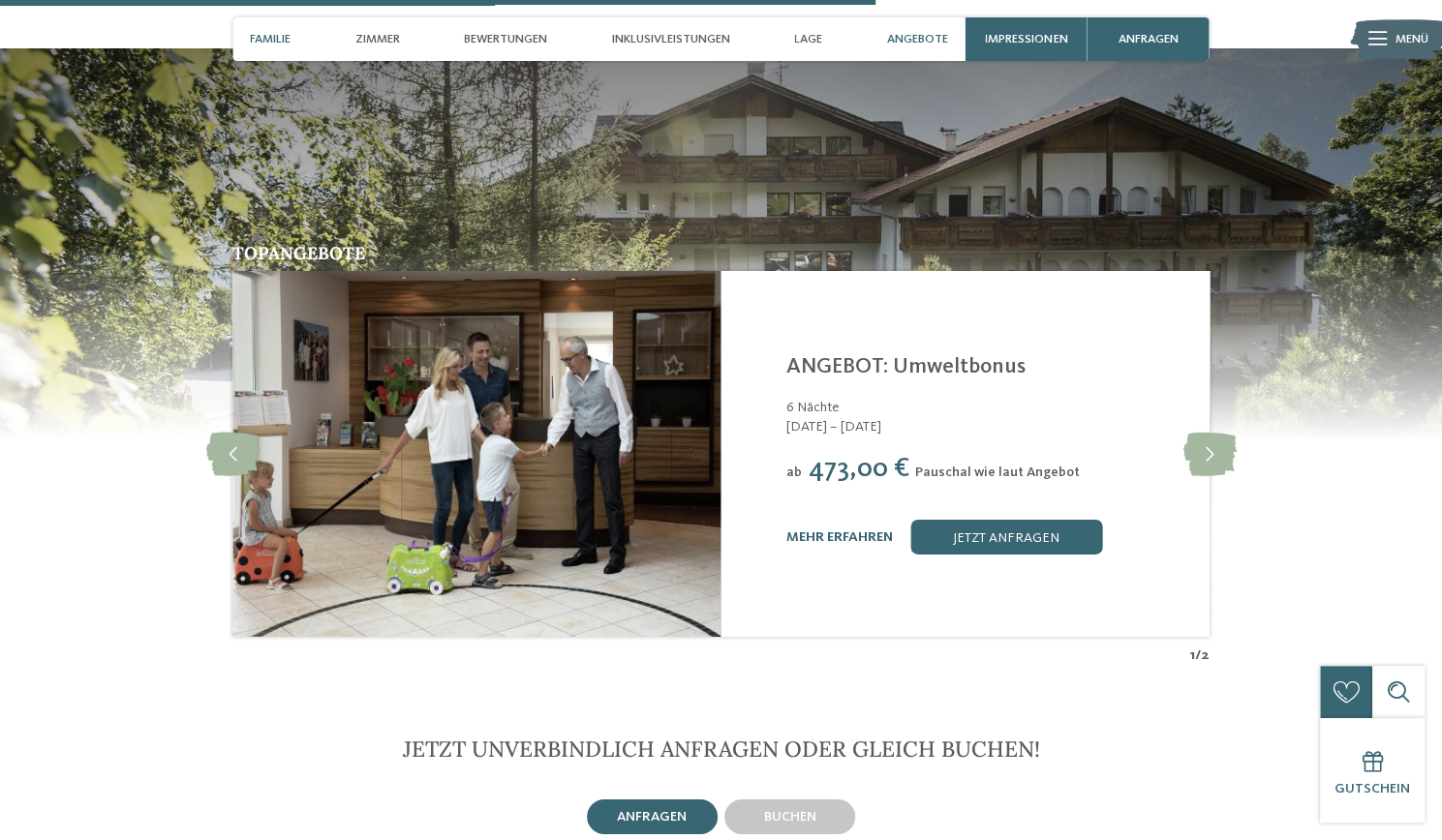
click at [275, 44] on span "Familie" at bounding box center [270, 39] width 41 height 15
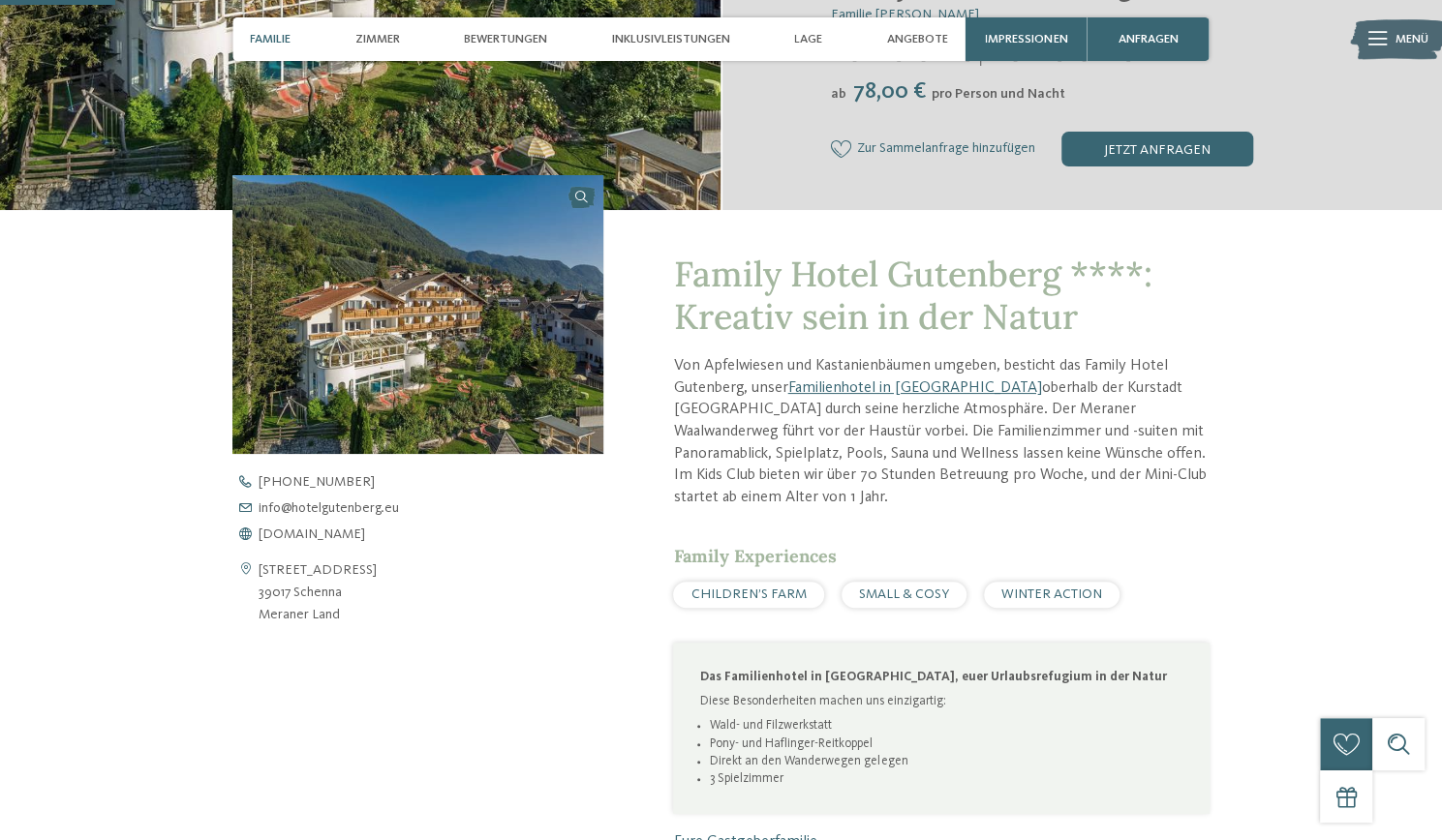
scroll to position [462, 0]
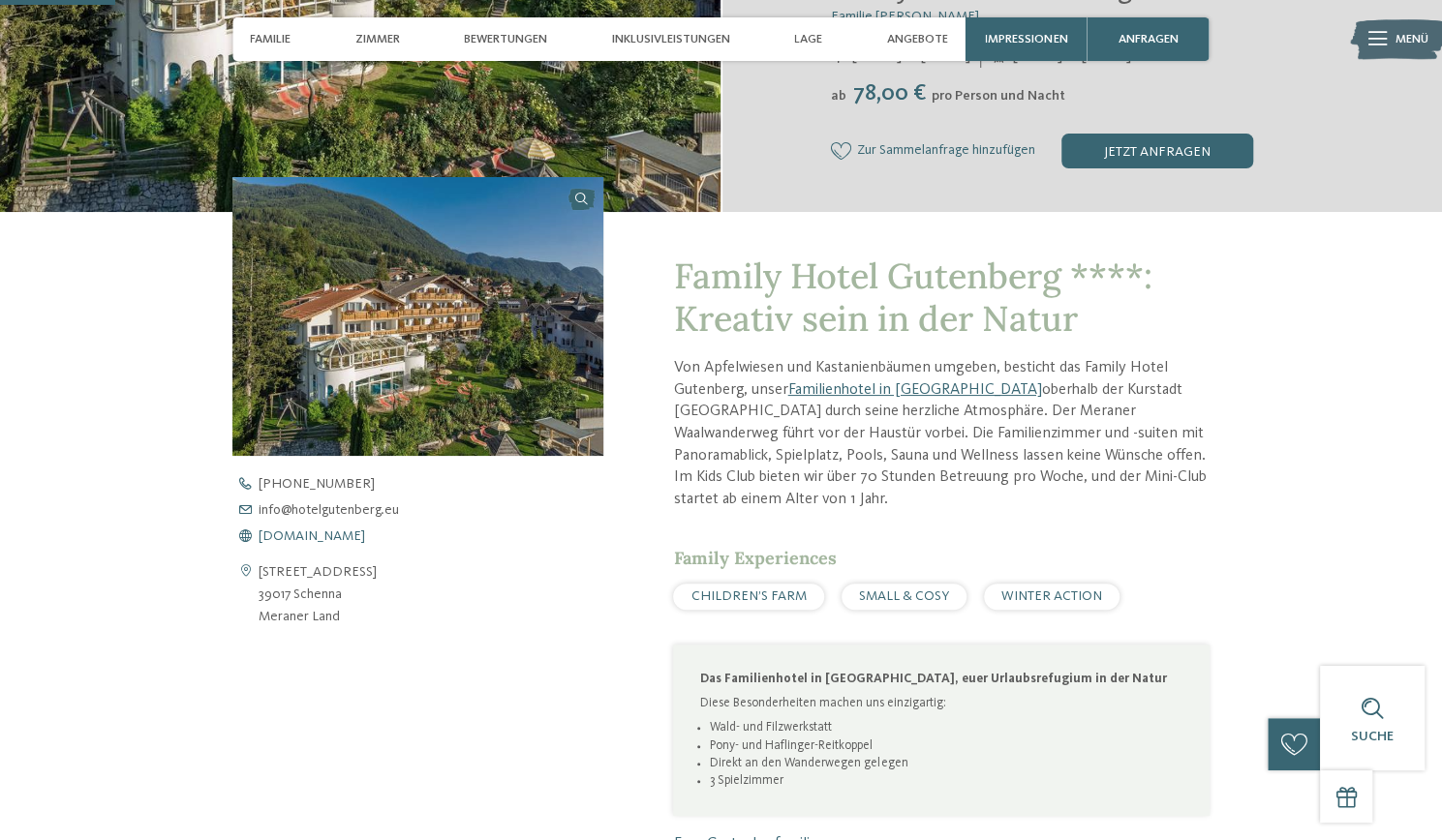
click at [281, 543] on span "[DOMAIN_NAME]" at bounding box center [312, 537] width 107 height 14
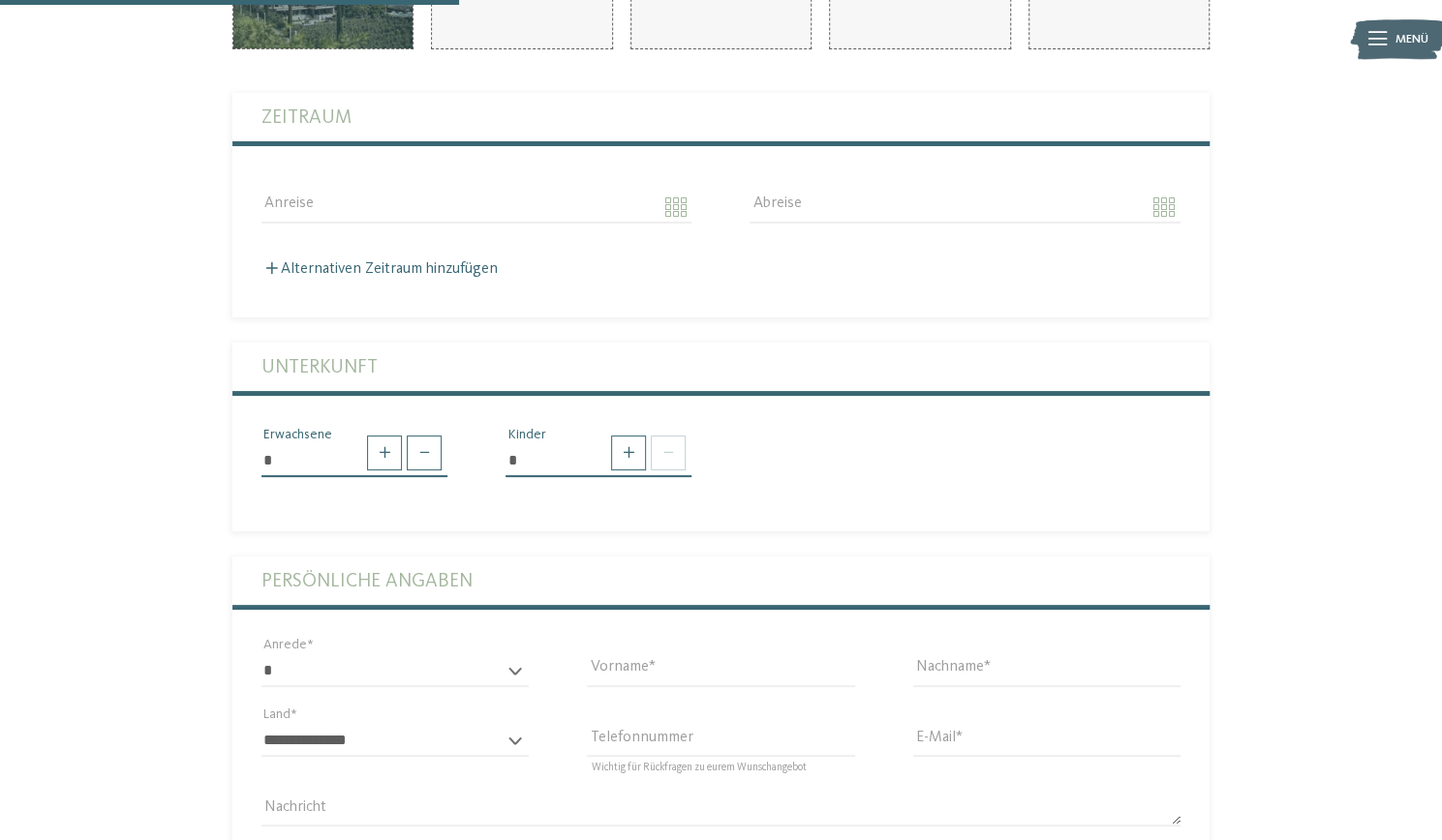
scroll to position [366, 0]
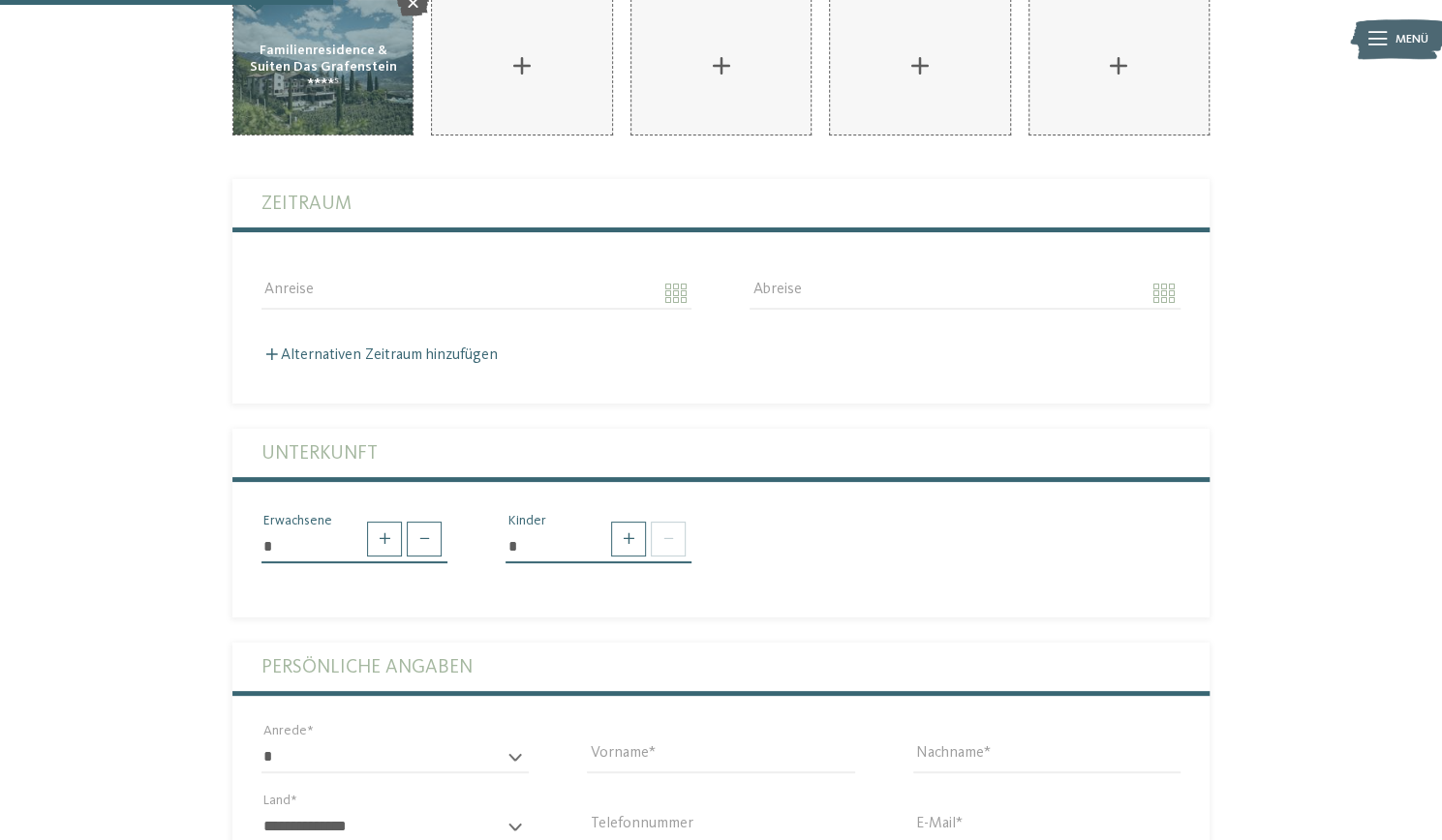
click at [1263, 456] on div "AKI Family Resort PLOSE hinzufügen" at bounding box center [721, 568] width 1186 height 1138
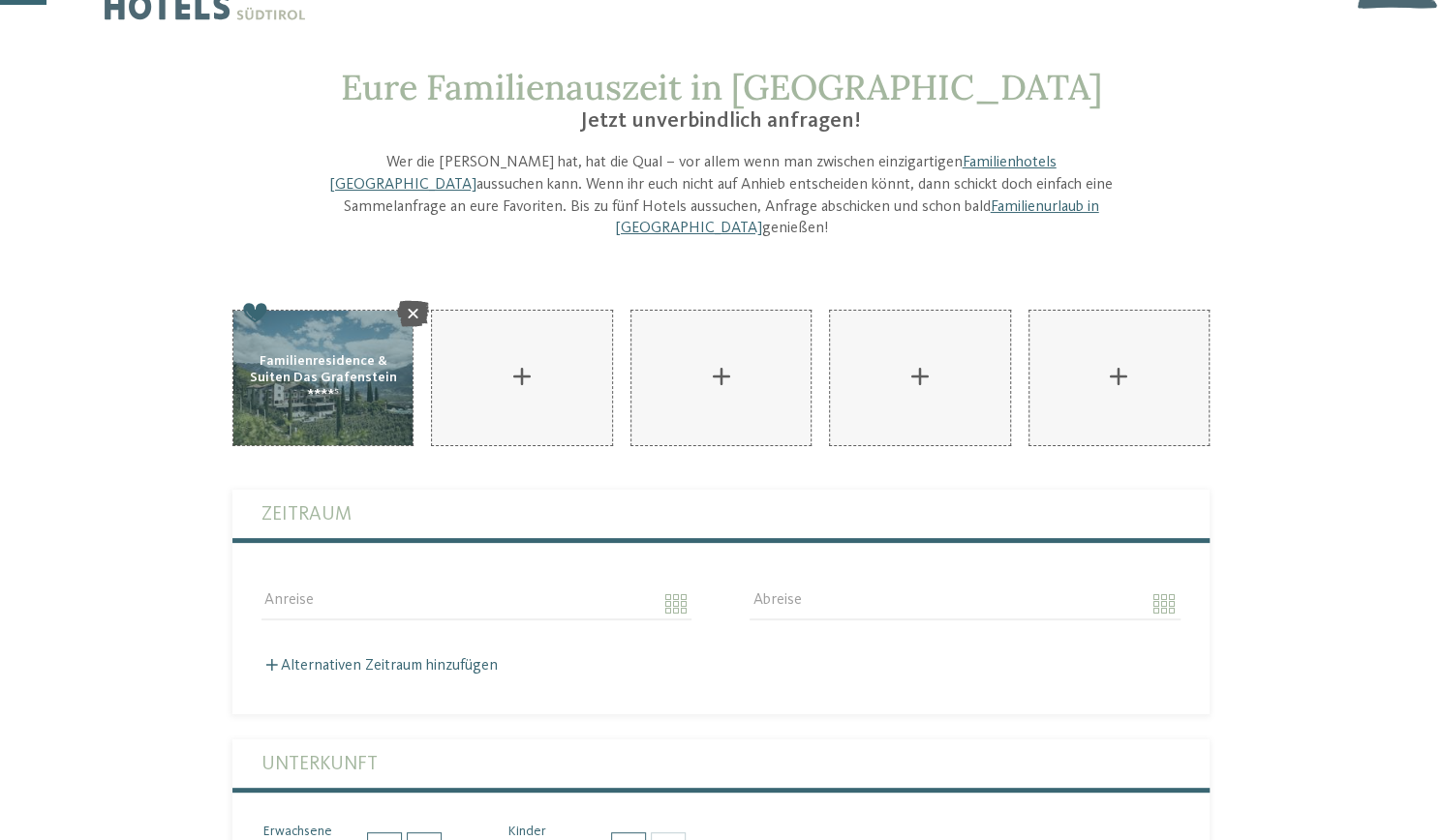
scroll to position [50, 0]
